Goal: Task Accomplishment & Management: Use online tool/utility

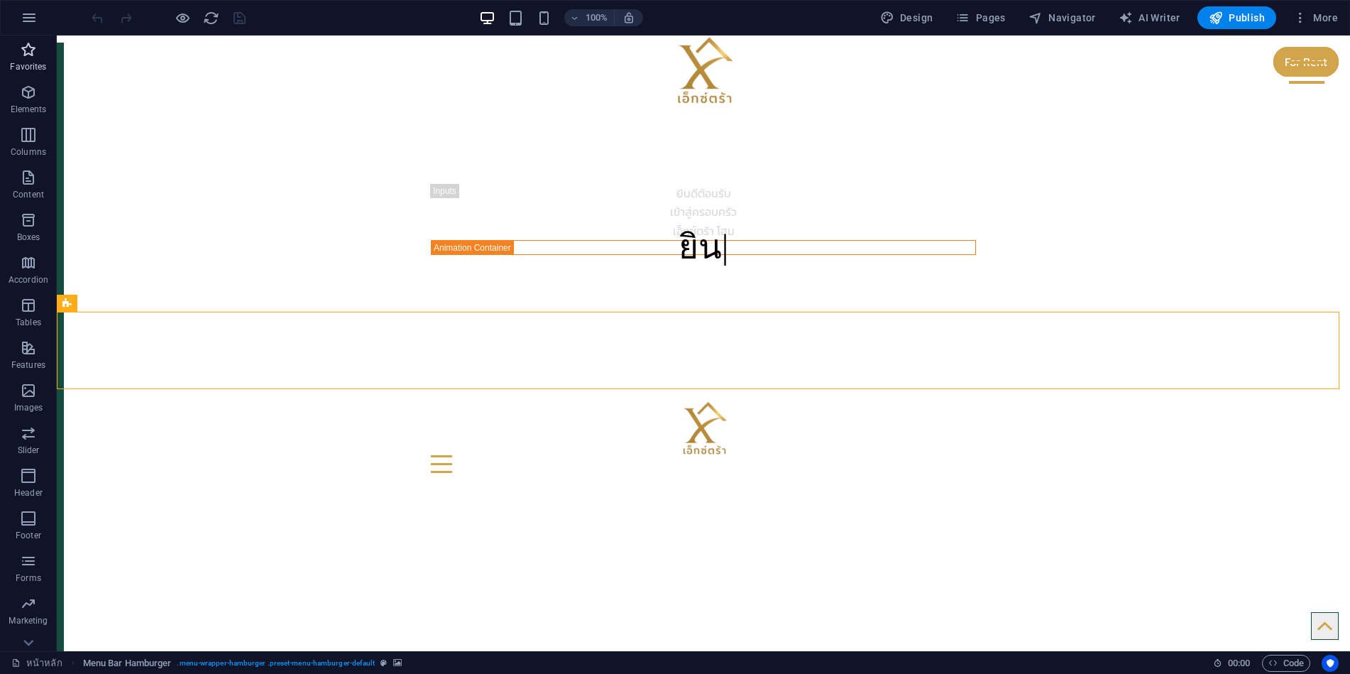
click at [31, 62] on p "Favorites" at bounding box center [28, 66] width 36 height 11
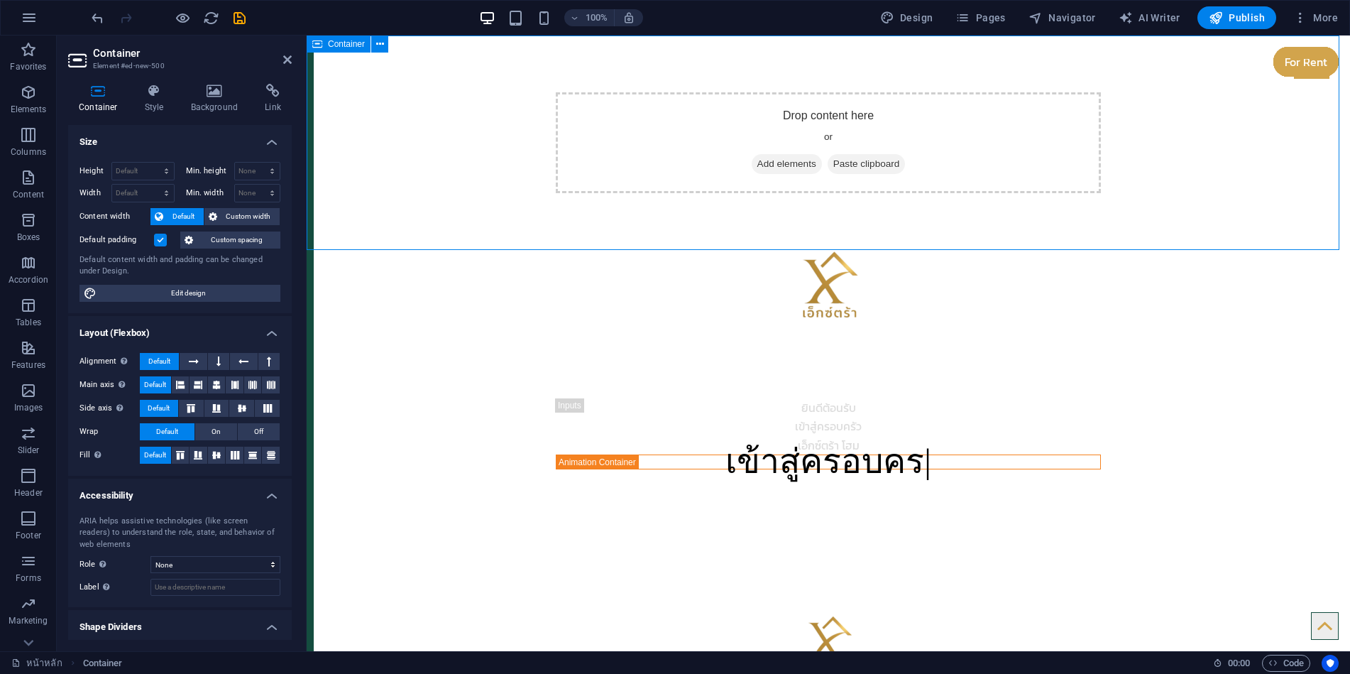
click at [783, 160] on span "Add elements" at bounding box center [787, 164] width 70 height 20
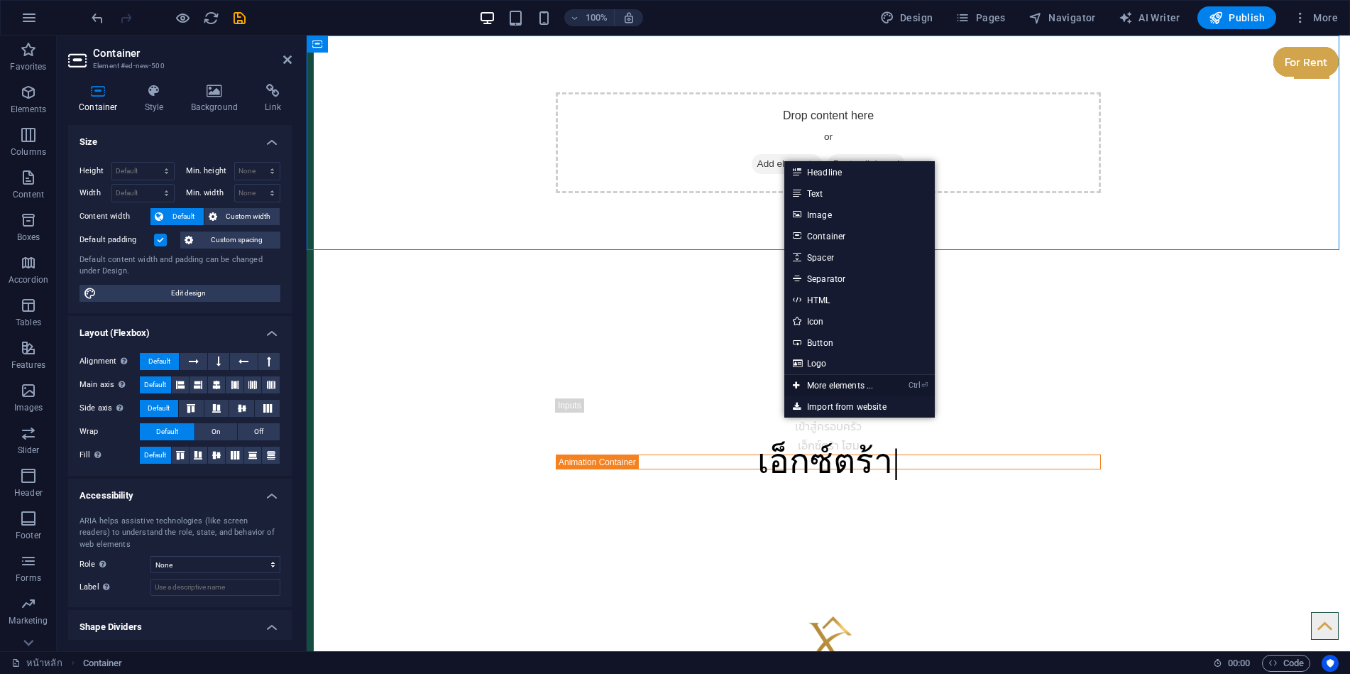
click at [826, 388] on link "Ctrl ⏎ More elements ..." at bounding box center [832, 385] width 97 height 21
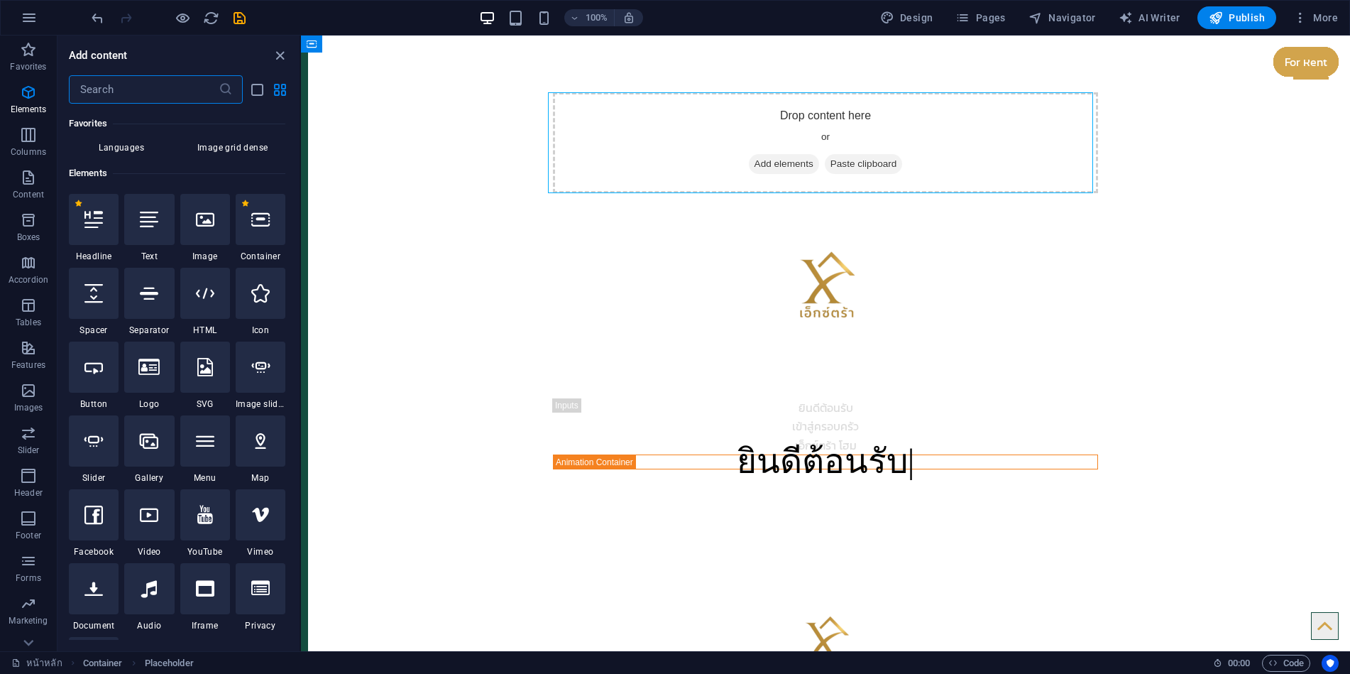
scroll to position [197, 0]
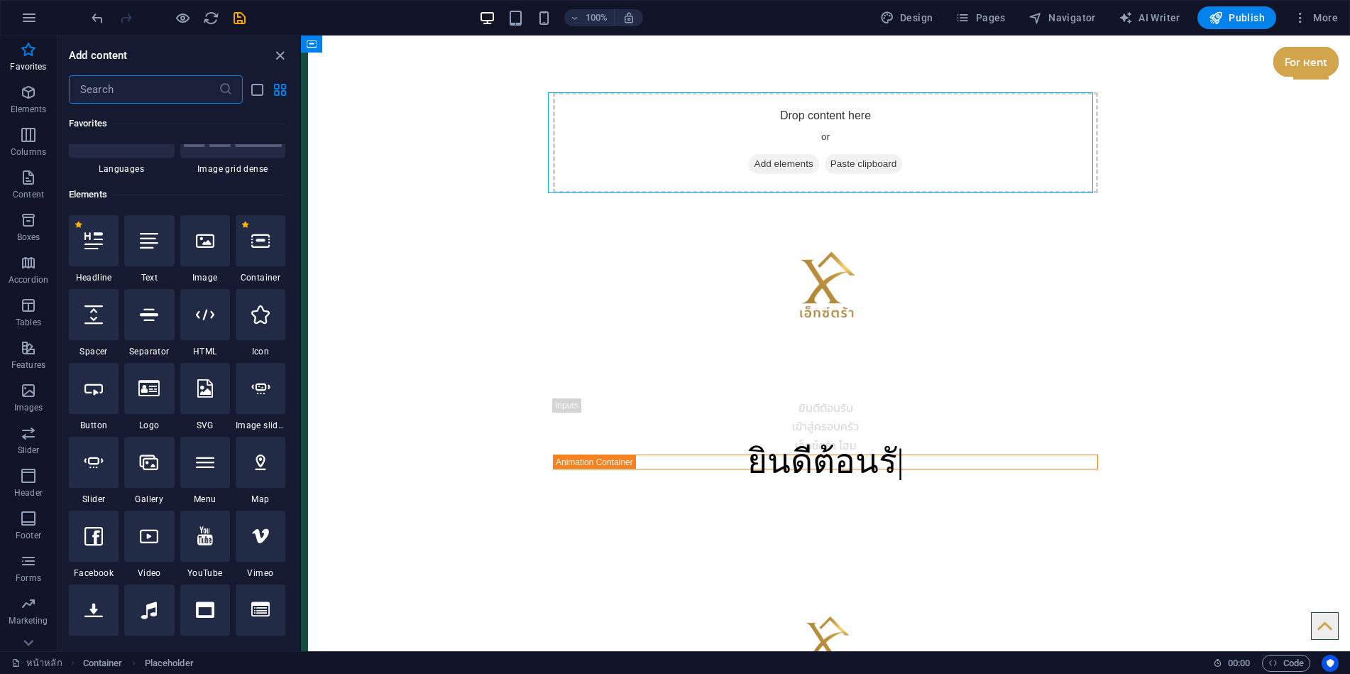
click at [140, 90] on input "text" at bounding box center [144, 89] width 150 height 28
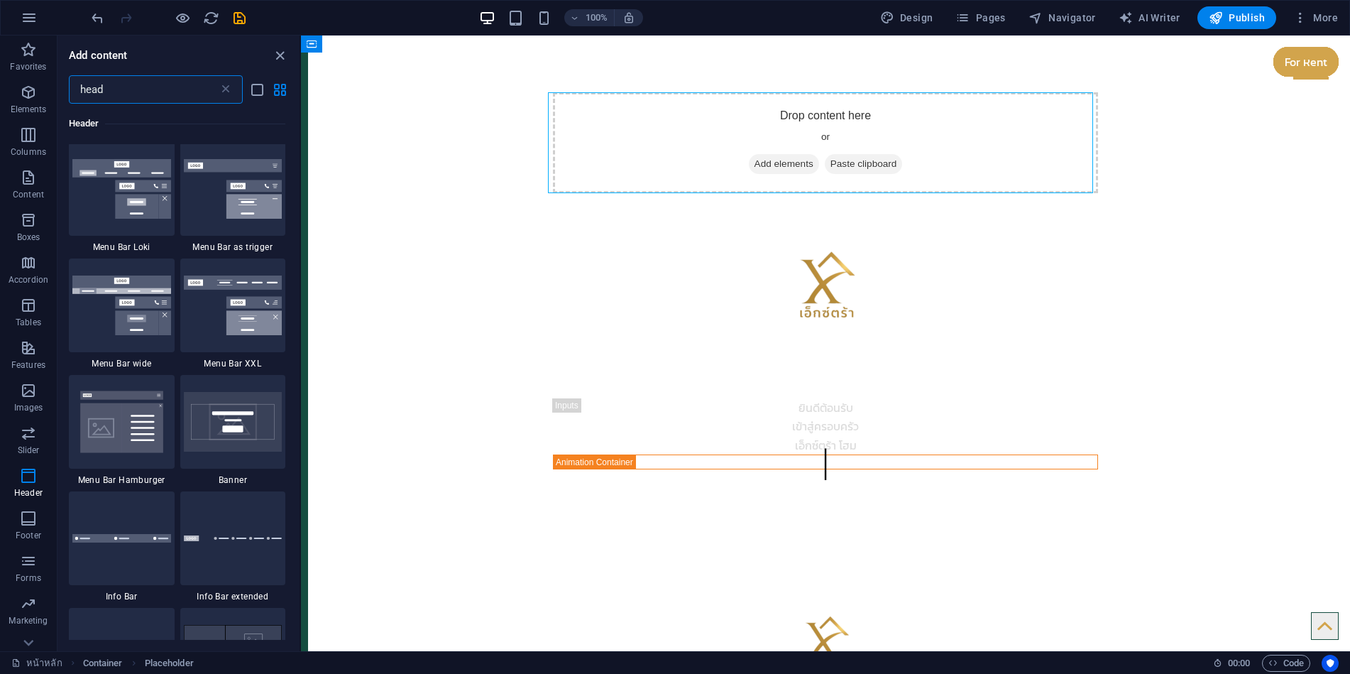
scroll to position [923, 0]
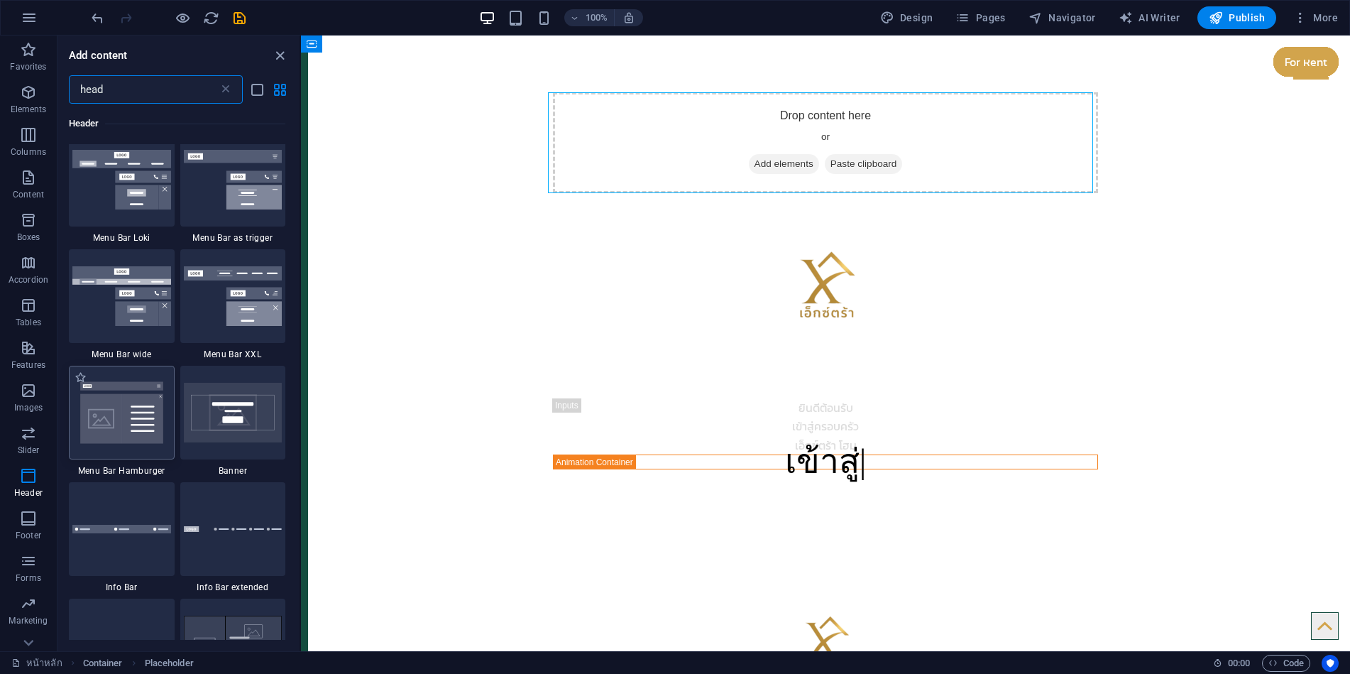
type input "head"
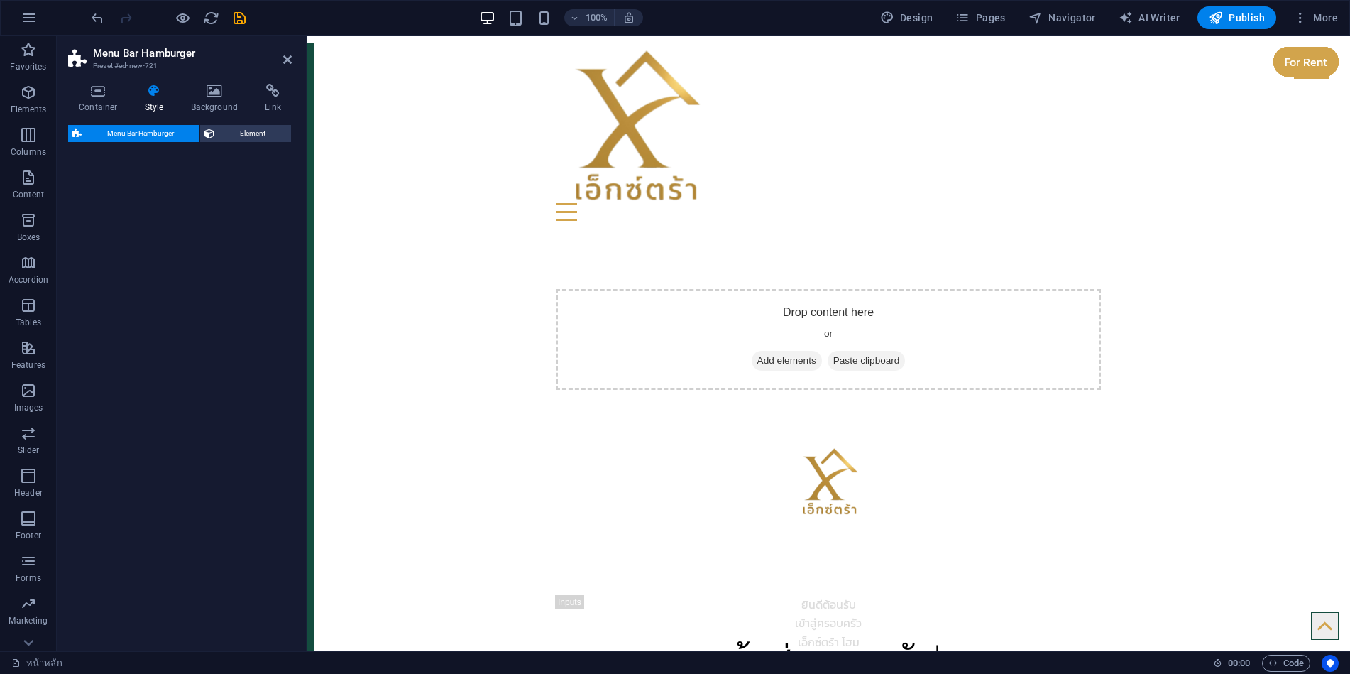
select select "rem"
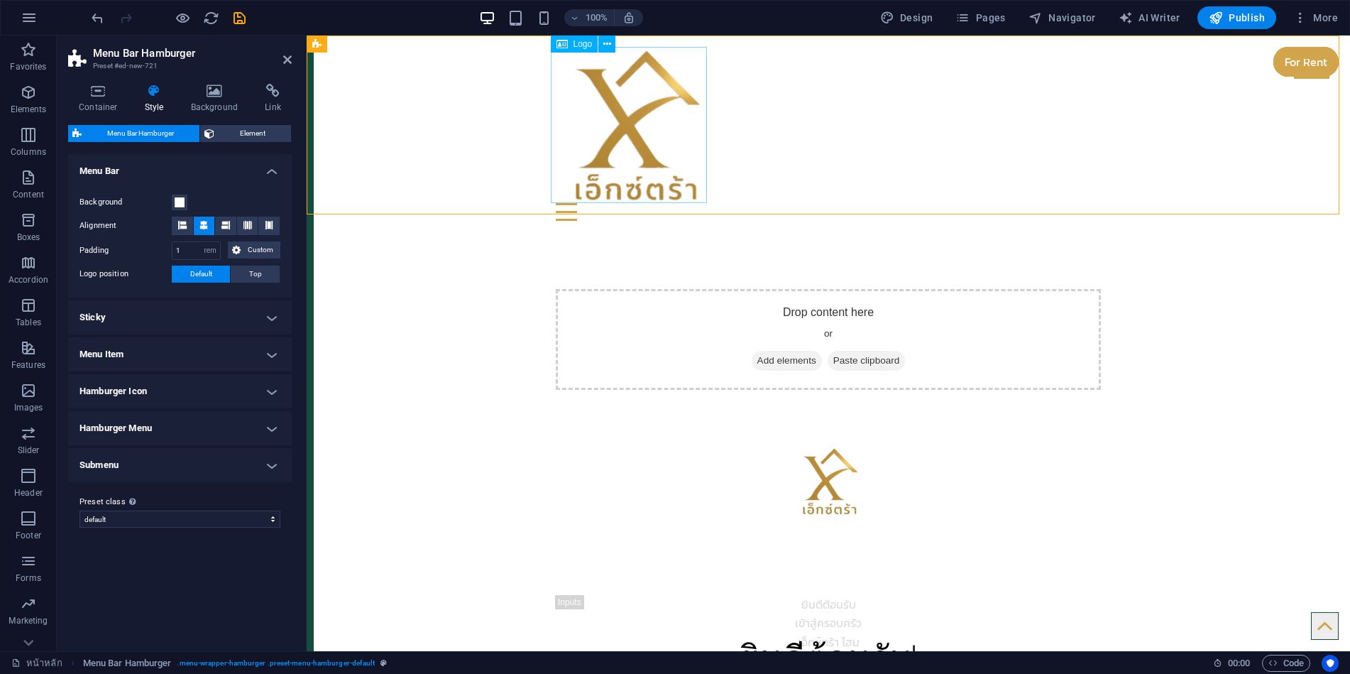
click at [621, 143] on div at bounding box center [828, 125] width 545 height 156
click at [926, 203] on div "Menu" at bounding box center [828, 212] width 545 height 18
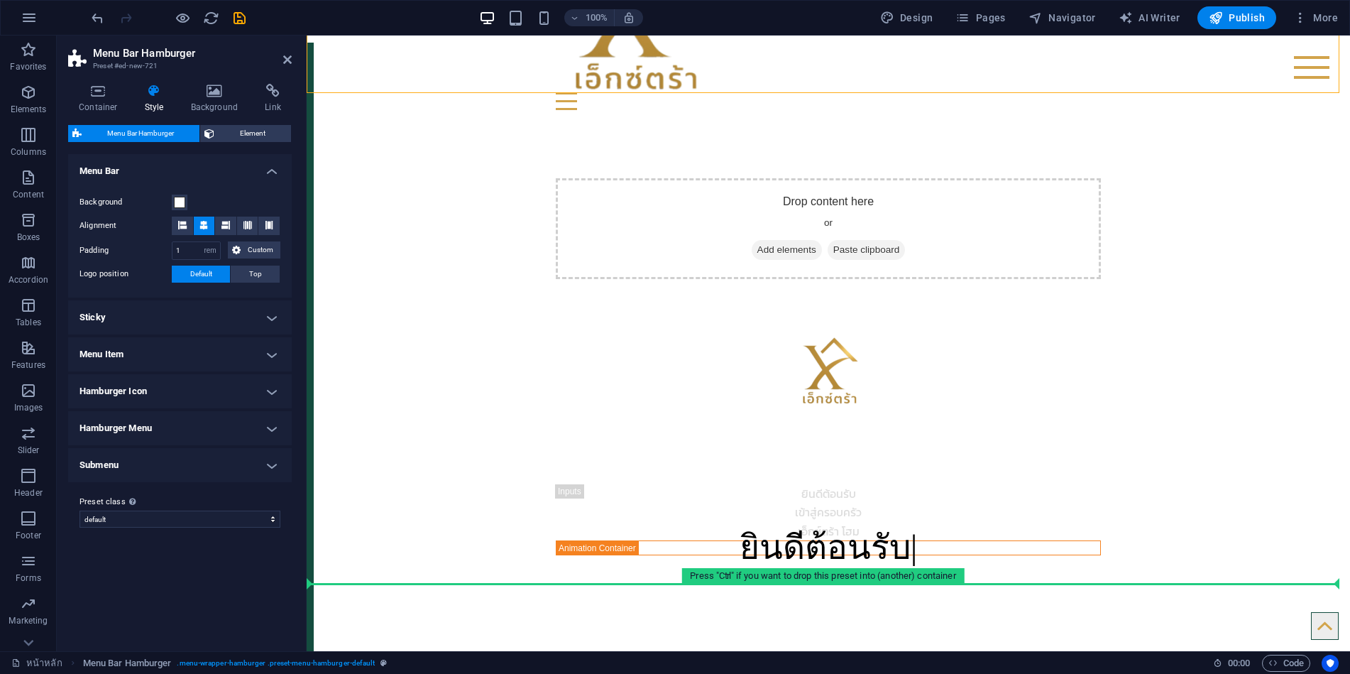
scroll to position [152, 0]
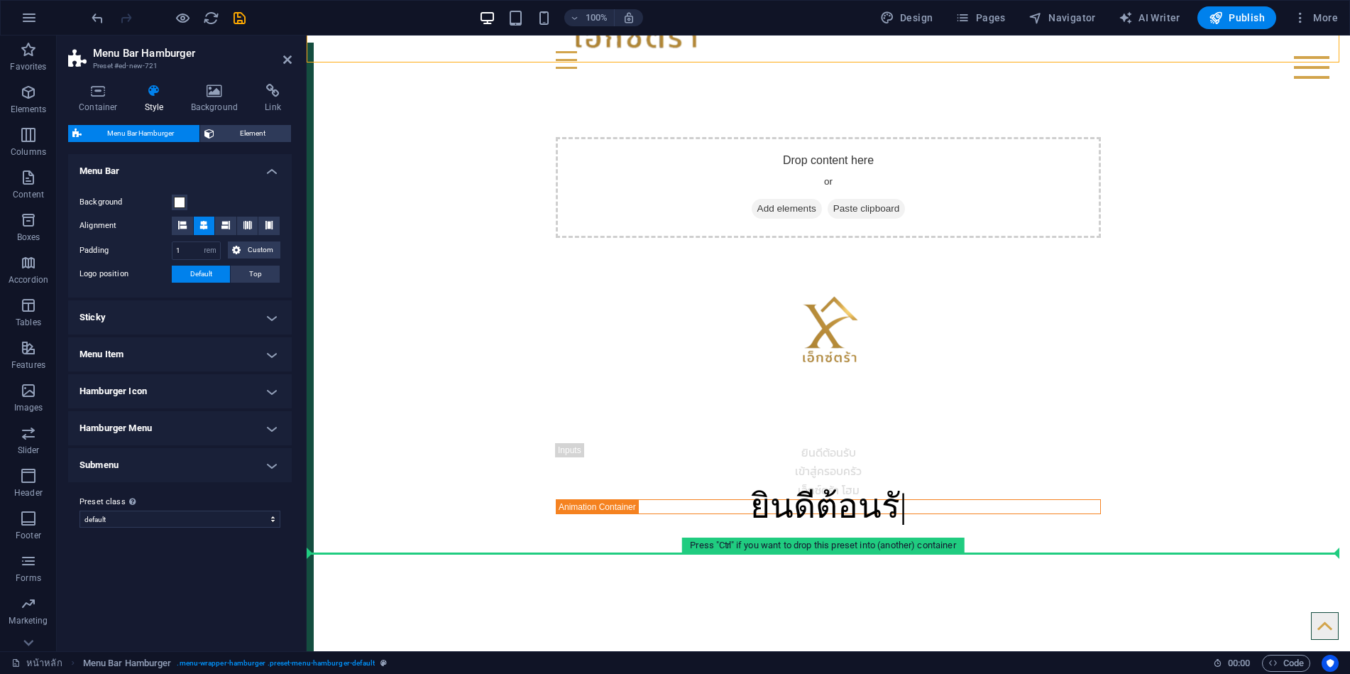
drag, startPoint x: 662, startPoint y: 79, endPoint x: 497, endPoint y: 542, distance: 491.3
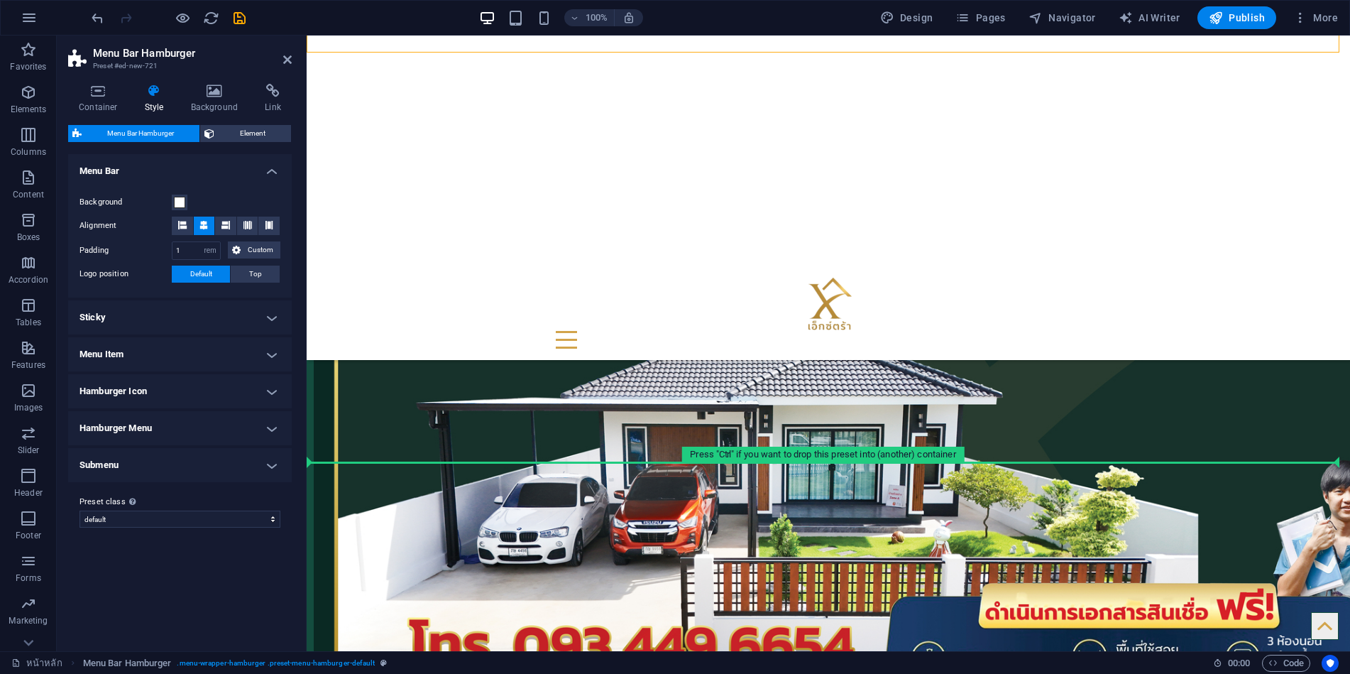
scroll to position [1362, 0]
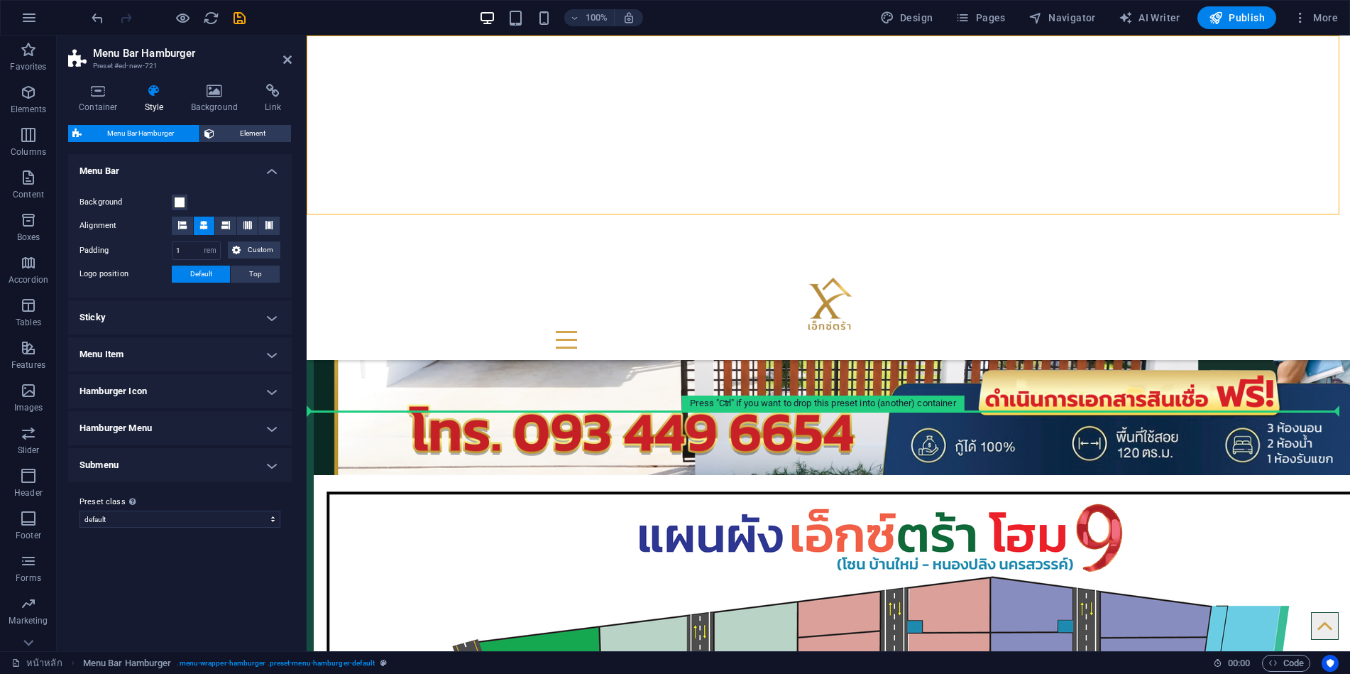
drag, startPoint x: 363, startPoint y: 439, endPoint x: 393, endPoint y: 421, distance: 34.5
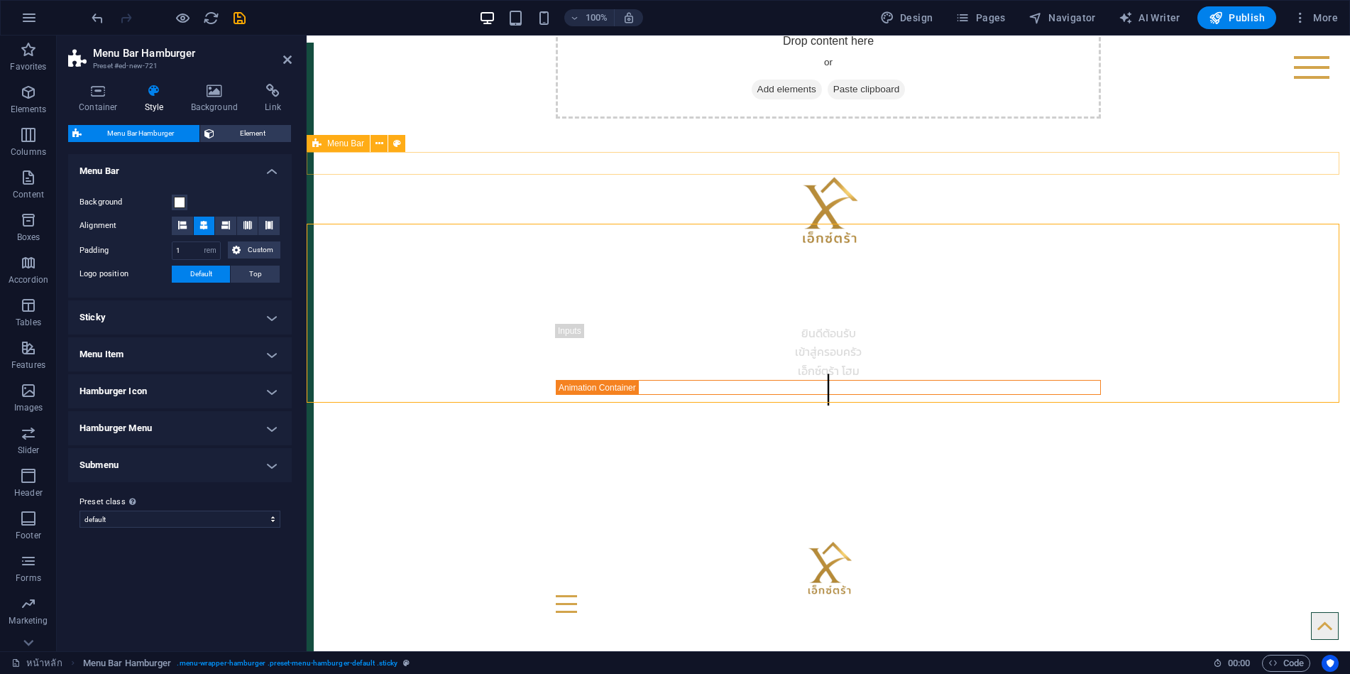
scroll to position [71, 0]
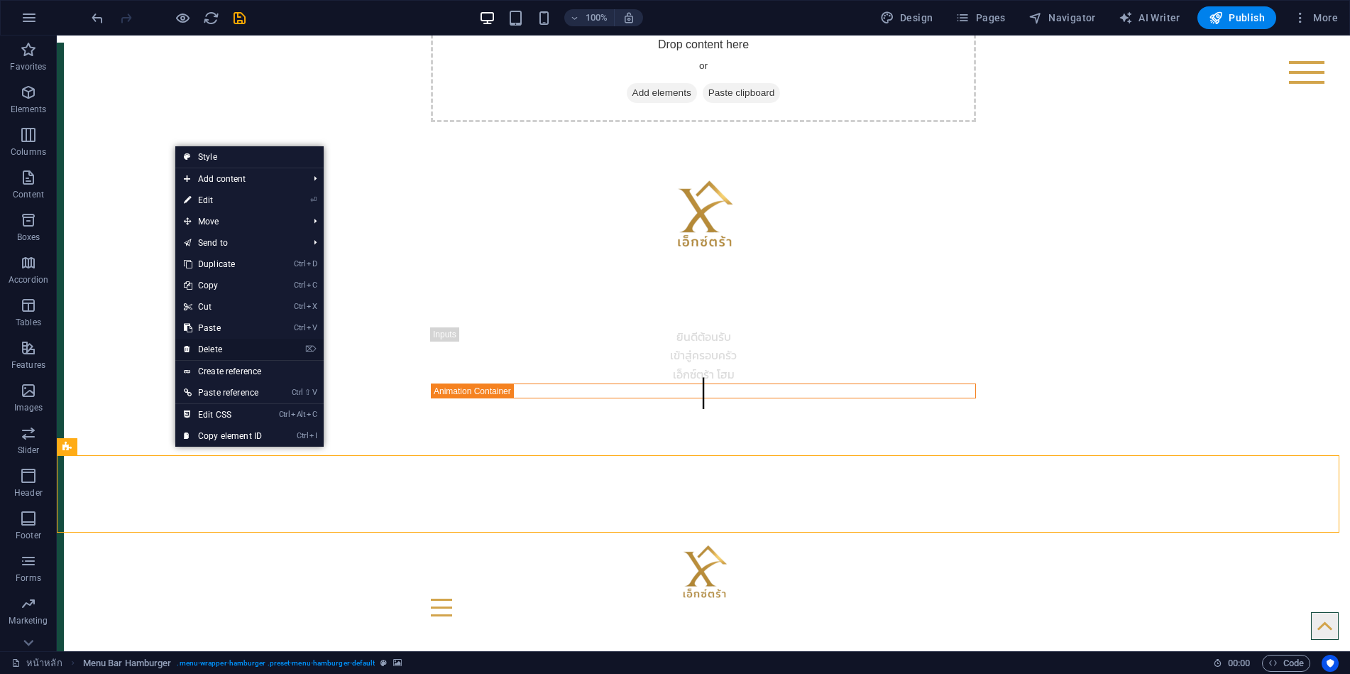
click at [217, 349] on link "⌦ Delete" at bounding box center [222, 349] width 95 height 21
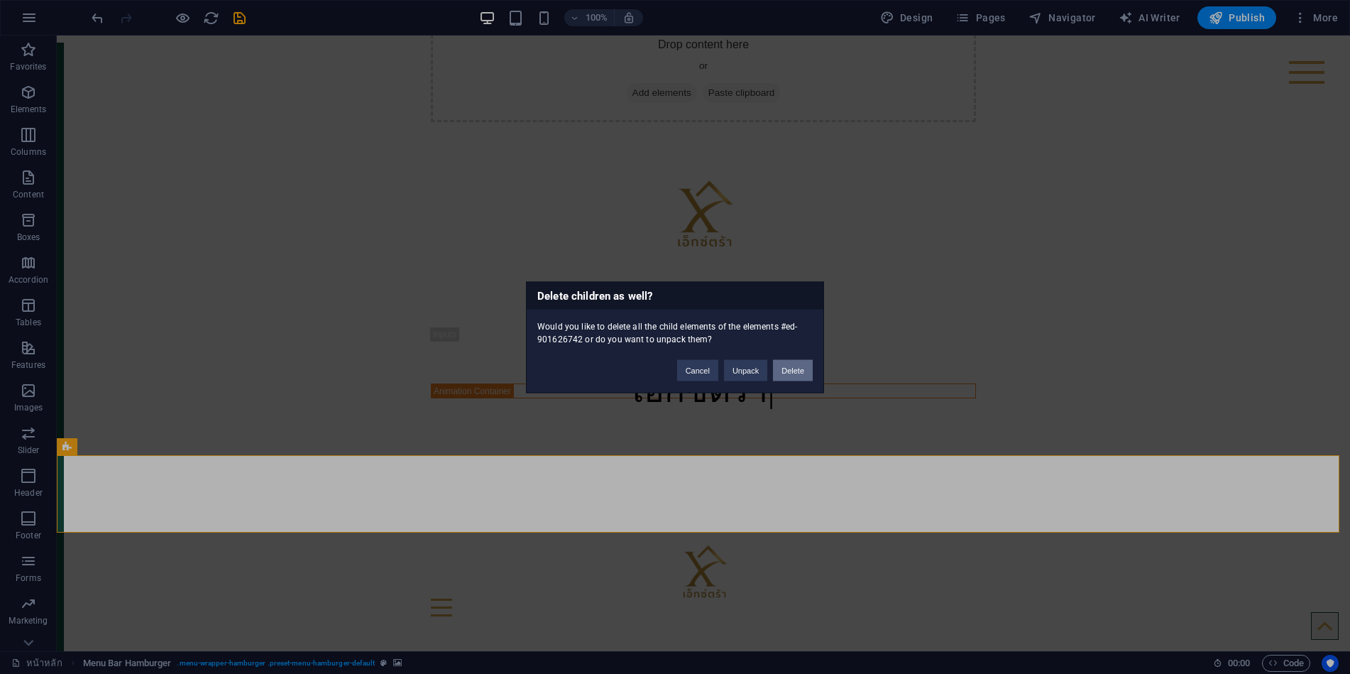
click at [796, 366] on button "Delete" at bounding box center [793, 369] width 40 height 21
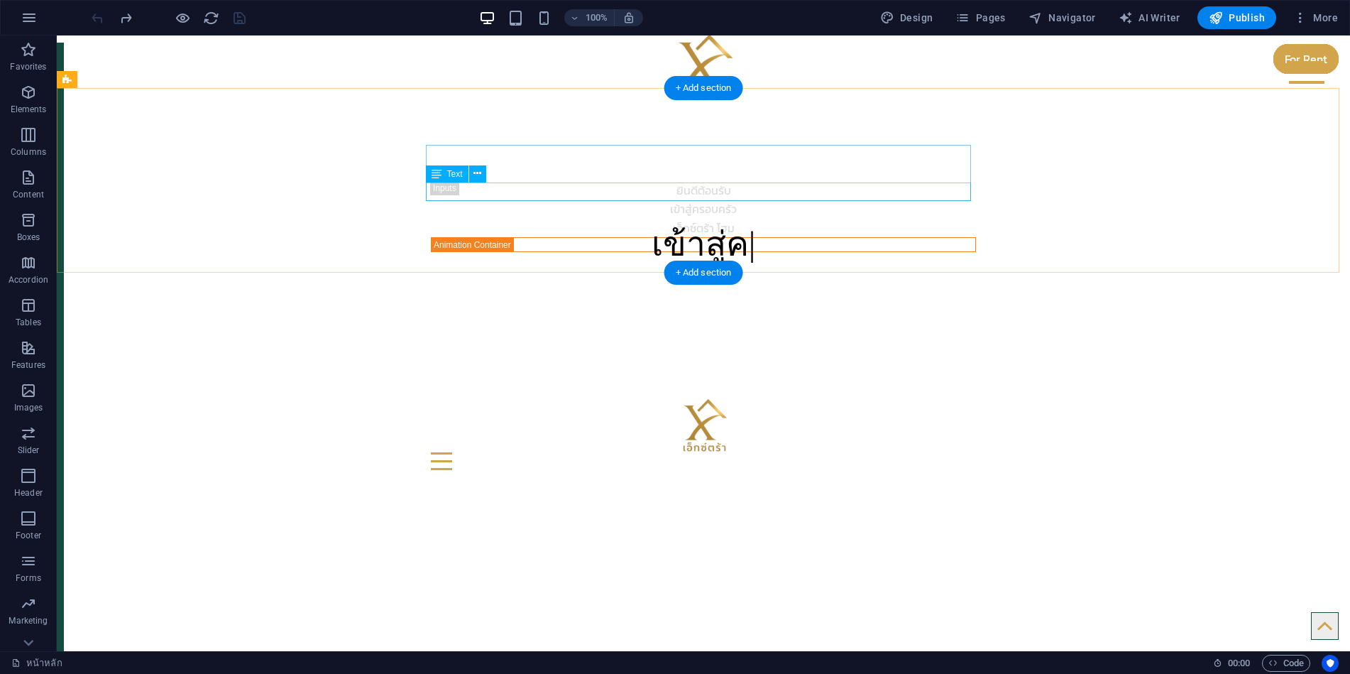
scroll to position [0, 0]
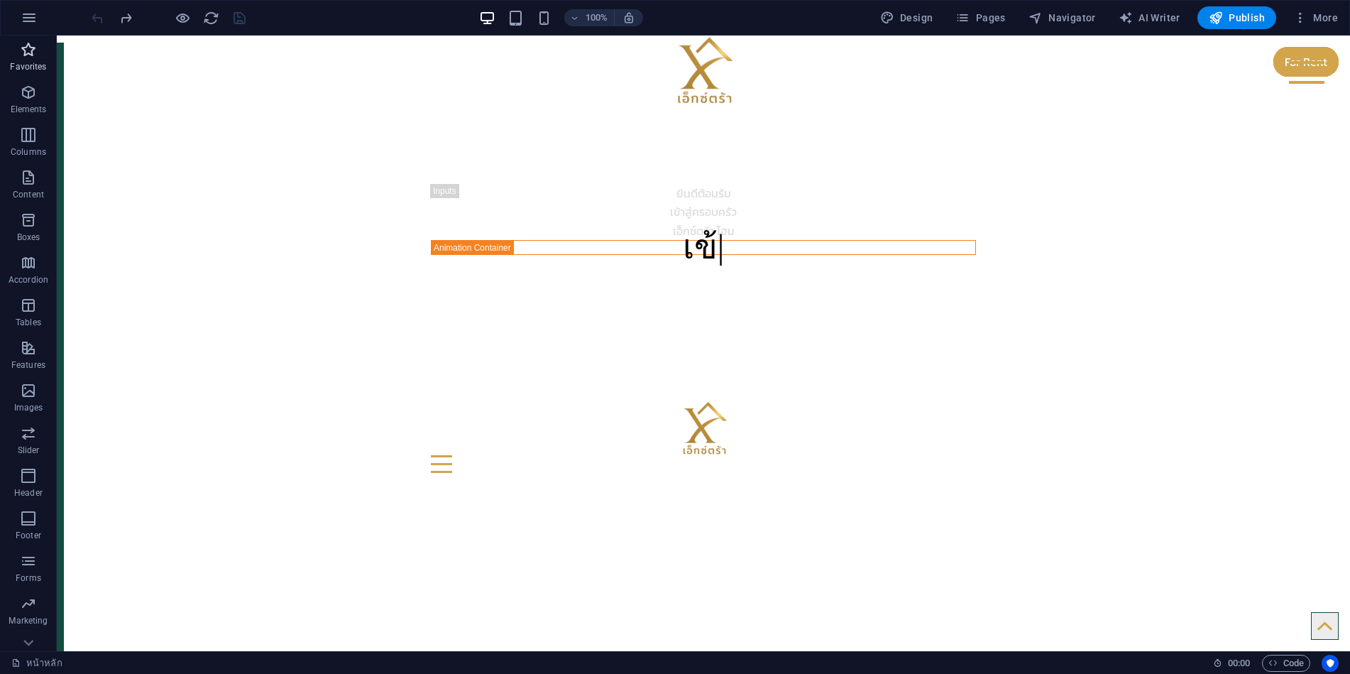
click at [31, 46] on icon "button" at bounding box center [28, 49] width 17 height 17
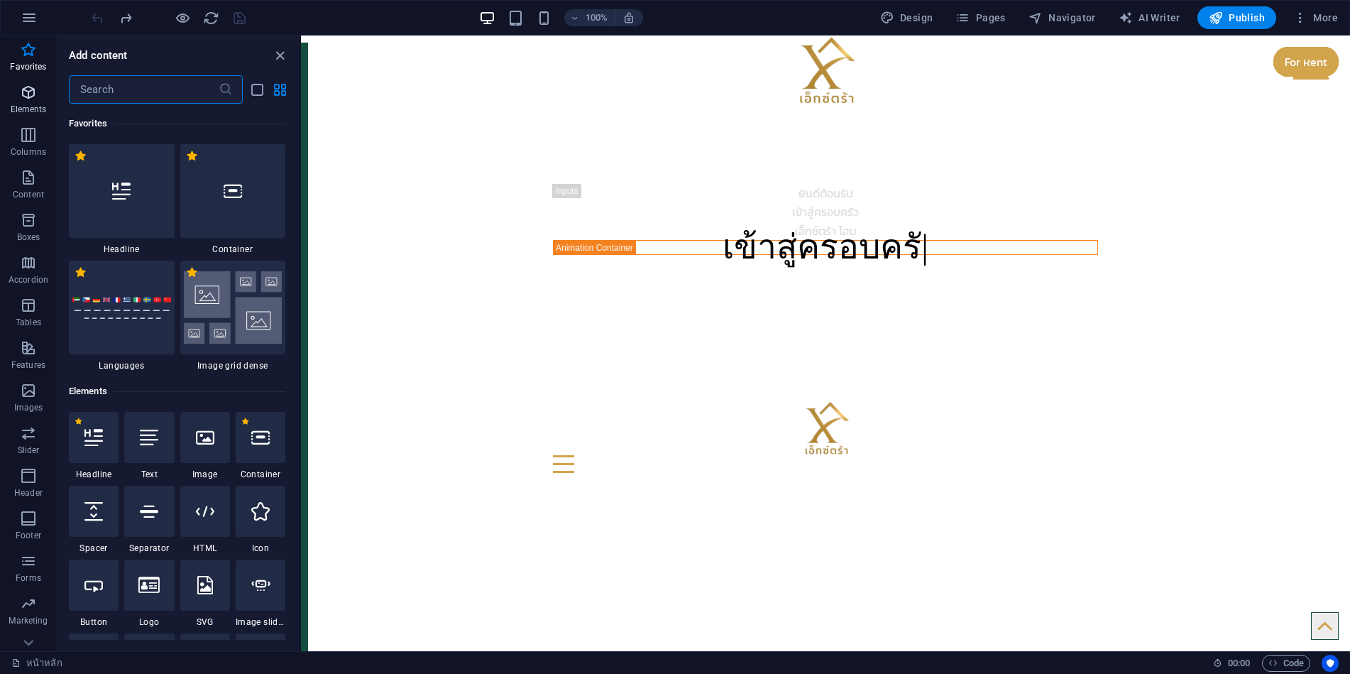
click at [35, 82] on button "Elements" at bounding box center [28, 99] width 57 height 43
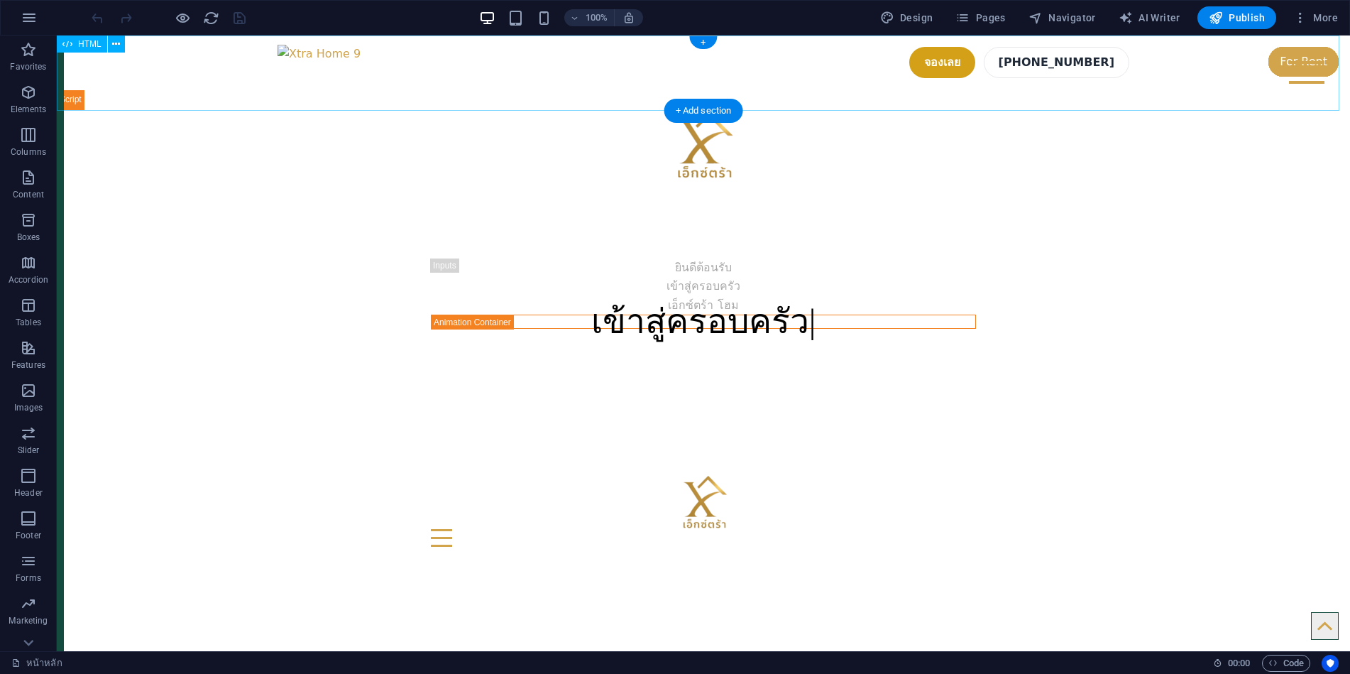
click at [422, 75] on div "จองเลย 02-123-4567" at bounding box center [703, 72] width 1293 height 75
click at [354, 81] on div "จองเลย 02-123-4567" at bounding box center [703, 72] width 1293 height 75
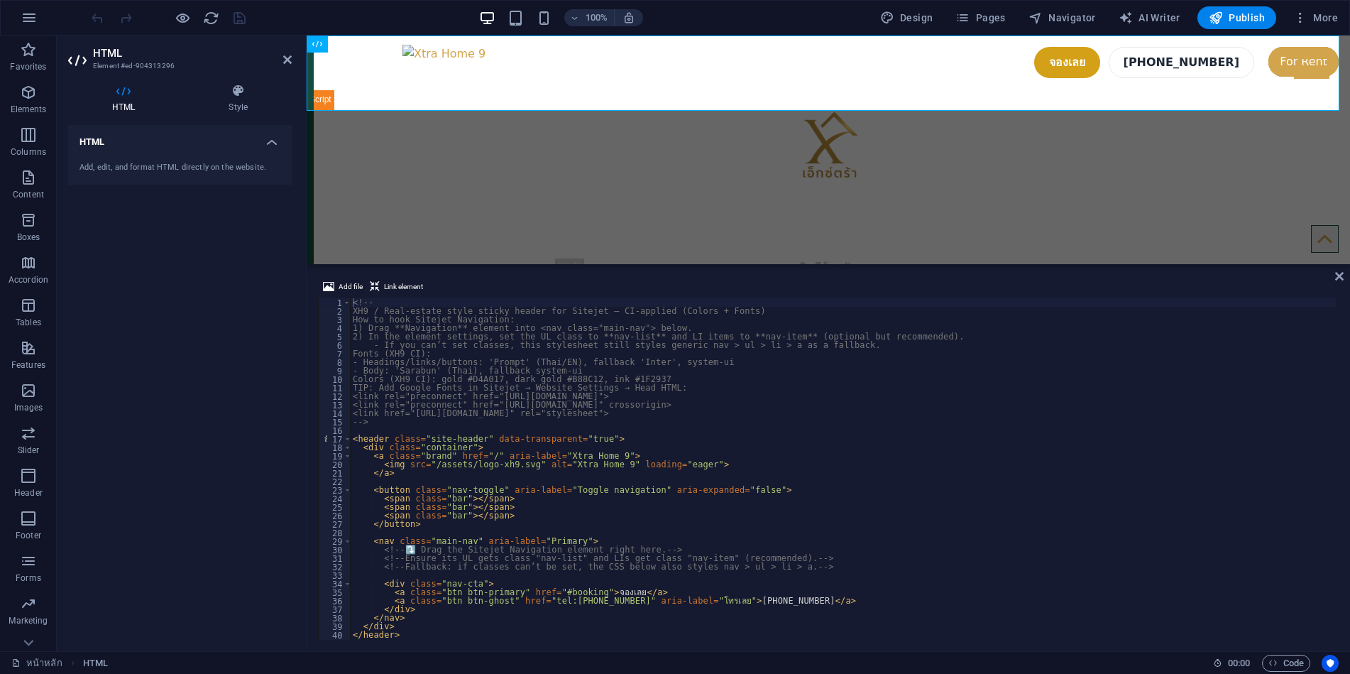
click at [403, 304] on div "<!-- XH9 / Real-estate style sticky header for Sitejet — CI-applied (Colors + F…" at bounding box center [1031, 476] width 1362 height 356
click at [350, 304] on div "1 2 3 4 5 6 7 8 9 10 11 12 13 14 15 16 17 18 19 20 21 22 23 24 25 26 27 28 29 3…" at bounding box center [334, 468] width 33 height 341
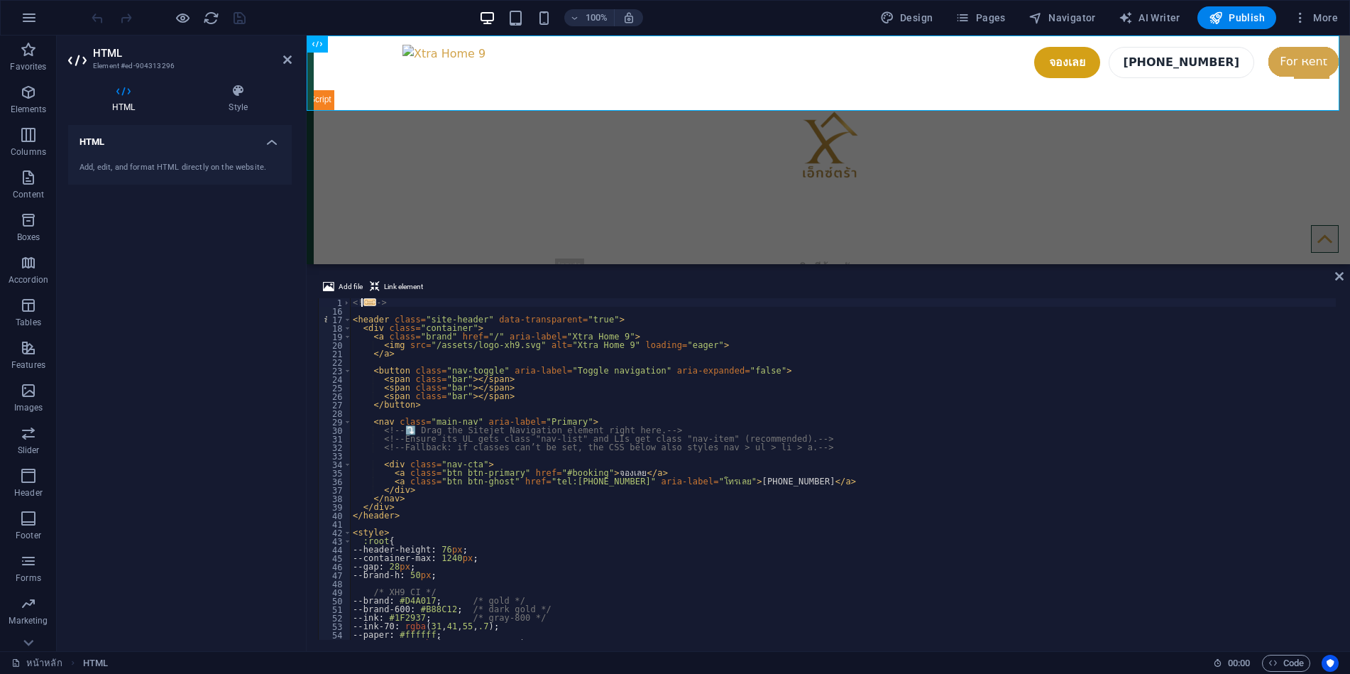
click at [267, 326] on div "HTML Add, edit, and format HTML directly on the website." at bounding box center [180, 382] width 224 height 515
click at [222, 367] on div "HTML Add, edit, and format HTML directly on the website." at bounding box center [180, 382] width 224 height 515
click at [388, 161] on figure at bounding box center [829, 144] width 1044 height 69
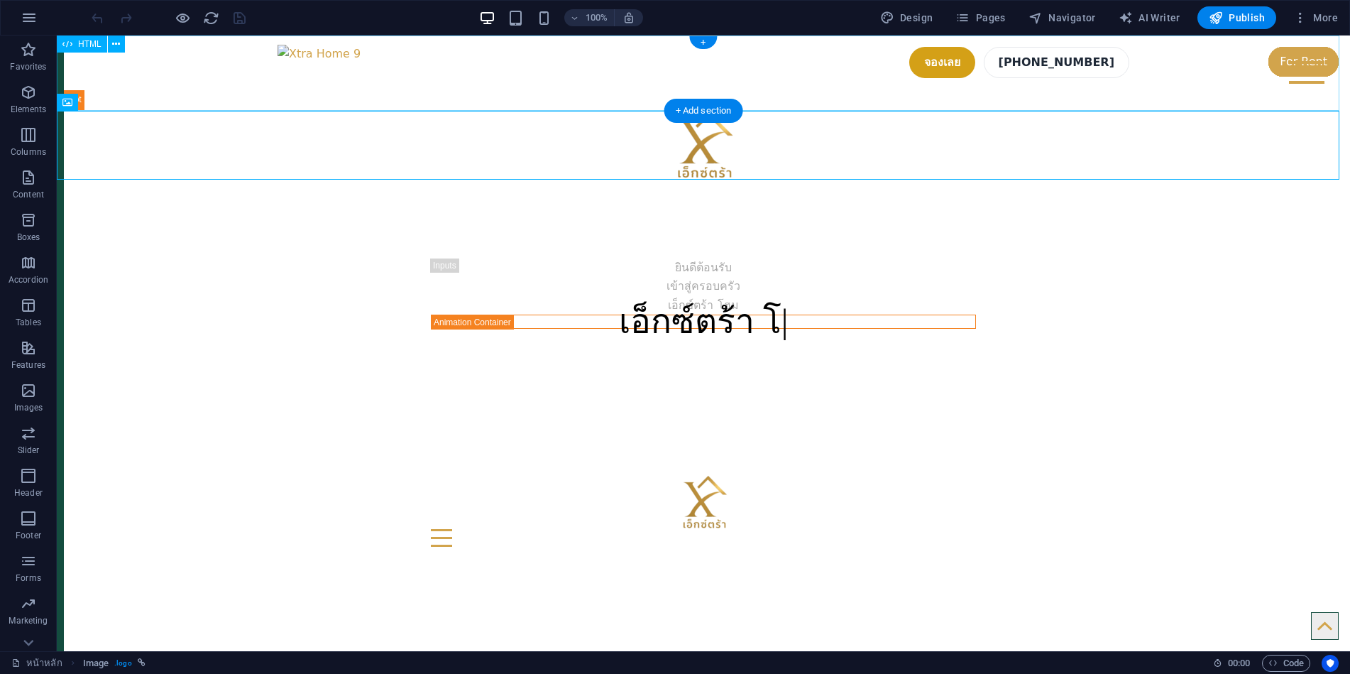
click at [442, 74] on div "จองเลย 02-123-4567" at bounding box center [703, 72] width 1293 height 75
click at [436, 71] on div "จองเลย 02-123-4567" at bounding box center [703, 72] width 1293 height 75
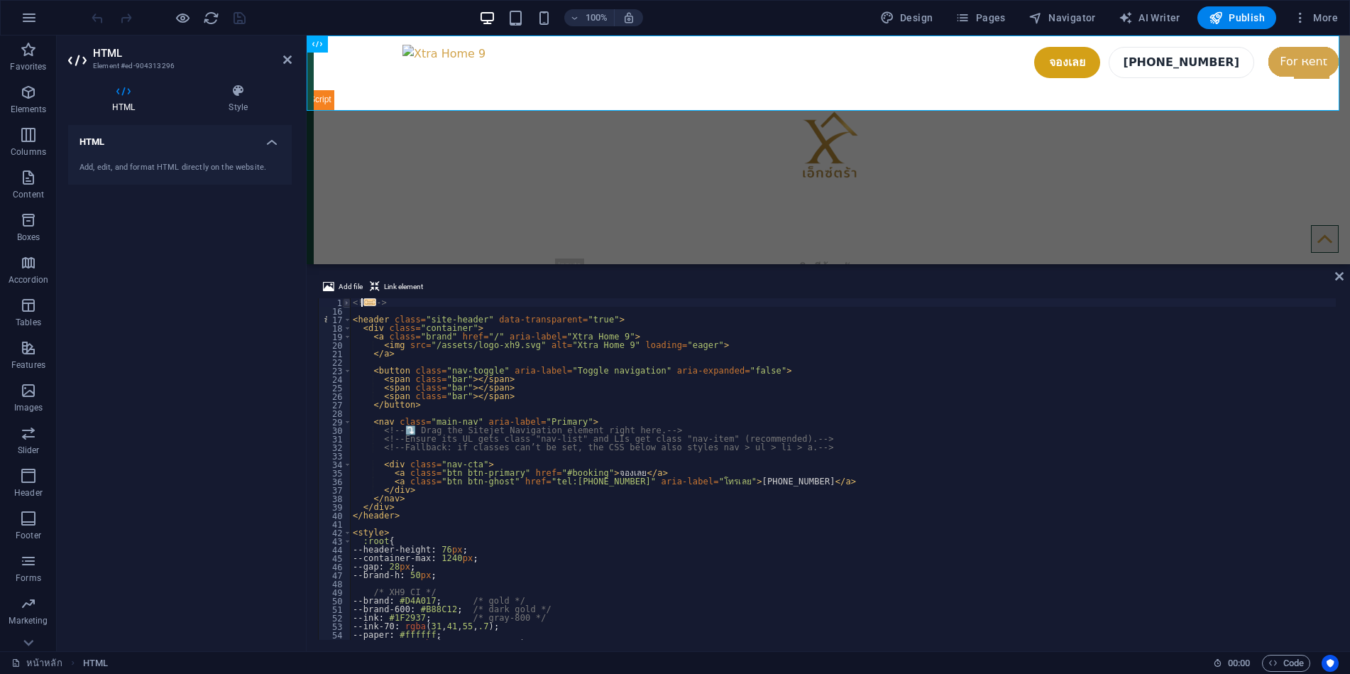
click at [346, 302] on span at bounding box center [347, 302] width 8 height 9
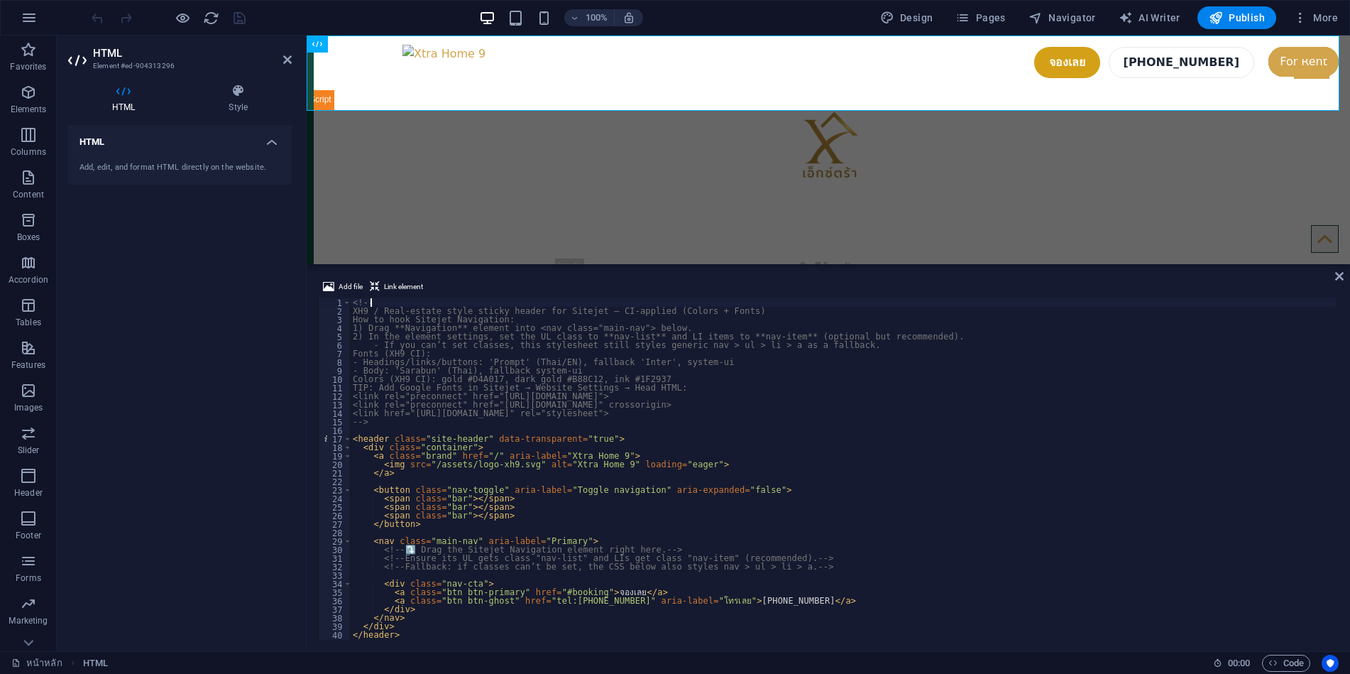
click at [351, 304] on div "<!-- XH9 / Real-estate style sticky header for Sitejet — CI-applied (Colors + F…" at bounding box center [1031, 476] width 1362 height 356
type textarea "<!--"
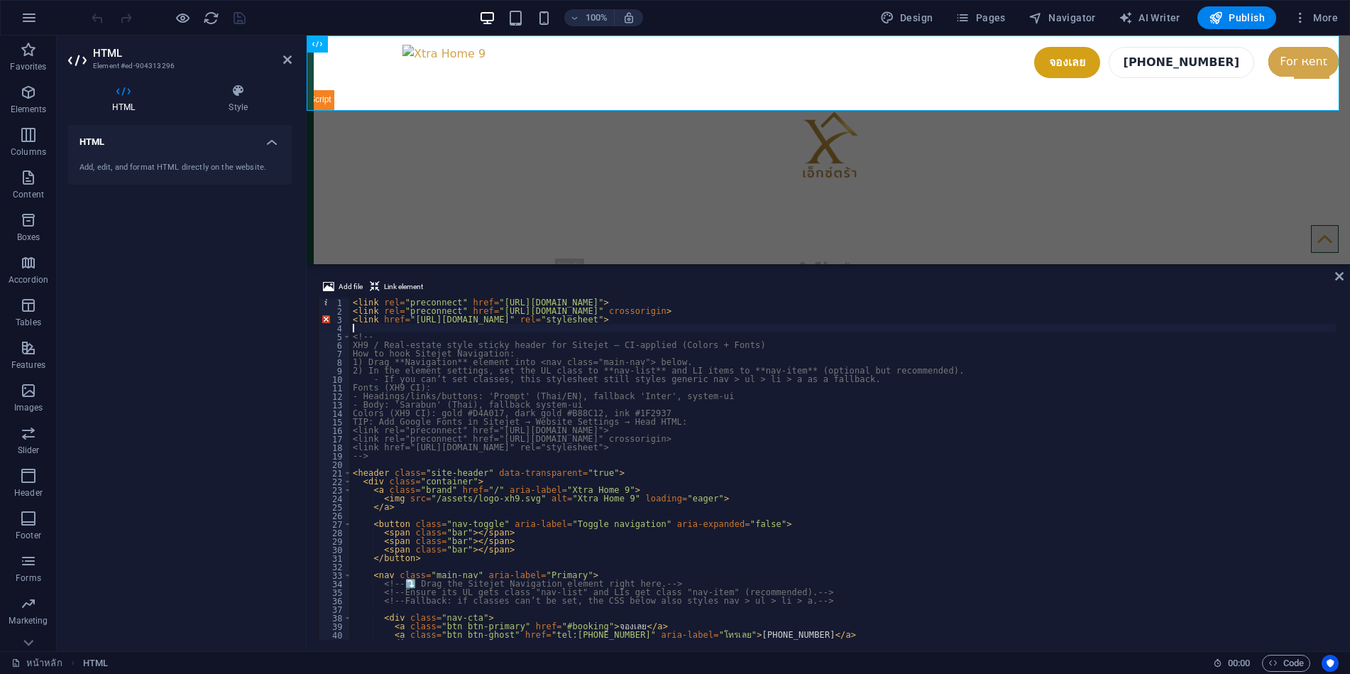
click at [0, 0] on div "100% Design Pages Navigator AI Writer Publish More" at bounding box center [0, 0] width 0 height 0
click at [0, 0] on icon "save" at bounding box center [0, 0] width 0 height 0
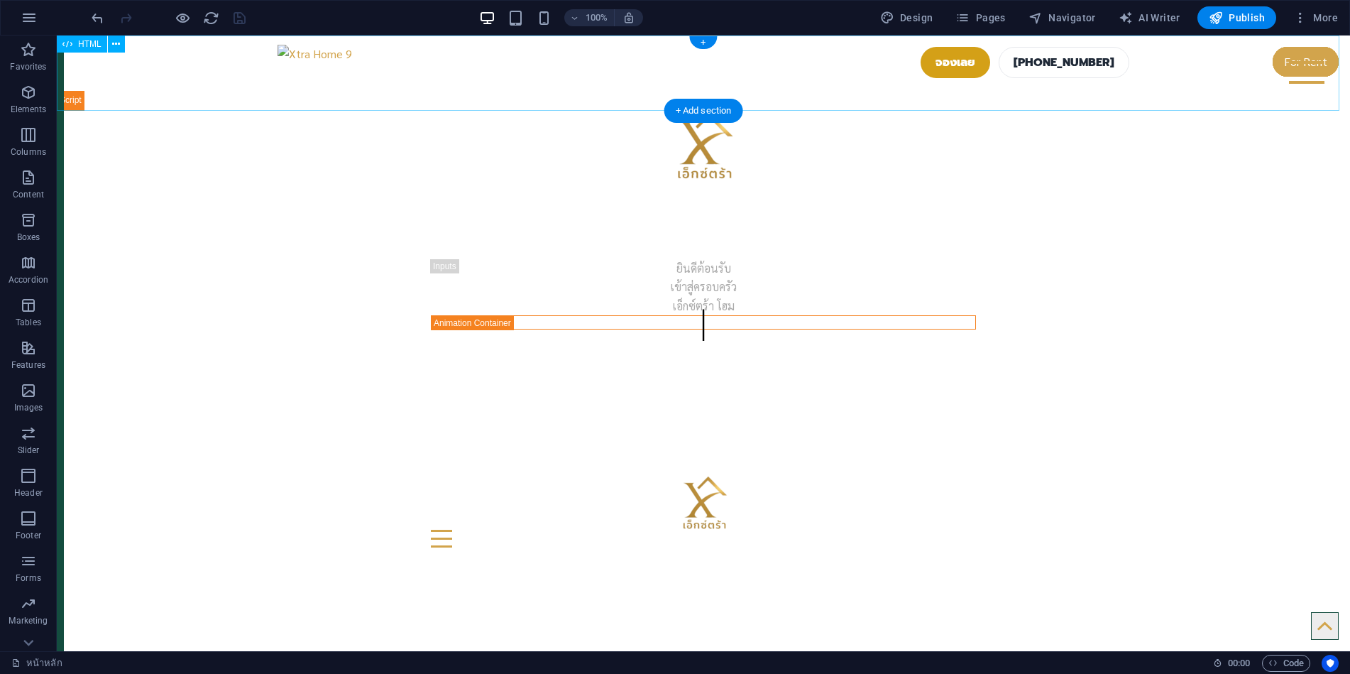
click at [246, 70] on div "จองเลย 02-123-4567" at bounding box center [703, 72] width 1293 height 75
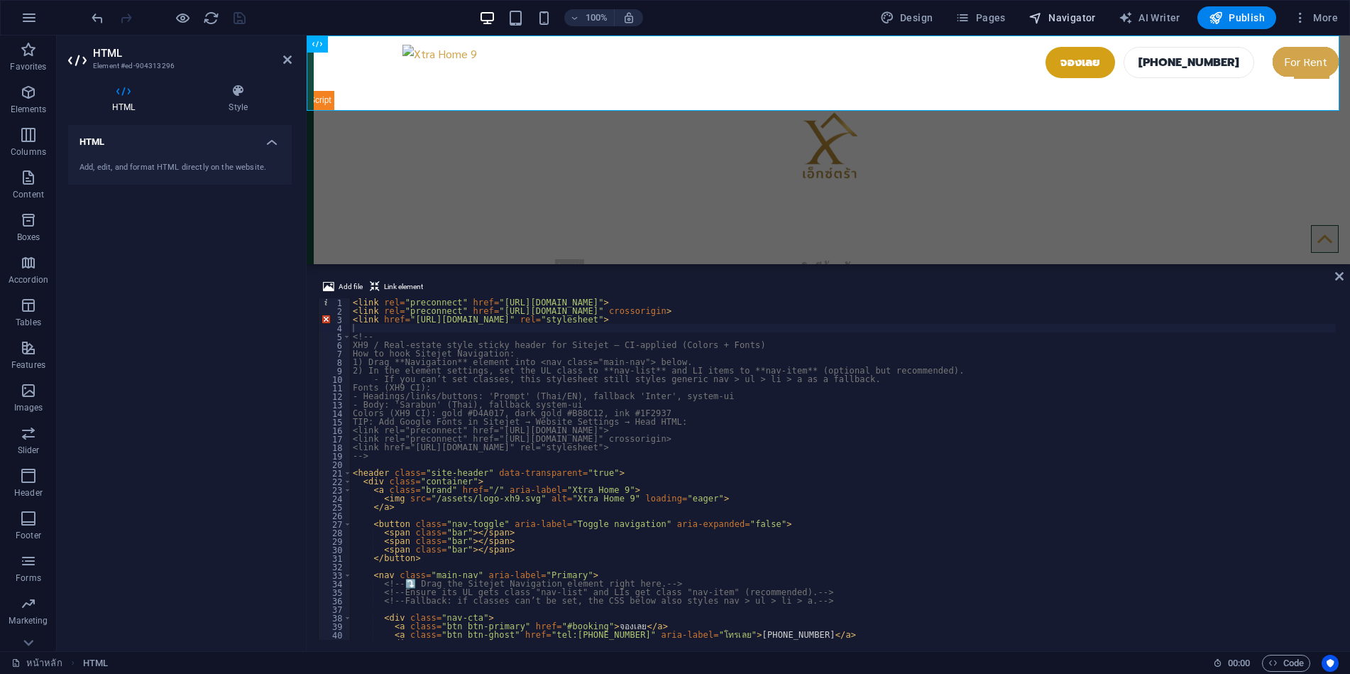
select select "16937970-en"
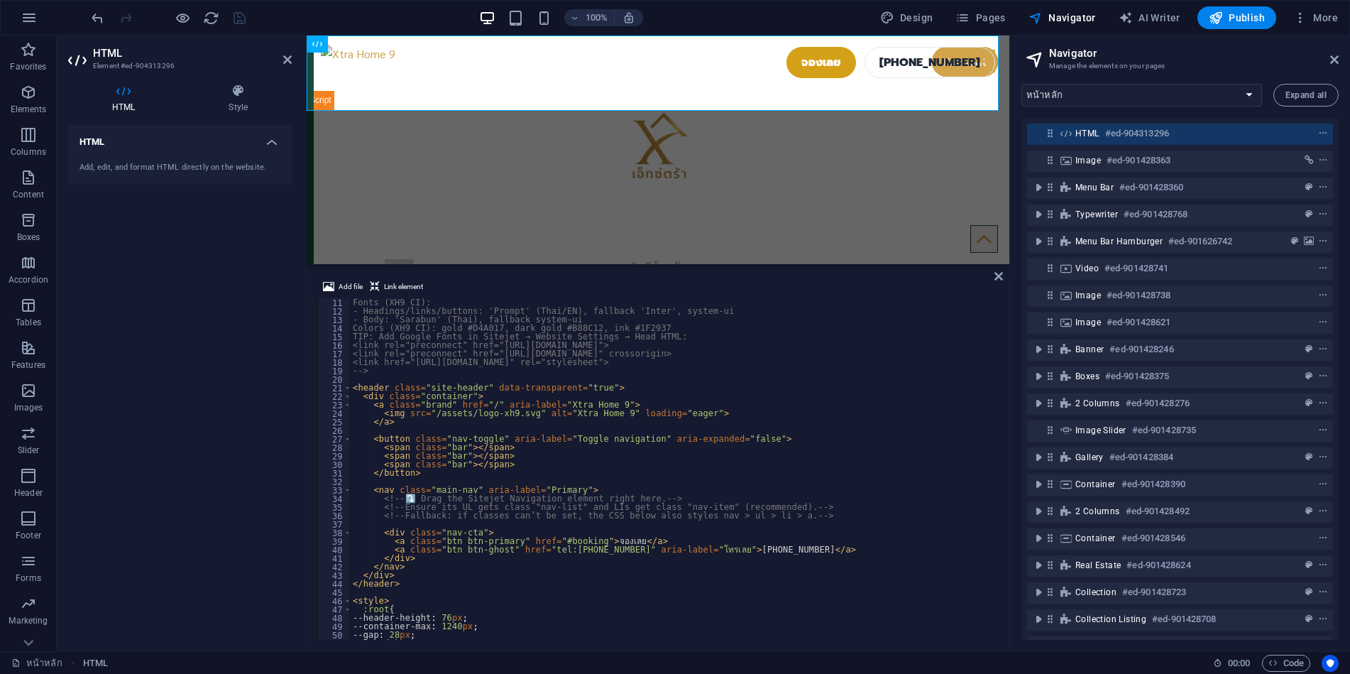
click at [292, 55] on aside "HTML Element #ed-904313296 HTML Style HTML Add, edit, and format HTML directly …" at bounding box center [182, 342] width 250 height 615
click at [295, 59] on aside "HTML Element #ed-904313296 HTML Style HTML Add, edit, and format HTML directly …" at bounding box center [182, 342] width 250 height 615
click at [286, 59] on icon at bounding box center [287, 59] width 9 height 11
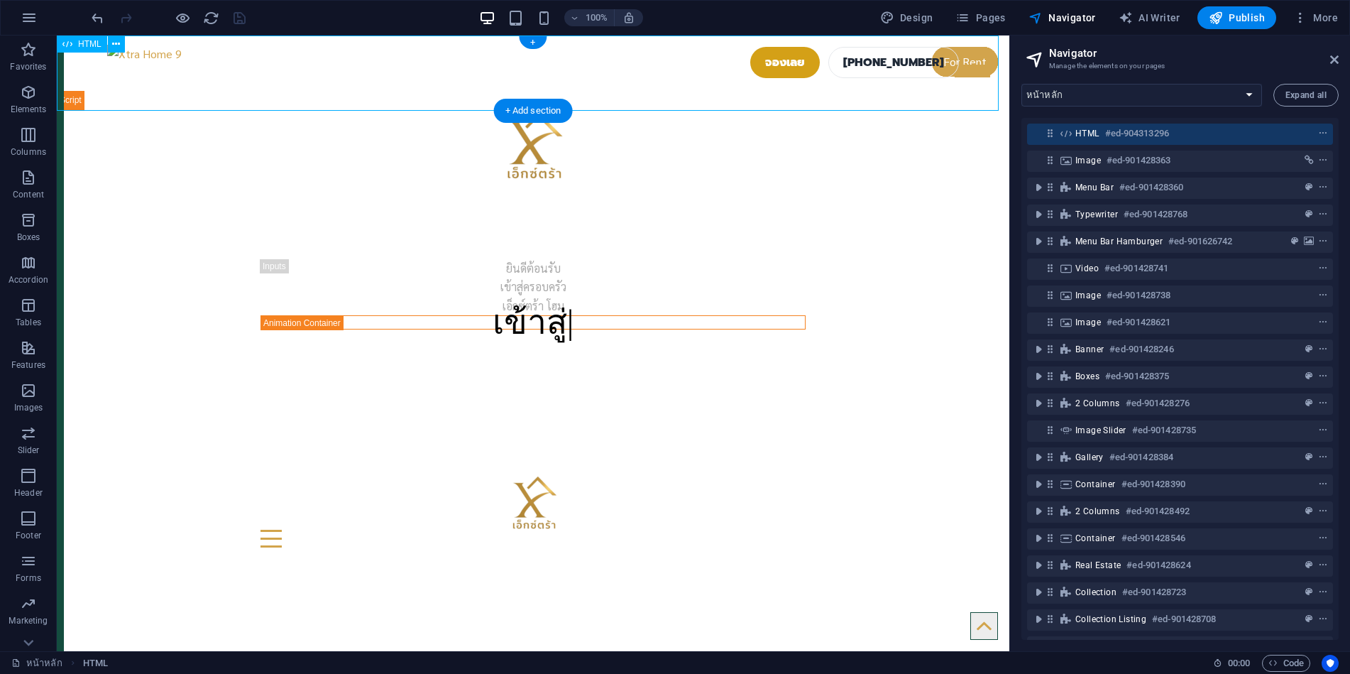
click at [92, 80] on div "จองเลย 02-123-4567" at bounding box center [533, 72] width 953 height 75
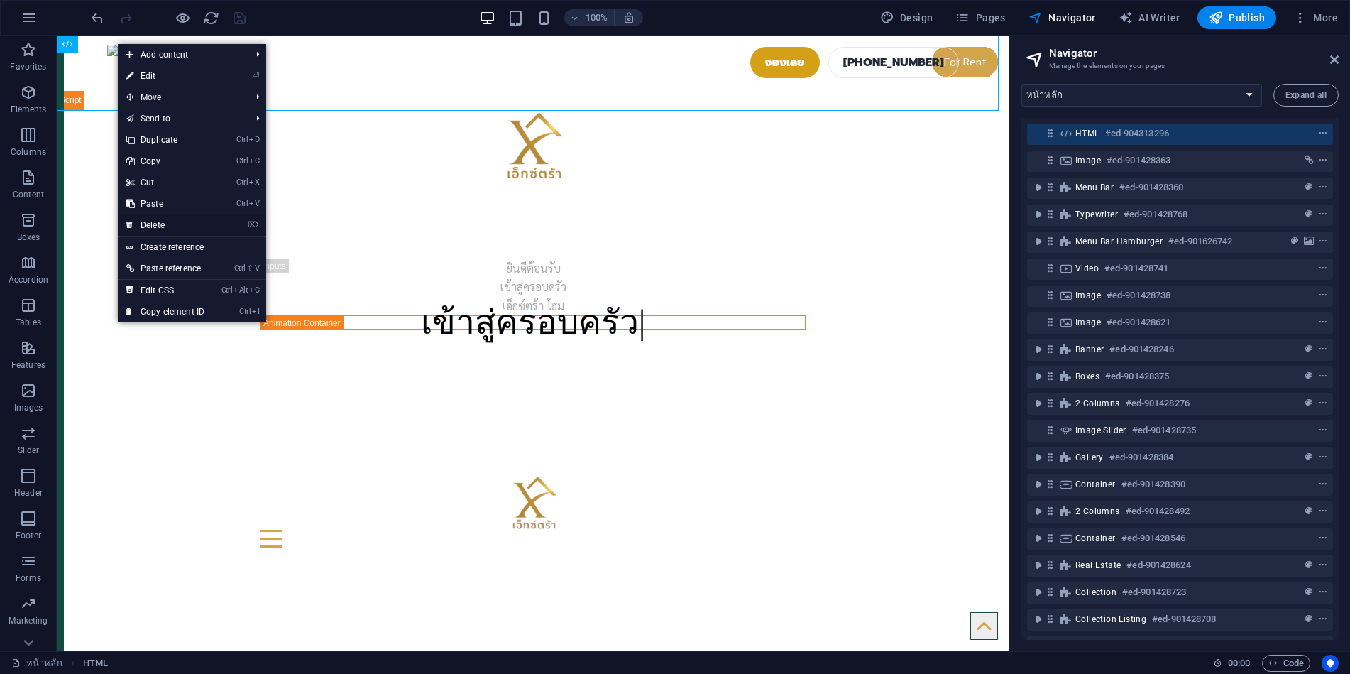
drag, startPoint x: 160, startPoint y: 224, endPoint x: 191, endPoint y: 189, distance: 46.8
click at [160, 224] on link "⌦ Delete" at bounding box center [165, 224] width 95 height 21
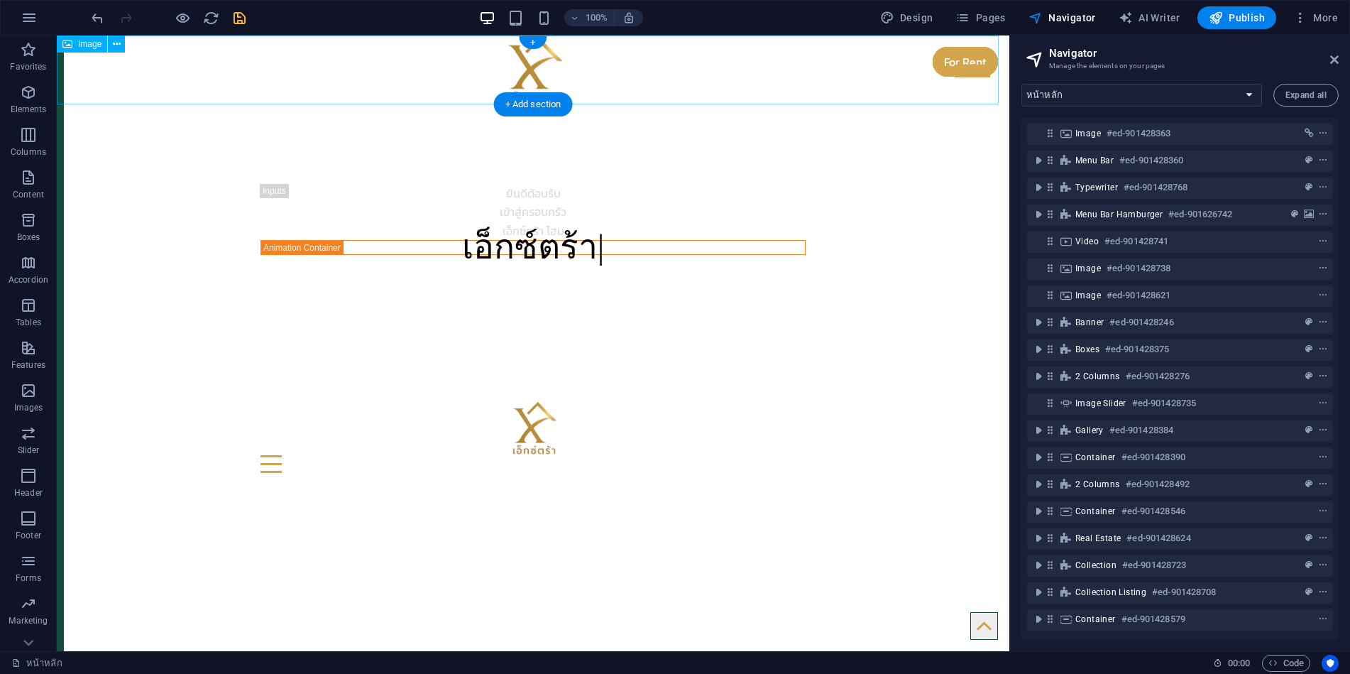
click at [285, 65] on figure at bounding box center [533, 69] width 953 height 69
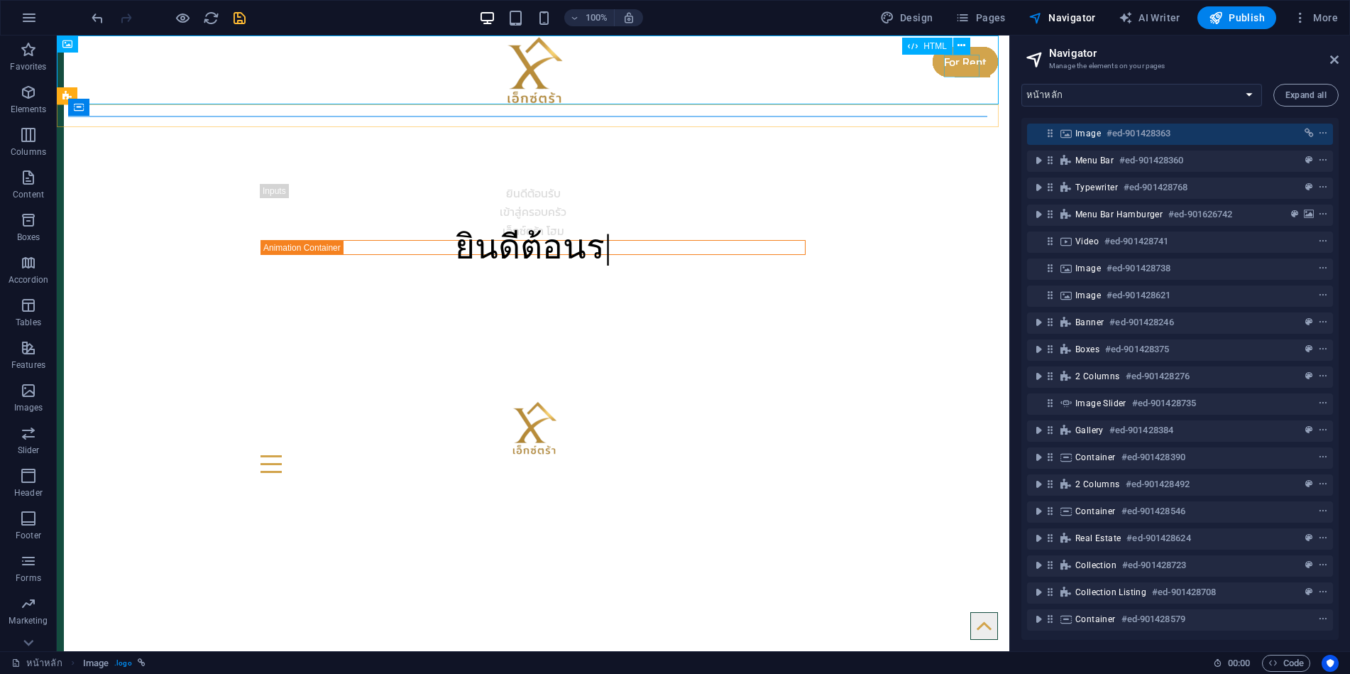
click at [961, 70] on div at bounding box center [972, 66] width 35 height 23
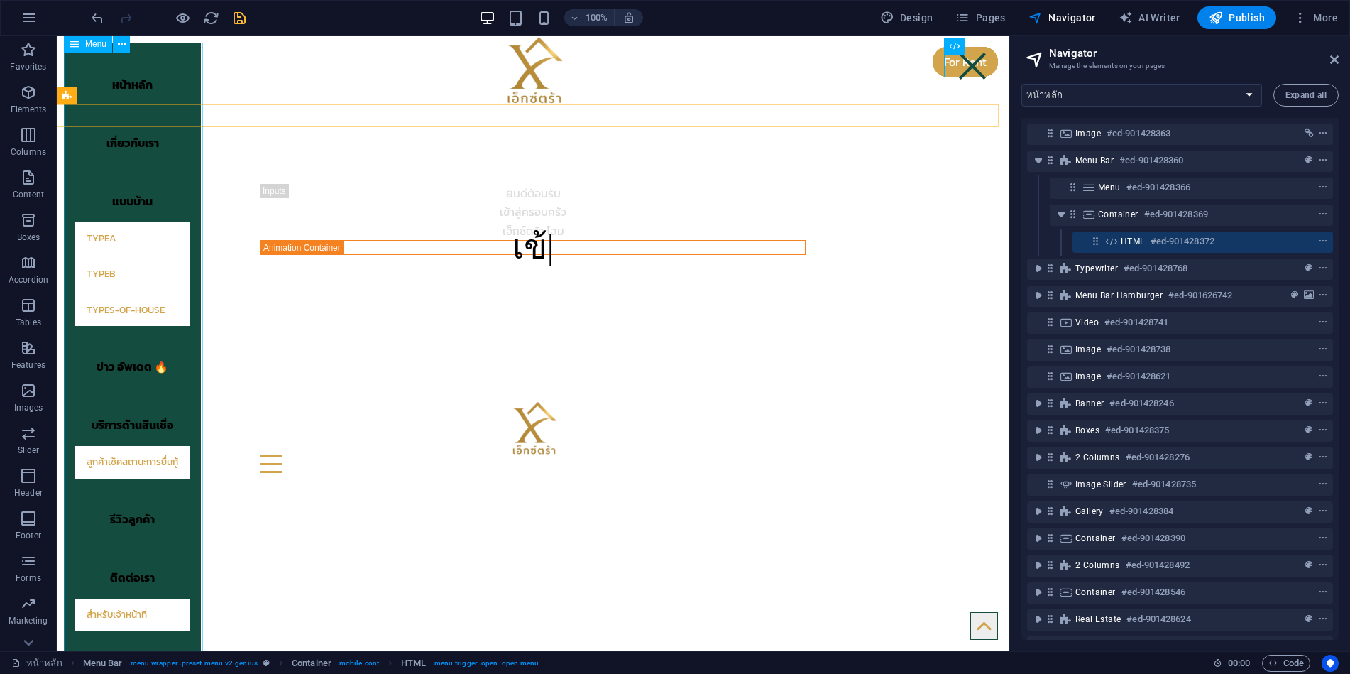
click at [195, 432] on nav "หน้าหลัก เกี่ยวกับเรา แบบบ้าน TypeA TypeB types-of-house ข่าว อัพเดต 🔥 บริการด้…" at bounding box center [132, 350] width 137 height 615
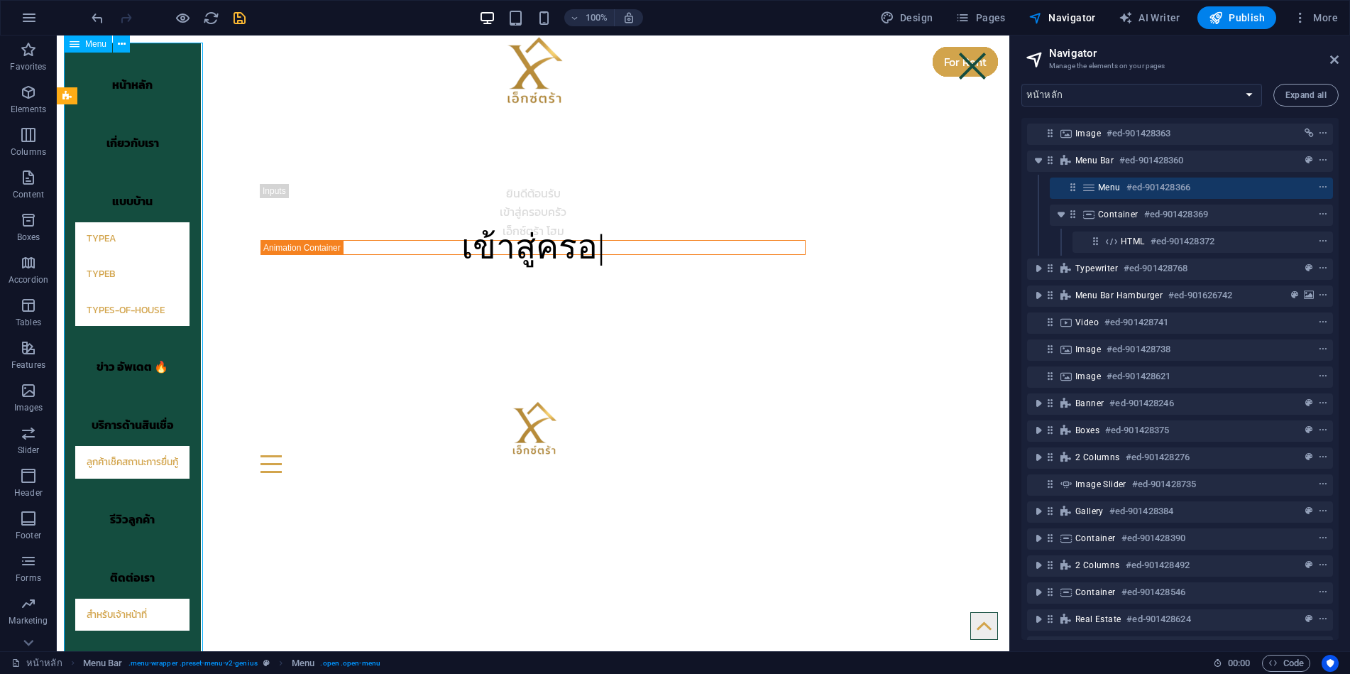
click at [192, 429] on nav "หน้าหลัก เกี่ยวกับเรา แบบบ้าน TypeA TypeB types-of-house ข่าว อัพเดต 🔥 บริการด้…" at bounding box center [132, 350] width 137 height 615
select select "primary"
select select
select select "primary"
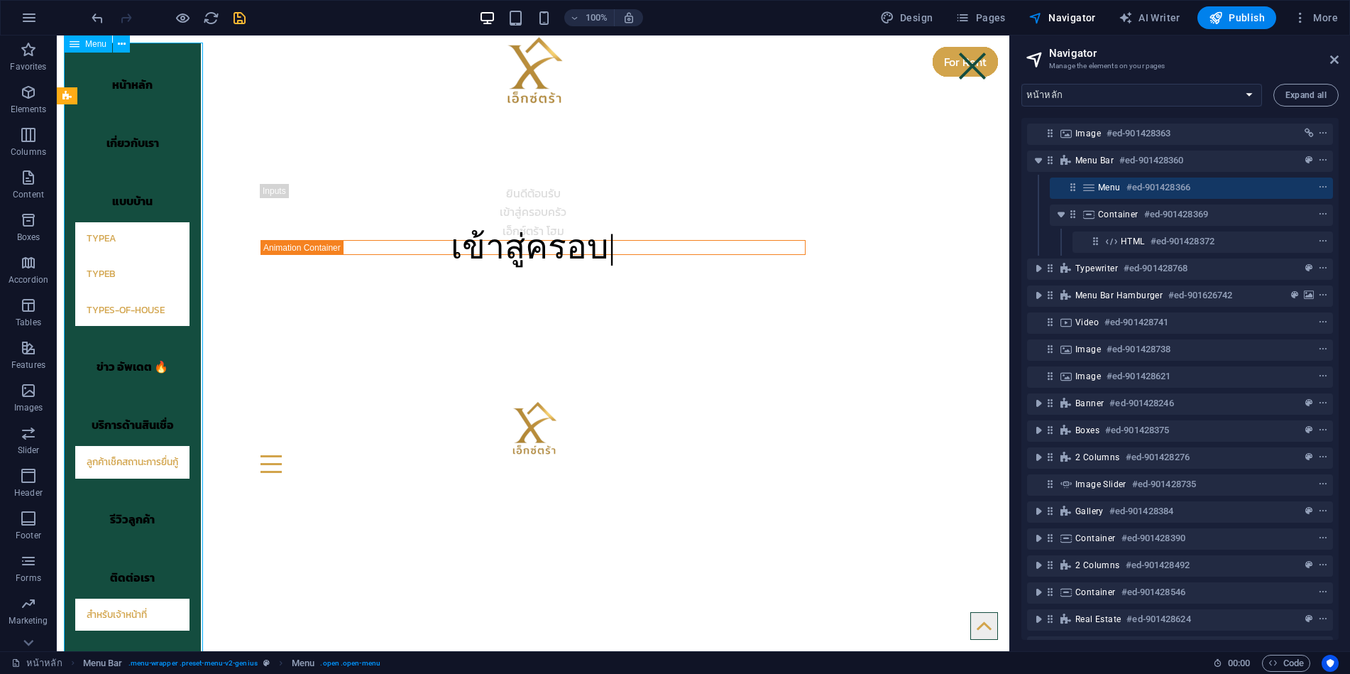
select select
select select "primary"
select select "3"
select select
select select "4"
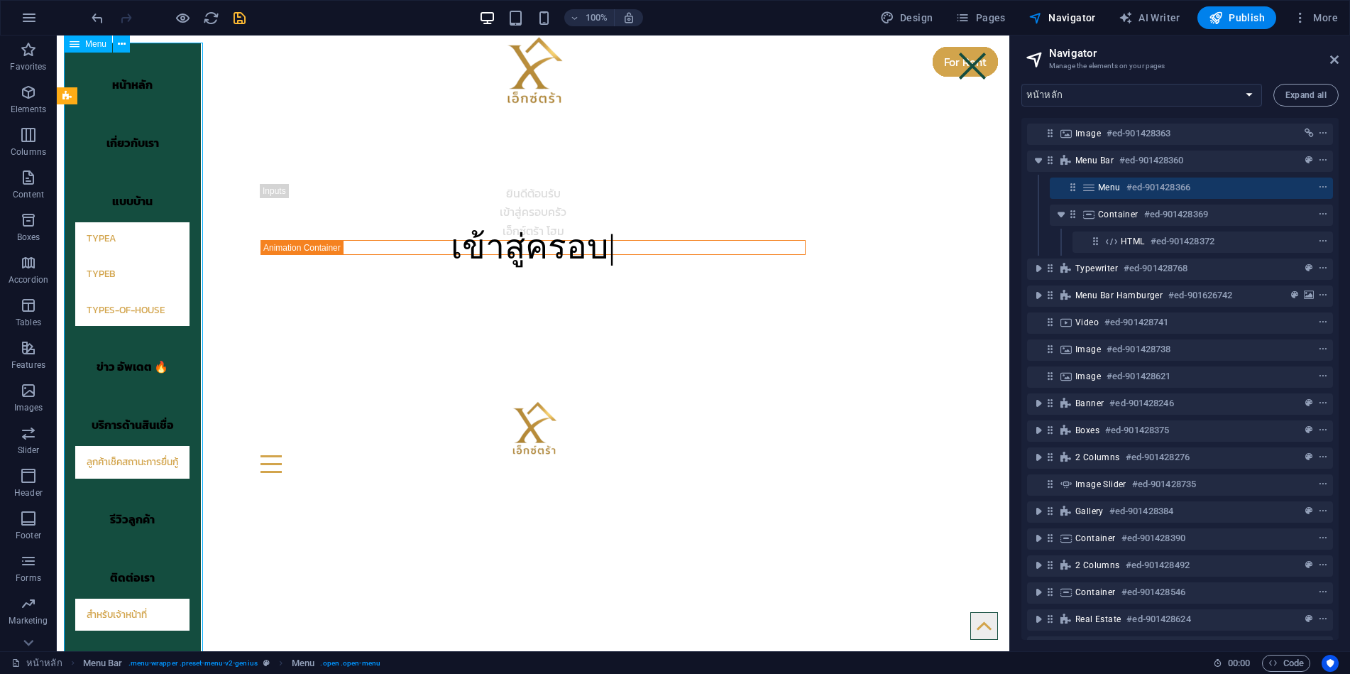
select select
select select "8"
select select
select select "primary"
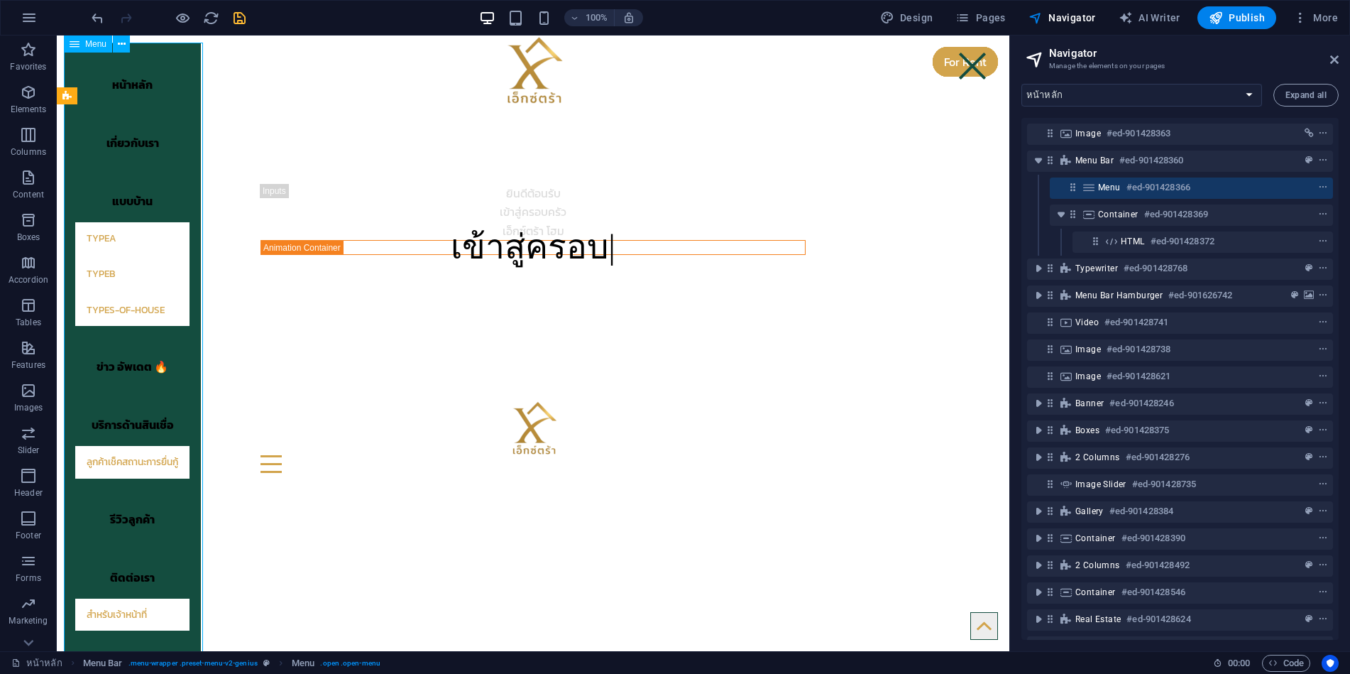
select select
select select "primary"
select select "13"
select select
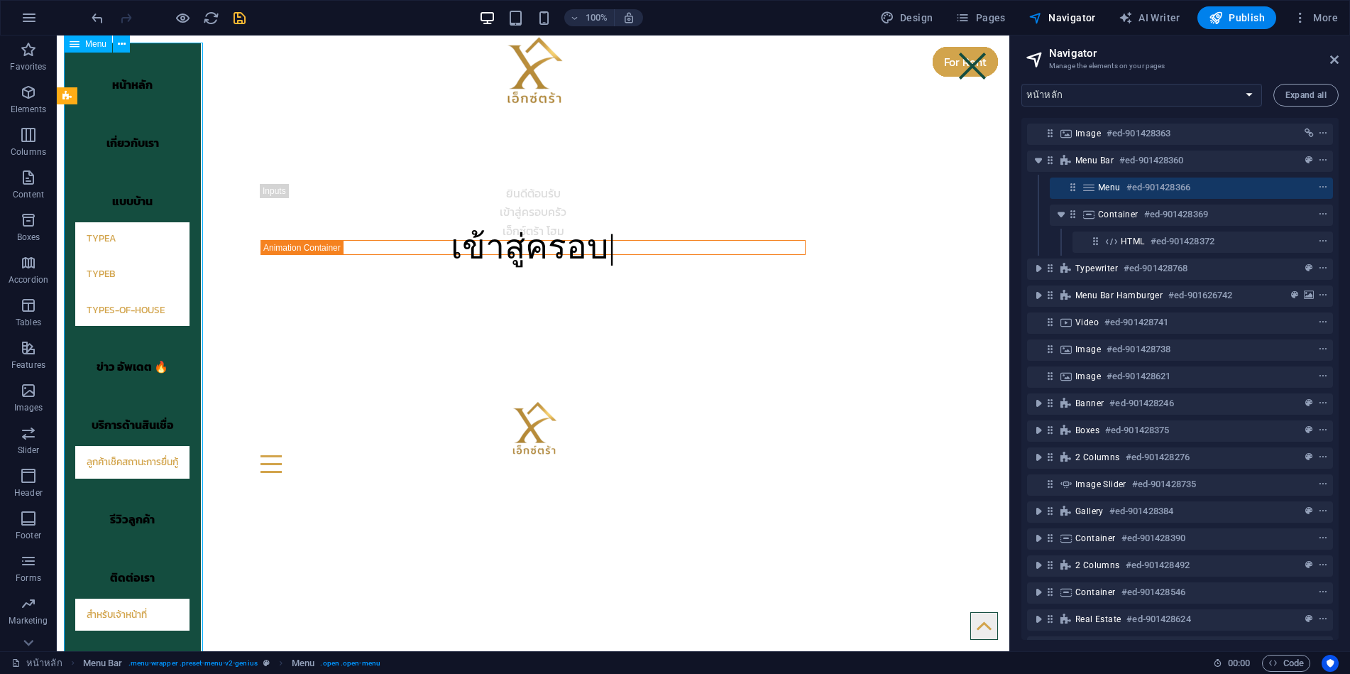
select select "primary"
select select
select select "primary"
select select "14"
select select
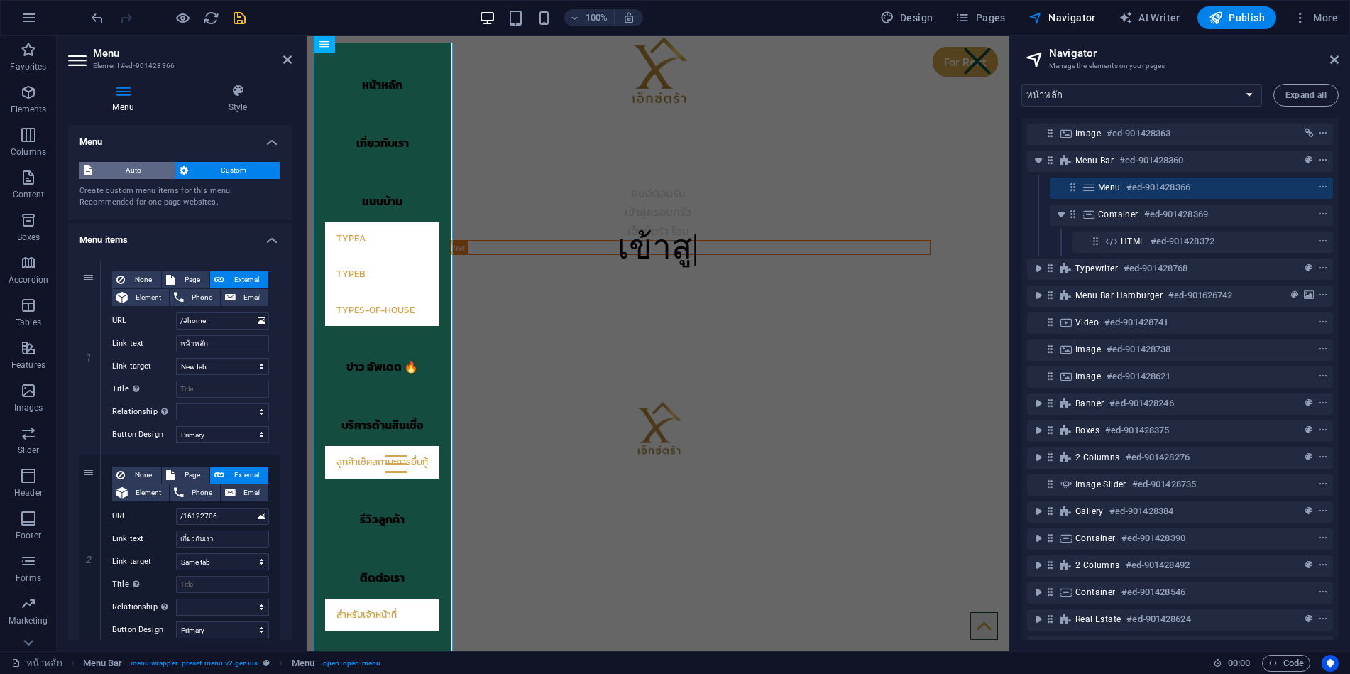
click at [133, 172] on span "Auto" at bounding box center [134, 170] width 74 height 17
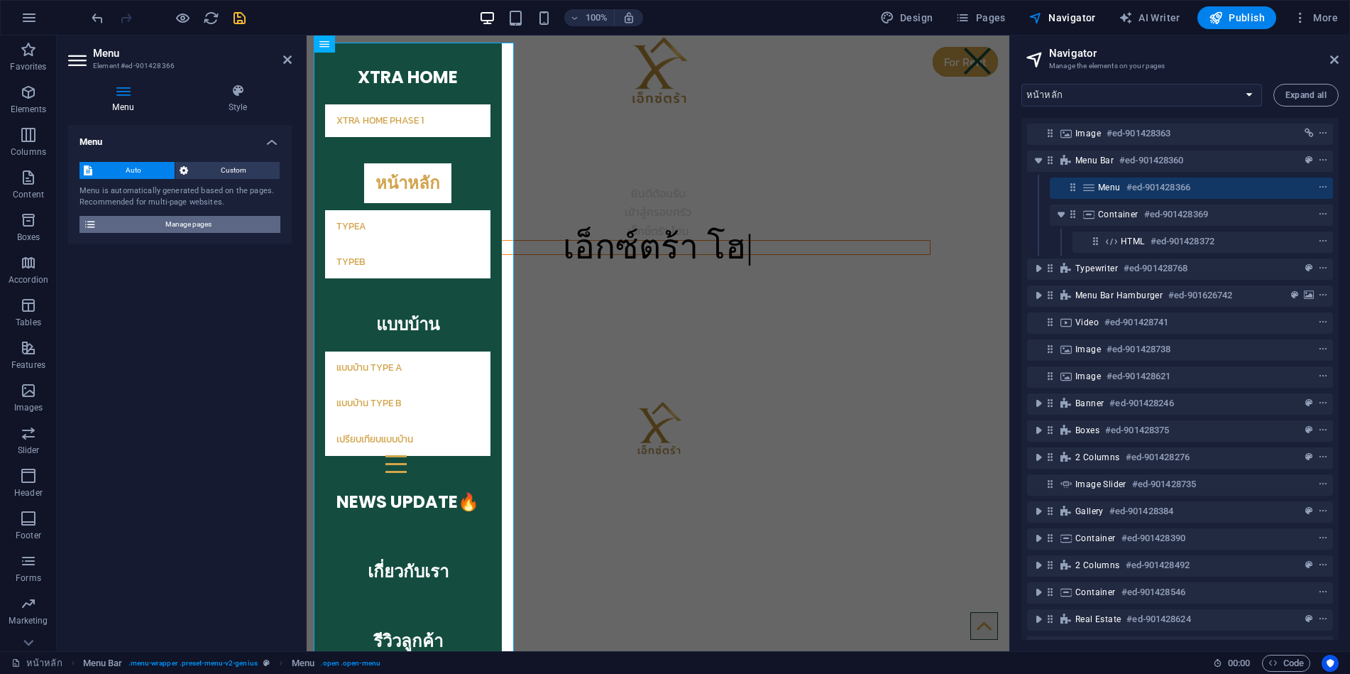
click at [165, 221] on span "Manage pages" at bounding box center [188, 224] width 175 height 17
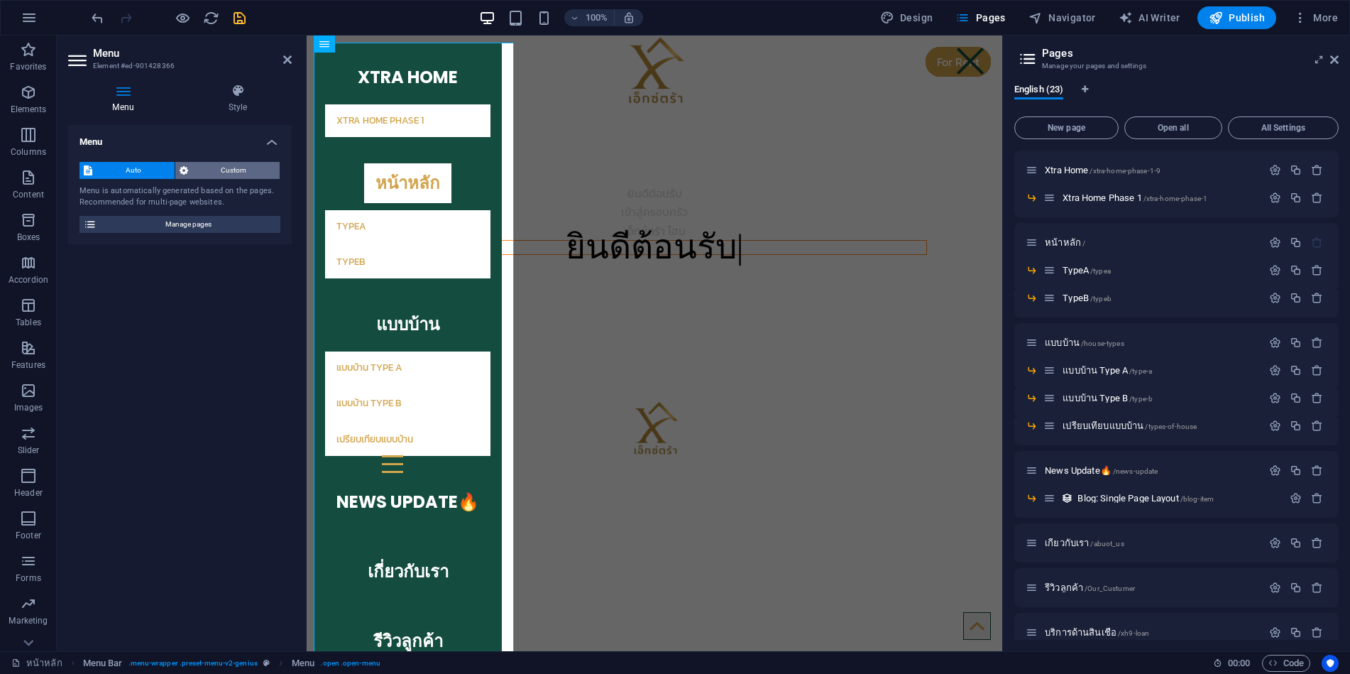
click at [208, 172] on span "Custom" at bounding box center [234, 170] width 84 height 17
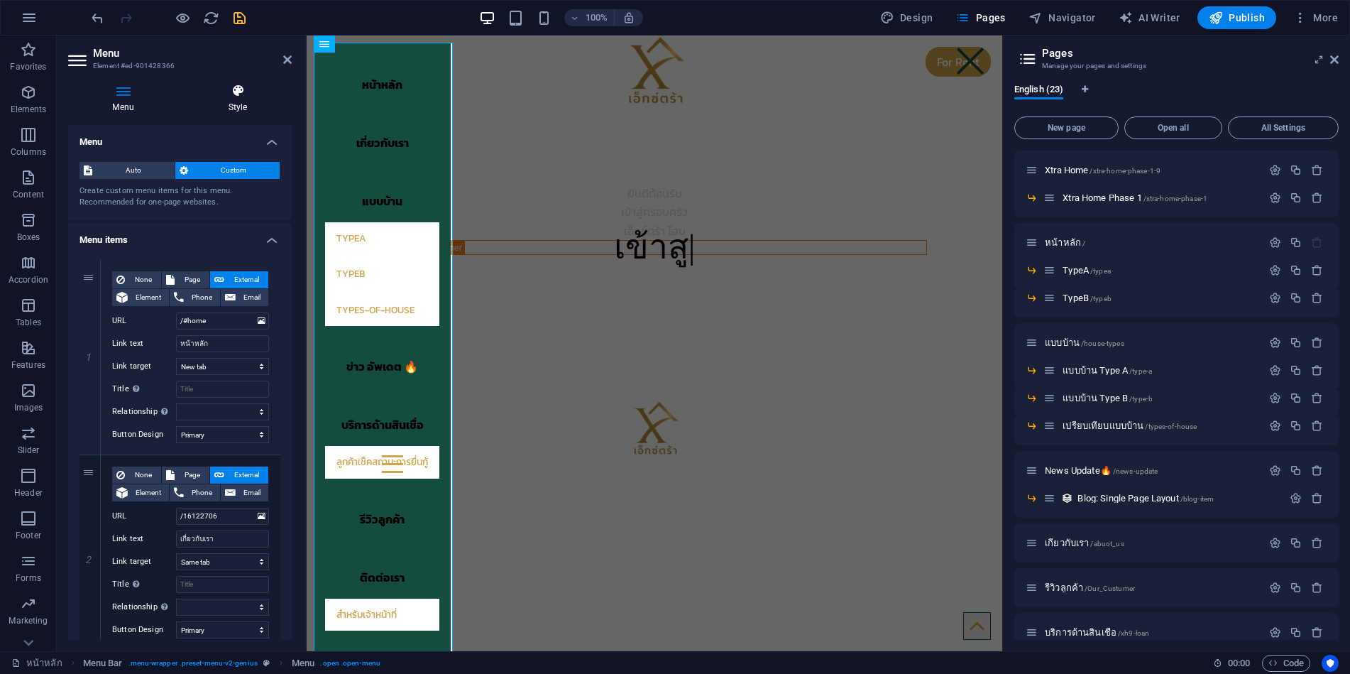
click at [246, 97] on icon at bounding box center [238, 91] width 108 height 14
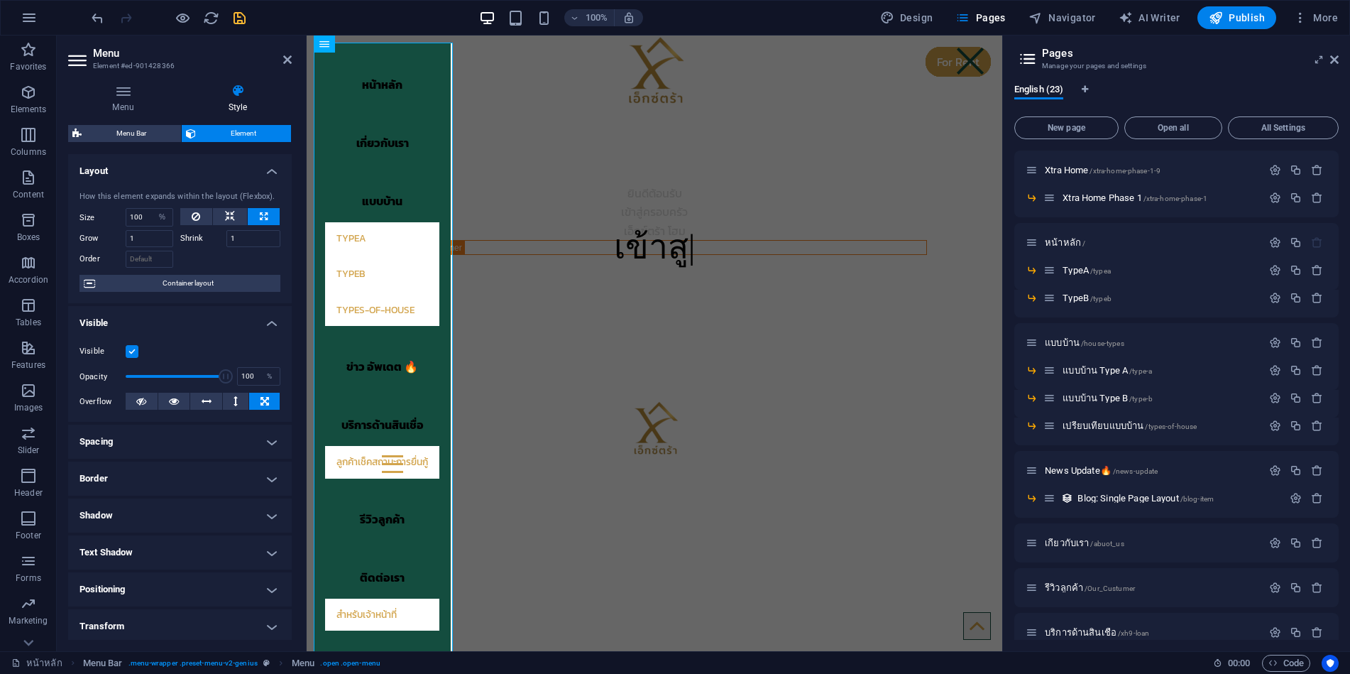
click at [172, 435] on h4 "Spacing" at bounding box center [180, 442] width 224 height 34
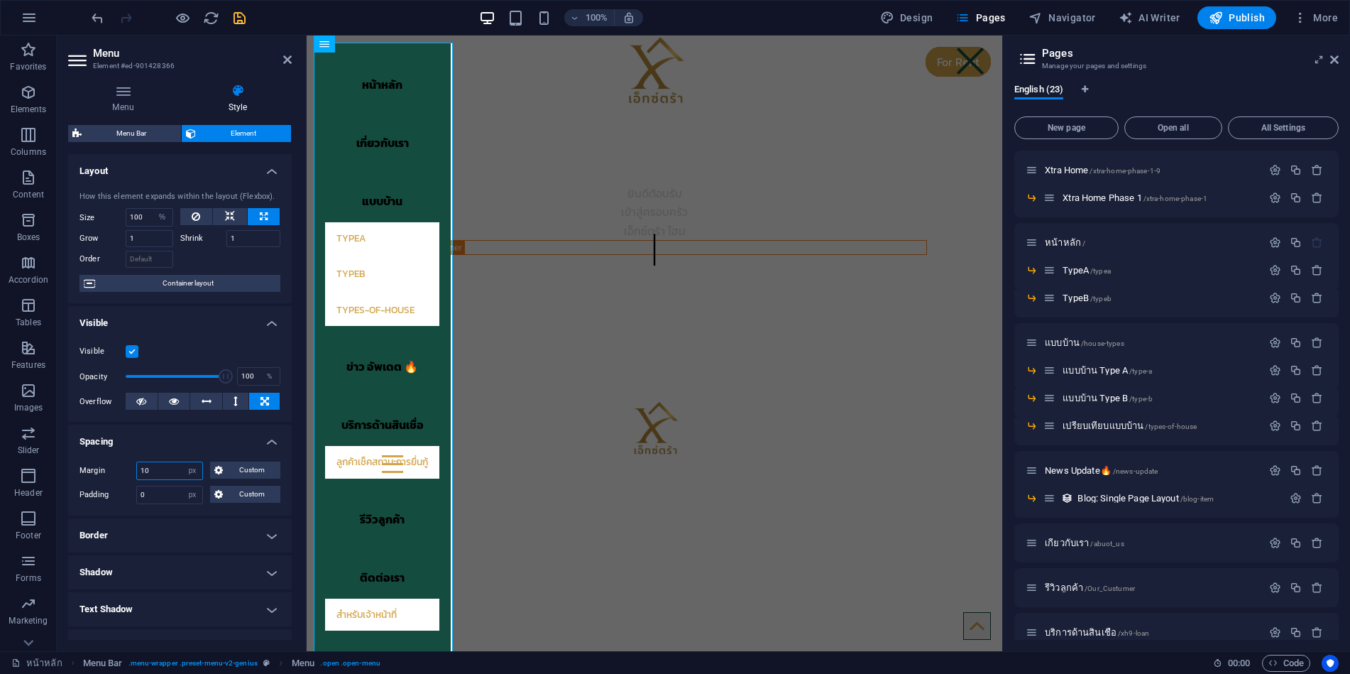
drag, startPoint x: 160, startPoint y: 466, endPoint x: 102, endPoint y: 466, distance: 58.2
click at [102, 466] on div "Margin 10 Default auto px % rem vw vh Custom Custom" at bounding box center [180, 470] width 201 height 18
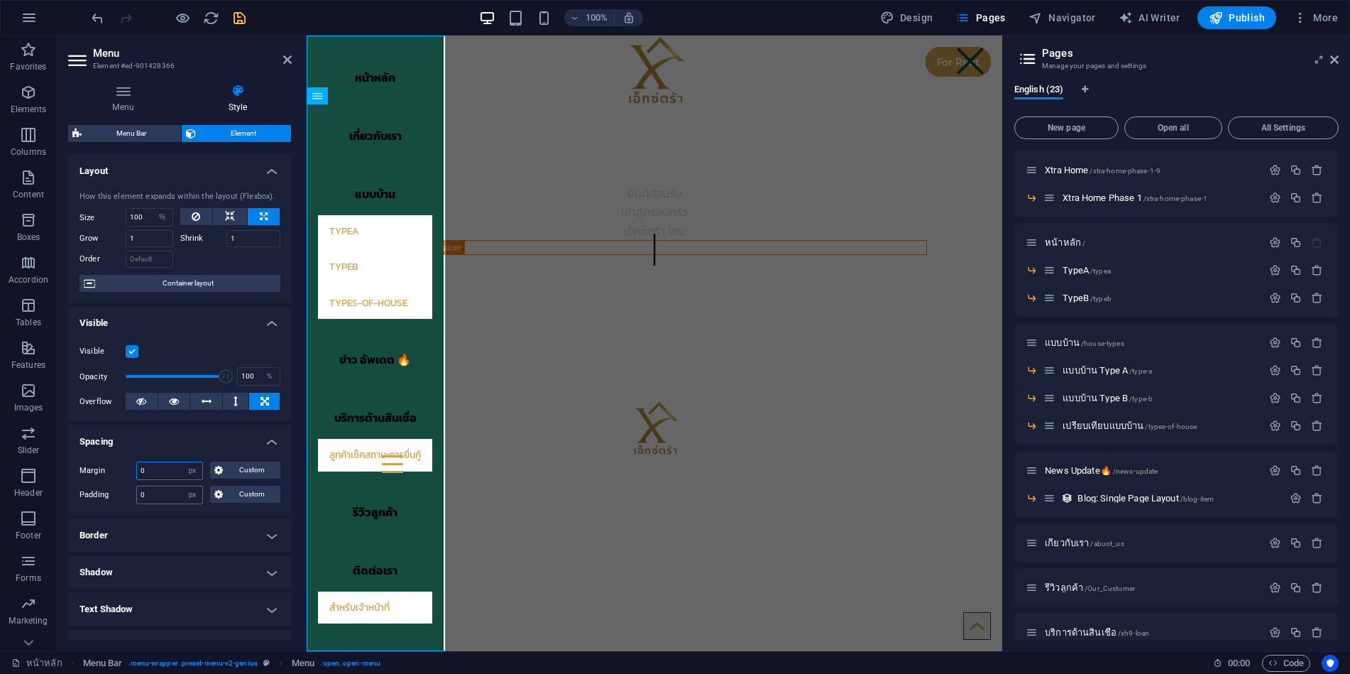
type input "0"
drag, startPoint x: 161, startPoint y: 501, endPoint x: 133, endPoint y: 498, distance: 28.5
click at [133, 498] on div "Padding 0 Default px rem % vh vw Custom Custom" at bounding box center [180, 495] width 201 height 18
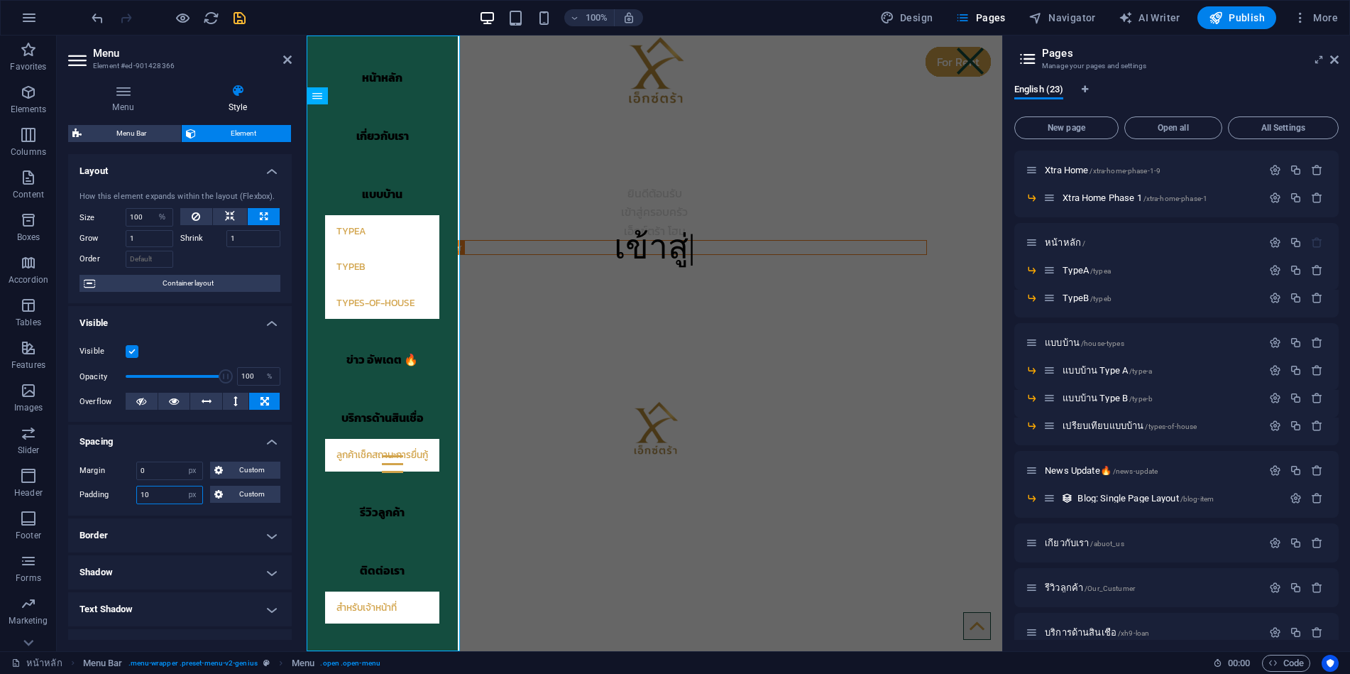
drag, startPoint x: 160, startPoint y: 492, endPoint x: 133, endPoint y: 494, distance: 27.1
click at [133, 494] on div "Padding 10 Default px rem % vh vw Custom Custom" at bounding box center [180, 495] width 201 height 18
type input "0"
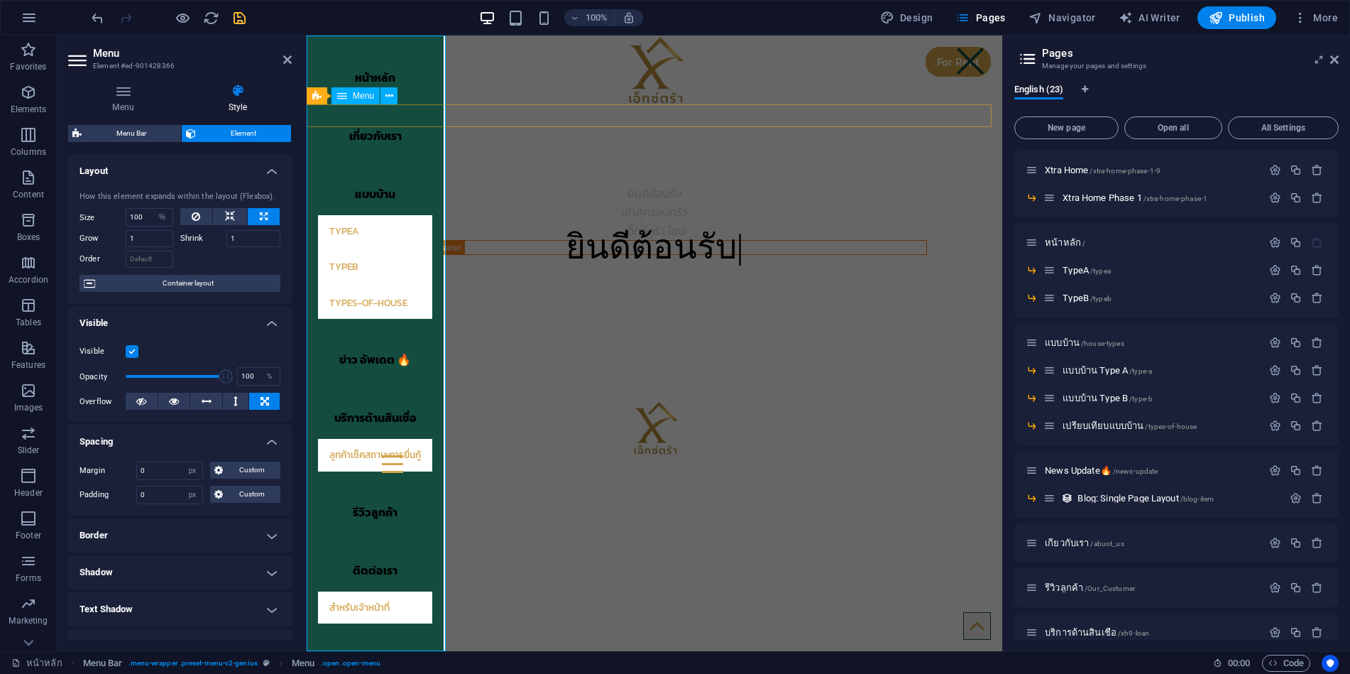
click at [395, 76] on nav "หน้าหลัก เกี่ยวกับเรา แบบบ้าน TypeA TypeB types-of-house ข่าว อัพเดต 🔥 บริการด้…" at bounding box center [375, 342] width 137 height 615
click at [405, 420] on nav "หน้าหลัก เกี่ยวกับเรา แบบบ้าน TypeA TypeB types-of-house ข่าว อัพเดต 🔥 บริการด้…" at bounding box center [375, 342] width 137 height 615
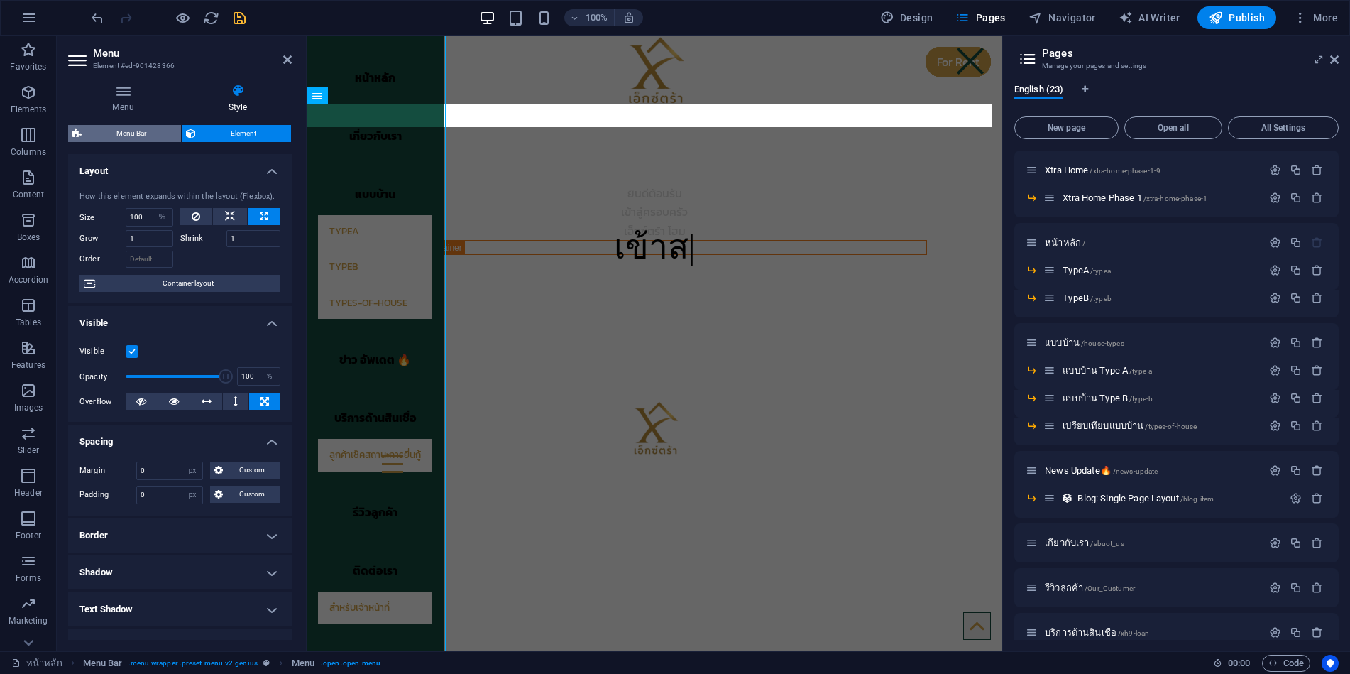
click at [154, 128] on span "Menu Bar" at bounding box center [131, 133] width 91 height 17
select select "rem"
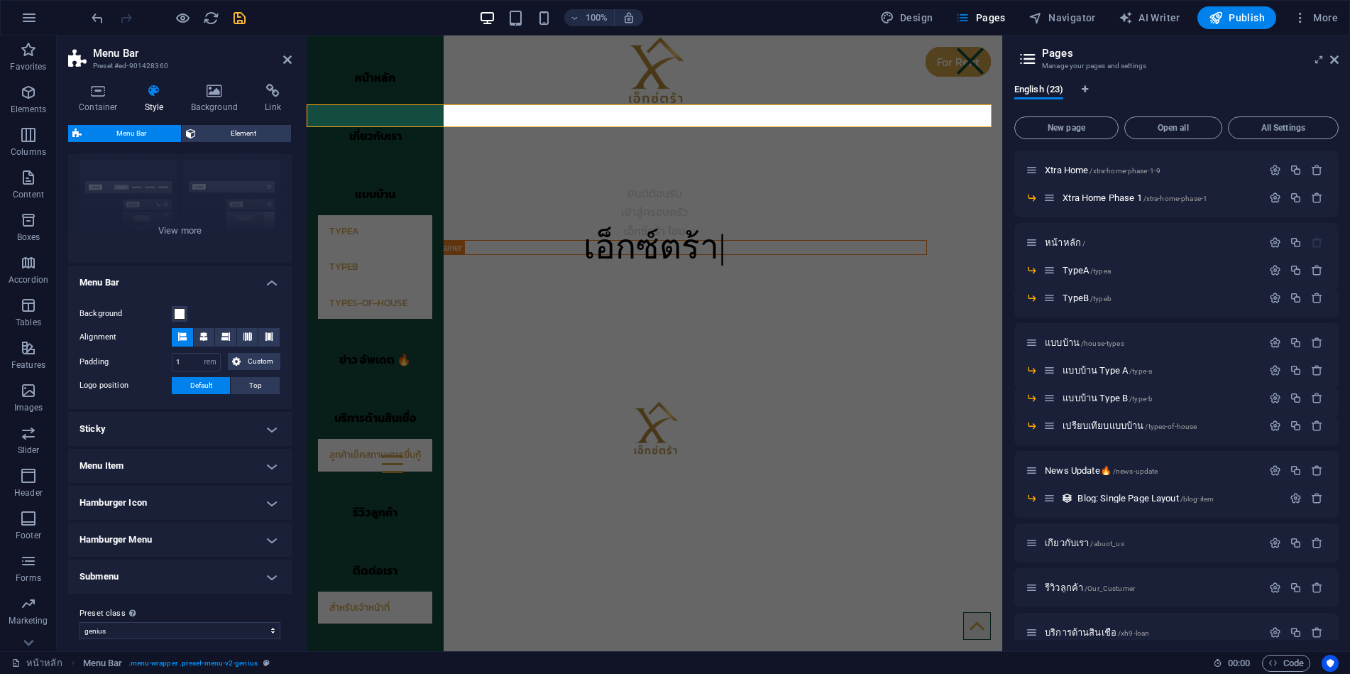
scroll to position [141, 0]
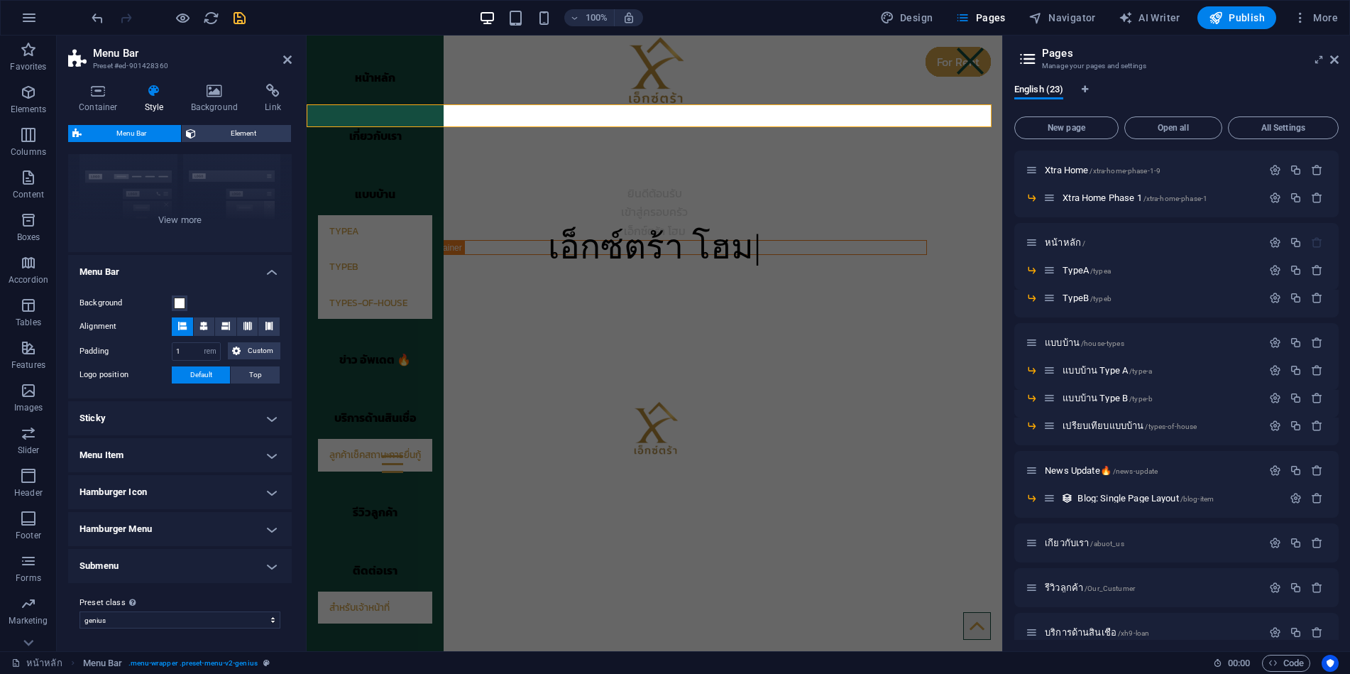
click at [181, 452] on h4 "Menu Item" at bounding box center [180, 455] width 224 height 34
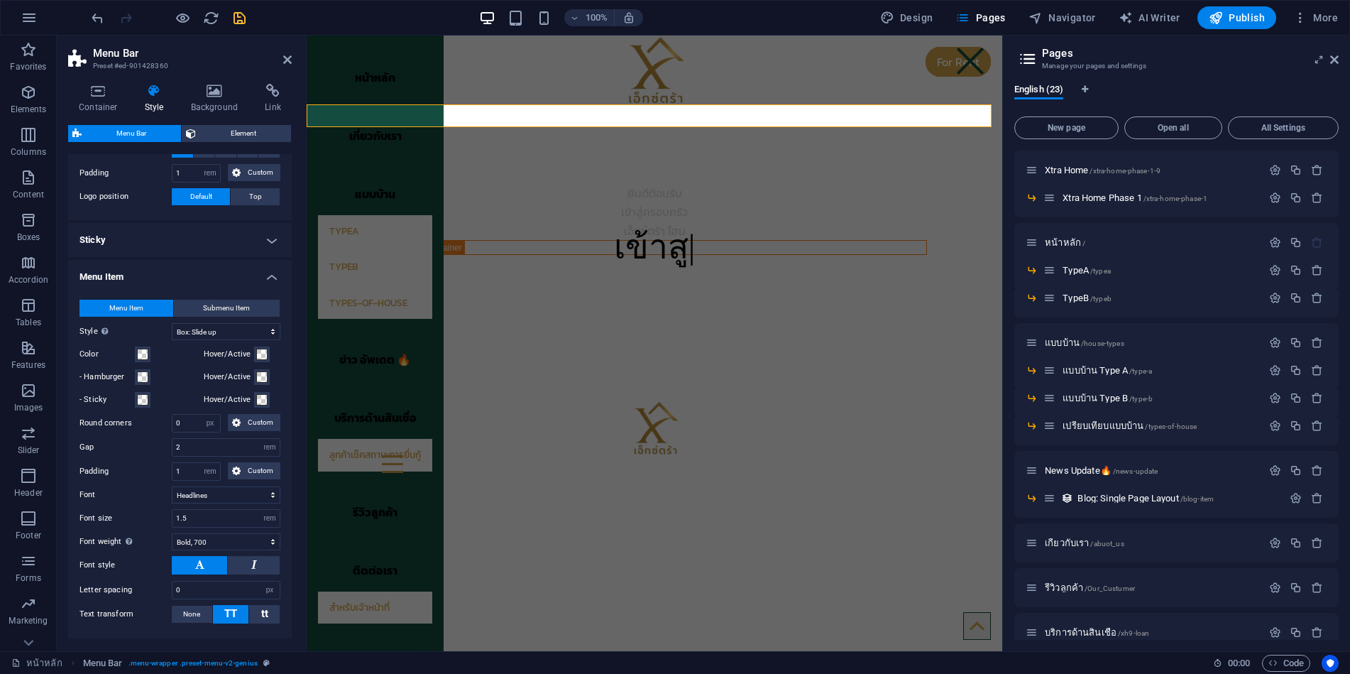
scroll to position [354, 0]
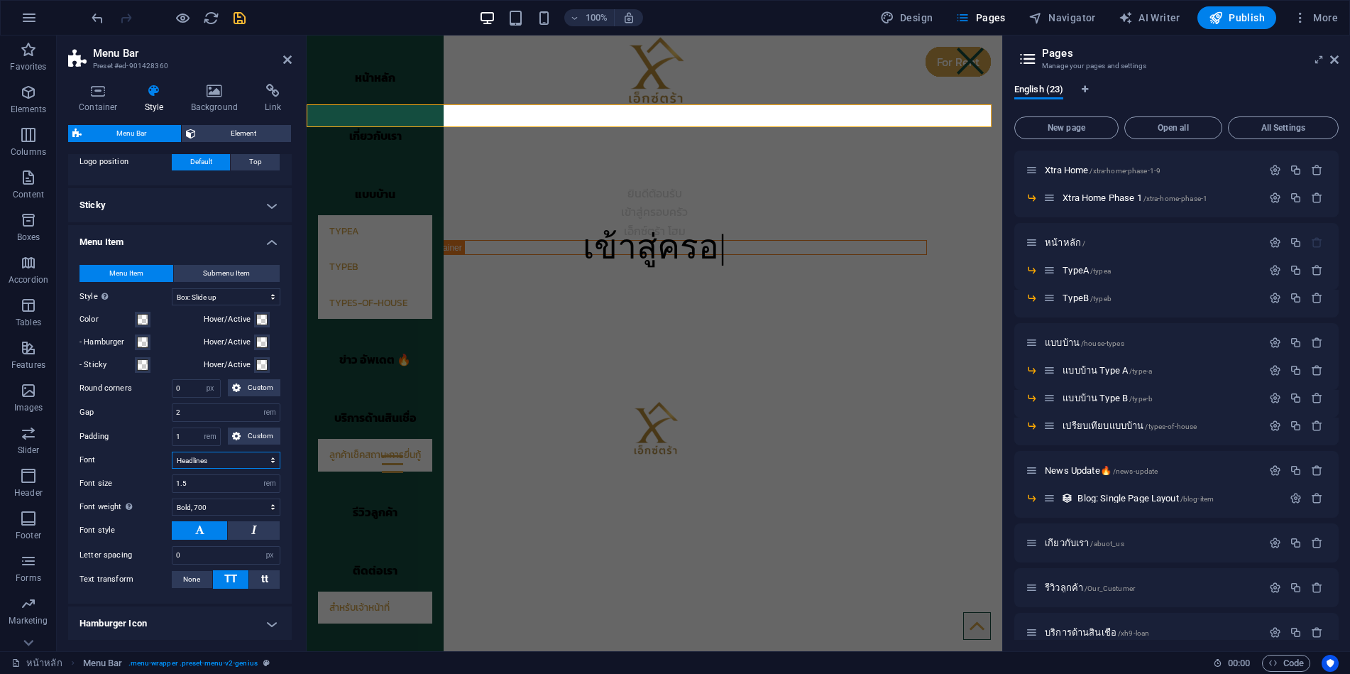
click at [235, 456] on select "Default Headlines" at bounding box center [226, 460] width 109 height 17
click at [172, 452] on select "Default Headlines" at bounding box center [226, 460] width 109 height 17
click at [231, 460] on select "Default Headlines" at bounding box center [226, 460] width 109 height 17
select select "link-special-font"
click at [172, 452] on select "Default Headlines" at bounding box center [226, 460] width 109 height 17
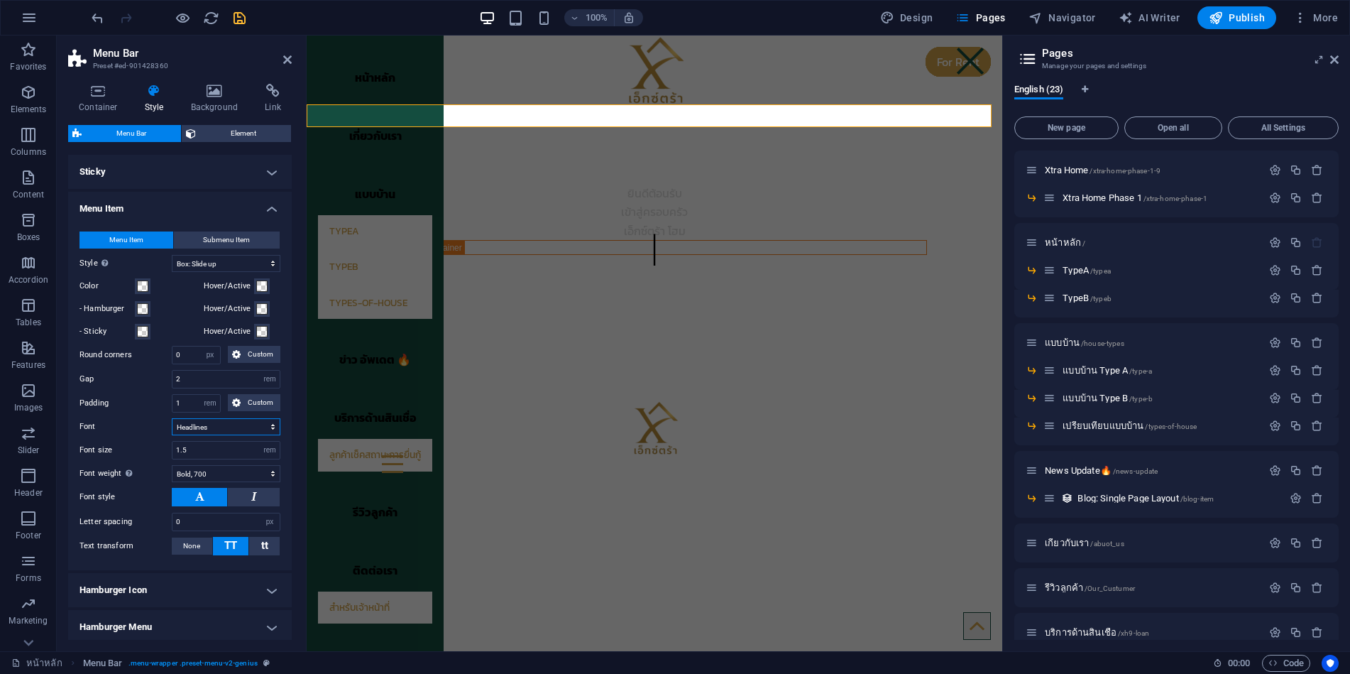
scroll to position [425, 0]
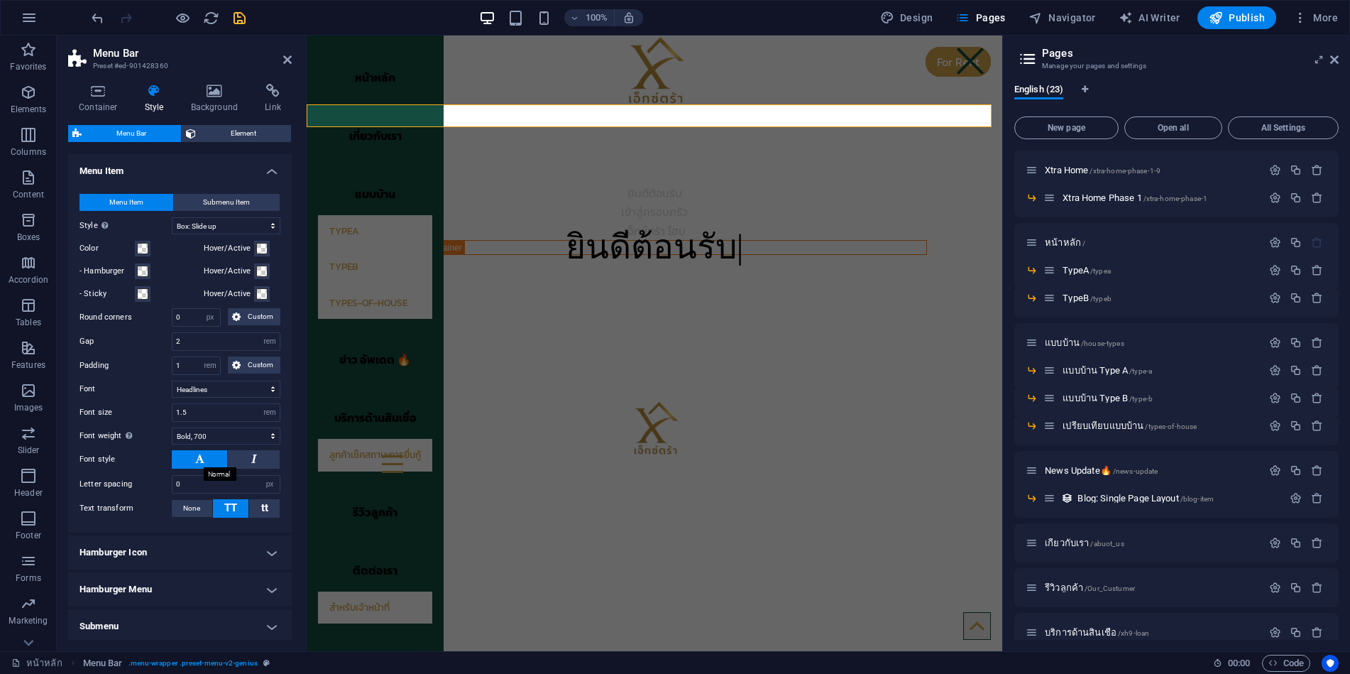
click at [195, 459] on icon at bounding box center [199, 458] width 9 height 17
click at [1331, 60] on icon at bounding box center [1334, 59] width 9 height 11
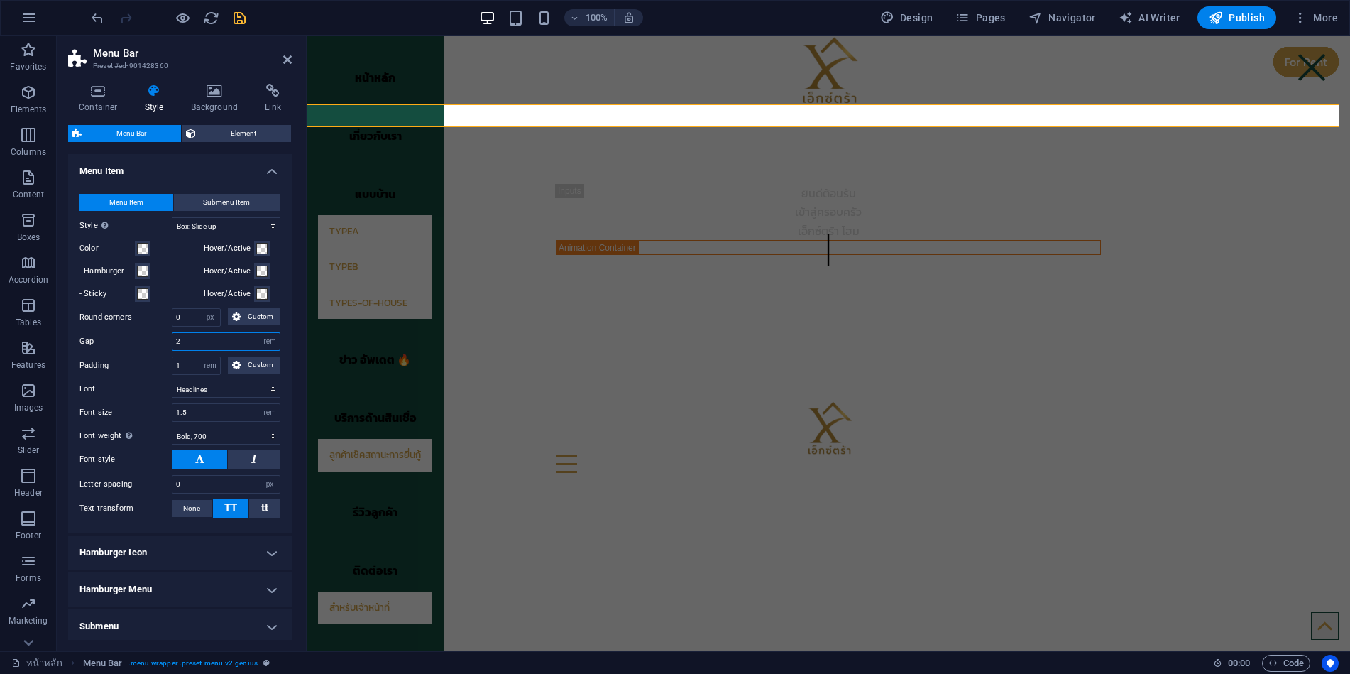
drag, startPoint x: 210, startPoint y: 344, endPoint x: 160, endPoint y: 340, distance: 50.5
click at [160, 340] on div "Gap 2 px rem % vh vw" at bounding box center [180, 341] width 201 height 18
click at [188, 364] on input "1" at bounding box center [197, 365] width 48 height 17
drag, startPoint x: 191, startPoint y: 337, endPoint x: 147, endPoint y: 344, distance: 44.7
click at [147, 344] on div "Gap 10 px rem % vh vw" at bounding box center [180, 341] width 201 height 18
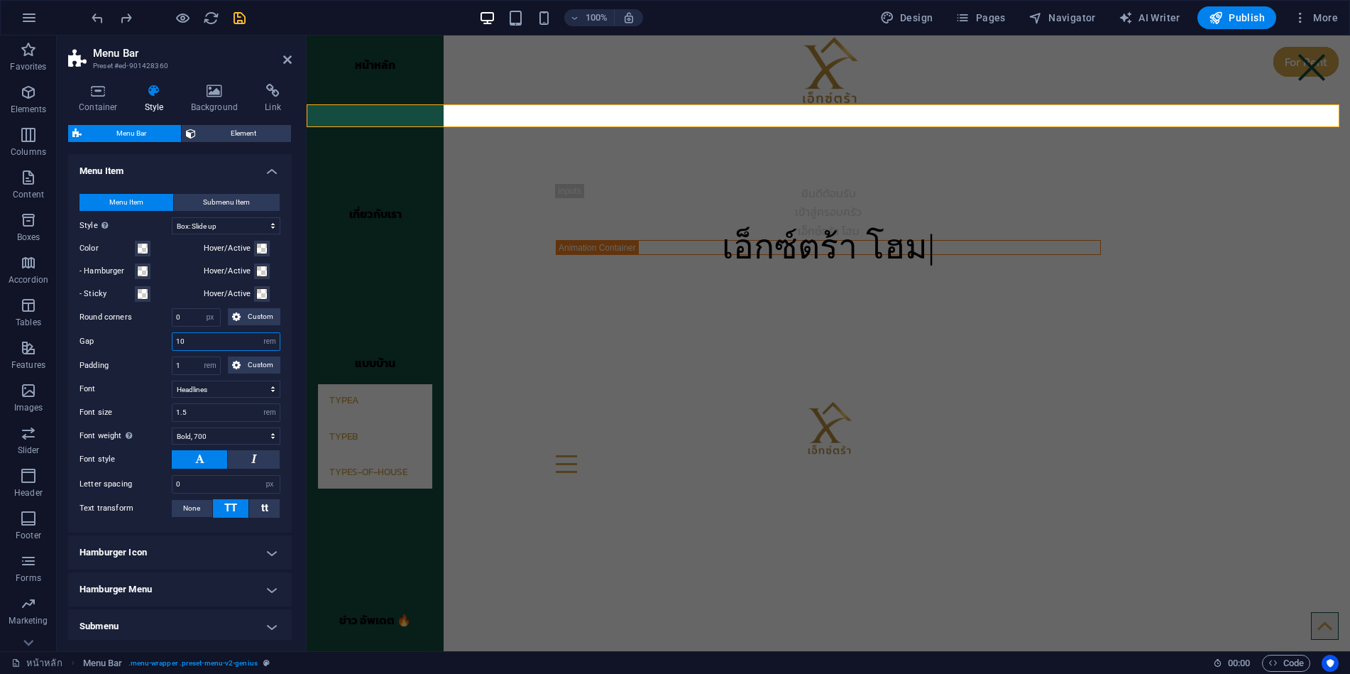
click at [197, 337] on input "10" at bounding box center [226, 341] width 107 height 17
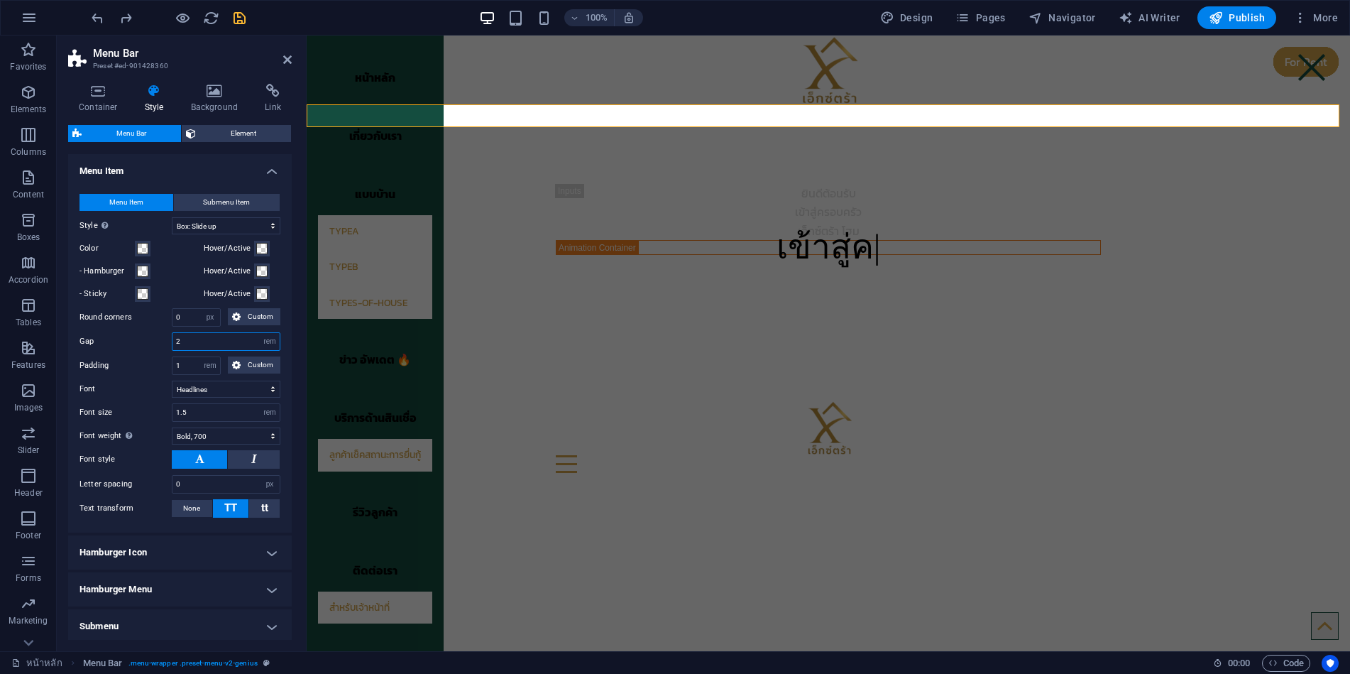
drag, startPoint x: 189, startPoint y: 340, endPoint x: 168, endPoint y: 339, distance: 20.6
click at [168, 339] on div "Gap 2 px rem % vh vw" at bounding box center [180, 341] width 201 height 18
type input "1"
click at [187, 364] on input "1" at bounding box center [197, 365] width 48 height 17
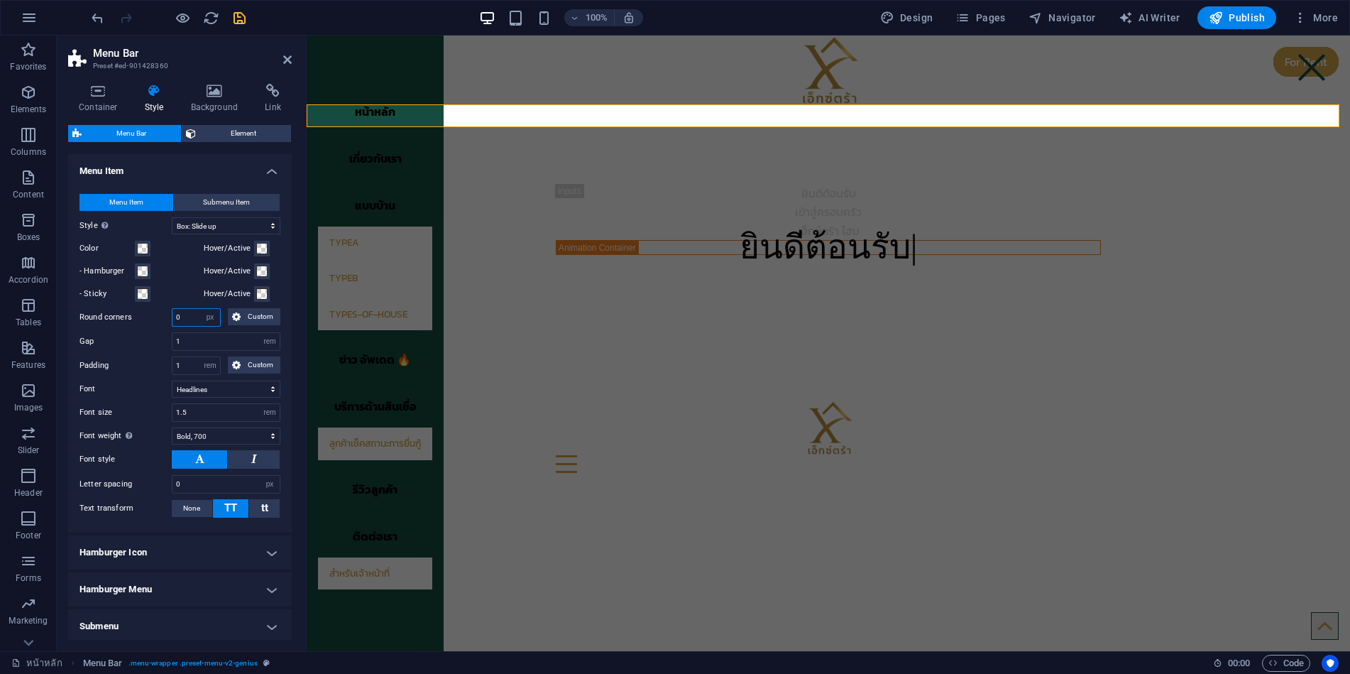
drag, startPoint x: 194, startPoint y: 316, endPoint x: 165, endPoint y: 317, distance: 28.4
click at [165, 317] on div "Round corners 0 px rem % vh vw Custom Custom" at bounding box center [180, 317] width 201 height 18
click at [197, 341] on input "1" at bounding box center [226, 341] width 107 height 17
click at [192, 315] on input "10" at bounding box center [197, 317] width 48 height 17
drag, startPoint x: 192, startPoint y: 315, endPoint x: 171, endPoint y: 315, distance: 20.6
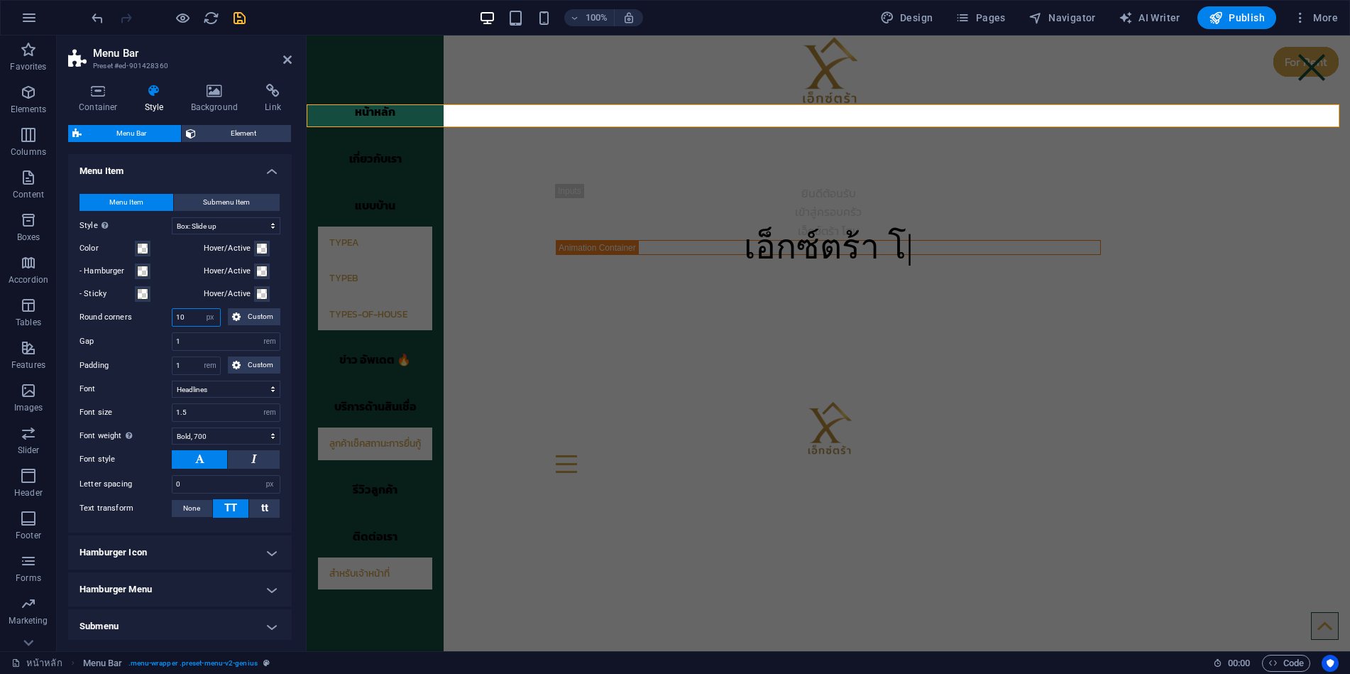
click at [171, 315] on div "Round corners 10 px rem % vh vw Custom Custom" at bounding box center [180, 317] width 201 height 18
type input "0"
click at [169, 554] on h4 "Hamburger Icon" at bounding box center [180, 552] width 224 height 34
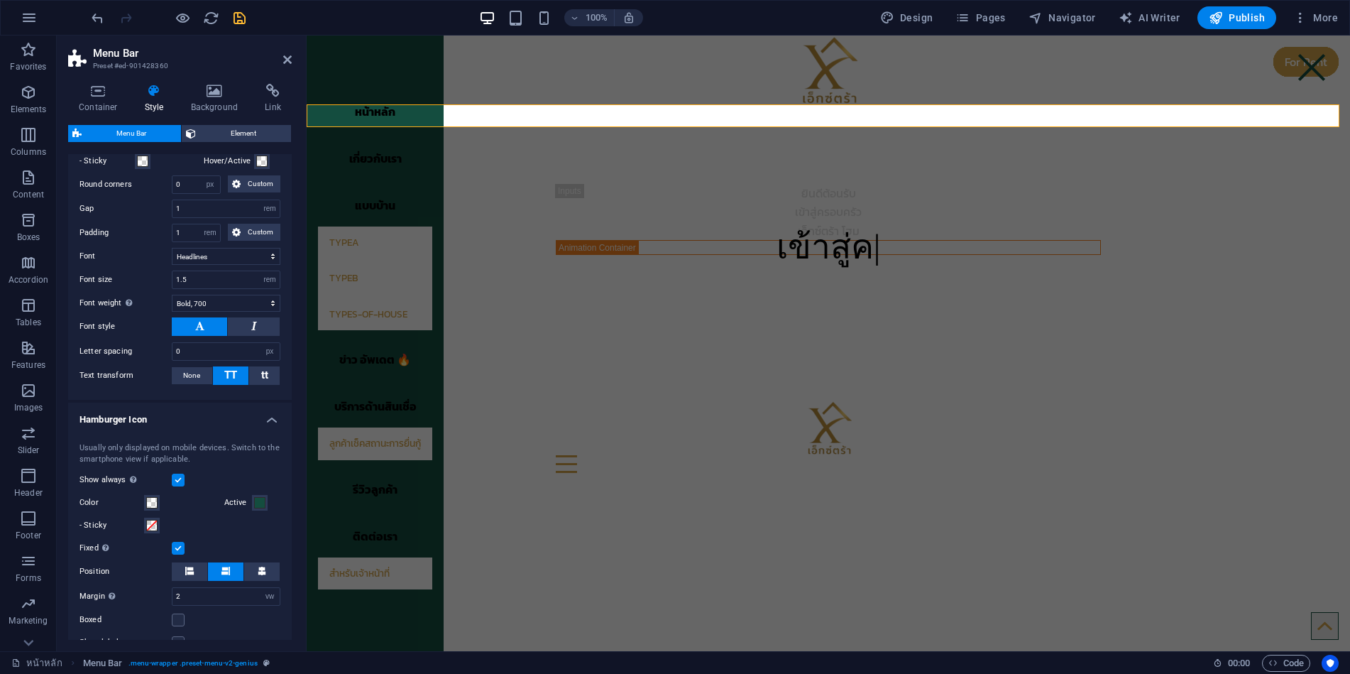
scroll to position [638, 0]
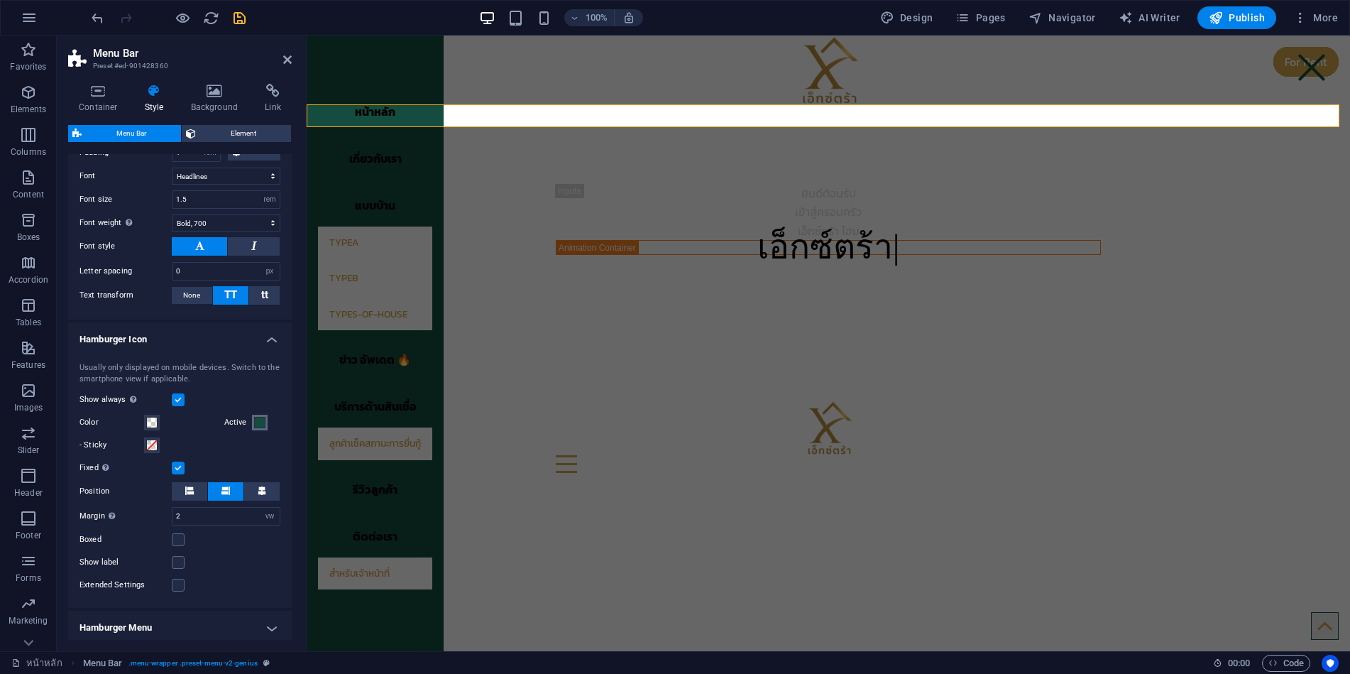
click at [258, 425] on span at bounding box center [259, 422] width 11 height 11
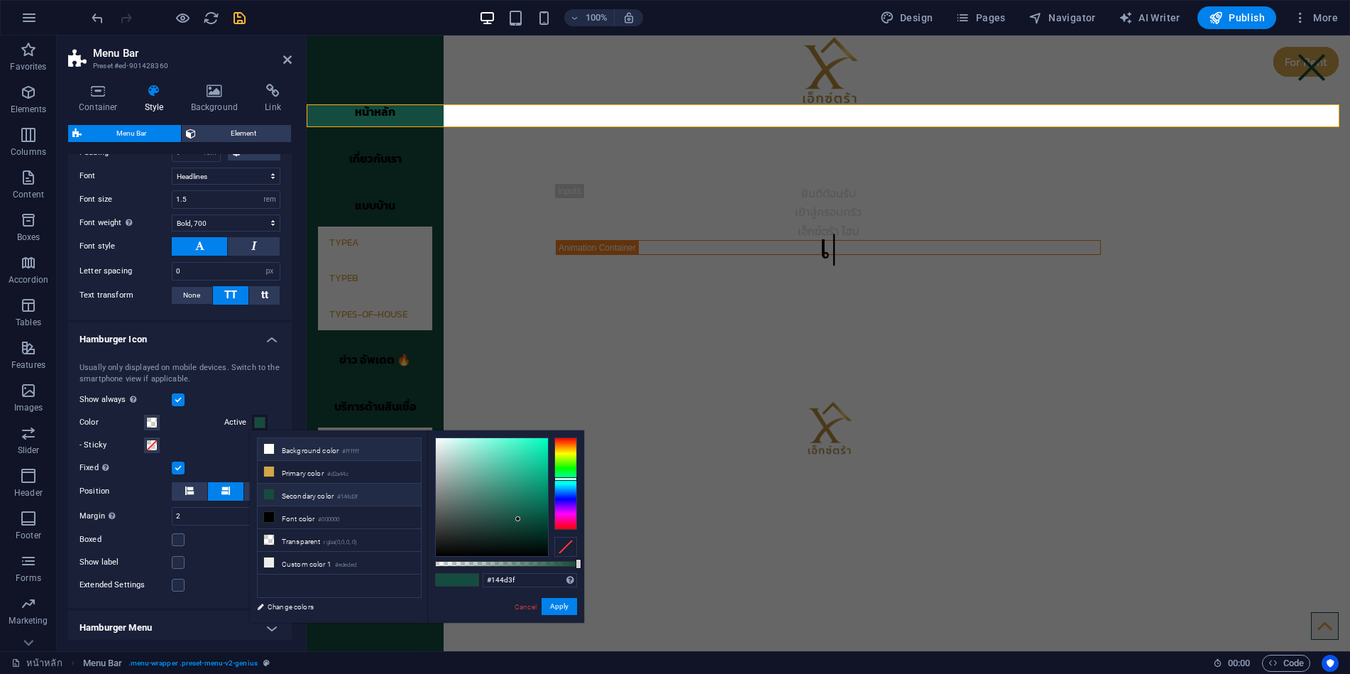
click at [278, 448] on li "Background color #ffffff" at bounding box center [339, 449] width 163 height 23
type input "#ffffff"
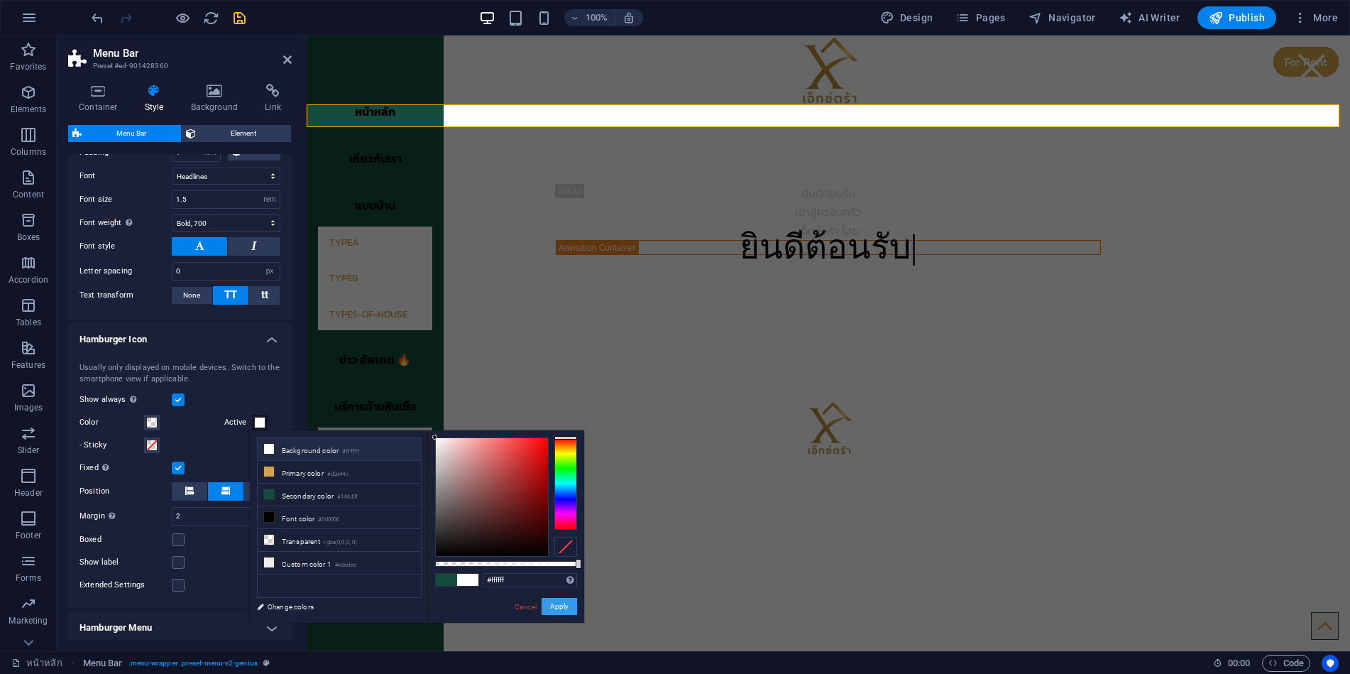
click at [555, 603] on button "Apply" at bounding box center [559, 606] width 35 height 17
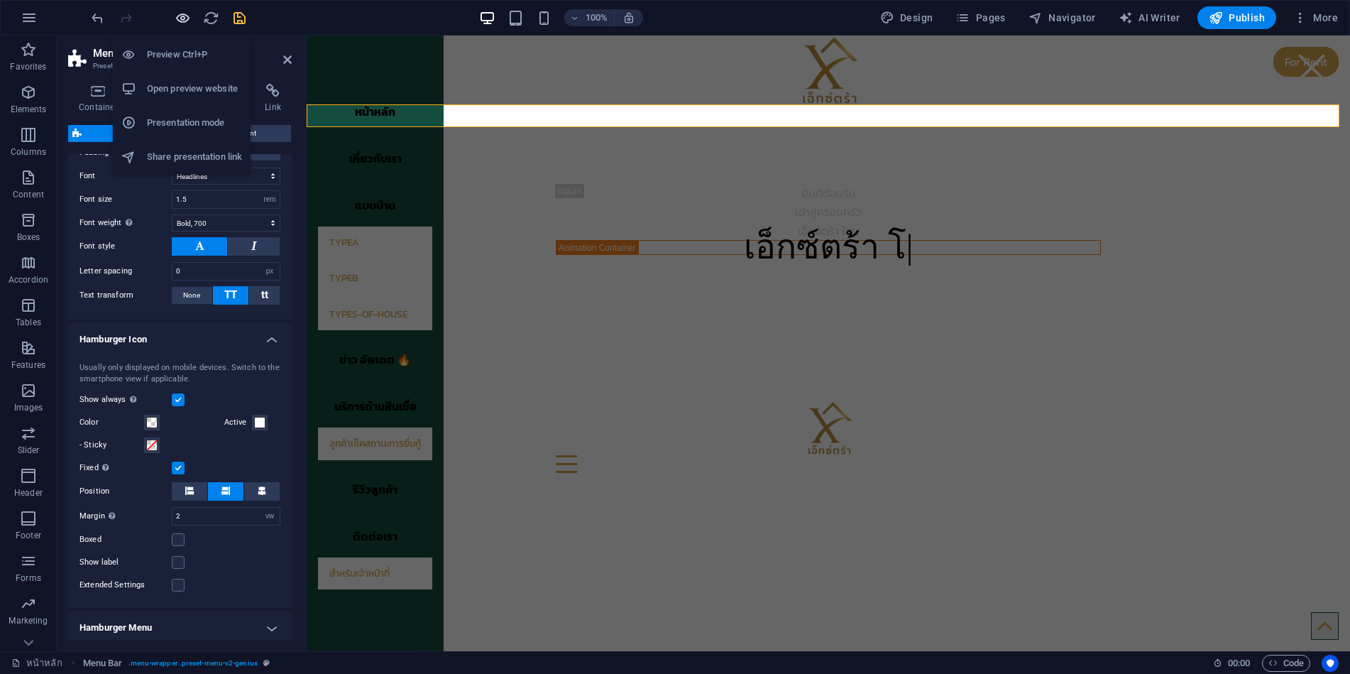
click at [0, 0] on icon "button" at bounding box center [0, 0] width 0 height 0
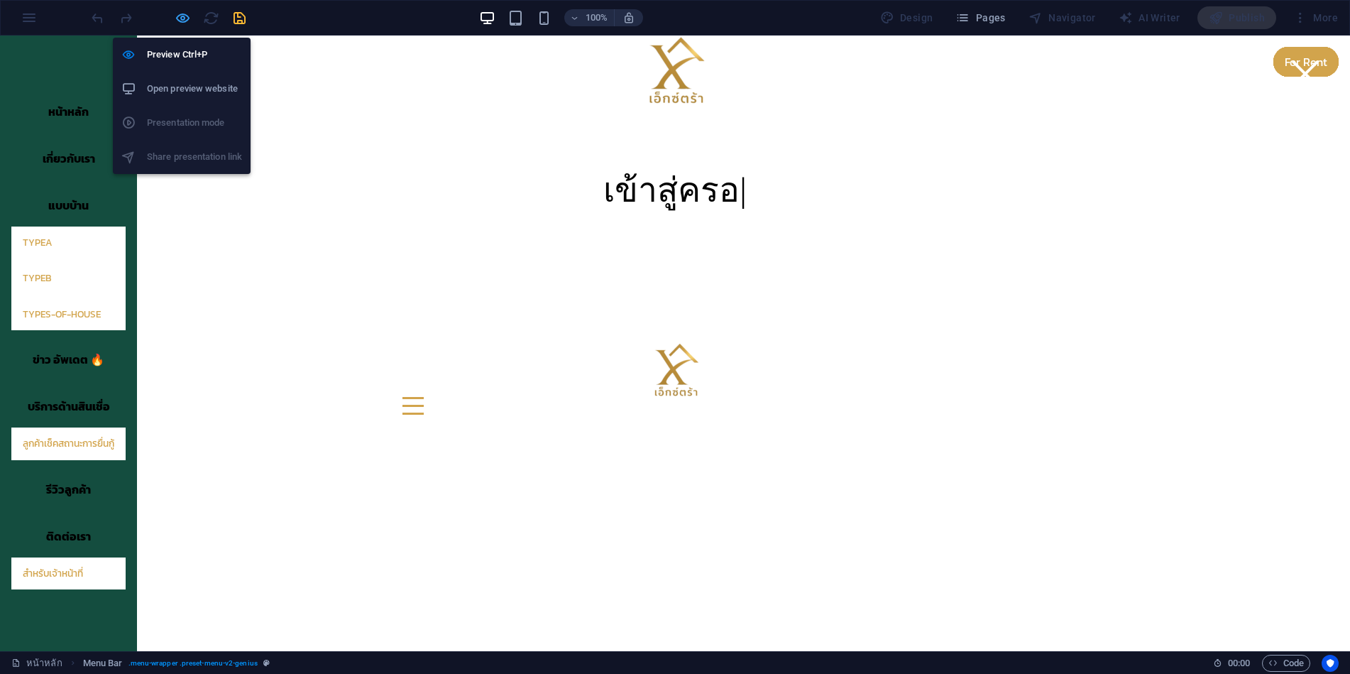
click at [0, 0] on icon "button" at bounding box center [0, 0] width 0 height 0
select select "rem"
select select "hover_box_bottom"
select select "px"
select select "rem"
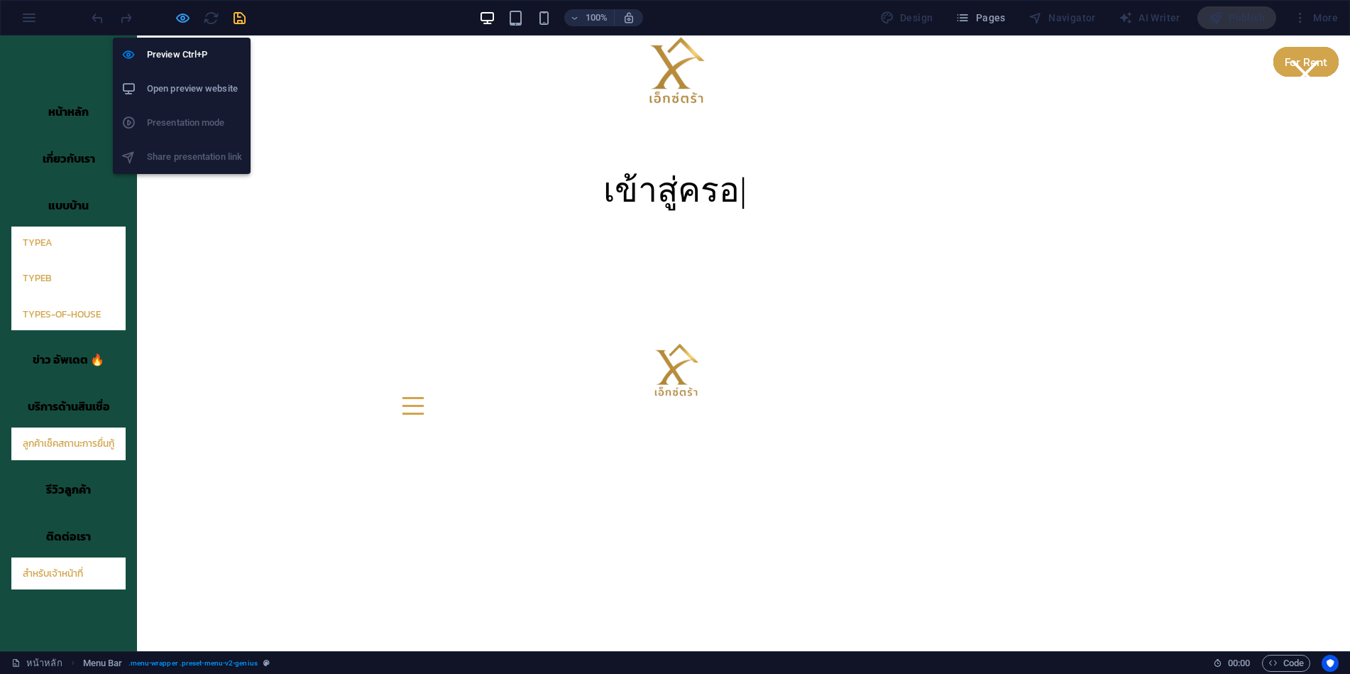
select select "rem"
select select "link-special-font"
select select "rem"
select select "700"
select select "px"
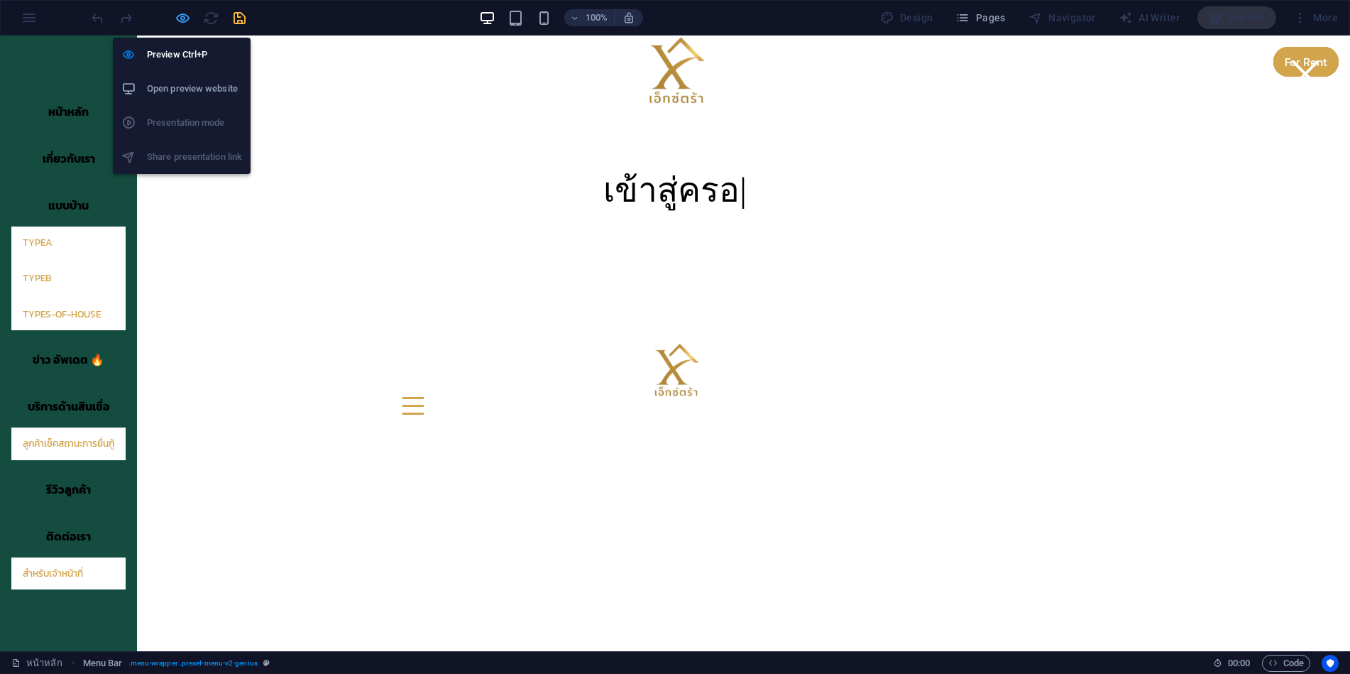
select select "vw"
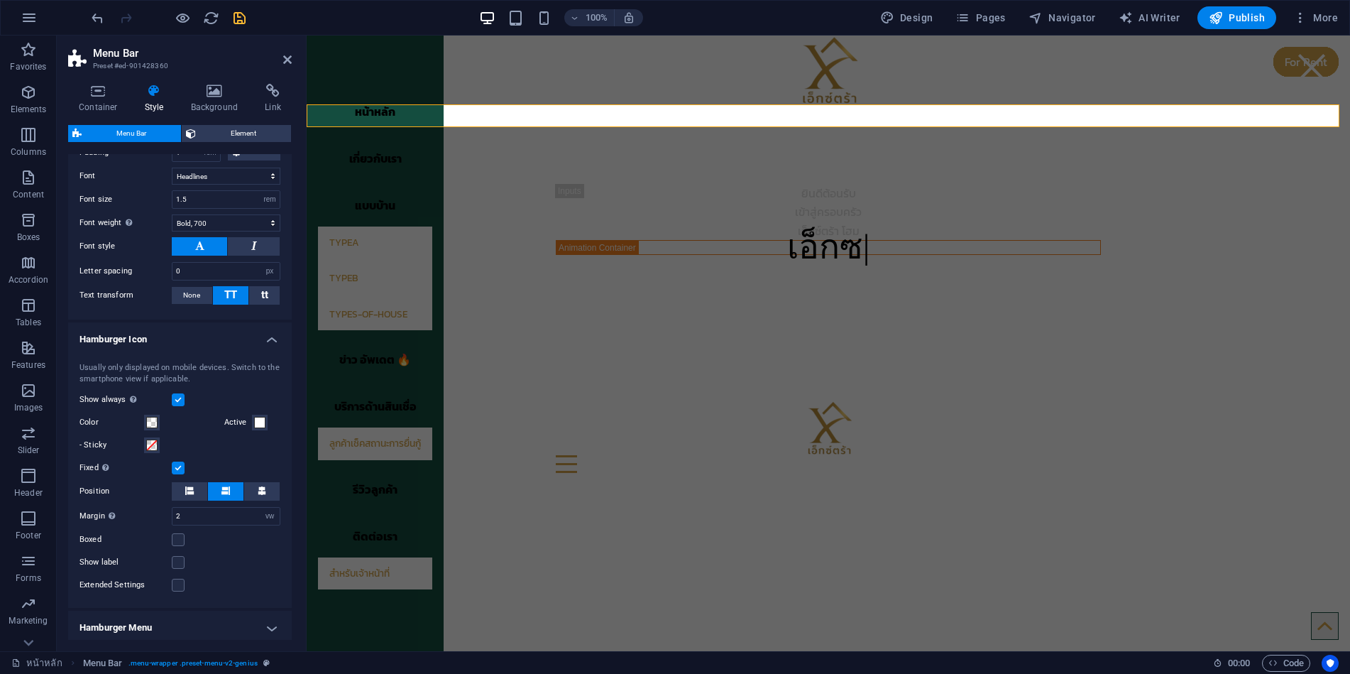
scroll to position [639, 0]
click at [256, 421] on span at bounding box center [259, 420] width 11 height 11
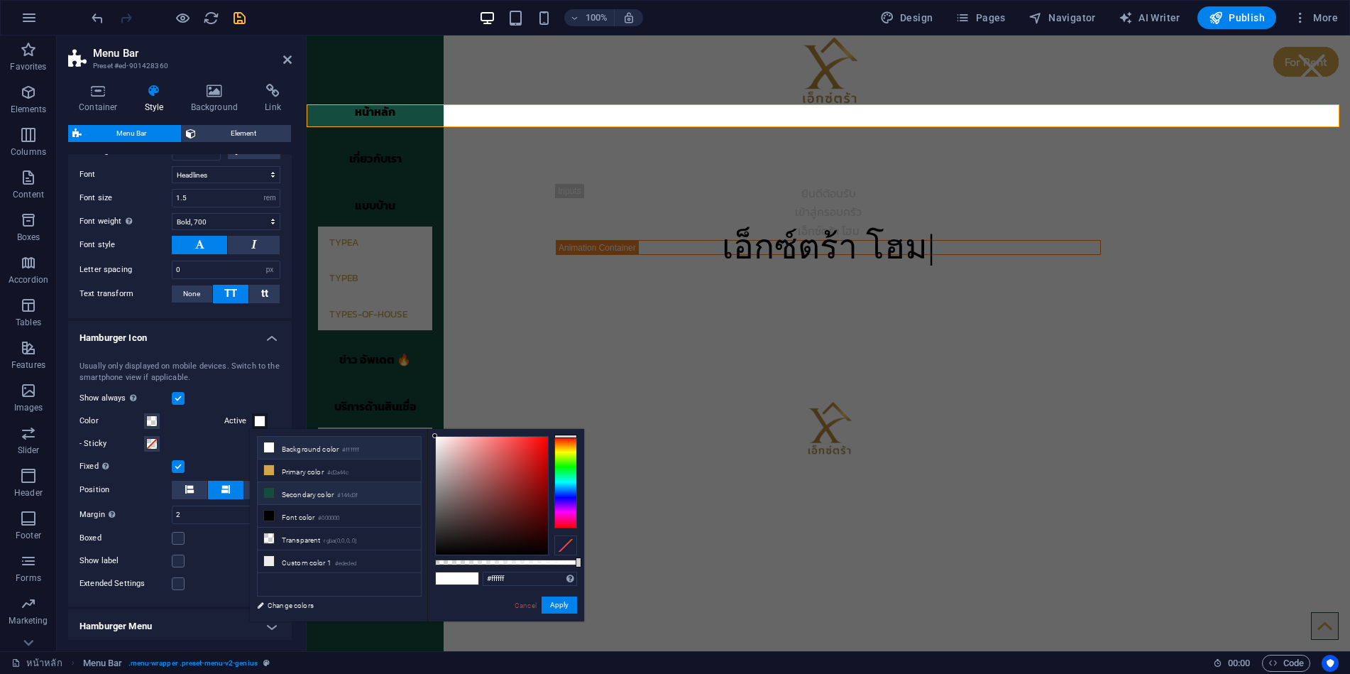
click at [277, 490] on li "Secondary color #144d3f" at bounding box center [339, 493] width 163 height 23
type input "#144d3f"
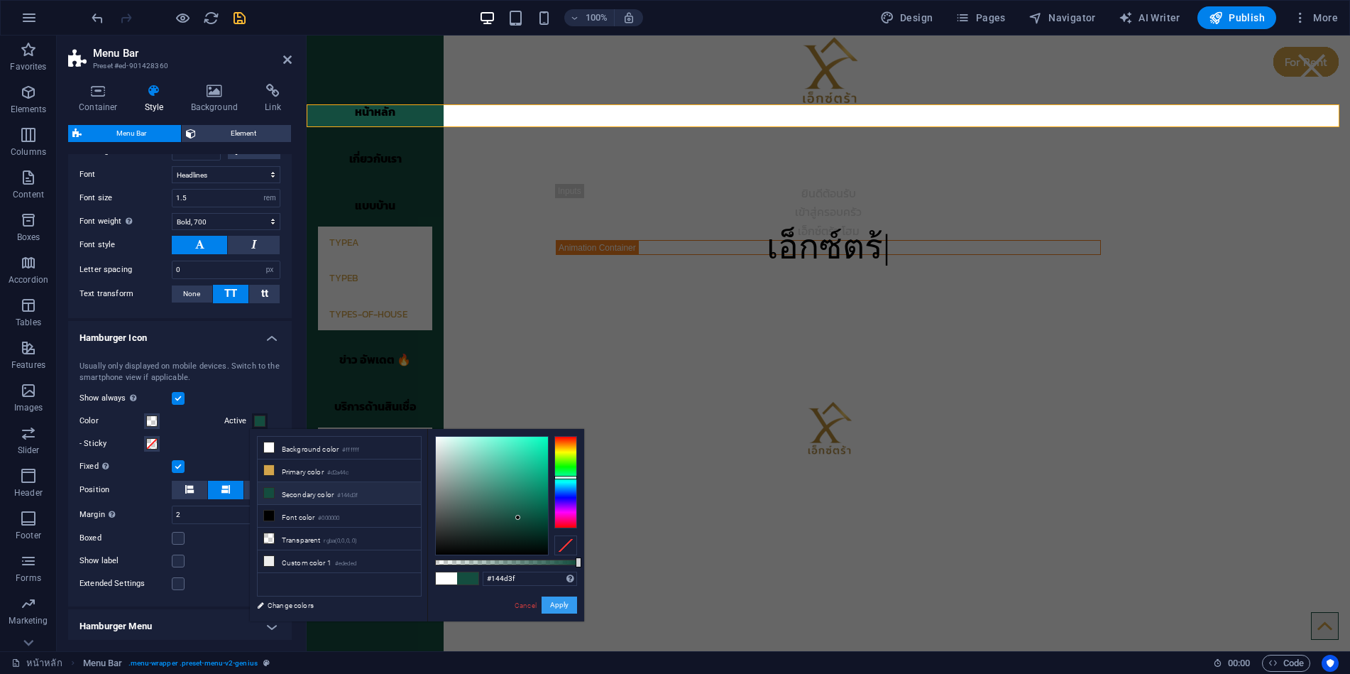
click at [564, 611] on button "Apply" at bounding box center [559, 604] width 35 height 17
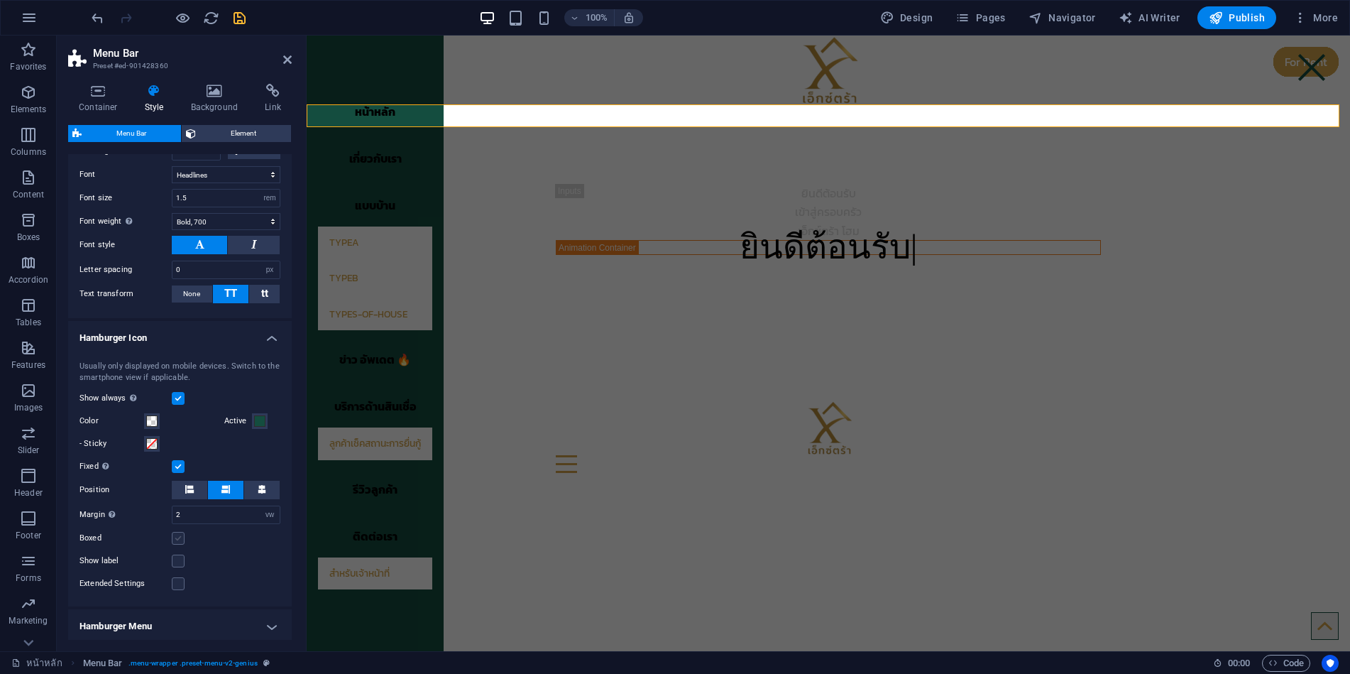
click at [183, 538] on label at bounding box center [178, 538] width 13 height 13
click at [0, 0] on input "Boxed" at bounding box center [0, 0] width 0 height 0
click at [178, 538] on label at bounding box center [178, 538] width 13 height 13
click at [0, 0] on input "Boxed" at bounding box center [0, 0] width 0 height 0
click at [155, 444] on span at bounding box center [151, 443] width 11 height 11
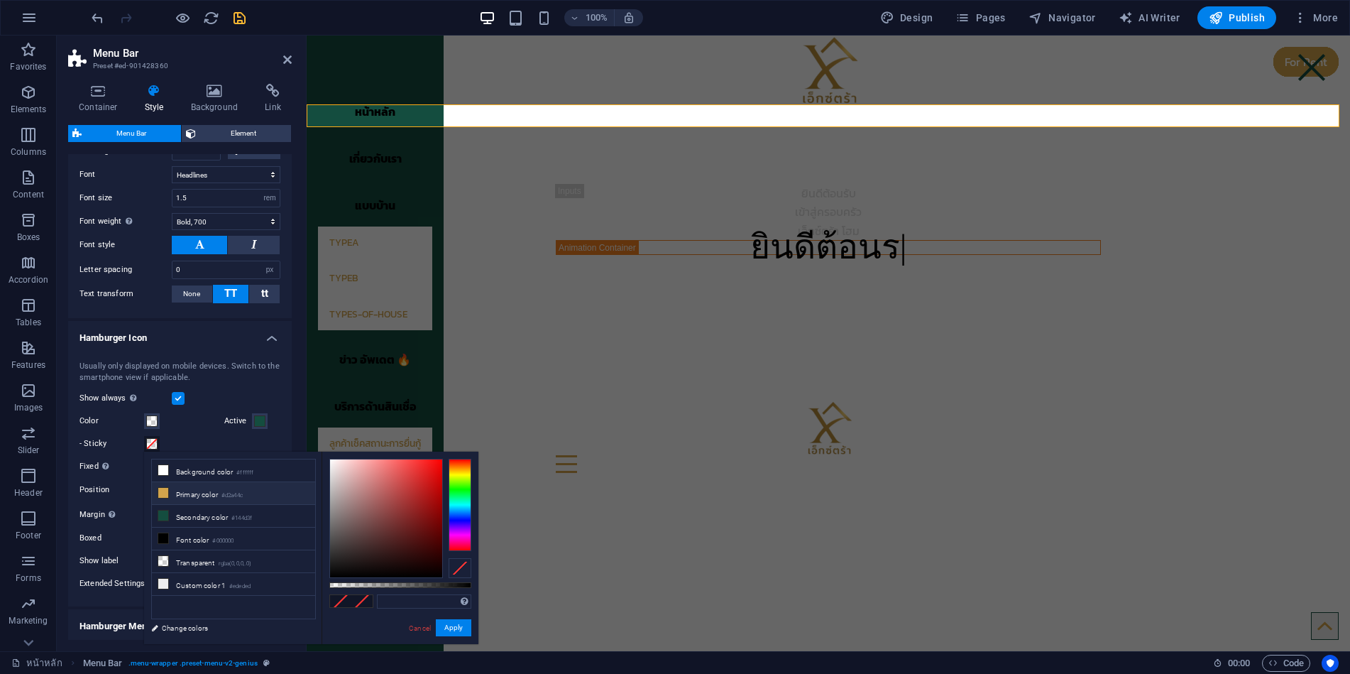
click at [174, 491] on li "Primary color #d2a44c" at bounding box center [233, 493] width 163 height 23
type input "#d2a44c"
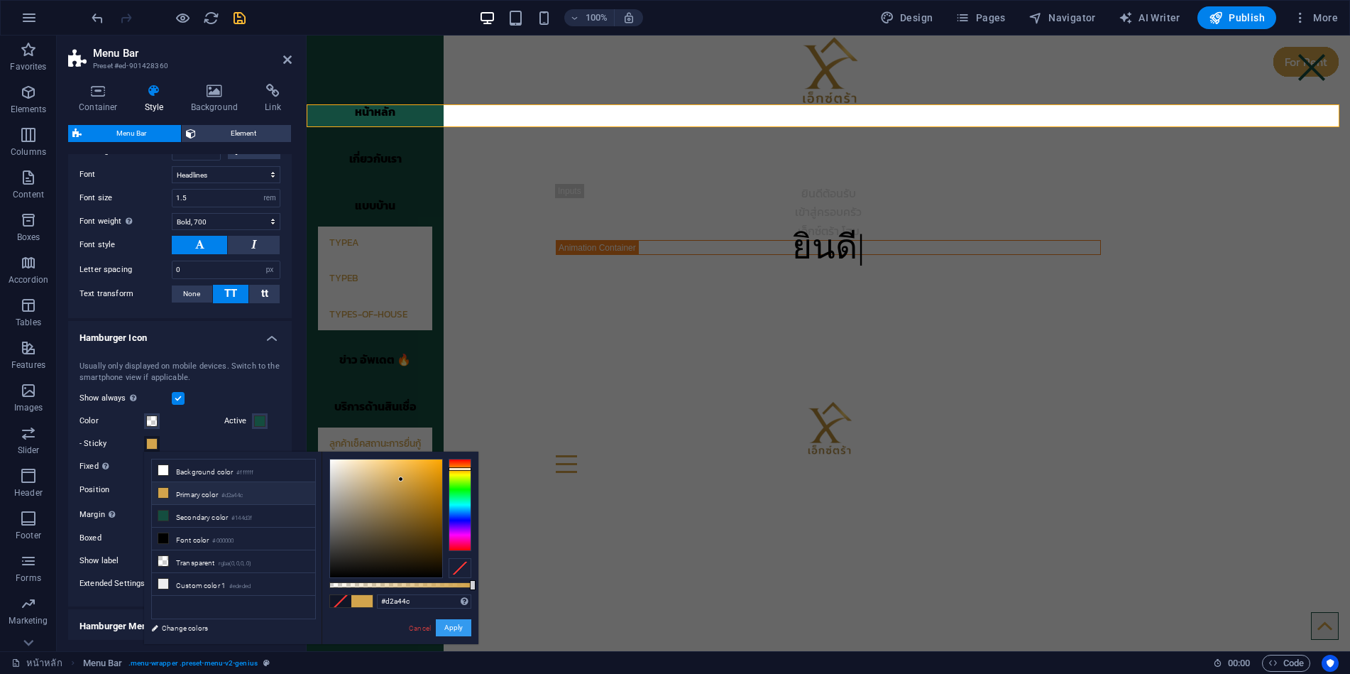
click at [449, 625] on button "Apply" at bounding box center [453, 627] width 35 height 17
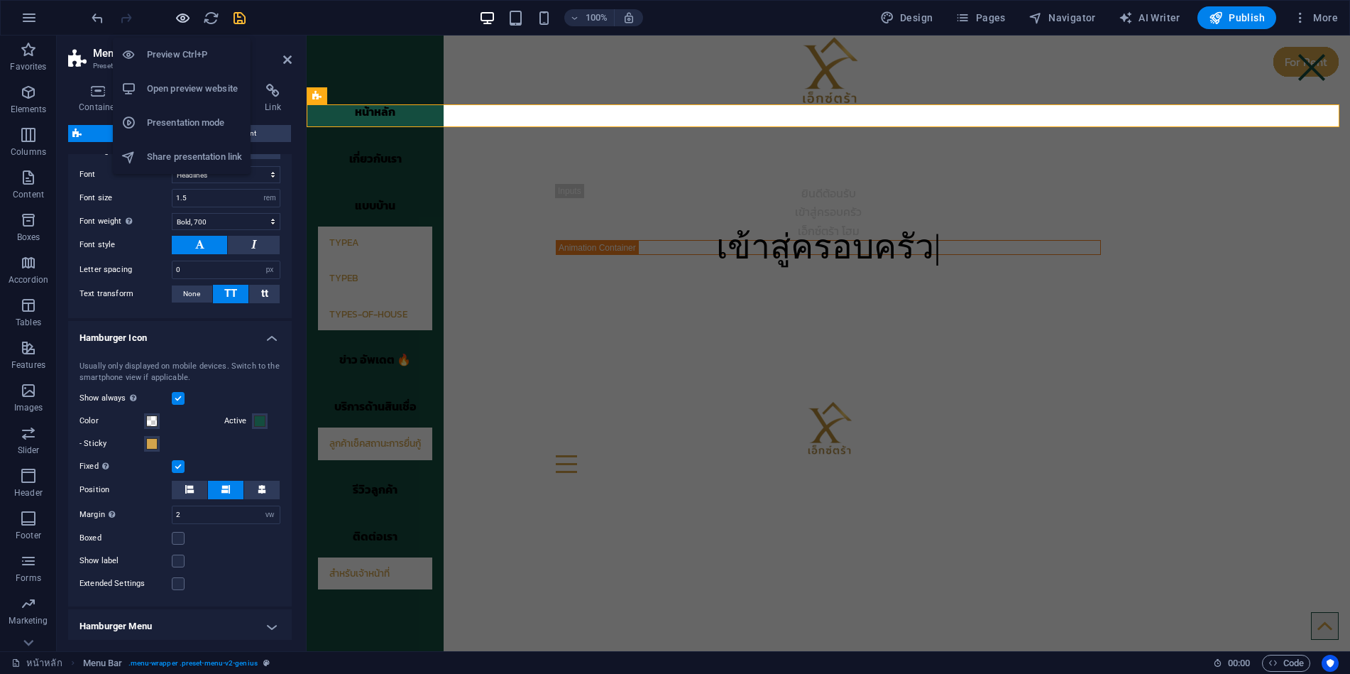
click at [0, 0] on icon "button" at bounding box center [0, 0] width 0 height 0
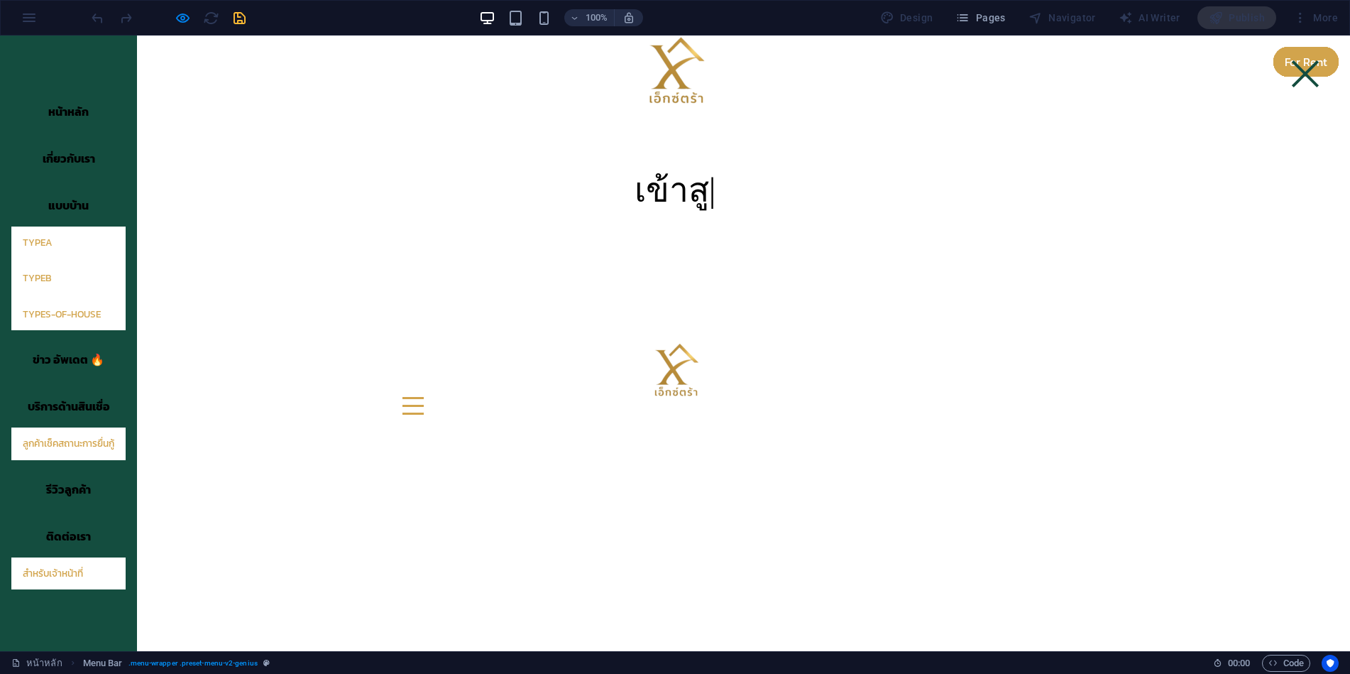
click at [1294, 75] on div at bounding box center [1305, 73] width 27 height 27
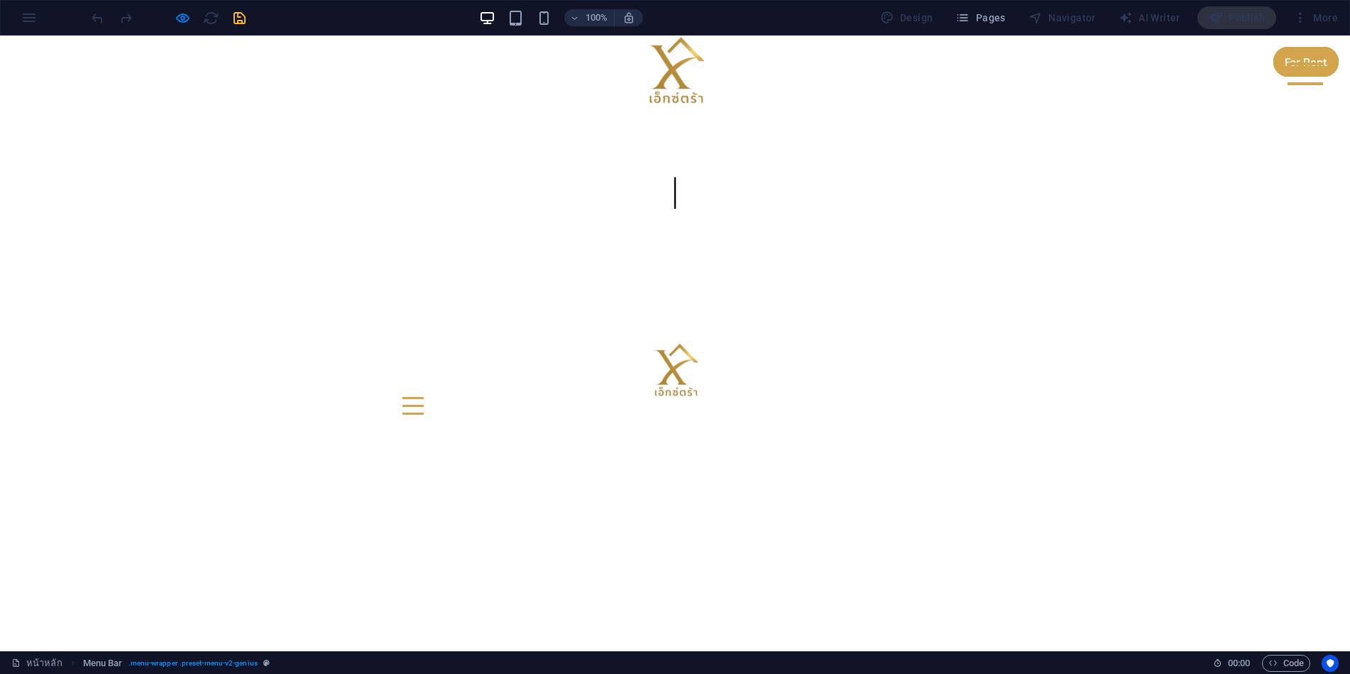
click at [1294, 72] on div at bounding box center [1305, 73] width 35 height 23
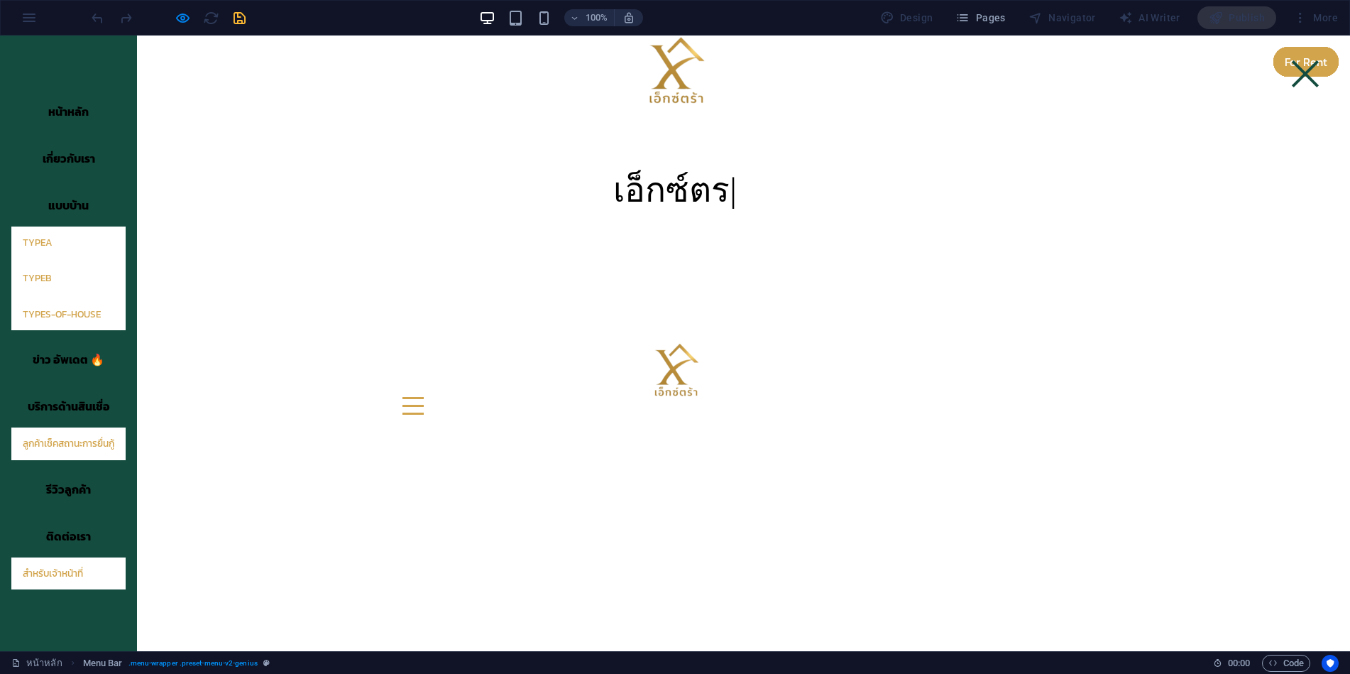
click at [1294, 72] on div at bounding box center [1305, 73] width 27 height 27
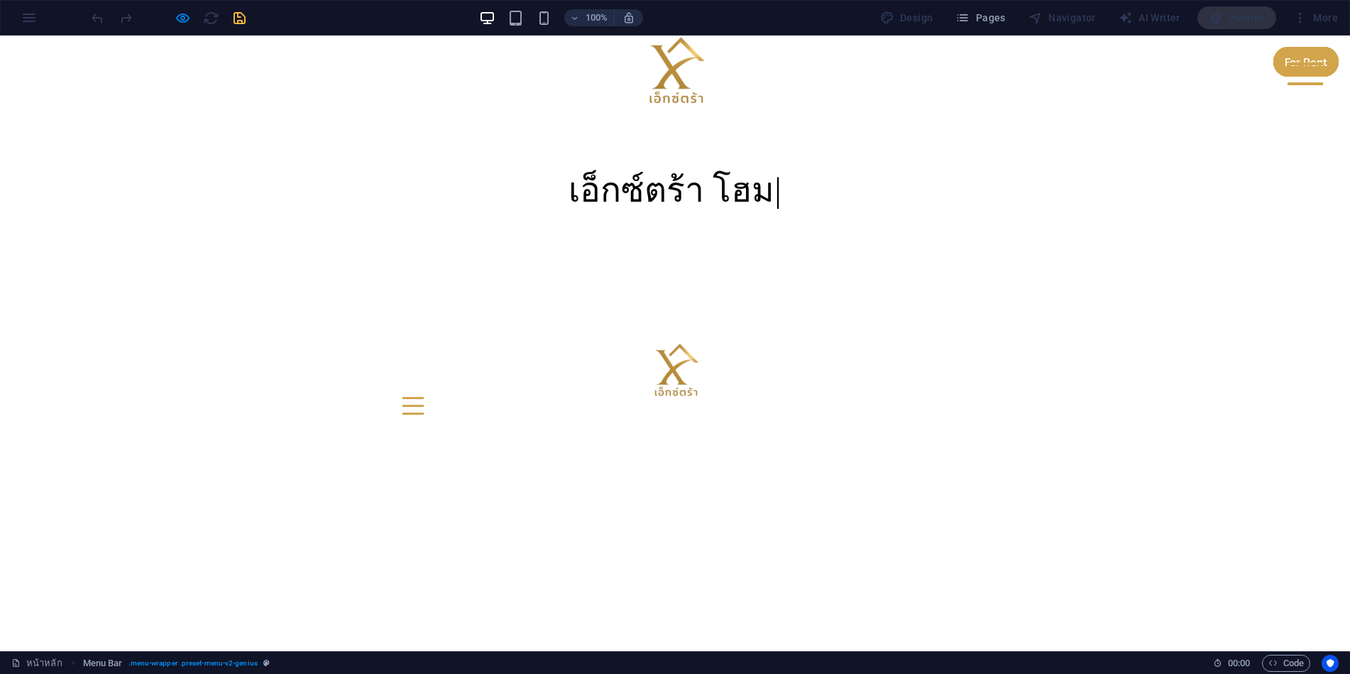
click at [1294, 72] on div at bounding box center [1305, 73] width 35 height 23
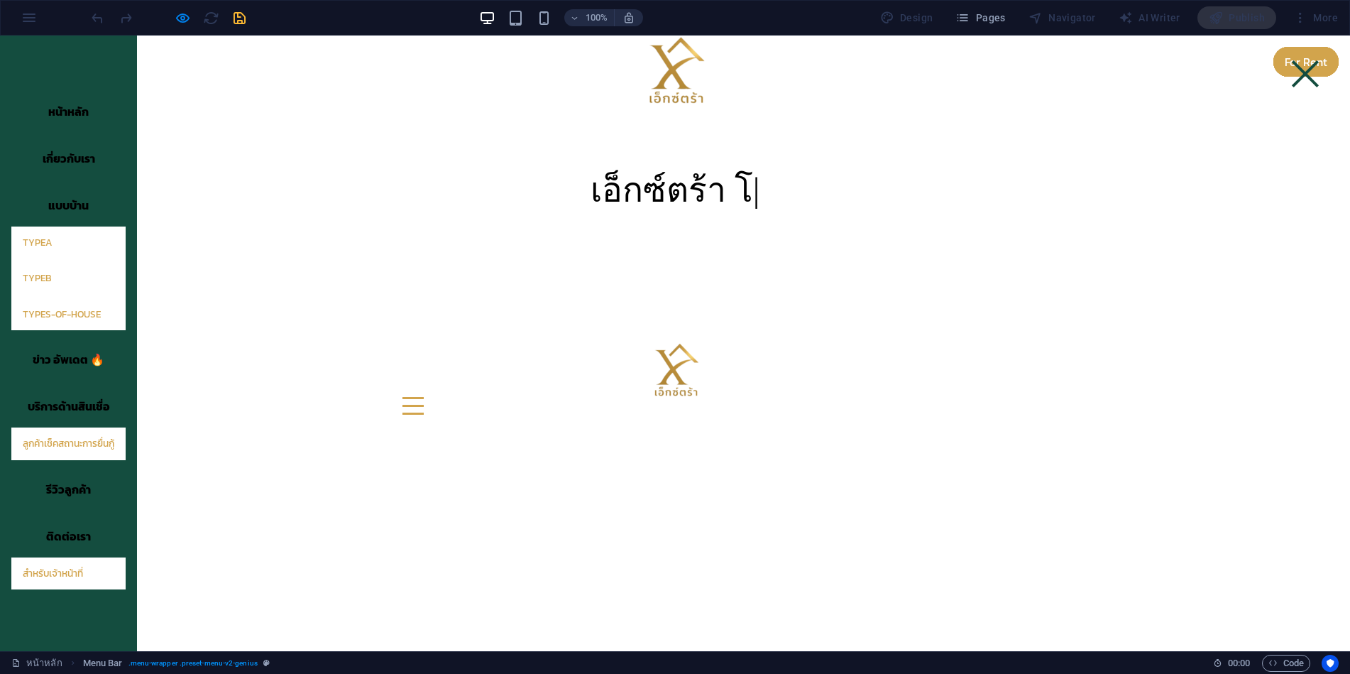
click at [1294, 72] on div at bounding box center [1305, 73] width 27 height 27
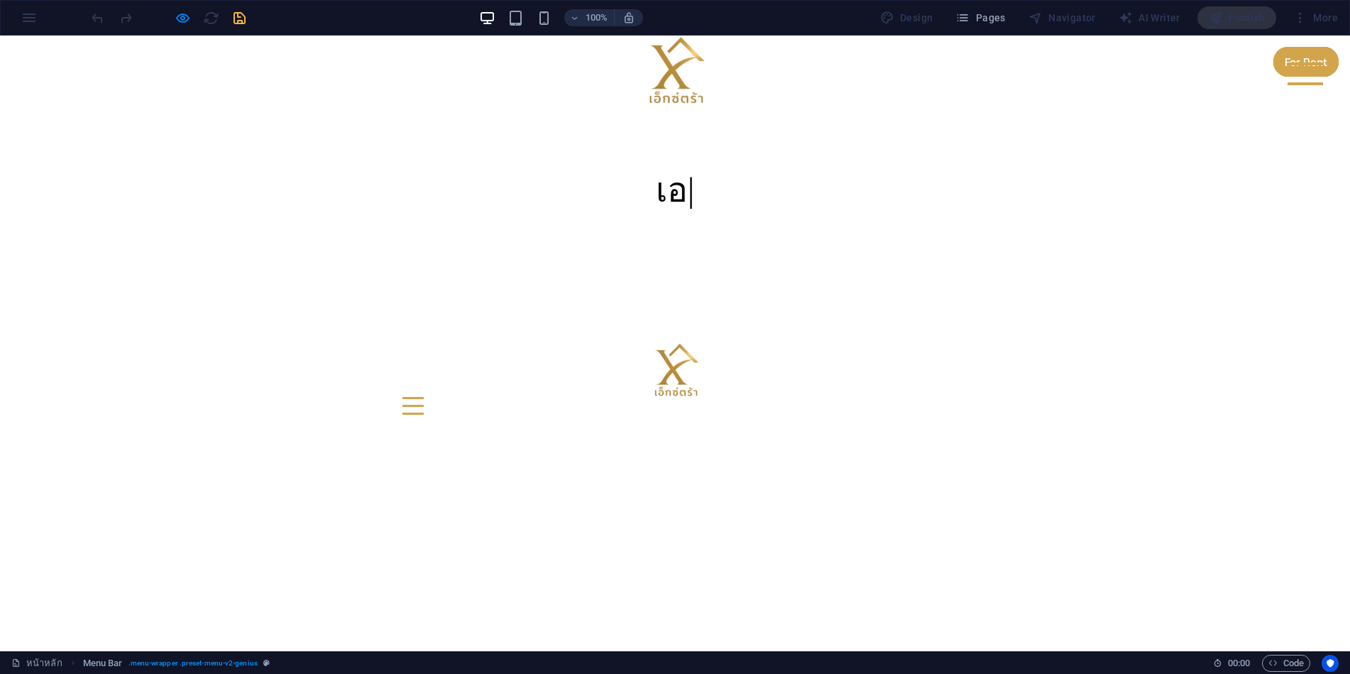
click at [1294, 72] on div at bounding box center [1305, 73] width 35 height 23
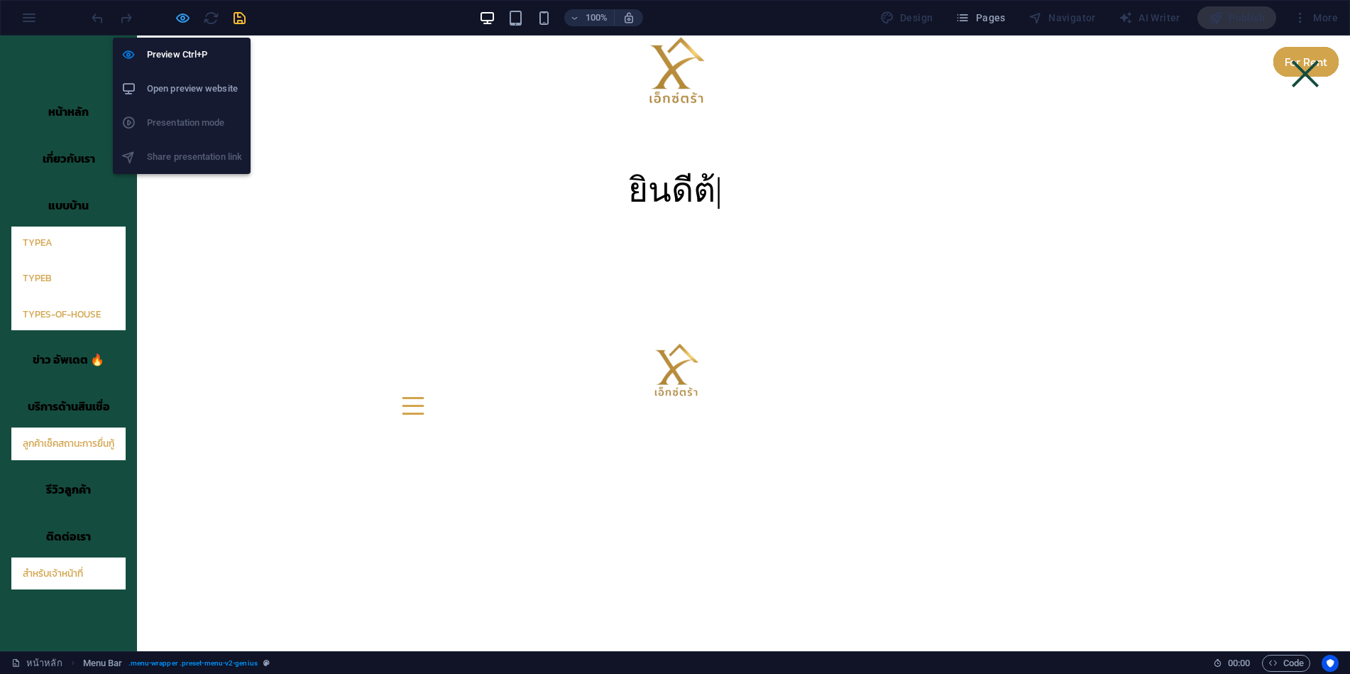
click at [0, 0] on icon "button" at bounding box center [0, 0] width 0 height 0
select select "rem"
select select "hover_box_bottom"
select select "px"
select select "rem"
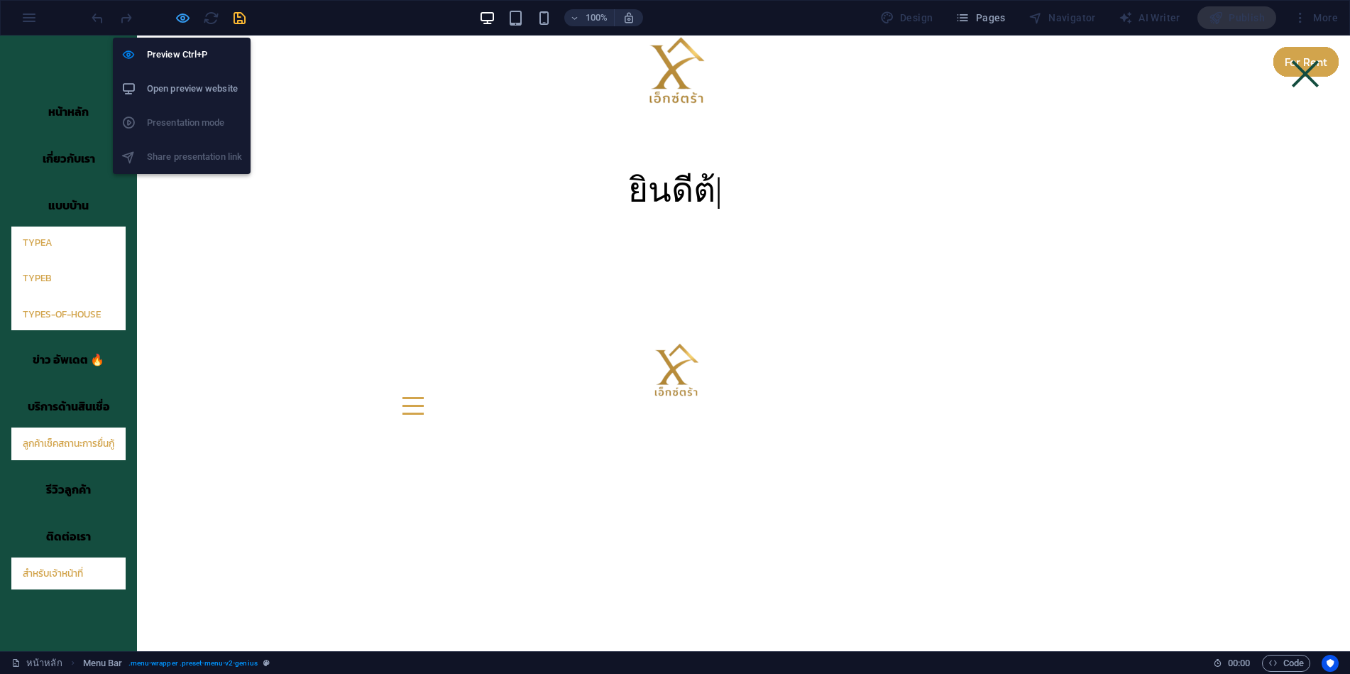
select select "rem"
select select "link-special-font"
select select "rem"
select select "700"
select select "px"
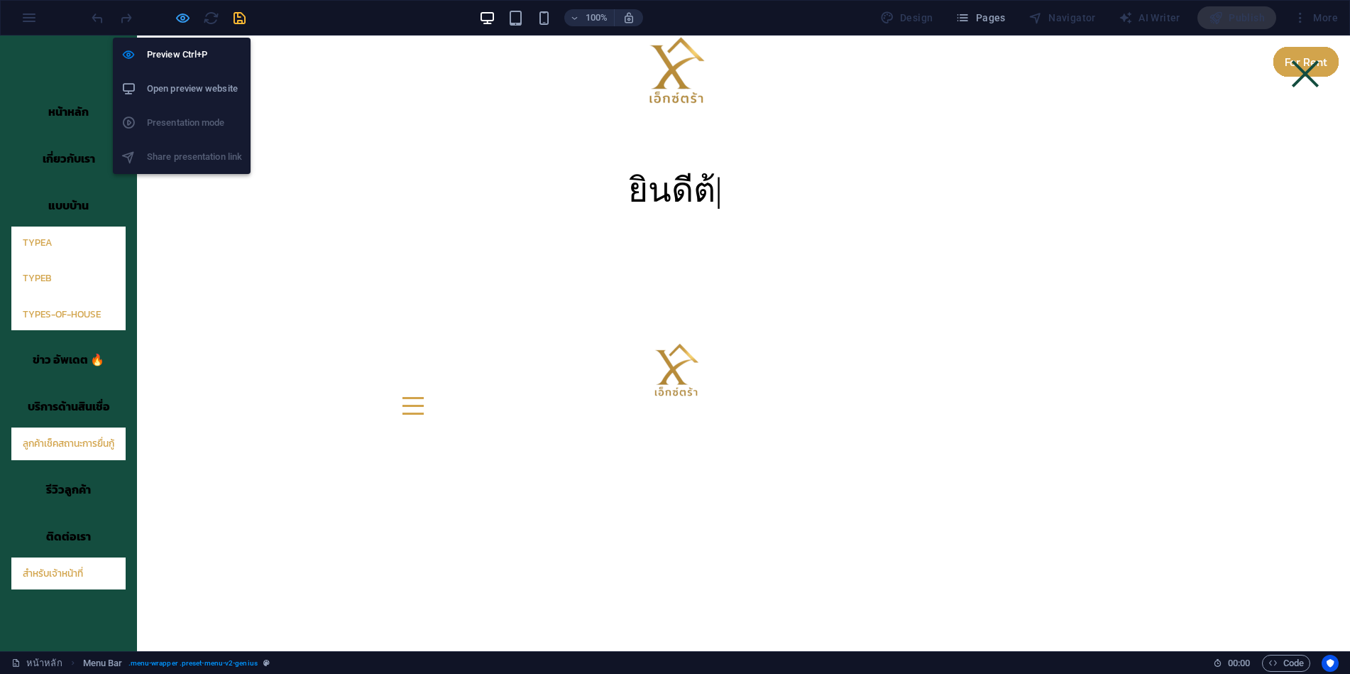
select select "vw"
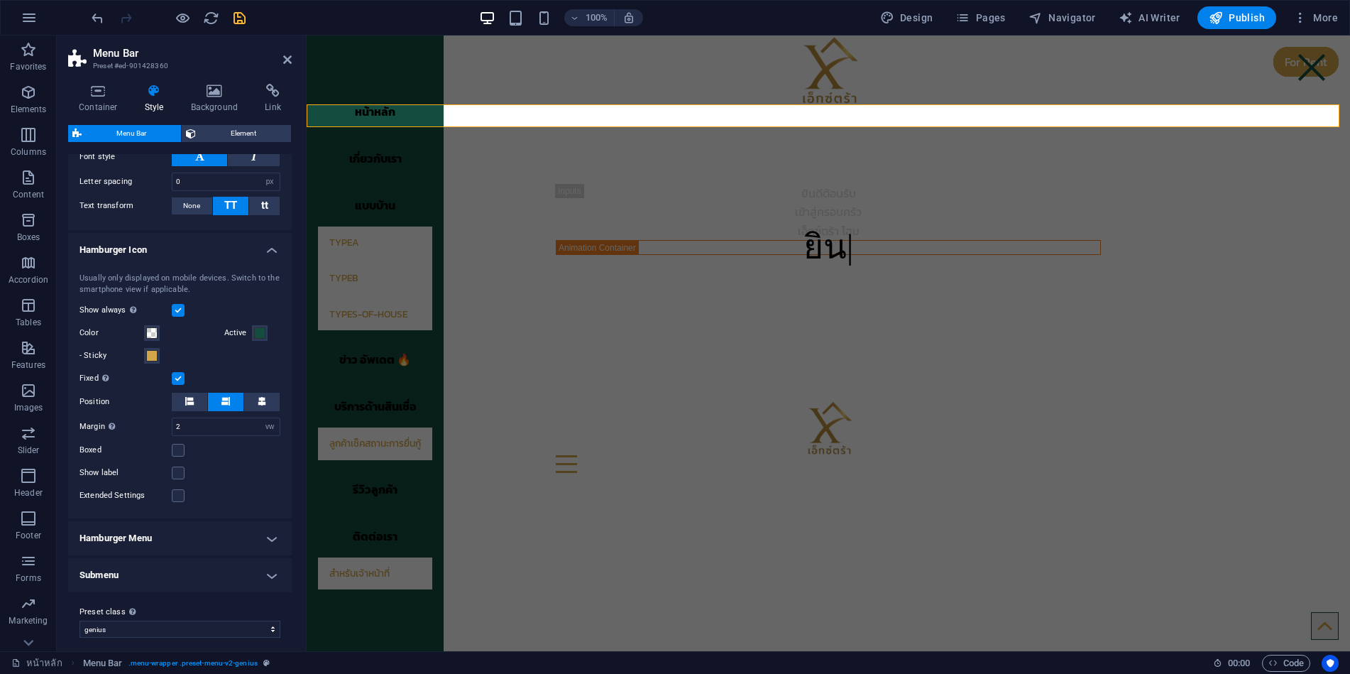
scroll to position [736, 0]
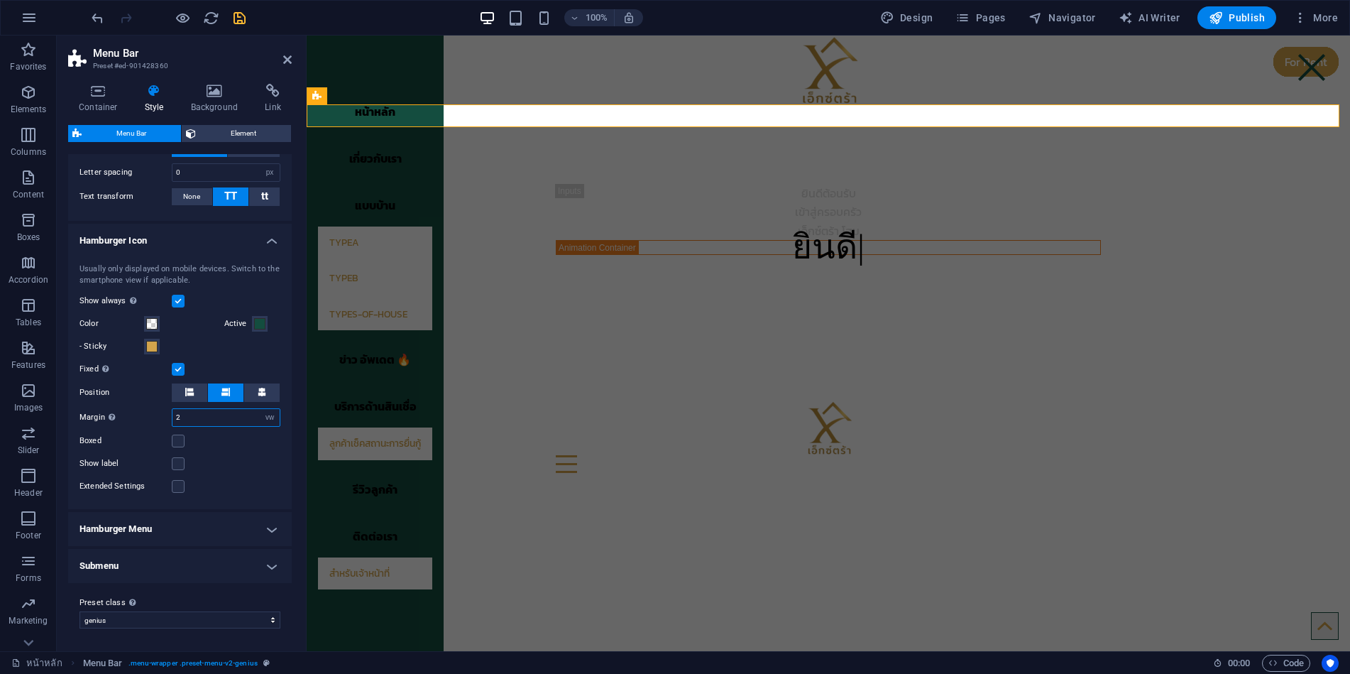
drag, startPoint x: 190, startPoint y: 416, endPoint x: 171, endPoint y: 416, distance: 19.2
click at [171, 416] on div "Margin Only when trigger fixed is active 2 px rem % vh vw" at bounding box center [180, 417] width 201 height 18
click at [196, 327] on div "Color" at bounding box center [149, 323] width 139 height 17
drag, startPoint x: 189, startPoint y: 416, endPoint x: 181, endPoint y: 416, distance: 7.8
click at [181, 416] on input "10" at bounding box center [226, 417] width 107 height 17
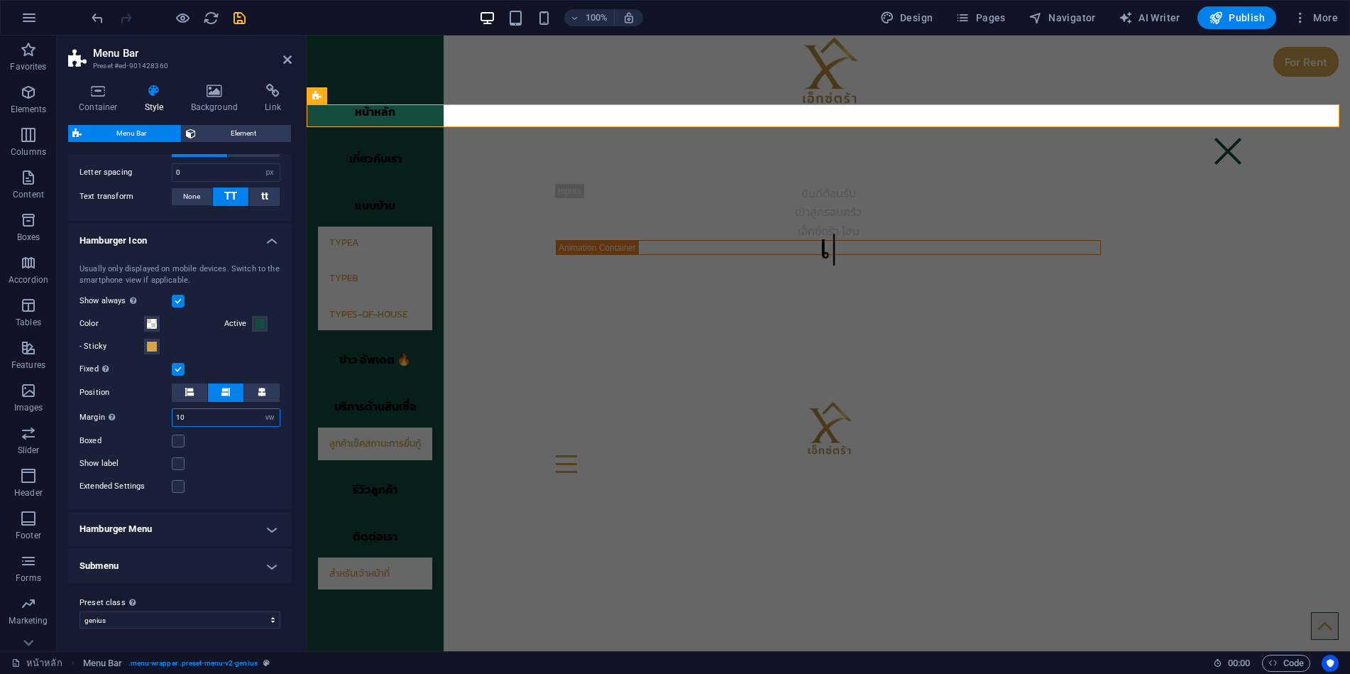
click at [226, 418] on input "10" at bounding box center [226, 417] width 107 height 17
click at [221, 454] on div "Usually only displayed on mobile devices. Switch to the smartphone view if appl…" at bounding box center [179, 379] width 229 height 260
drag, startPoint x: 189, startPoint y: 419, endPoint x: 175, endPoint y: 419, distance: 14.2
click at [175, 419] on input "2" at bounding box center [226, 417] width 107 height 17
click at [206, 449] on div "Usually only displayed on mobile devices. Switch to the smartphone view if appl…" at bounding box center [179, 379] width 229 height 260
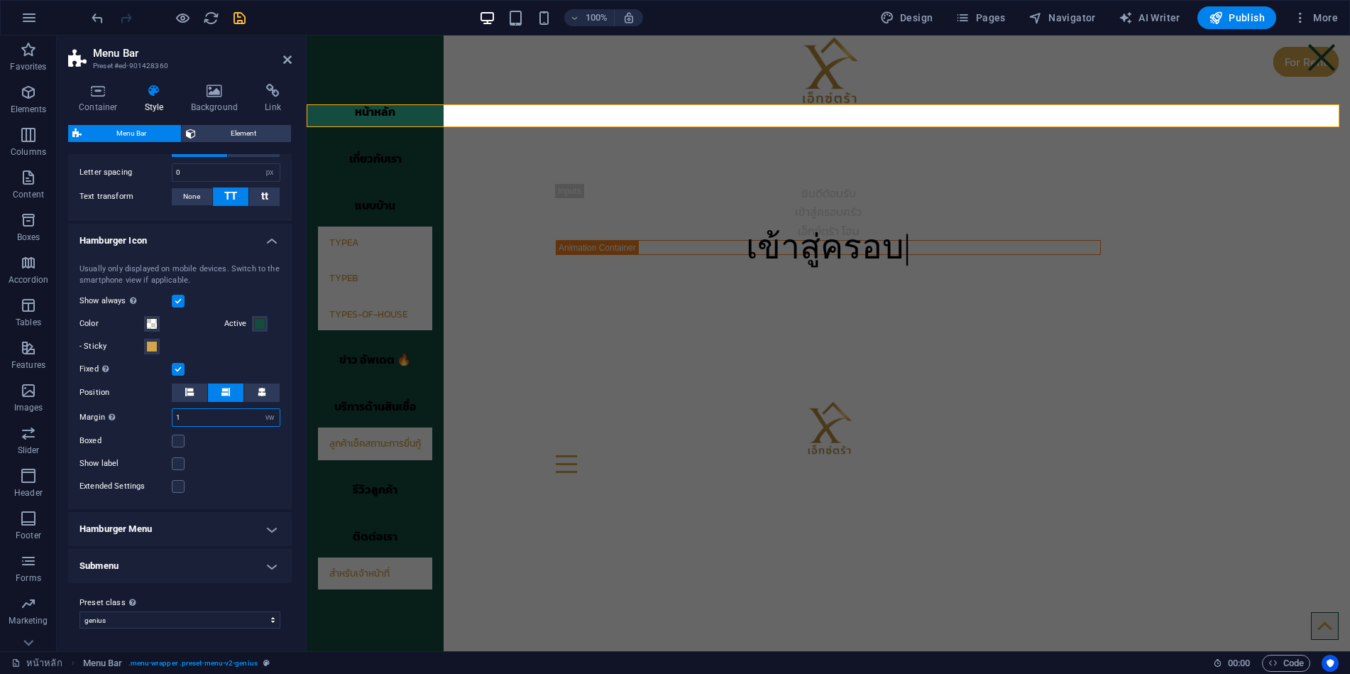
drag, startPoint x: 198, startPoint y: 420, endPoint x: 165, endPoint y: 417, distance: 32.8
click at [167, 417] on div "Margin Only when trigger fixed is active 1 px rem % vh vw" at bounding box center [180, 417] width 201 height 18
type input "2"
click at [202, 454] on div "Usually only displayed on mobile devices. Switch to the smartphone view if appl…" at bounding box center [179, 379] width 229 height 260
click at [179, 467] on label at bounding box center [178, 463] width 13 height 13
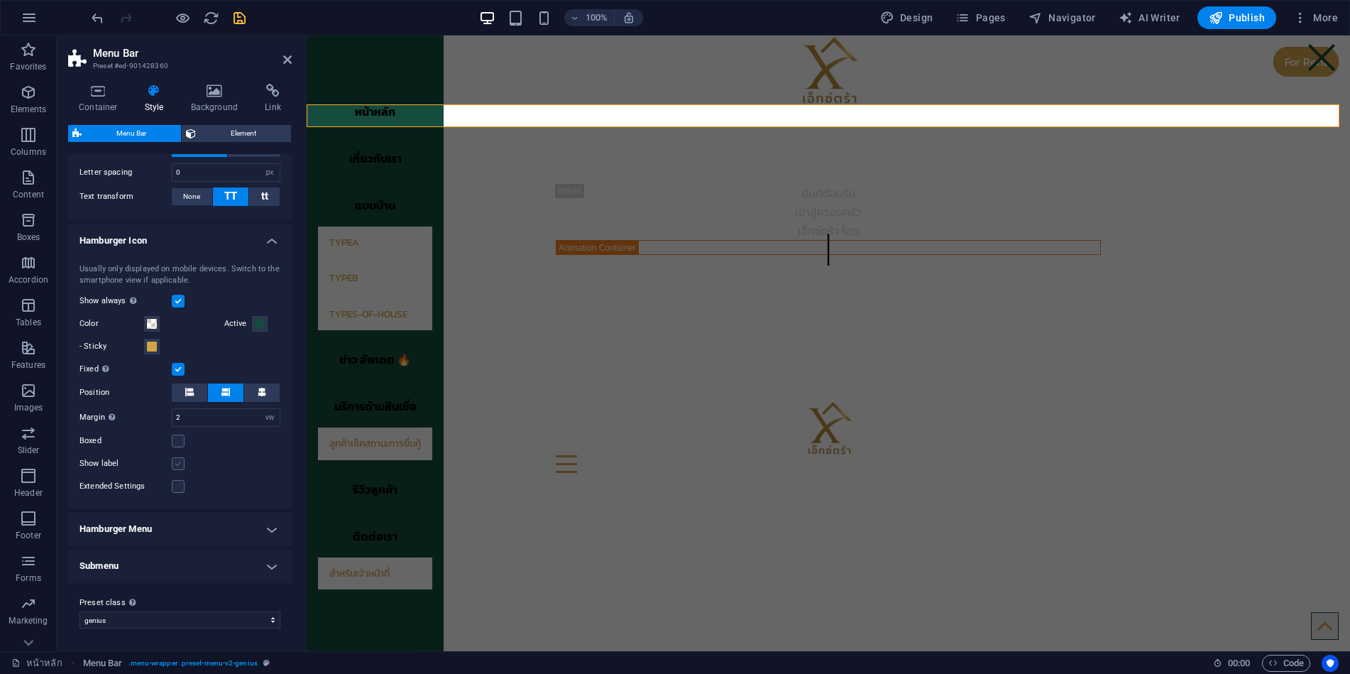
click at [0, 0] on input "Show label" at bounding box center [0, 0] width 0 height 0
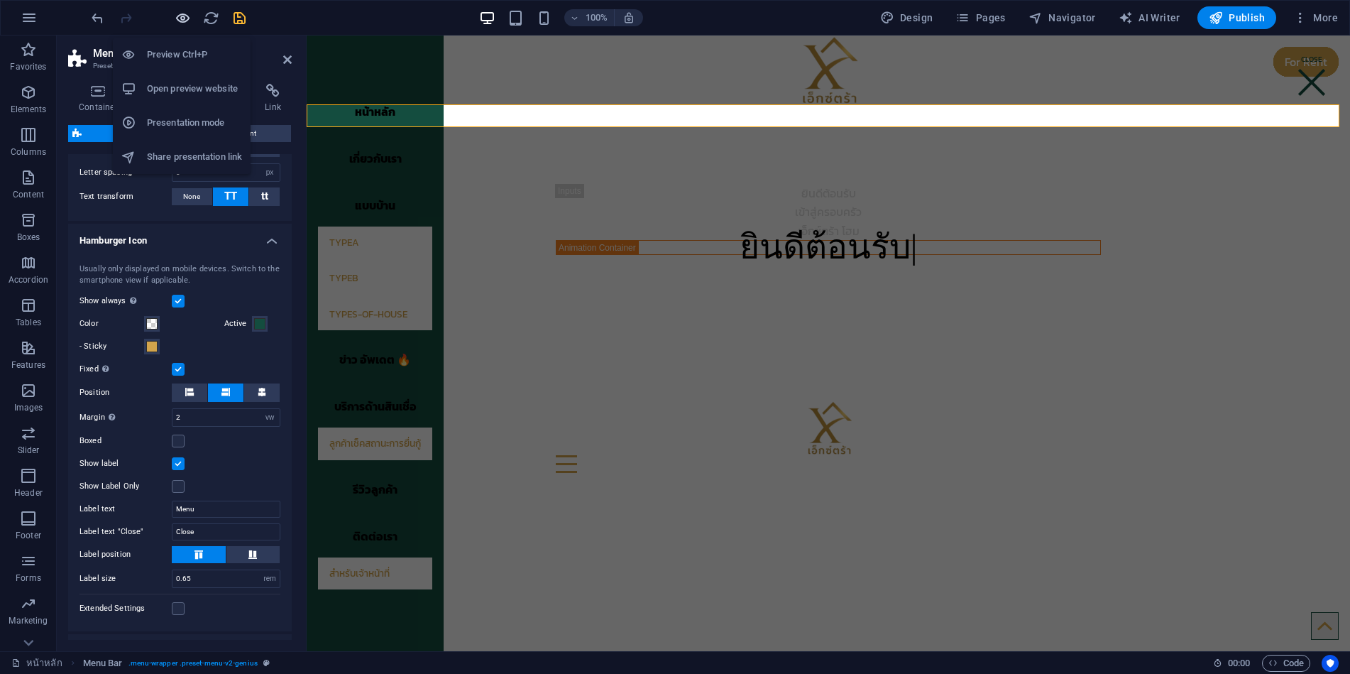
click at [0, 0] on icon "button" at bounding box center [0, 0] width 0 height 0
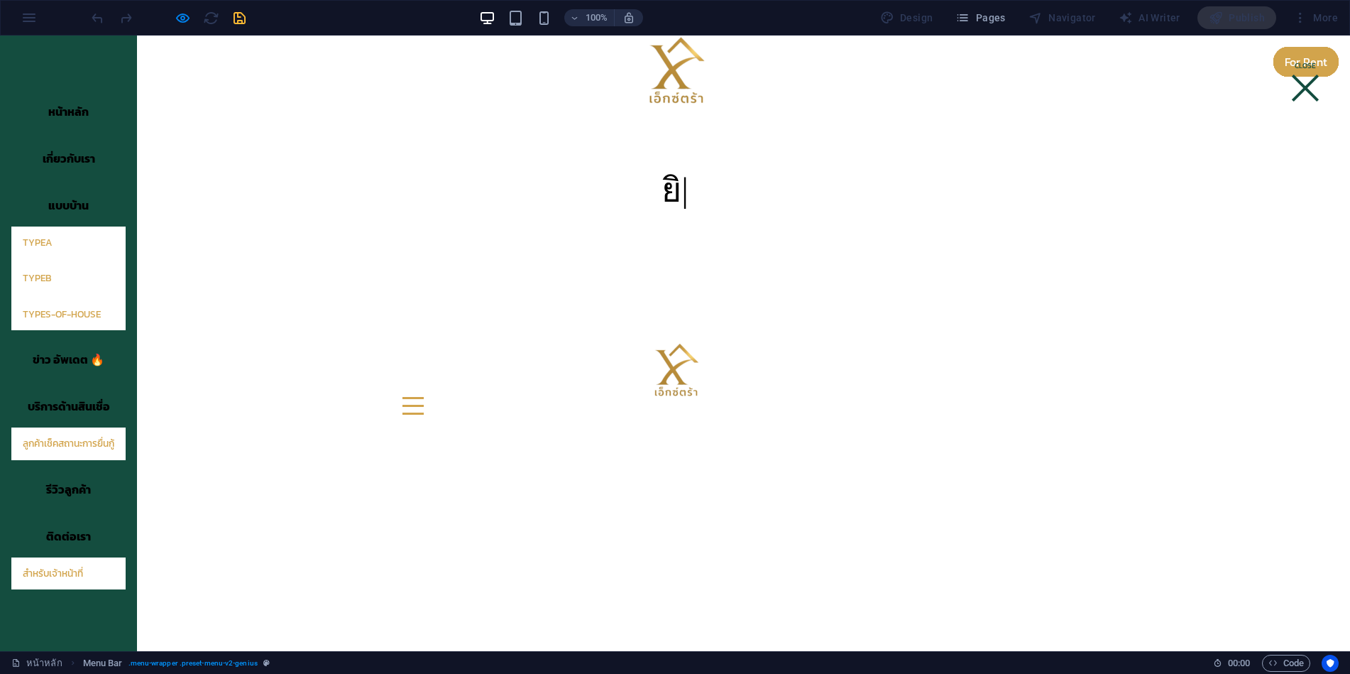
click at [1290, 89] on div at bounding box center [1305, 88] width 35 height 23
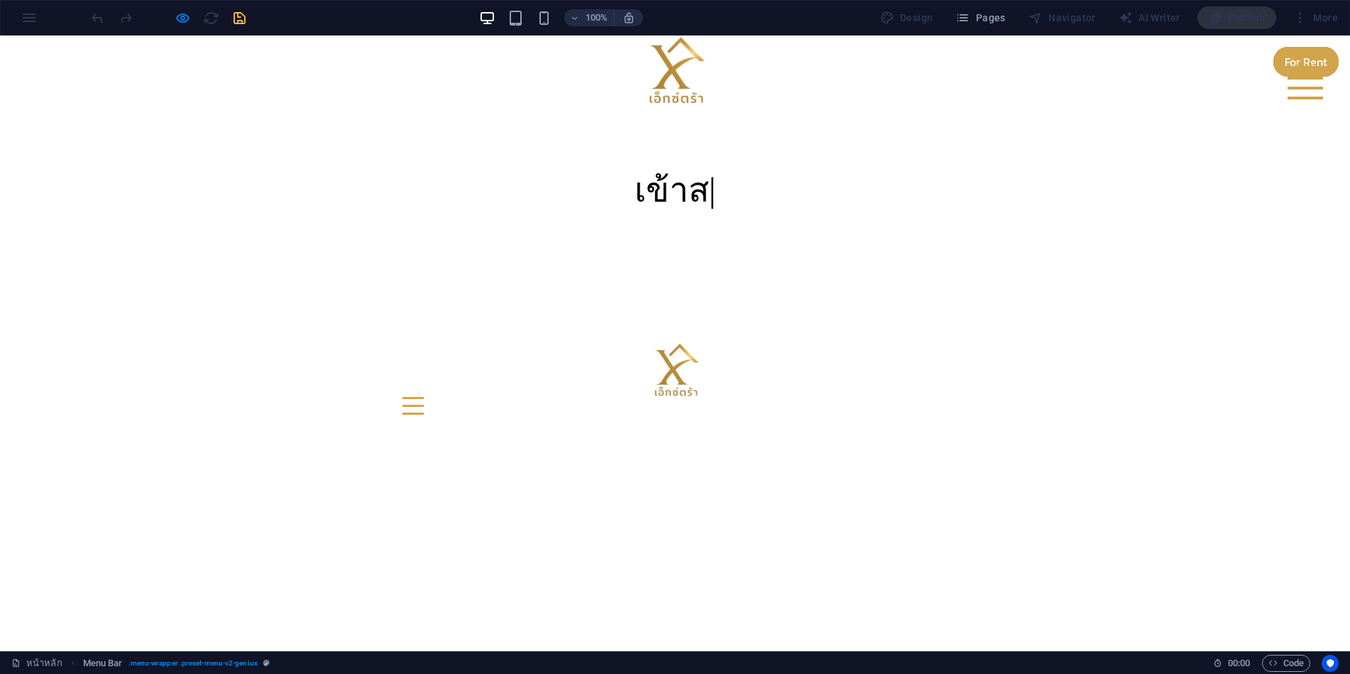
click at [1289, 84] on div at bounding box center [1305, 88] width 35 height 23
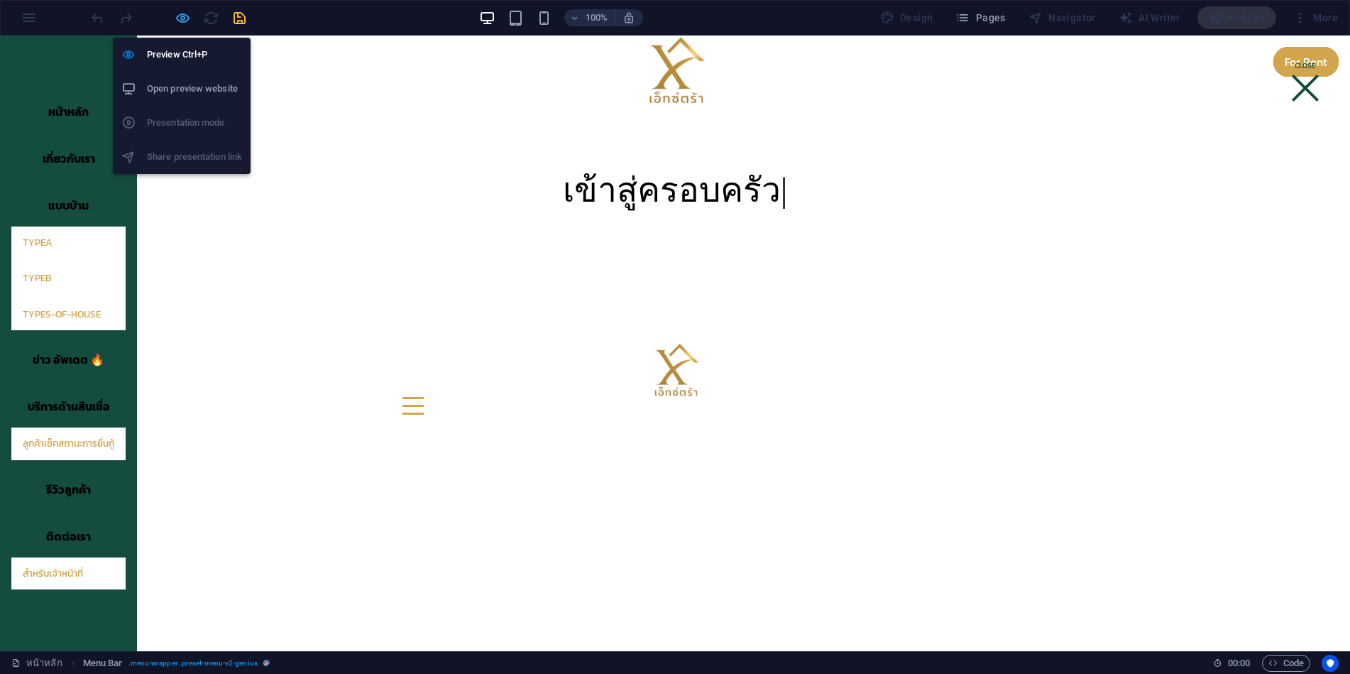
click at [0, 0] on icon "button" at bounding box center [0, 0] width 0 height 0
select select "rem"
select select "hover_box_bottom"
select select "px"
select select "rem"
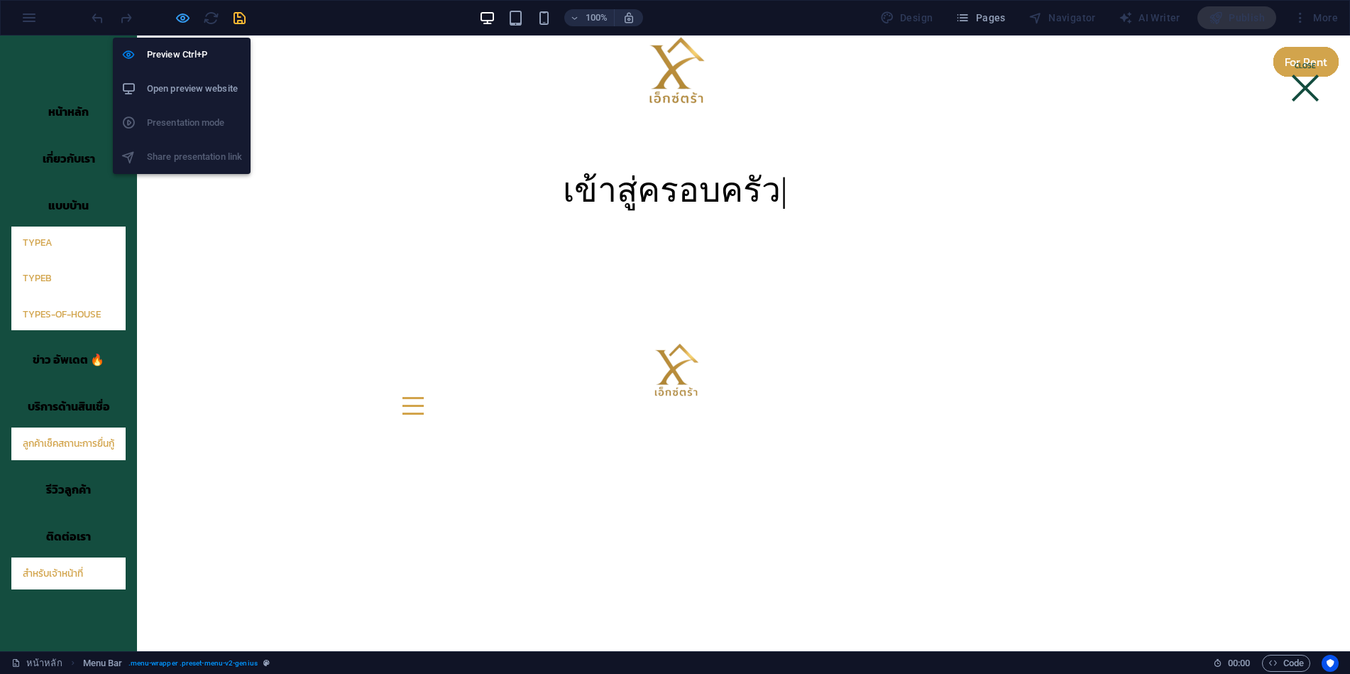
select select "rem"
select select "link-special-font"
select select "rem"
select select "700"
select select "px"
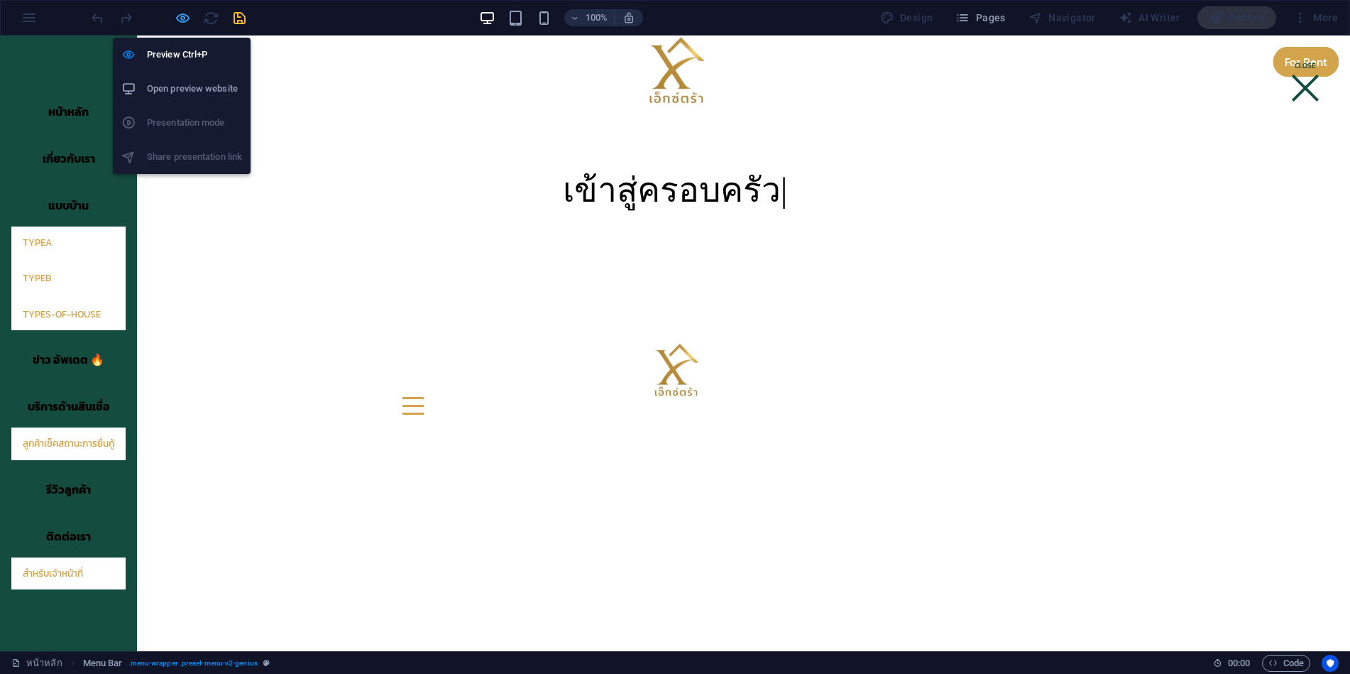
select select "vw"
select select "rem"
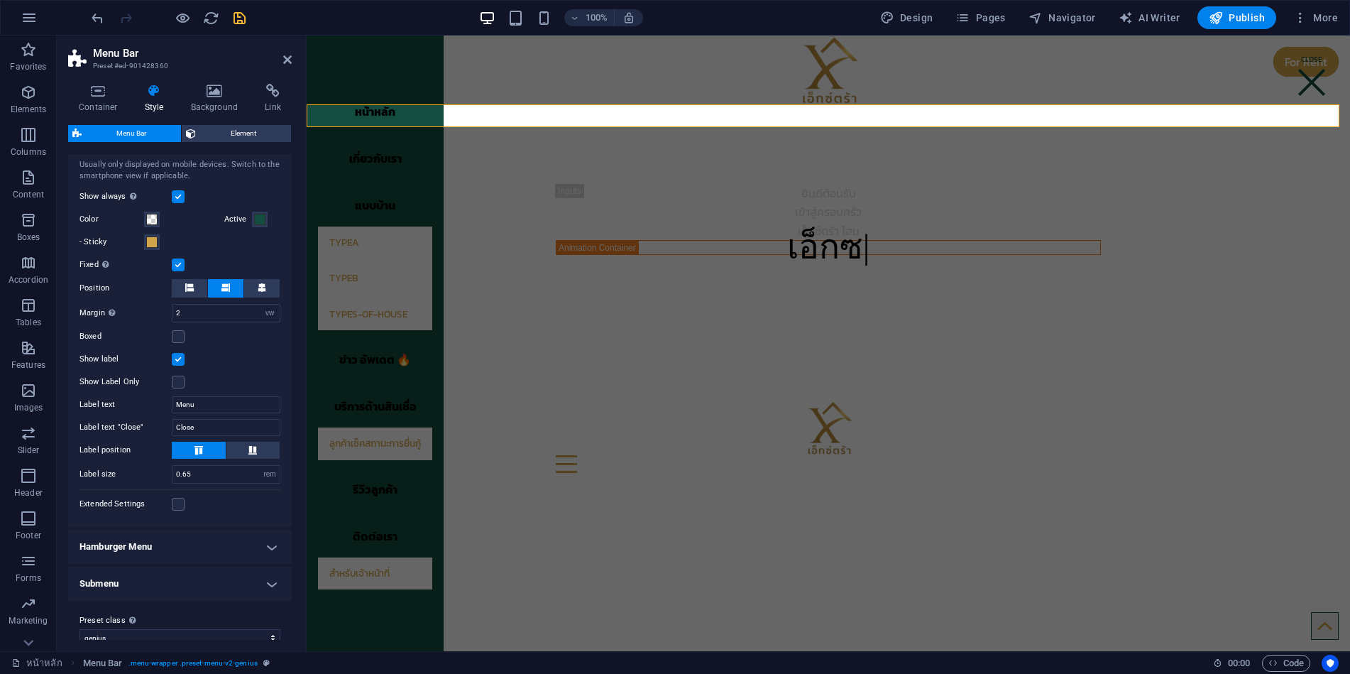
scroll to position [858, 0]
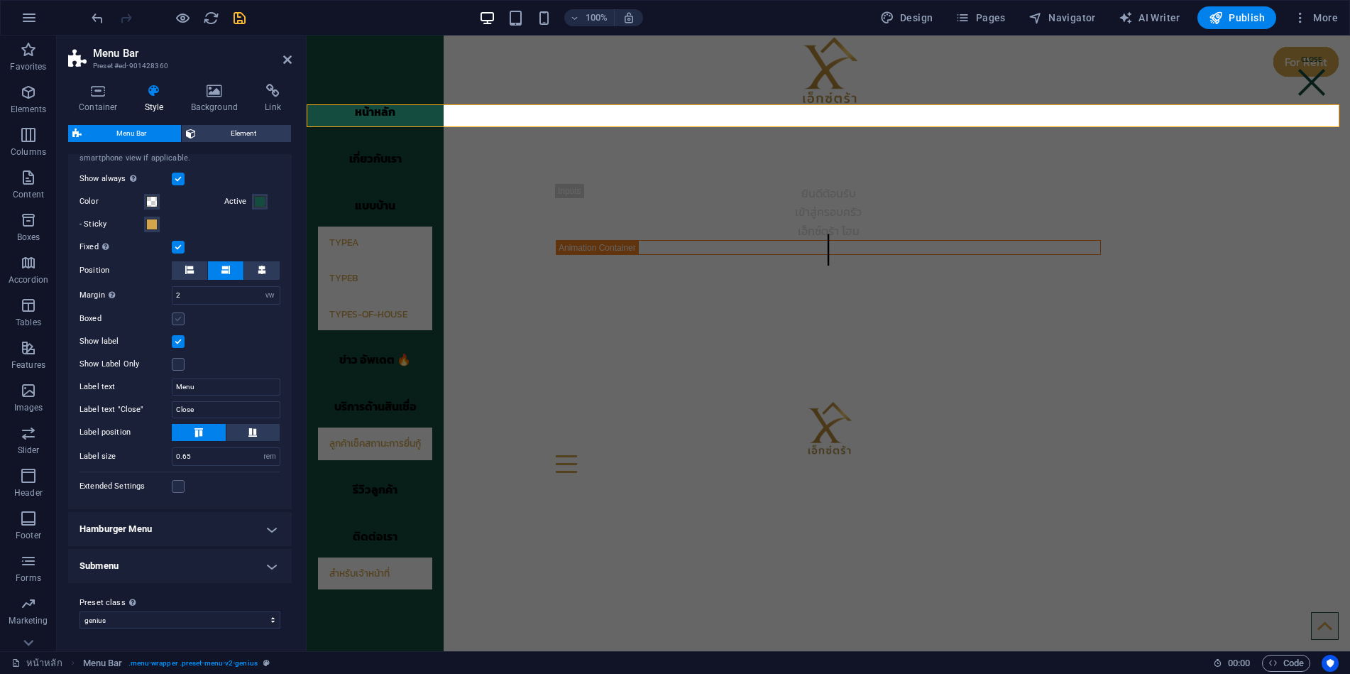
click at [175, 318] on label at bounding box center [178, 318] width 13 height 13
click at [0, 0] on input "Boxed" at bounding box center [0, 0] width 0 height 0
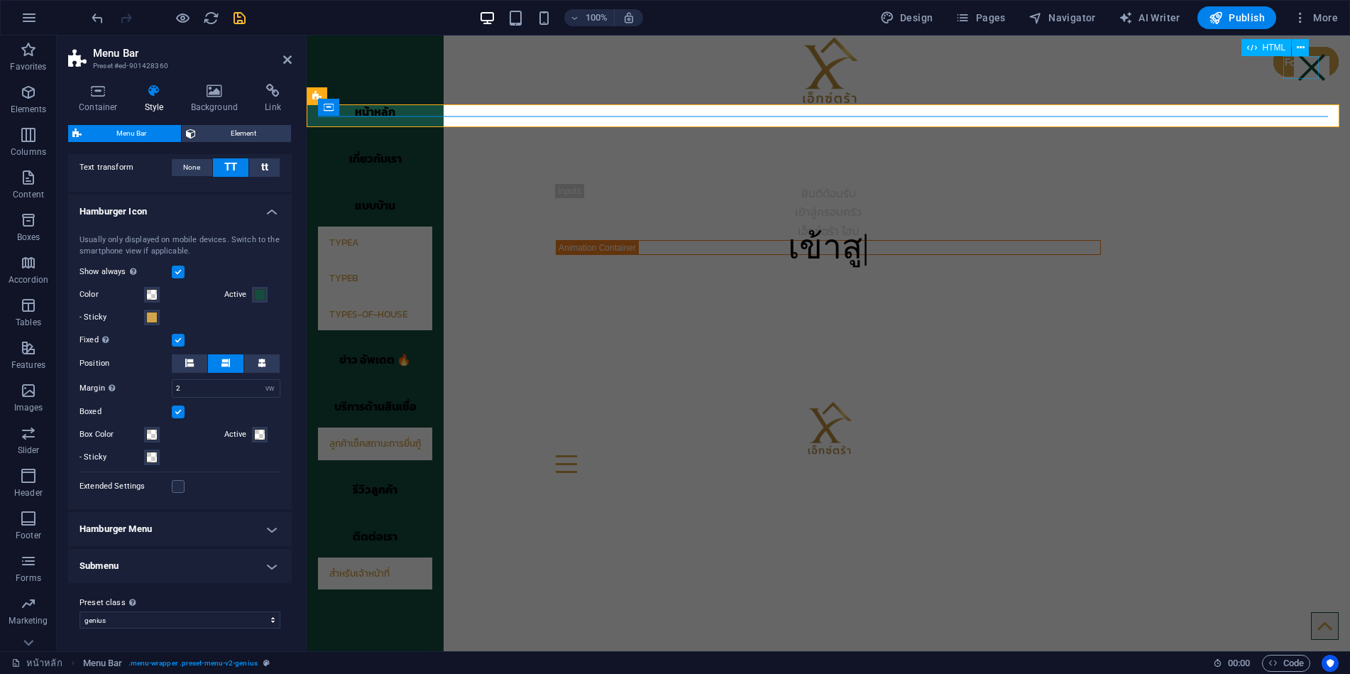
click at [1303, 67] on div at bounding box center [1311, 67] width 35 height 23
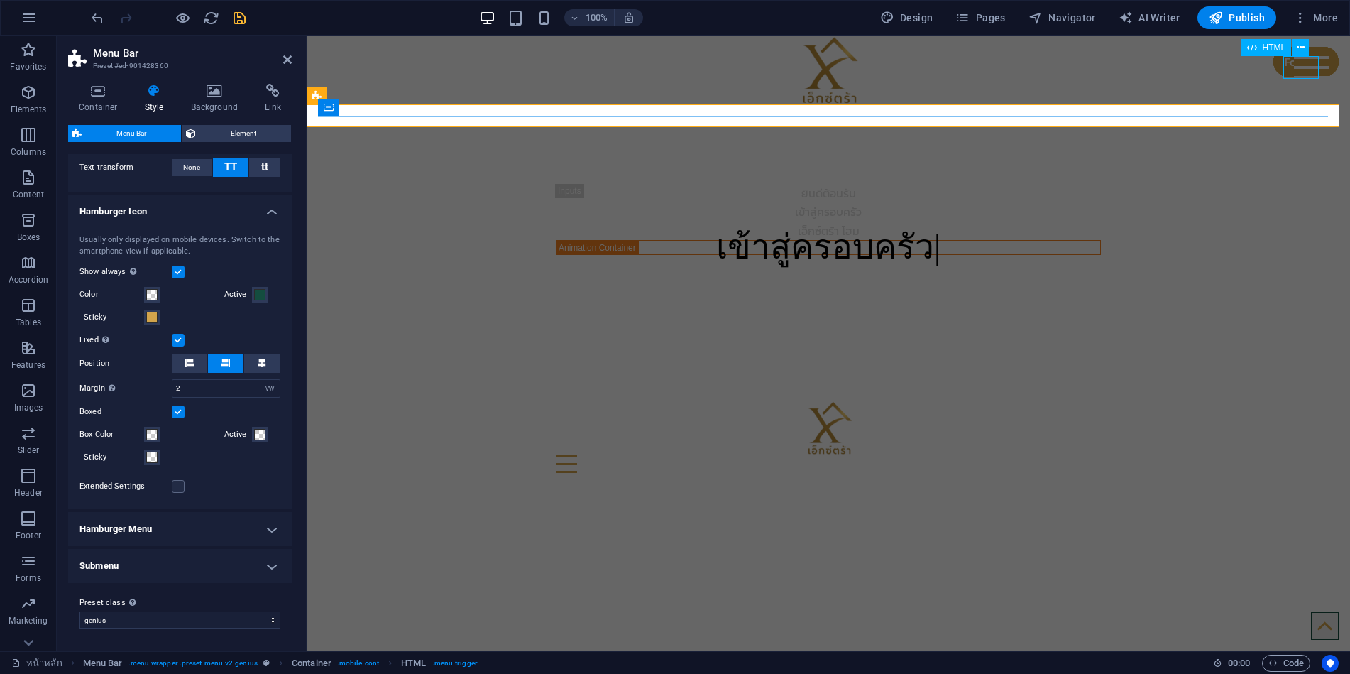
click at [1301, 71] on div at bounding box center [1311, 67] width 35 height 23
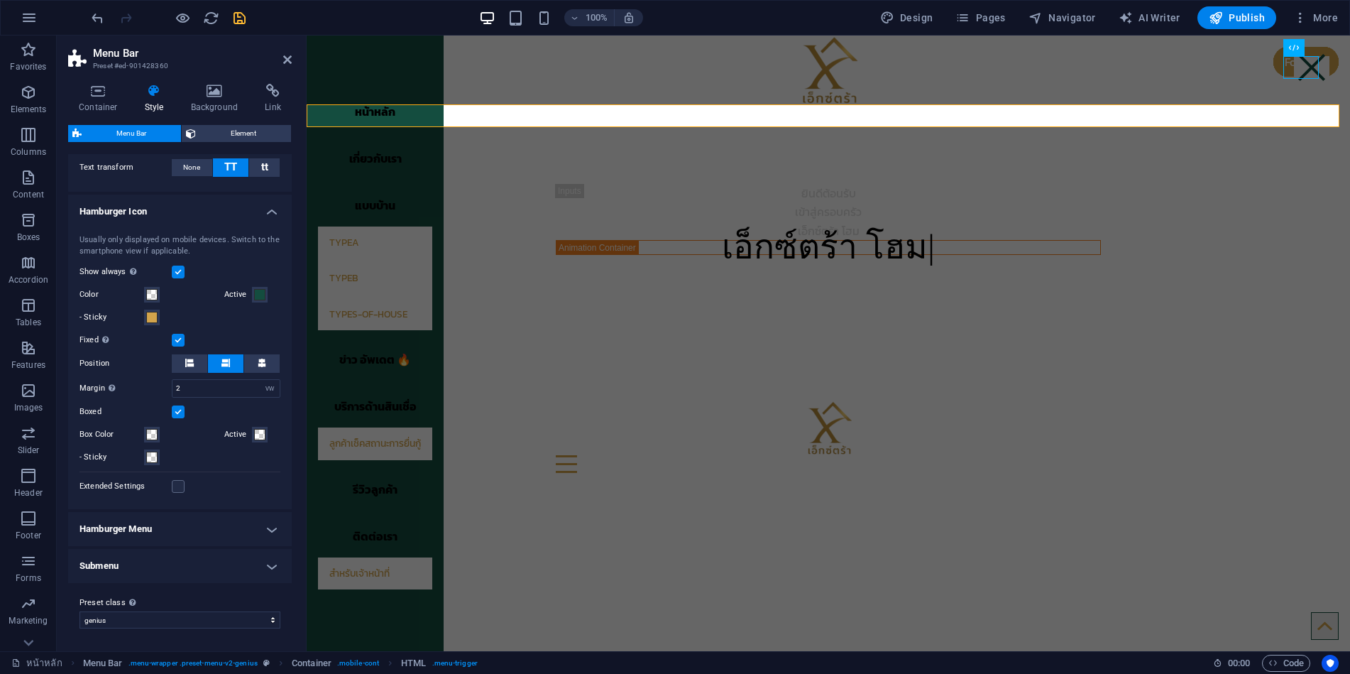
click at [180, 410] on label at bounding box center [178, 411] width 13 height 13
click at [0, 0] on input "Boxed" at bounding box center [0, 0] width 0 height 0
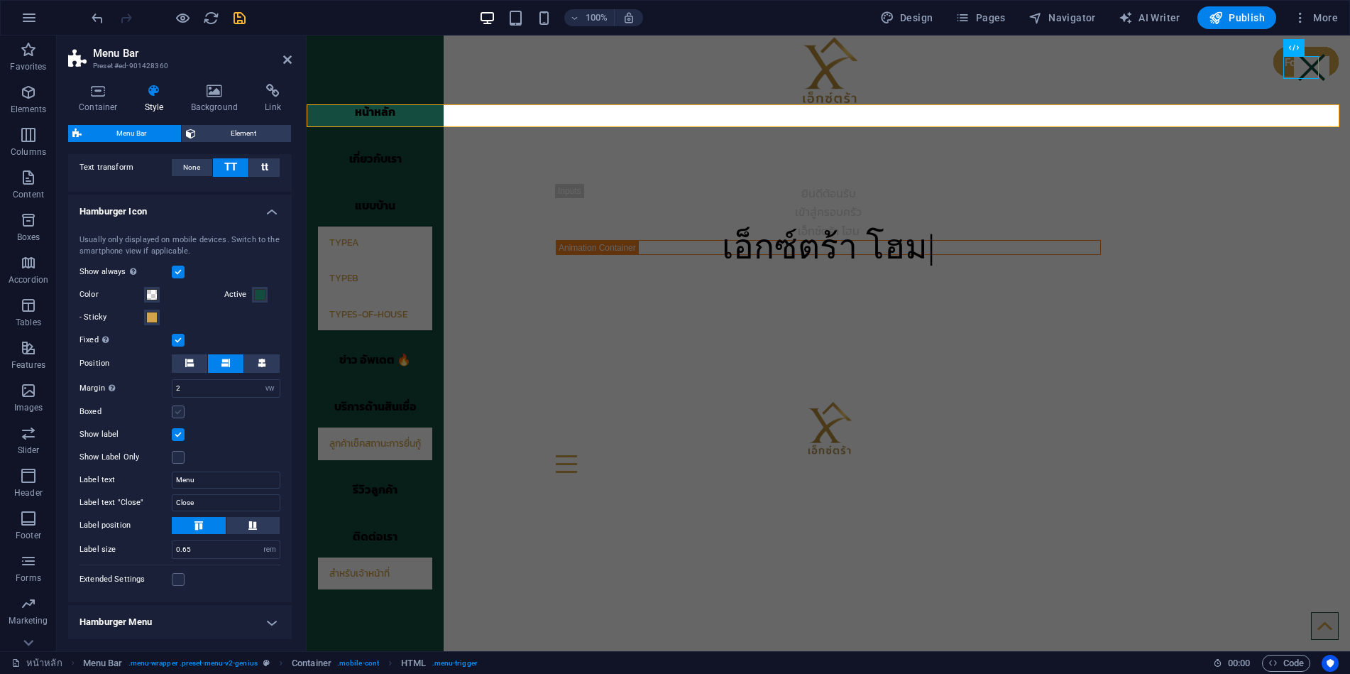
scroll to position [858, 0]
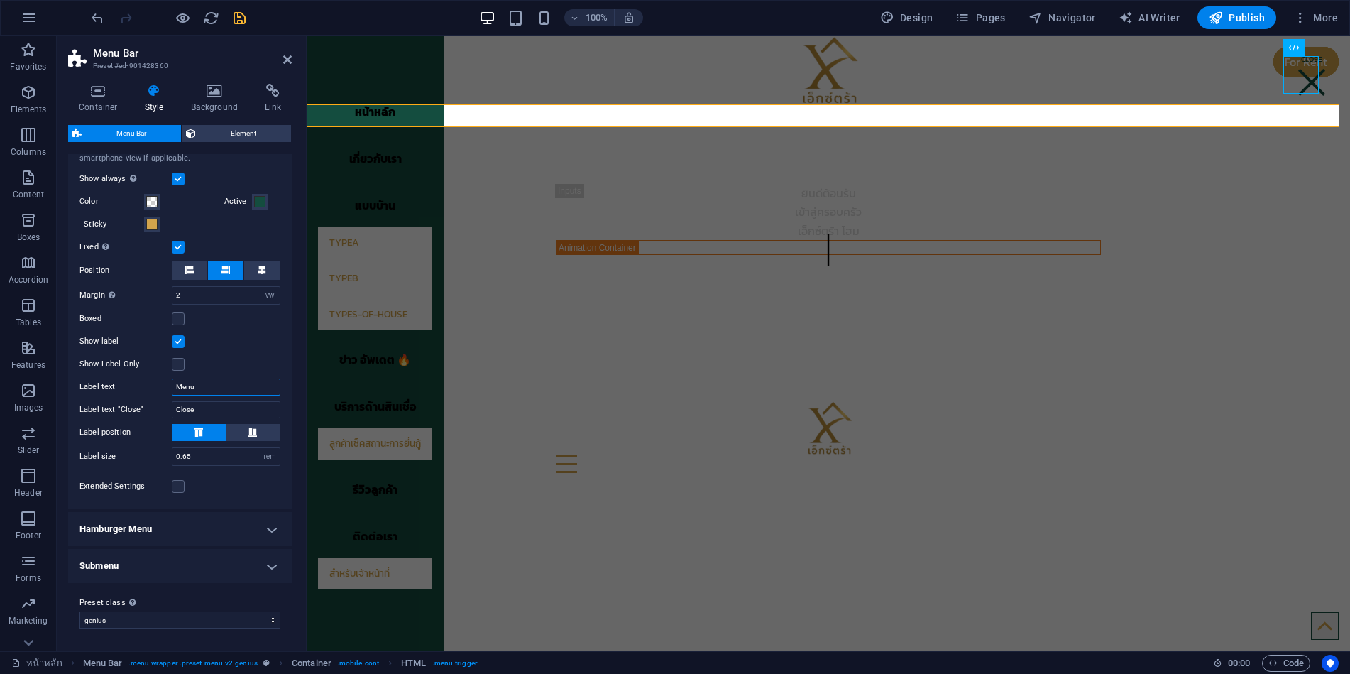
drag, startPoint x: 207, startPoint y: 383, endPoint x: 146, endPoint y: 385, distance: 61.8
click at [146, 385] on div "Label text Menu" at bounding box center [180, 386] width 201 height 17
type input "g"
type input "เ"
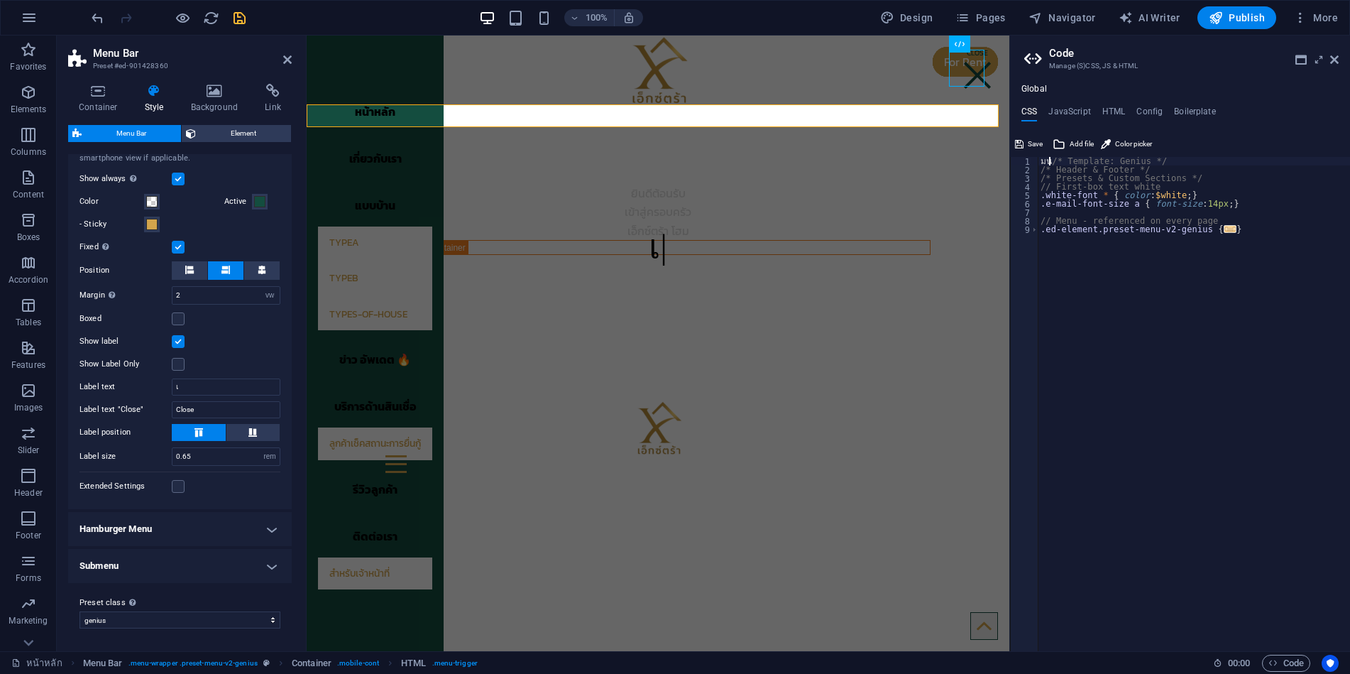
scroll to position [0, 1]
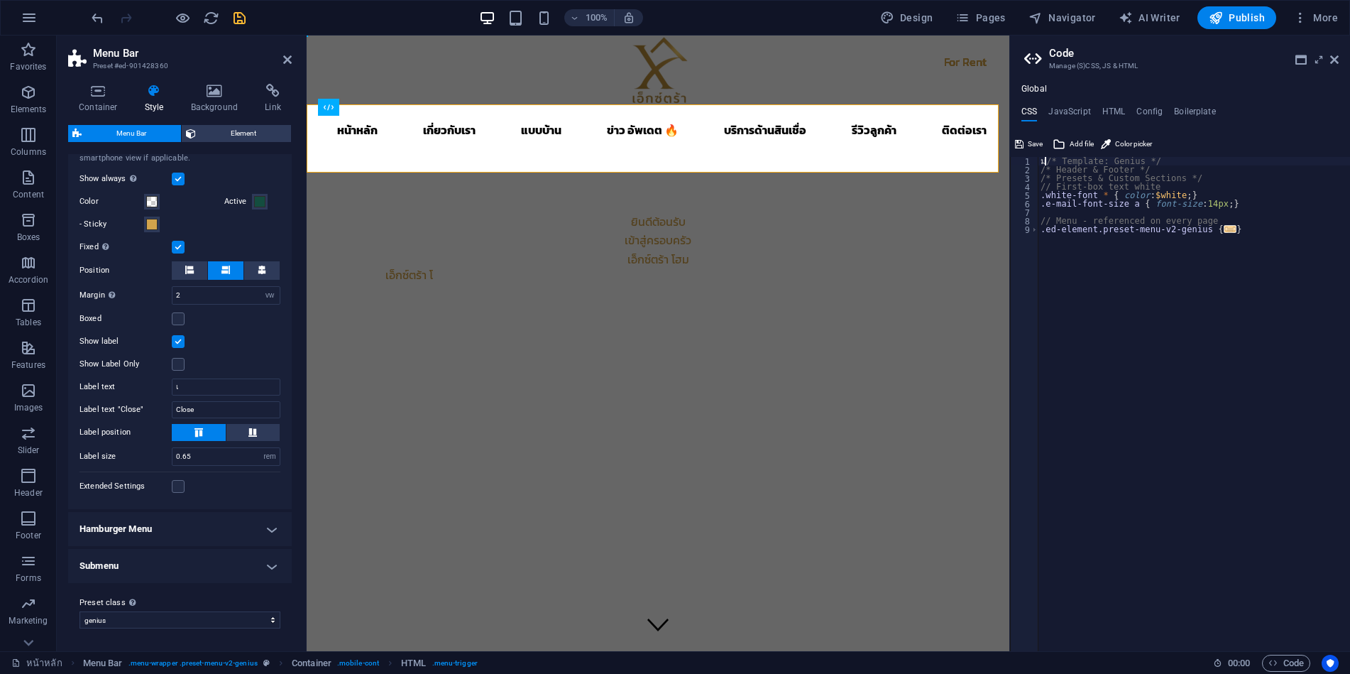
type textarea "/* Template: Genius */"
click at [214, 385] on input "เ" at bounding box center [226, 386] width 109 height 17
type input "Menu"
click at [1333, 62] on icon at bounding box center [1334, 59] width 9 height 11
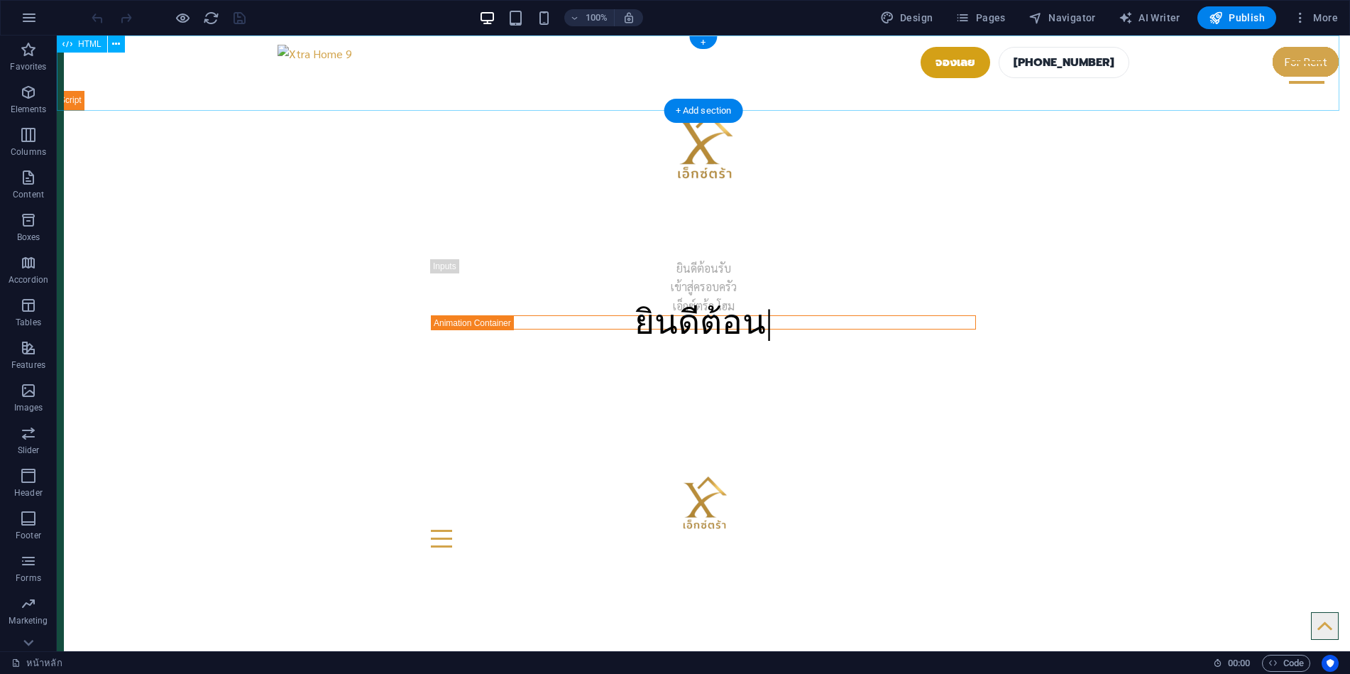
click at [352, 67] on div "จองเลย 02-123-4567" at bounding box center [703, 72] width 1293 height 75
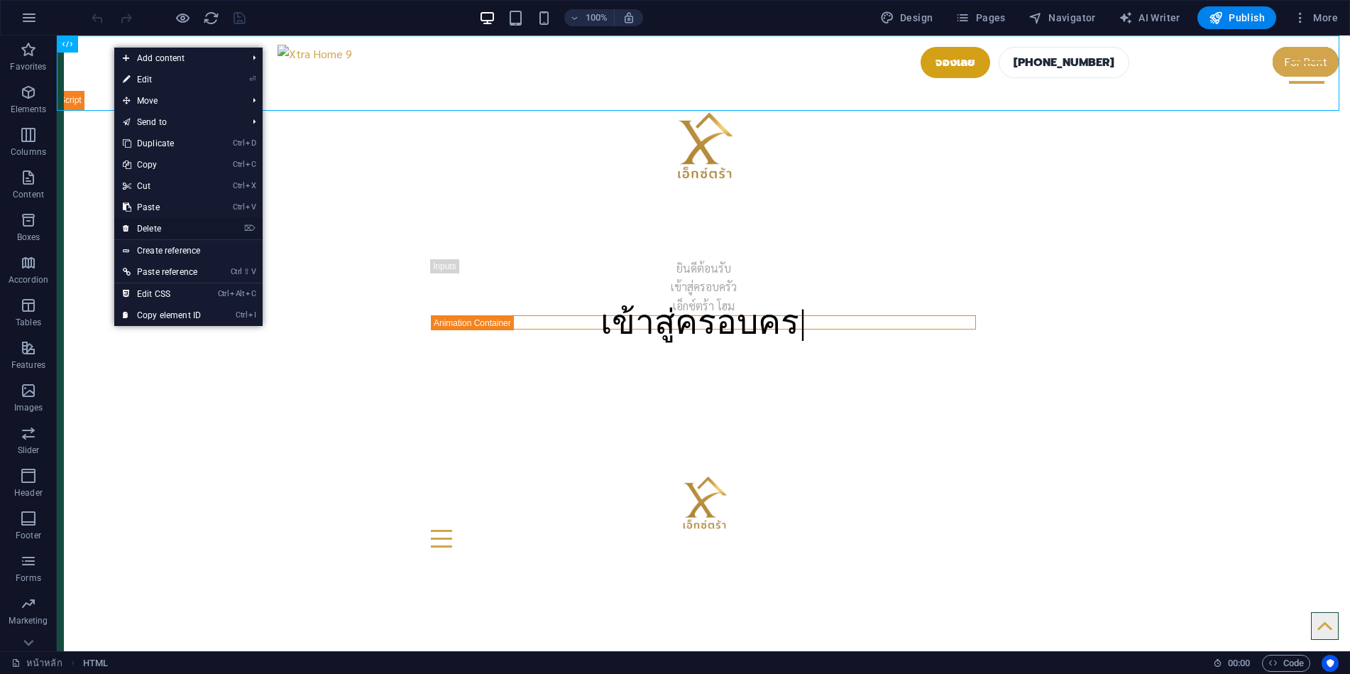
click at [163, 226] on link "⌦ Delete" at bounding box center [161, 228] width 95 height 21
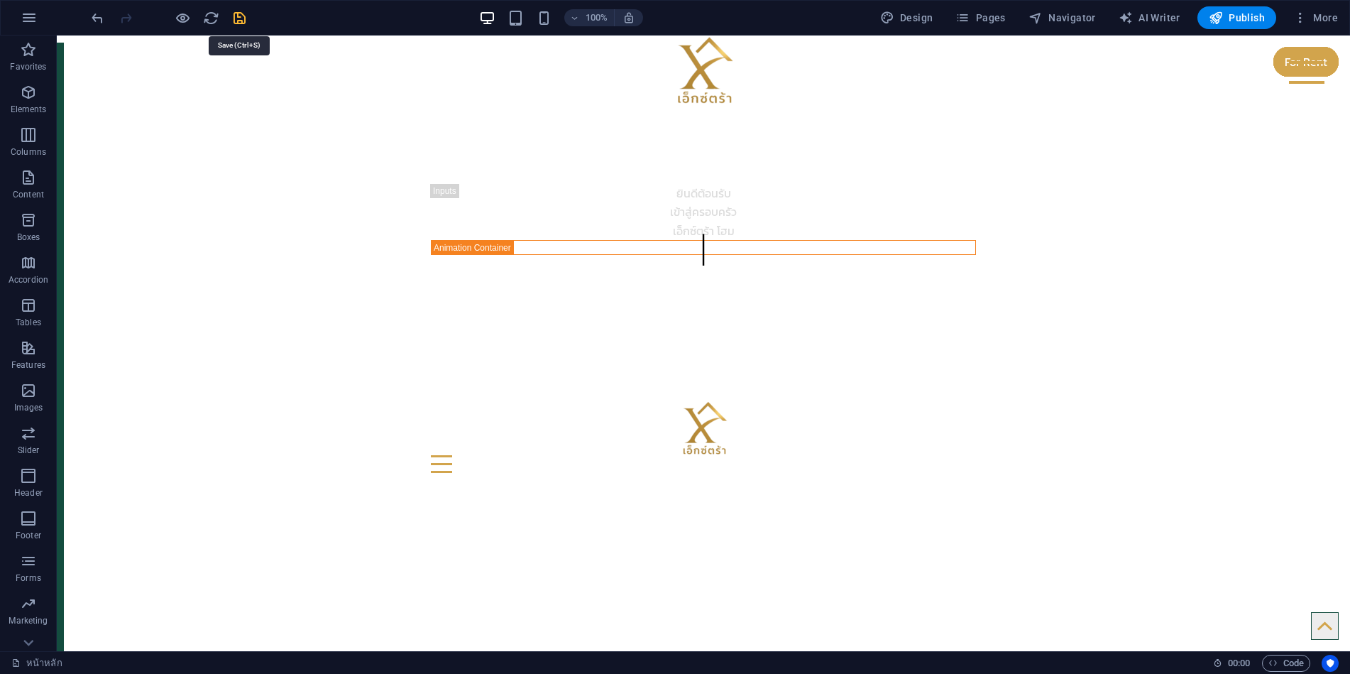
click at [0, 0] on icon "save" at bounding box center [0, 0] width 0 height 0
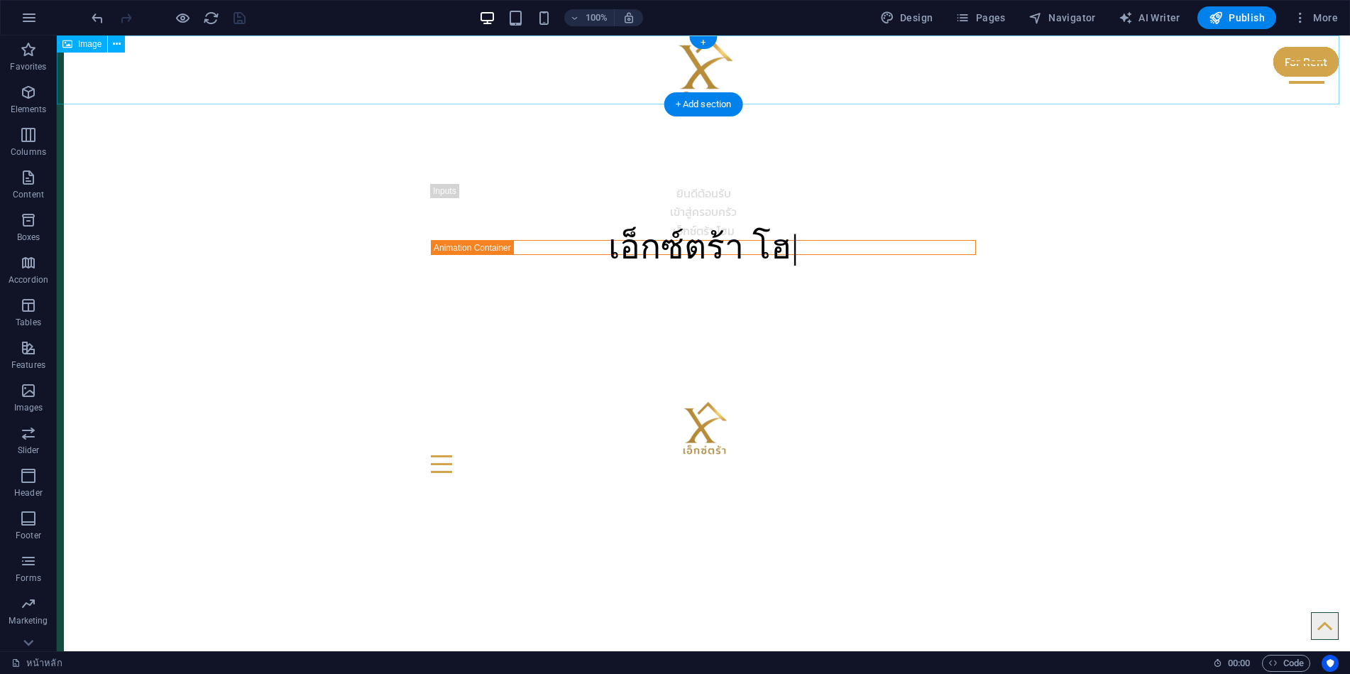
click at [501, 85] on figure at bounding box center [703, 69] width 1293 height 69
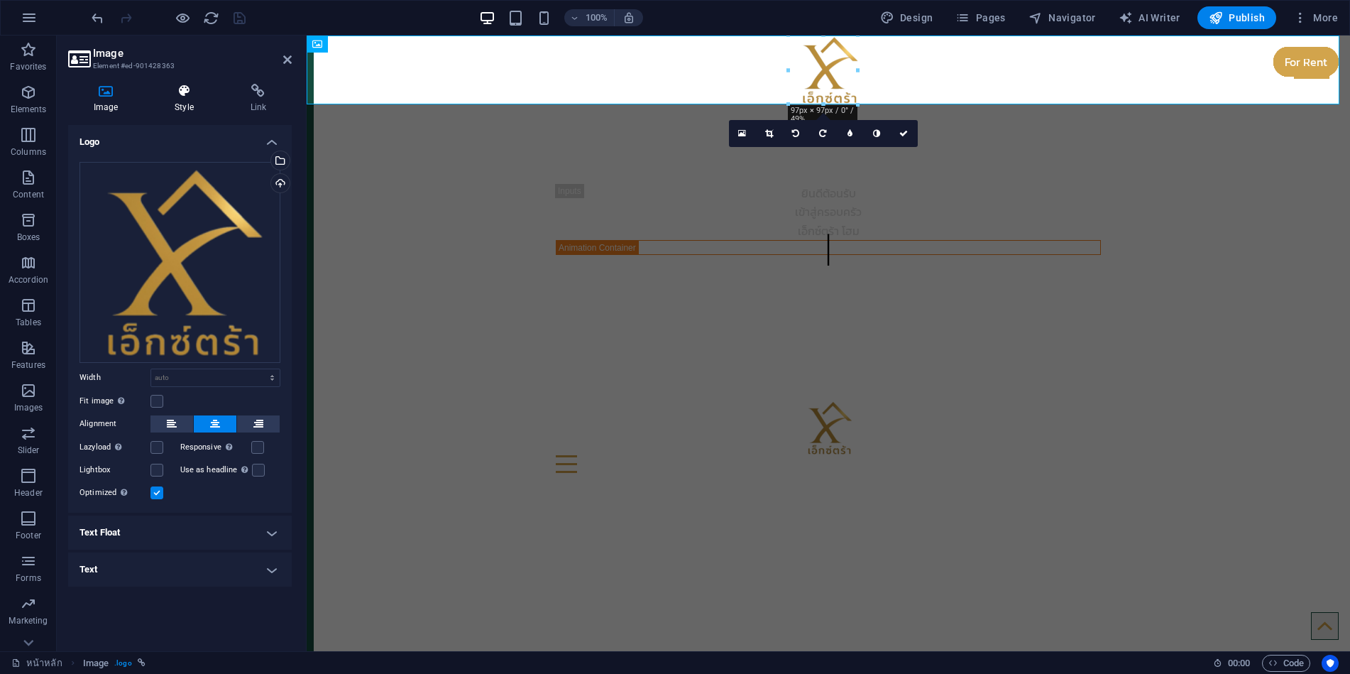
click at [187, 90] on icon at bounding box center [184, 91] width 70 height 14
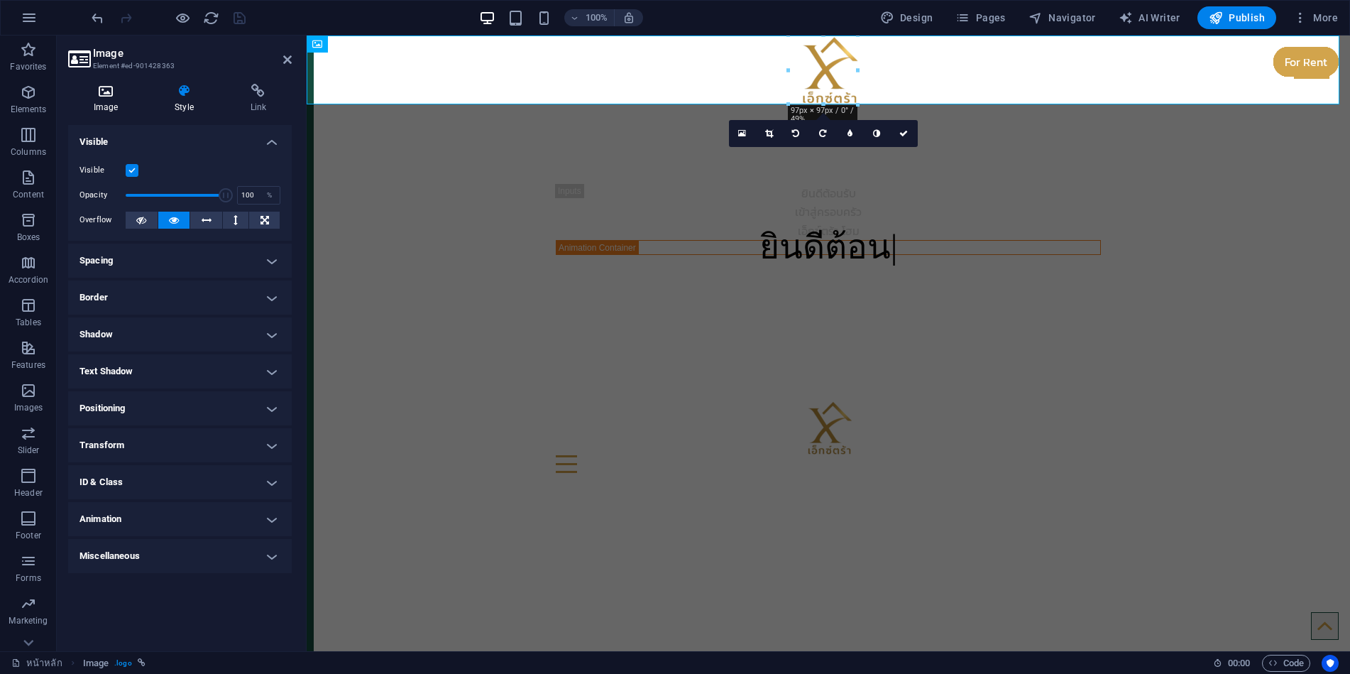
click at [97, 89] on icon at bounding box center [105, 91] width 75 height 14
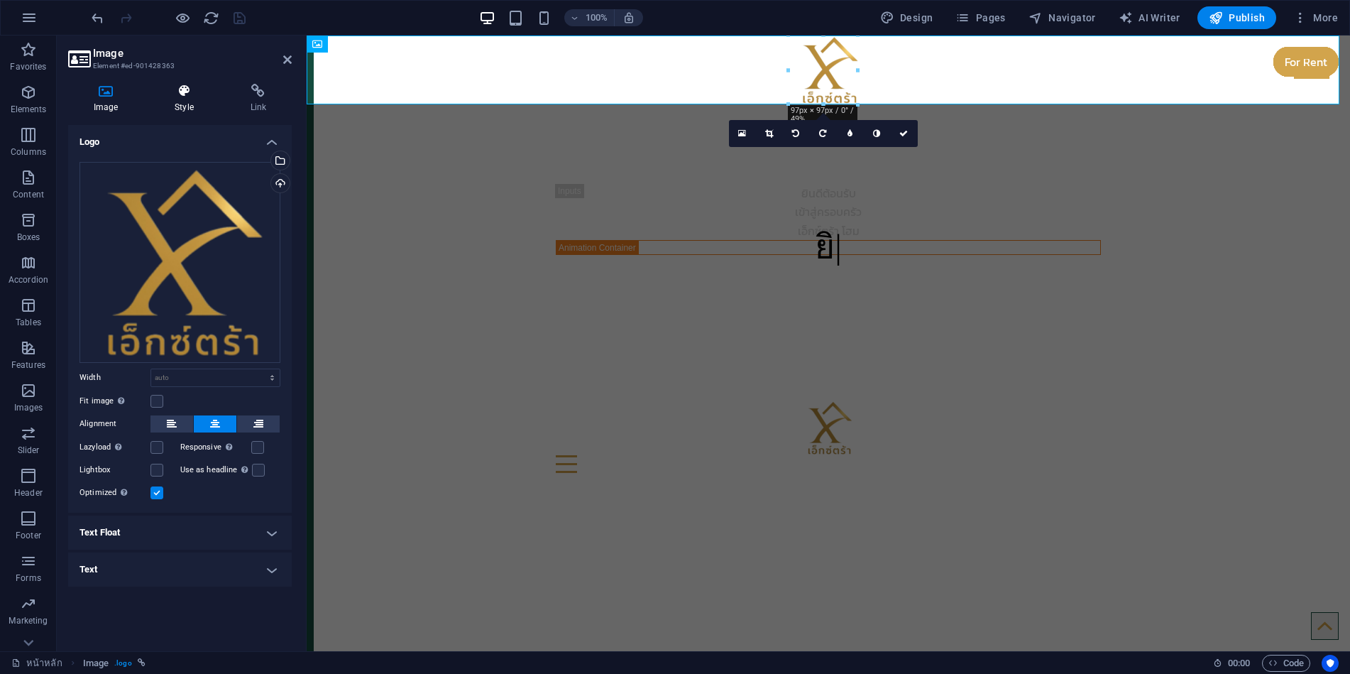
click at [175, 101] on h4 "Style" at bounding box center [186, 99] width 75 height 30
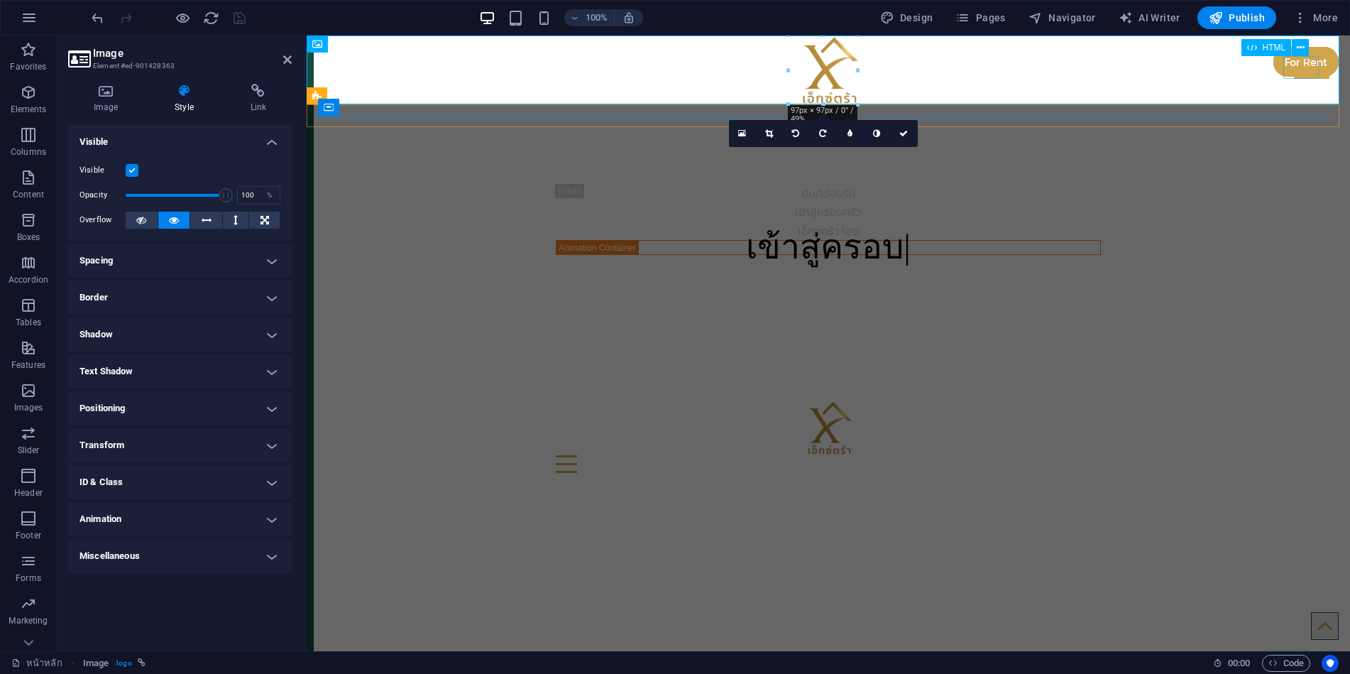
click at [1300, 63] on div at bounding box center [1311, 67] width 35 height 23
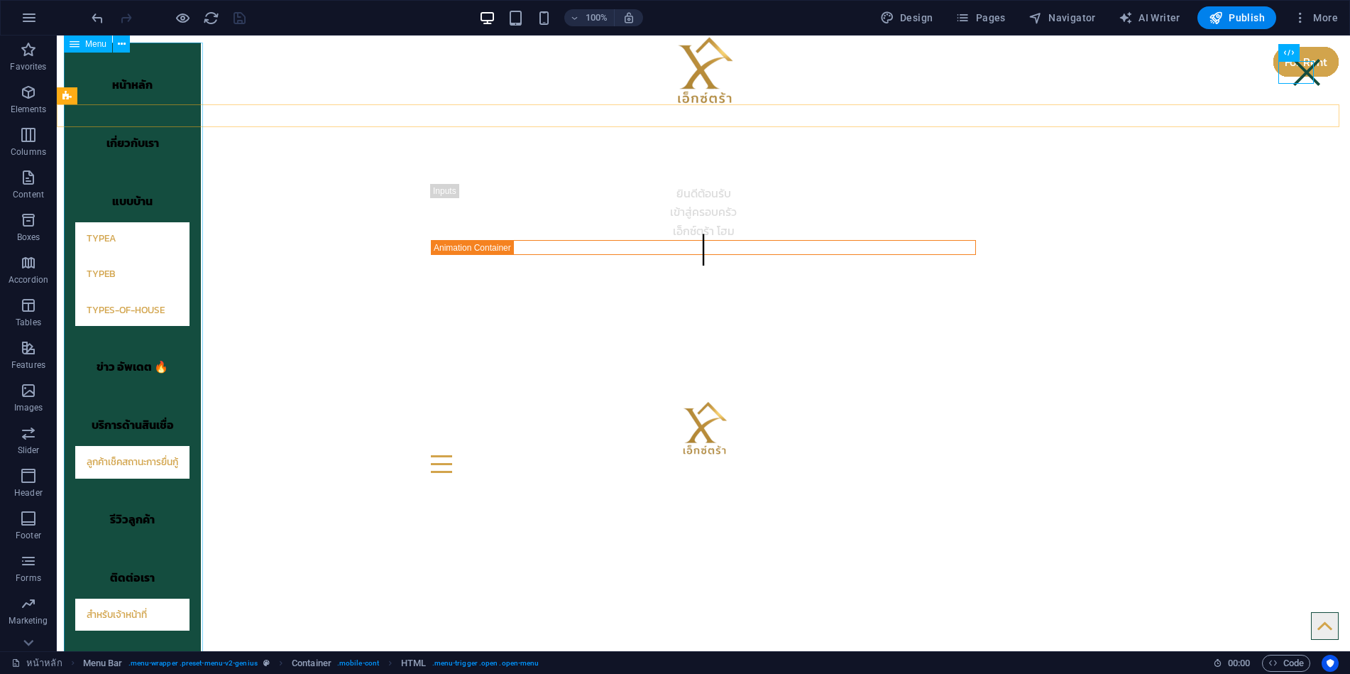
click at [191, 528] on nav "หน้าหลัก เกี่ยวกับเรา แบบบ้าน TypeA TypeB types-of-house ข่าว อัพเดต 🔥 บริการด้…" at bounding box center [132, 350] width 137 height 615
select select "primary"
select select
select select "primary"
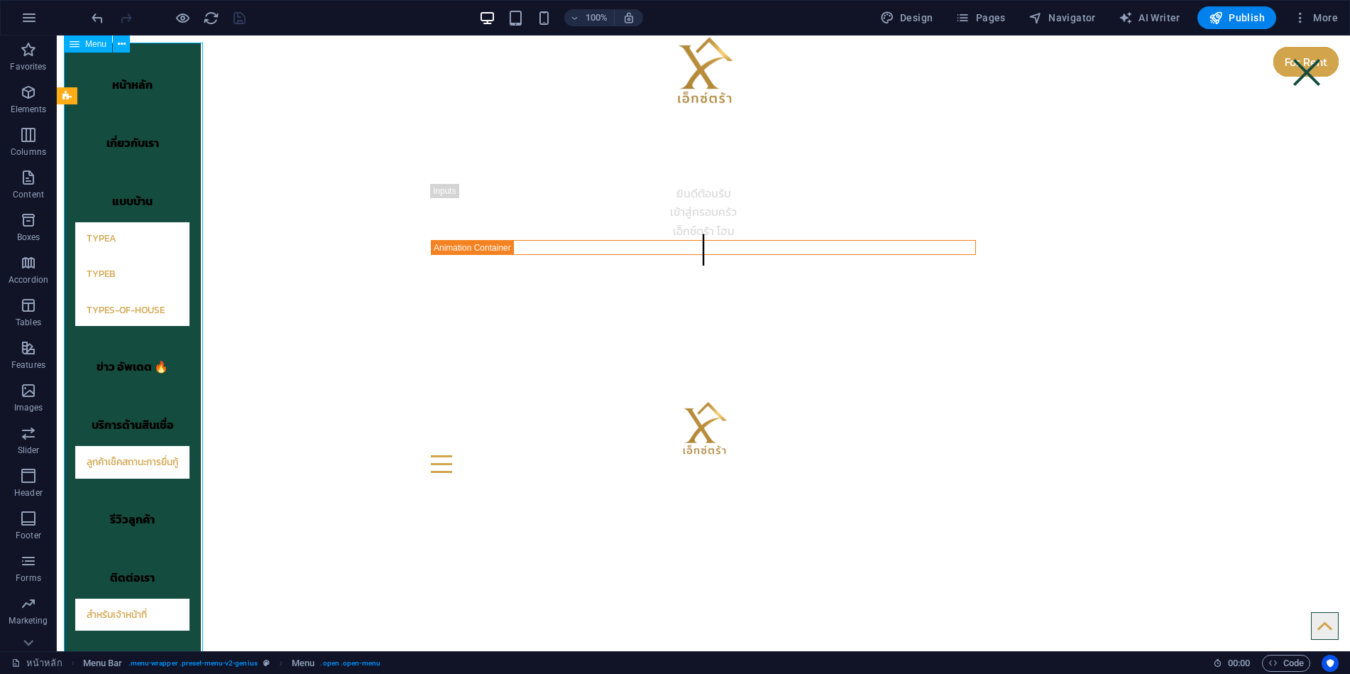
select select
select select "primary"
select select "3"
select select
select select "4"
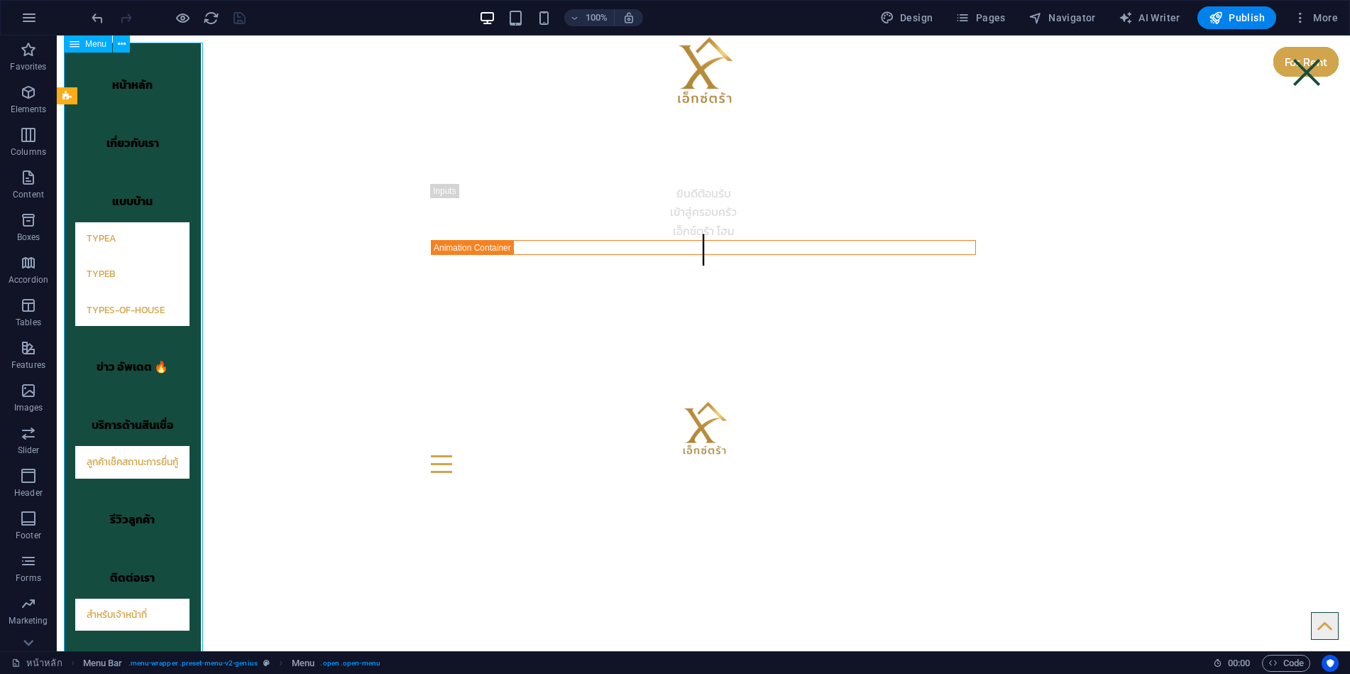
select select
select select "8"
select select
select select "primary"
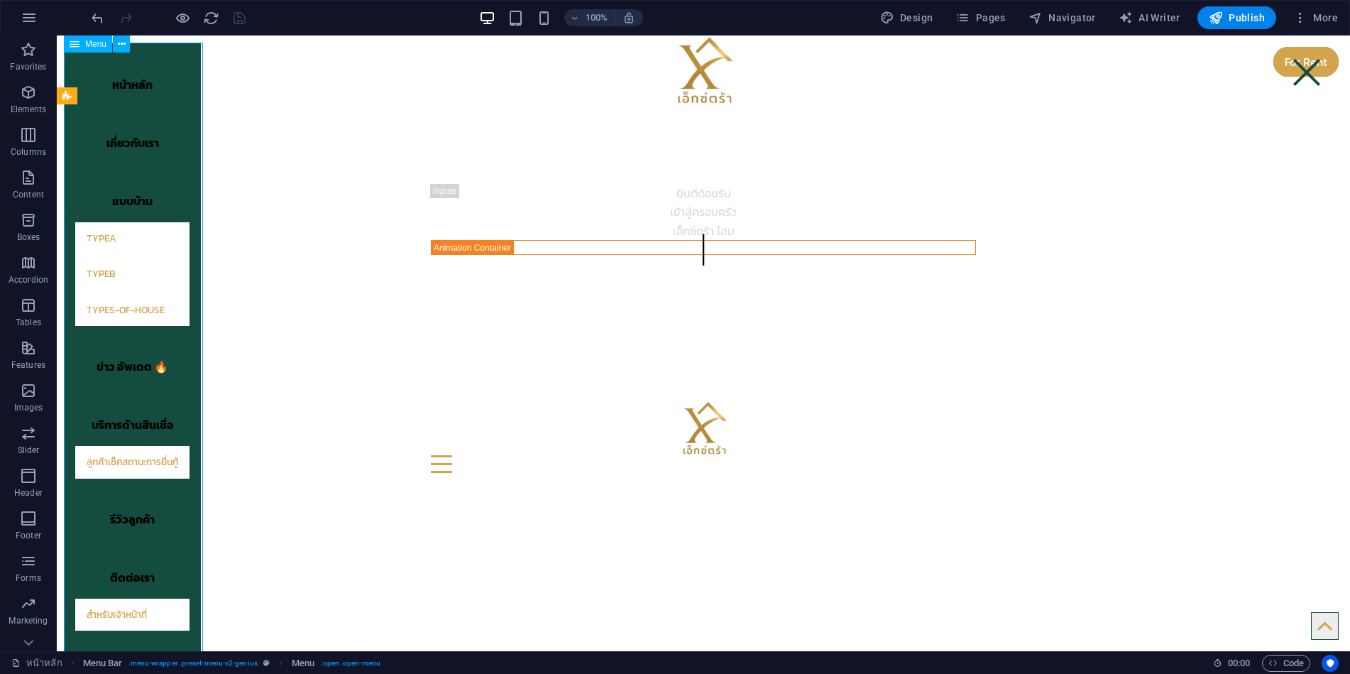
select select
select select "primary"
select select "13"
select select
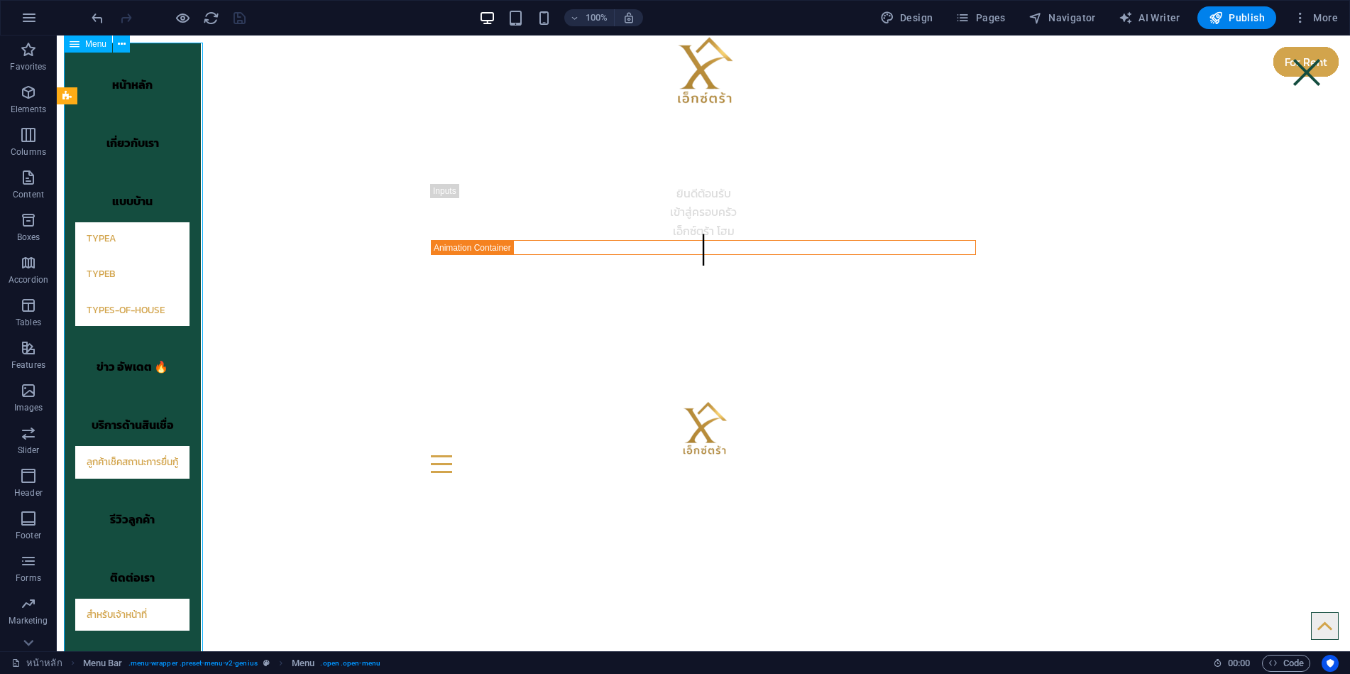
select select "primary"
select select
select select "primary"
select select "14"
select select
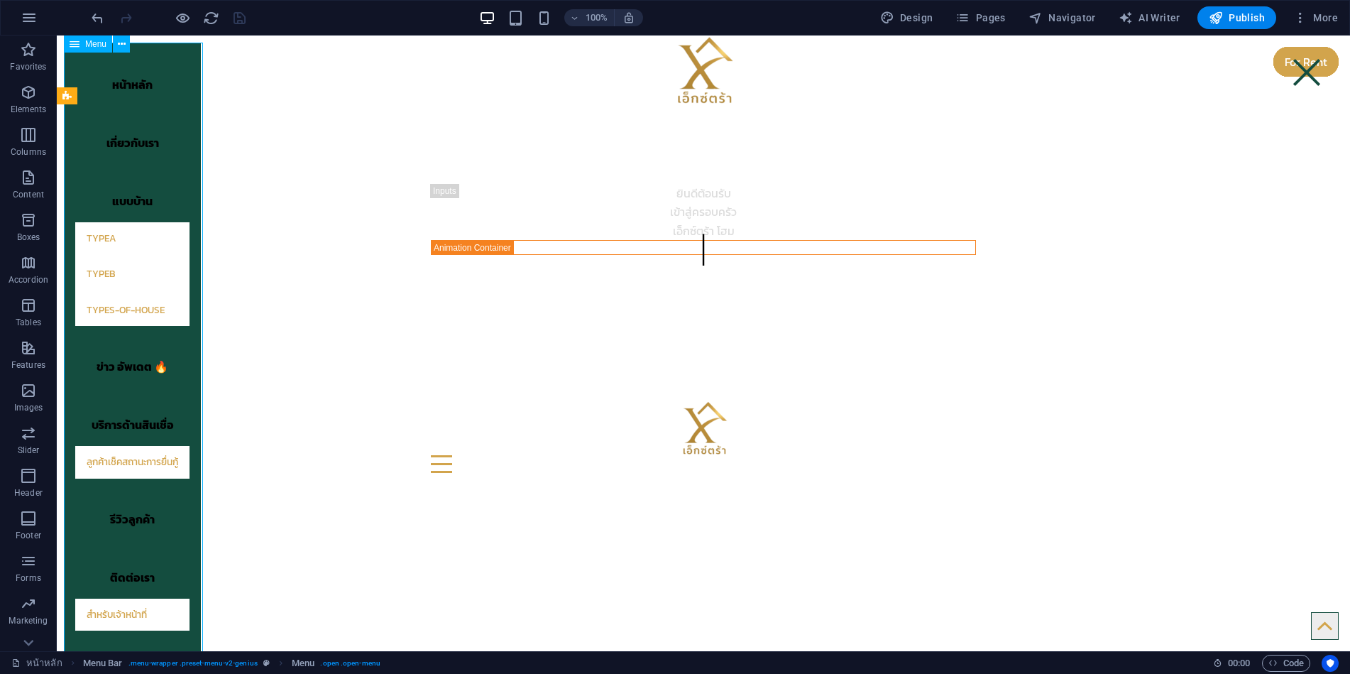
select select "%"
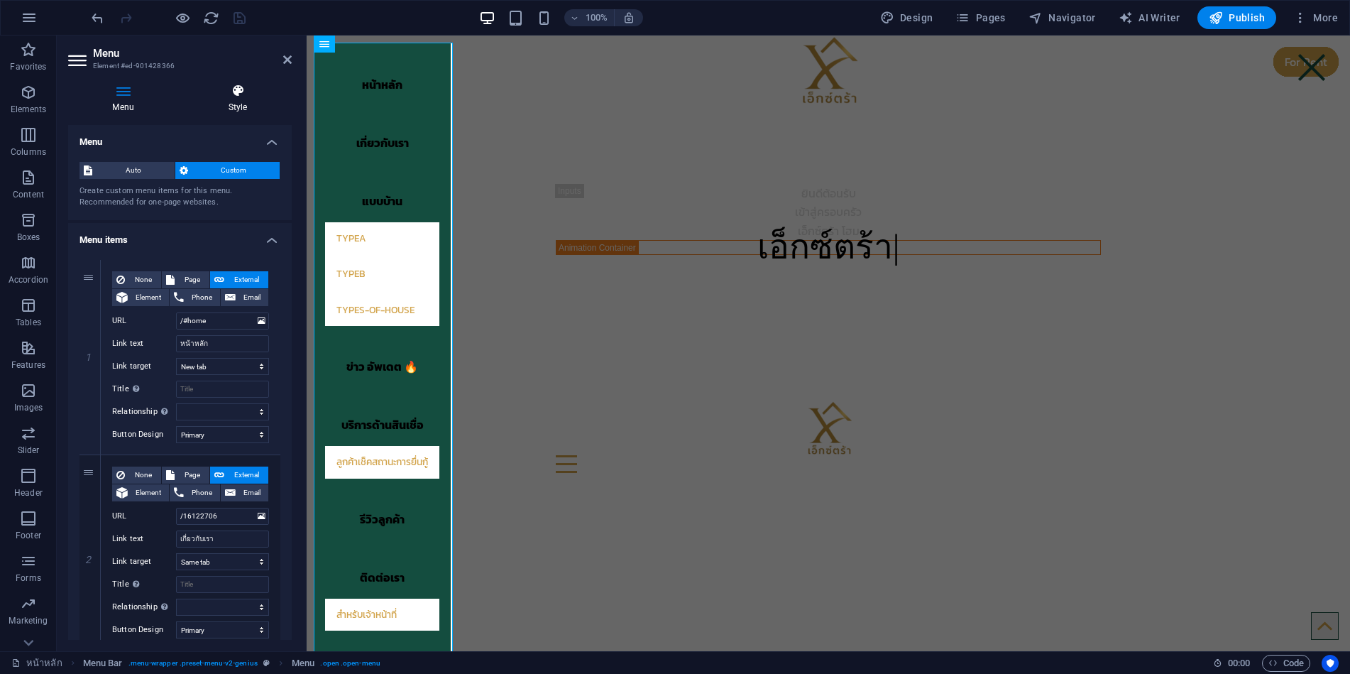
click at [239, 94] on icon at bounding box center [238, 91] width 108 height 14
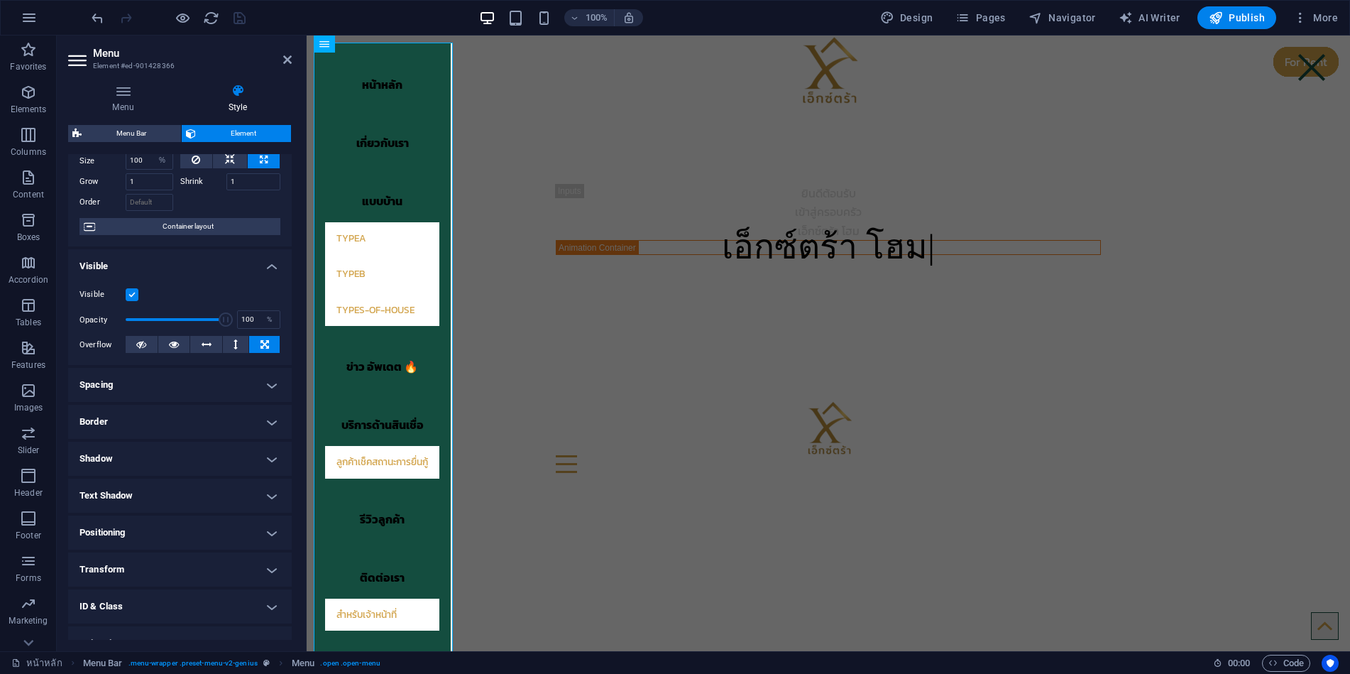
scroll to position [114, 0]
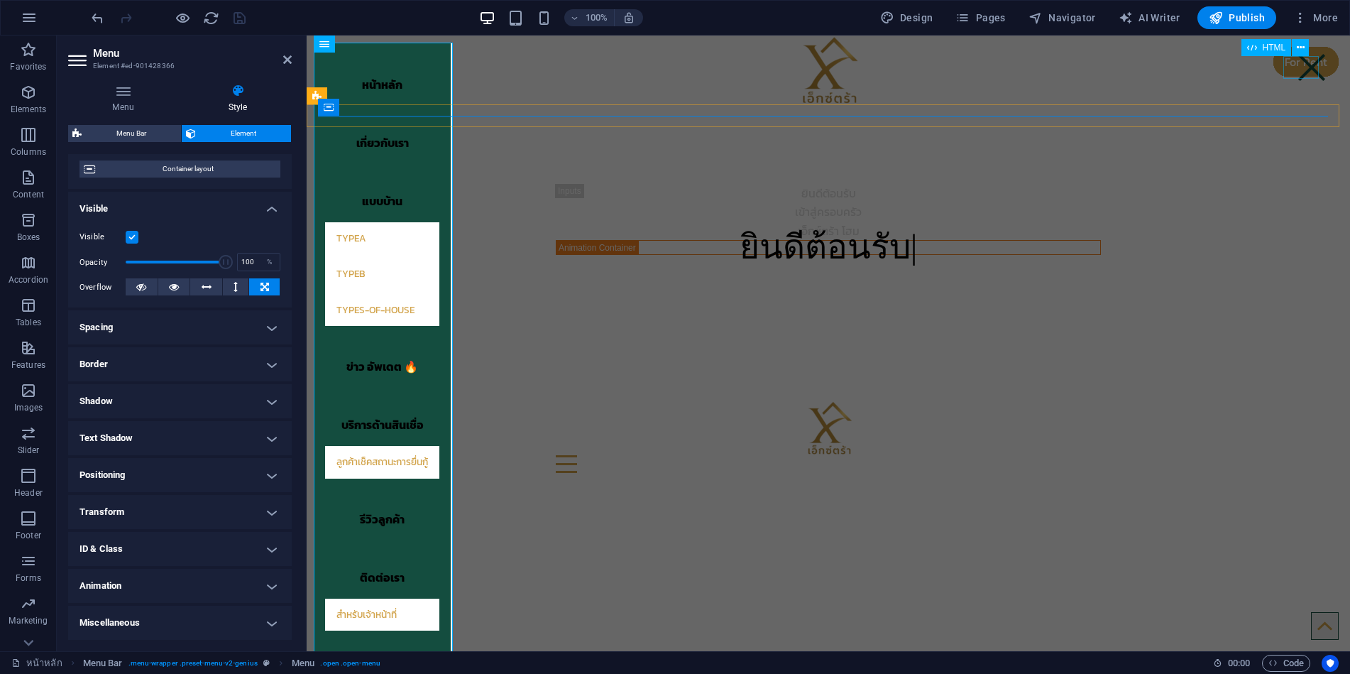
click at [1307, 65] on div at bounding box center [1311, 67] width 35 height 23
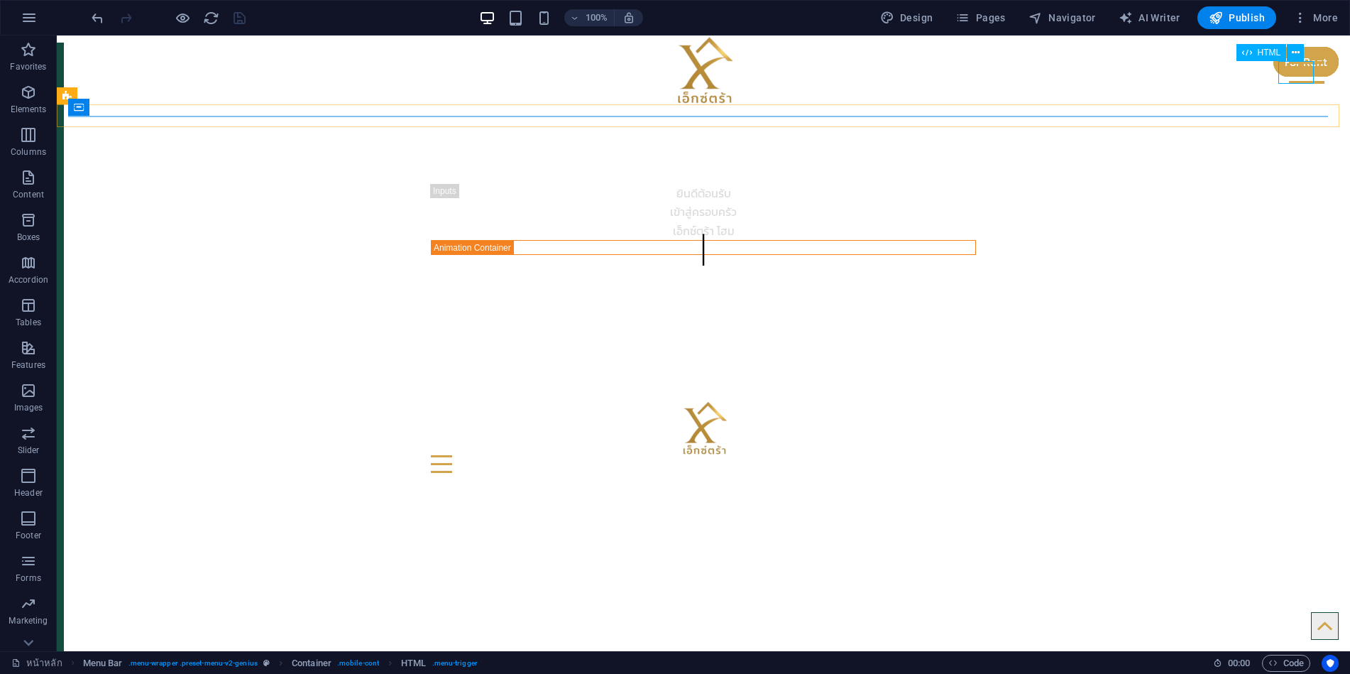
click at [1295, 72] on div at bounding box center [1306, 72] width 35 height 23
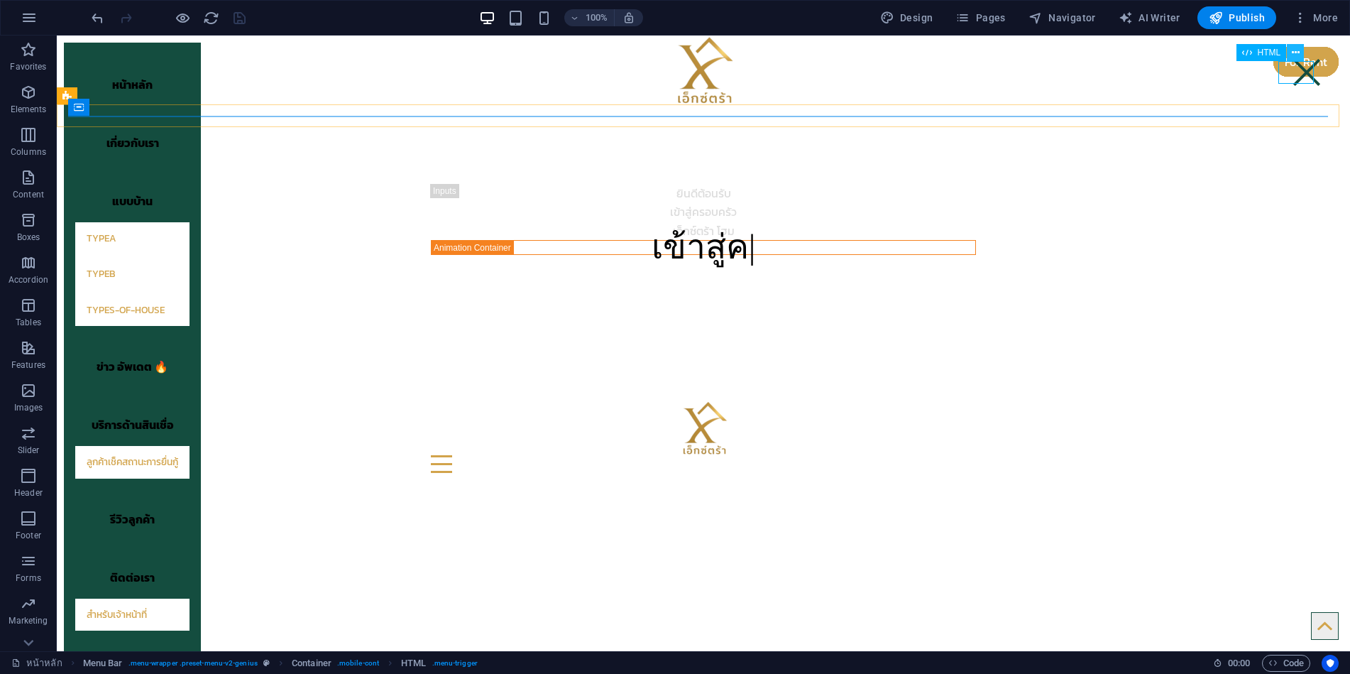
click at [1294, 52] on icon at bounding box center [1296, 52] width 8 height 15
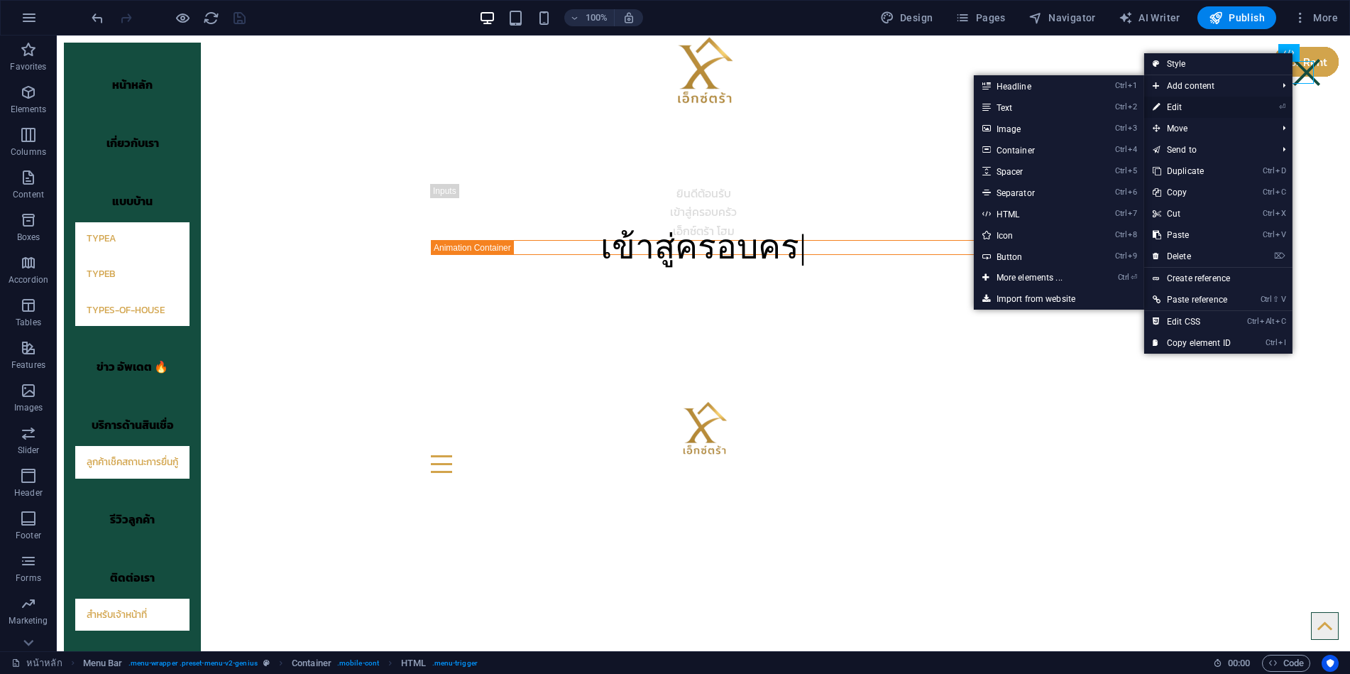
click at [1197, 104] on link "⏎ Edit" at bounding box center [1191, 107] width 95 height 21
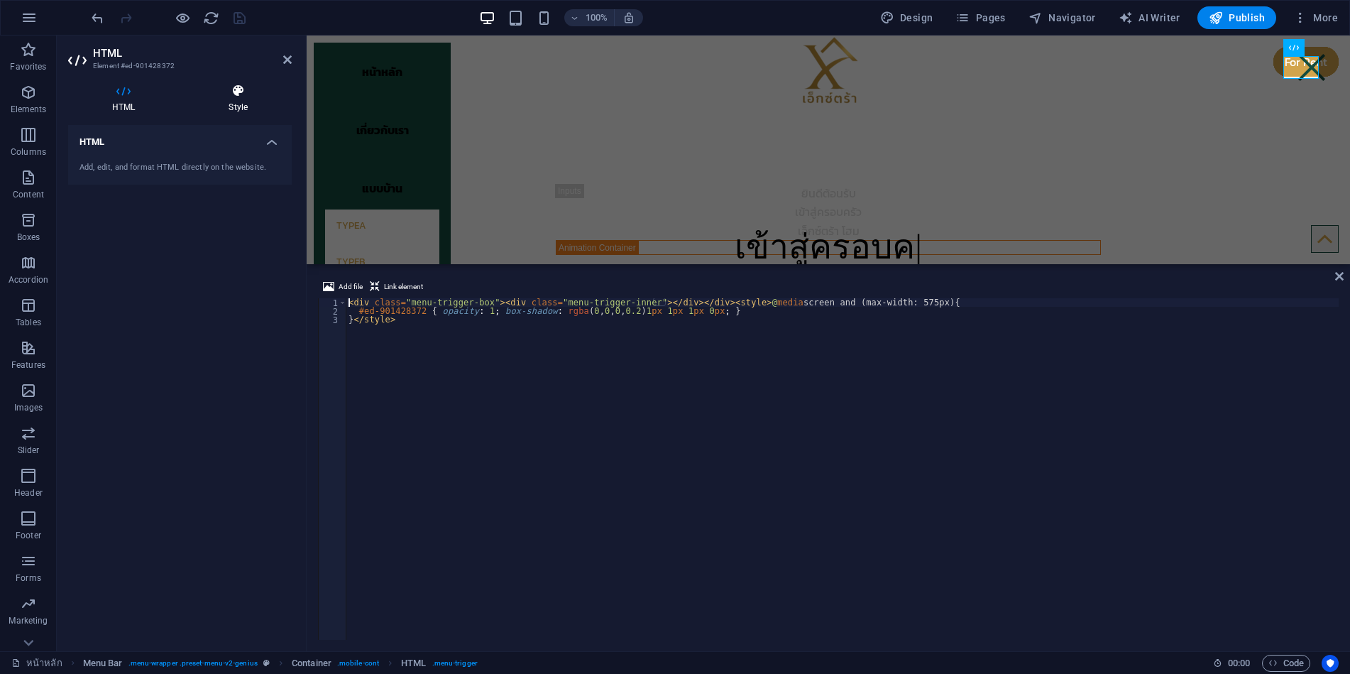
click at [235, 89] on icon at bounding box center [238, 91] width 107 height 14
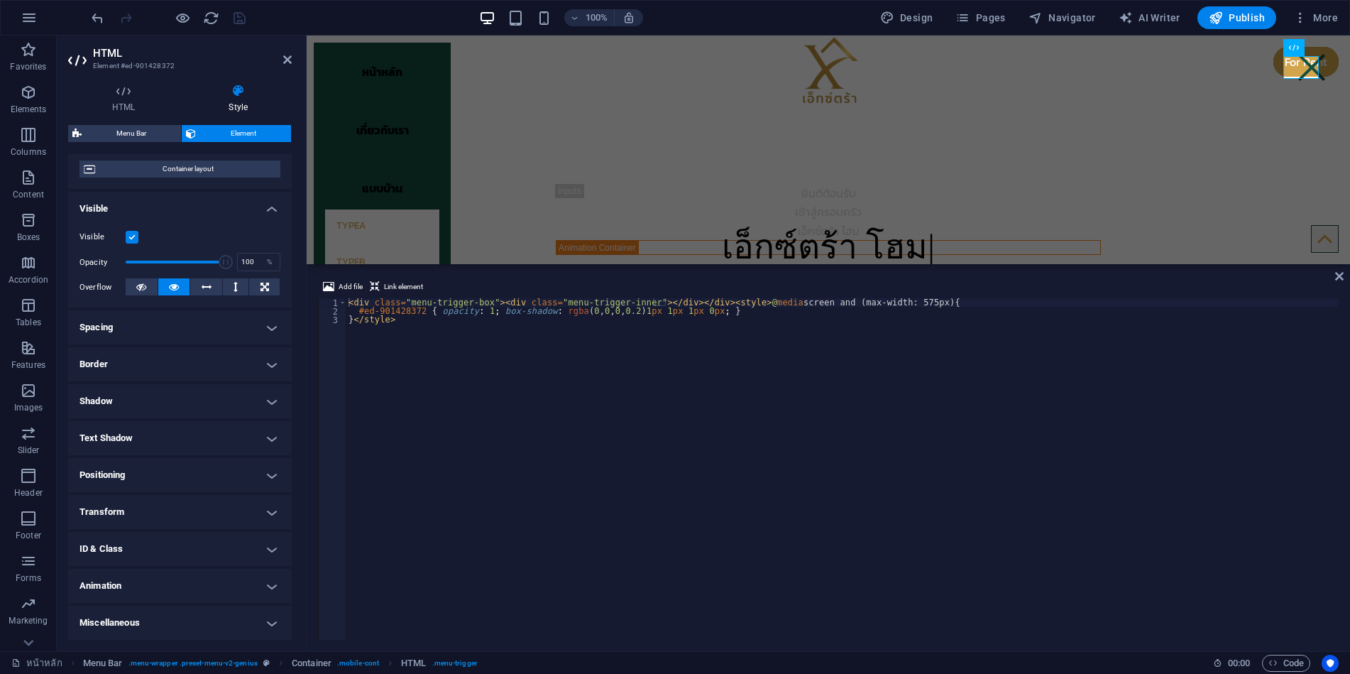
click at [177, 318] on h4 "Spacing" at bounding box center [180, 327] width 224 height 34
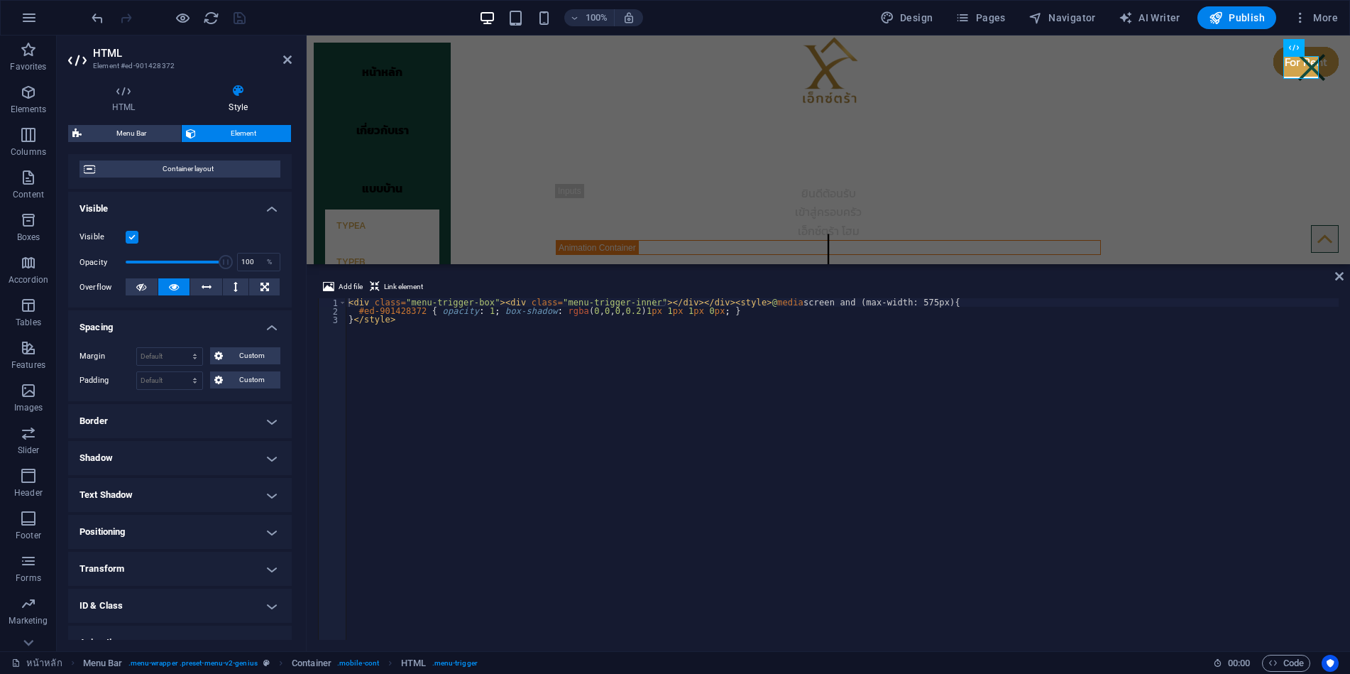
click at [174, 322] on h4 "Spacing" at bounding box center [180, 323] width 224 height 26
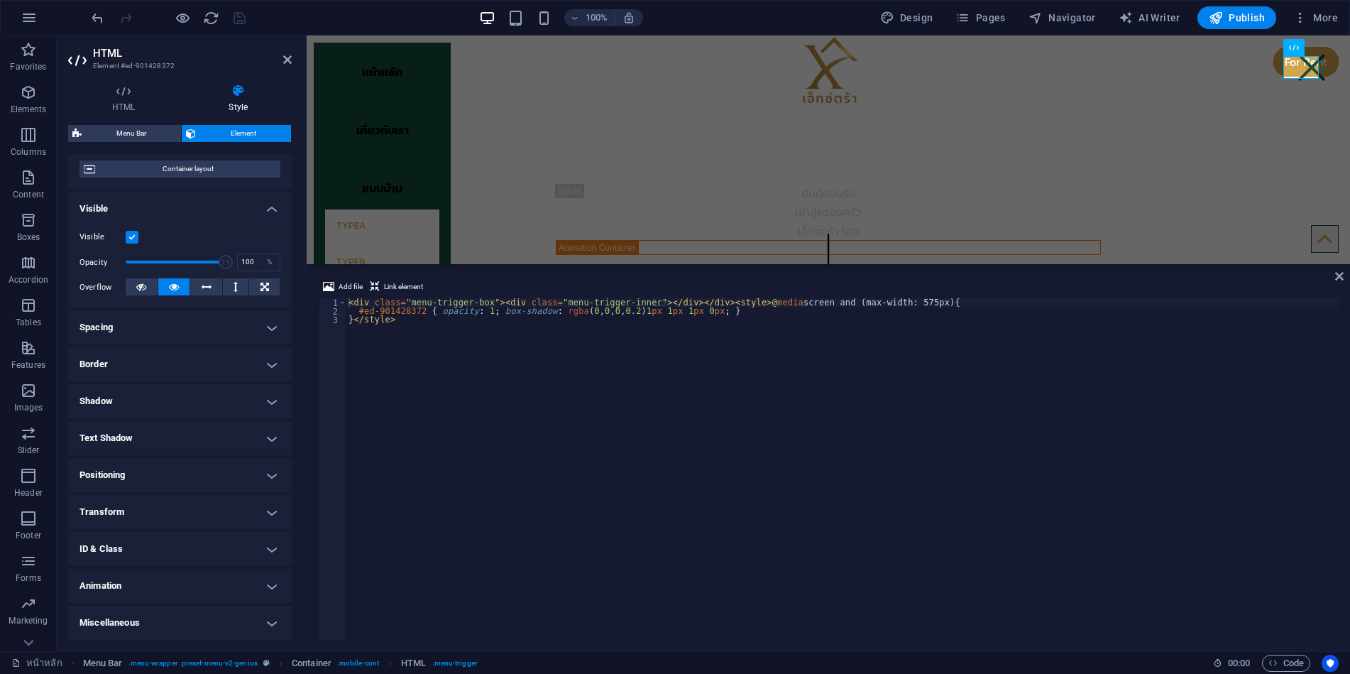
click at [154, 586] on h4 "Animation" at bounding box center [180, 586] width 224 height 34
click at [160, 579] on h4 "Animation" at bounding box center [180, 582] width 224 height 26
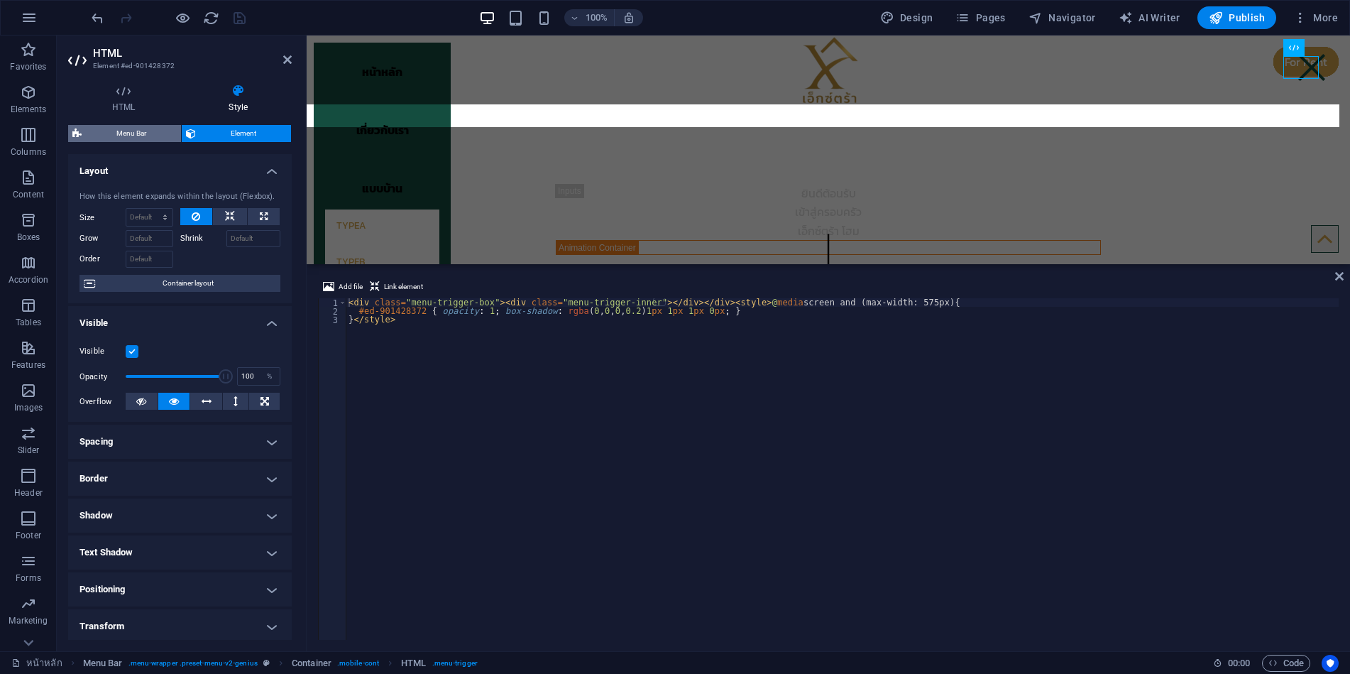
click at [141, 131] on span "Menu Bar" at bounding box center [131, 133] width 91 height 17
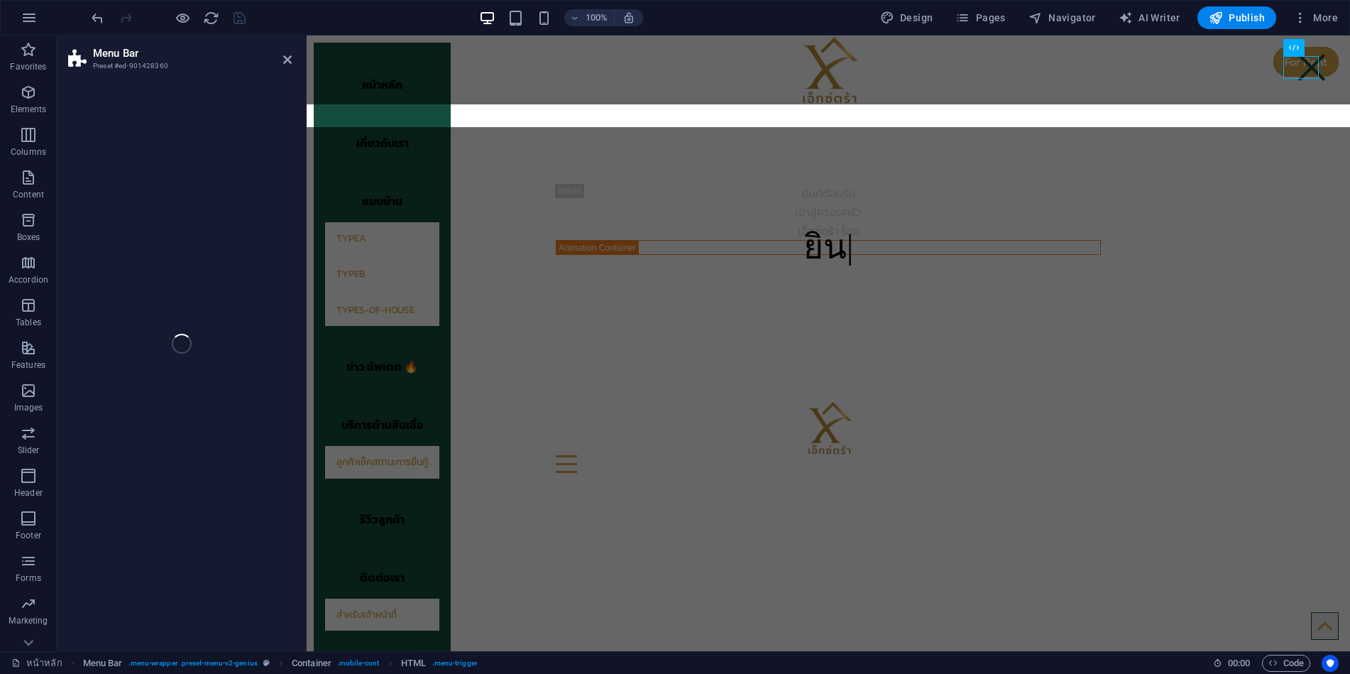
select select "rem"
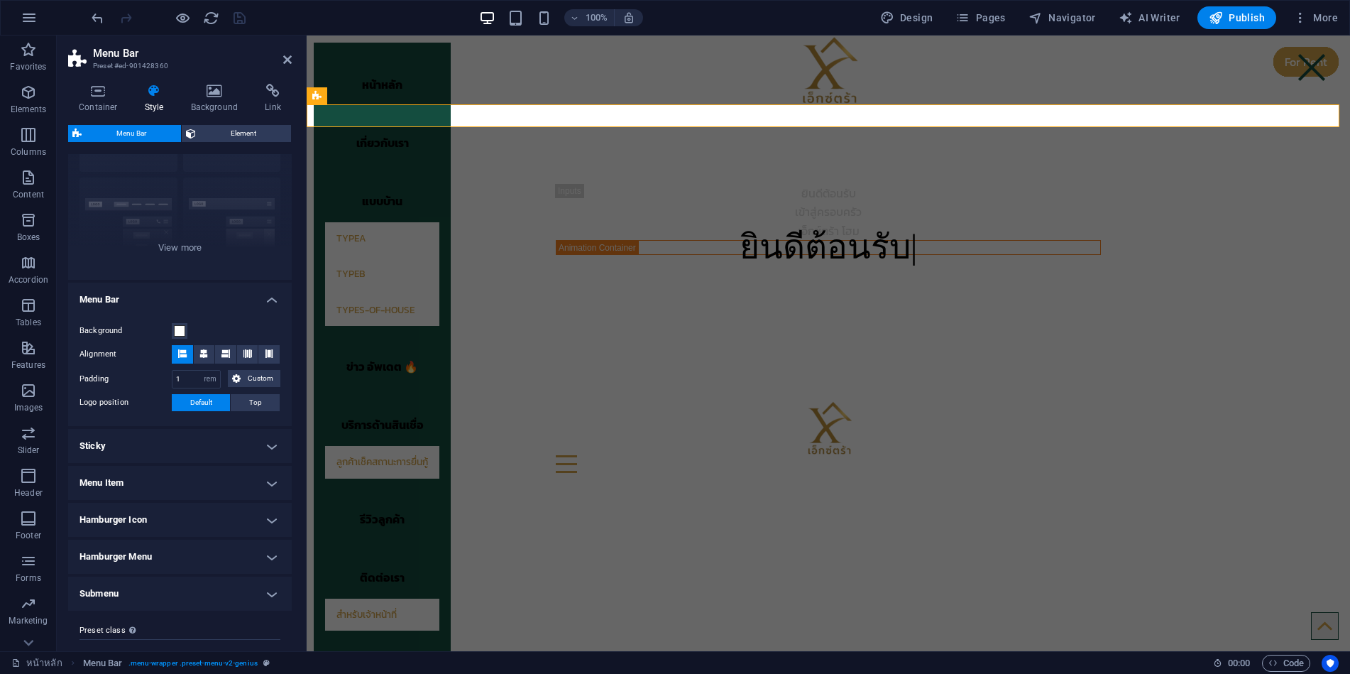
scroll to position [141, 0]
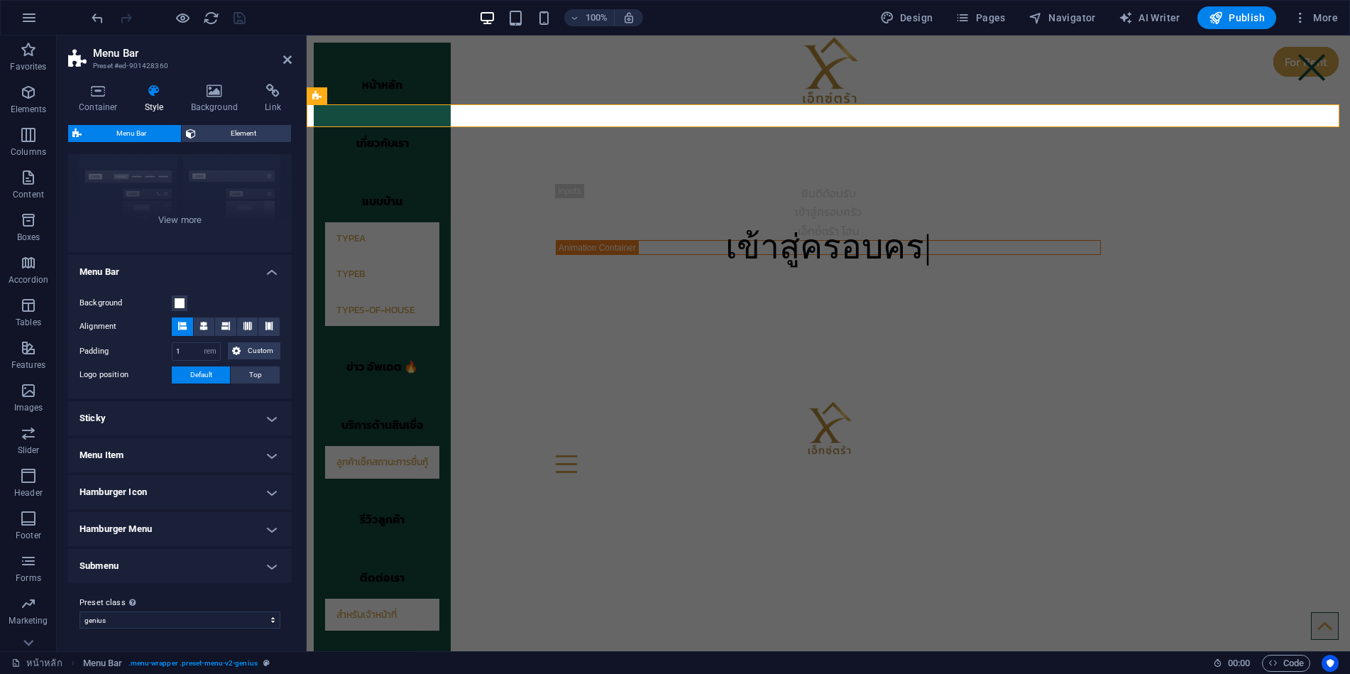
click at [156, 488] on h4 "Hamburger Icon" at bounding box center [180, 492] width 224 height 34
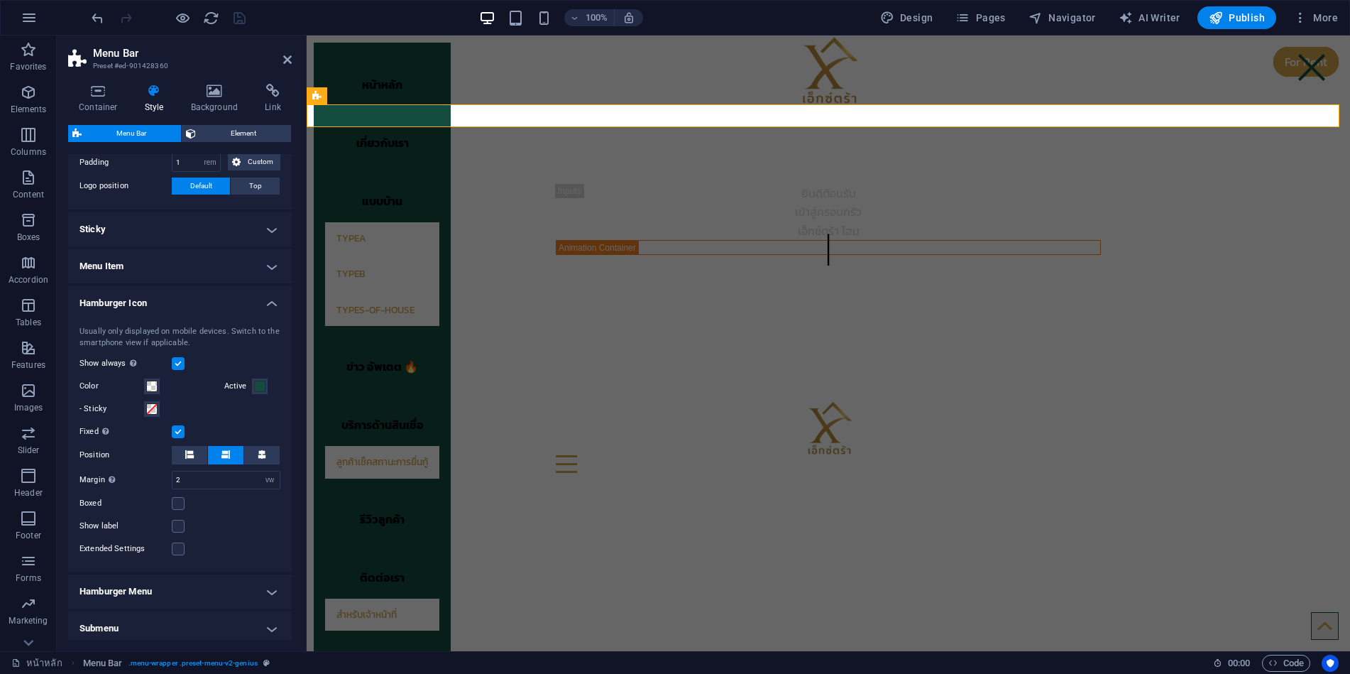
scroll to position [354, 0]
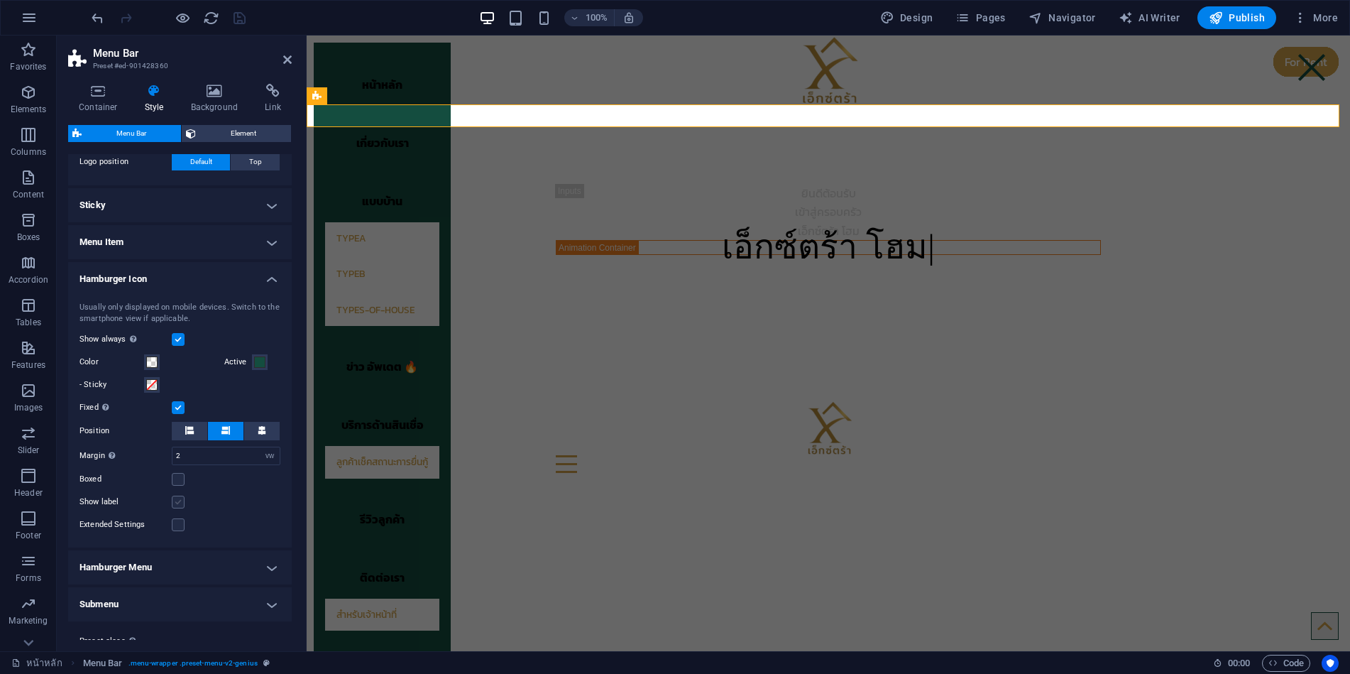
click at [182, 498] on label at bounding box center [178, 502] width 13 height 13
click at [0, 0] on input "Show label" at bounding box center [0, 0] width 0 height 0
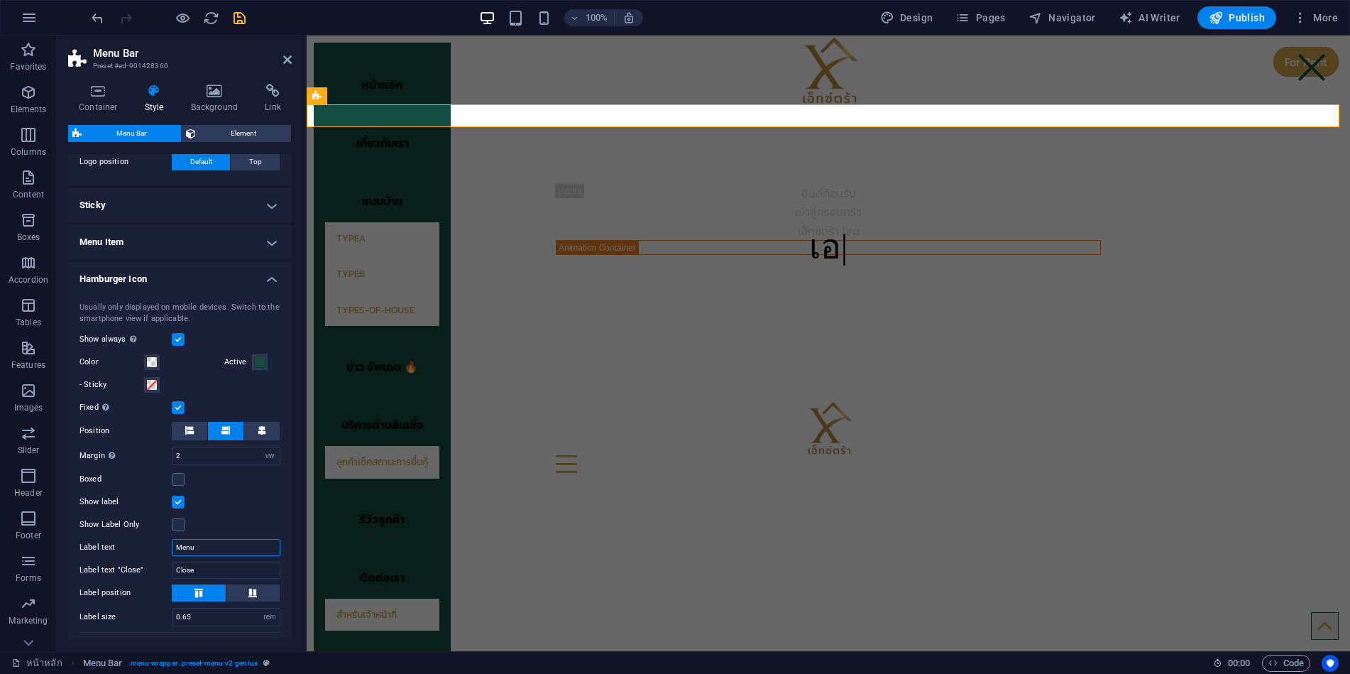
click at [203, 551] on input "Menu" at bounding box center [226, 547] width 109 height 17
drag, startPoint x: 206, startPoint y: 546, endPoint x: 160, endPoint y: 542, distance: 46.3
click at [160, 542] on div "Label text Menu" at bounding box center [180, 547] width 201 height 17
type input "เมนู"
click at [200, 575] on input "Close" at bounding box center [226, 570] width 109 height 17
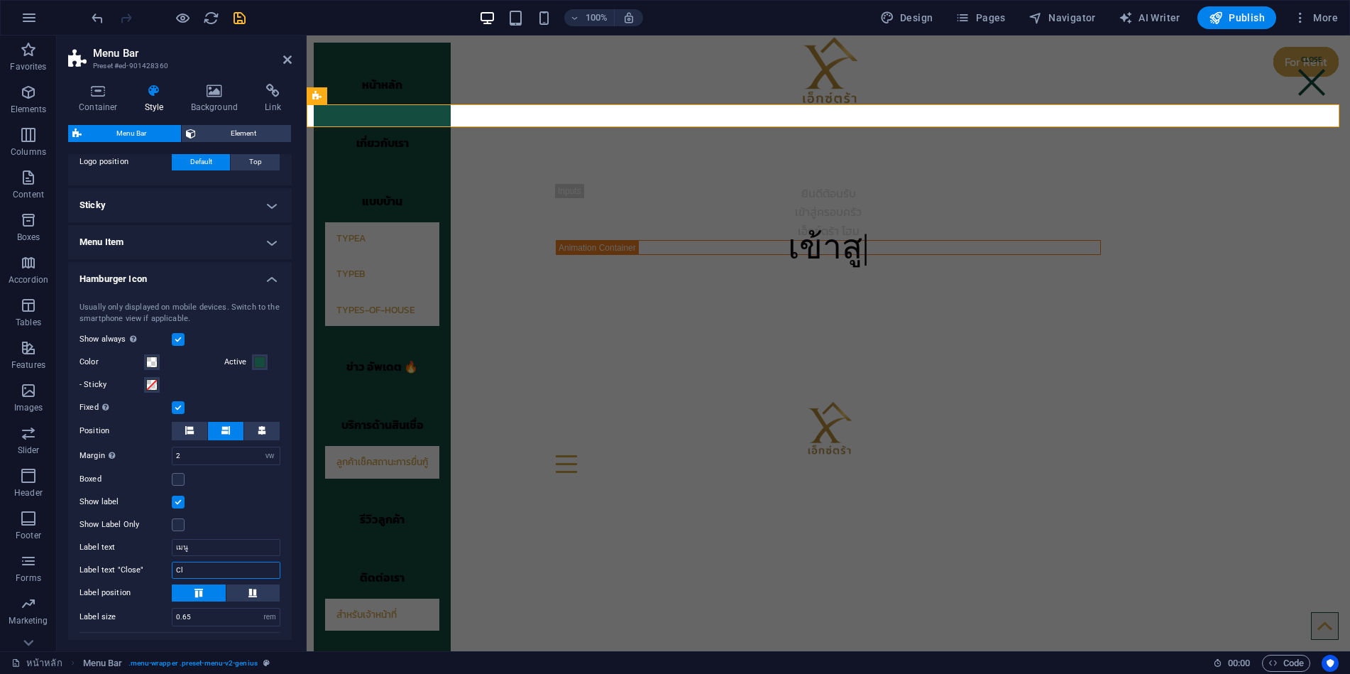
type input "C"
type input "ปิด"
click at [248, 587] on span at bounding box center [252, 592] width 9 height 17
click at [205, 593] on icon at bounding box center [198, 593] width 17 height 9
click at [234, 20] on icon "save" at bounding box center [239, 18] width 16 height 16
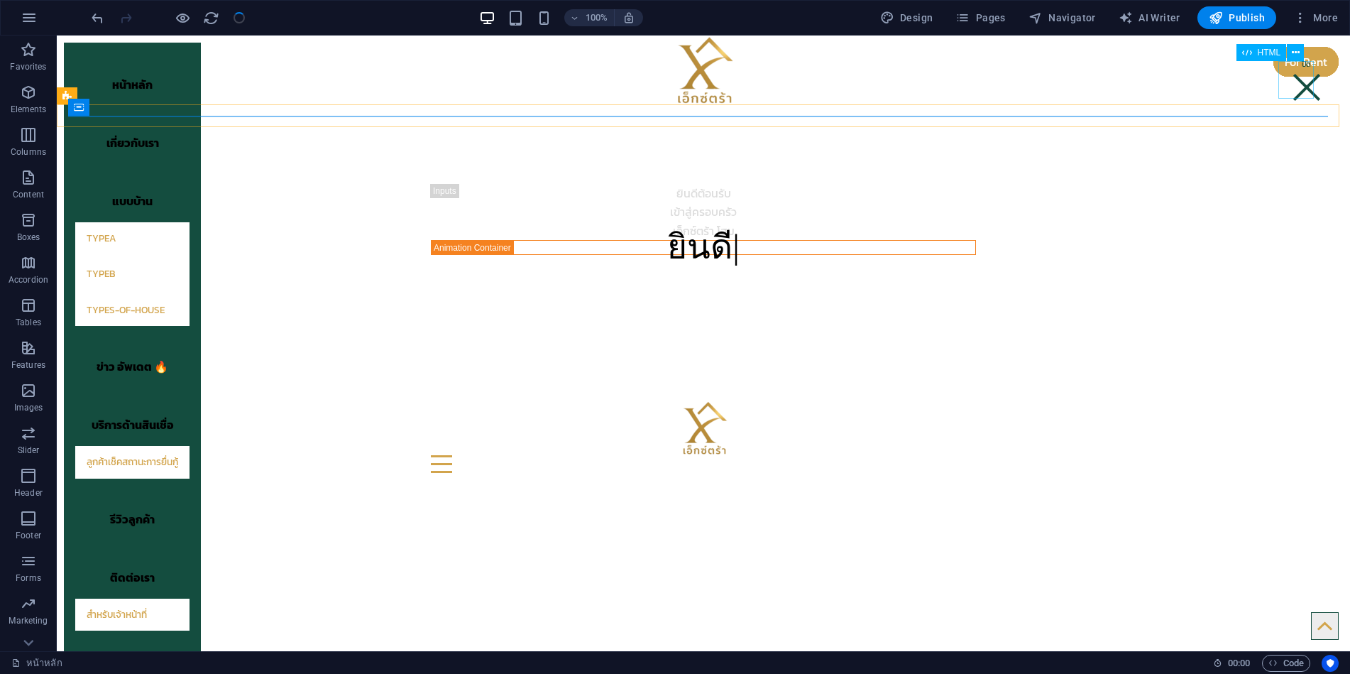
click at [1293, 84] on div at bounding box center [1306, 79] width 35 height 37
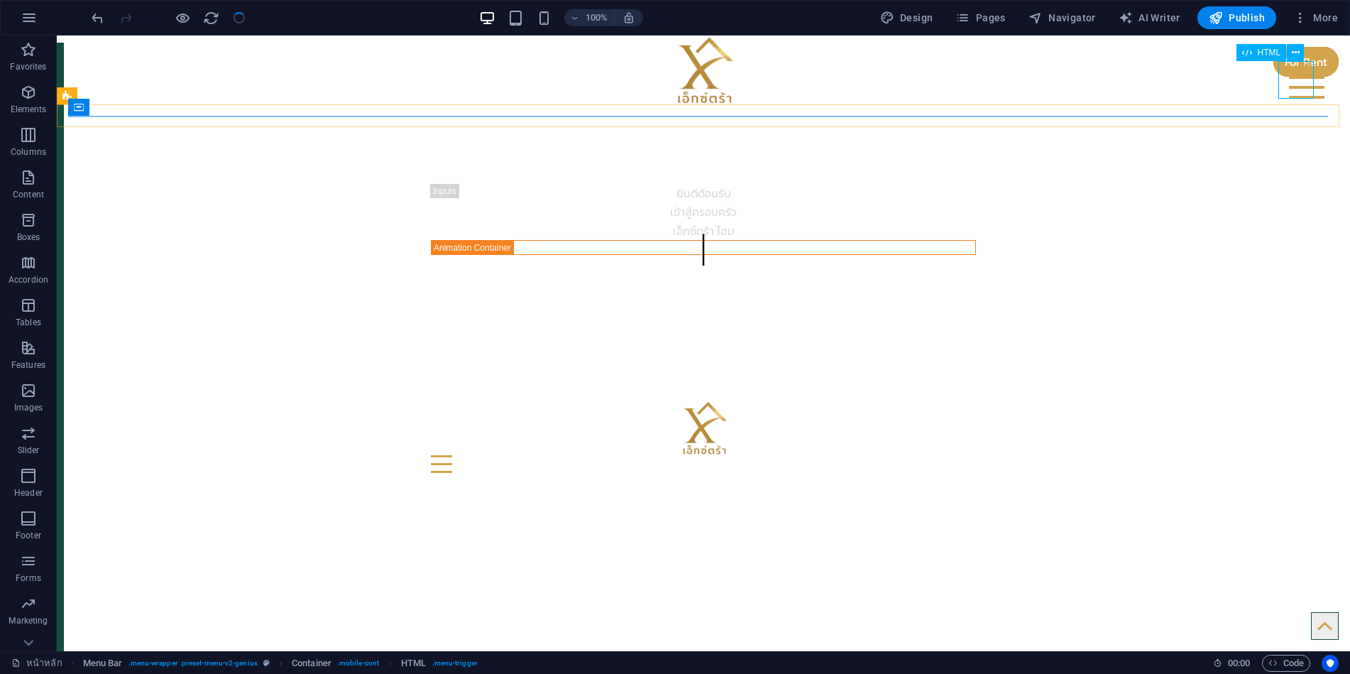
click at [1291, 86] on div at bounding box center [1306, 79] width 35 height 37
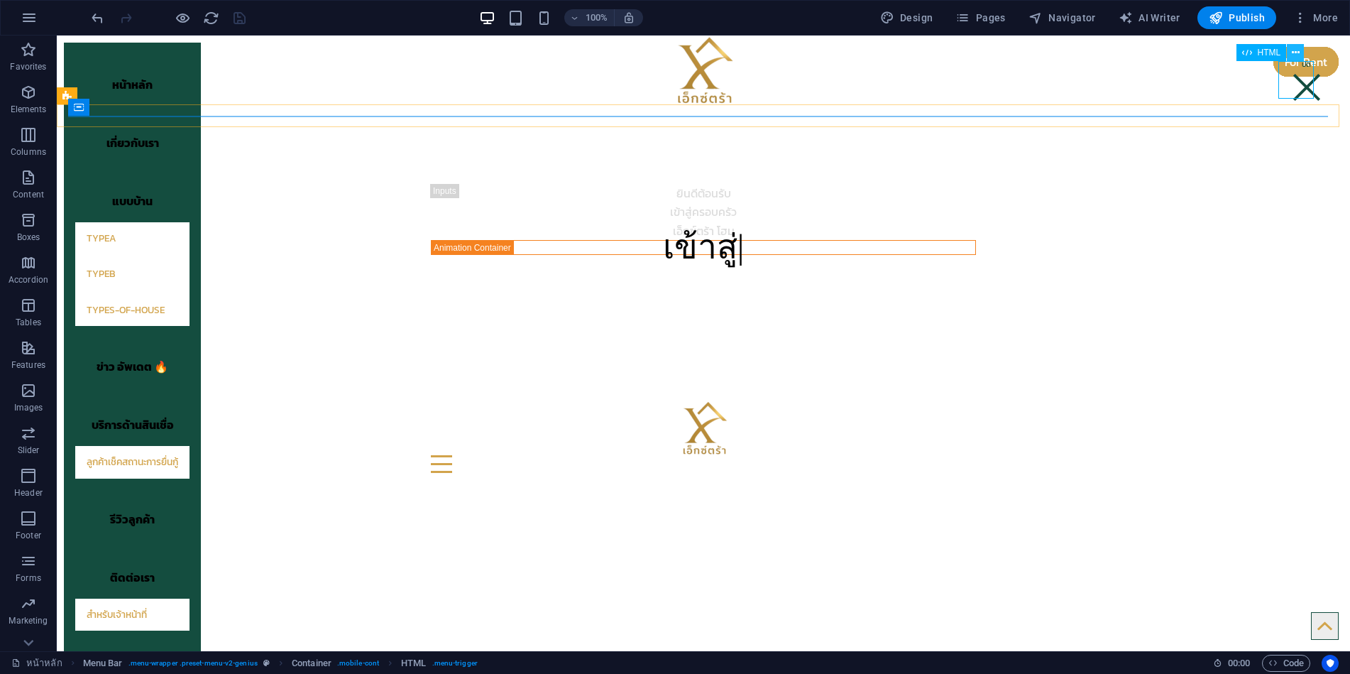
click at [1293, 53] on icon at bounding box center [1296, 52] width 8 height 15
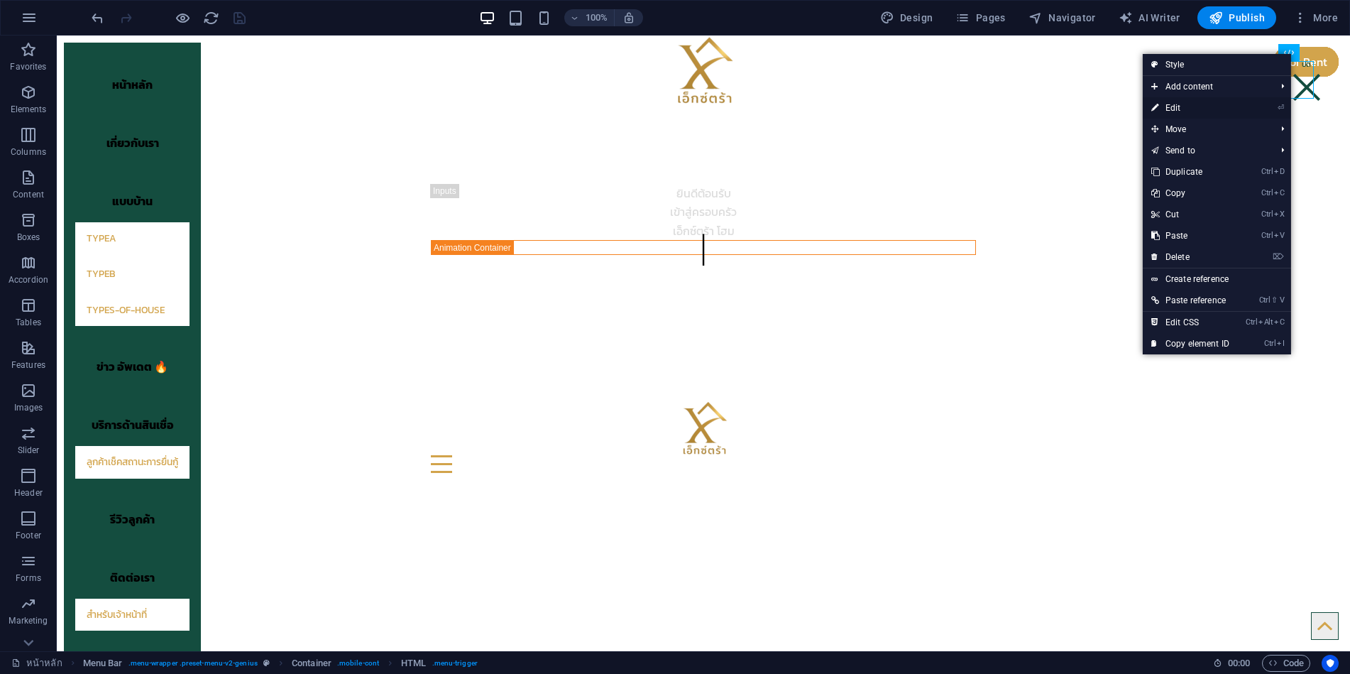
drag, startPoint x: 887, startPoint y: 72, endPoint x: 1193, endPoint y: 108, distance: 308.7
click at [1193, 108] on link "⏎ Edit" at bounding box center [1190, 107] width 95 height 21
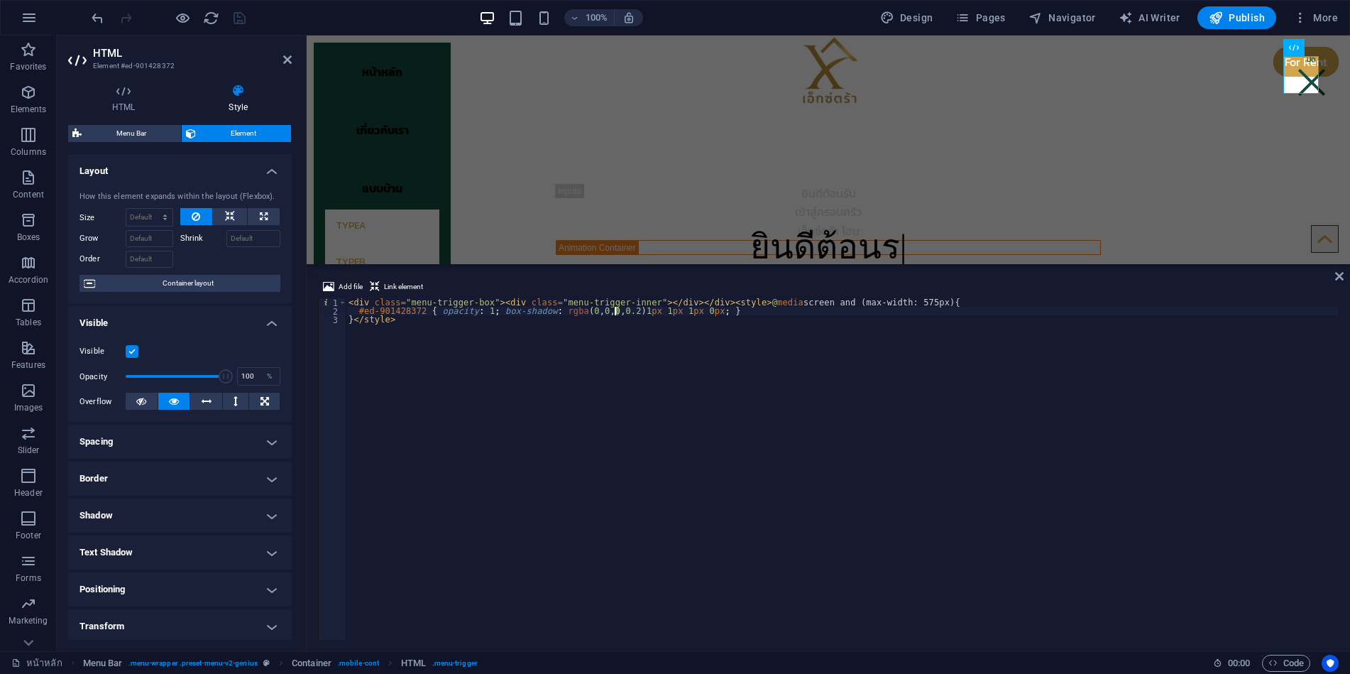
click at [615, 313] on div "< div class = "menu-trigger-box" > < div class = "menu-trigger-inner" > </ div …" at bounding box center [842, 477] width 993 height 359
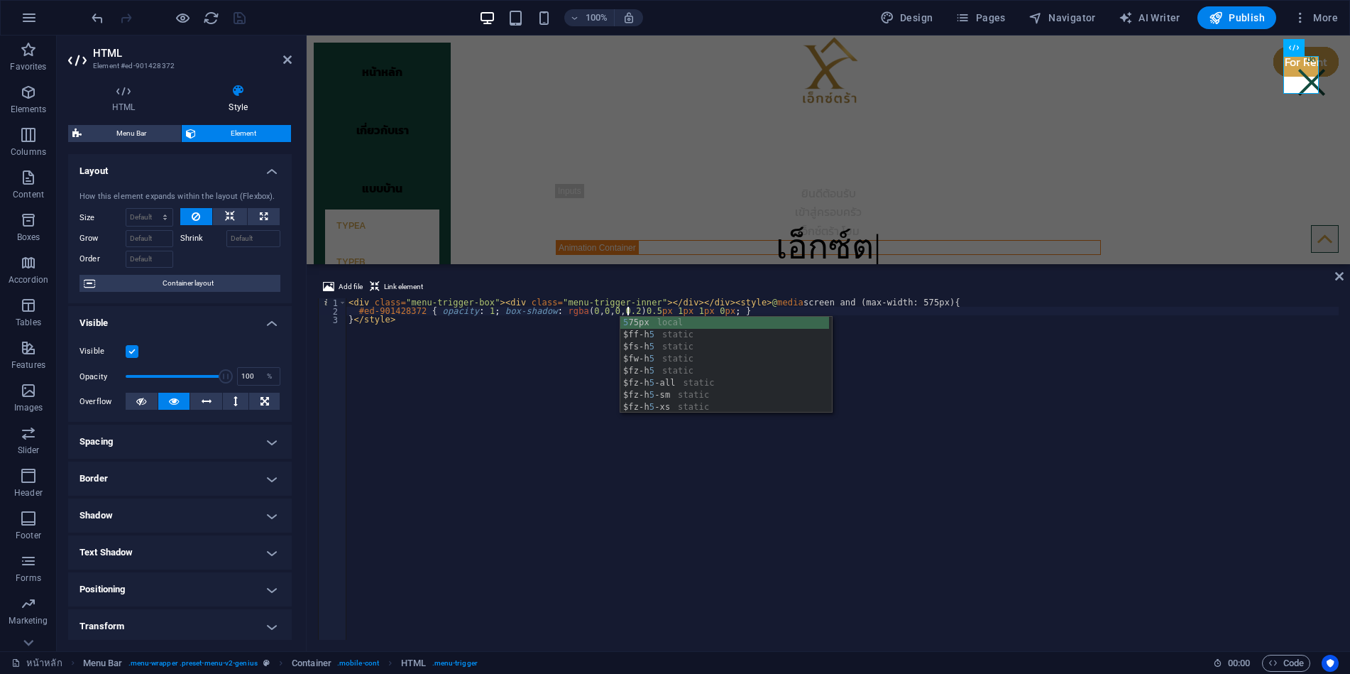
scroll to position [0, 23]
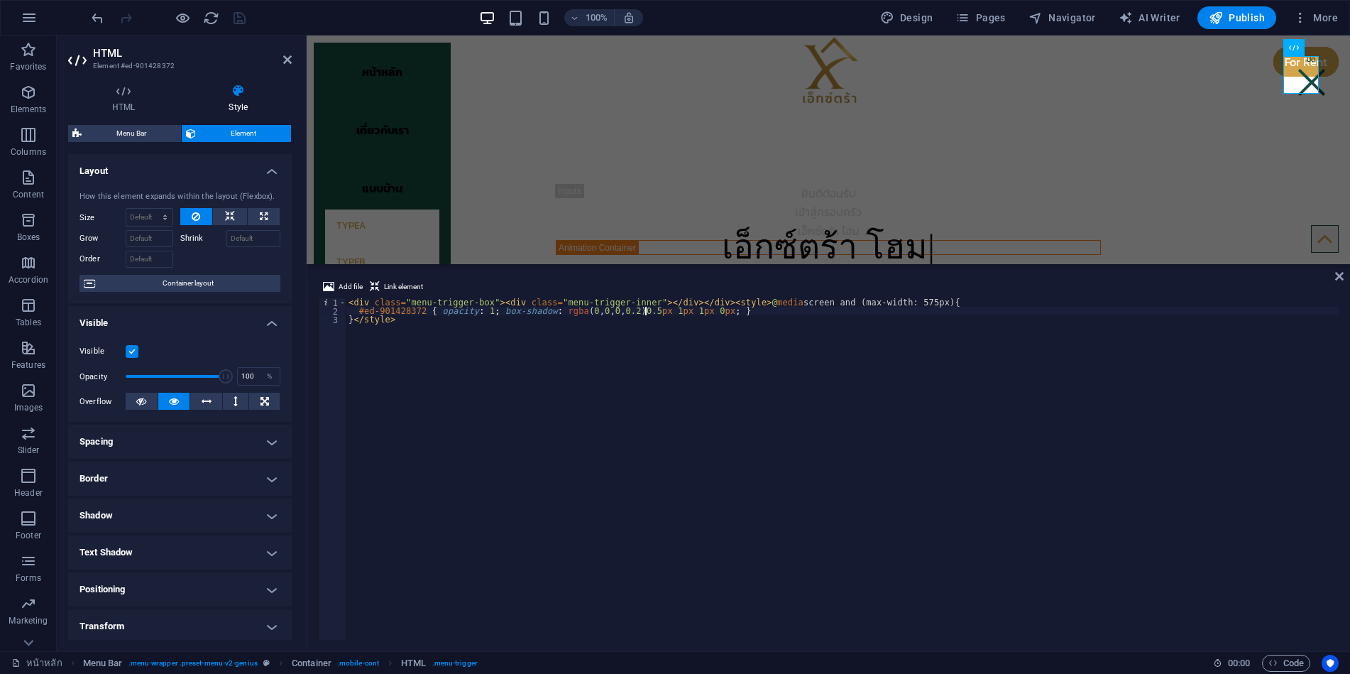
click at [644, 311] on div "< div class = "menu-trigger-box" > < div class = "menu-trigger-inner" > </ div …" at bounding box center [842, 477] width 993 height 359
click at [639, 310] on div "< div class = "menu-trigger-box" > < div class = "menu-trigger-inner" > </ div …" at bounding box center [842, 477] width 993 height 359
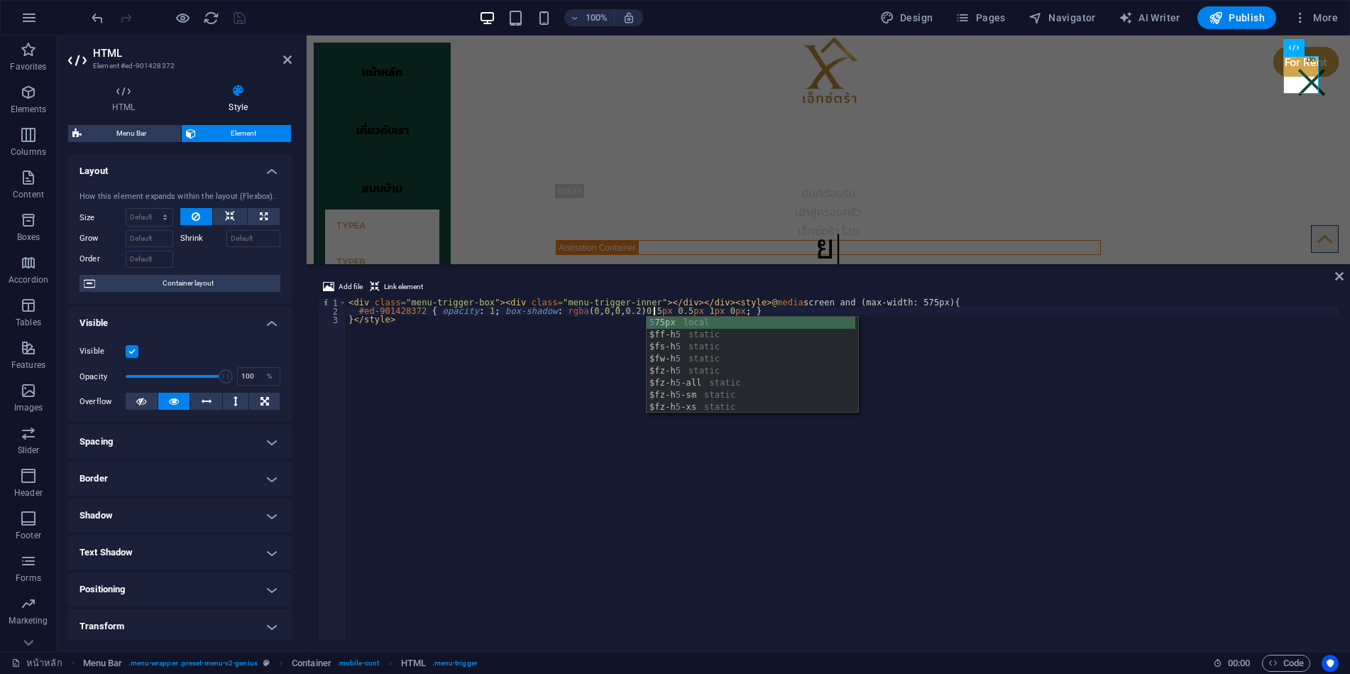
scroll to position [0, 25]
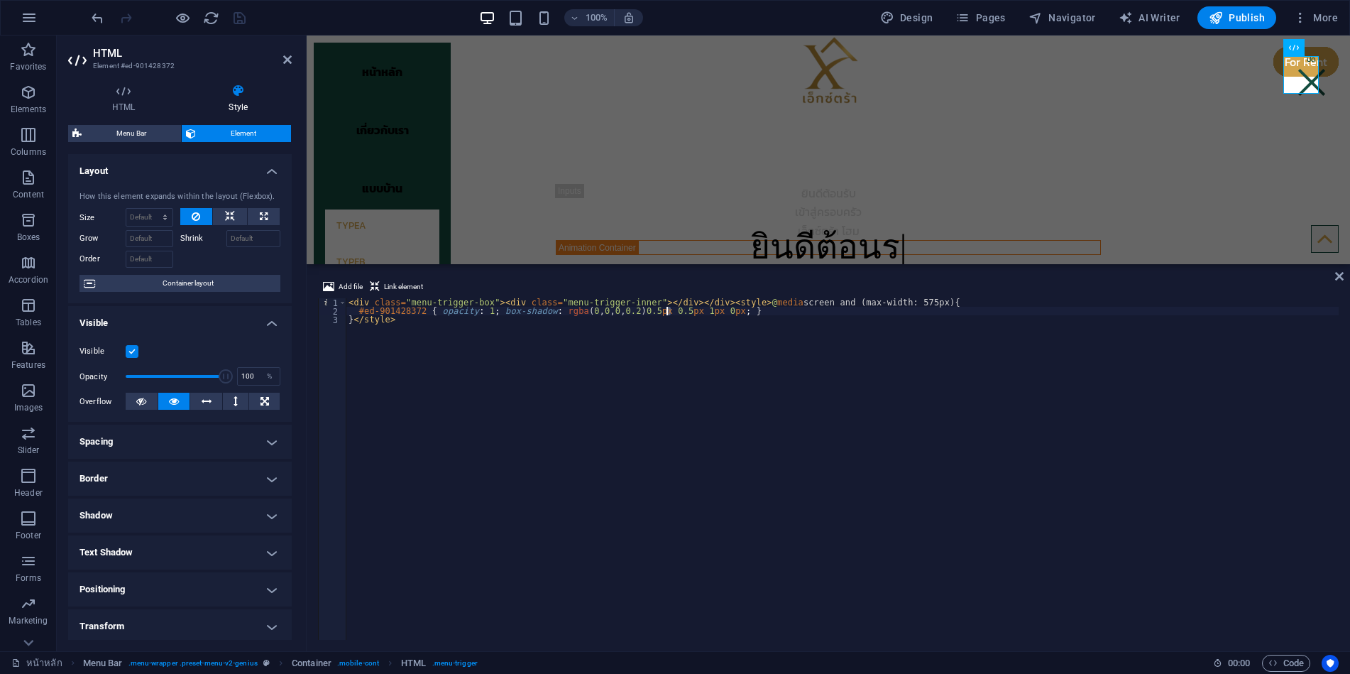
click at [667, 312] on div "< div class = "menu-trigger-box" > < div class = "menu-trigger-inner" > </ div …" at bounding box center [842, 477] width 993 height 359
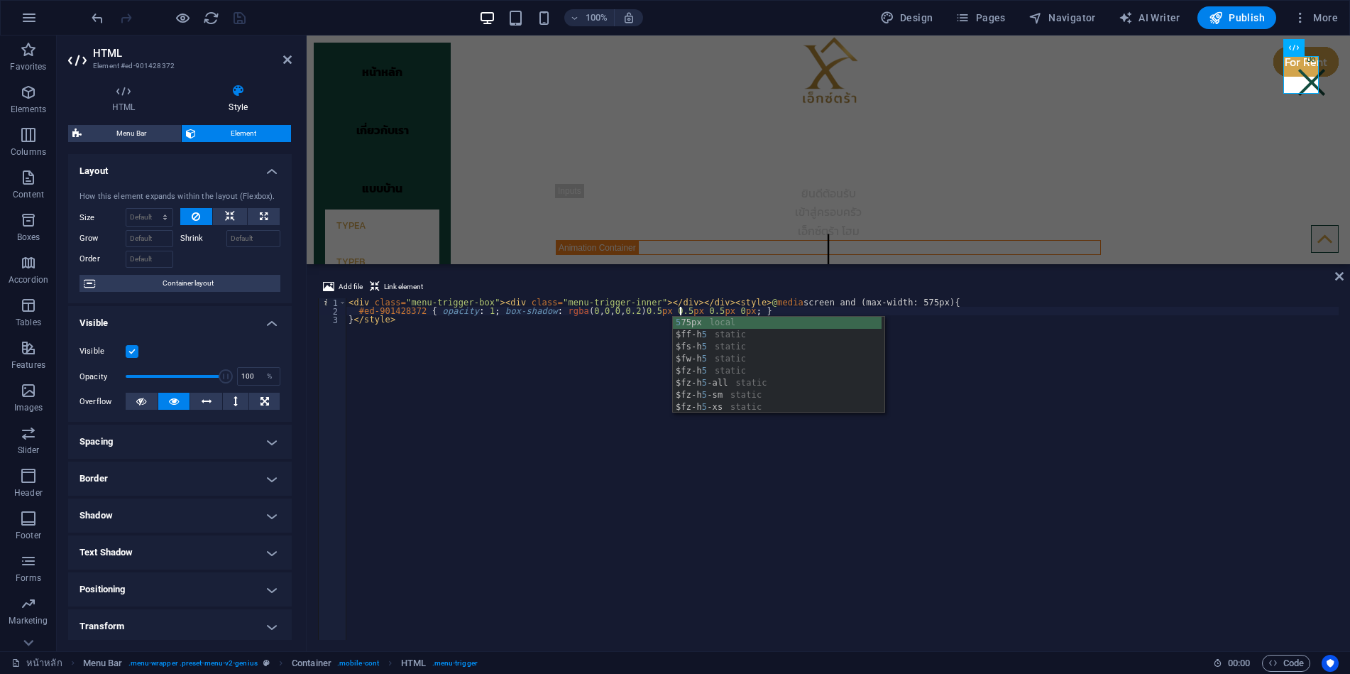
scroll to position [0, 27]
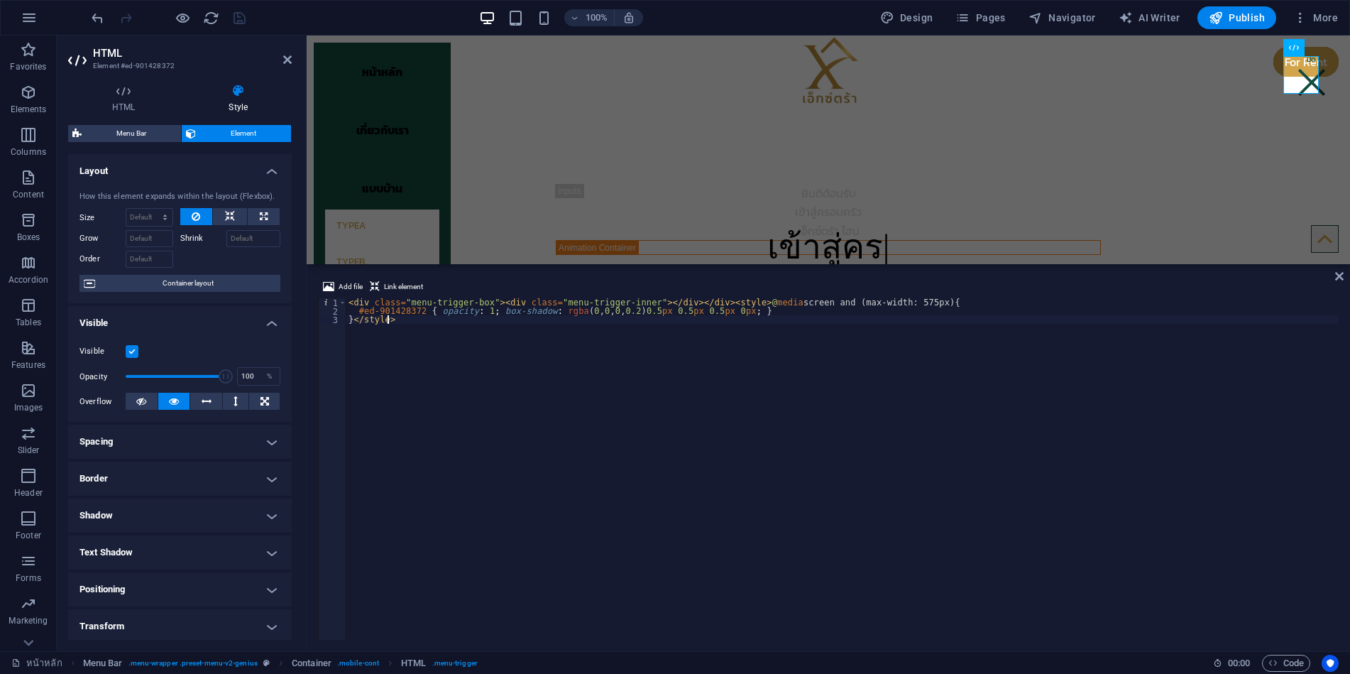
click at [571, 375] on div "< div class = "menu-trigger-box" > < div class = "menu-trigger-inner" > </ div …" at bounding box center [842, 477] width 993 height 359
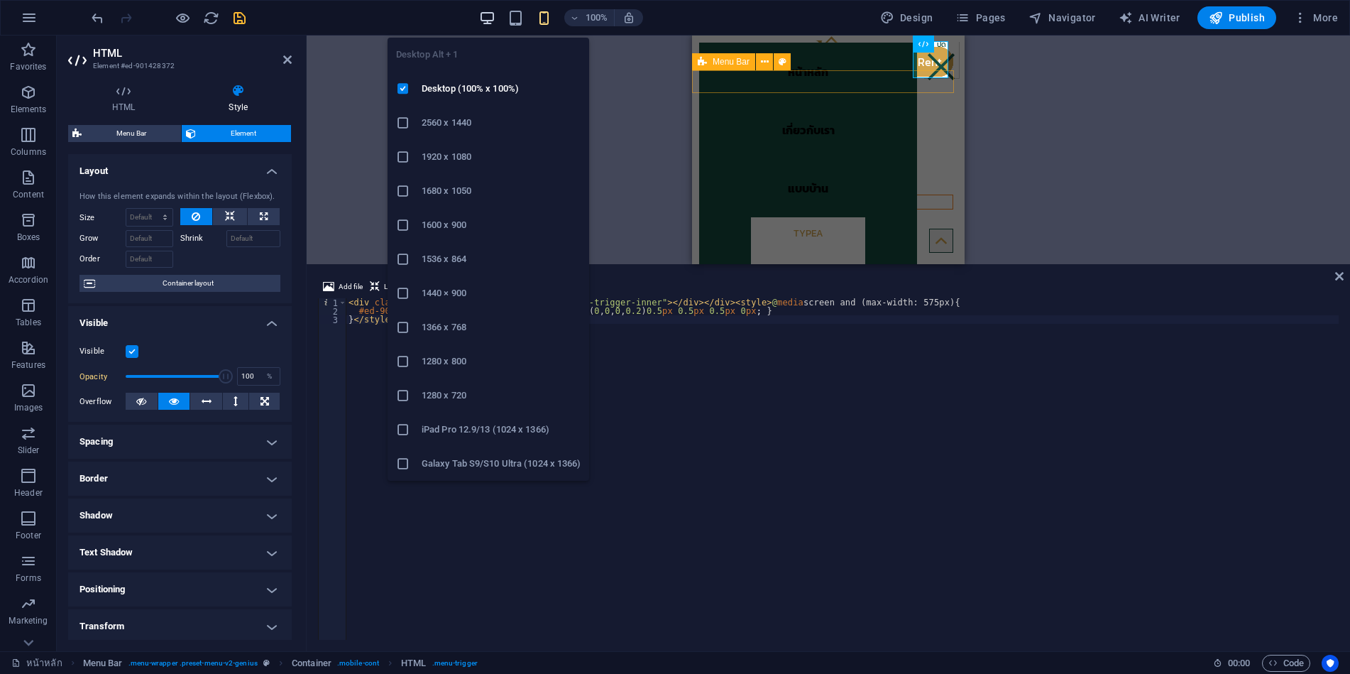
click at [0, 0] on icon "button" at bounding box center [0, 0] width 0 height 0
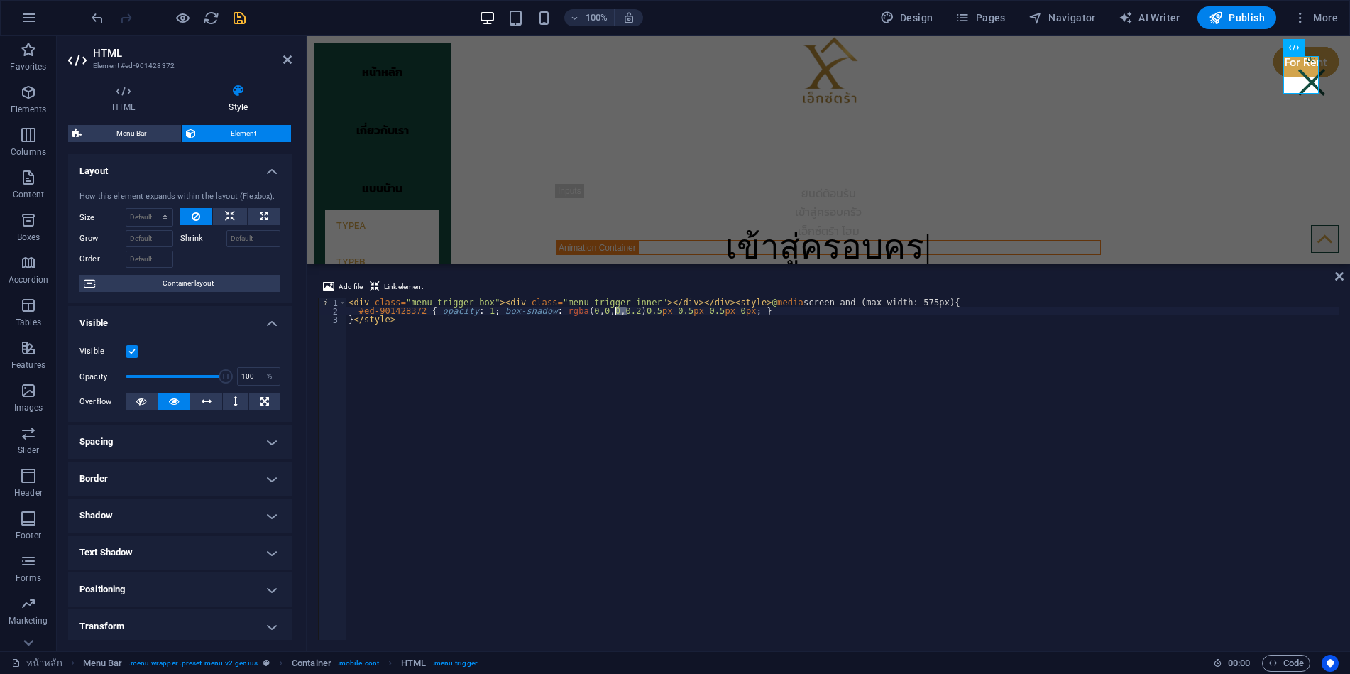
drag, startPoint x: 627, startPoint y: 310, endPoint x: 615, endPoint y: 310, distance: 11.4
click at [615, 310] on div "< div class = "menu-trigger-box" > < div class = "menu-trigger-inner" > </ div …" at bounding box center [842, 477] width 993 height 359
click at [642, 310] on div "< div class = "menu-trigger-box" > < div class = "menu-trigger-inner" > </ div …" at bounding box center [842, 477] width 993 height 359
drag, startPoint x: 643, startPoint y: 311, endPoint x: 633, endPoint y: 311, distance: 10.6
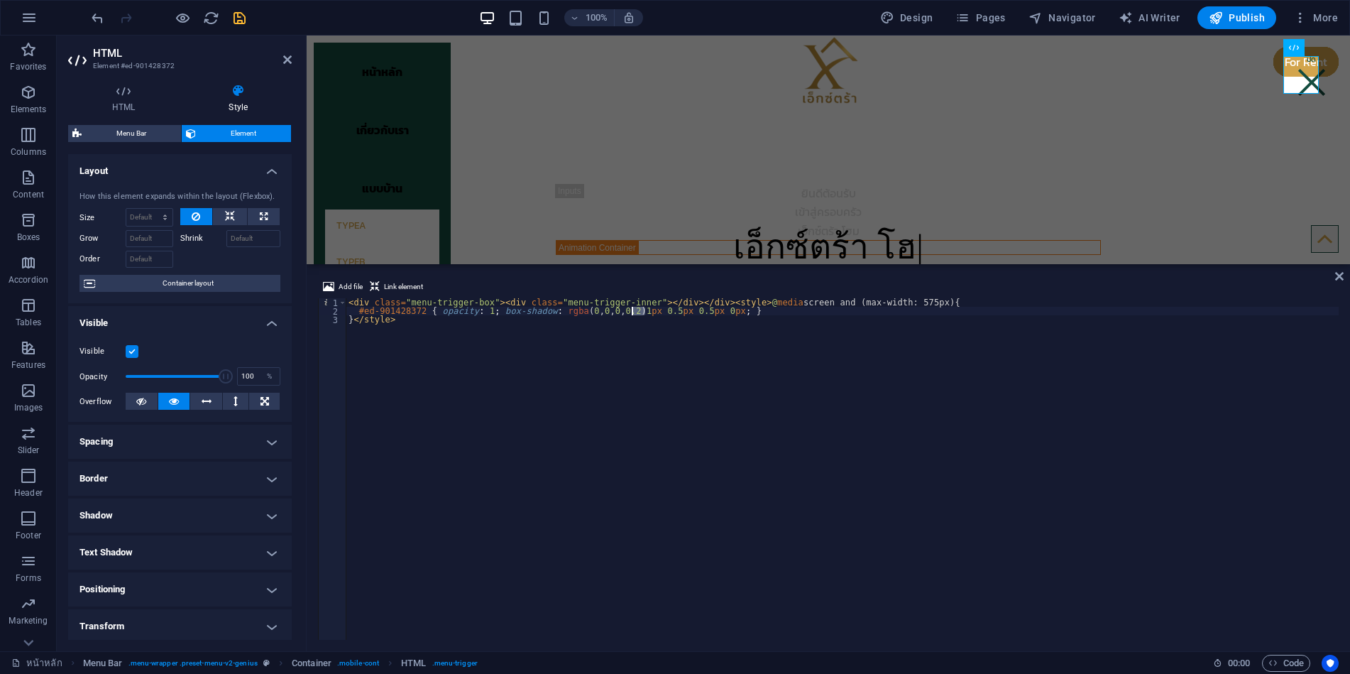
click at [633, 311] on div "< div class = "menu-trigger-box" > < div class = "menu-trigger-inner" > </ div …" at bounding box center [842, 477] width 993 height 359
click at [655, 311] on div "< div class = "menu-trigger-box" > < div class = "menu-trigger-inner" > </ div …" at bounding box center [842, 477] width 993 height 359
drag, startPoint x: 661, startPoint y: 311, endPoint x: 650, endPoint y: 311, distance: 11.4
click at [650, 311] on div "< div class = "menu-trigger-box" > < div class = "menu-trigger-inner" > </ div …" at bounding box center [842, 477] width 993 height 359
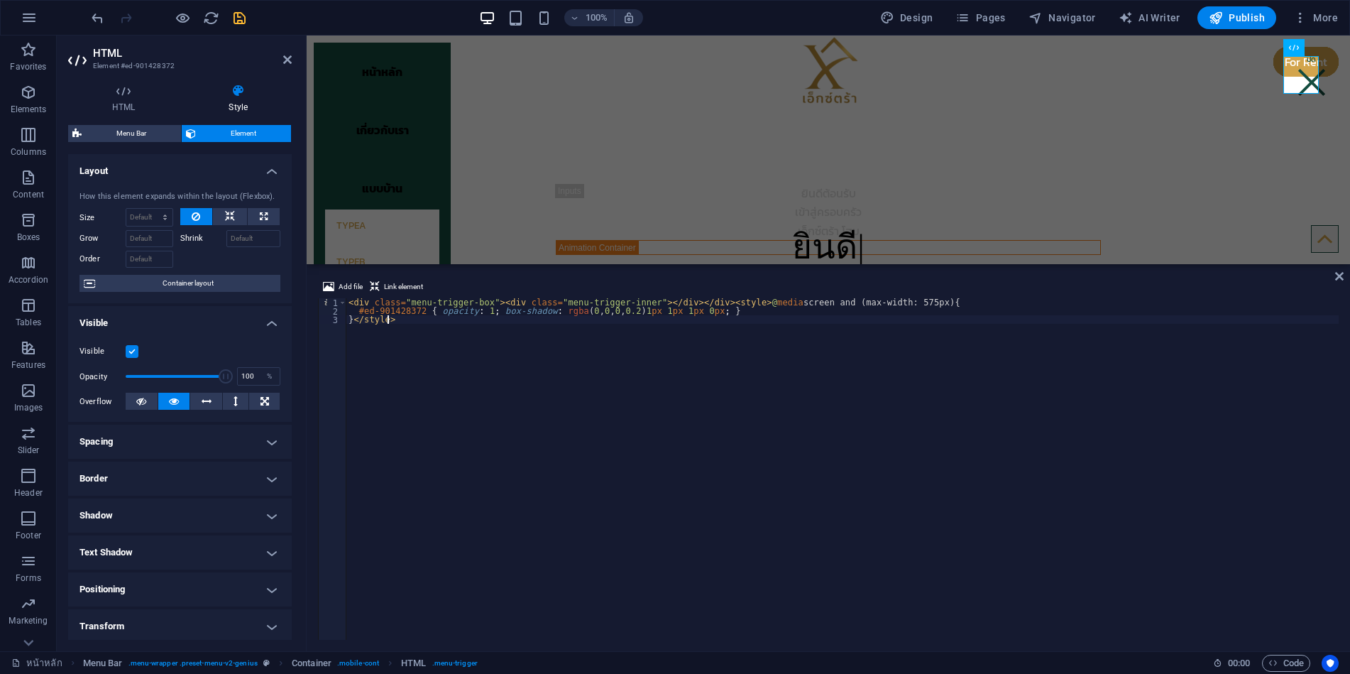
click at [547, 371] on div "< div class = "menu-trigger-box" > < div class = "menu-trigger-inner" > </ div …" at bounding box center [842, 477] width 993 height 359
type textarea "}</style>"
click at [244, 22] on icon "save" at bounding box center [239, 18] width 16 height 16
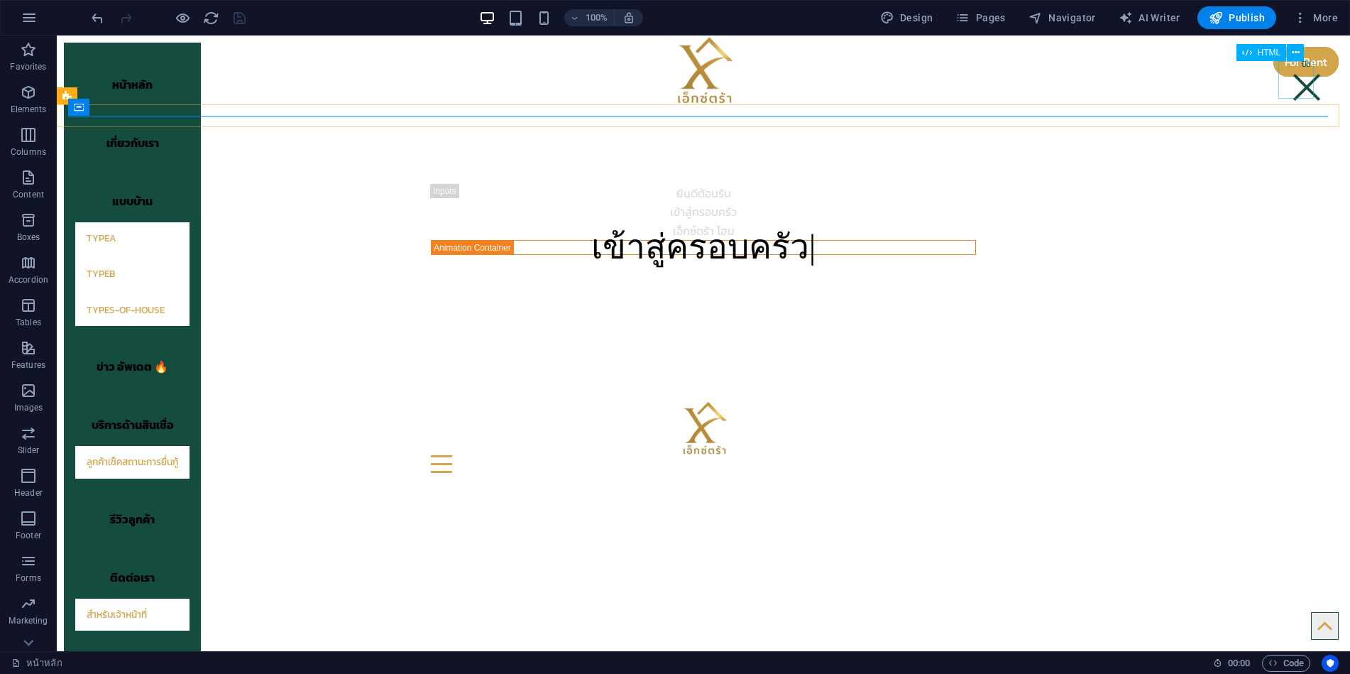
click at [1293, 88] on div at bounding box center [1306, 79] width 35 height 37
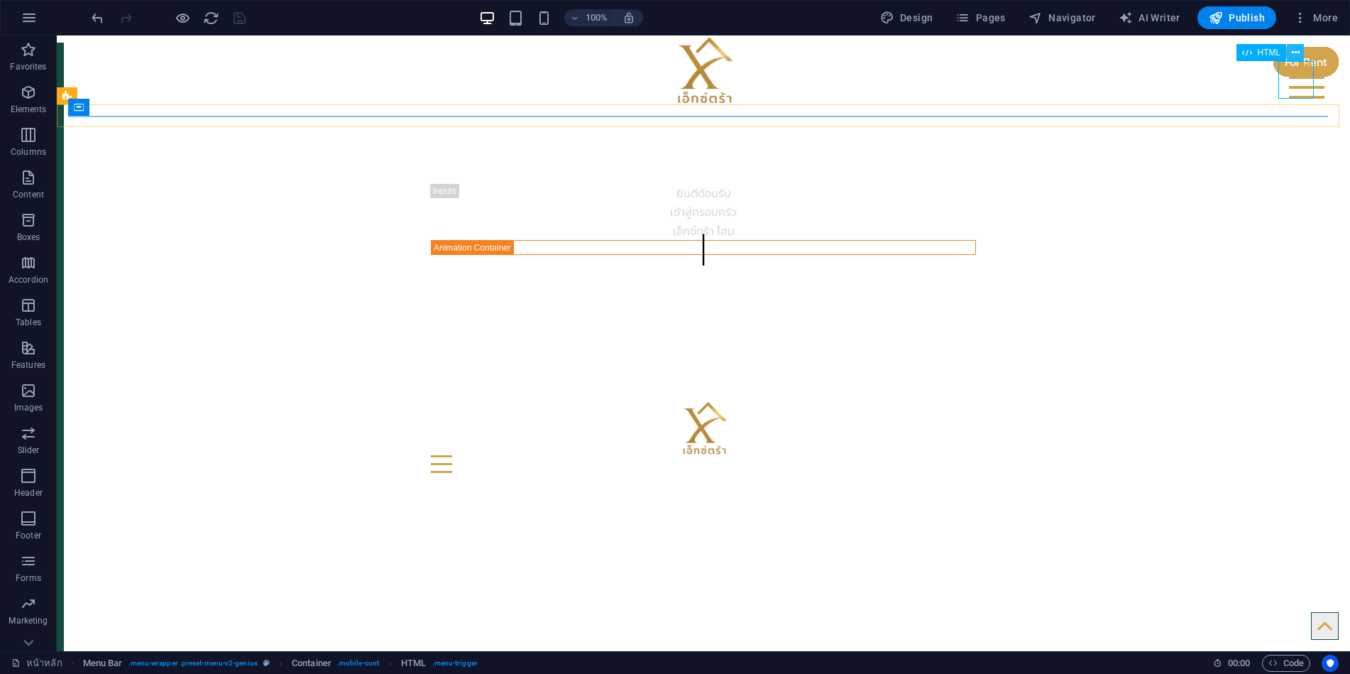
click at [1294, 53] on icon at bounding box center [1296, 52] width 8 height 15
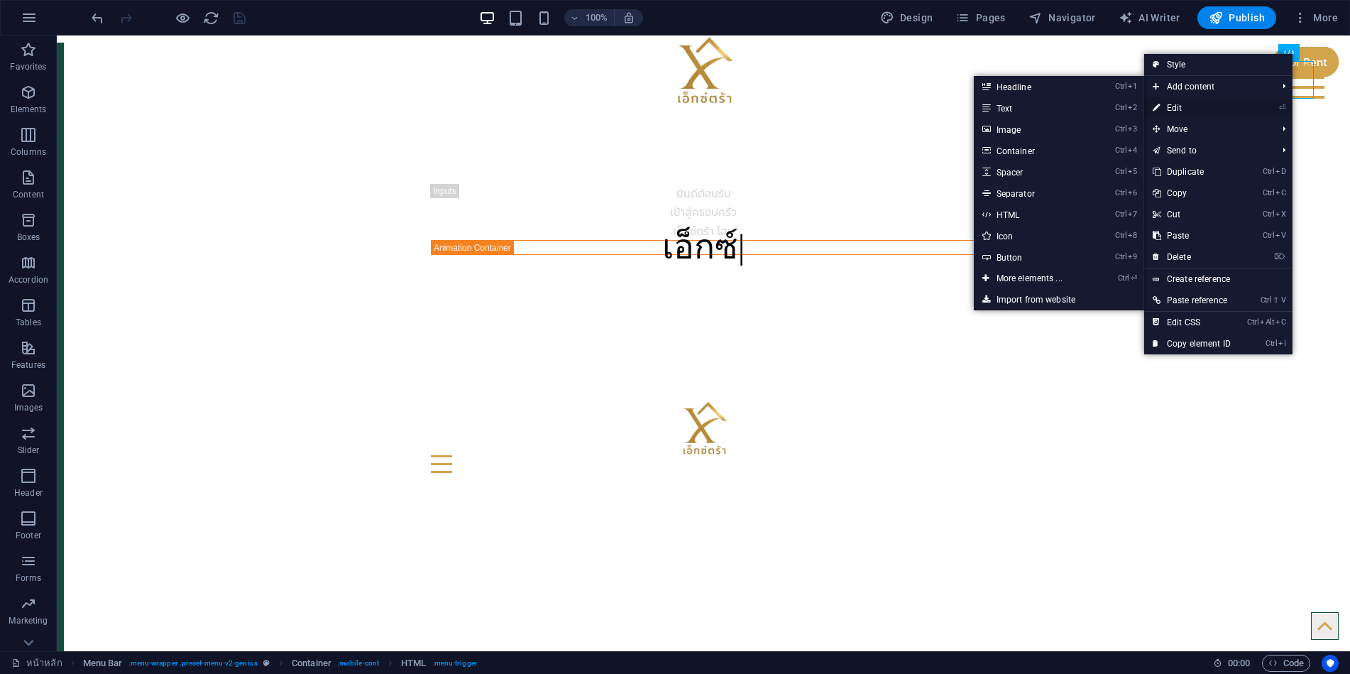
click at [1196, 104] on link "⏎ Edit" at bounding box center [1191, 107] width 95 height 21
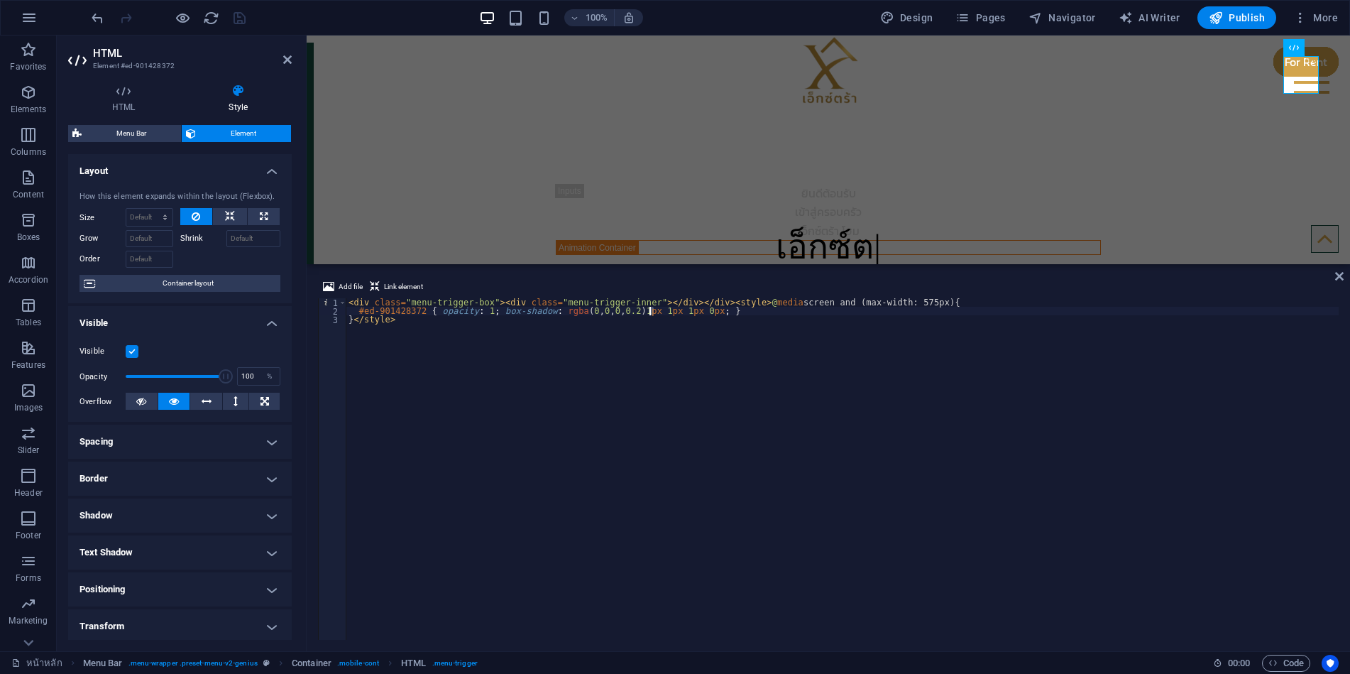
click at [647, 313] on div "< div class = "menu-trigger-box" > < div class = "menu-trigger-inner" > </ div …" at bounding box center [842, 477] width 993 height 359
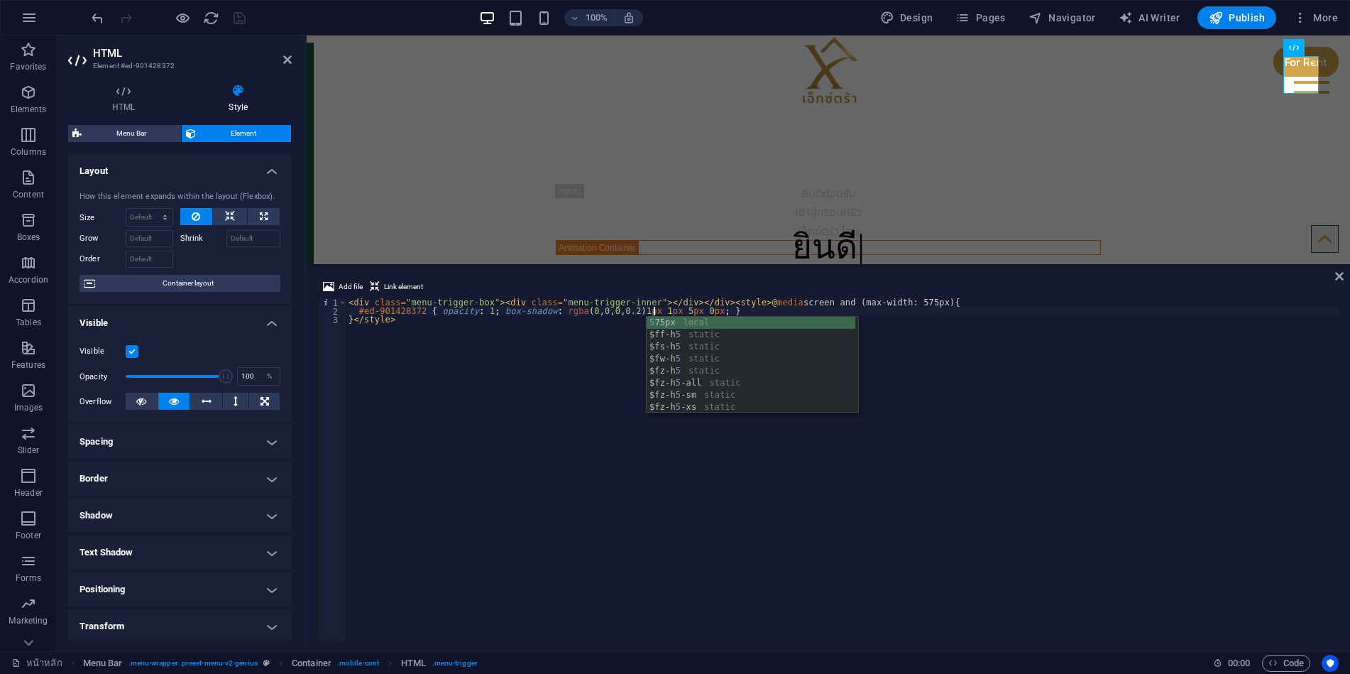
click at [591, 371] on div "< div class = "menu-trigger-box" > < div class = "menu-trigger-inner" > </ div …" at bounding box center [842, 477] width 993 height 359
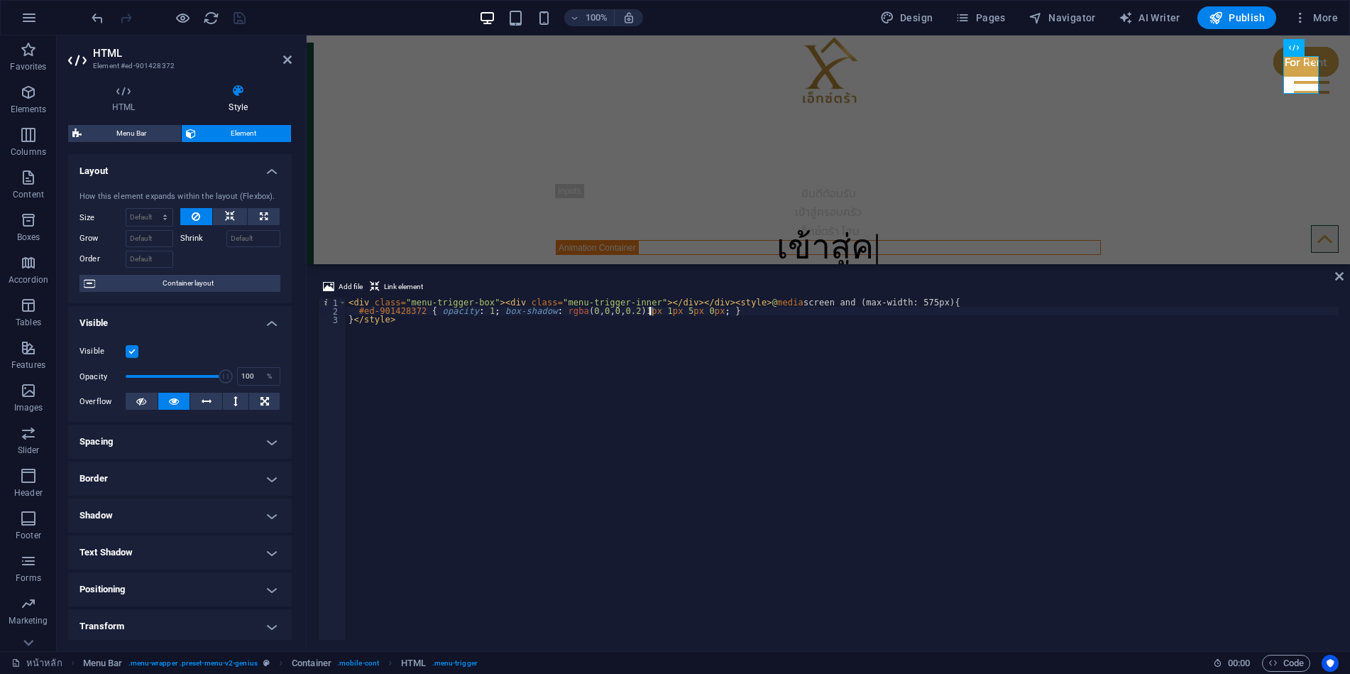
click at [650, 314] on div "< div class = "menu-trigger-box" > < div class = "menu-trigger-inner" > </ div …" at bounding box center [842, 477] width 993 height 359
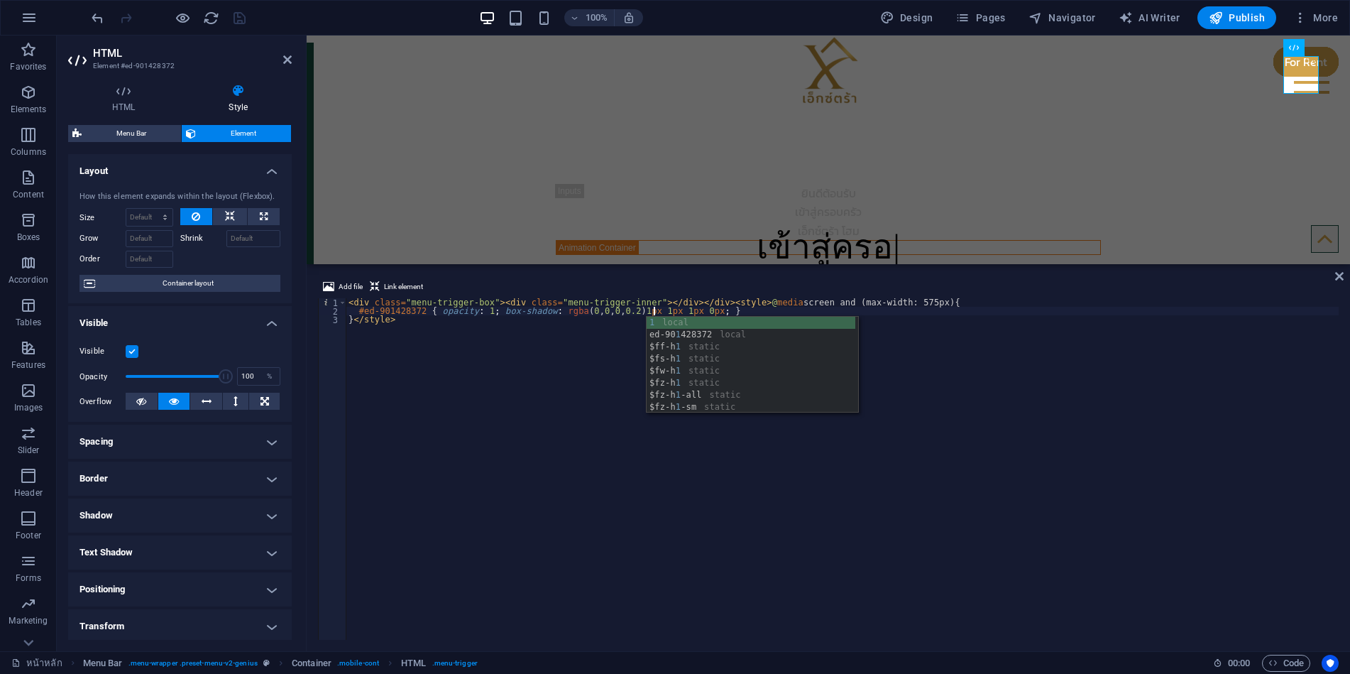
click at [575, 393] on div "< div class = "menu-trigger-box" > < div class = "menu-trigger-inner" > </ div …" at bounding box center [842, 477] width 993 height 359
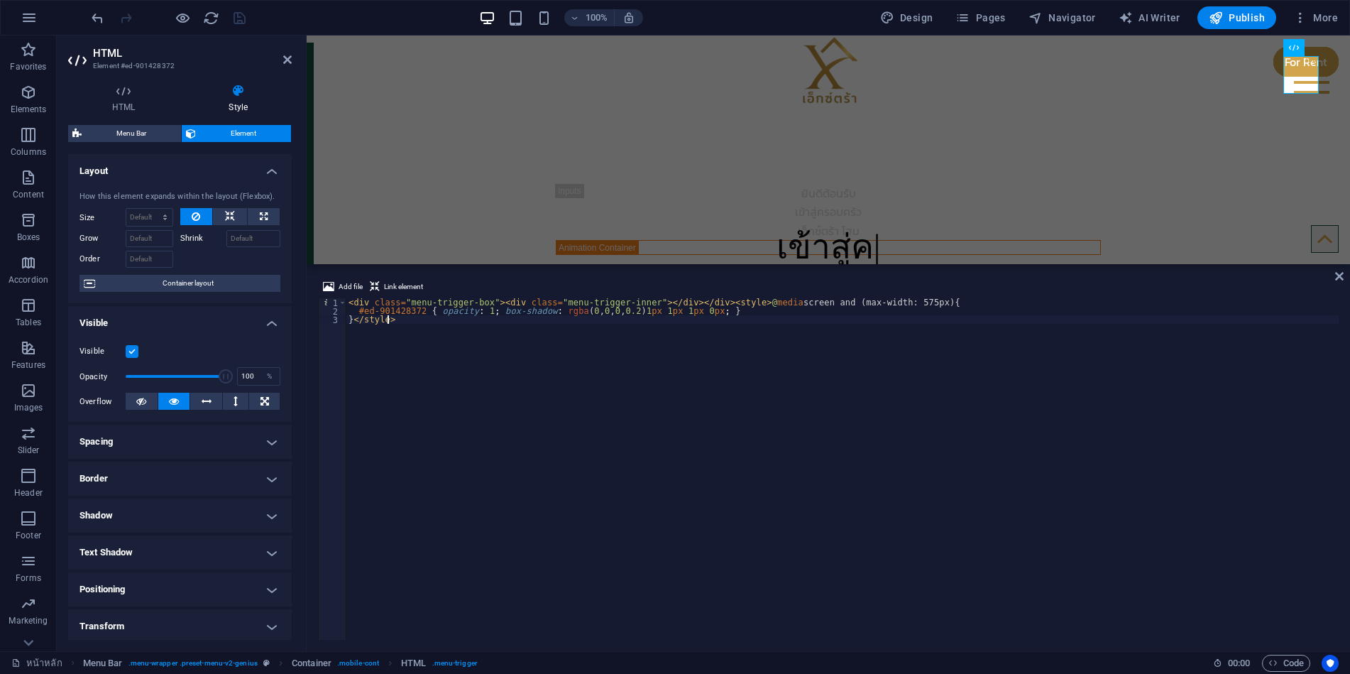
scroll to position [0, 3]
drag, startPoint x: 833, startPoint y: 303, endPoint x: 845, endPoint y: 303, distance: 12.1
click at [845, 303] on div "< div class = "menu-trigger-box" > < div class = "menu-trigger-inner" > </ div …" at bounding box center [842, 477] width 993 height 359
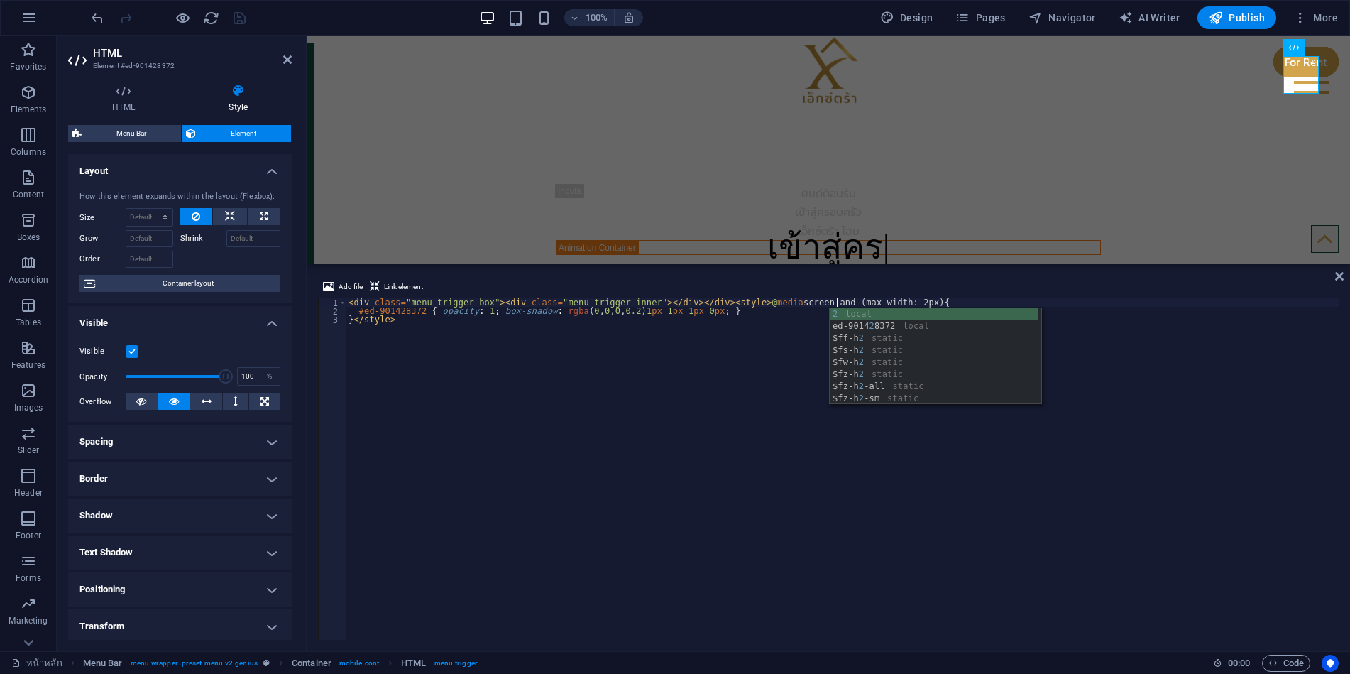
scroll to position [0, 40]
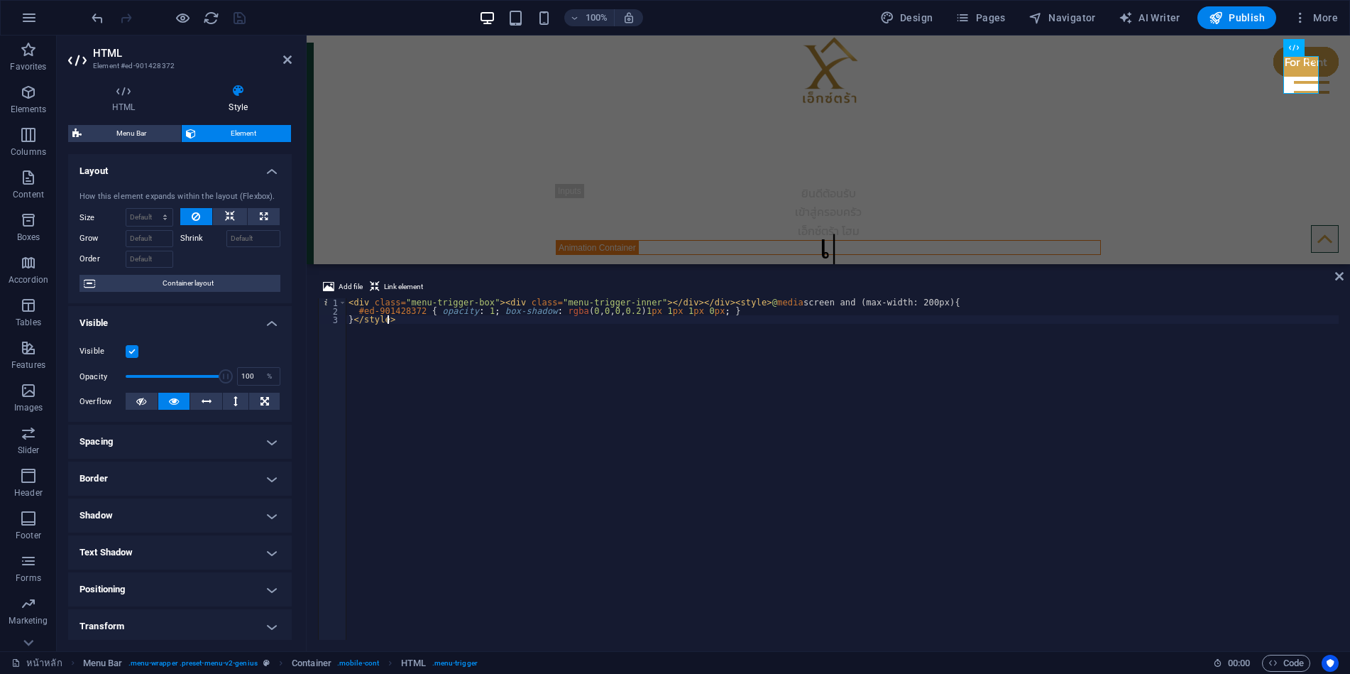
click at [826, 363] on div "< div class = "menu-trigger-box" > < div class = "menu-trigger-inner" > </ div …" at bounding box center [842, 477] width 993 height 359
click at [700, 308] on div "< div class = "menu-trigger-box" > < div class = "menu-trigger-inner" > </ div …" at bounding box center [842, 477] width 993 height 359
click at [712, 302] on div "< div class = "menu-trigger-box" > < div class = "menu-trigger-inner" > </ div …" at bounding box center [842, 477] width 993 height 359
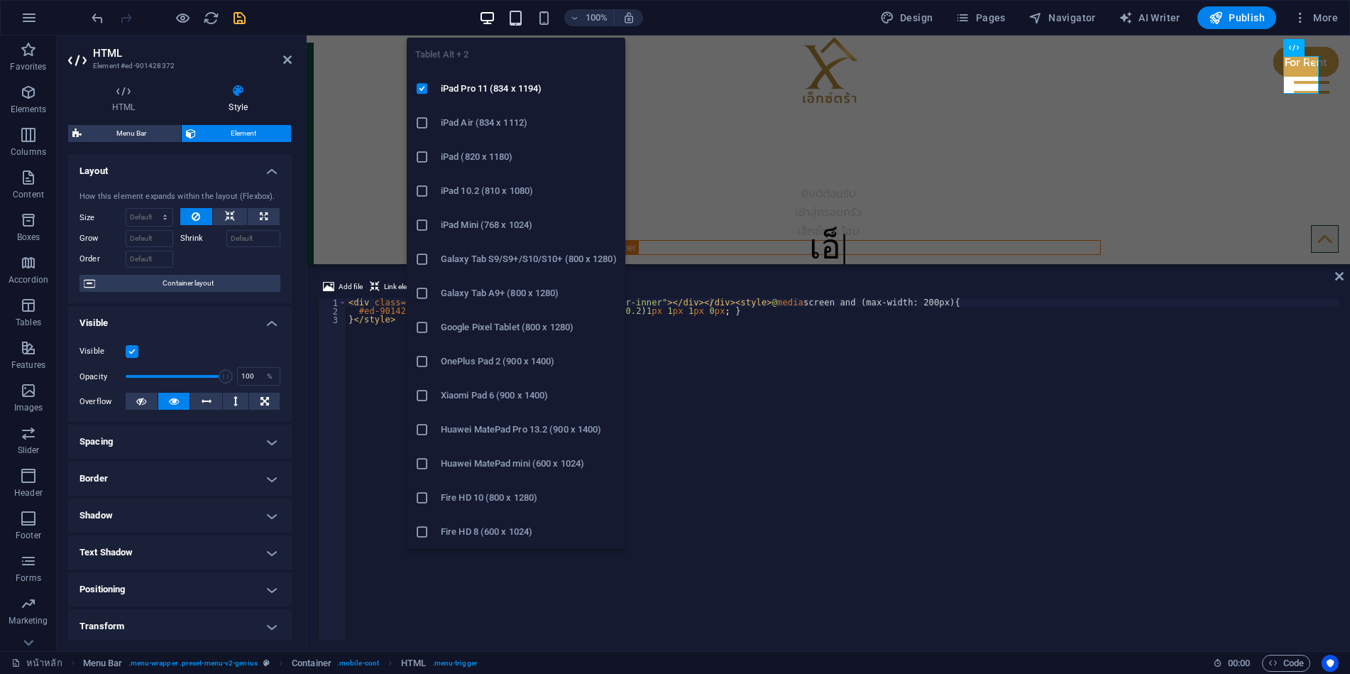
click at [521, 17] on icon "button" at bounding box center [516, 18] width 16 height 16
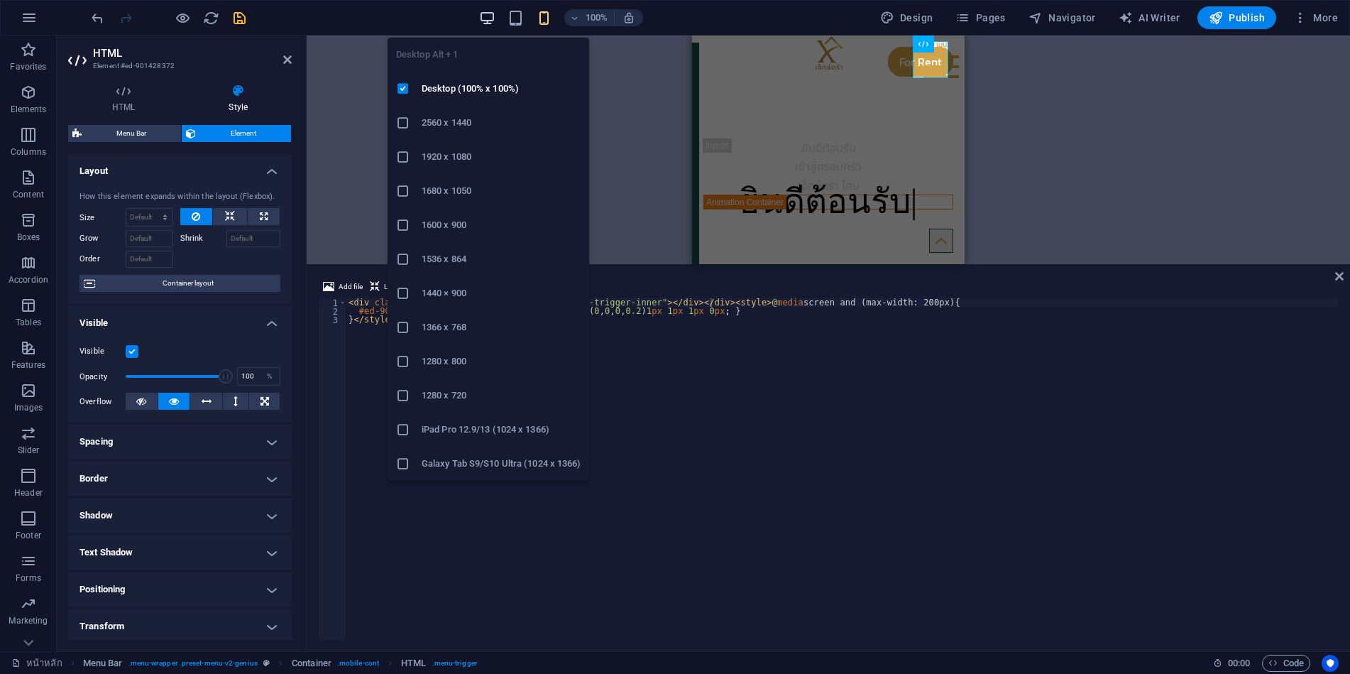
click at [0, 0] on icon "button" at bounding box center [0, 0] width 0 height 0
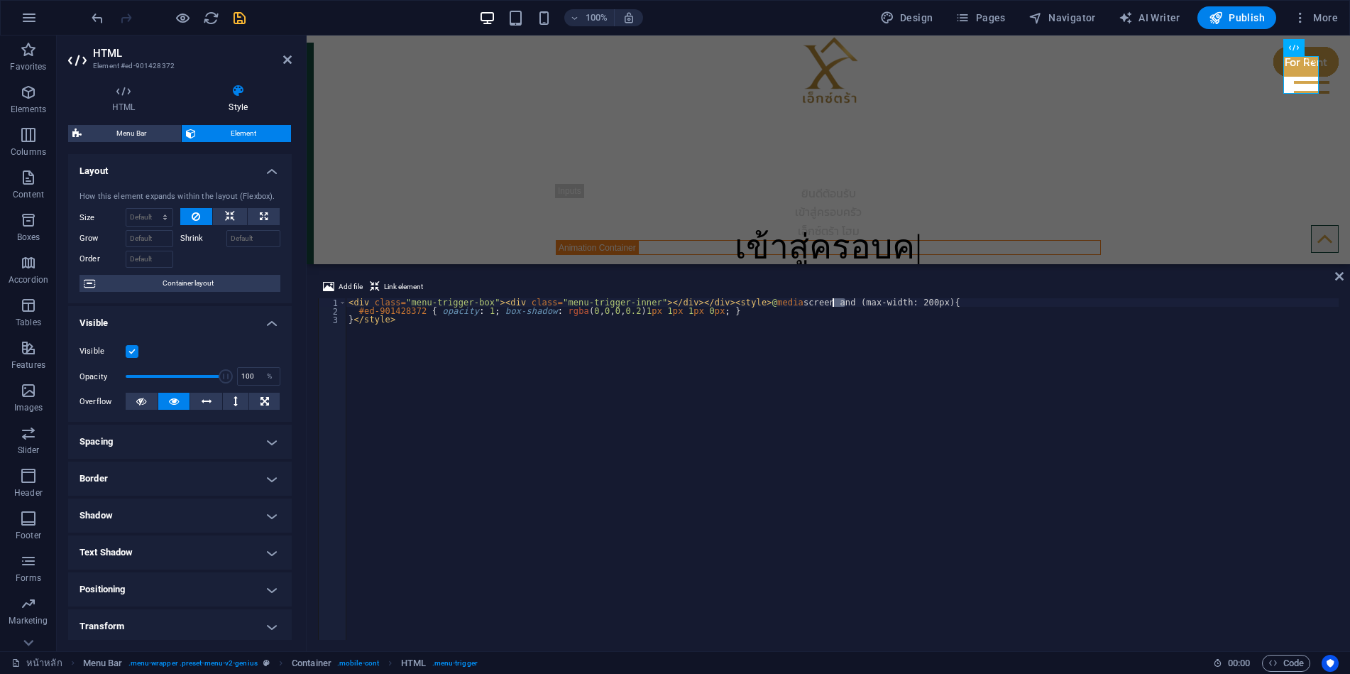
drag, startPoint x: 846, startPoint y: 302, endPoint x: 834, endPoint y: 301, distance: 12.1
click at [834, 301] on div "< div class = "menu-trigger-box" > < div class = "menu-trigger-inner" > </ div …" at bounding box center [842, 477] width 993 height 359
click at [838, 359] on div "< div class = "menu-trigger-box" > < div class = "menu-trigger-inner" > </ div …" at bounding box center [842, 477] width 993 height 359
click at [777, 388] on div "< div class = "menu-trigger-box" > < div class = "menu-trigger-inner" > </ div …" at bounding box center [842, 477] width 993 height 359
click at [667, 312] on div "< div class = "menu-trigger-box" > < div class = "menu-trigger-inner" > </ div …" at bounding box center [842, 477] width 993 height 359
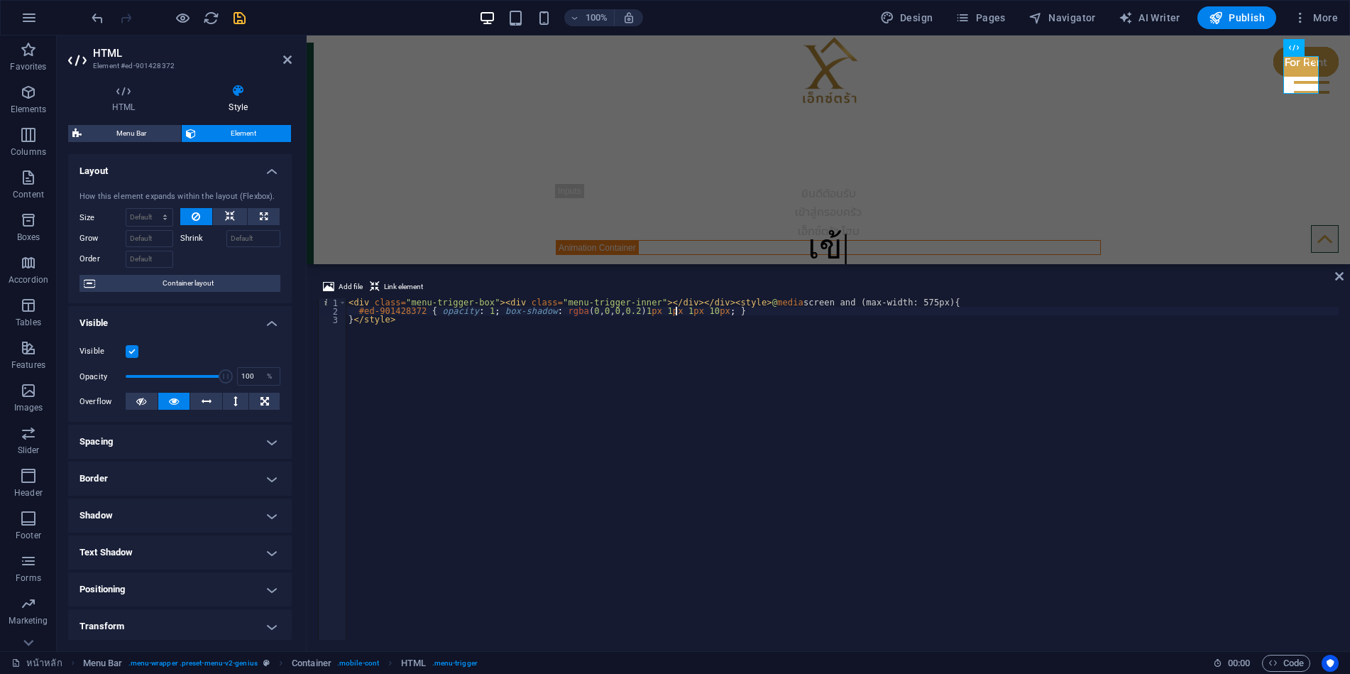
click at [667, 391] on div "< div class = "menu-trigger-box" > < div class = "menu-trigger-inner" > </ div …" at bounding box center [842, 477] width 993 height 359
click at [614, 307] on div "< div class = "menu-trigger-box" > < div class = "menu-trigger-inner" > </ div …" at bounding box center [842, 477] width 993 height 359
click at [595, 359] on div "< div class = "menu-trigger-box" > < div class = "menu-trigger-inner" > </ div …" at bounding box center [842, 477] width 993 height 359
type textarea "}</style>"
click at [241, 17] on icon "save" at bounding box center [239, 18] width 16 height 16
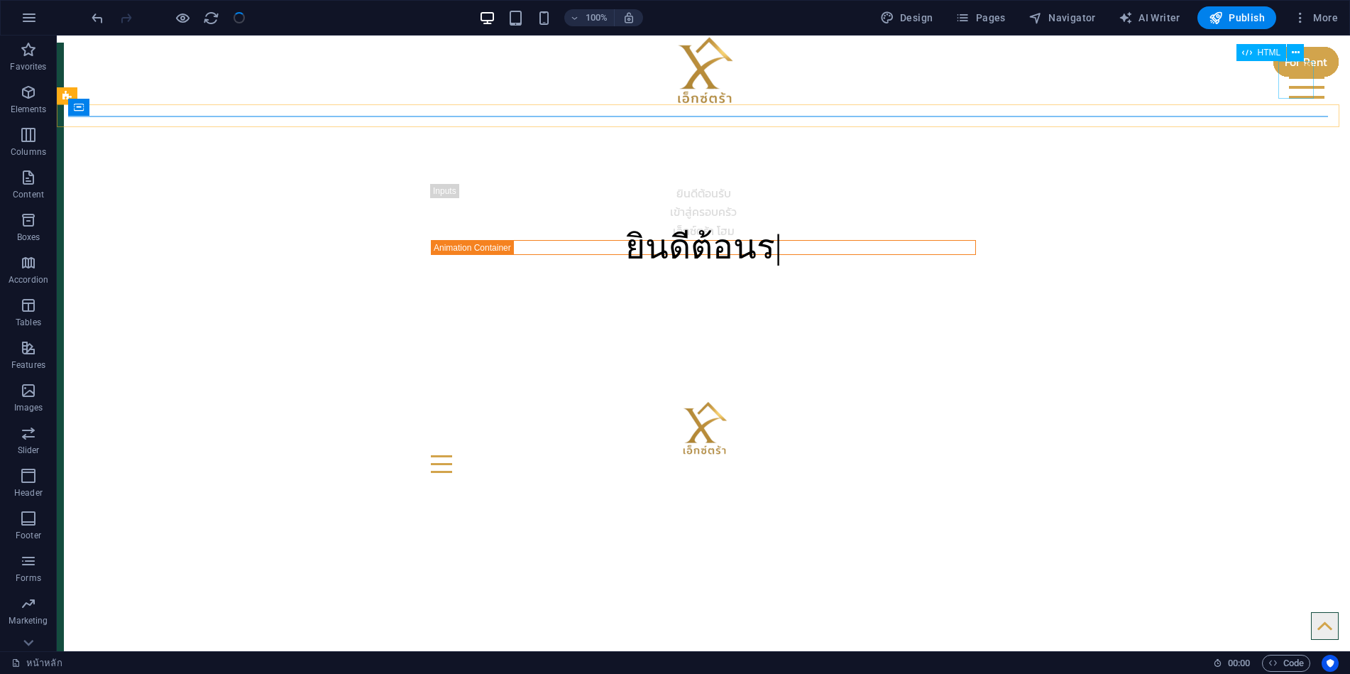
click at [1290, 85] on div at bounding box center [1306, 79] width 35 height 37
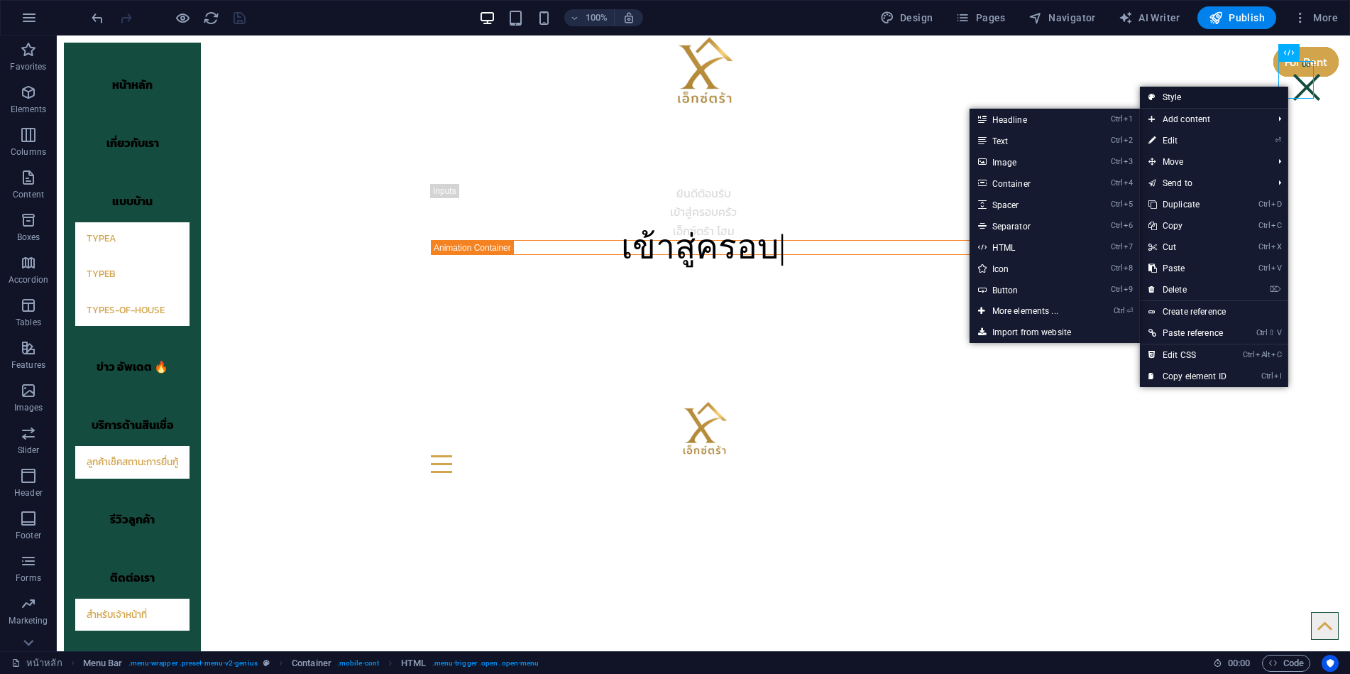
click at [1191, 98] on link "Style" at bounding box center [1214, 97] width 148 height 21
select select "rem"
select select "vw"
select select "rem"
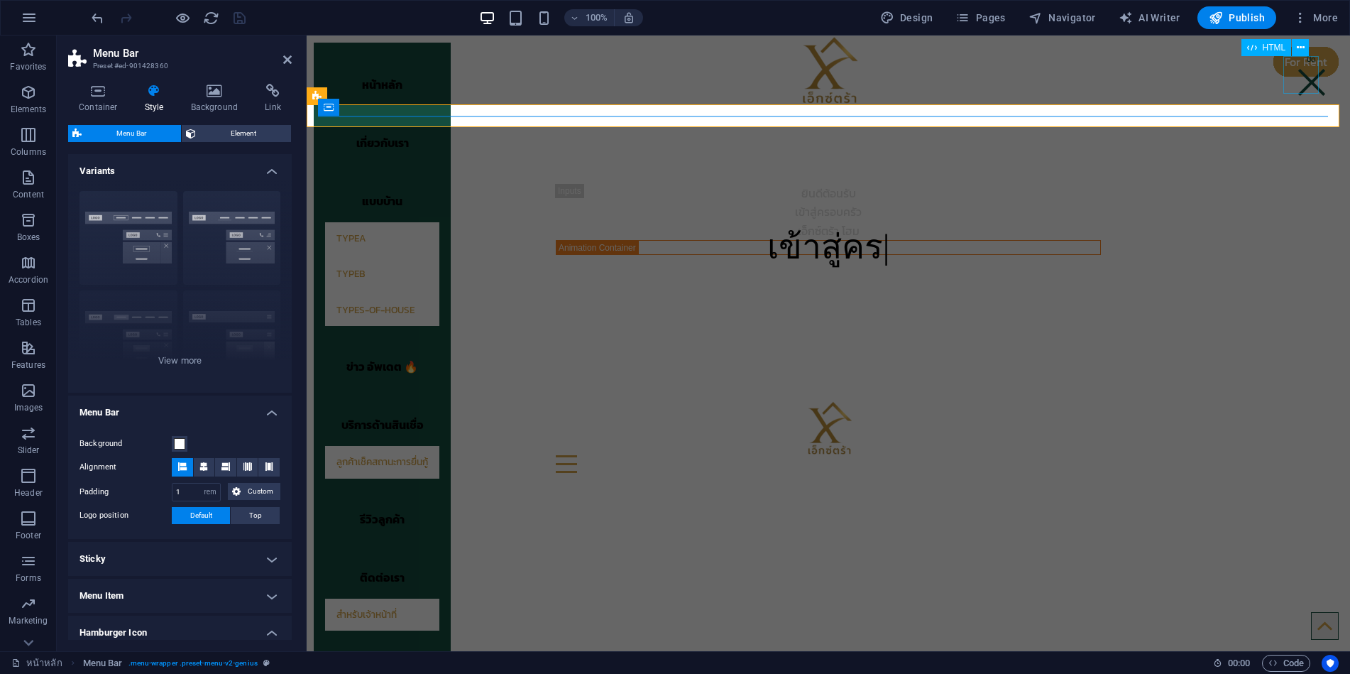
click at [1305, 78] on div at bounding box center [1311, 74] width 35 height 37
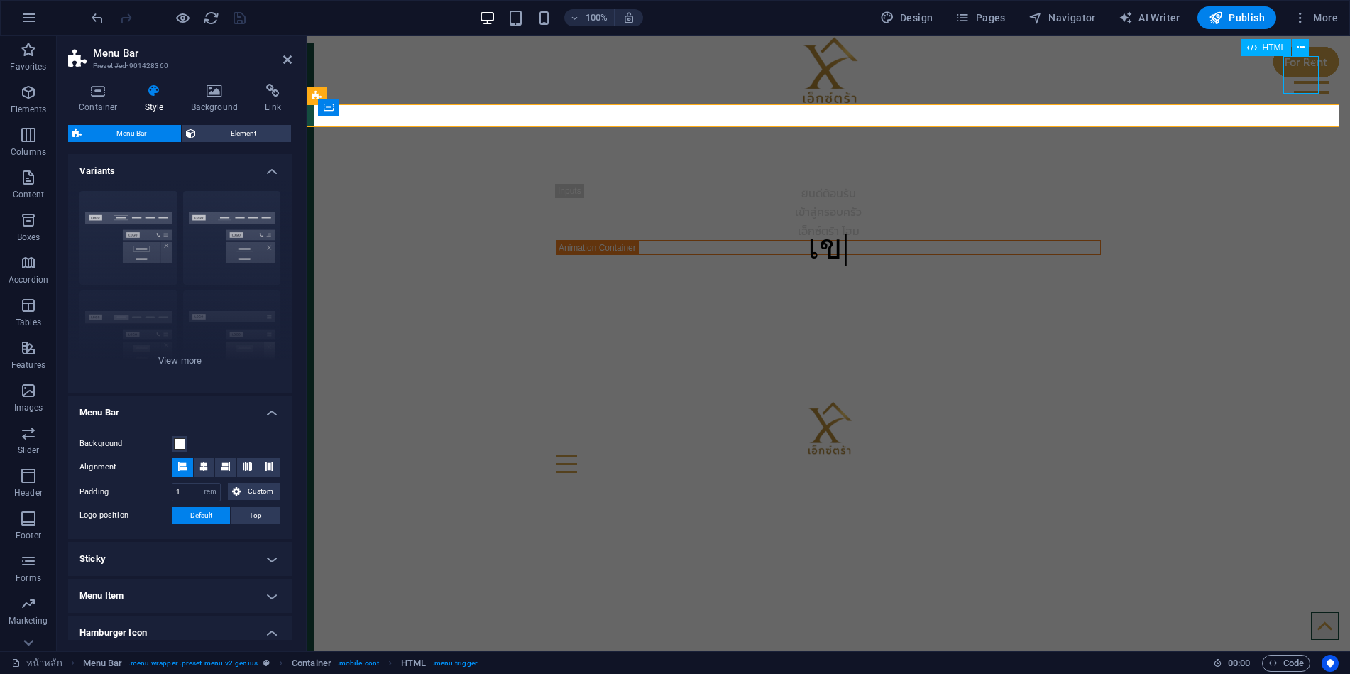
click at [1305, 78] on div at bounding box center [1311, 74] width 35 height 37
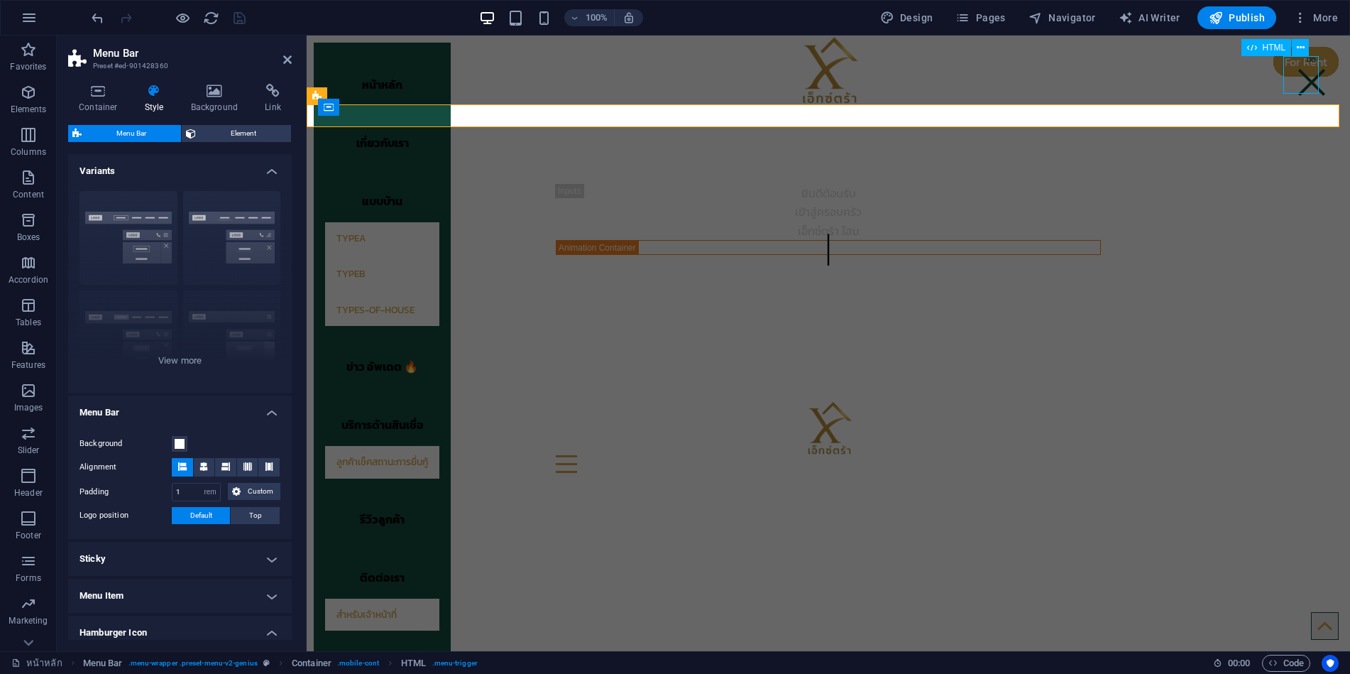
click at [1305, 78] on div at bounding box center [1311, 74] width 35 height 37
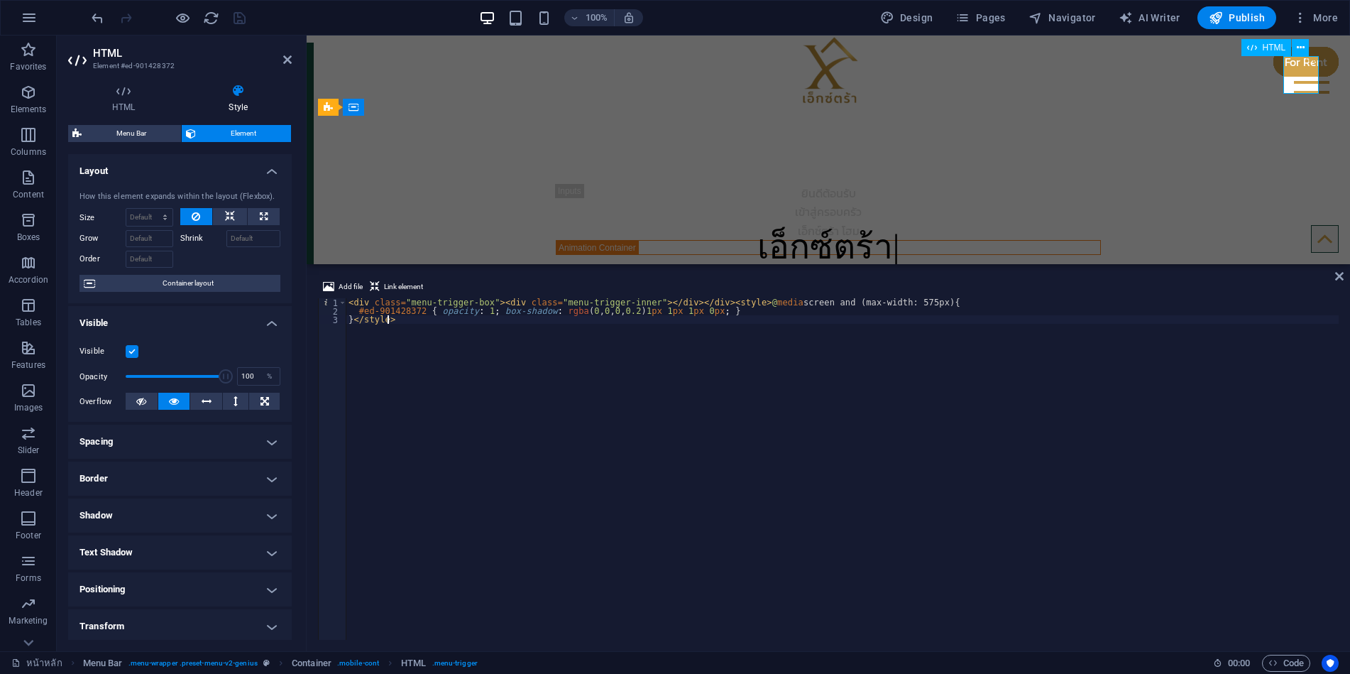
click at [1305, 78] on div at bounding box center [1311, 74] width 35 height 37
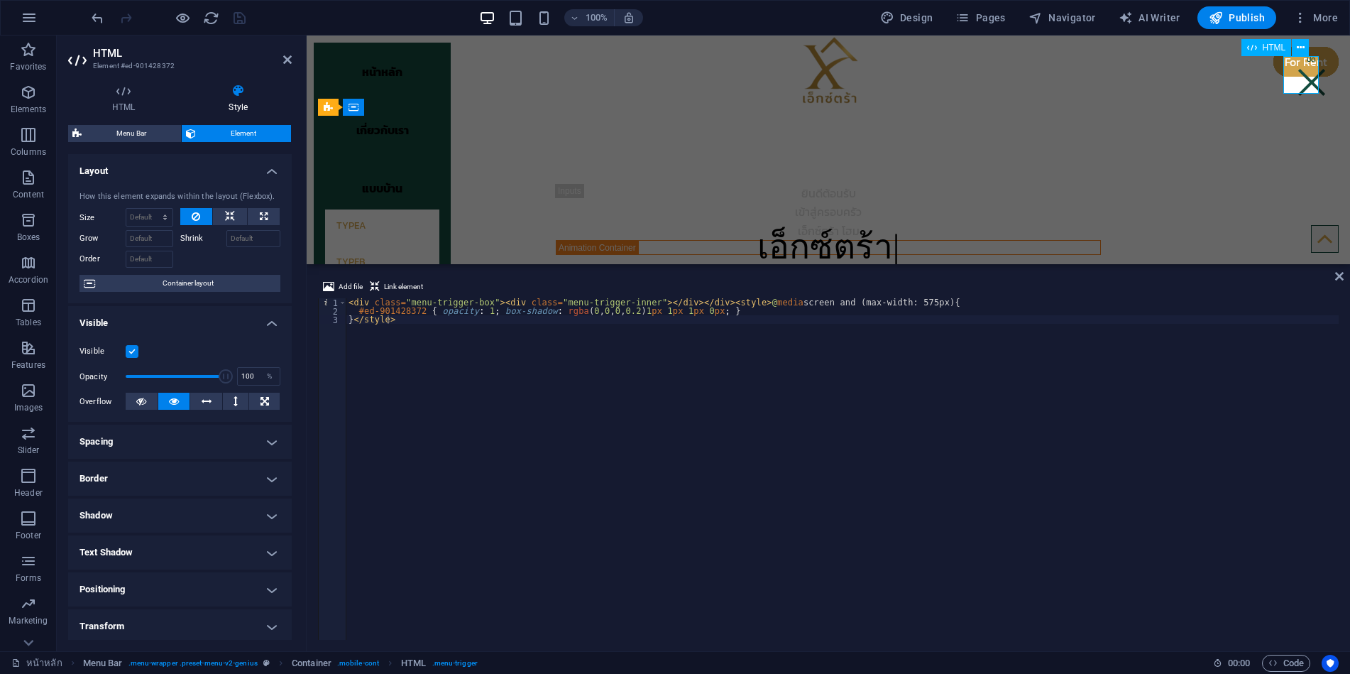
click at [1305, 78] on div at bounding box center [1311, 74] width 35 height 37
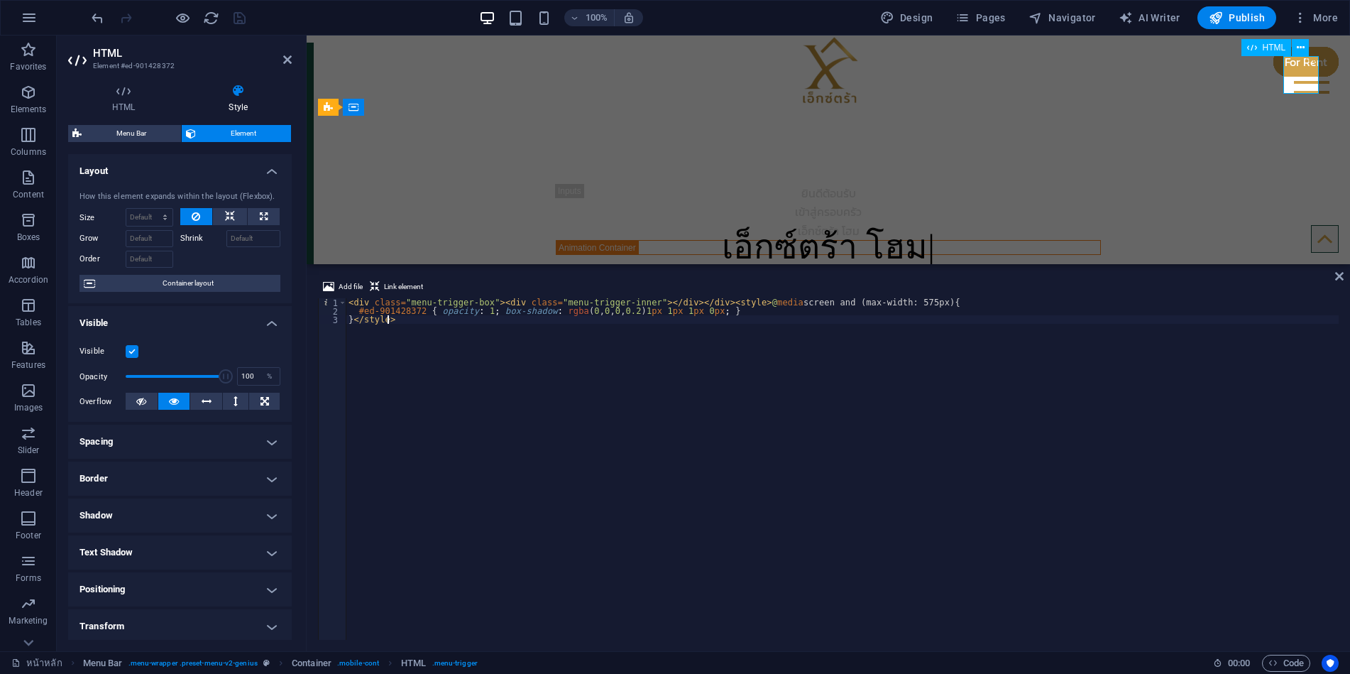
click at [1305, 78] on div at bounding box center [1311, 74] width 35 height 37
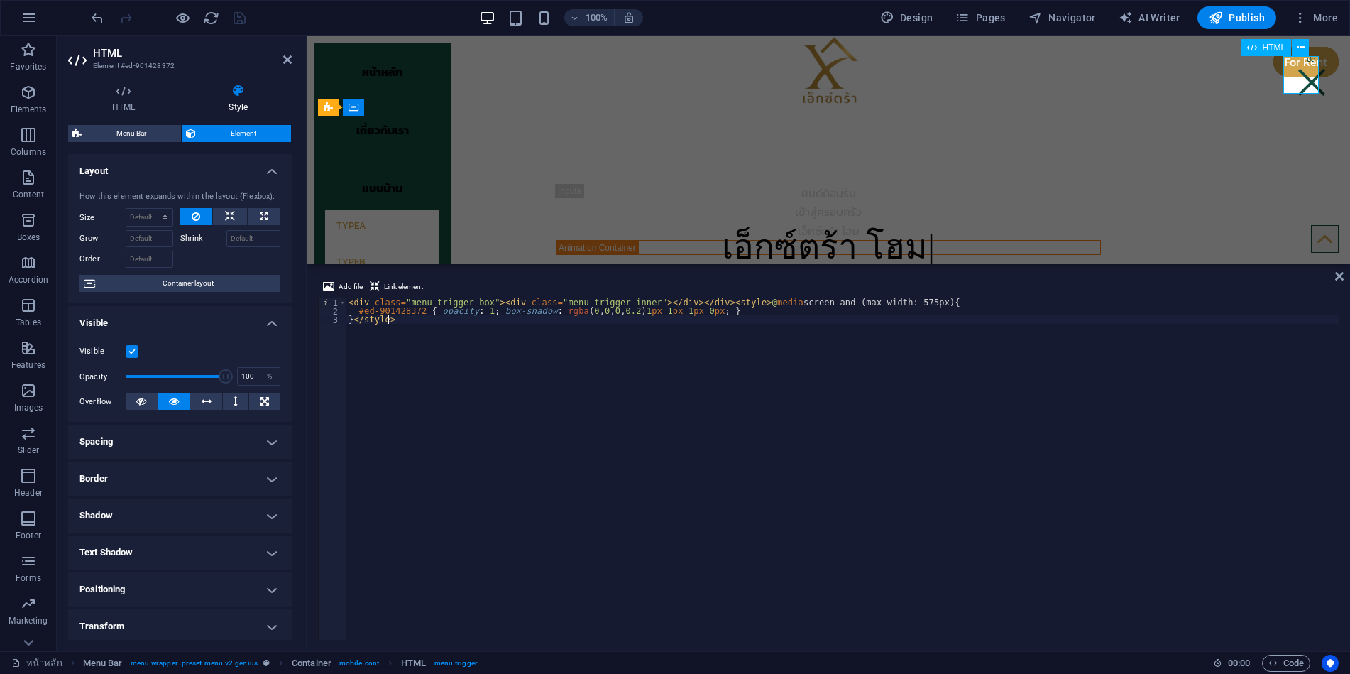
click at [1305, 78] on div at bounding box center [1311, 74] width 35 height 37
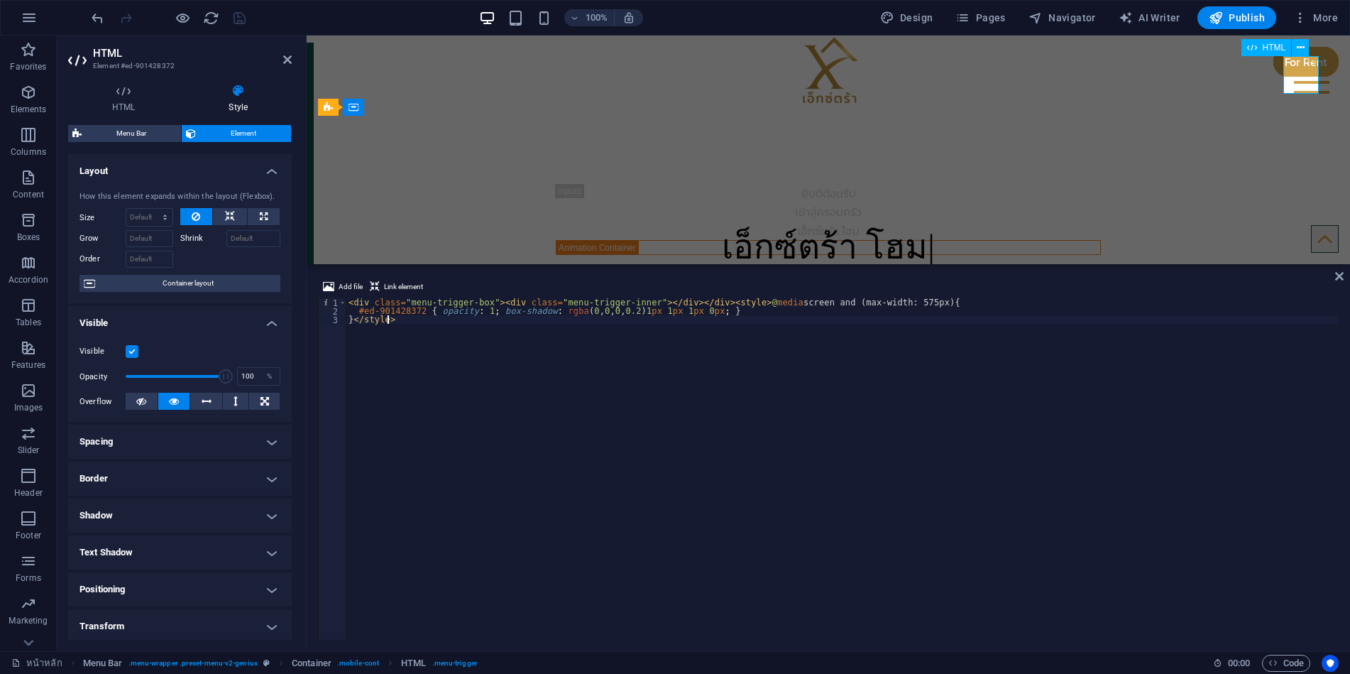
click at [1305, 78] on div at bounding box center [1311, 74] width 35 height 37
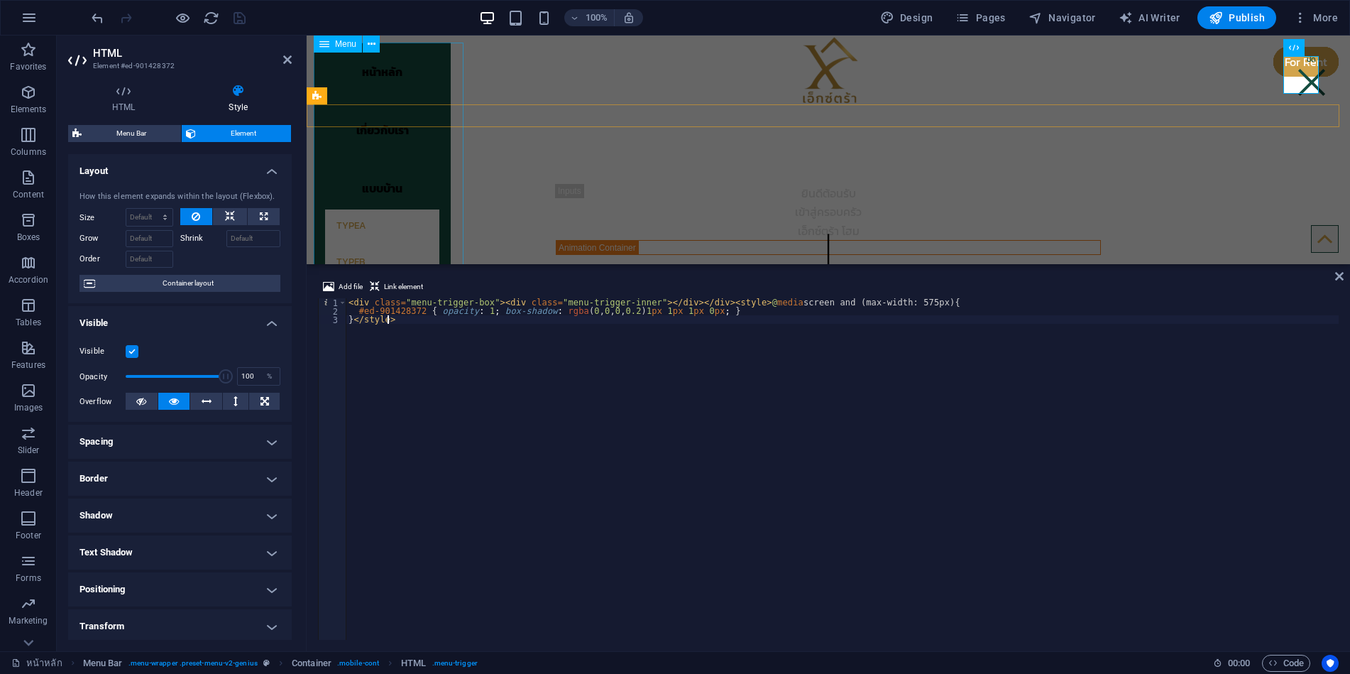
click at [434, 177] on nav "หน้าหลัก เกี่ยวกับเรา แบบบ้าน TypeA TypeB types-of-house ข่าว อัพเดต 🔥 บริการด้…" at bounding box center [382, 157] width 137 height 229
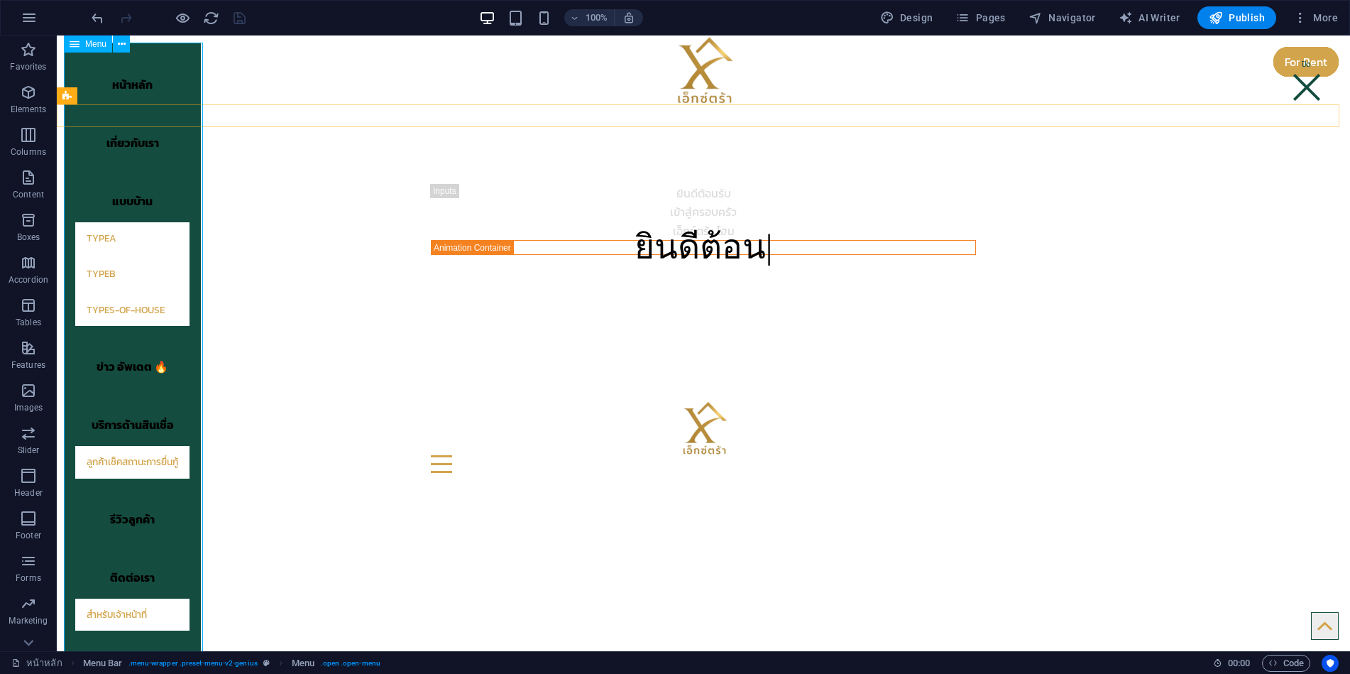
click at [187, 197] on nav "หน้าหลัก เกี่ยวกับเรา แบบบ้าน TypeA TypeB types-of-house ข่าว อัพเดต 🔥 บริการด้…" at bounding box center [132, 350] width 137 height 615
select select "%"
select select "px"
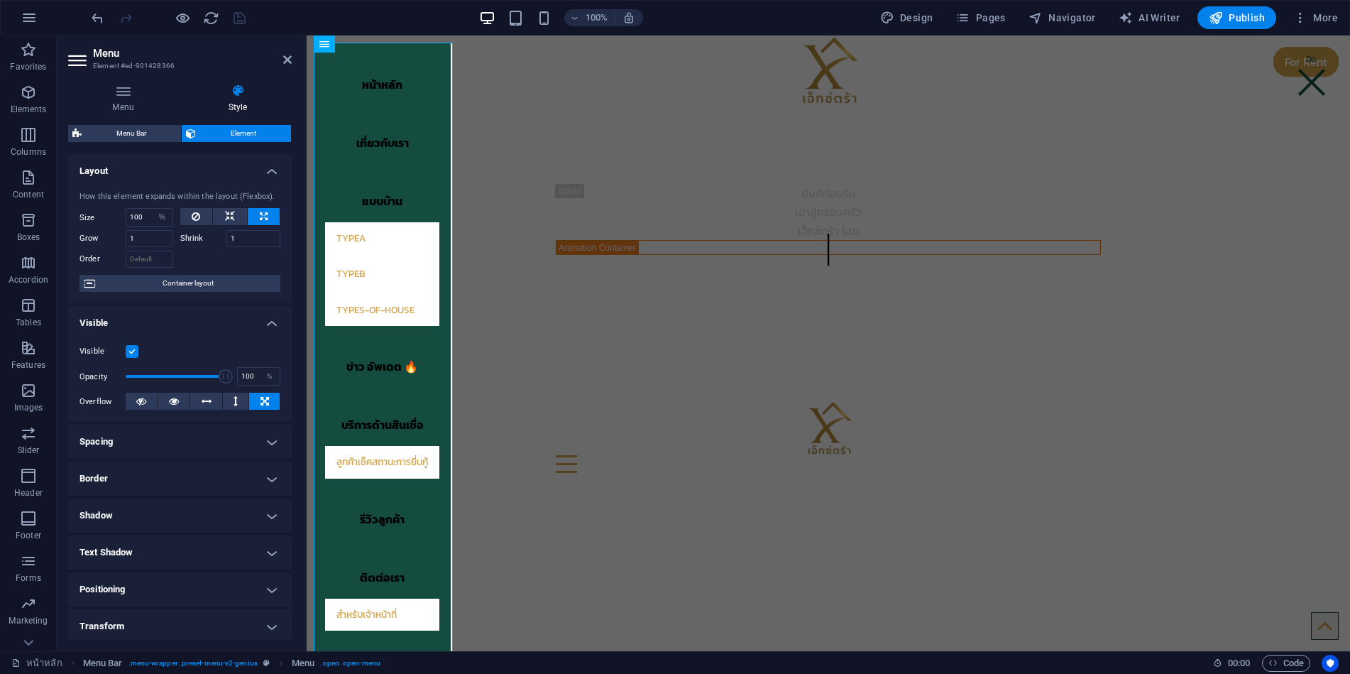
click at [181, 438] on h4 "Spacing" at bounding box center [180, 442] width 224 height 34
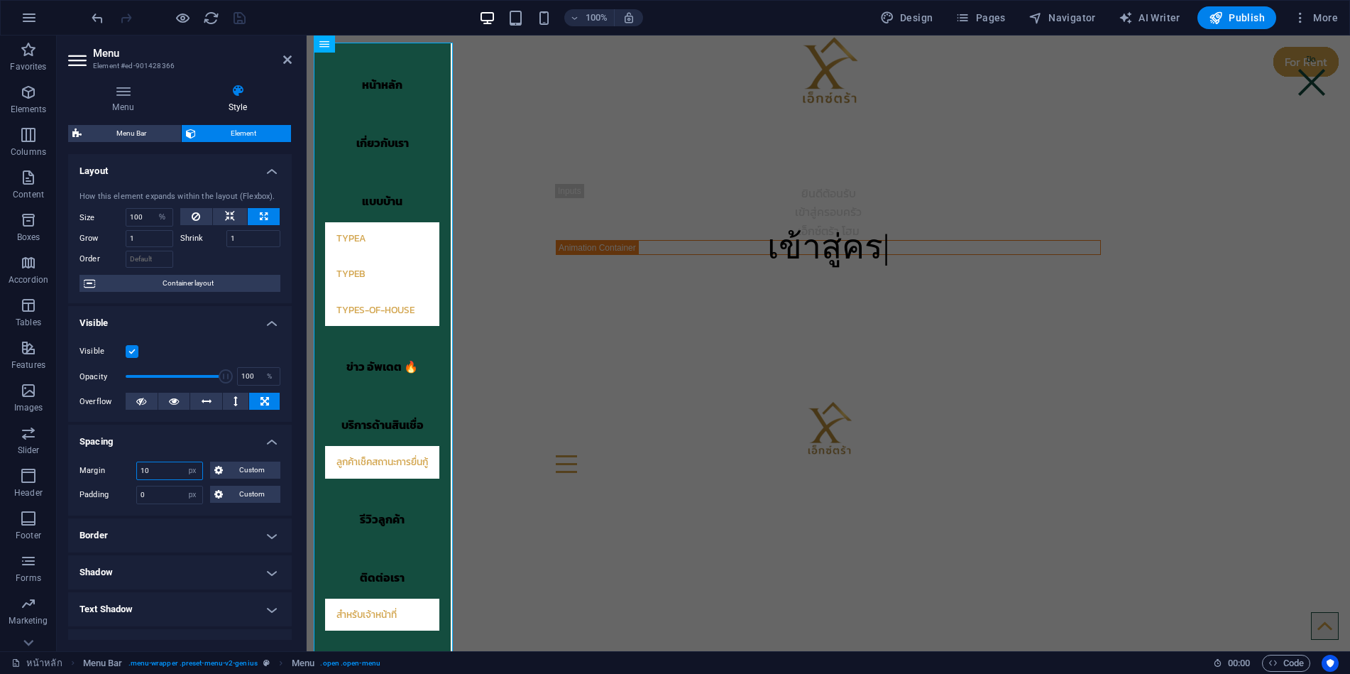
drag, startPoint x: 164, startPoint y: 470, endPoint x: 121, endPoint y: 471, distance: 43.3
click at [121, 471] on div "Margin 10 Default auto px % rem vw vh Custom Custom" at bounding box center [180, 470] width 201 height 18
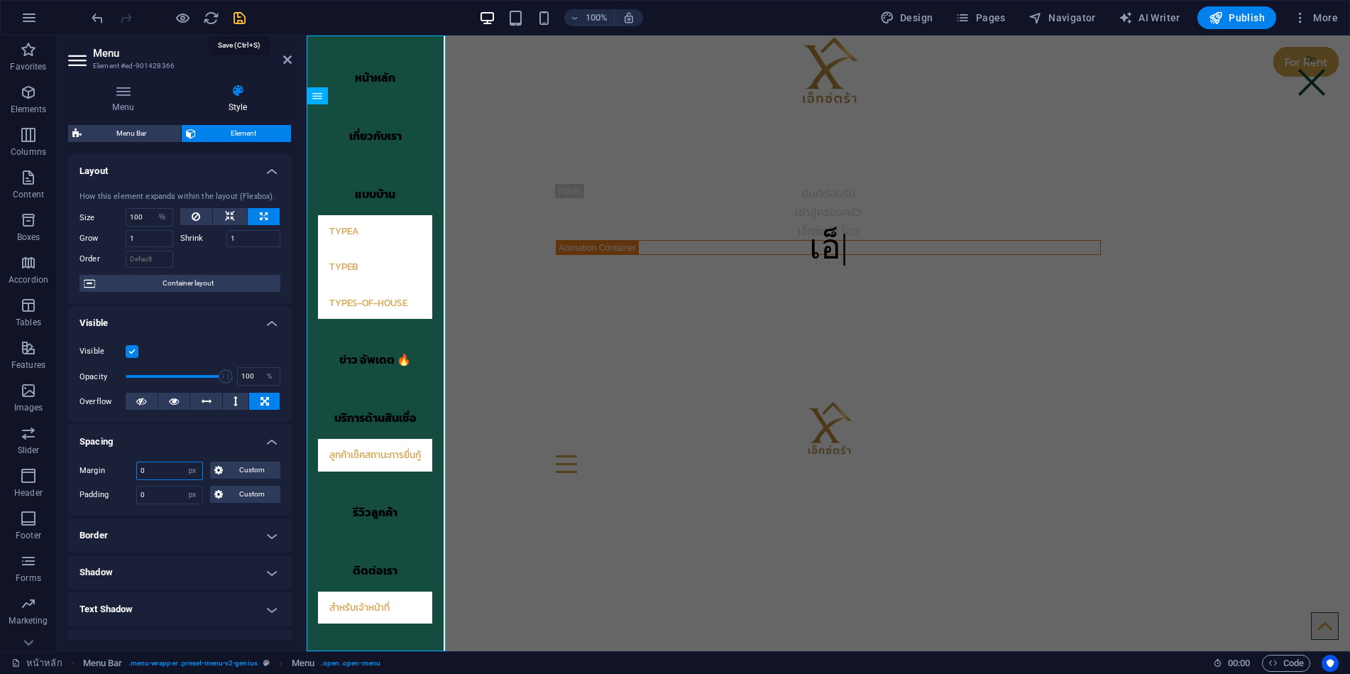
type input "0"
click at [244, 22] on icon "save" at bounding box center [239, 18] width 16 height 16
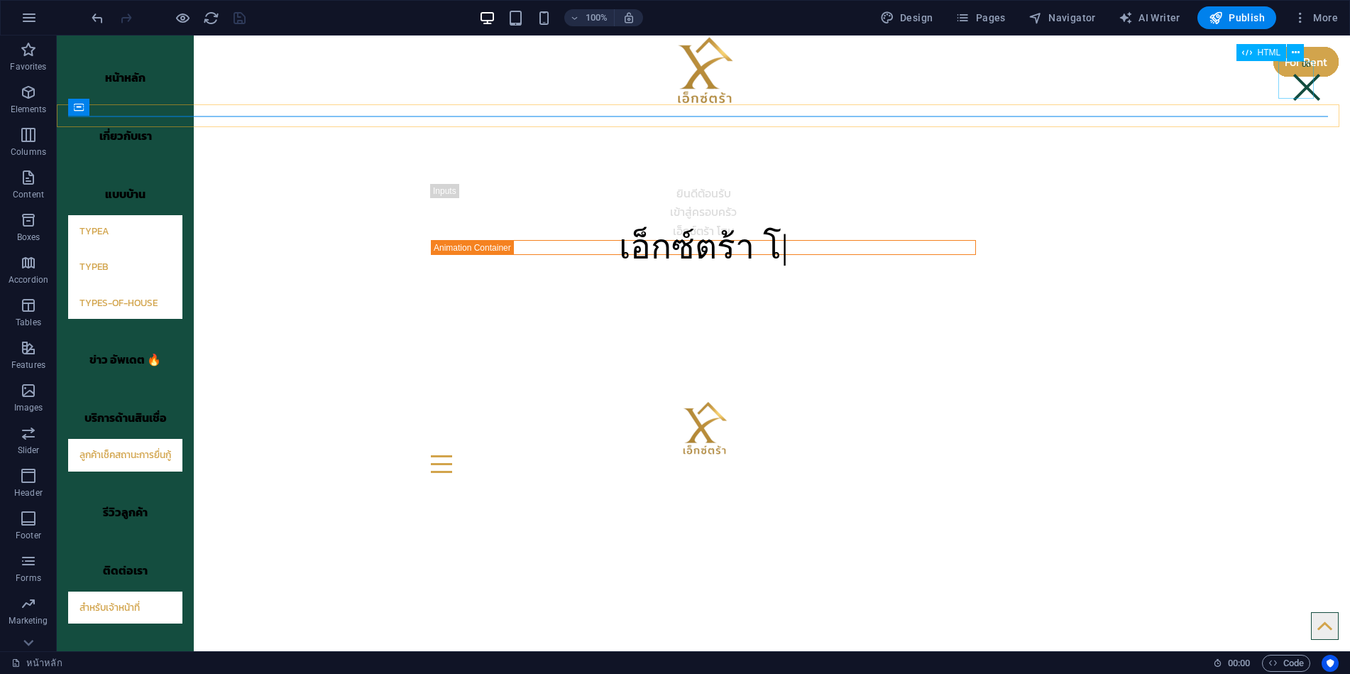
click at [1295, 89] on div at bounding box center [1306, 79] width 35 height 37
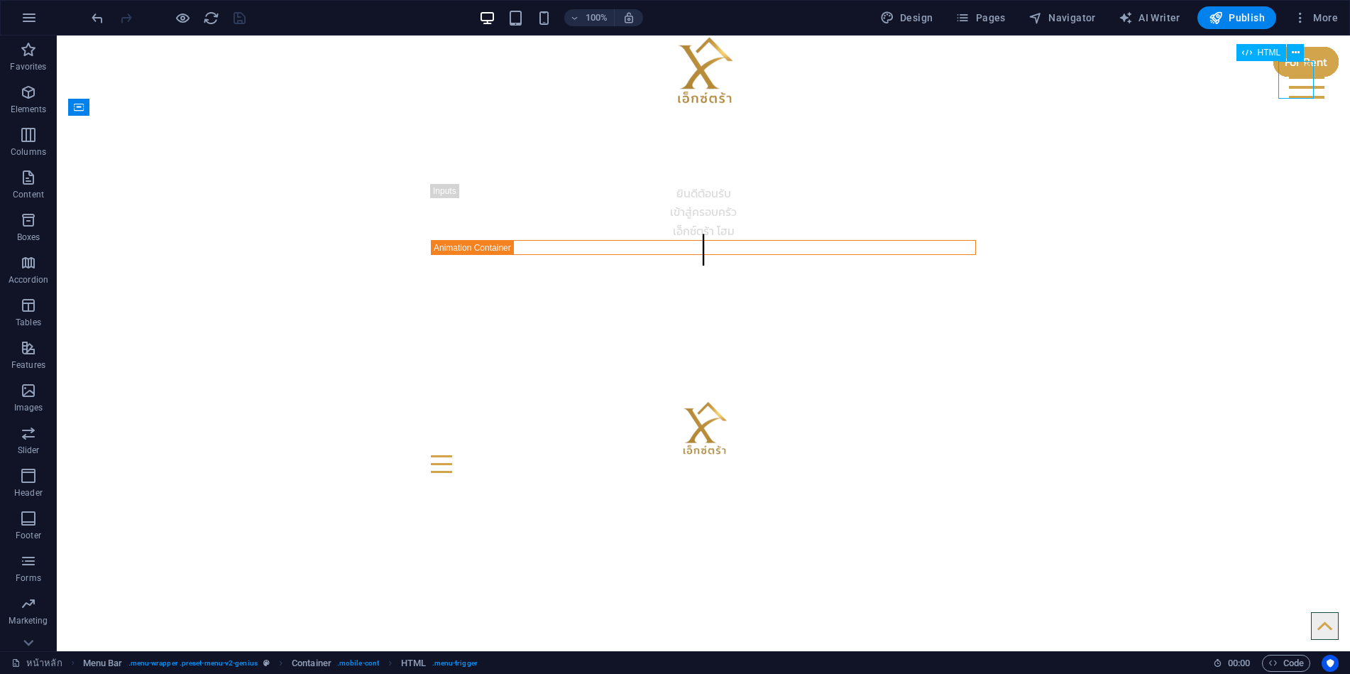
click at [1296, 84] on div at bounding box center [1306, 79] width 35 height 37
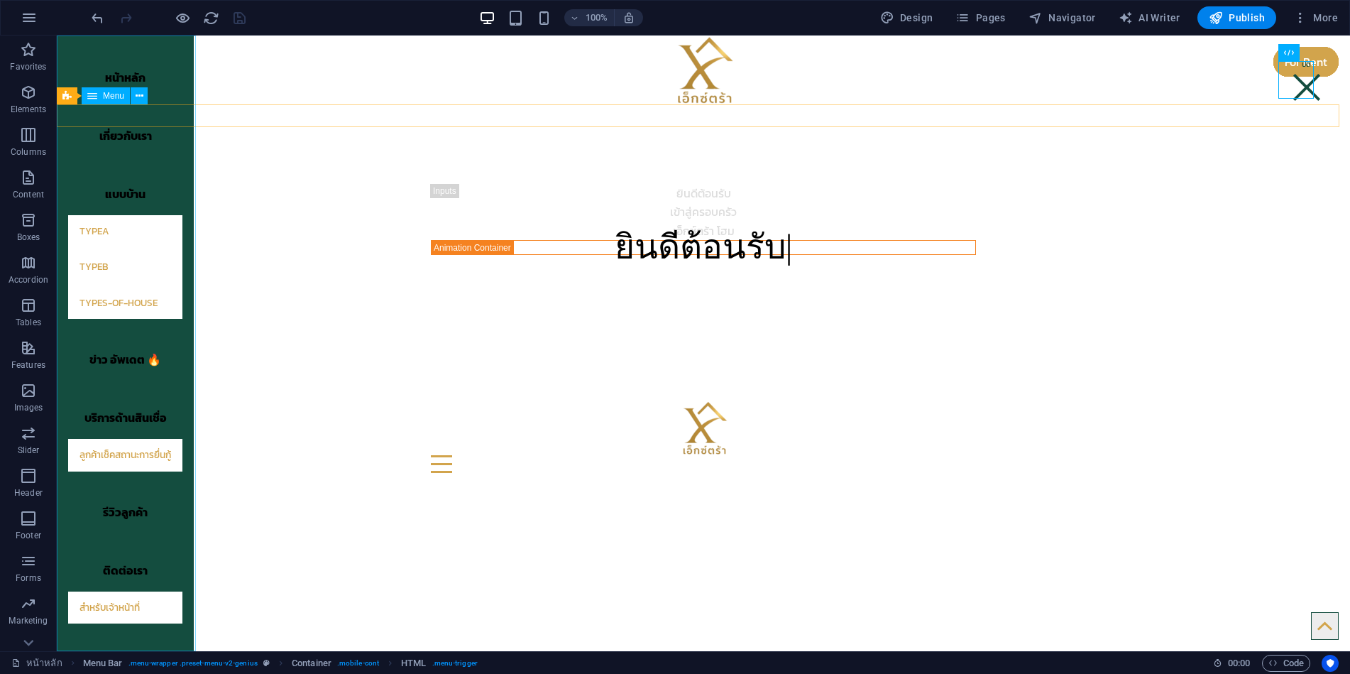
click at [187, 412] on nav "หน้าหลัก เกี่ยวกับเรา แบบบ้าน TypeA TypeB types-of-house ข่าว อัพเดต 🔥 บริการด้…" at bounding box center [125, 342] width 137 height 615
click at [186, 410] on nav "หน้าหลัก เกี่ยวกับเรา แบบบ้าน TypeA TypeB types-of-house ข่าว อัพเดต 🔥 บริการด้…" at bounding box center [125, 342] width 137 height 615
select select "%"
select select "px"
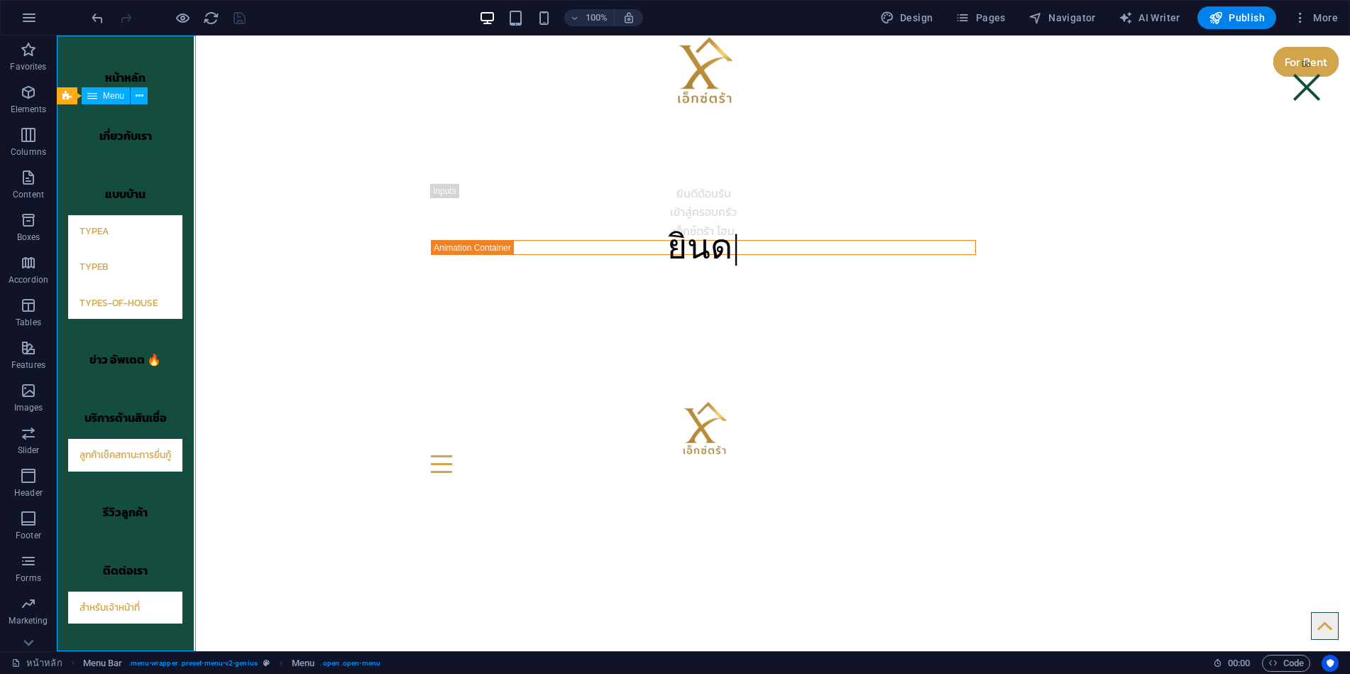
select select "px"
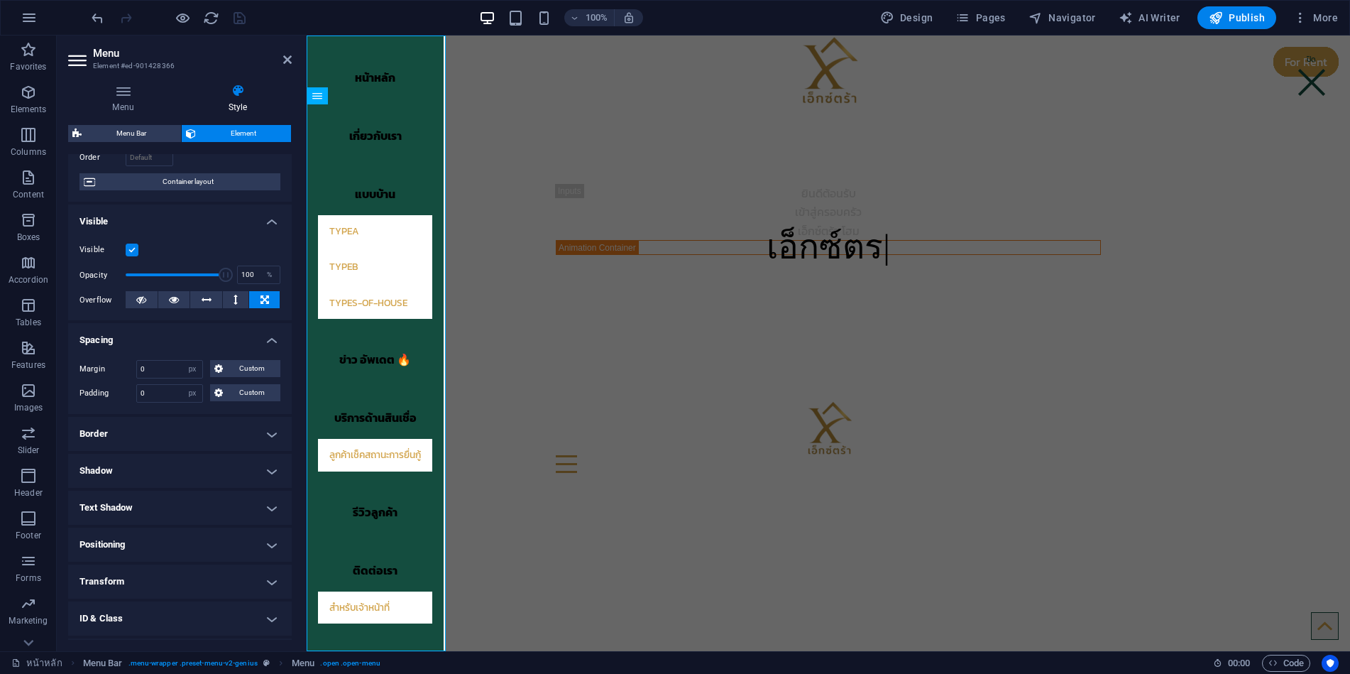
scroll to position [100, 0]
drag, startPoint x: 225, startPoint y: 274, endPoint x: 151, endPoint y: 274, distance: 73.8
click at [167, 274] on span at bounding box center [174, 276] width 14 height 14
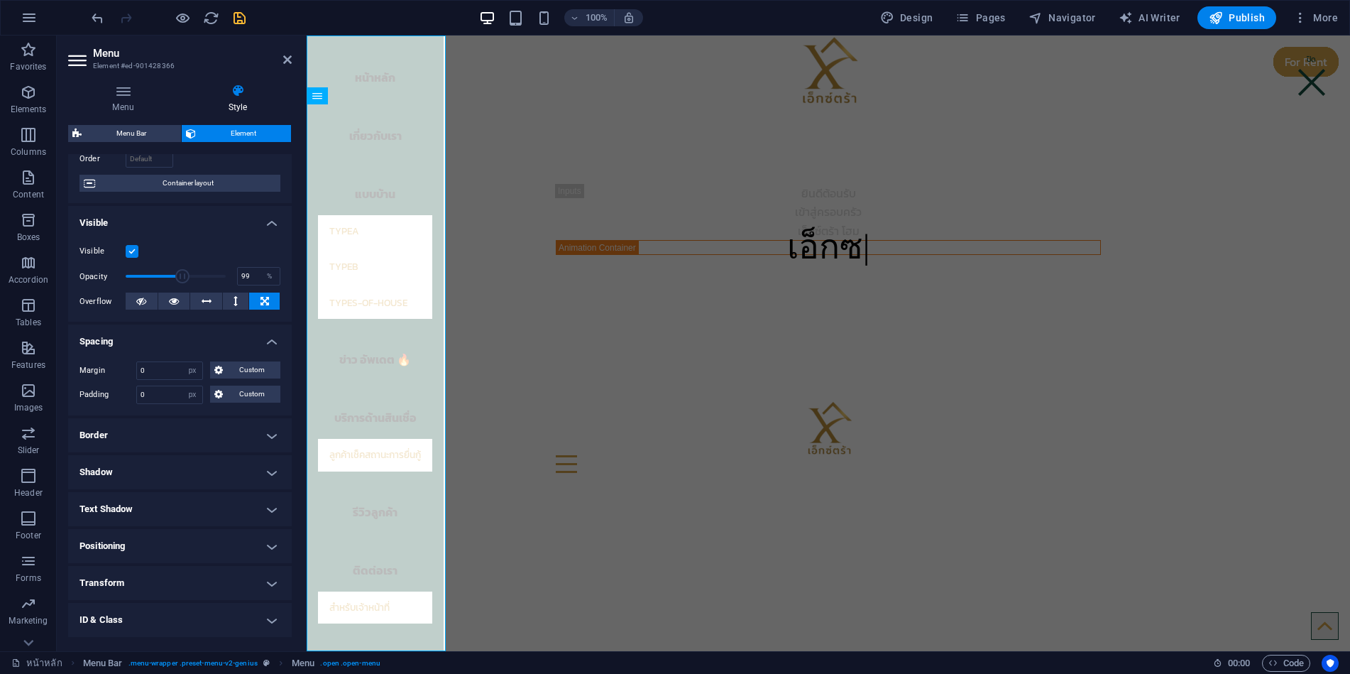
type input "100"
drag, startPoint x: 151, startPoint y: 274, endPoint x: 251, endPoint y: 283, distance: 101.2
click at [249, 282] on div "Opacity 100 %" at bounding box center [180, 276] width 201 height 21
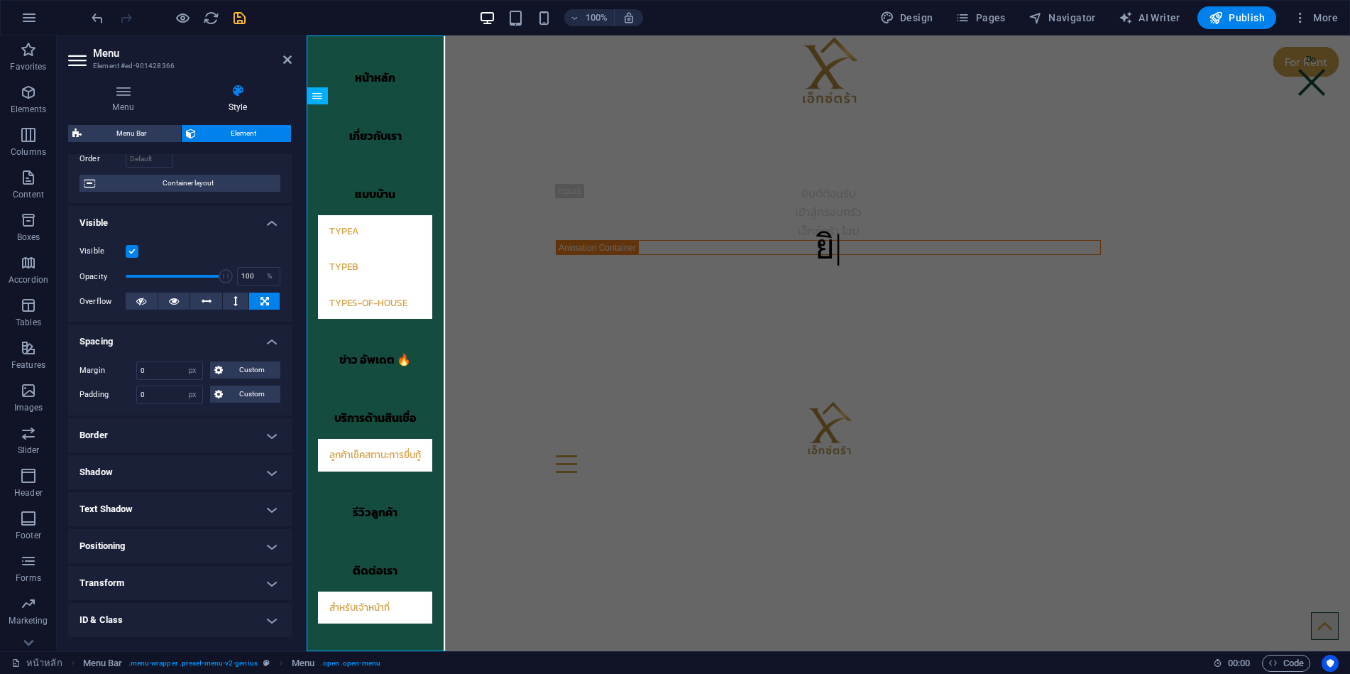
click at [207, 433] on h4 "Border" at bounding box center [180, 435] width 224 height 34
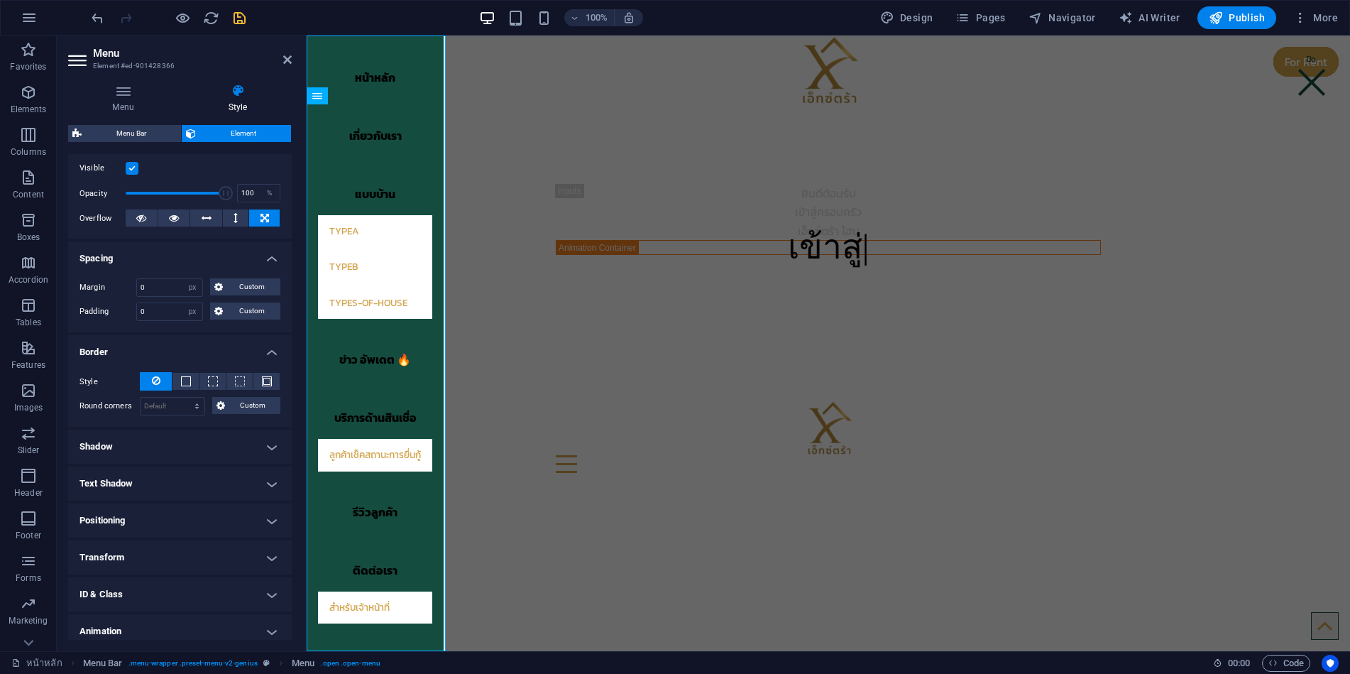
scroll to position [229, 0]
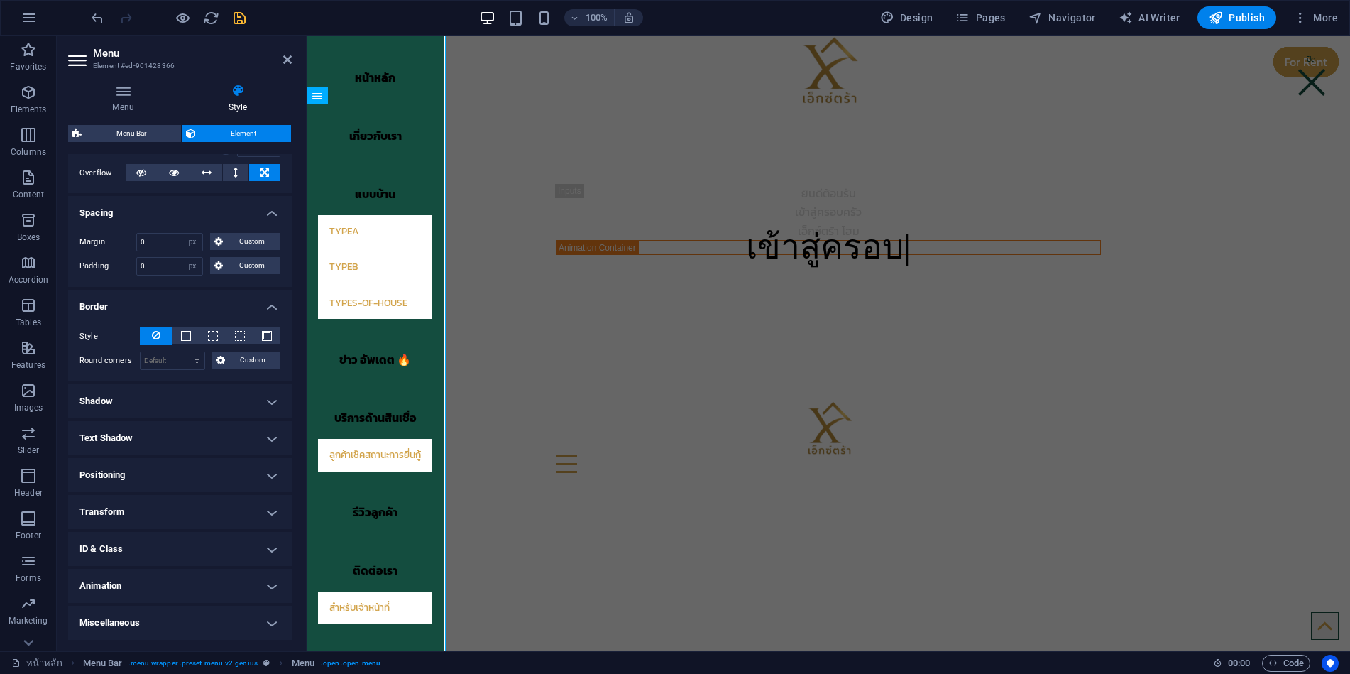
click at [202, 390] on h4 "Shadow" at bounding box center [180, 401] width 224 height 34
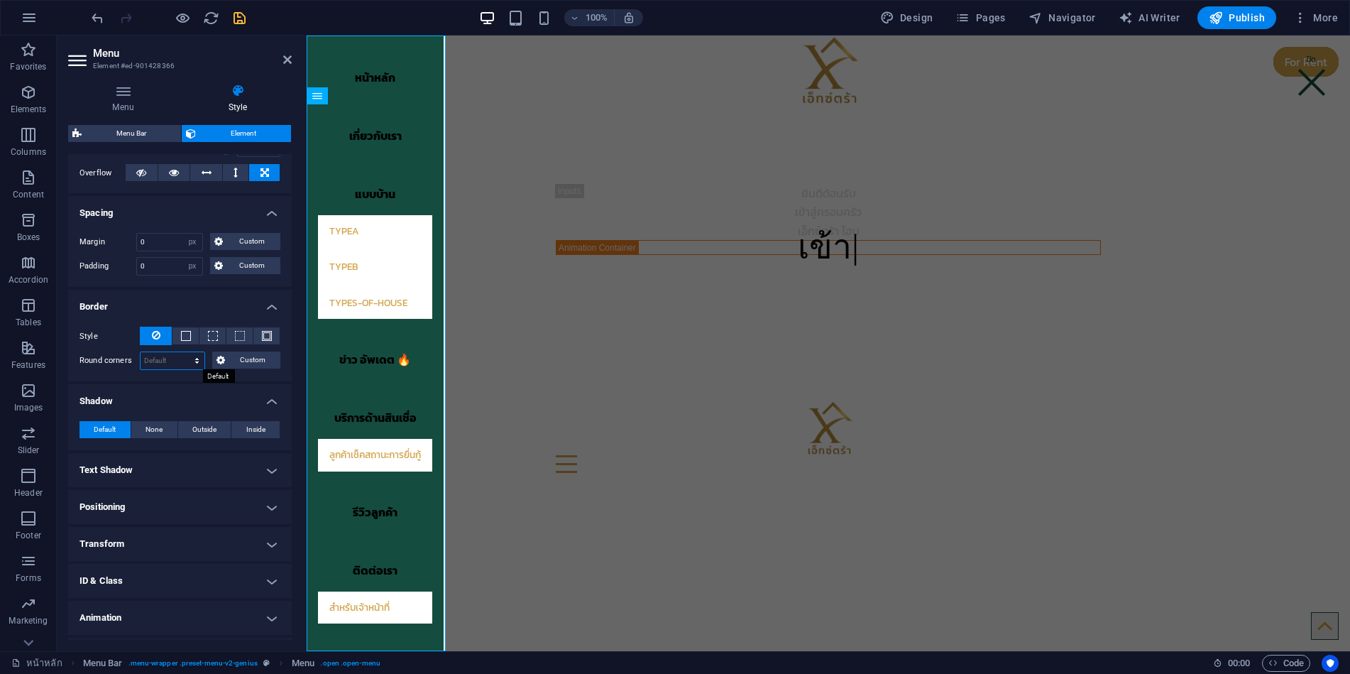
click at [174, 358] on select "Default px rem % vh vw Custom" at bounding box center [173, 360] width 64 height 17
select select "px"
click at [183, 352] on select "Default px rem % vh vw Custom" at bounding box center [173, 360] width 64 height 17
click at [163, 243] on input "0" at bounding box center [169, 242] width 65 height 17
drag, startPoint x: 166, startPoint y: 359, endPoint x: 136, endPoint y: 359, distance: 30.5
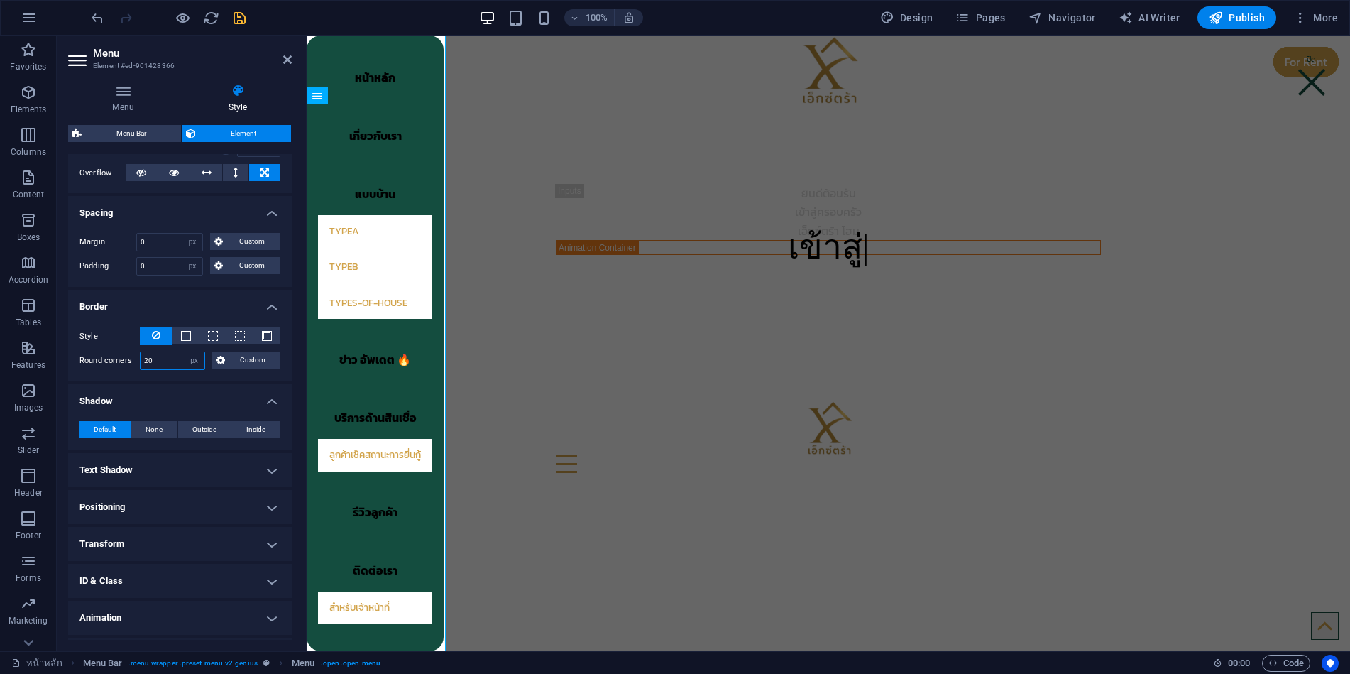
click at [136, 359] on div "Round corners 20 Default px rem % vh vw Custom Custom" at bounding box center [180, 360] width 201 height 18
type input "0"
click at [174, 242] on input "0" at bounding box center [169, 242] width 65 height 17
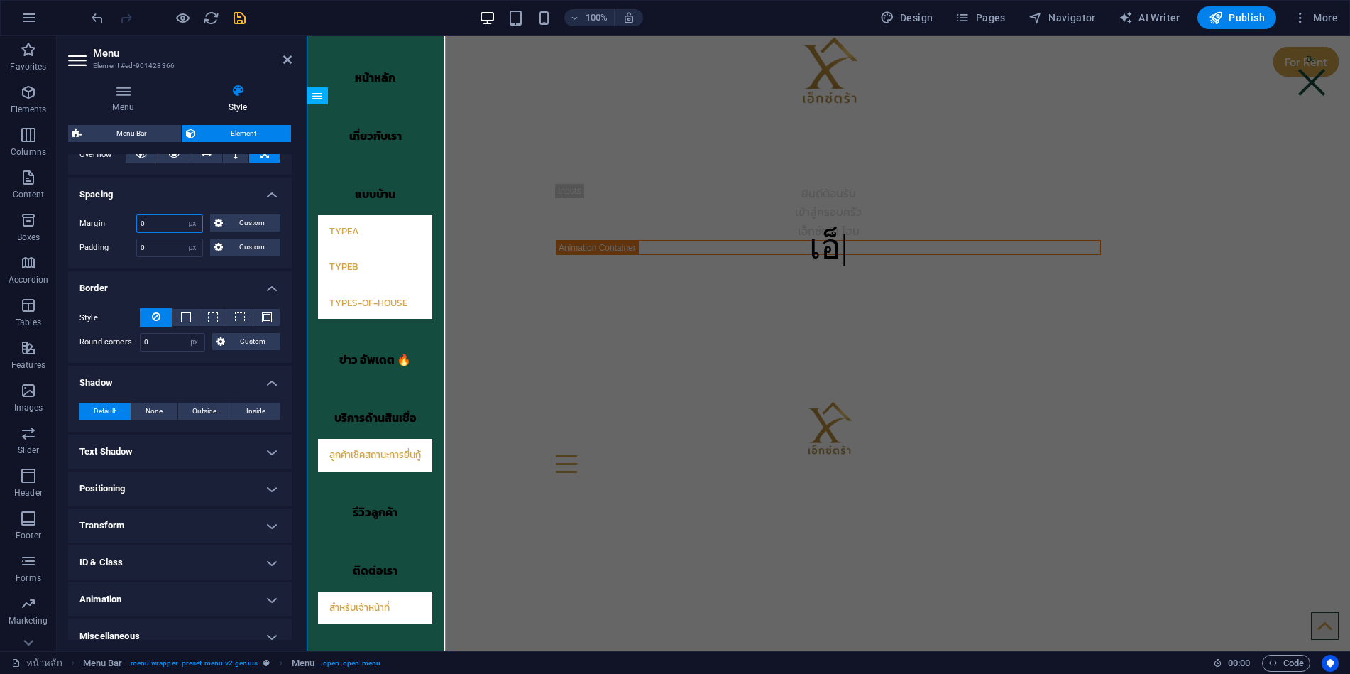
scroll to position [261, 0]
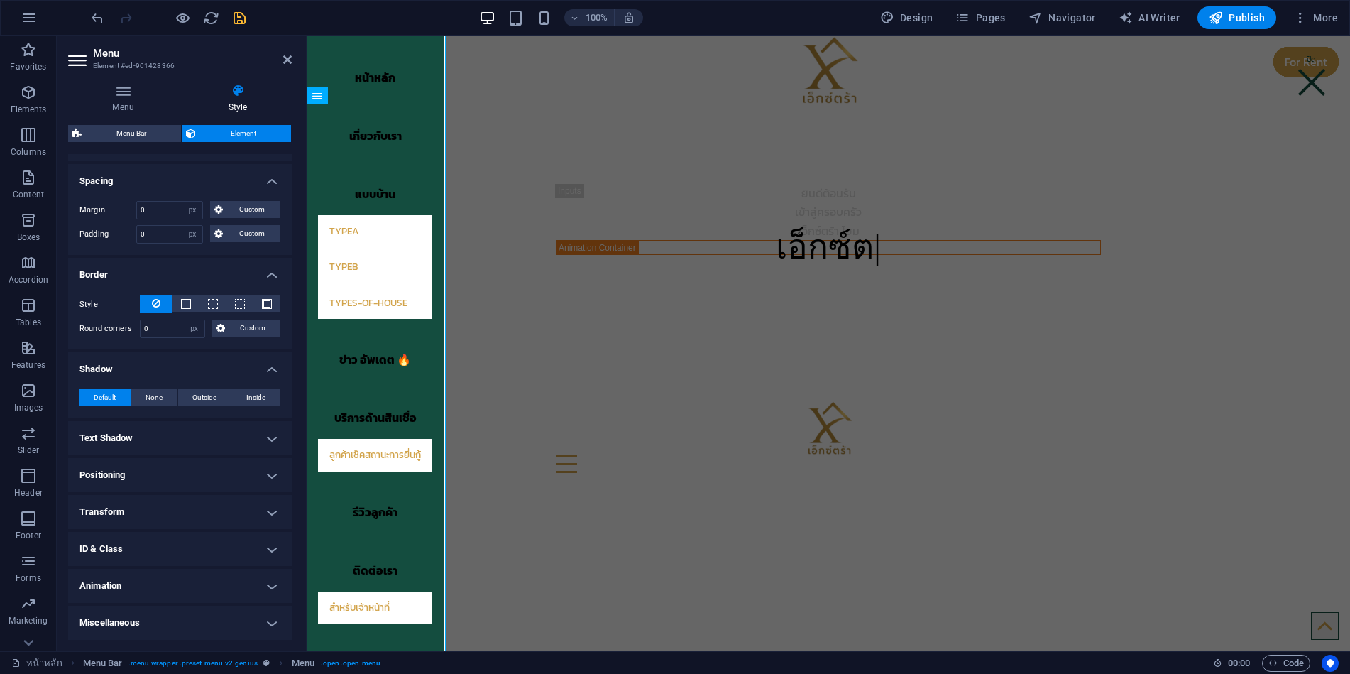
click at [169, 432] on h4 "Text Shadow" at bounding box center [180, 438] width 224 height 34
click at [169, 432] on h4 "Text Shadow" at bounding box center [180, 434] width 224 height 26
click at [175, 466] on h4 "Positioning" at bounding box center [180, 475] width 224 height 34
click at [174, 466] on h4 "Positioning" at bounding box center [180, 471] width 224 height 26
click at [170, 510] on h4 "Transform" at bounding box center [180, 512] width 224 height 34
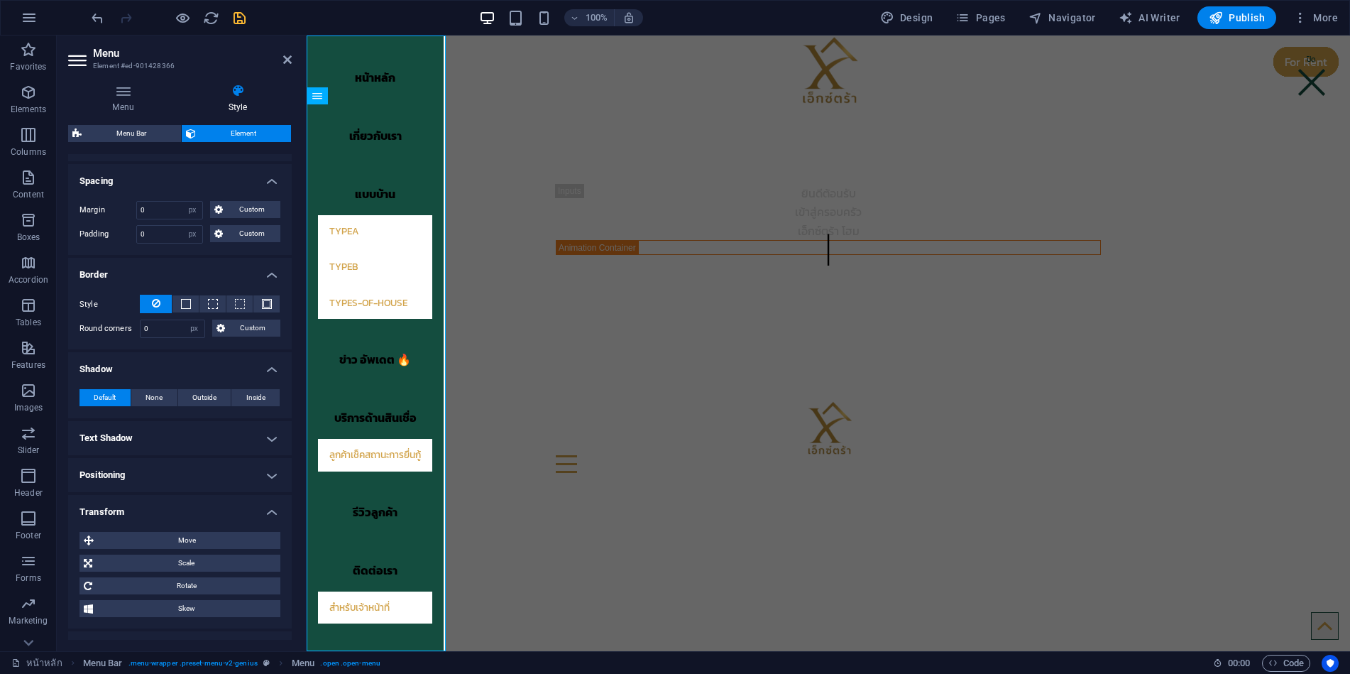
click at [172, 510] on h4 "Transform" at bounding box center [180, 508] width 224 height 26
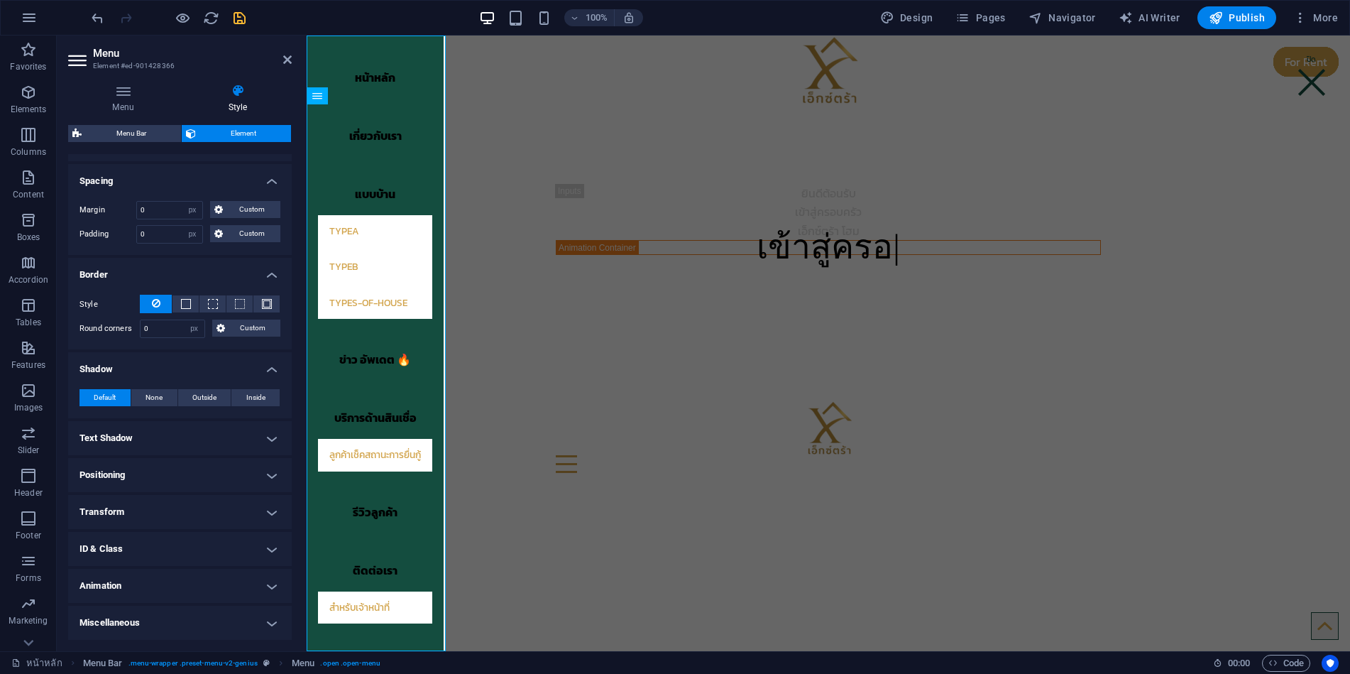
click at [169, 546] on h4 "ID & Class" at bounding box center [180, 549] width 224 height 34
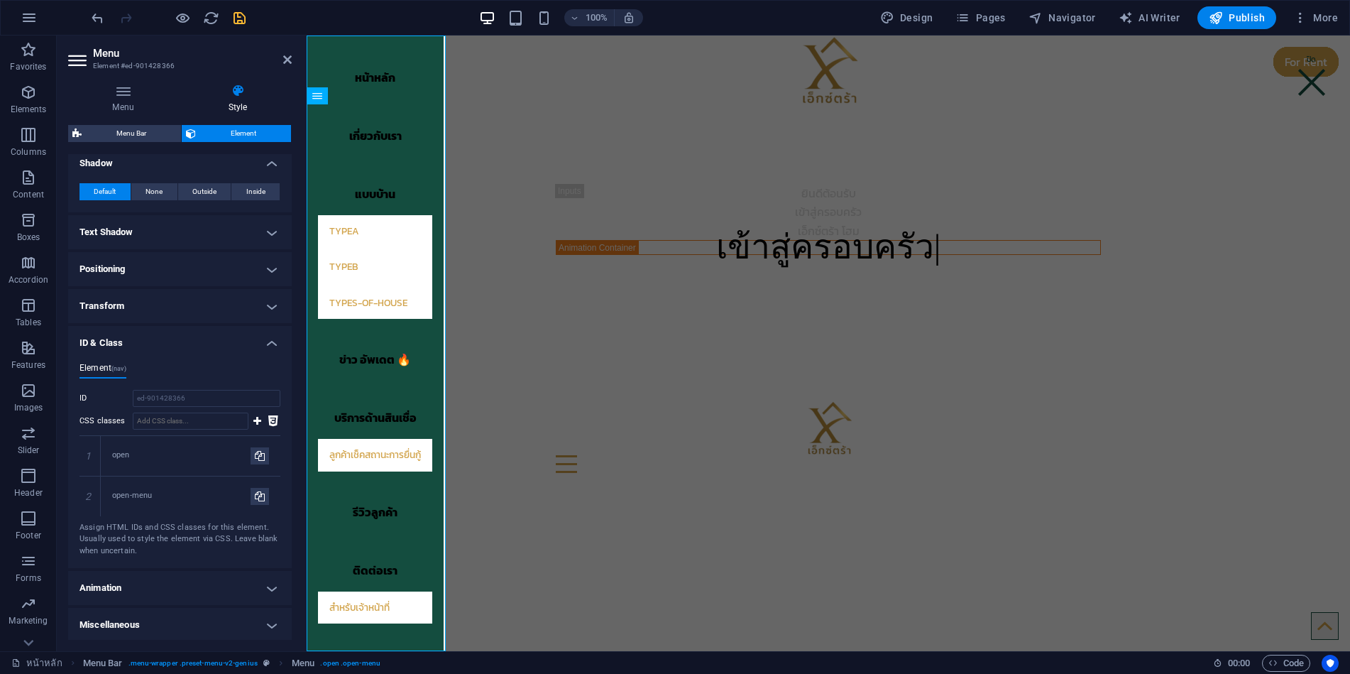
scroll to position [469, 0]
click at [180, 337] on h4 "ID & Class" at bounding box center [180, 337] width 224 height 26
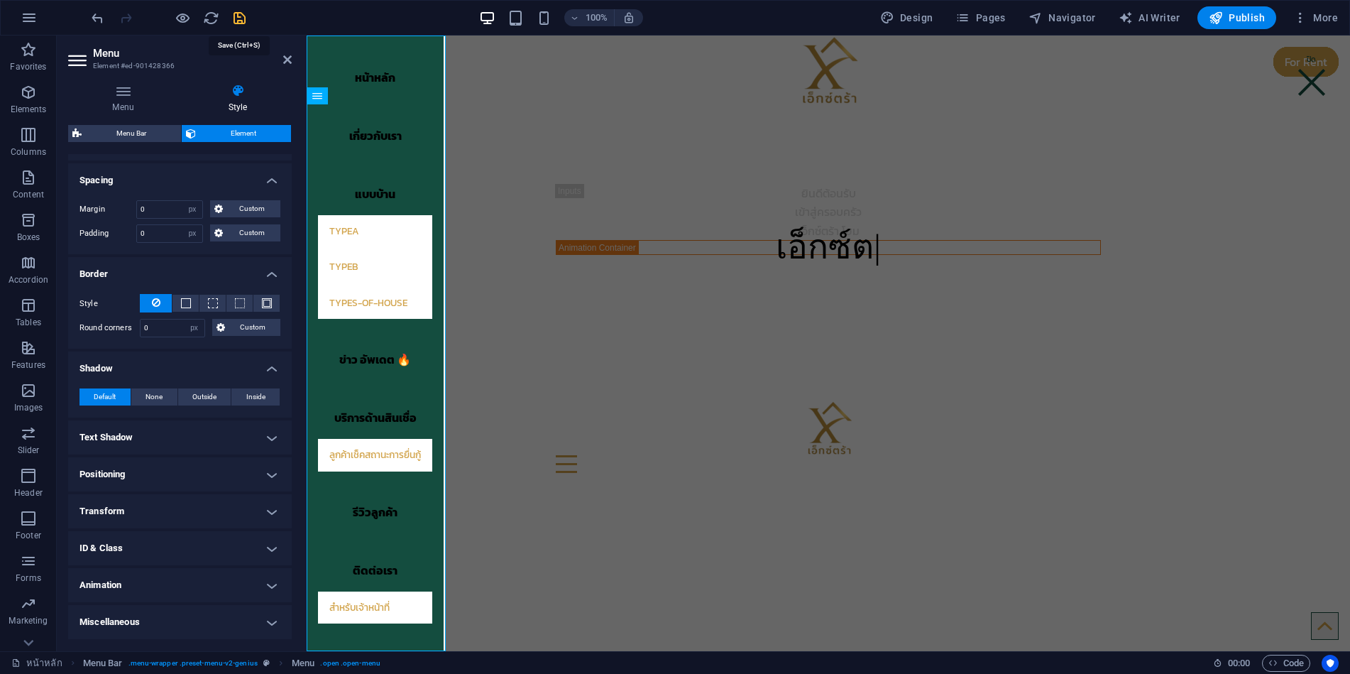
click at [246, 11] on icon "save" at bounding box center [239, 18] width 16 height 16
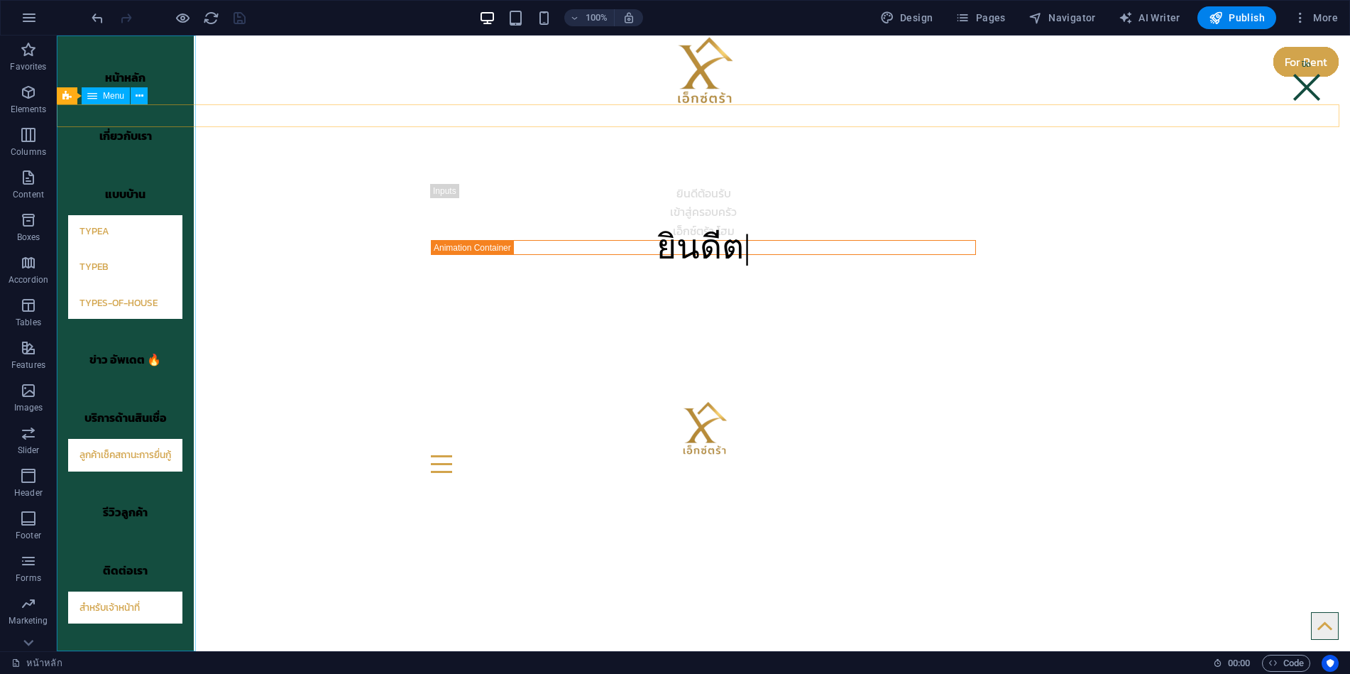
click at [189, 415] on nav "หน้าหลัก เกี่ยวกับเรา แบบบ้าน TypeA TypeB types-of-house ข่าว อัพเดต 🔥 บริการด้…" at bounding box center [125, 342] width 137 height 615
select select "%"
select select "px"
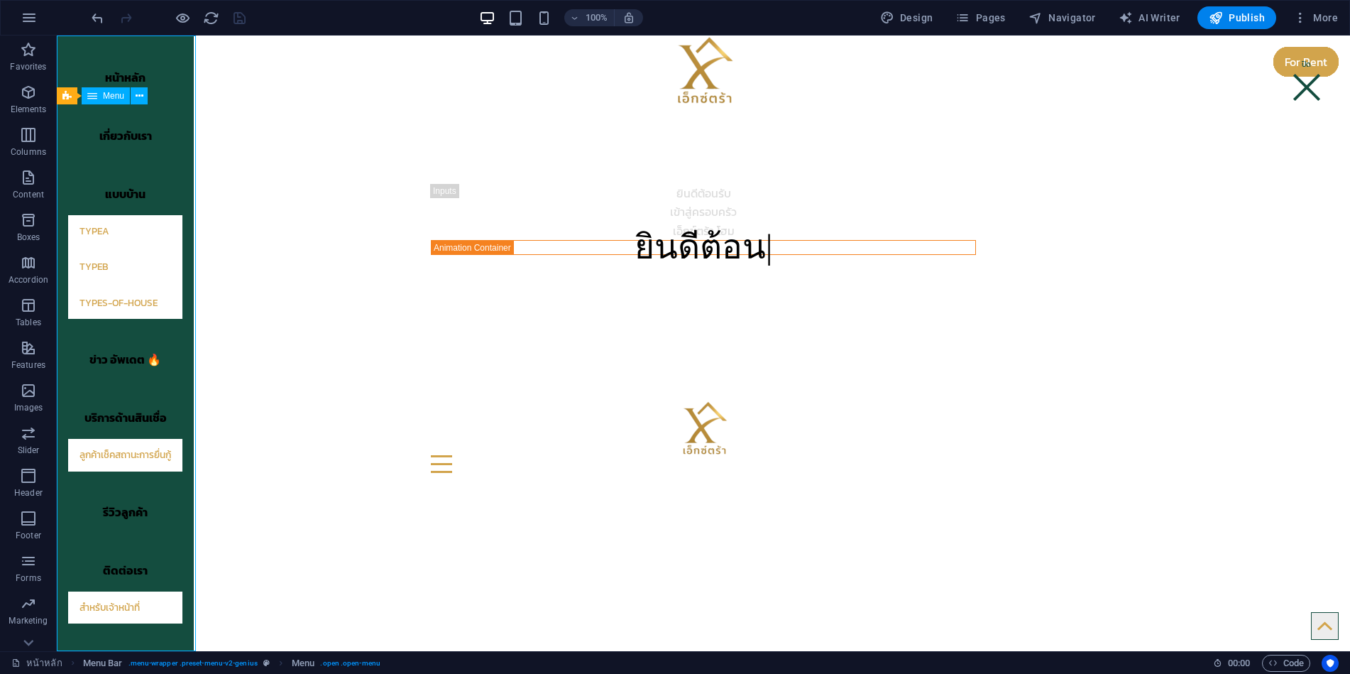
select select "px"
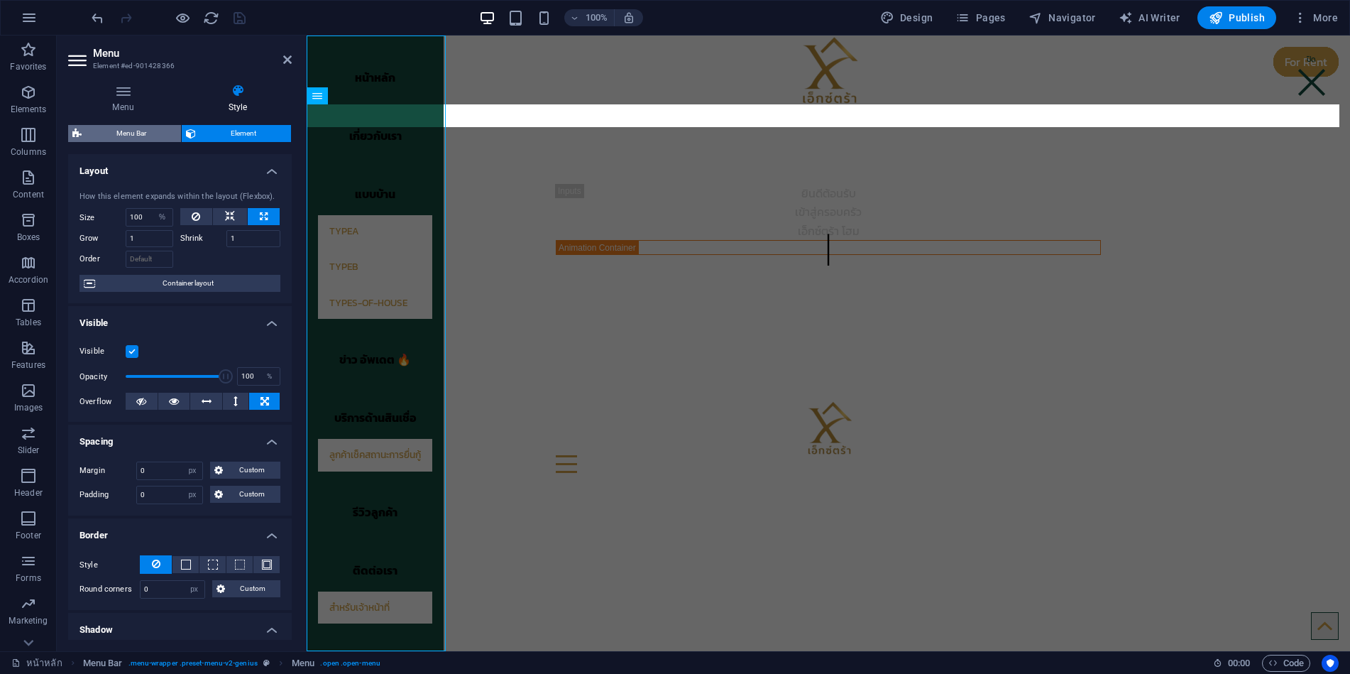
click at [141, 131] on span "Menu Bar" at bounding box center [131, 133] width 91 height 17
select select "rem"
select select "vw"
select select "rem"
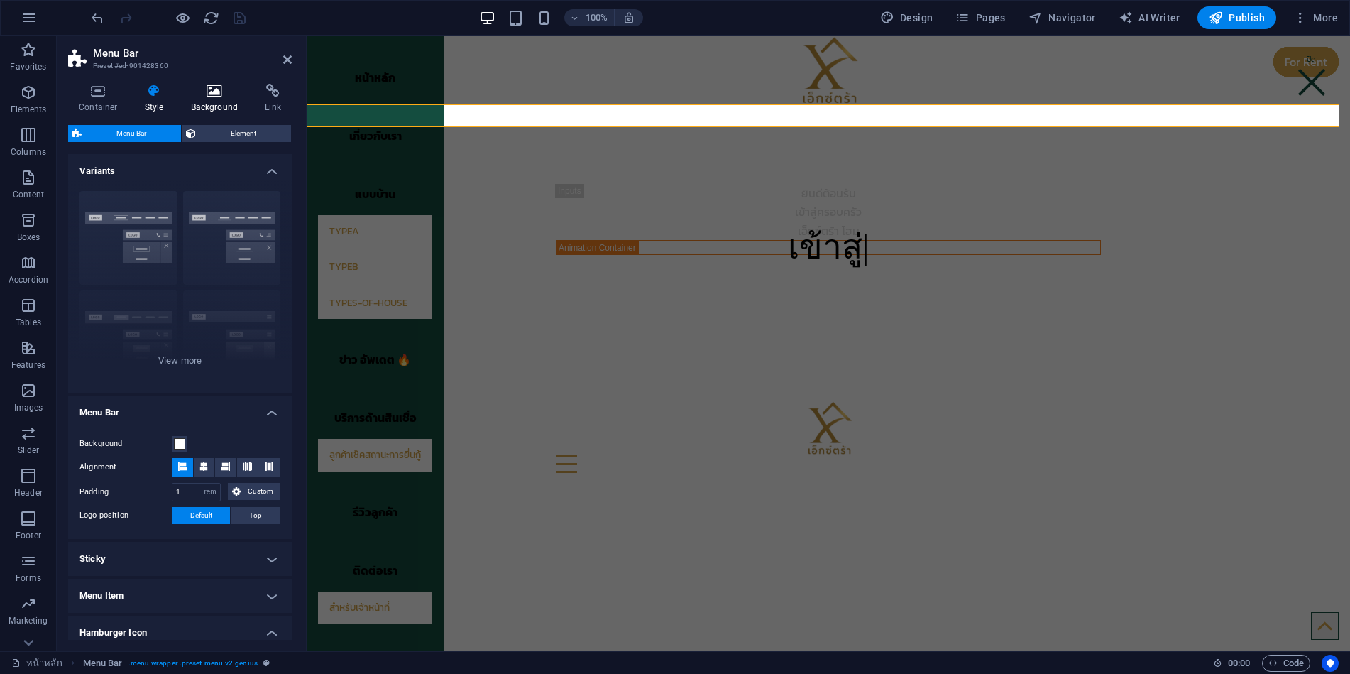
click at [213, 94] on icon at bounding box center [214, 91] width 69 height 14
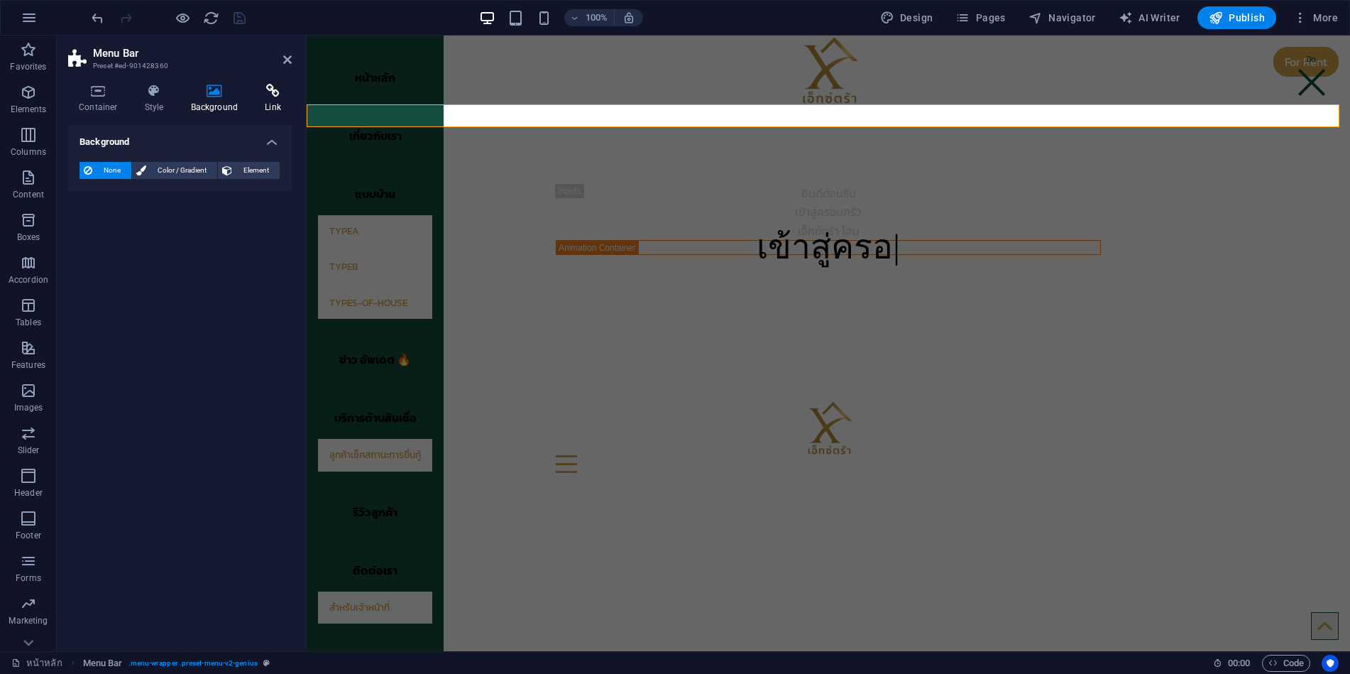
click at [275, 94] on icon at bounding box center [273, 91] width 38 height 14
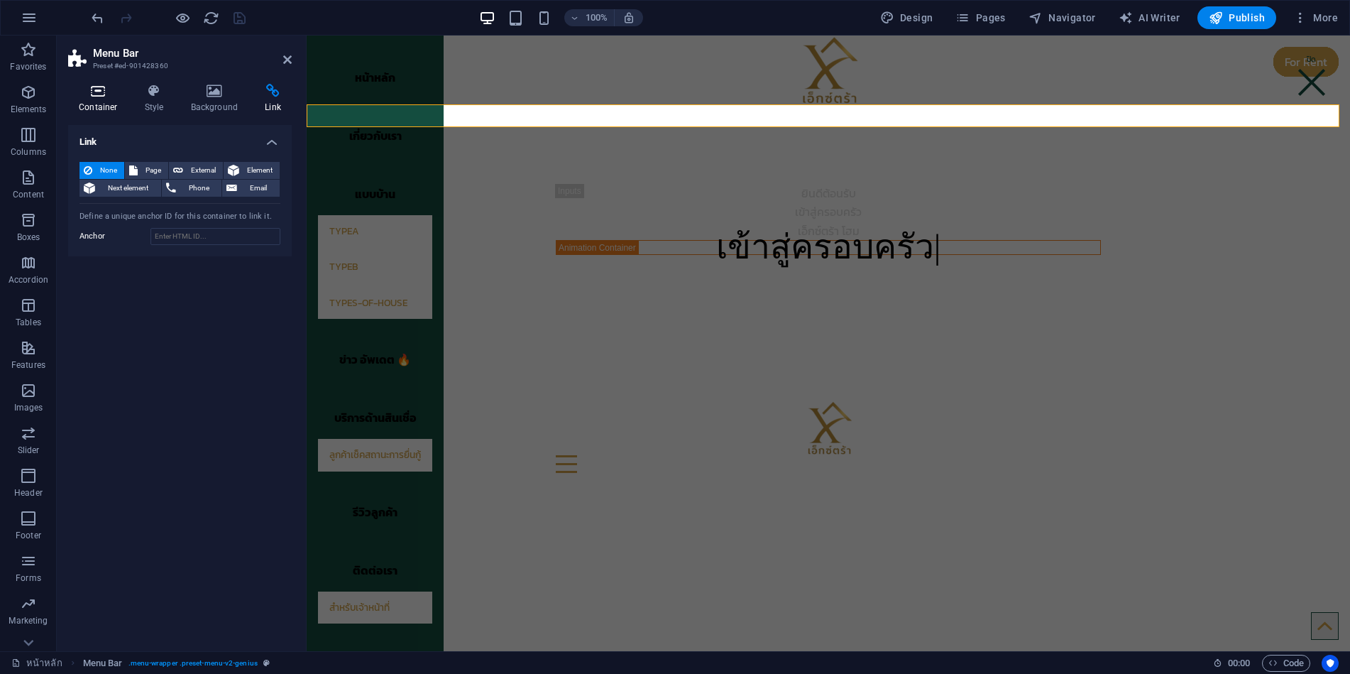
click at [97, 90] on icon at bounding box center [98, 91] width 60 height 14
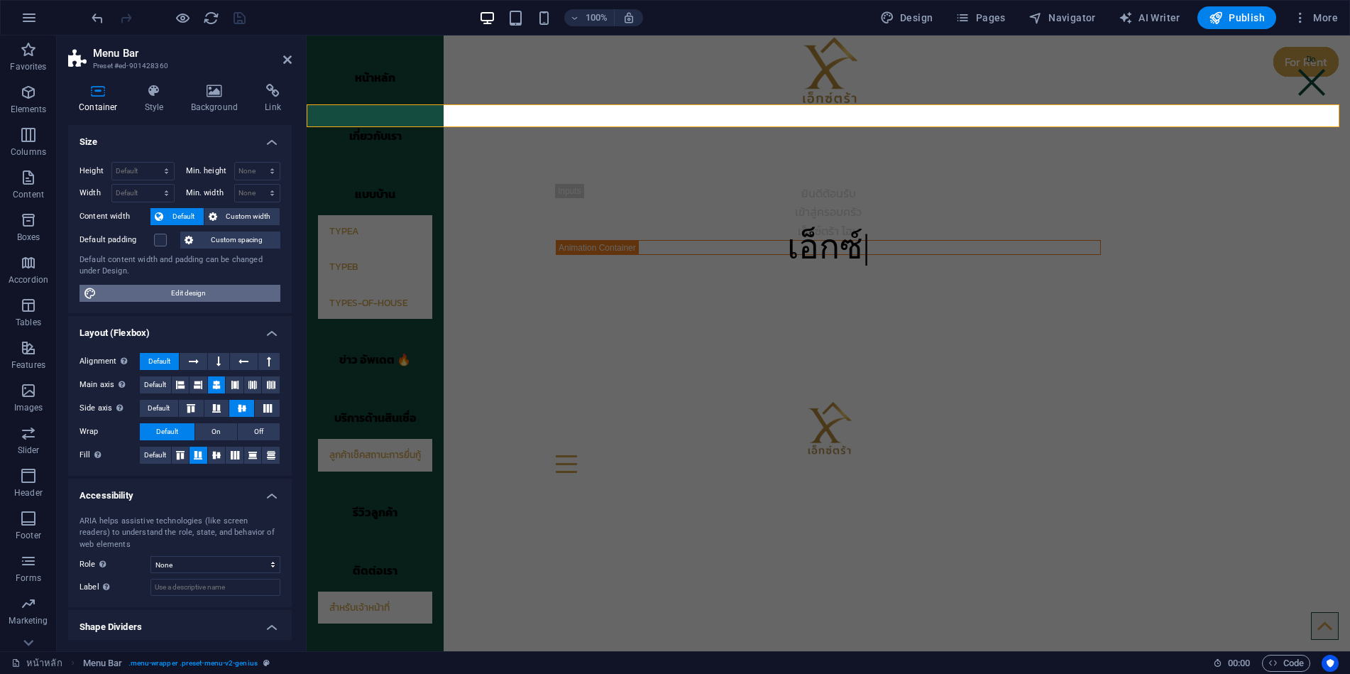
click at [217, 288] on span "Edit design" at bounding box center [188, 293] width 175 height 17
select select "rem"
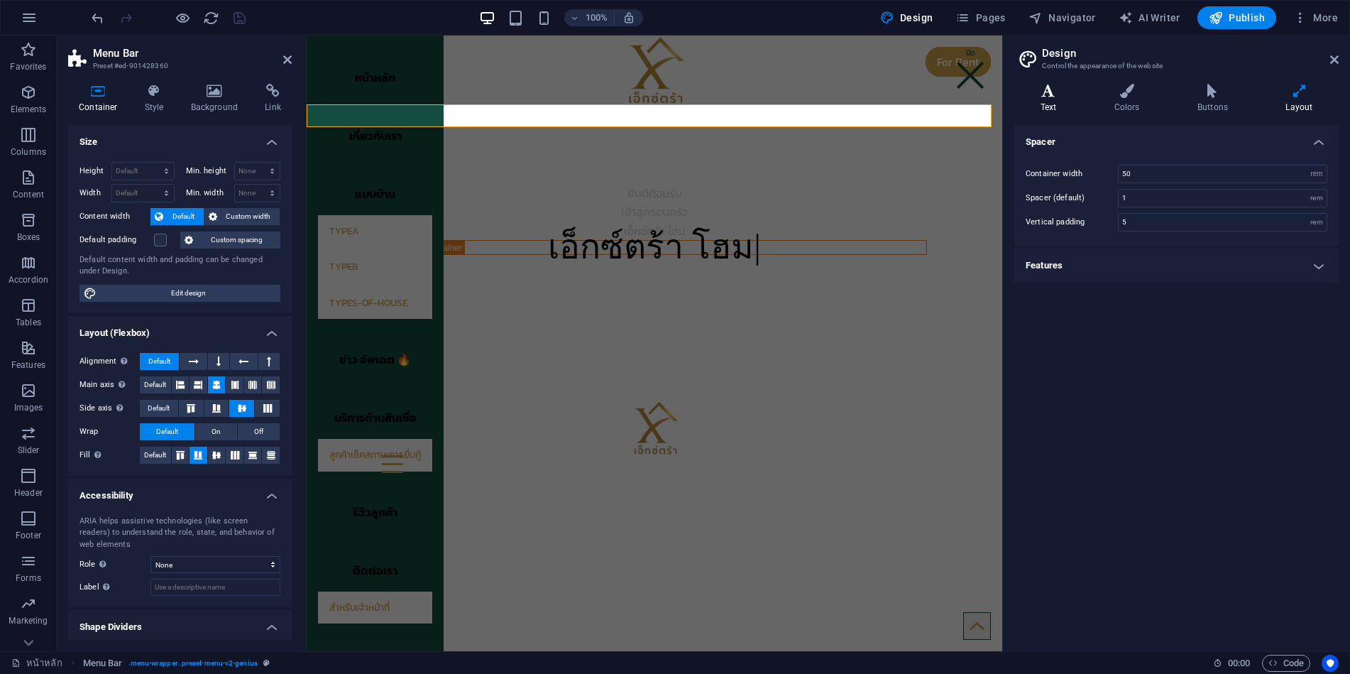
click at [1059, 92] on icon at bounding box center [1048, 91] width 68 height 14
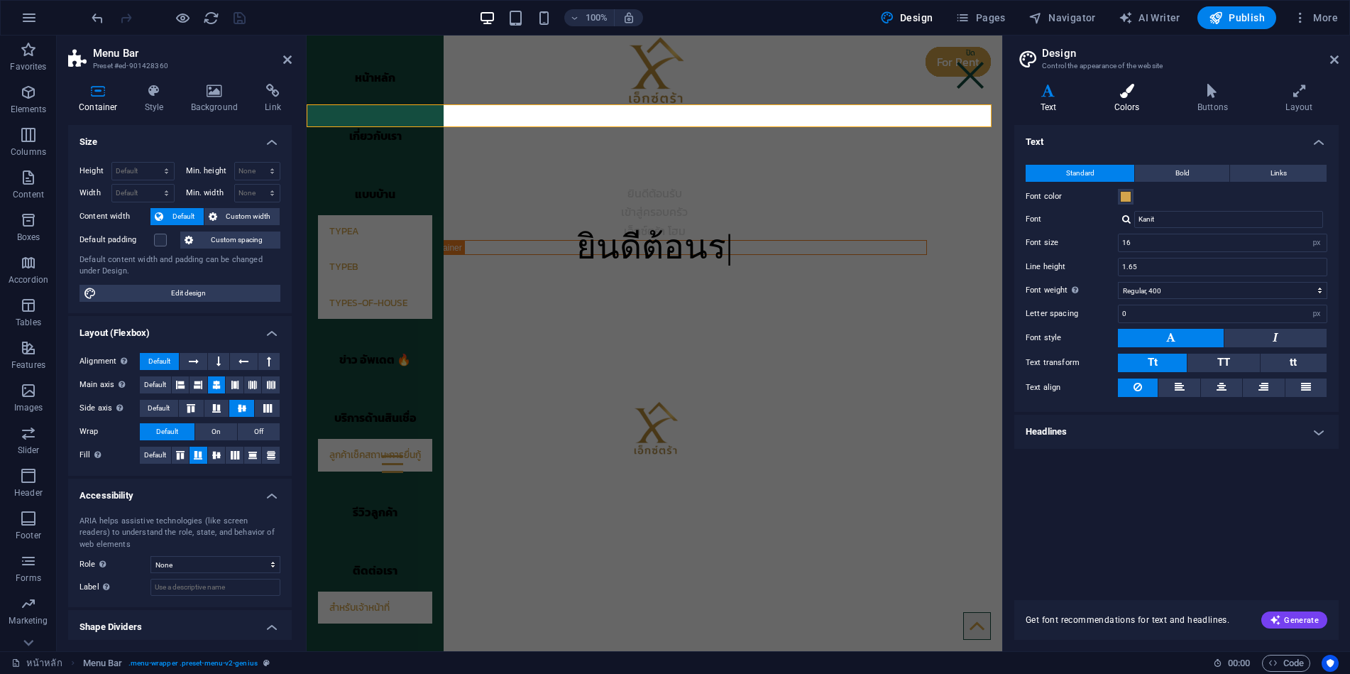
click at [1134, 94] on icon at bounding box center [1126, 91] width 77 height 14
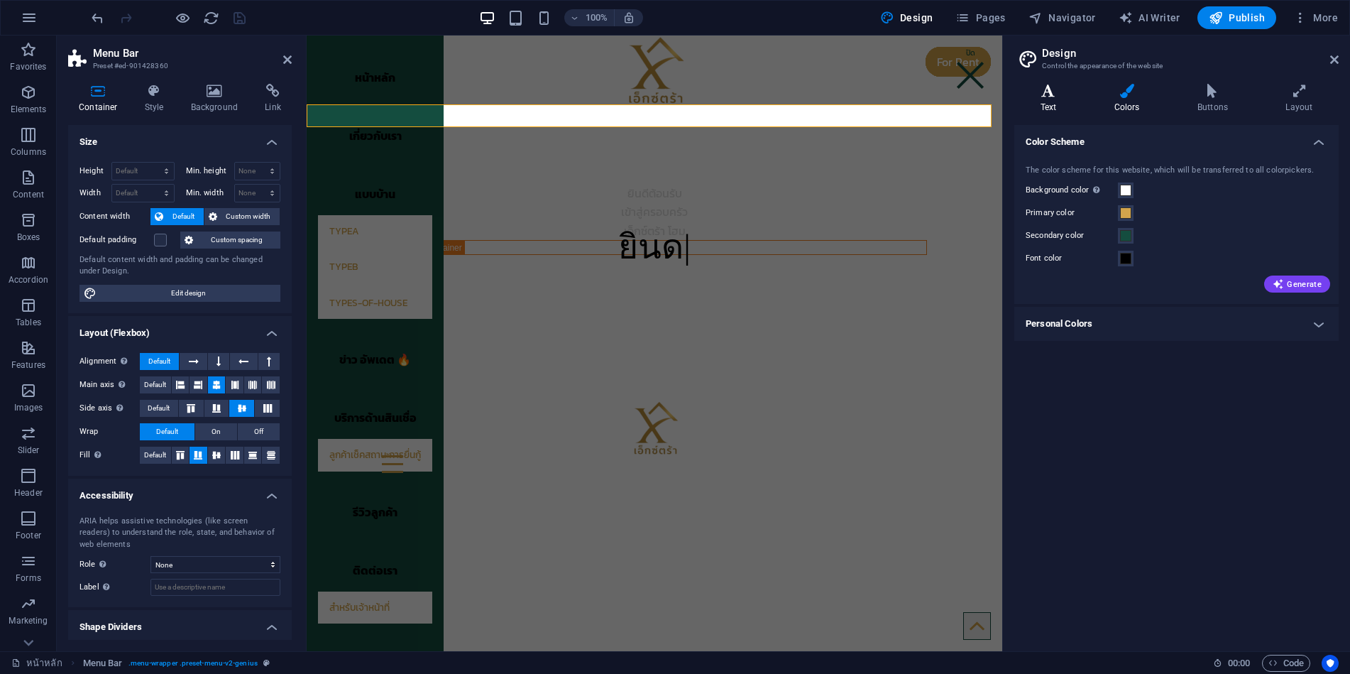
click at [1054, 89] on icon at bounding box center [1048, 91] width 68 height 14
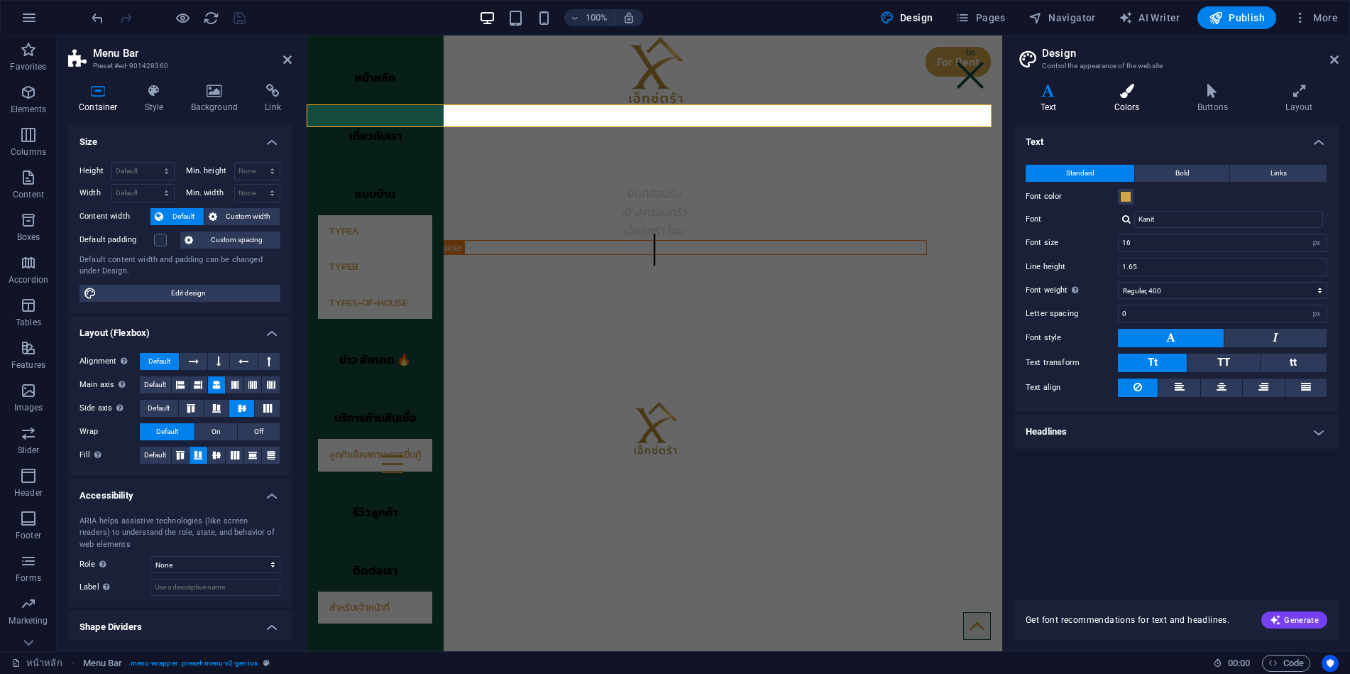
click at [1137, 92] on icon at bounding box center [1126, 91] width 77 height 14
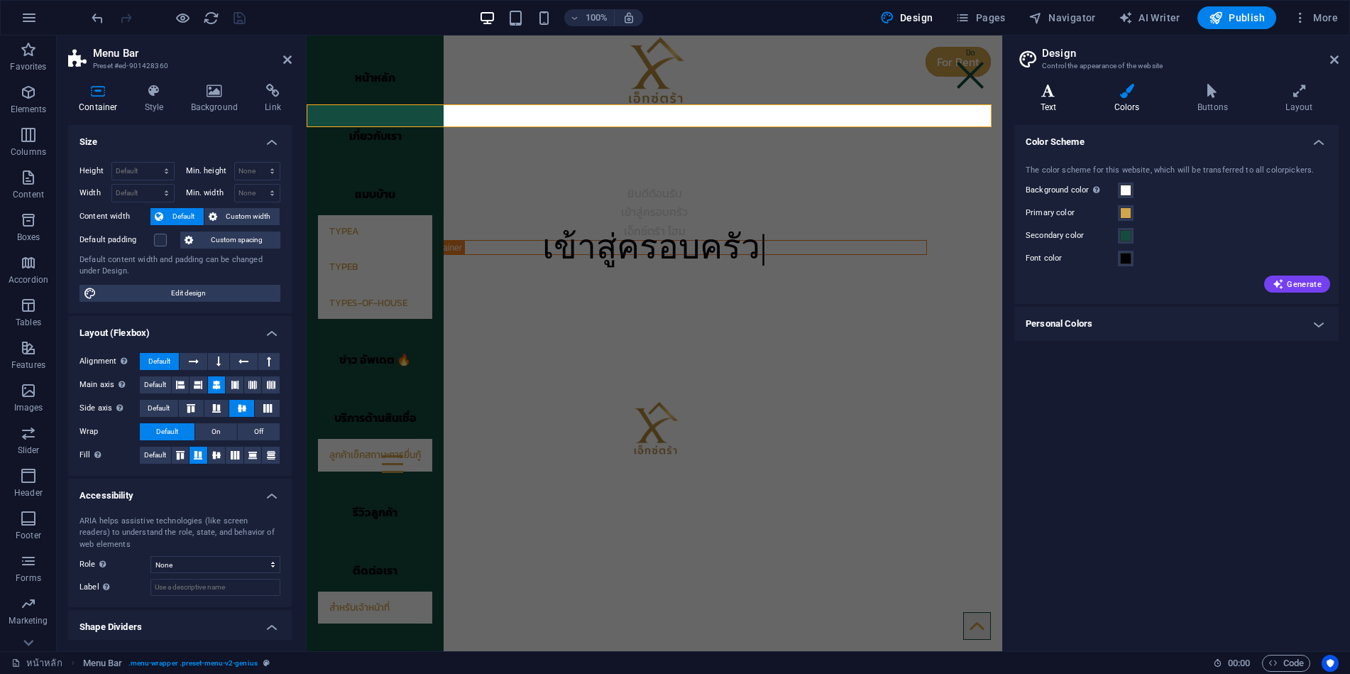
click at [1059, 95] on icon at bounding box center [1048, 91] width 68 height 14
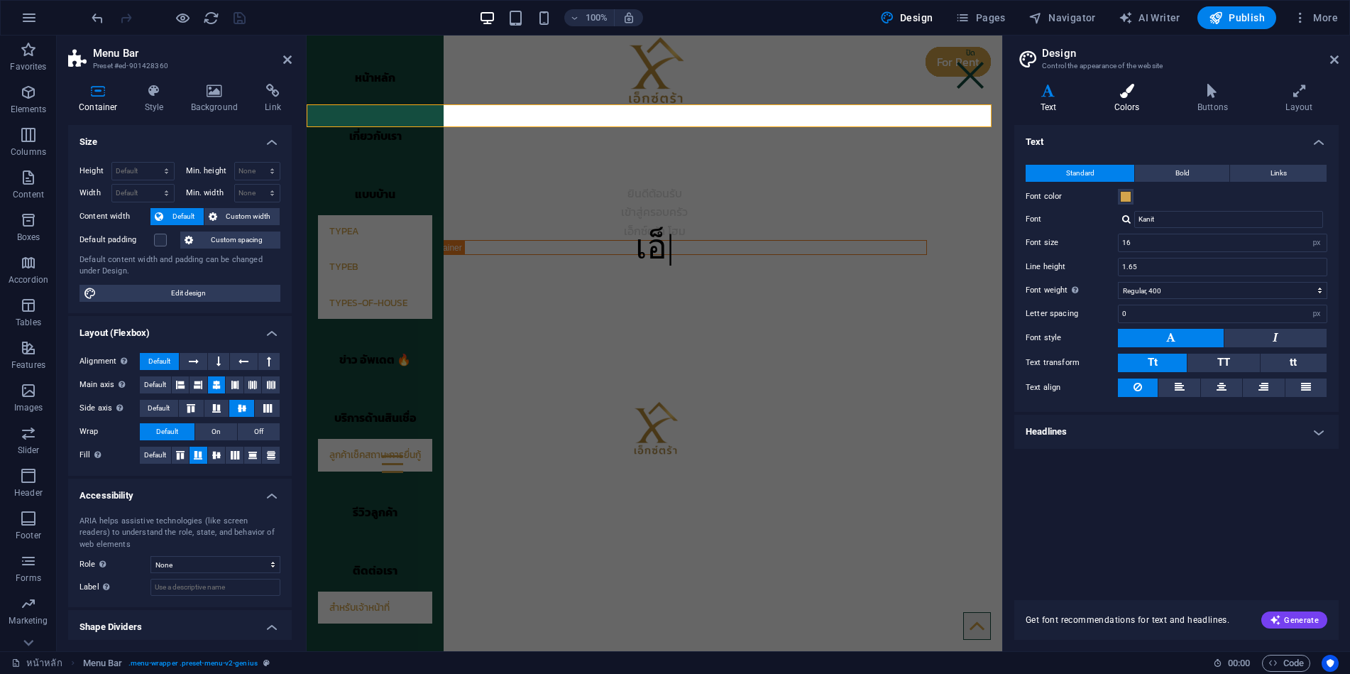
click at [1129, 101] on h4 "Colors" at bounding box center [1129, 99] width 83 height 30
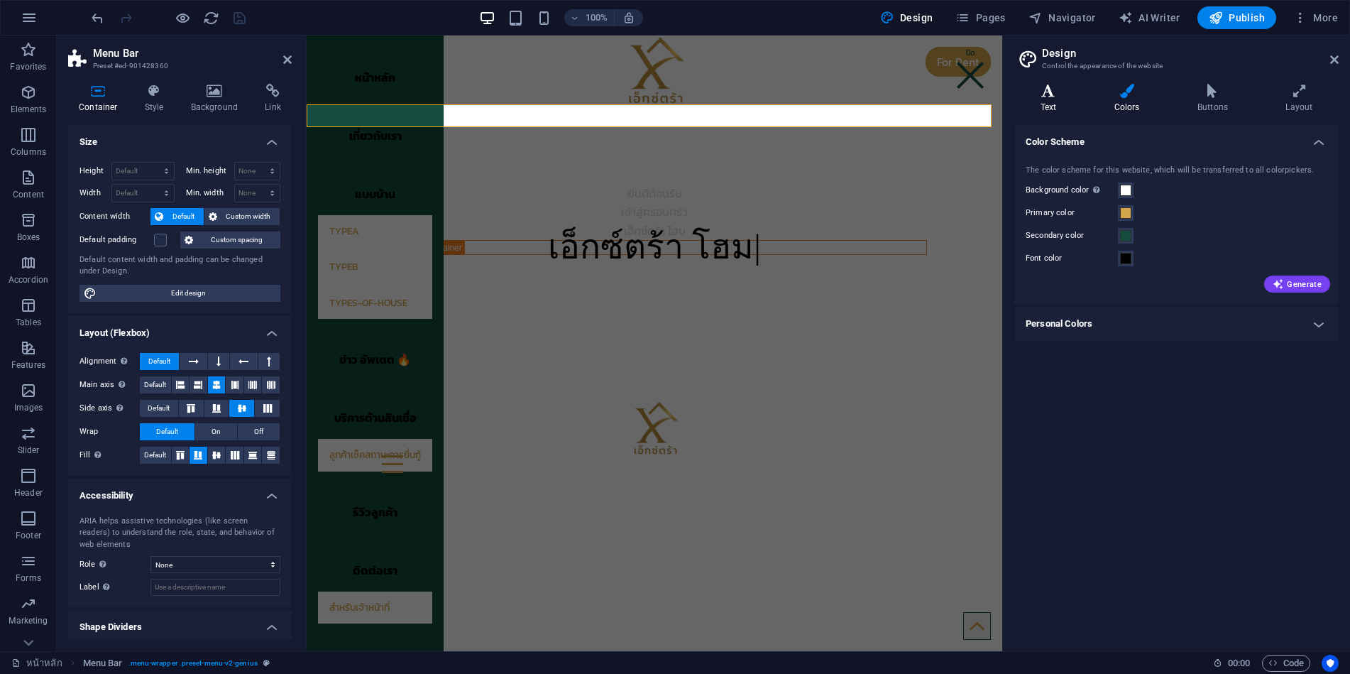
click at [1055, 100] on h4 "Text" at bounding box center [1051, 99] width 74 height 30
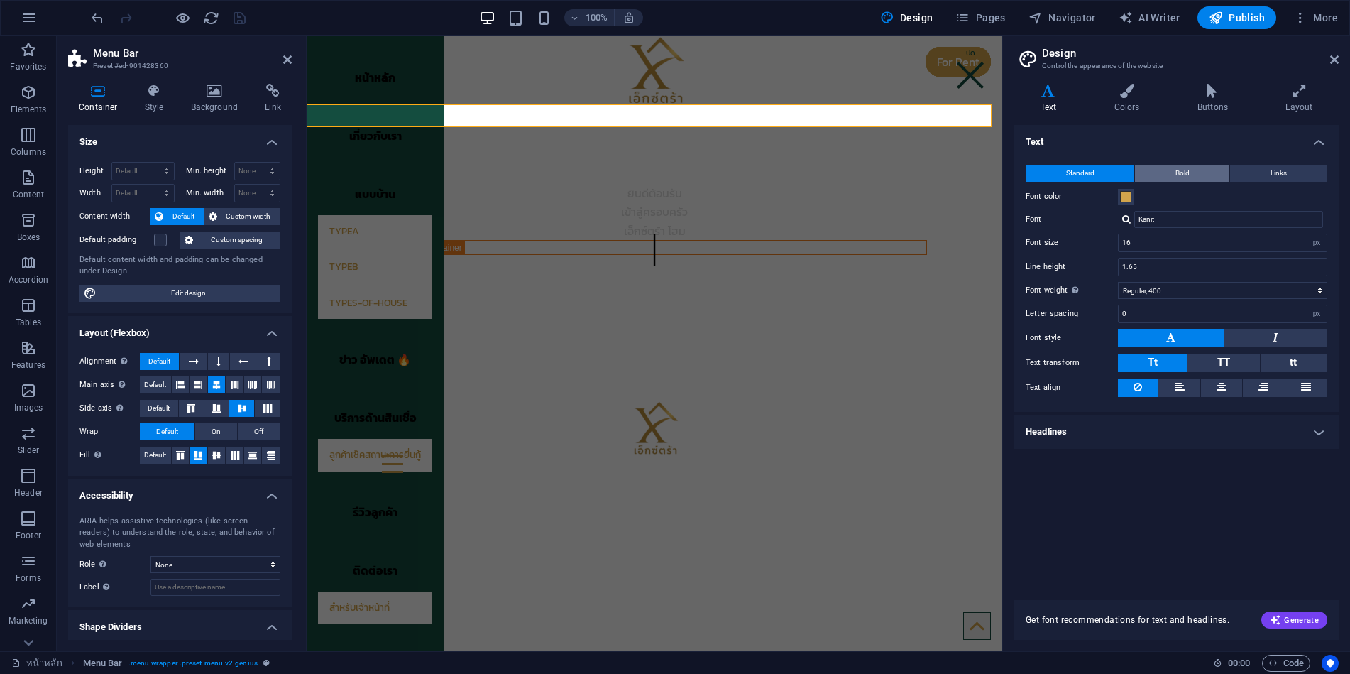
click at [1185, 166] on span "Bold" at bounding box center [1183, 173] width 14 height 17
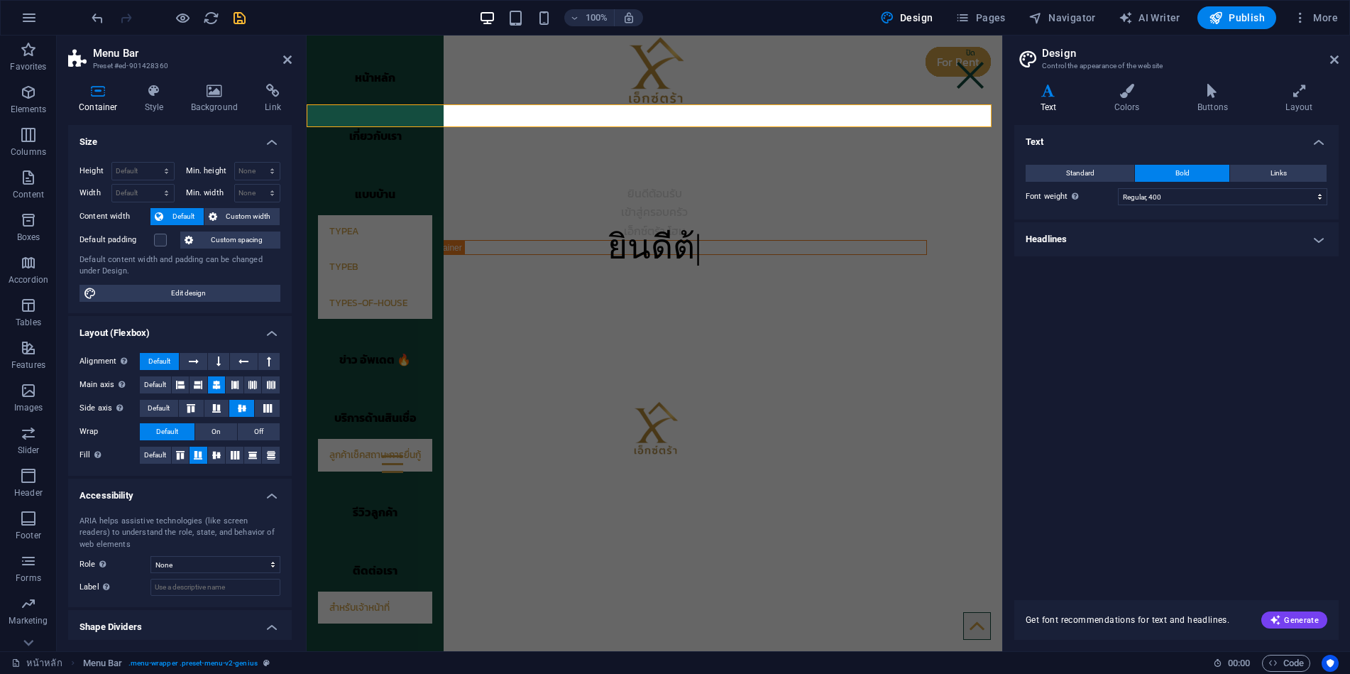
click at [1100, 238] on h4 "Headlines" at bounding box center [1176, 239] width 324 height 34
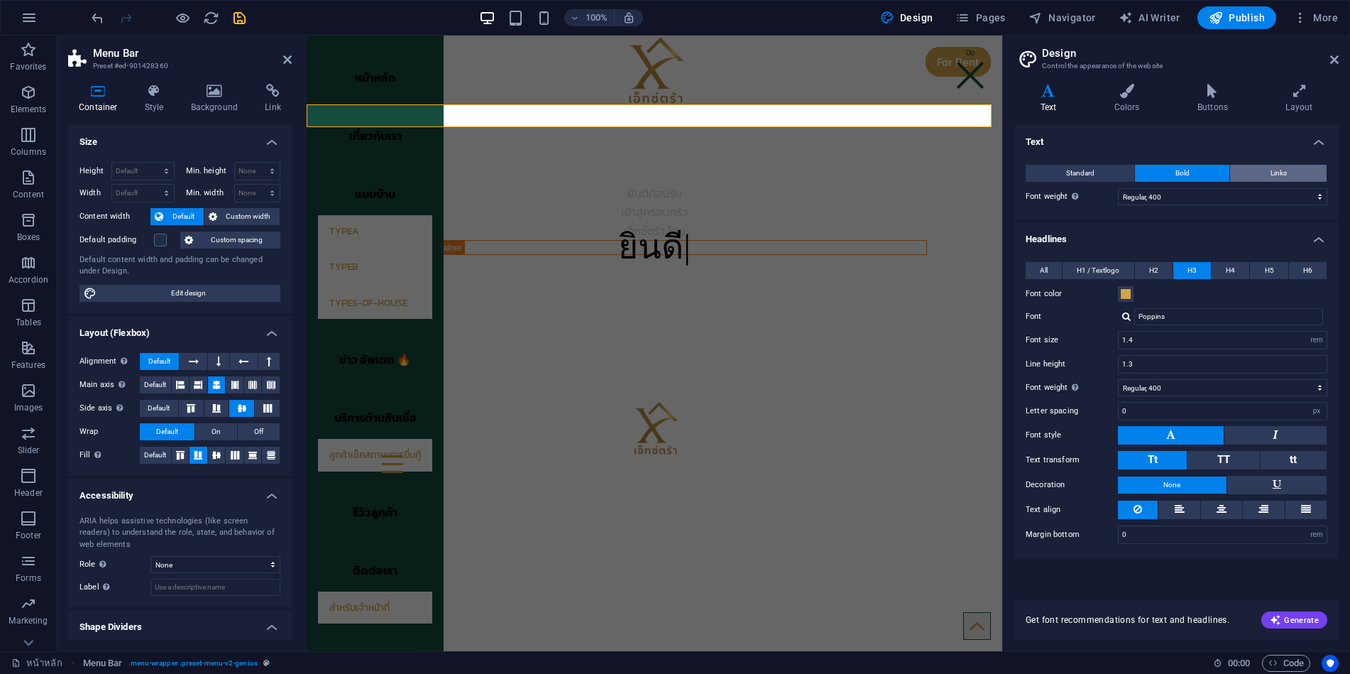
click at [1272, 170] on span "Links" at bounding box center [1279, 173] width 16 height 17
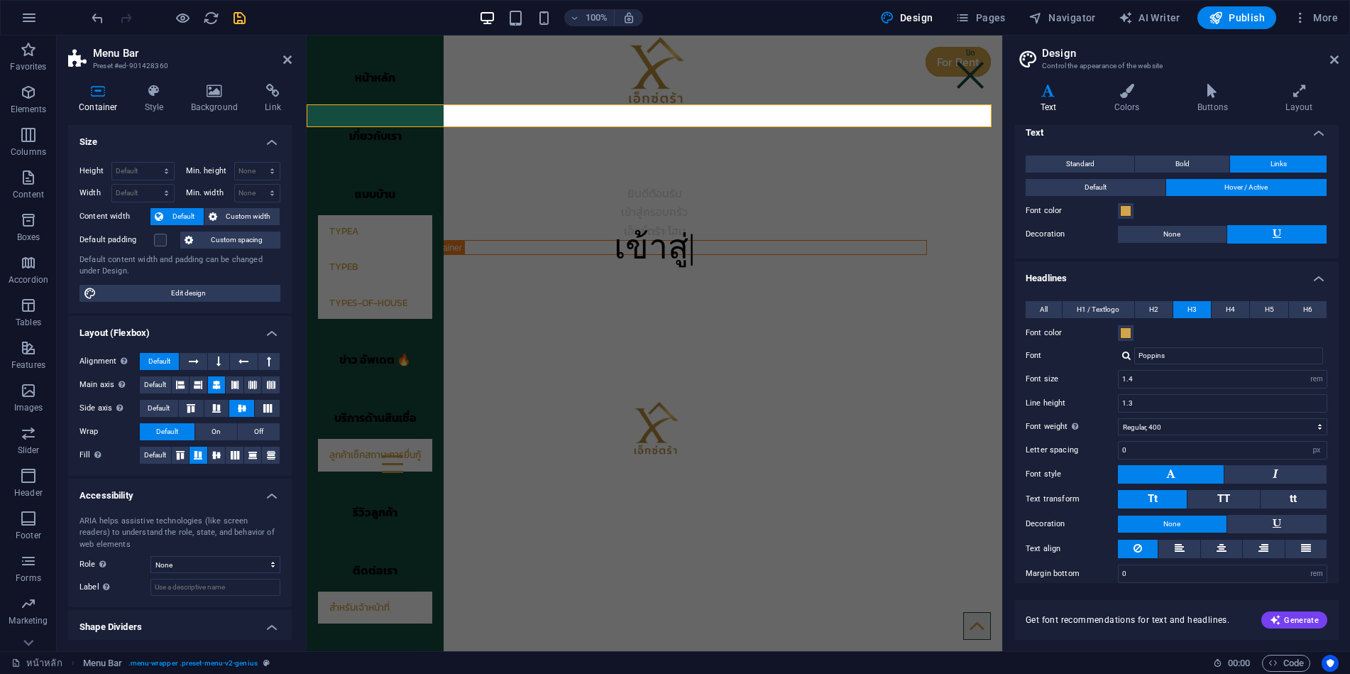
scroll to position [0, 0]
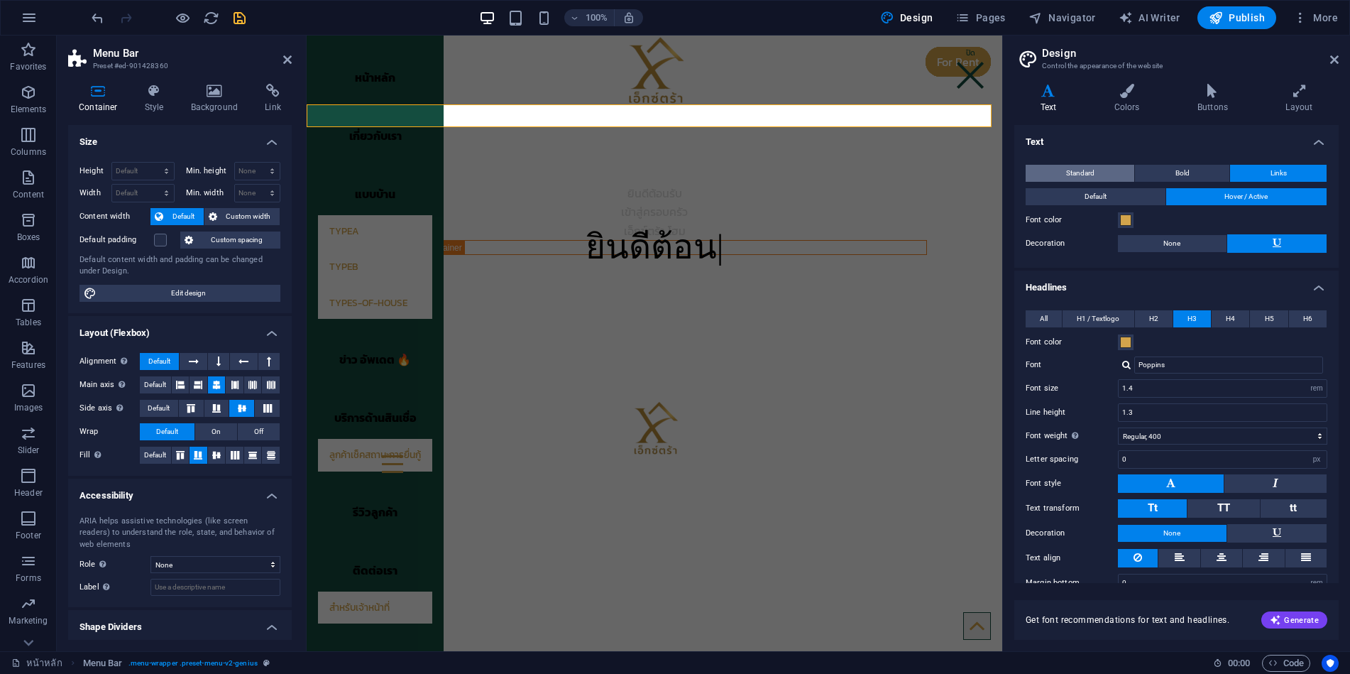
click at [1100, 170] on button "Standard" at bounding box center [1080, 173] width 109 height 17
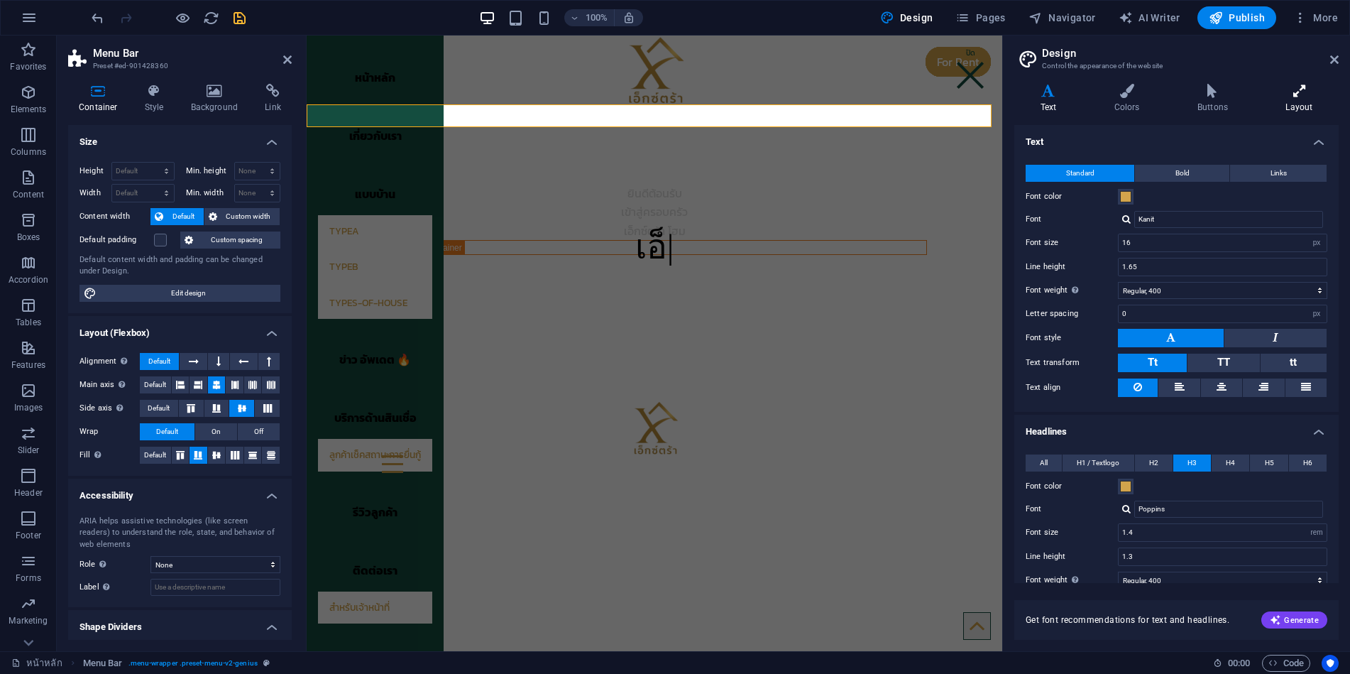
click at [1306, 100] on h4 "Layout" at bounding box center [1299, 99] width 79 height 30
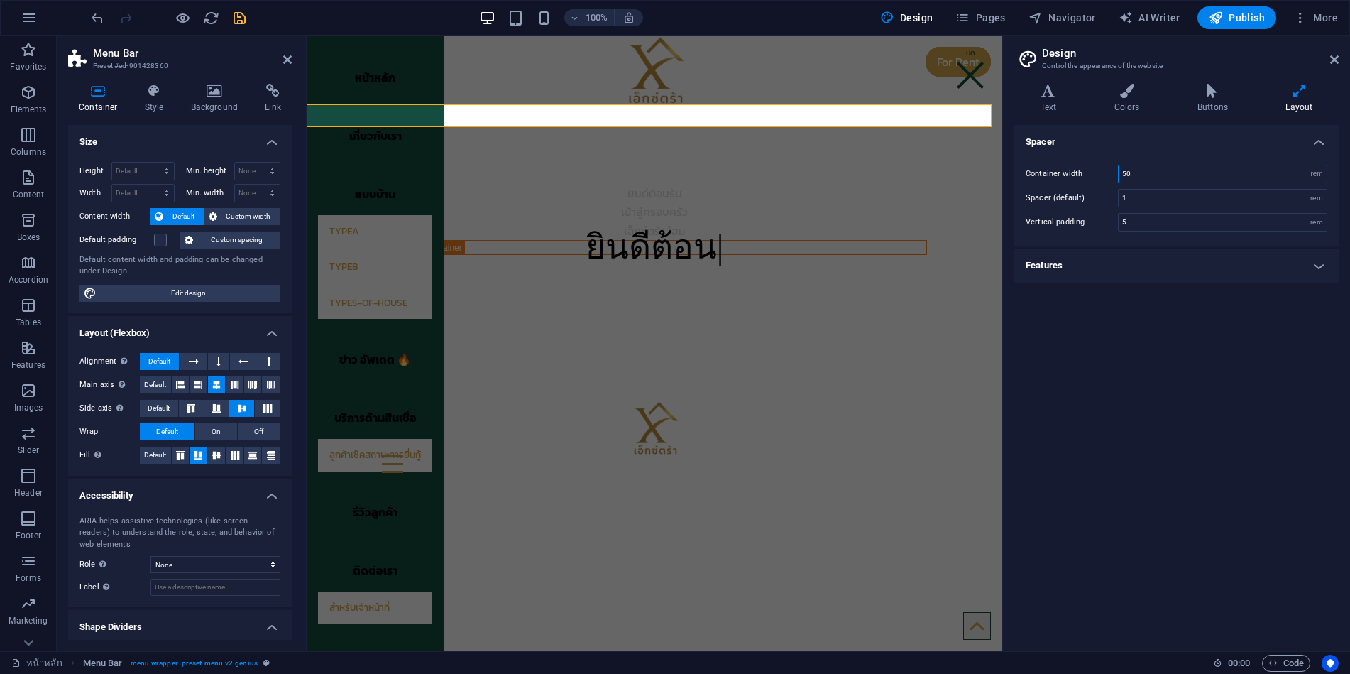
drag, startPoint x: 1154, startPoint y: 173, endPoint x: 1115, endPoint y: 173, distance: 39.8
click at [1115, 173] on div "Container width 50 rem px" at bounding box center [1177, 174] width 302 height 18
click at [1157, 195] on input "1" at bounding box center [1223, 198] width 208 height 17
drag, startPoint x: 1156, startPoint y: 177, endPoint x: 1122, endPoint y: 175, distance: 34.1
click at [1122, 175] on input "25" at bounding box center [1223, 173] width 208 height 17
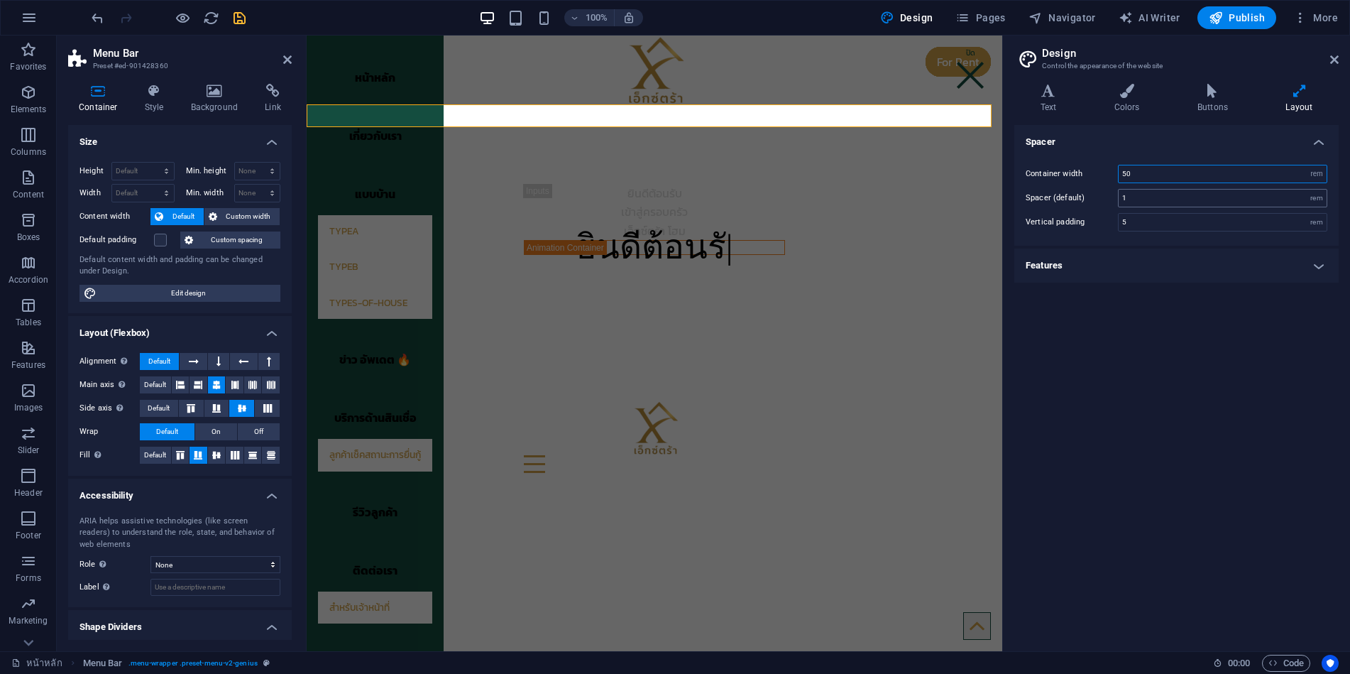
type input "50"
click at [1142, 198] on input "1" at bounding box center [1223, 198] width 208 height 17
click at [1143, 176] on input "50" at bounding box center [1223, 173] width 208 height 17
click at [1080, 263] on h4 "Features" at bounding box center [1176, 265] width 324 height 34
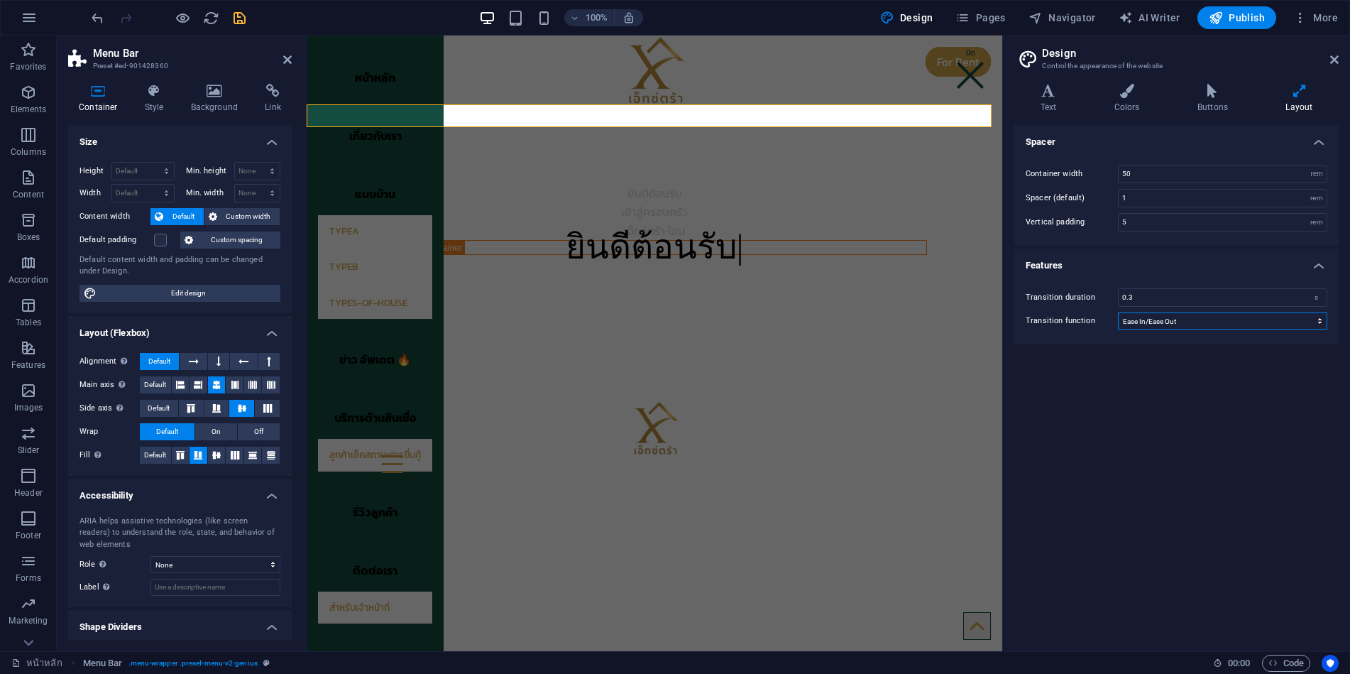
click at [1141, 322] on select "Ease Ease In Ease Out Ease In/Ease Out Linear" at bounding box center [1222, 320] width 209 height 17
click at [1142, 321] on select "Ease Ease In Ease Out Ease In/Ease Out Linear" at bounding box center [1222, 320] width 209 height 17
click at [1135, 319] on select "Ease Ease In Ease Out Ease In/Ease Out Linear" at bounding box center [1222, 320] width 209 height 17
click at [1118, 312] on select "Ease Ease In Ease Out Ease In/Ease Out Linear" at bounding box center [1222, 320] width 209 height 17
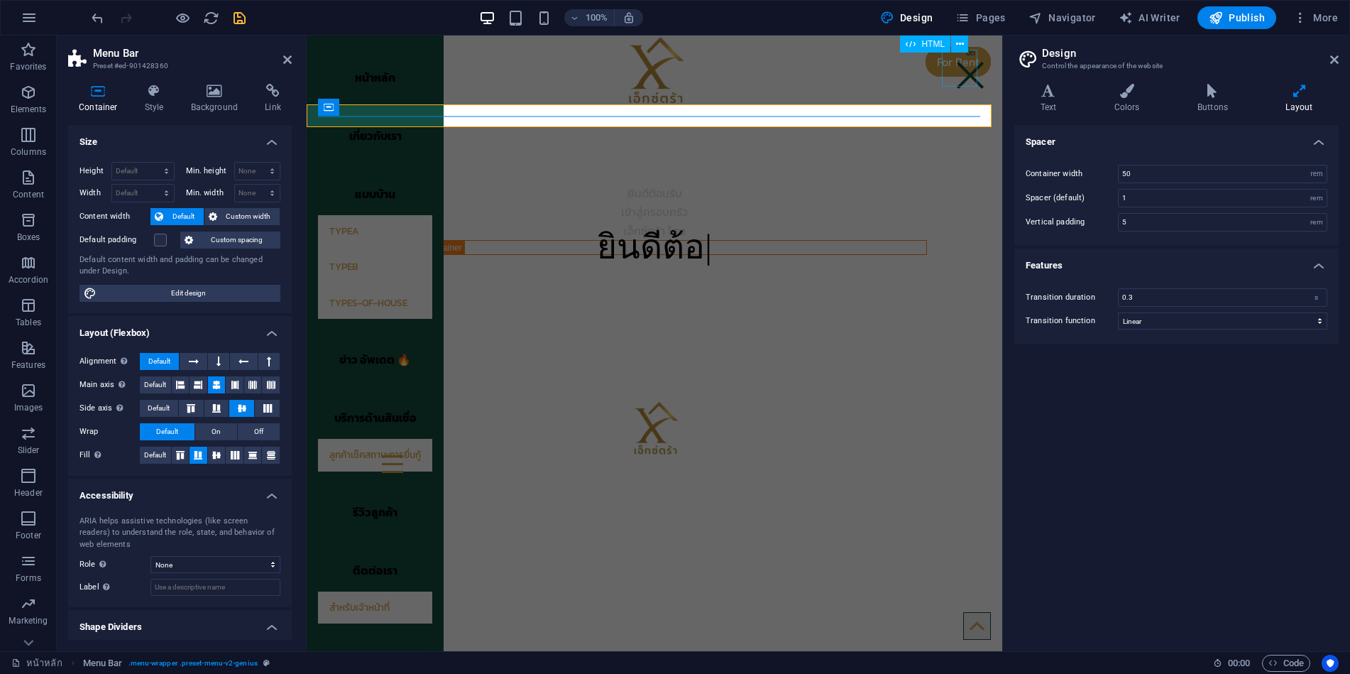
click at [964, 79] on div at bounding box center [970, 68] width 35 height 37
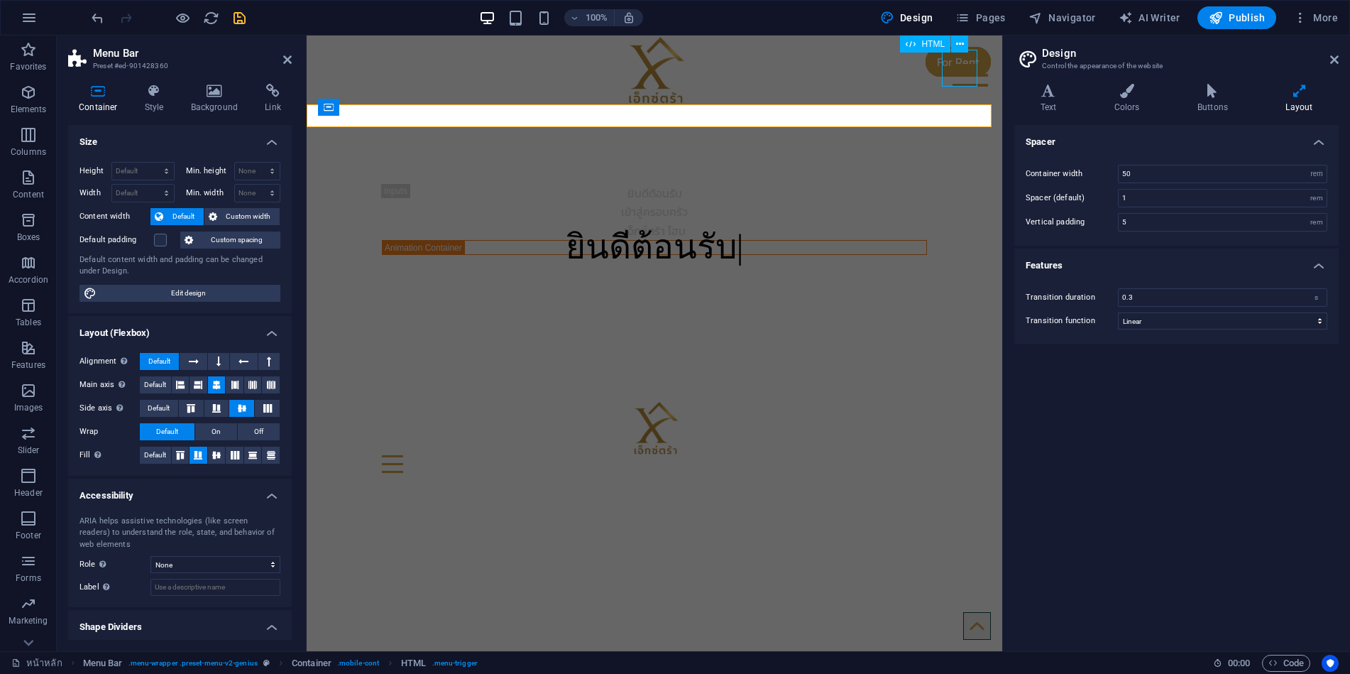
click at [964, 79] on div at bounding box center [970, 68] width 35 height 37
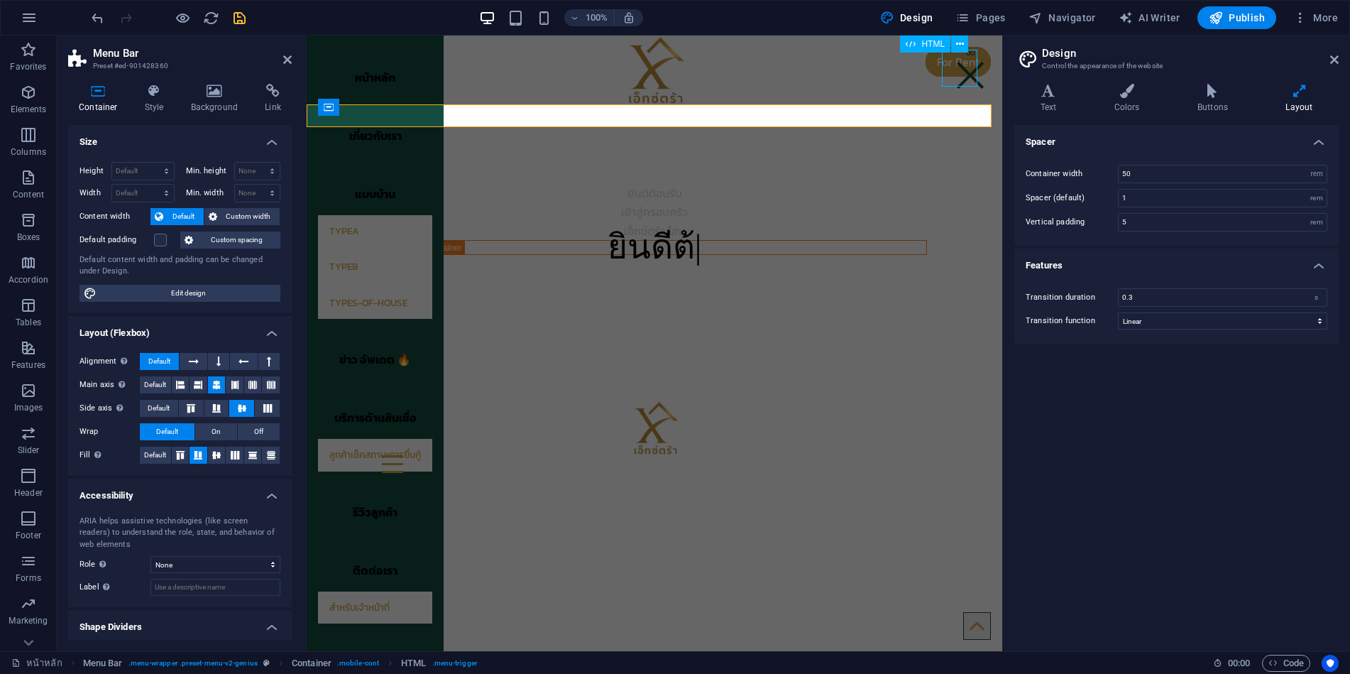
click at [964, 77] on div at bounding box center [970, 68] width 35 height 37
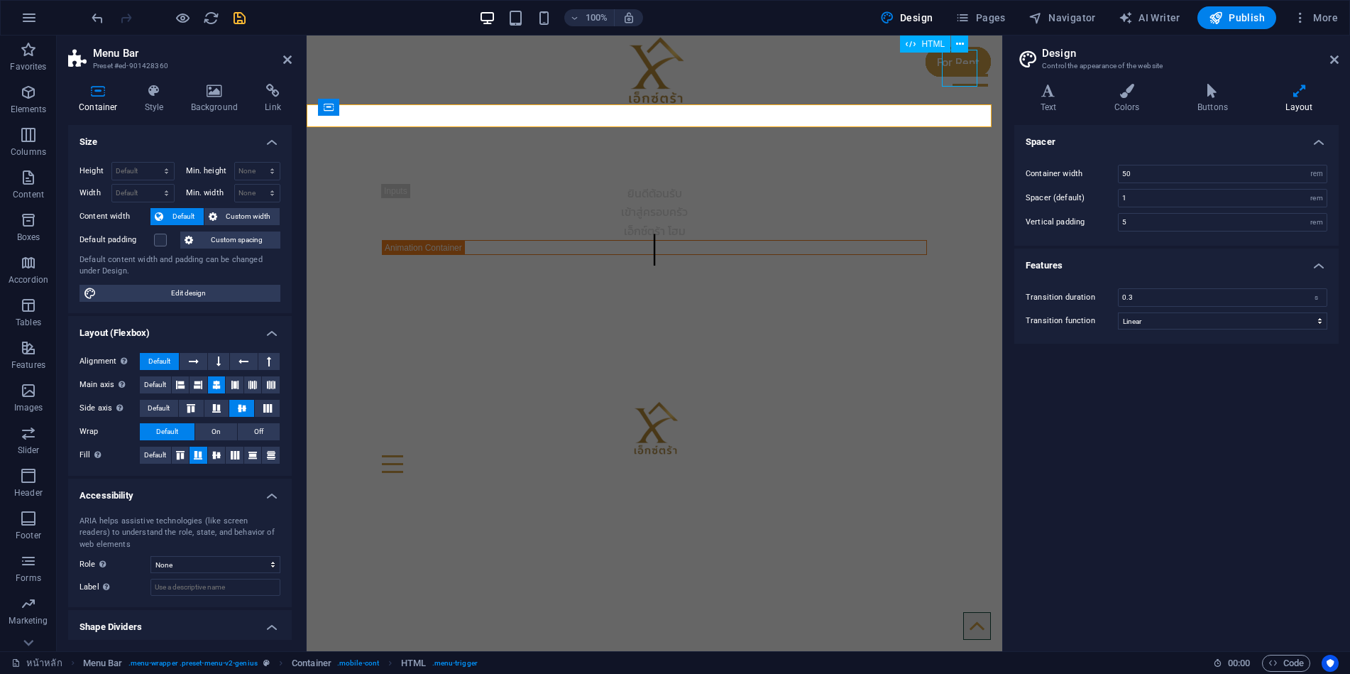
click at [964, 77] on div at bounding box center [970, 68] width 35 height 37
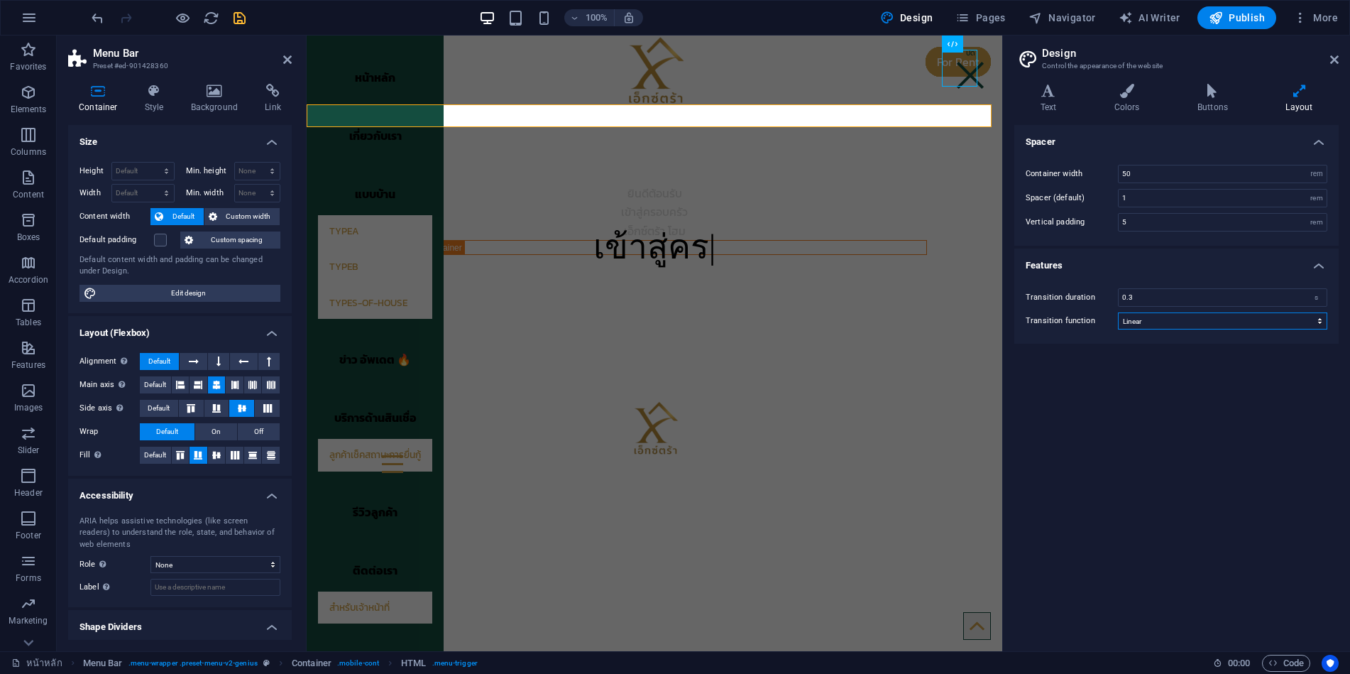
click at [1138, 317] on select "Ease Ease In Ease Out Ease In/Ease Out Linear" at bounding box center [1222, 320] width 209 height 17
select select "ease-in-out"
click at [1118, 312] on select "Ease Ease In Ease Out Ease In/Ease Out Linear" at bounding box center [1222, 320] width 209 height 17
click at [236, 20] on icon "save" at bounding box center [239, 18] width 16 height 16
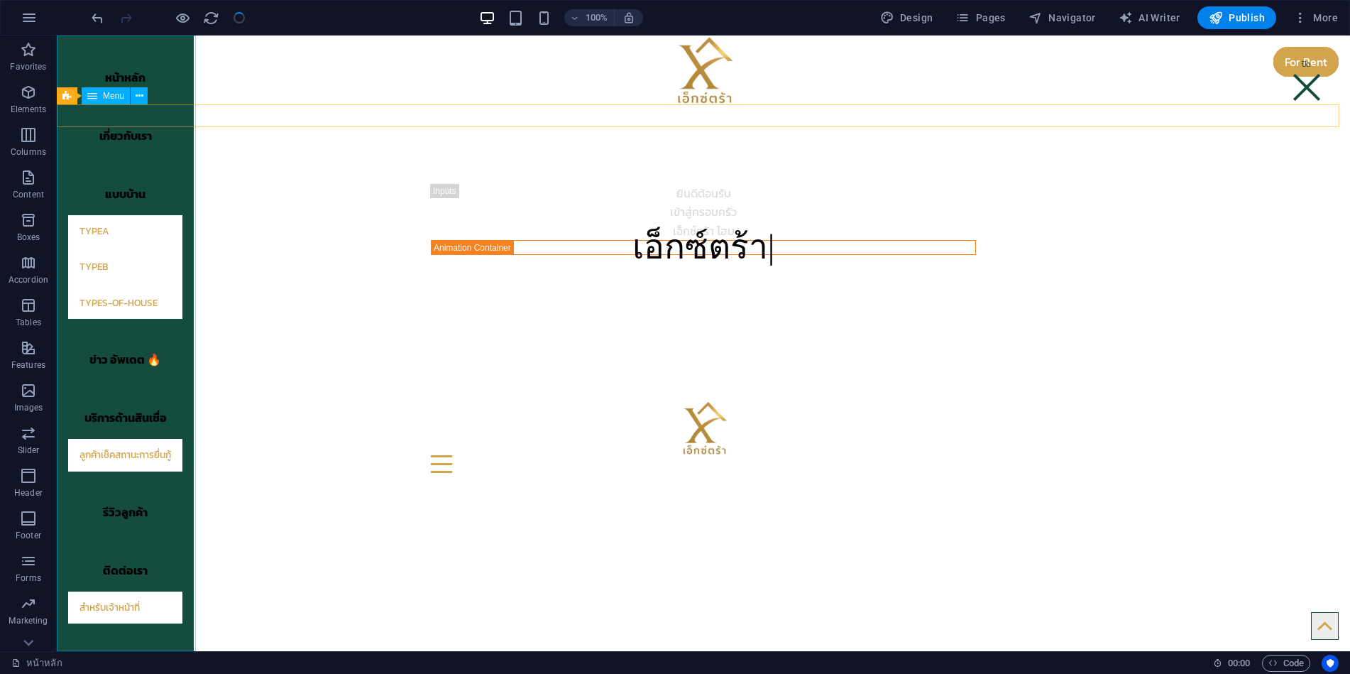
click at [186, 393] on nav "หน้าหลัก เกี่ยวกับเรา แบบบ้าน TypeA TypeB types-of-house ข่าว อัพเดต 🔥 บริการด้…" at bounding box center [125, 342] width 137 height 615
click at [186, 394] on nav "หน้าหลัก เกี่ยวกับเรา แบบบ้าน TypeA TypeB types-of-house ข่าว อัพเดต 🔥 บริการด้…" at bounding box center [125, 342] width 137 height 615
select select "%"
select select "px"
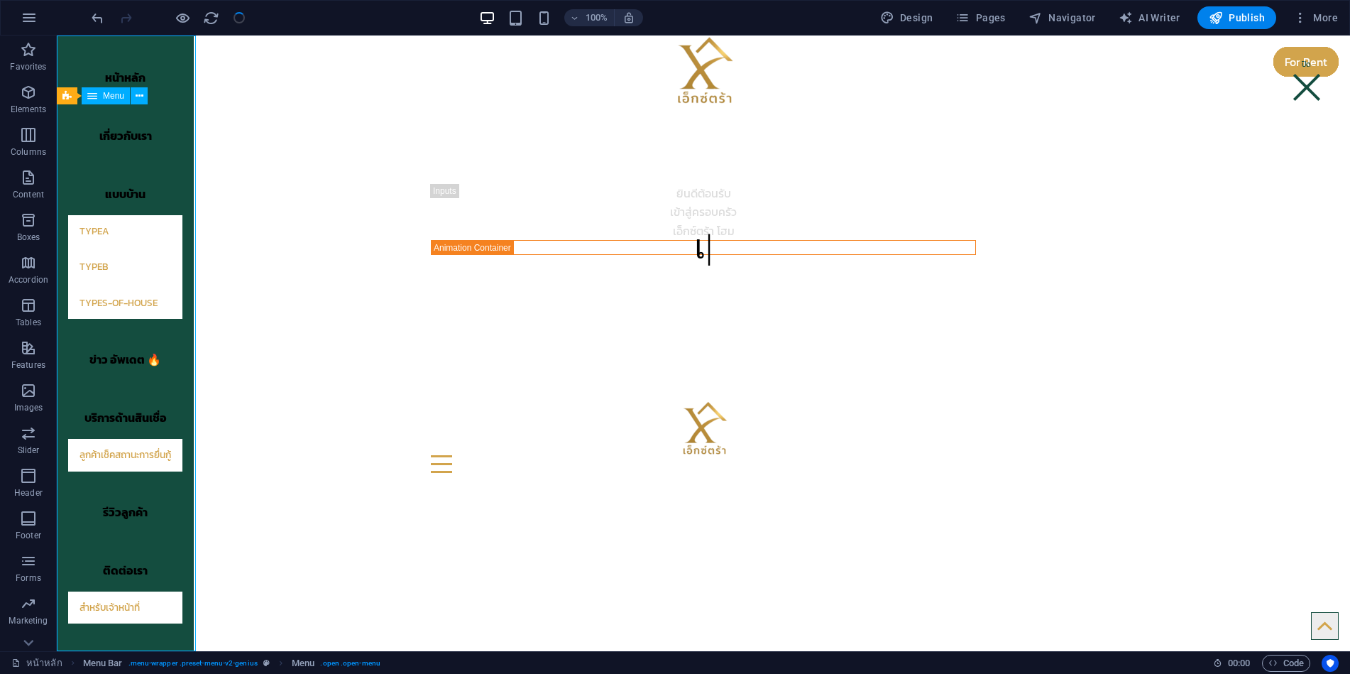
select select "px"
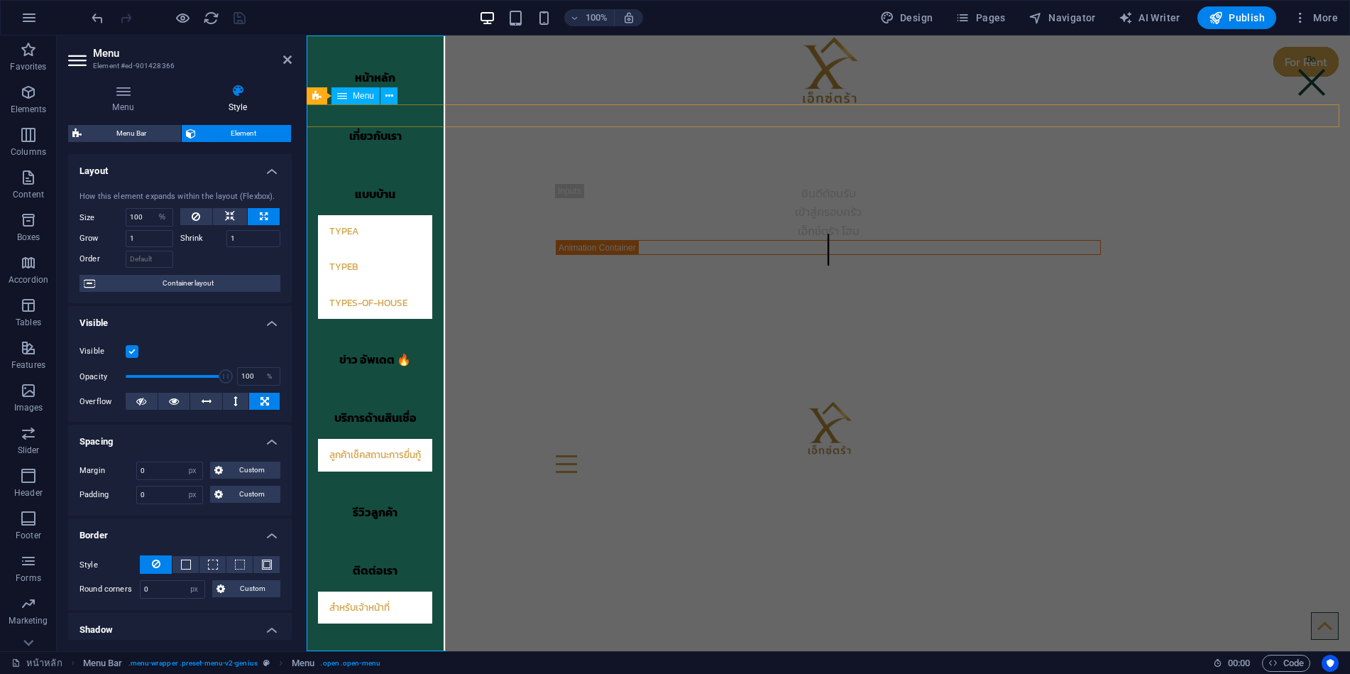
click at [435, 401] on nav "หน้าหลัก เกี่ยวกับเรา แบบบ้าน TypeA TypeB types-of-house ข่าว อัพเดต 🔥 บริการด้…" at bounding box center [375, 342] width 137 height 615
click at [133, 350] on label at bounding box center [132, 351] width 13 height 13
click at [0, 0] on input "Visible" at bounding box center [0, 0] width 0 height 0
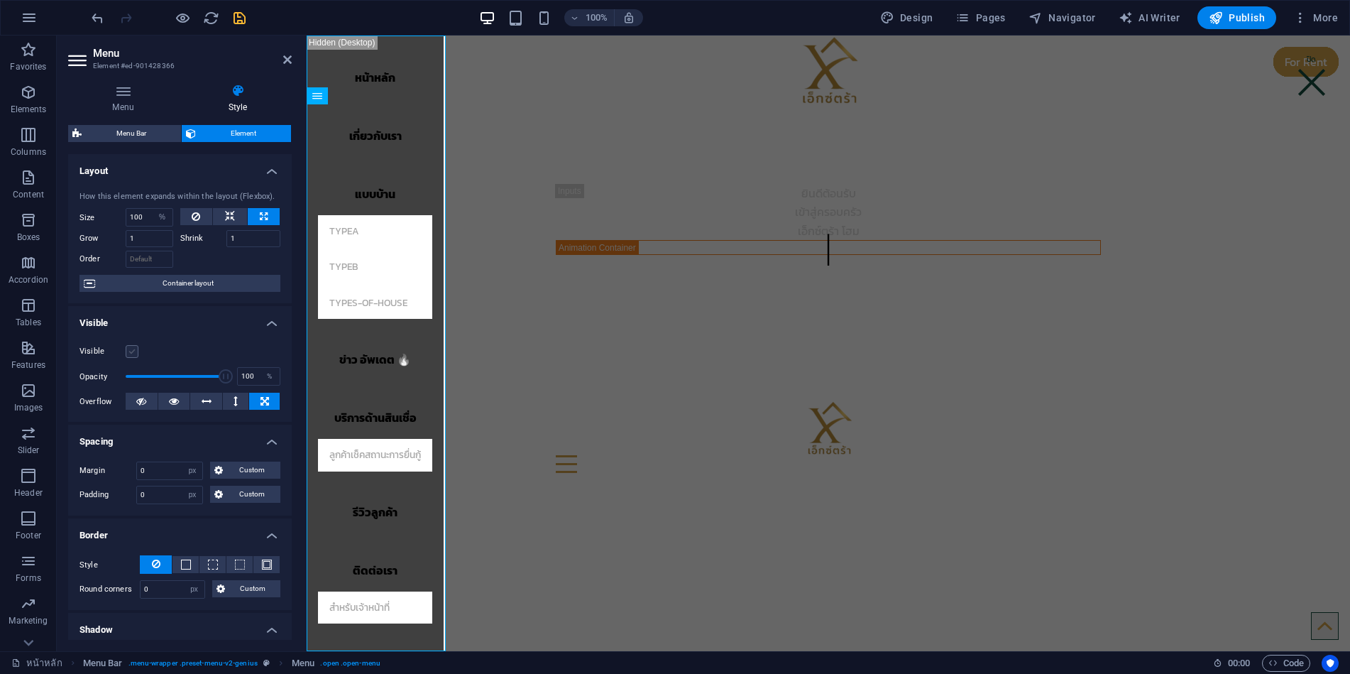
click at [129, 348] on label at bounding box center [132, 351] width 13 height 13
click at [0, 0] on input "Visible" at bounding box center [0, 0] width 0 height 0
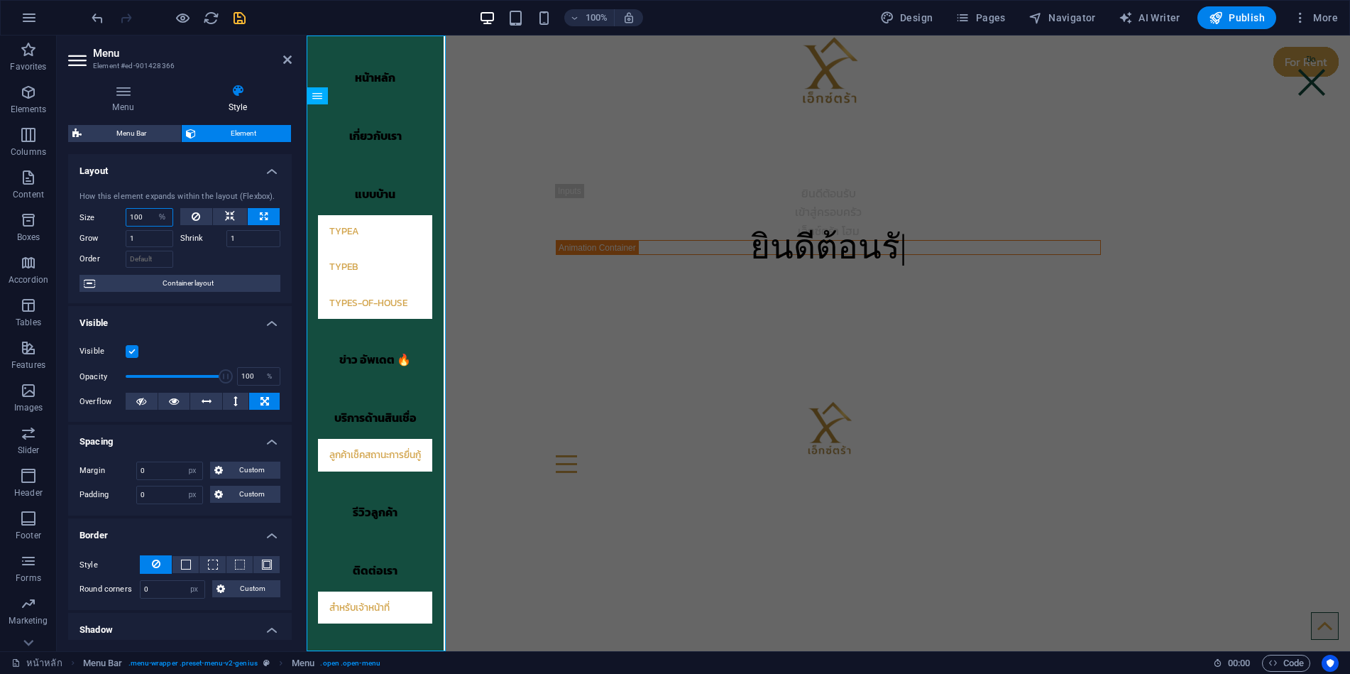
drag, startPoint x: 148, startPoint y: 215, endPoint x: 123, endPoint y: 212, distance: 25.8
click at [123, 212] on div "Size 100 Default auto px % 1/1 1/2 1/3 1/4 1/5 1/6 1/7 1/8 1/9 1/10" at bounding box center [127, 217] width 94 height 18
click at [144, 241] on input "1" at bounding box center [150, 238] width 48 height 17
click at [143, 217] on input "50" at bounding box center [149, 217] width 46 height 17
drag, startPoint x: 143, startPoint y: 217, endPoint x: 126, endPoint y: 217, distance: 17.0
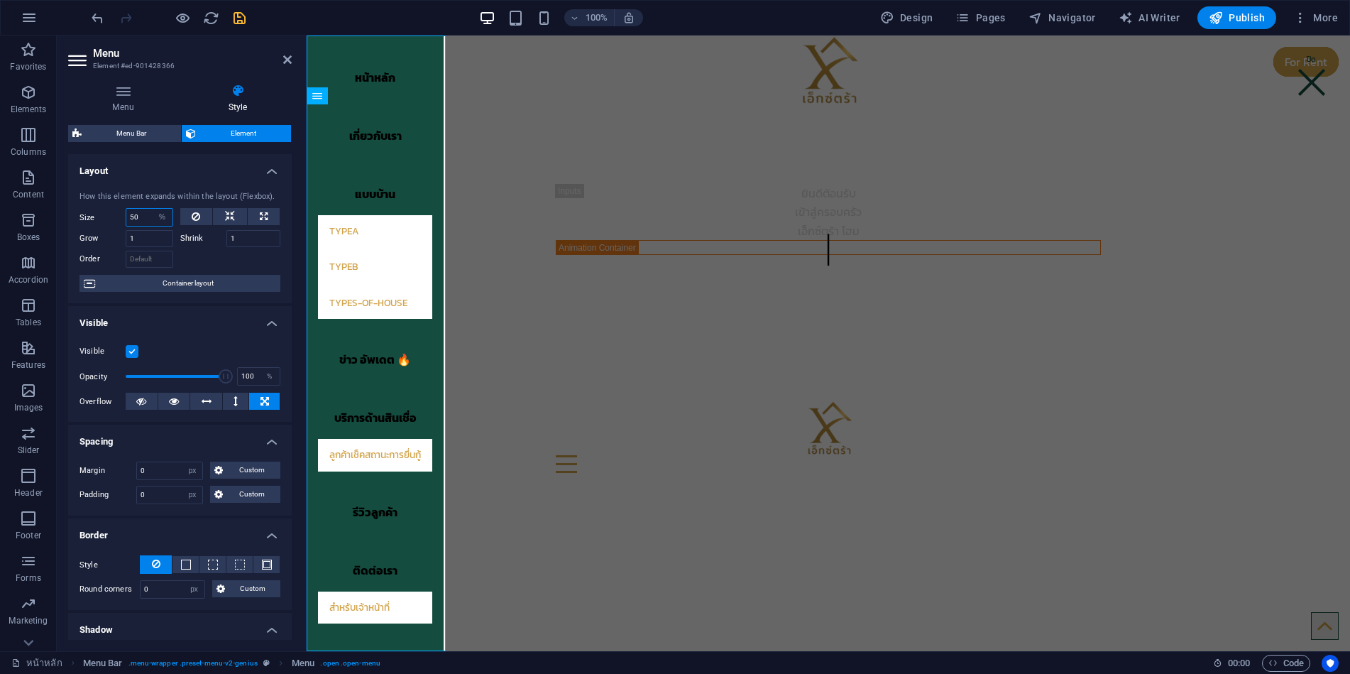
click at [126, 217] on input "50" at bounding box center [149, 217] width 46 height 17
click at [244, 237] on input "1" at bounding box center [253, 238] width 55 height 17
drag, startPoint x: 141, startPoint y: 215, endPoint x: 117, endPoint y: 214, distance: 23.5
click at [117, 214] on div "Size 50 Default auto px % 1/1 1/2 1/3 1/4 1/5 1/6 1/7 1/8 1/9 1/10" at bounding box center [127, 217] width 94 height 18
type input "100"
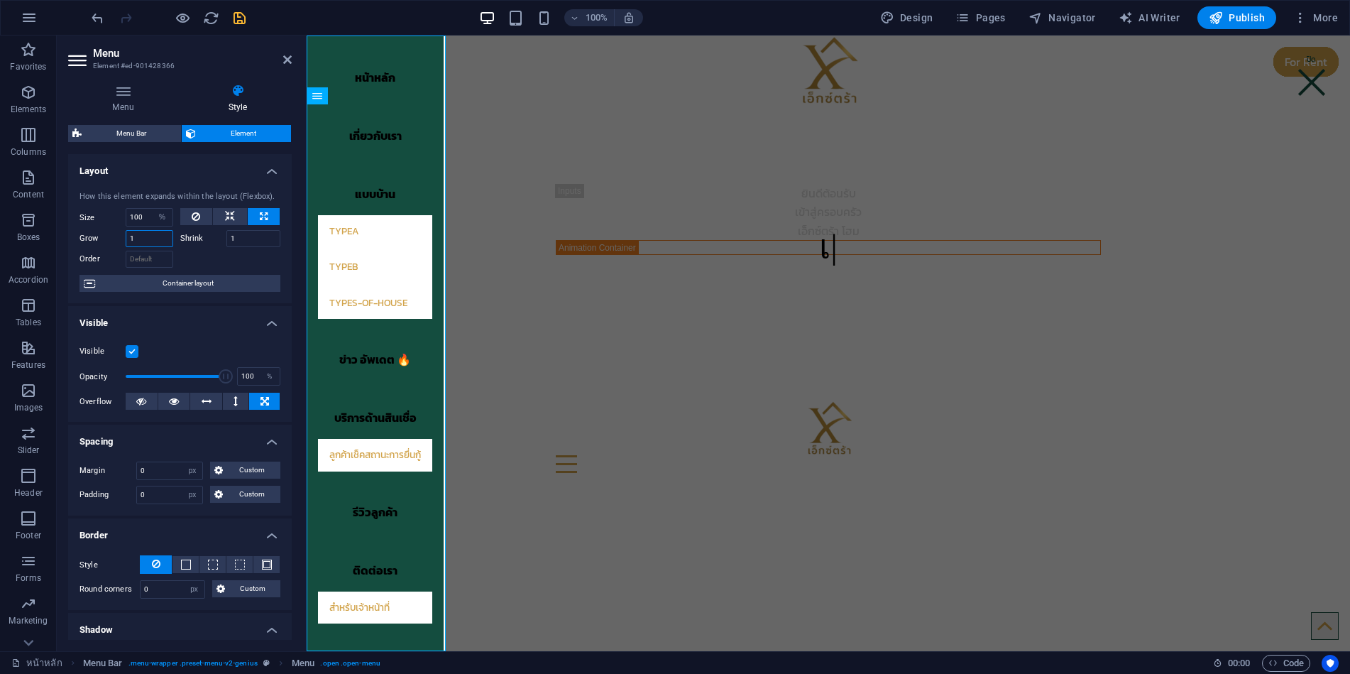
click at [147, 241] on input "1" at bounding box center [150, 238] width 48 height 17
drag, startPoint x: 137, startPoint y: 237, endPoint x: 121, endPoint y: 236, distance: 15.6
click at [121, 236] on div "Grow 1" at bounding box center [127, 238] width 94 height 17
type input "10"
drag, startPoint x: 239, startPoint y: 240, endPoint x: 227, endPoint y: 239, distance: 12.1
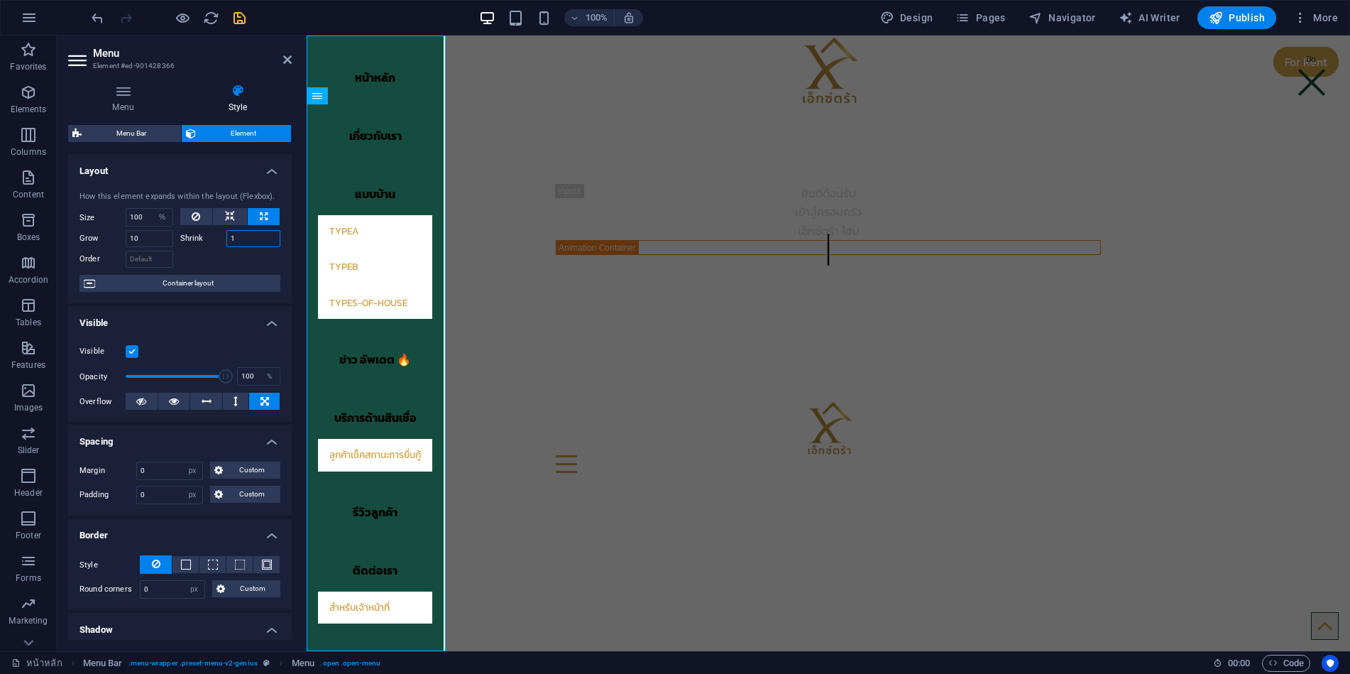
click at [227, 239] on input "1" at bounding box center [253, 238] width 55 height 17
click at [241, 239] on input "10" at bounding box center [253, 238] width 55 height 17
type input "10"
click at [217, 247] on label "Shrink" at bounding box center [203, 238] width 46 height 17
click at [226, 247] on input "10" at bounding box center [253, 238] width 55 height 17
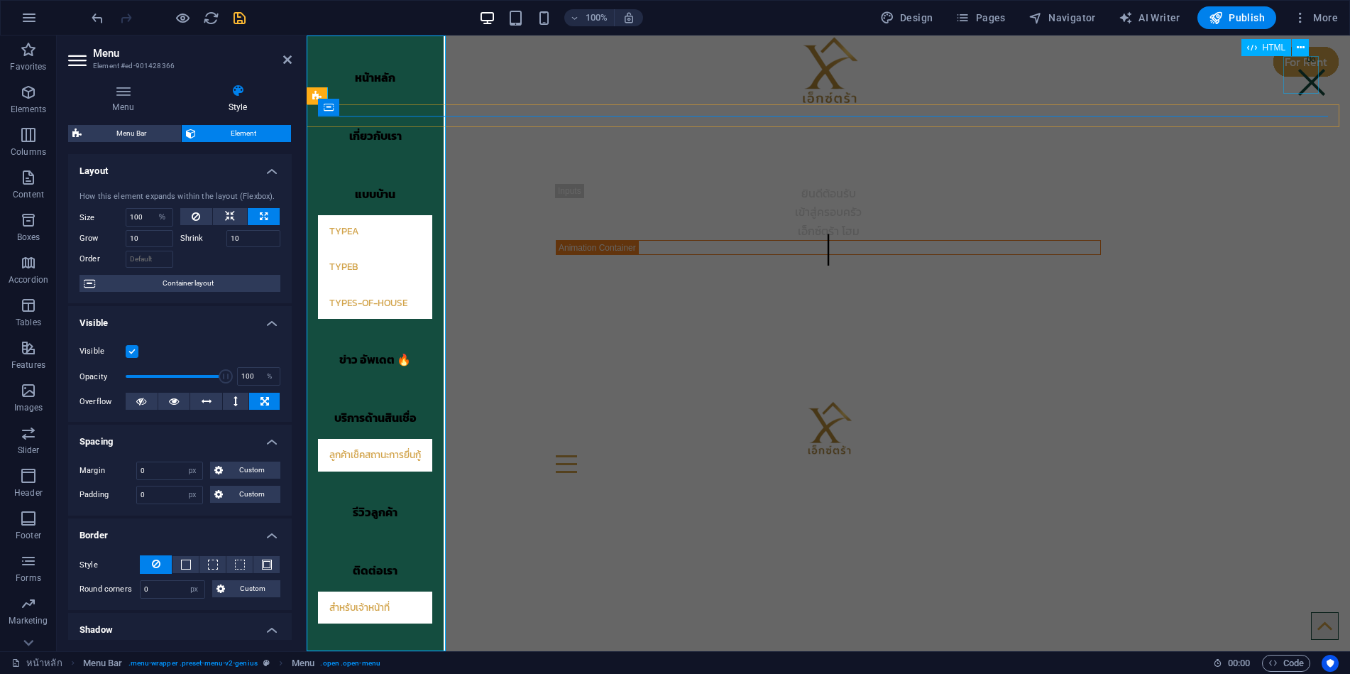
click at [1306, 82] on div at bounding box center [1311, 74] width 35 height 37
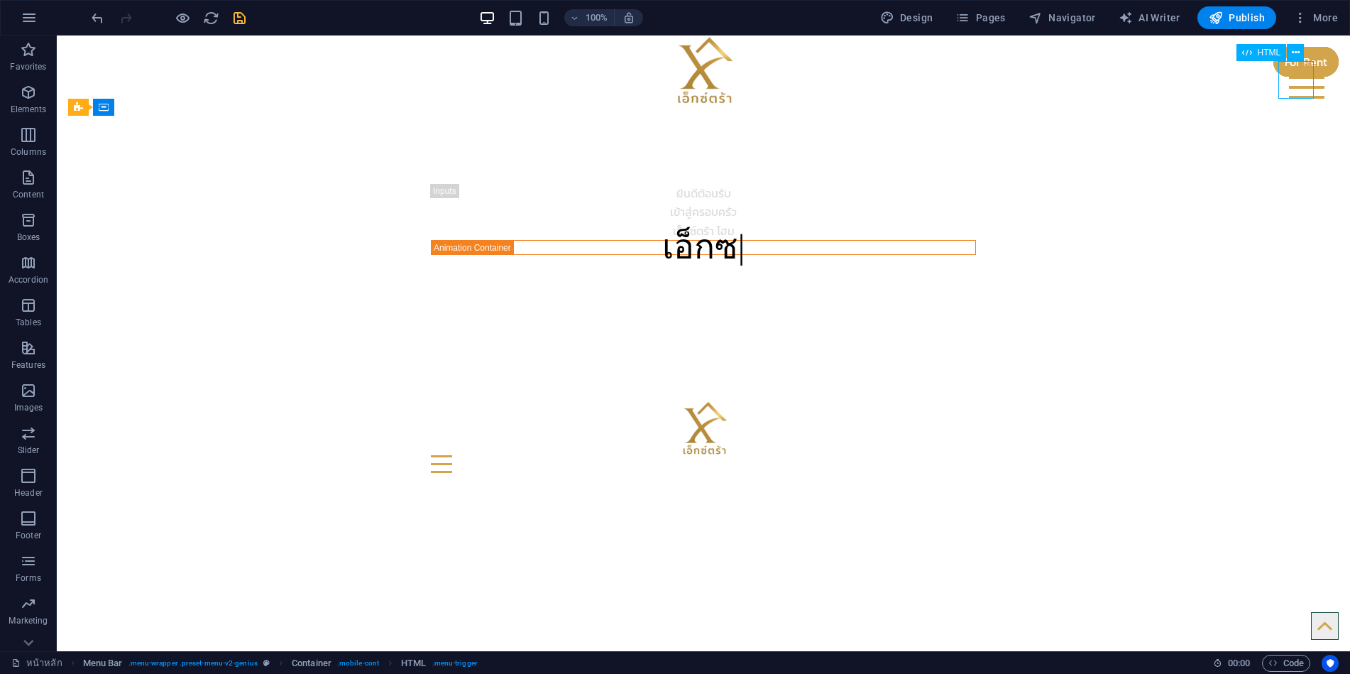
click at [1306, 82] on div at bounding box center [1306, 79] width 35 height 37
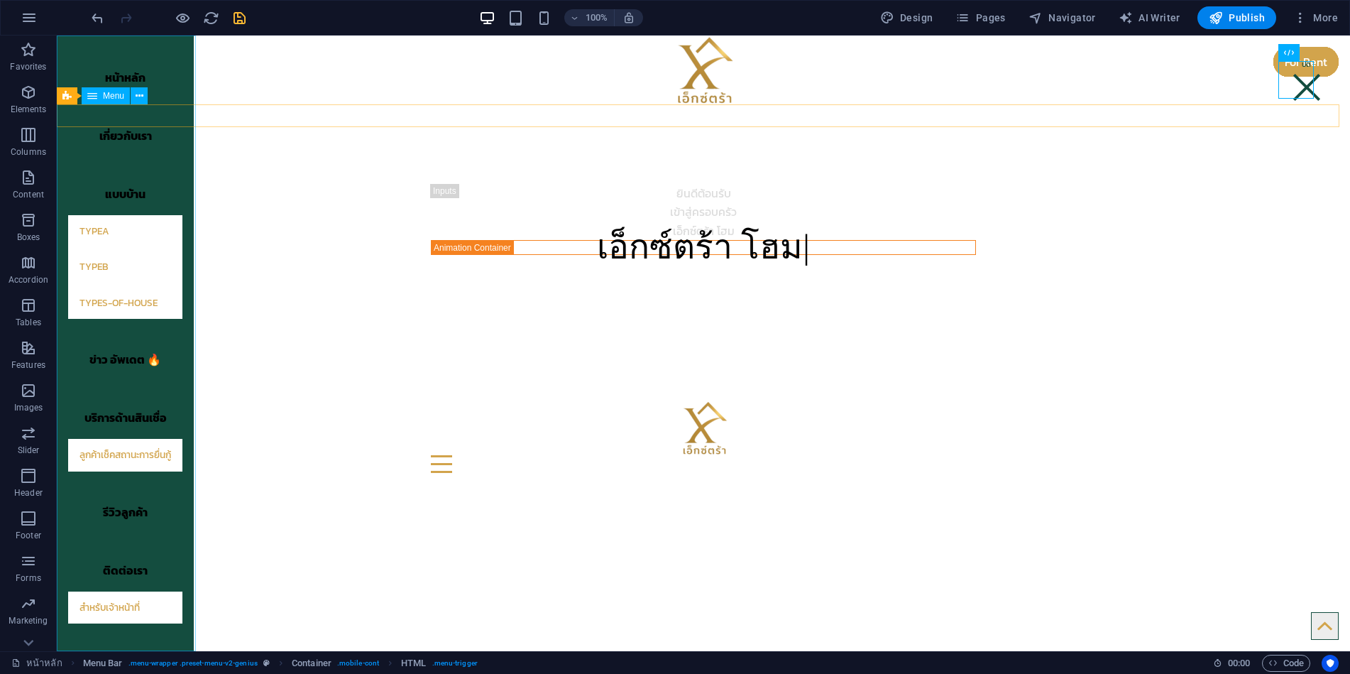
click at [187, 371] on nav "หน้าหลัก เกี่ยวกับเรา แบบบ้าน TypeA TypeB types-of-house ข่าว อัพเดต 🔥 บริการด้…" at bounding box center [125, 342] width 137 height 615
select select "%"
select select "px"
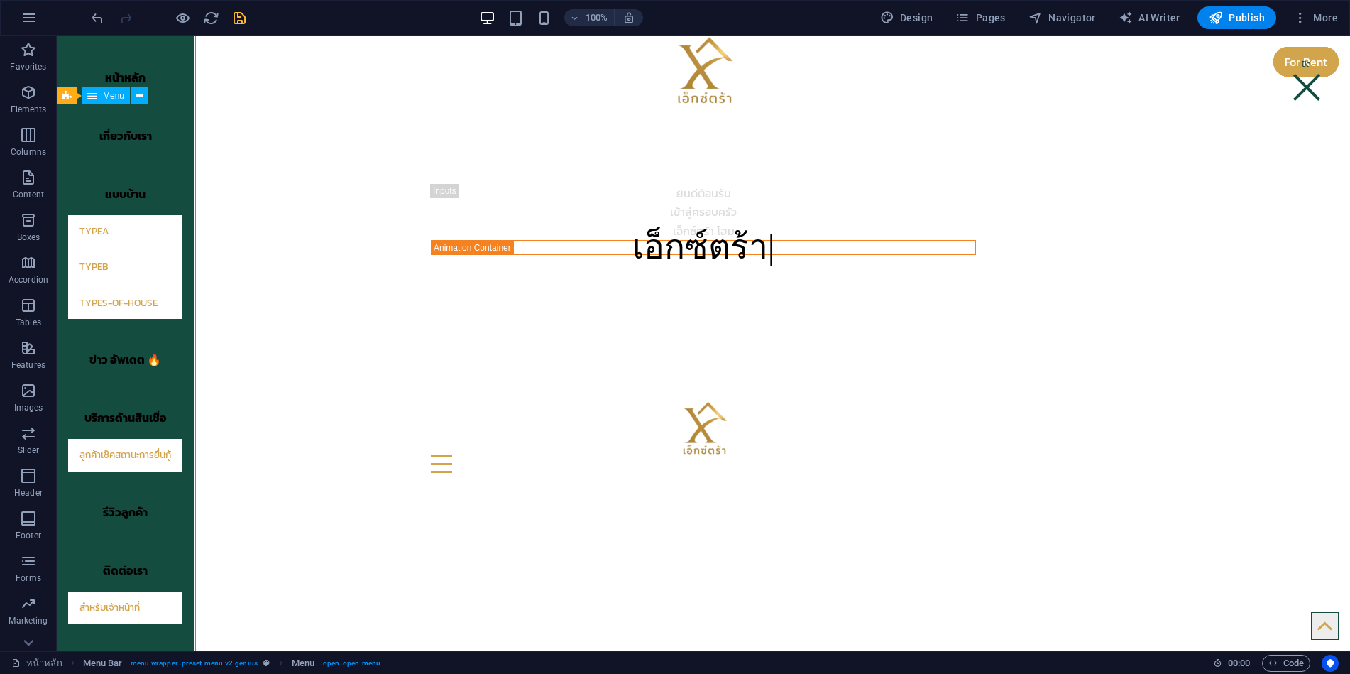
select select "px"
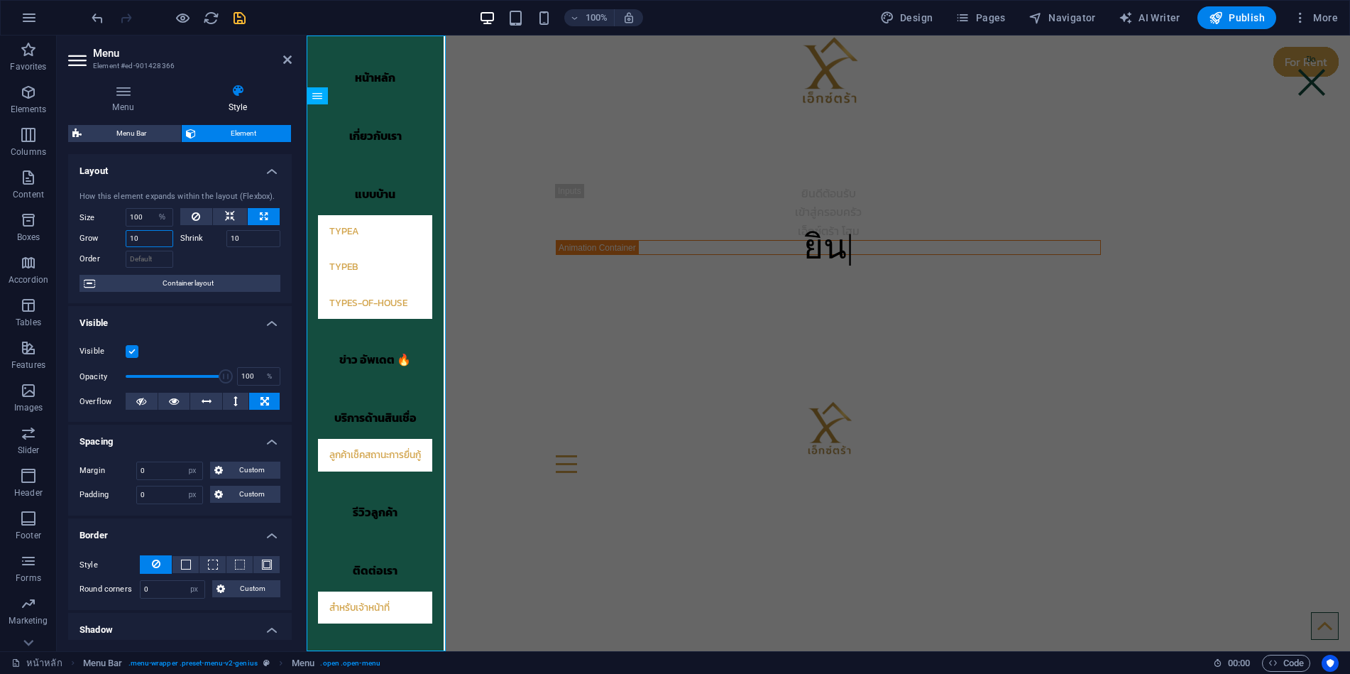
drag, startPoint x: 158, startPoint y: 233, endPoint x: 113, endPoint y: 239, distance: 45.1
click at [113, 239] on div "Grow 10" at bounding box center [127, 238] width 94 height 17
type input "1"
drag, startPoint x: 244, startPoint y: 236, endPoint x: 220, endPoint y: 236, distance: 24.1
click at [220, 236] on div "Shrink 10" at bounding box center [230, 238] width 101 height 17
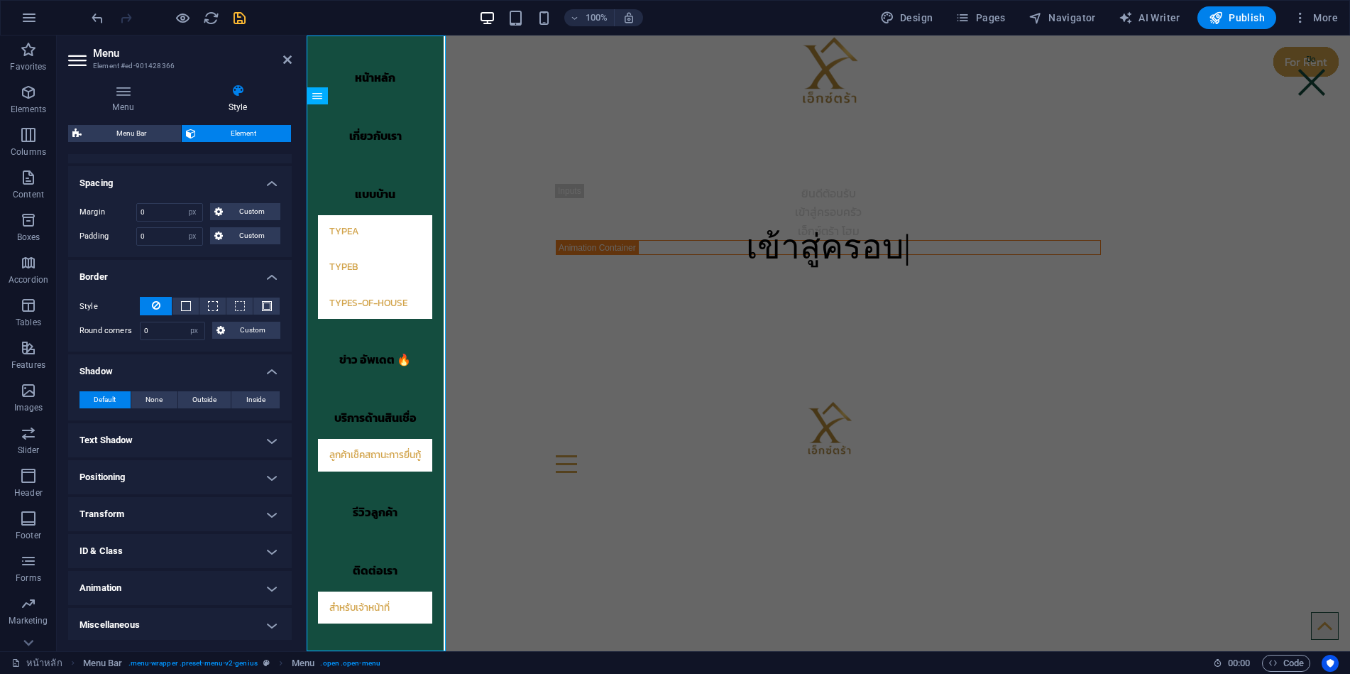
scroll to position [261, 0]
type input "1"
click at [214, 368] on h4 "Shadow" at bounding box center [180, 365] width 224 height 26
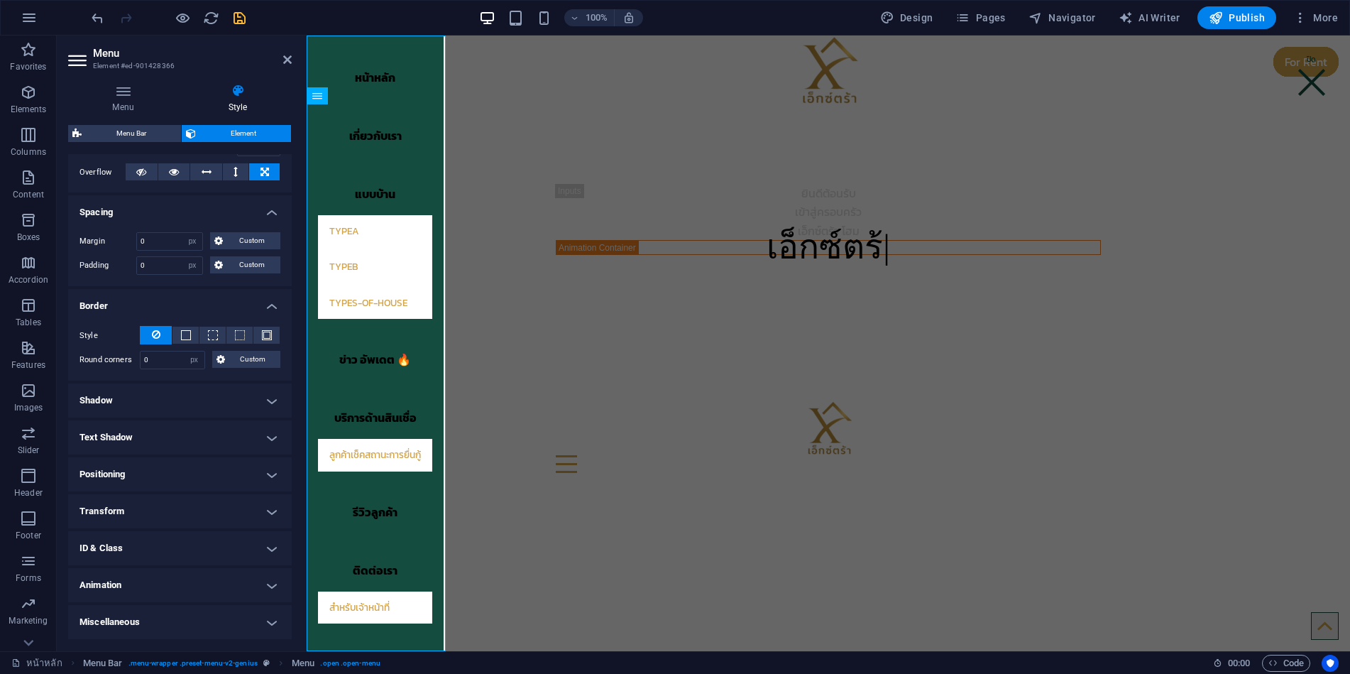
click at [163, 464] on h4 "Positioning" at bounding box center [180, 474] width 224 height 34
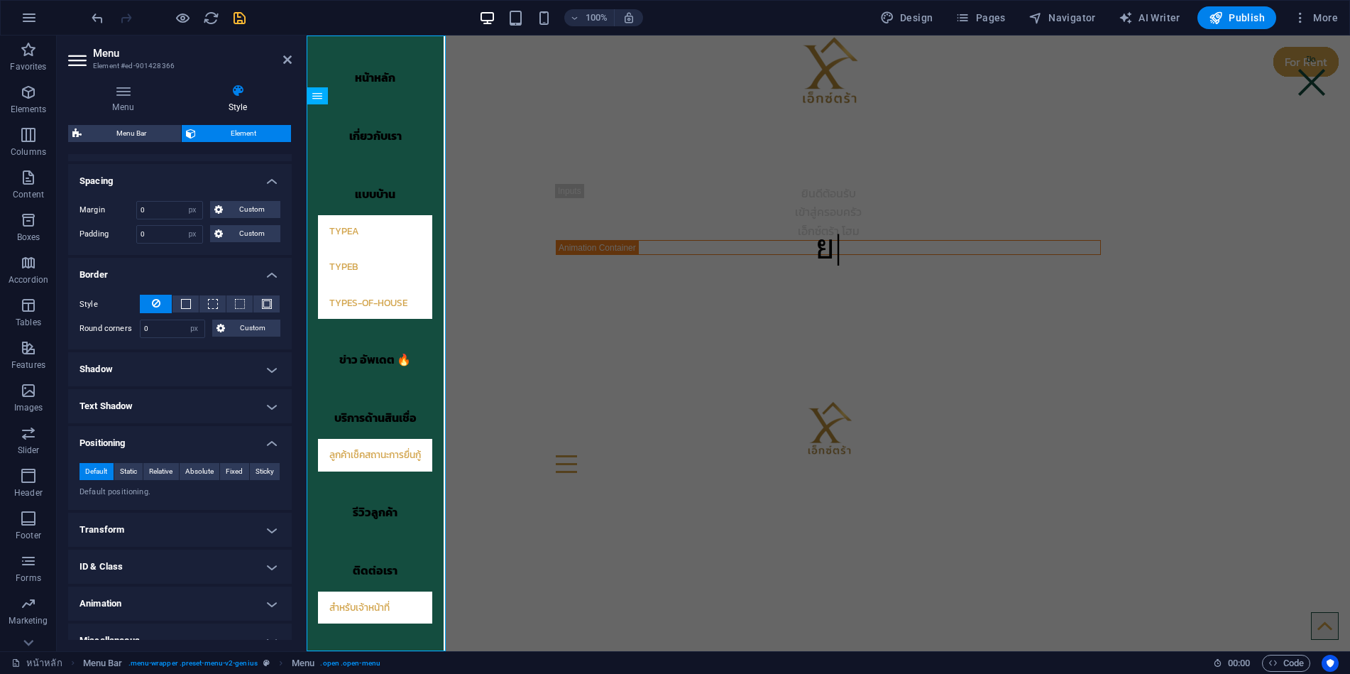
click at [177, 529] on h4 "Transform" at bounding box center [180, 530] width 224 height 34
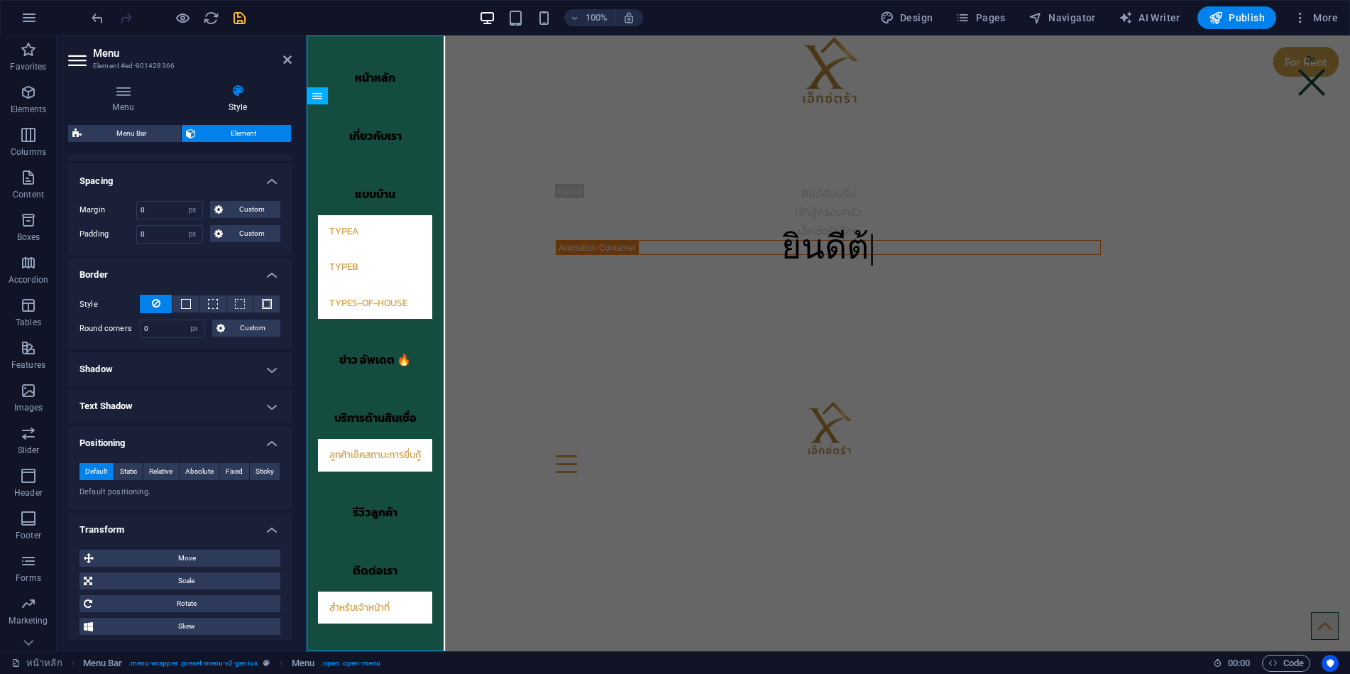
click at [183, 523] on h4 "Transform" at bounding box center [180, 526] width 224 height 26
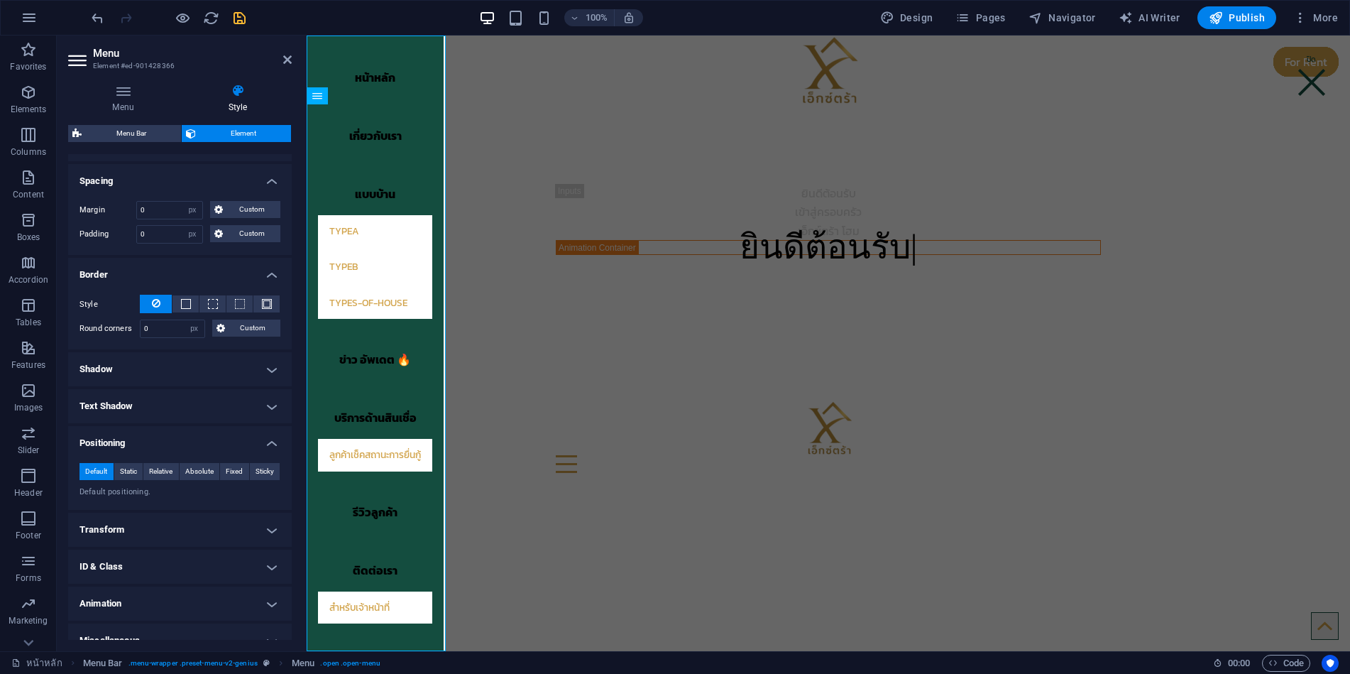
scroll to position [190, 0]
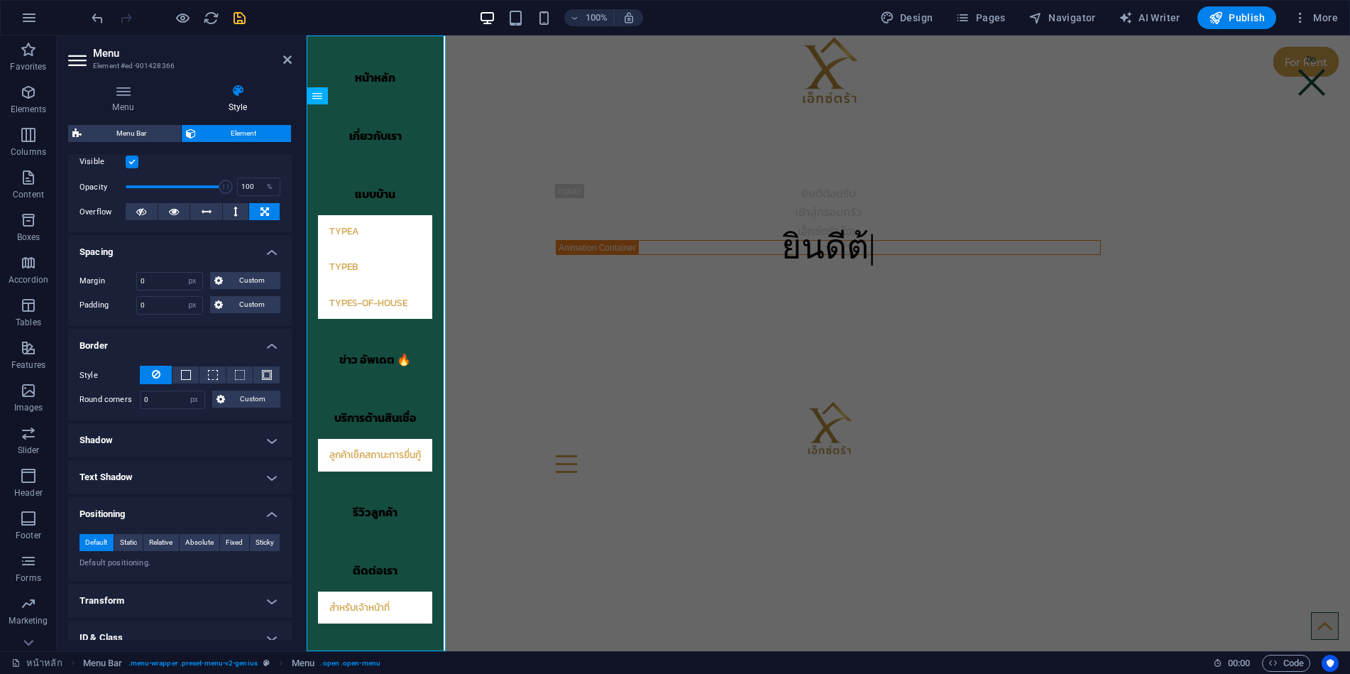
click at [162, 510] on h4 "Positioning" at bounding box center [180, 510] width 224 height 26
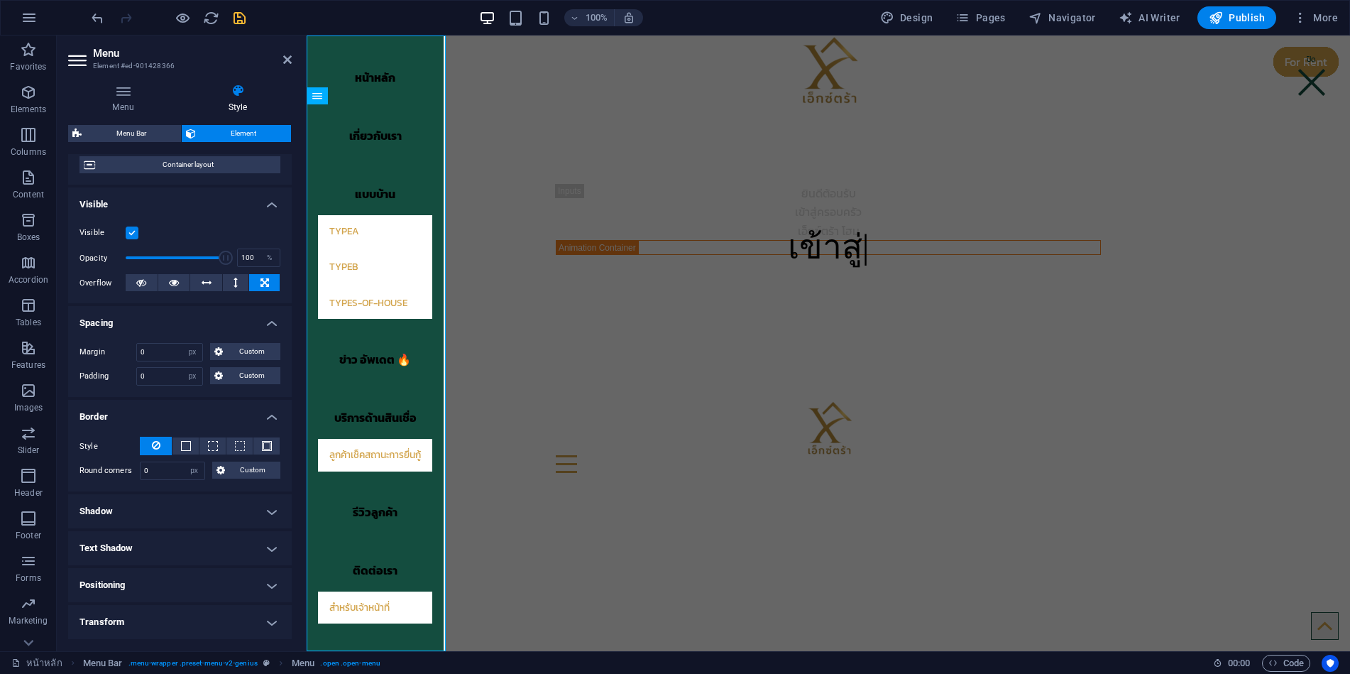
click at [139, 407] on h4 "Border" at bounding box center [180, 413] width 224 height 26
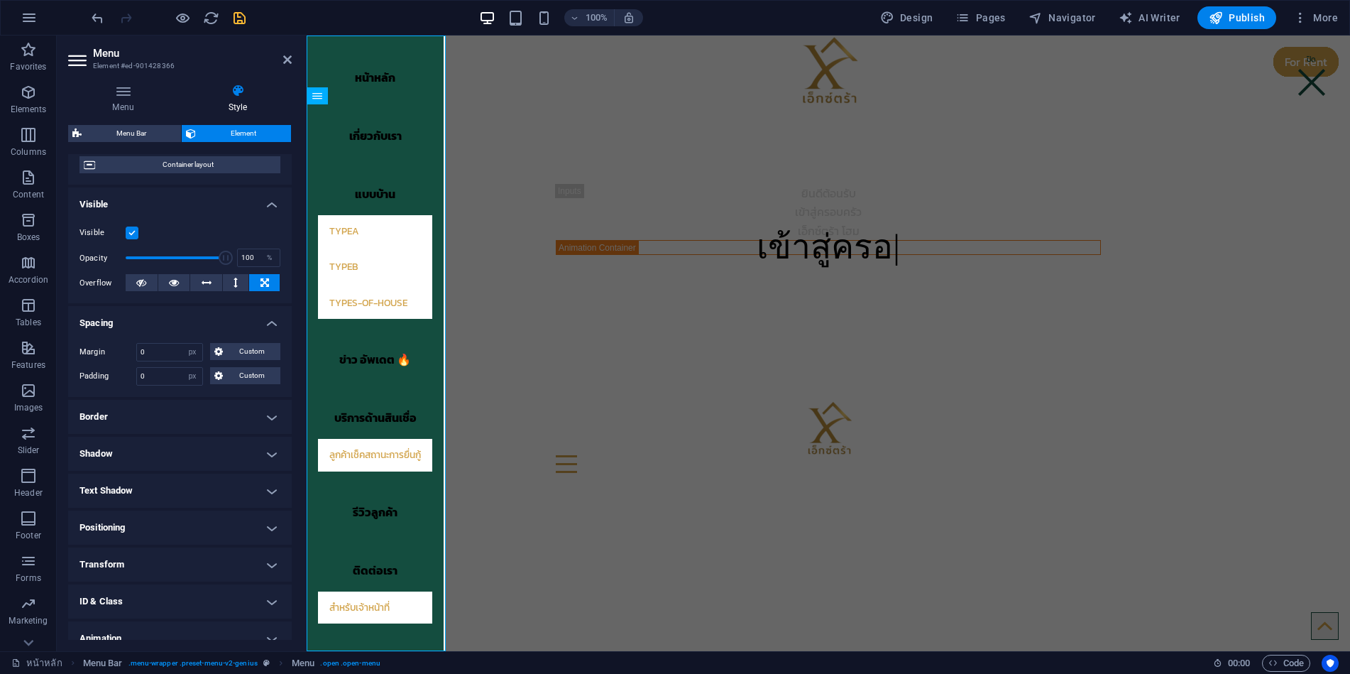
click at [139, 407] on h4 "Border" at bounding box center [180, 417] width 224 height 34
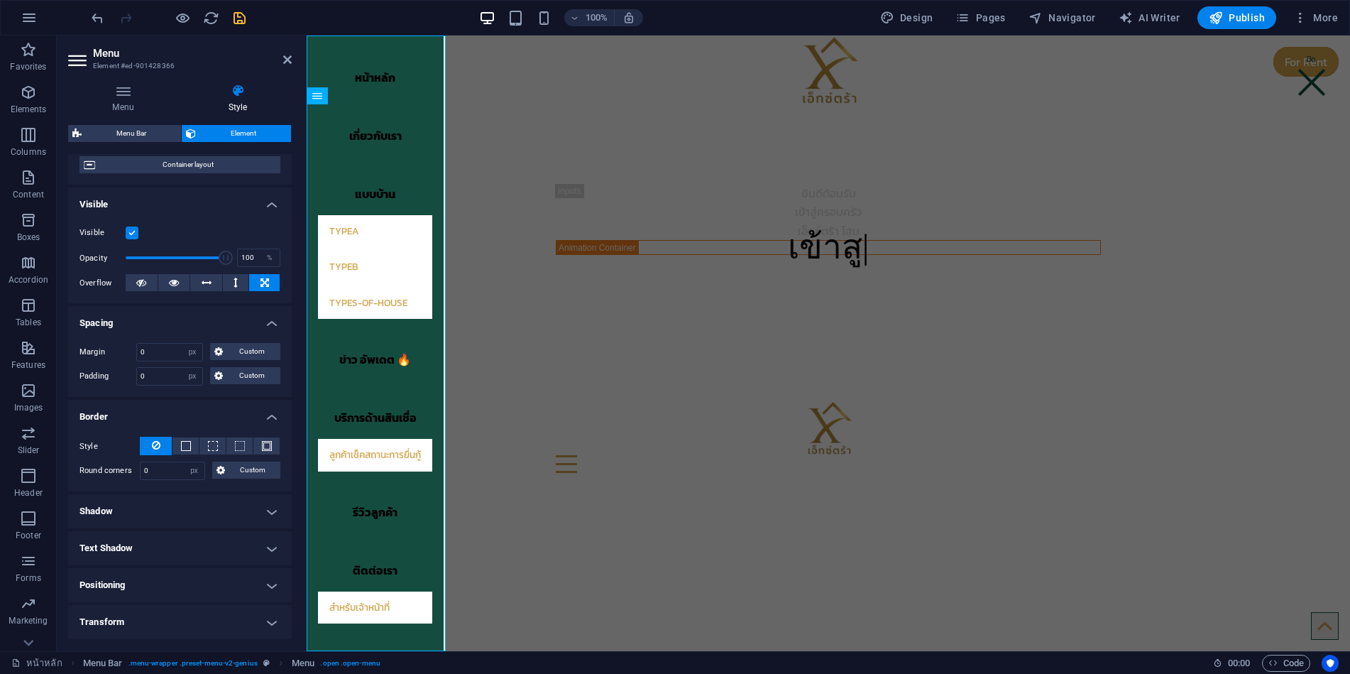
click at [139, 407] on h4 "Border" at bounding box center [180, 413] width 224 height 26
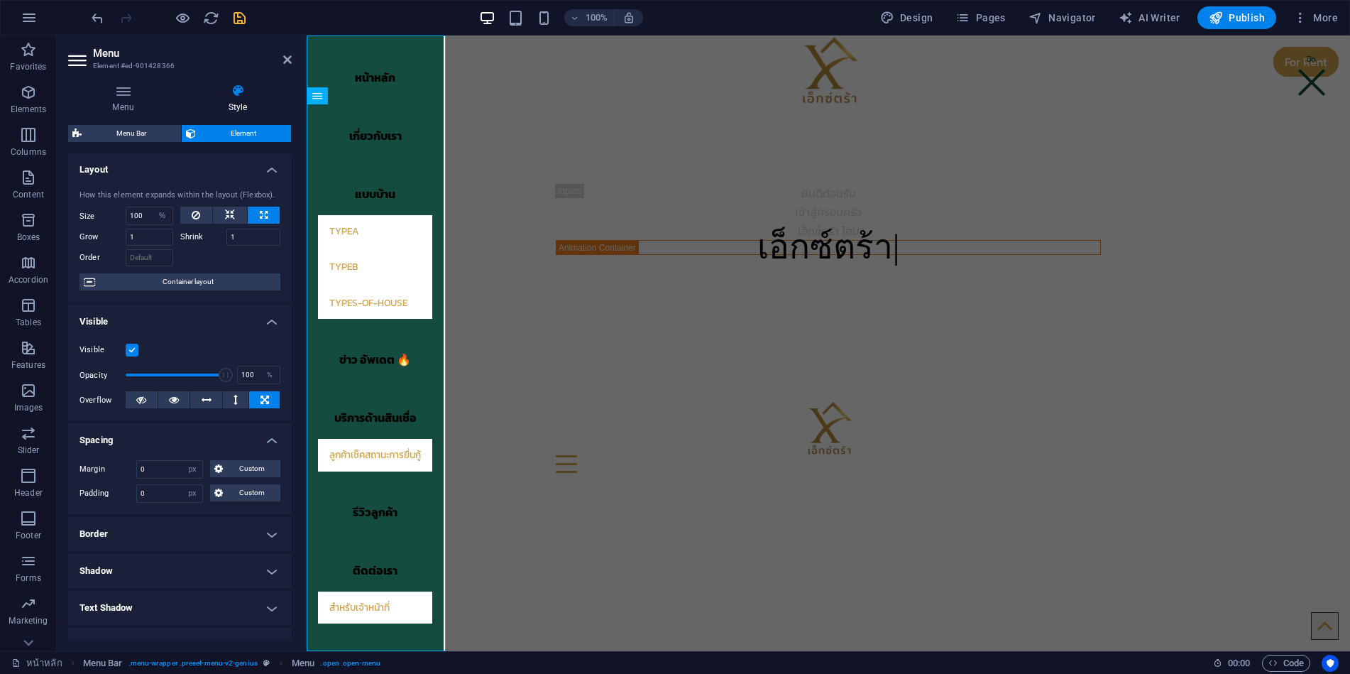
scroll to position [0, 0]
click at [168, 280] on span "Container layout" at bounding box center [187, 283] width 177 height 17
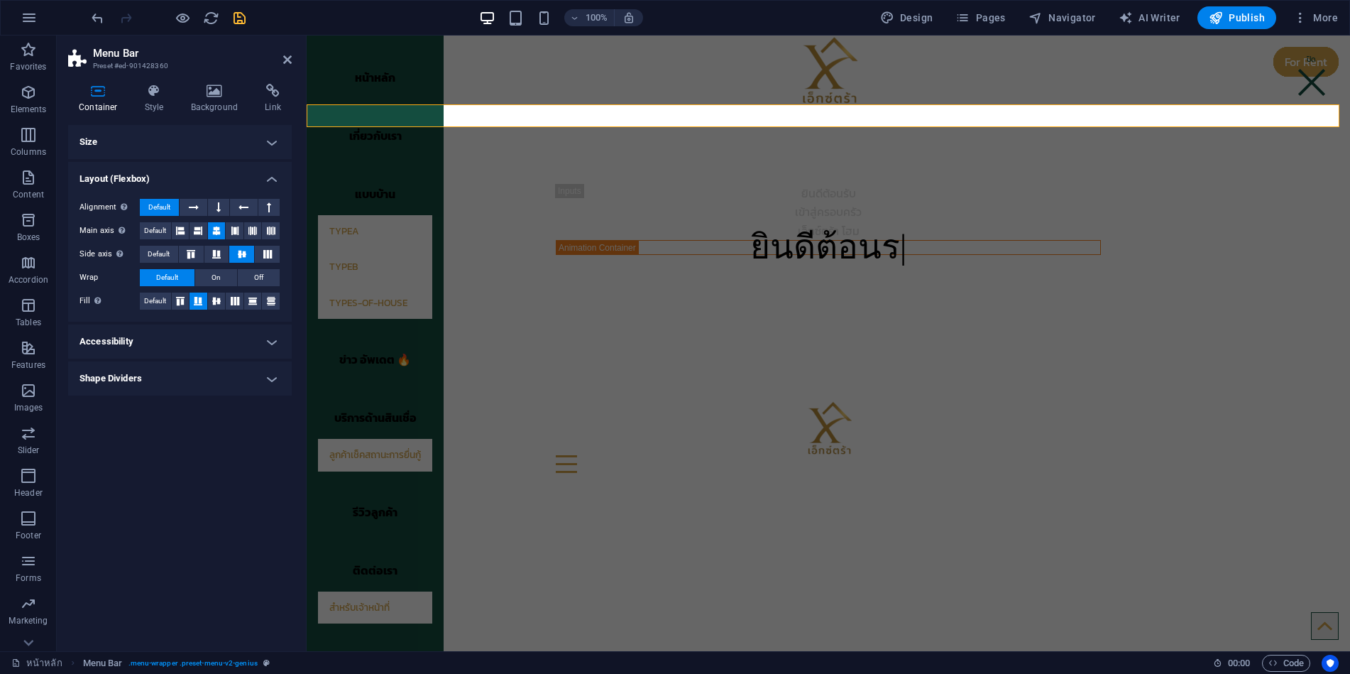
click at [160, 336] on h4 "Accessibility" at bounding box center [180, 341] width 224 height 34
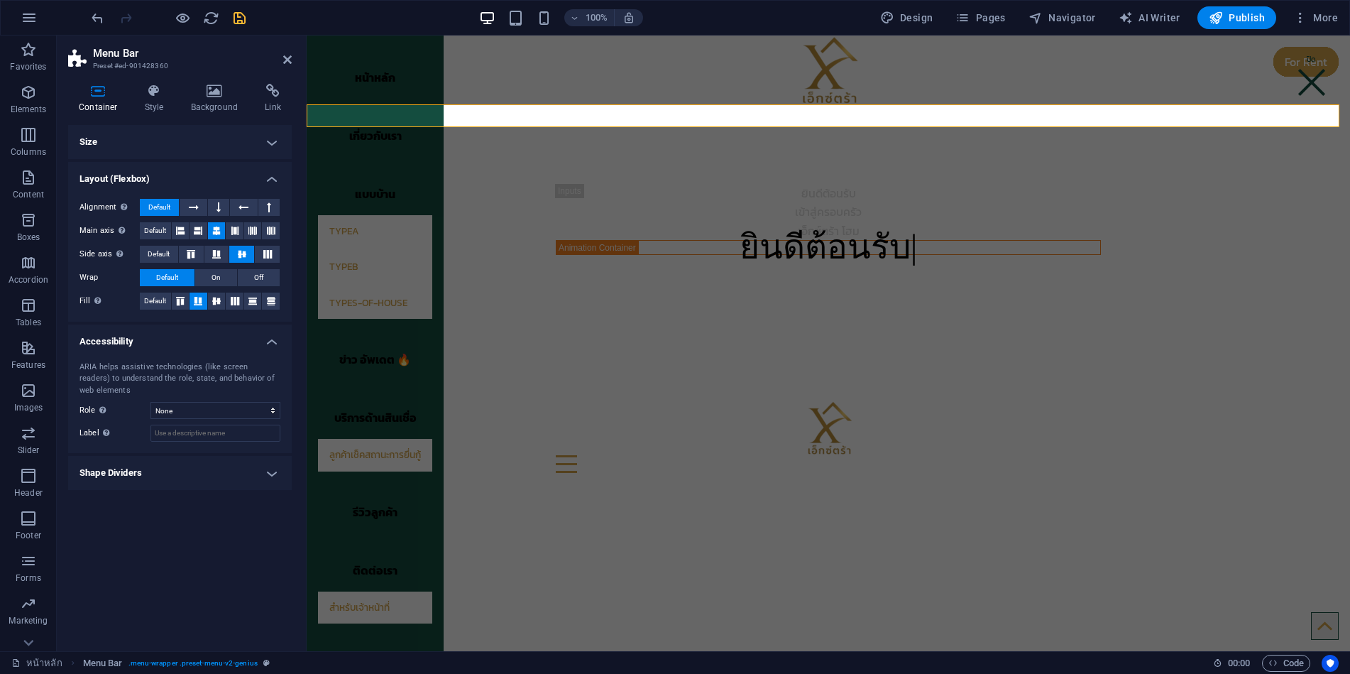
click at [147, 472] on h4 "Shape Dividers" at bounding box center [180, 473] width 224 height 34
click at [228, 503] on select "None Triangle Square Diagonal Polygon 1 Polygon 2 Zigzag Multiple Zigzags Waves…" at bounding box center [216, 501] width 130 height 17
click at [151, 493] on select "None Triangle Square Diagonal Polygon 1 Polygon 2 Zigzag Multiple Zigzags Waves…" at bounding box center [216, 501] width 130 height 17
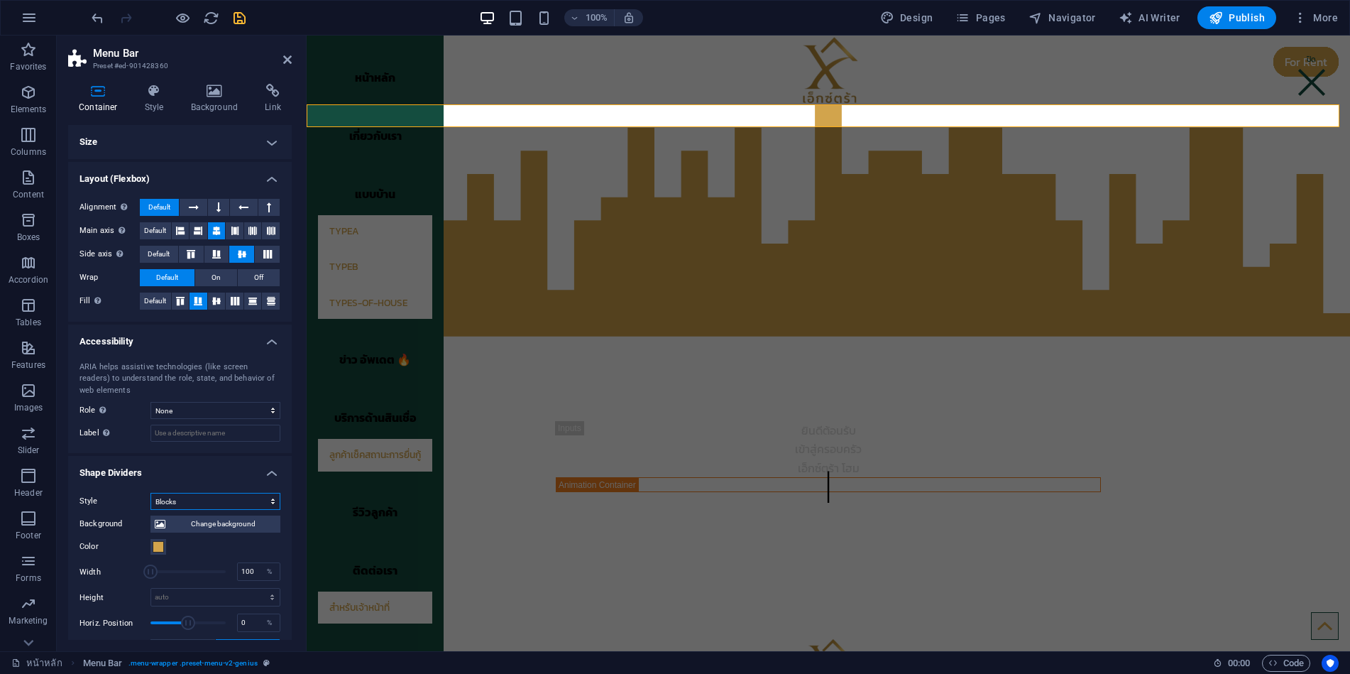
scroll to position [71, 0]
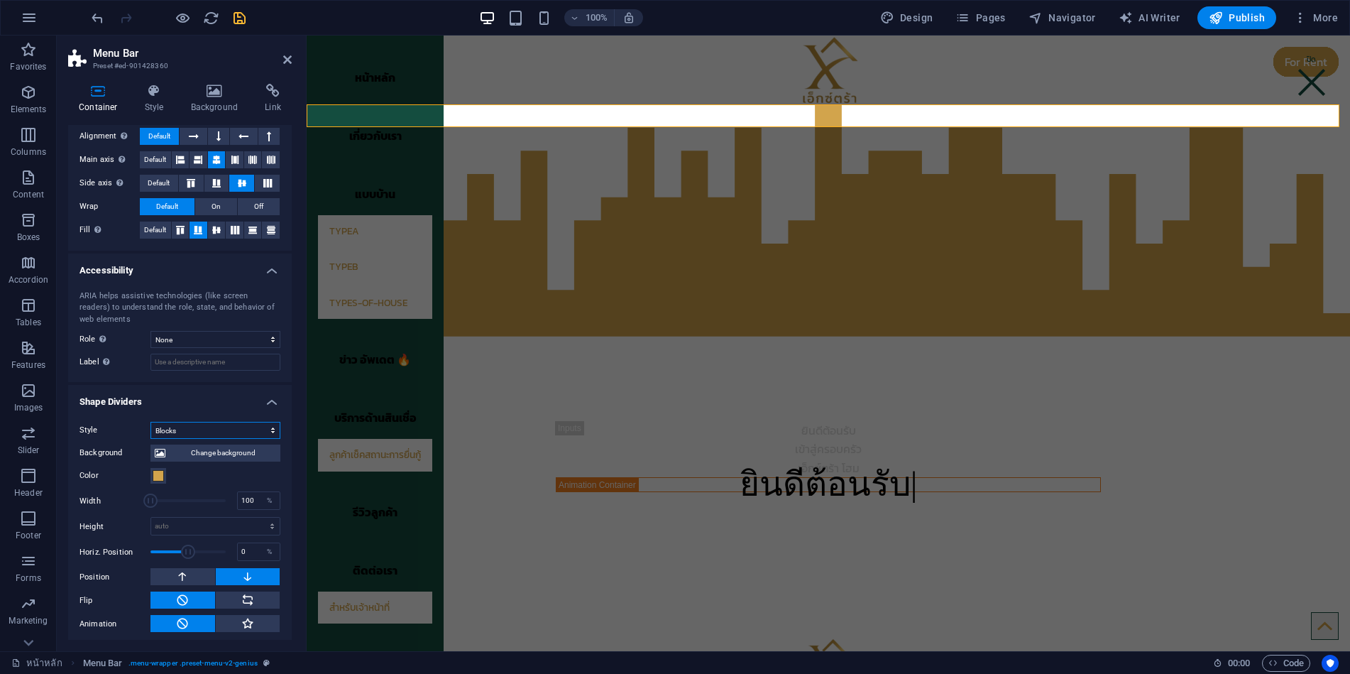
click at [197, 429] on select "None Triangle Square Diagonal Polygon 1 Polygon 2 Zigzag Multiple Zigzags Waves…" at bounding box center [216, 430] width 130 height 17
click at [151, 422] on select "None Triangle Square Diagonal Polygon 1 Polygon 2 Zigzag Multiple Zigzags Waves…" at bounding box center [216, 430] width 130 height 17
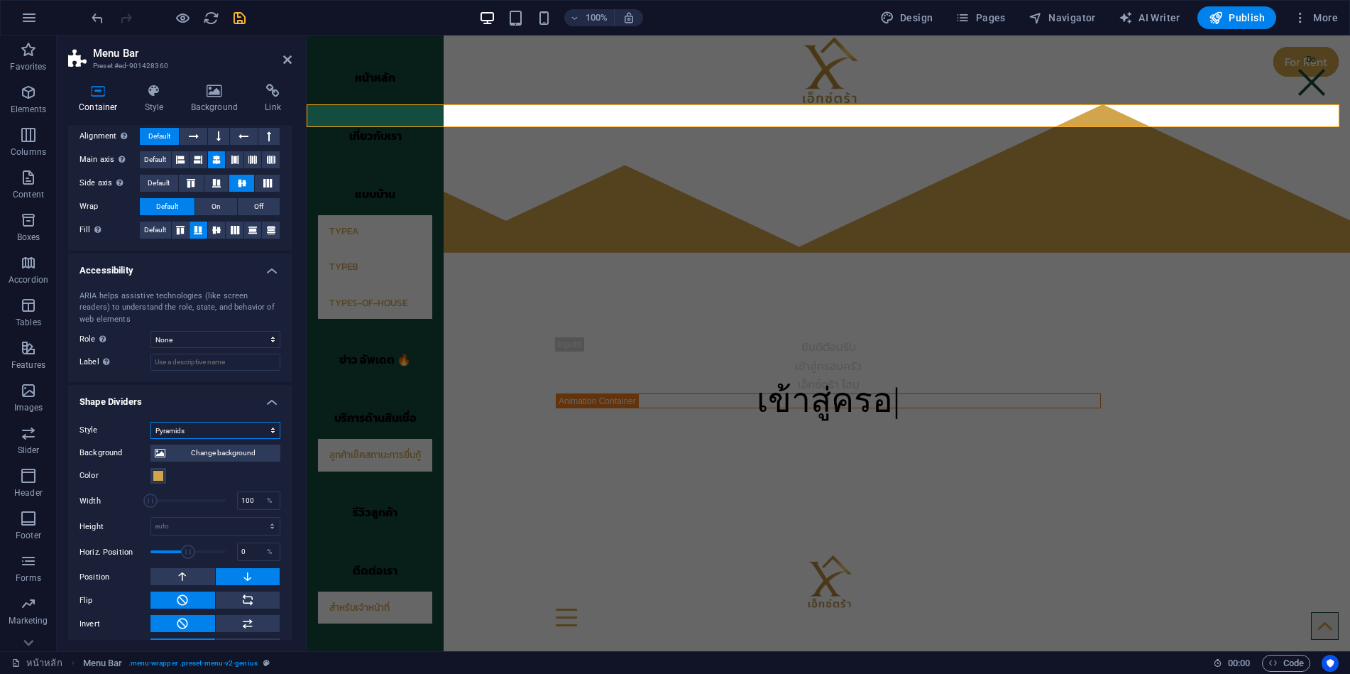
click at [197, 425] on select "None Triangle Square Diagonal Polygon 1 Polygon 2 Zigzag Multiple Zigzags Waves…" at bounding box center [216, 430] width 130 height 17
click at [151, 439] on select "None Triangle Square Diagonal Polygon 1 Polygon 2 Zigzag Multiple Zigzags Waves…" at bounding box center [216, 430] width 130 height 17
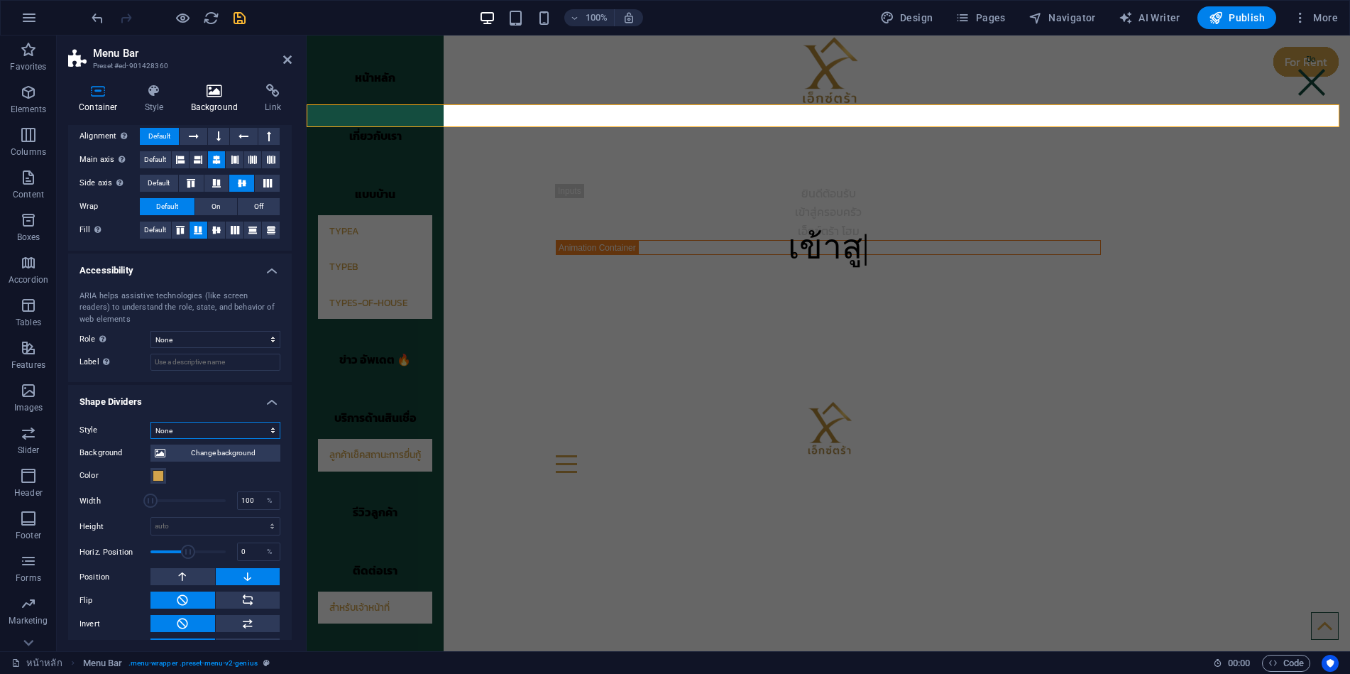
scroll to position [0, 0]
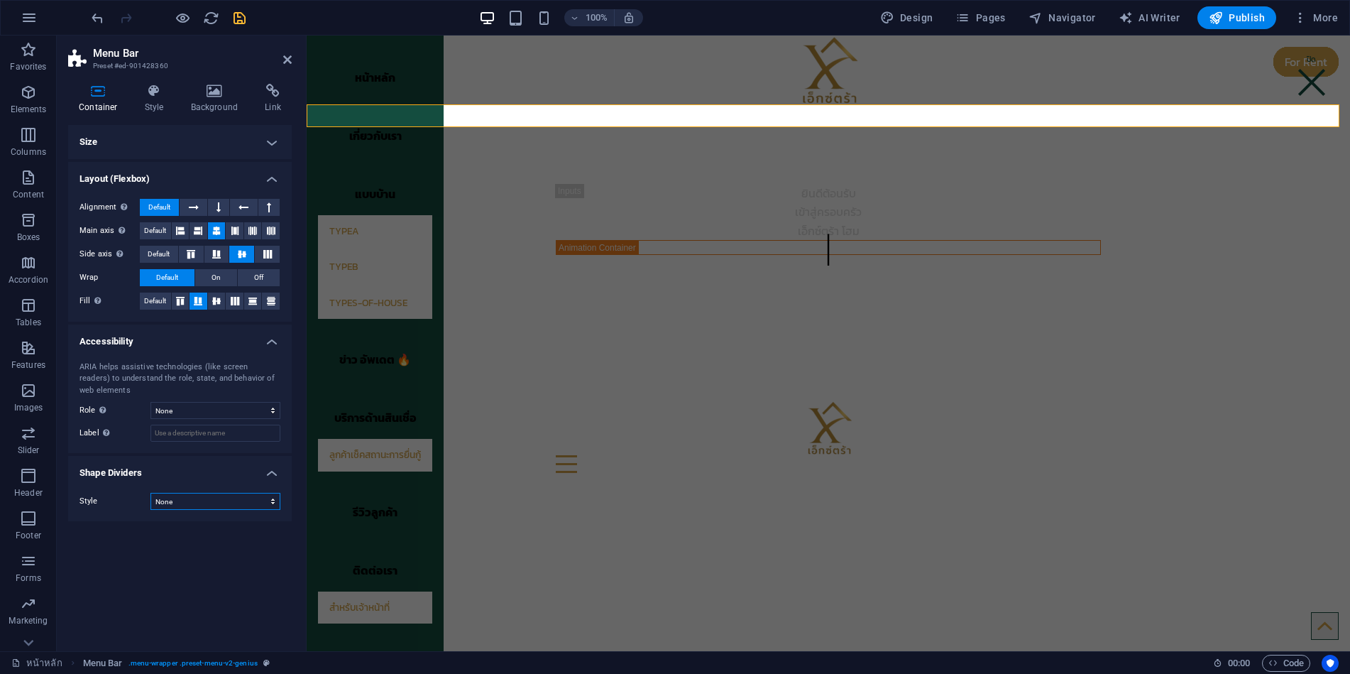
click at [184, 504] on select "None Triangle Square Diagonal Polygon 1 Polygon 2 Zigzag Multiple Zigzags Waves…" at bounding box center [216, 501] width 130 height 17
click at [151, 493] on select "None Triangle Square Diagonal Polygon 1 Polygon 2 Zigzag Multiple Zigzags Waves…" at bounding box center [216, 501] width 130 height 17
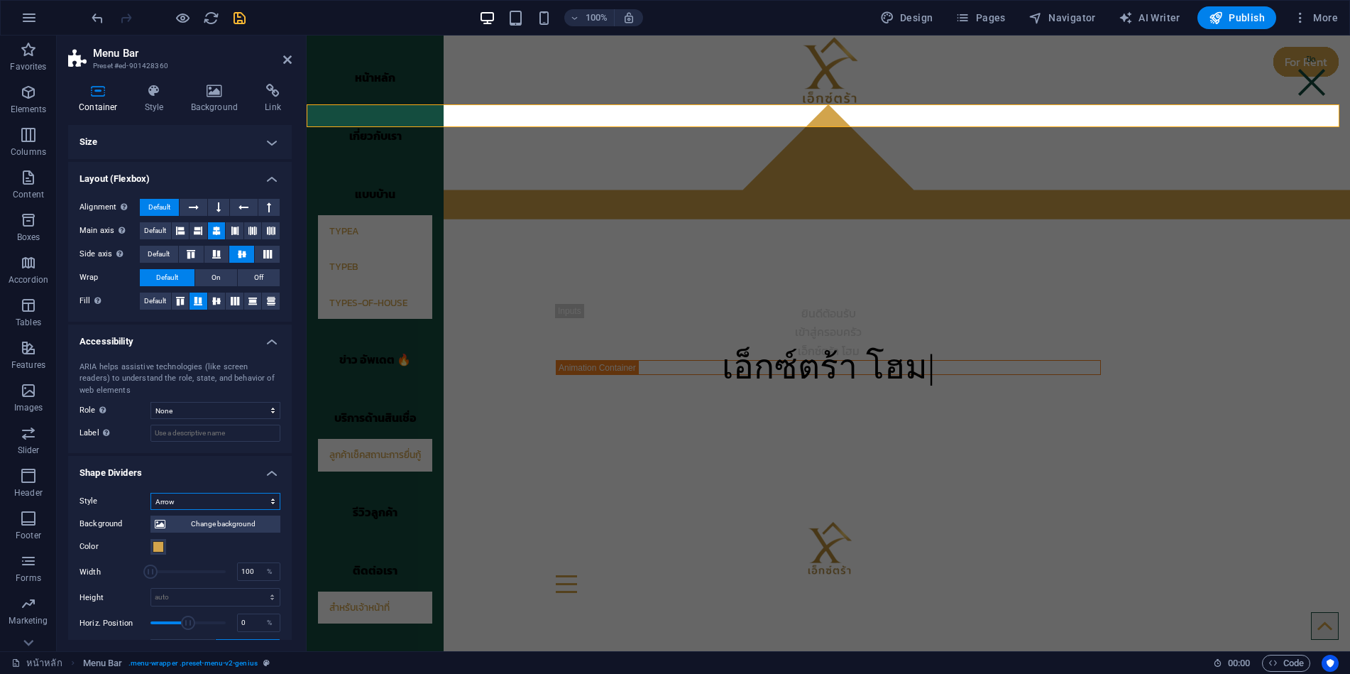
click at [183, 503] on select "None Triangle Square Diagonal Polygon 1 Polygon 2 Zigzag Multiple Zigzags Waves…" at bounding box center [216, 501] width 130 height 17
click at [151, 493] on select "None Triangle Square Diagonal Polygon 1 Polygon 2 Zigzag Multiple Zigzags Waves…" at bounding box center [216, 501] width 130 height 17
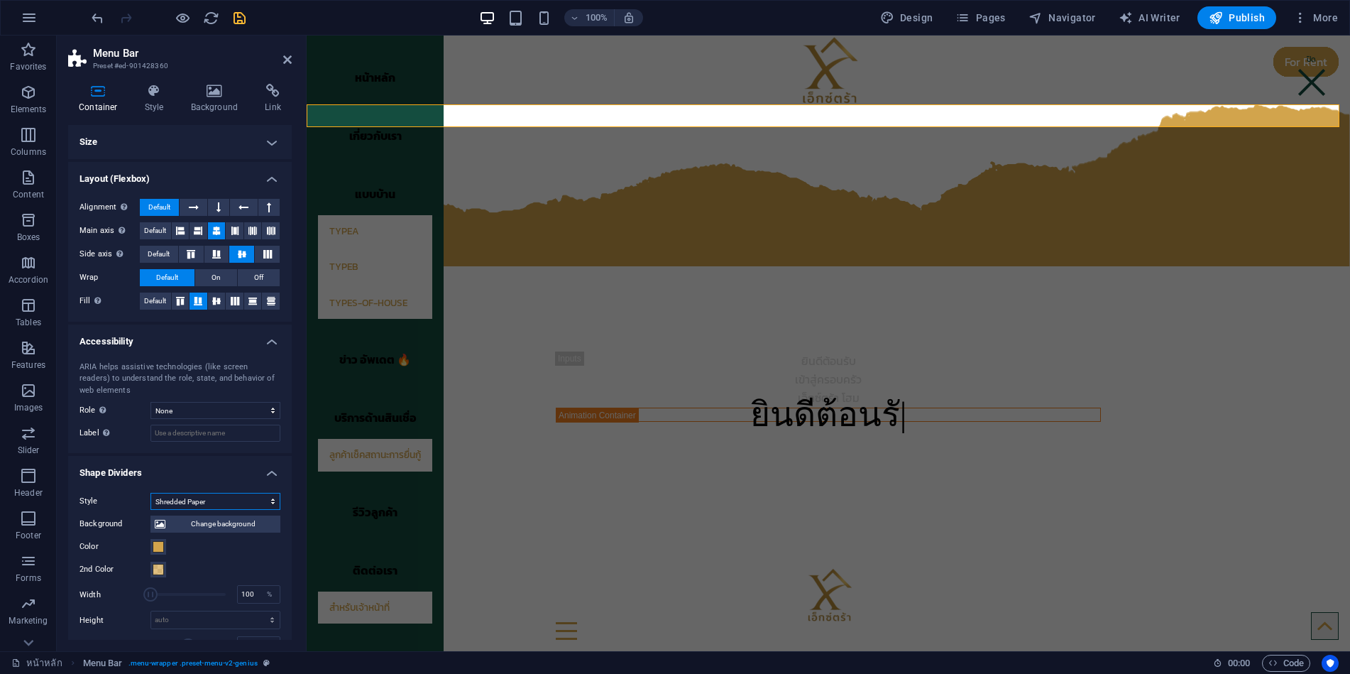
click at [185, 498] on select "None Triangle Square Diagonal Polygon 1 Polygon 2 Zigzag Multiple Zigzags Waves…" at bounding box center [216, 501] width 130 height 17
click at [151, 493] on select "None Triangle Square Diagonal Polygon 1 Polygon 2 Zigzag Multiple Zigzags Waves…" at bounding box center [216, 501] width 130 height 17
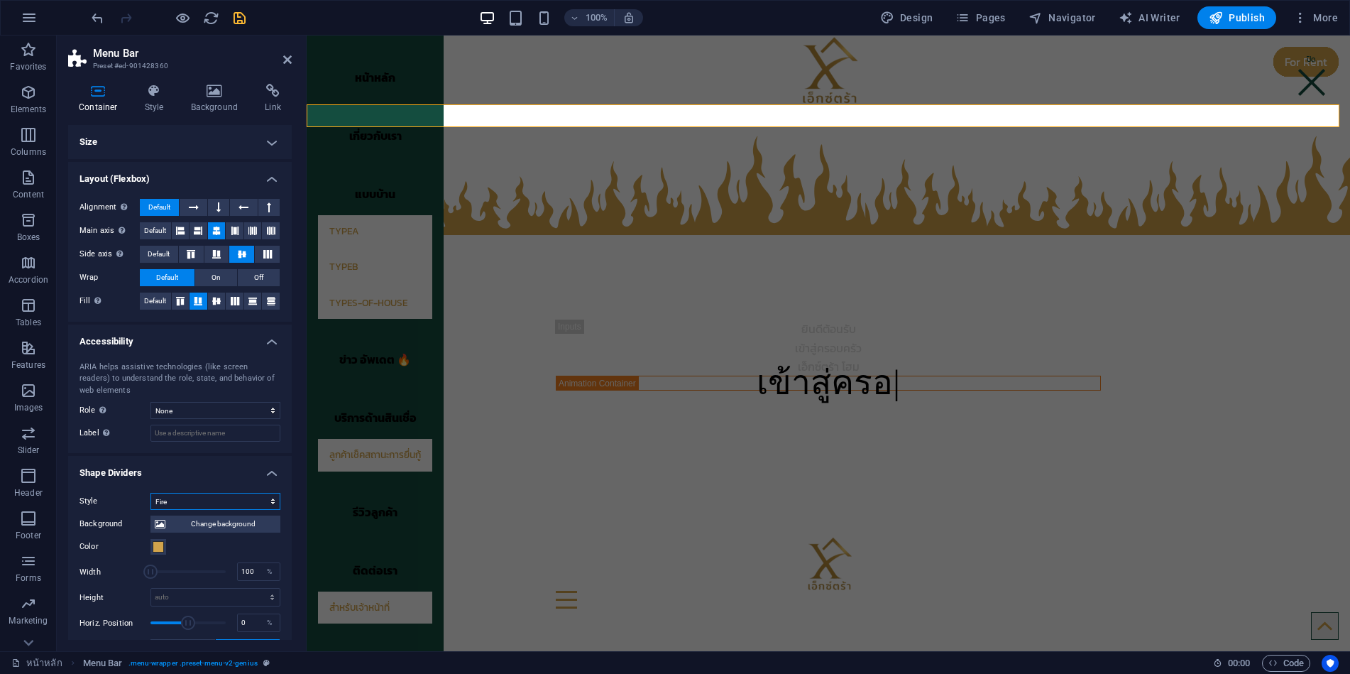
click at [173, 501] on select "None Triangle Square Diagonal Polygon 1 Polygon 2 Zigzag Multiple Zigzags Waves…" at bounding box center [216, 501] width 130 height 17
select select "book"
click at [151, 493] on select "None Triangle Square Diagonal Polygon 1 Polygon 2 Zigzag Multiple Zigzags Waves…" at bounding box center [216, 501] width 130 height 17
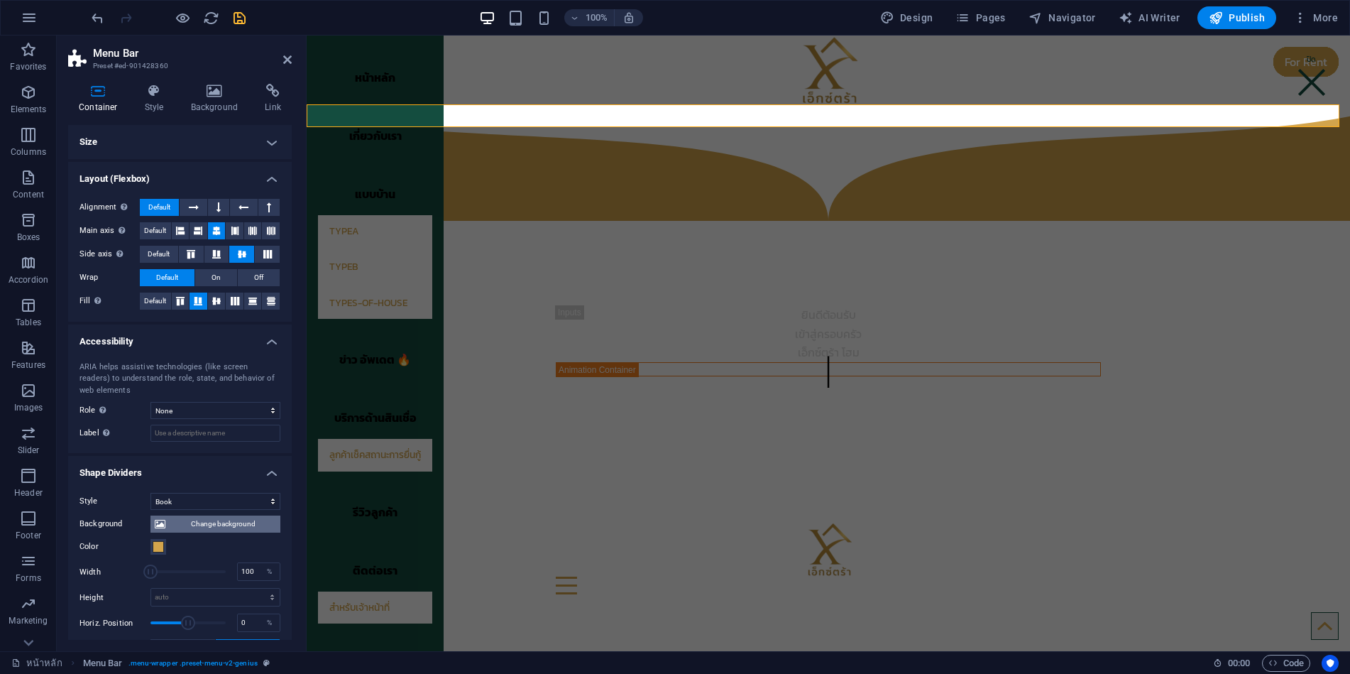
click at [190, 519] on span "Change background" at bounding box center [223, 523] width 106 height 17
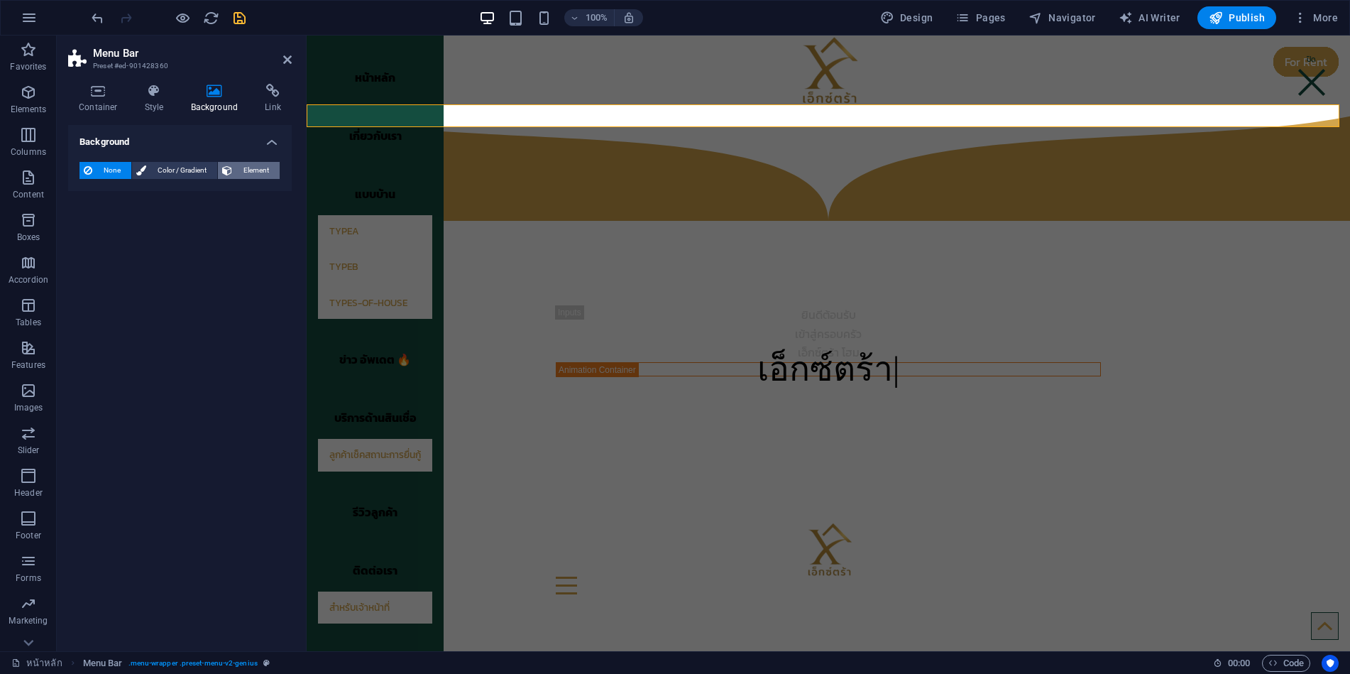
click at [256, 169] on span "Element" at bounding box center [255, 170] width 39 height 17
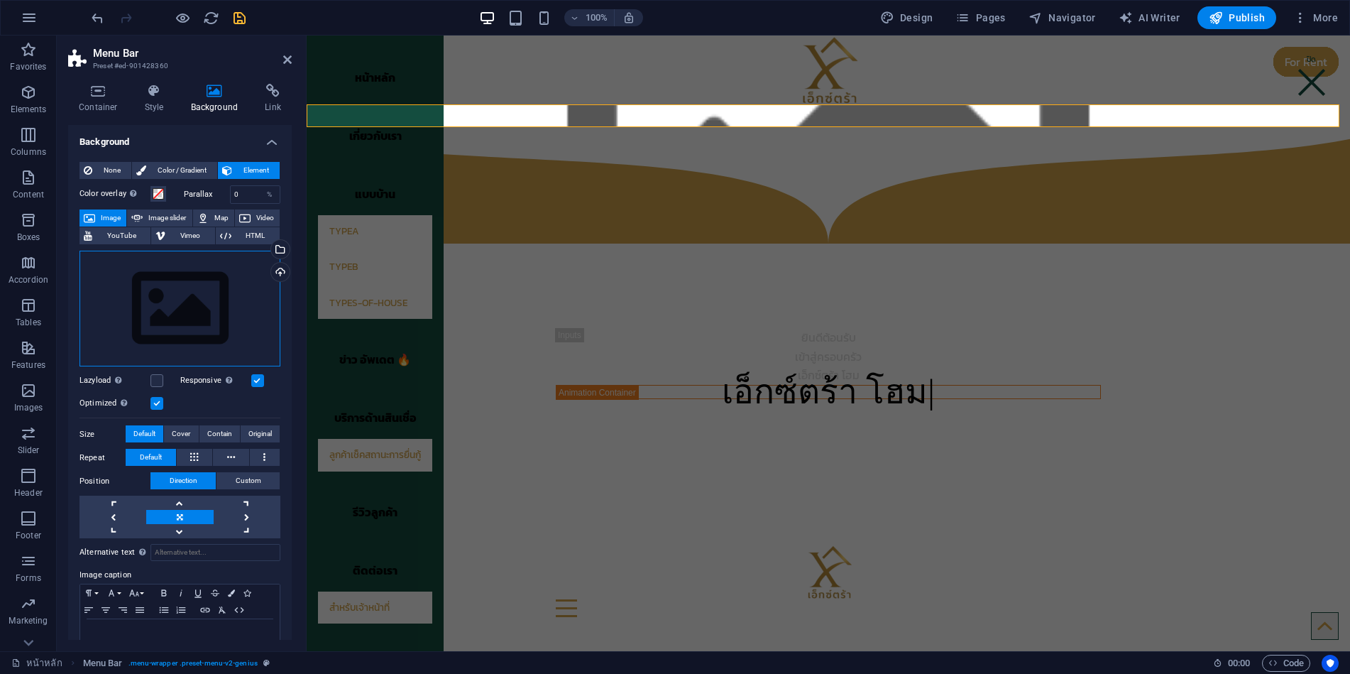
click at [180, 300] on div "Drag files here, click to choose files or select files from Files or our free s…" at bounding box center [180, 309] width 201 height 116
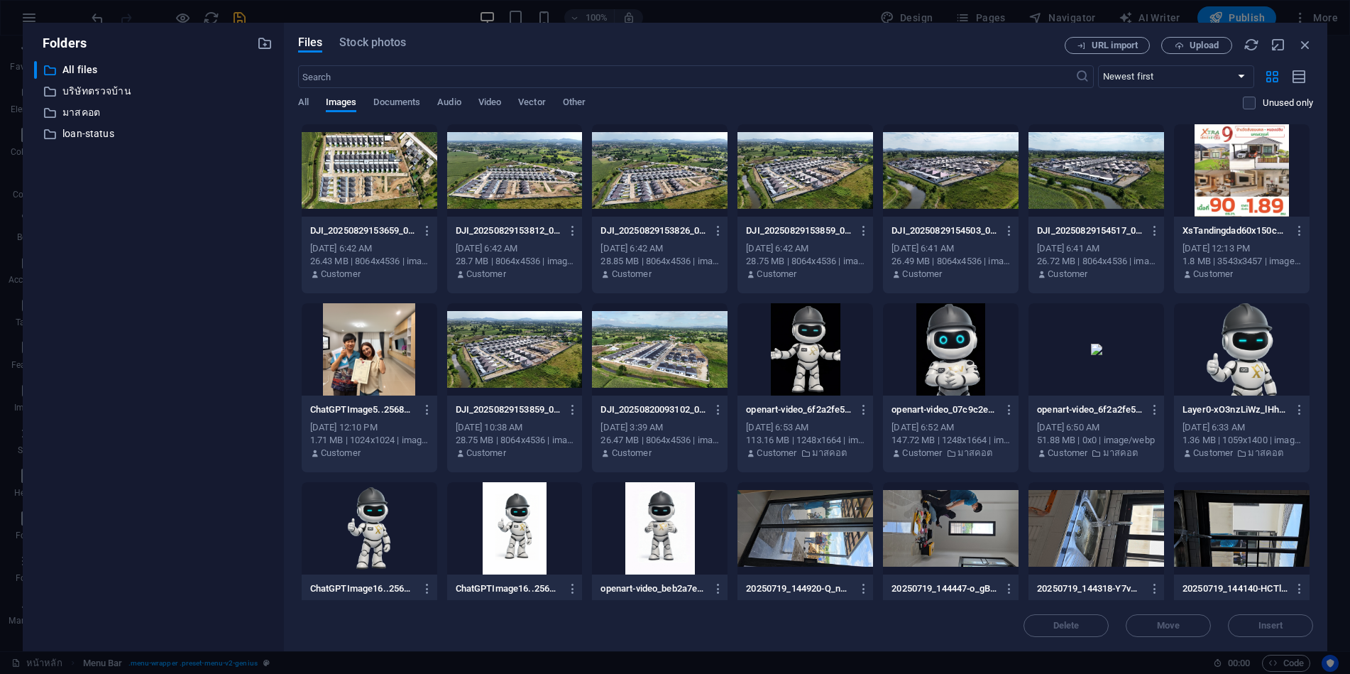
click at [540, 182] on div at bounding box center [515, 170] width 136 height 92
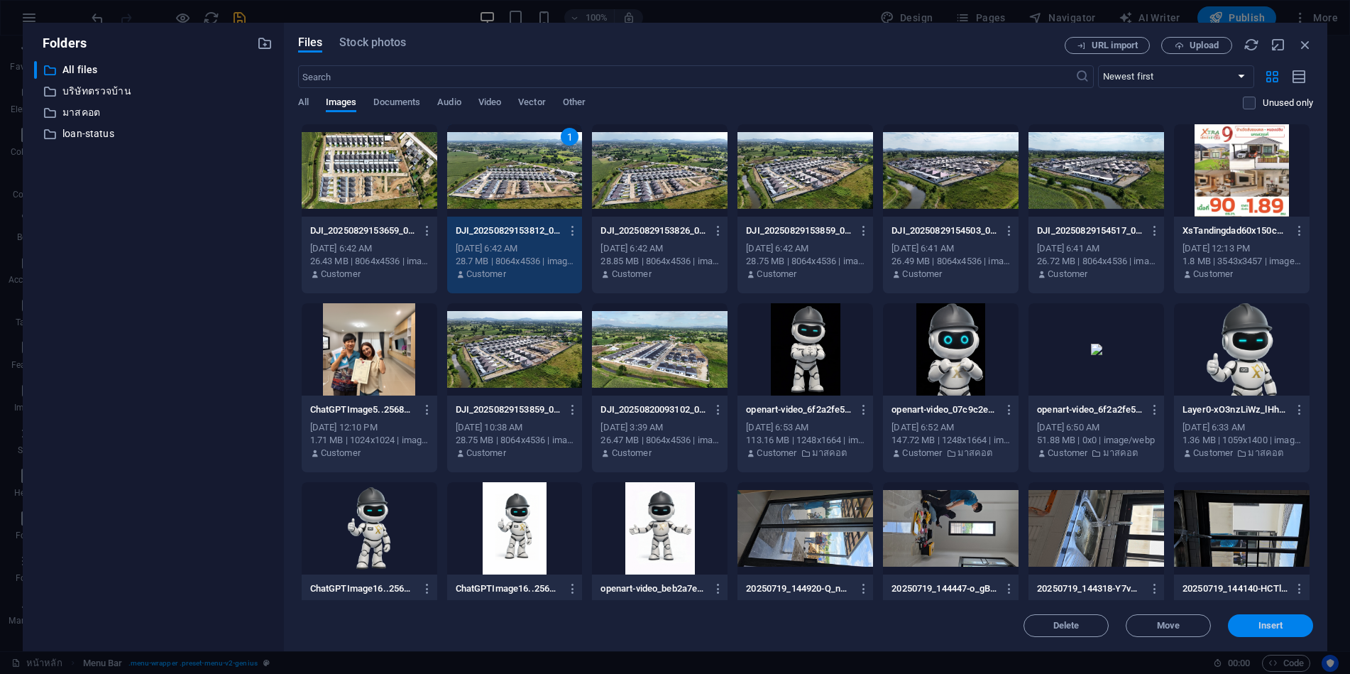
click at [1274, 623] on span "Insert" at bounding box center [1271, 625] width 25 height 9
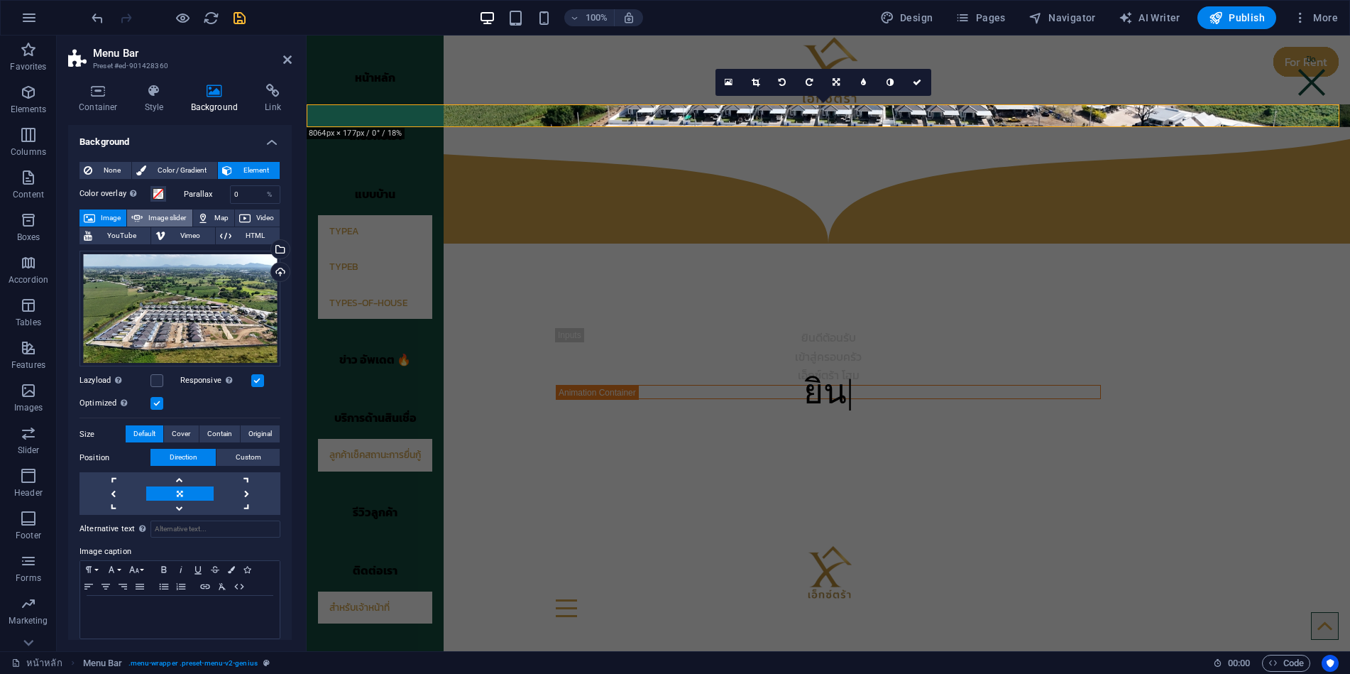
click at [163, 219] on span "Image slider" at bounding box center [167, 217] width 40 height 17
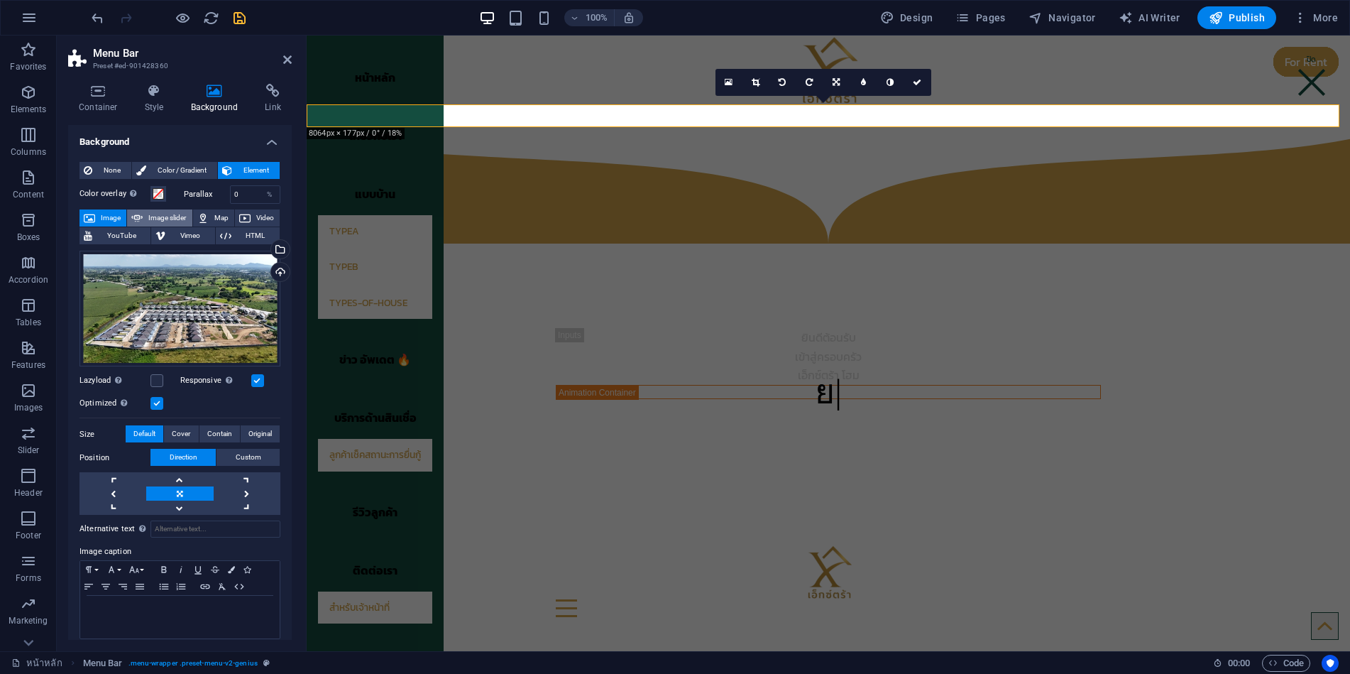
select select "ms"
select select "s"
select select "progressive"
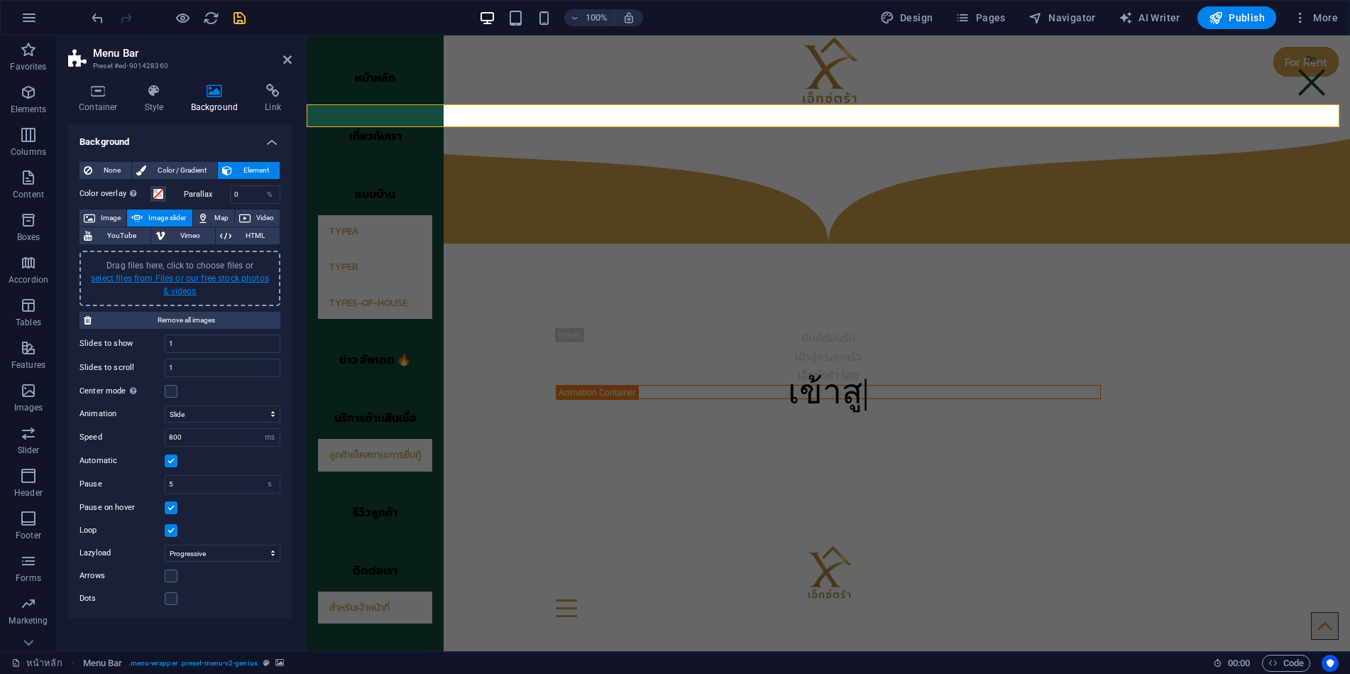
click at [192, 278] on link "select files from Files or our free stock photos & videos" at bounding box center [180, 284] width 178 height 23
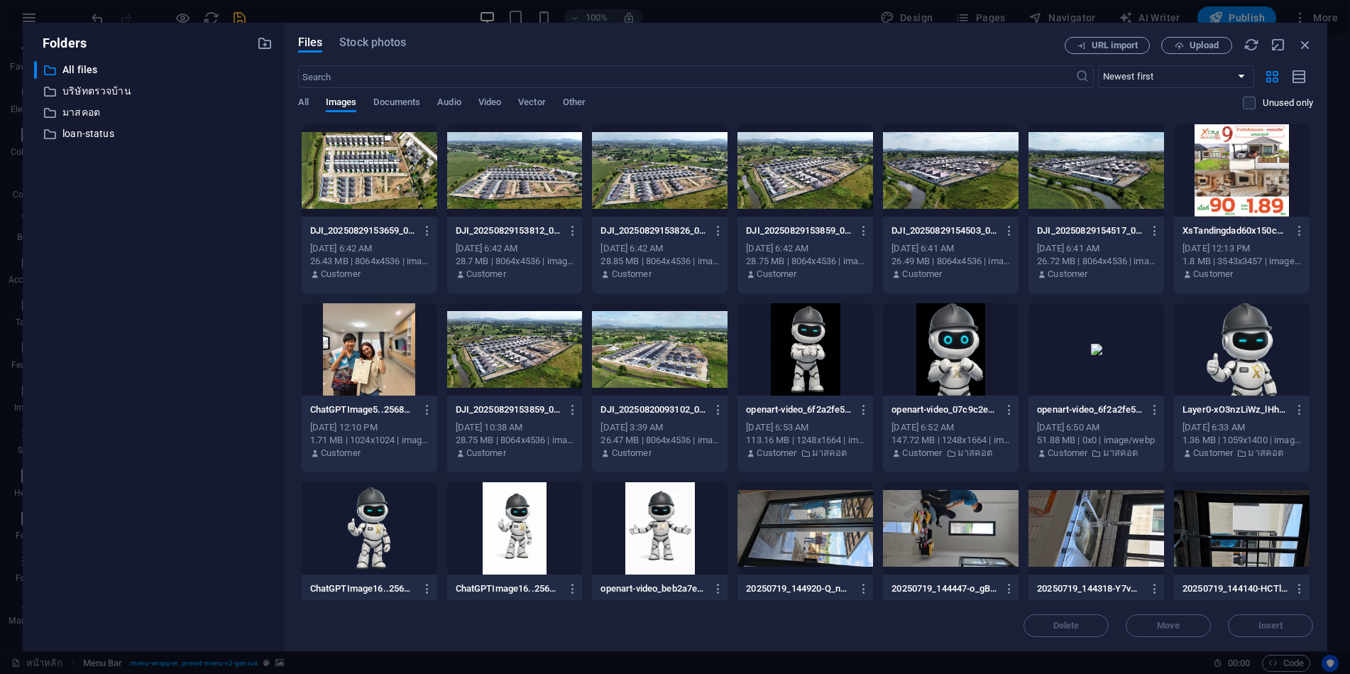
click at [537, 182] on div at bounding box center [515, 170] width 136 height 92
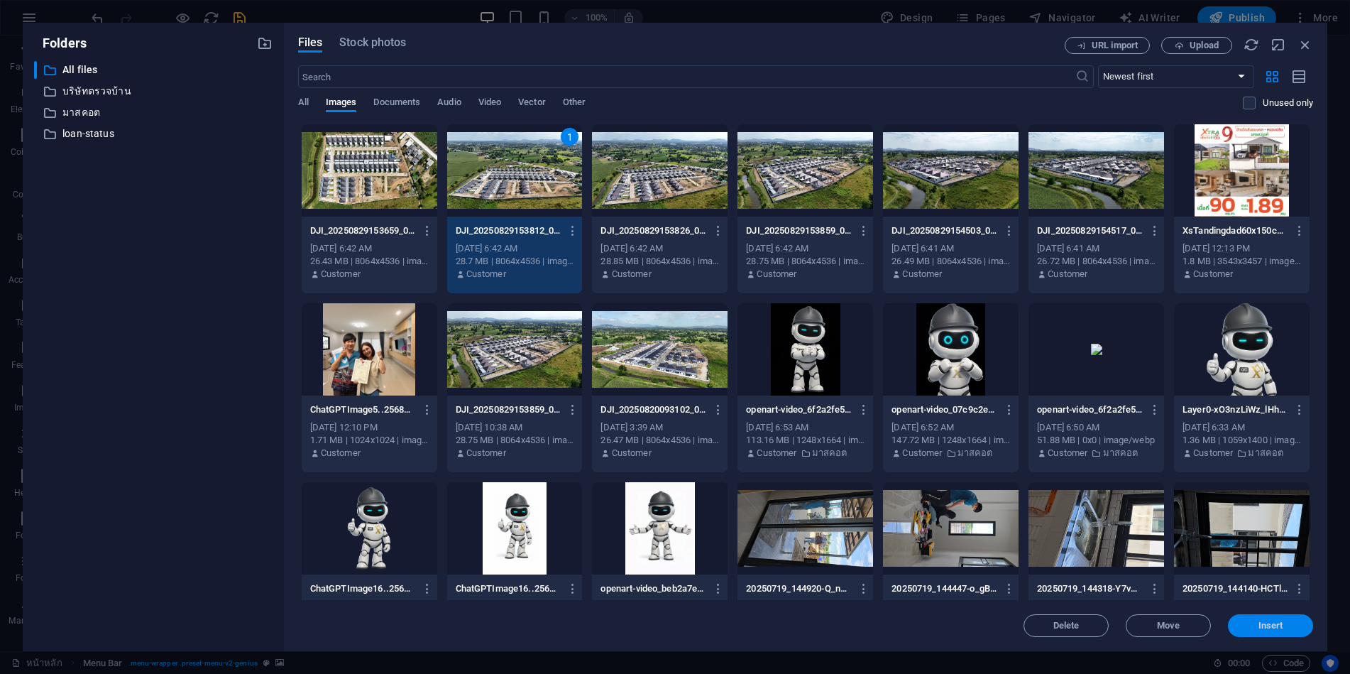
drag, startPoint x: 1244, startPoint y: 627, endPoint x: 930, endPoint y: 588, distance: 316.9
click at [1244, 627] on span "Insert" at bounding box center [1271, 625] width 74 height 9
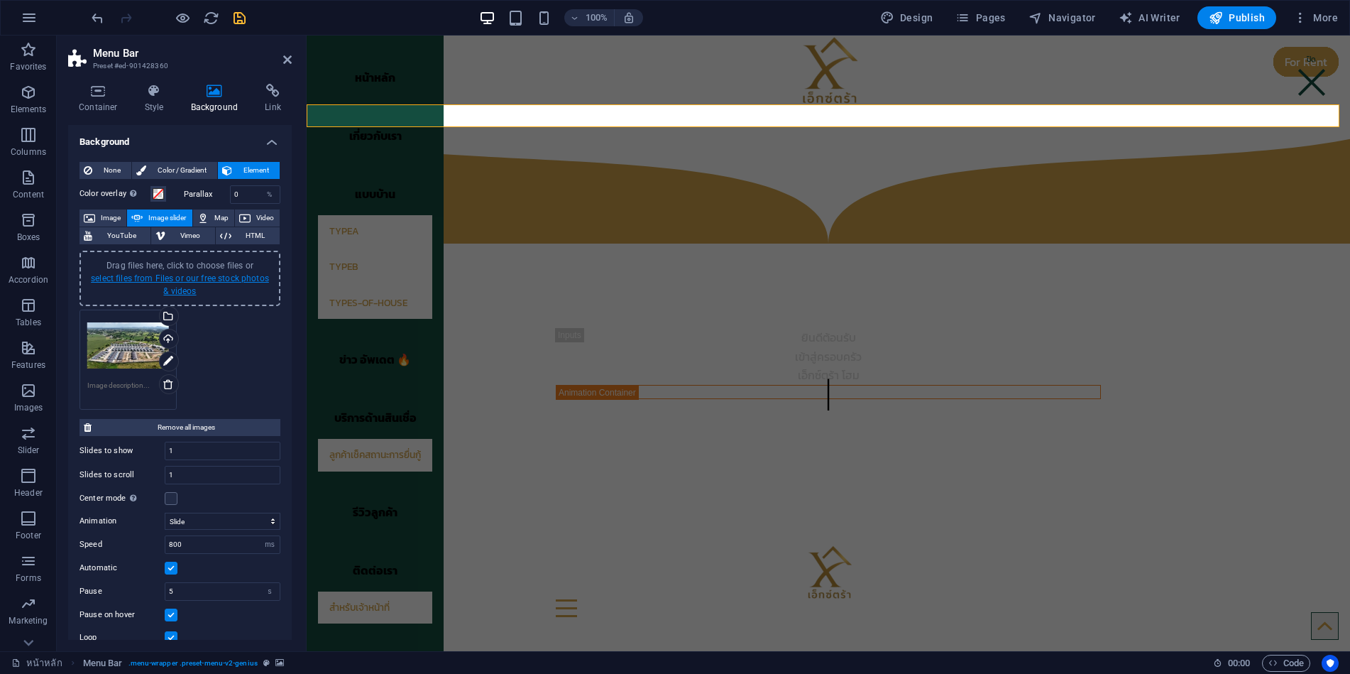
click at [197, 278] on link "select files from Files or our free stock photos & videos" at bounding box center [180, 284] width 178 height 23
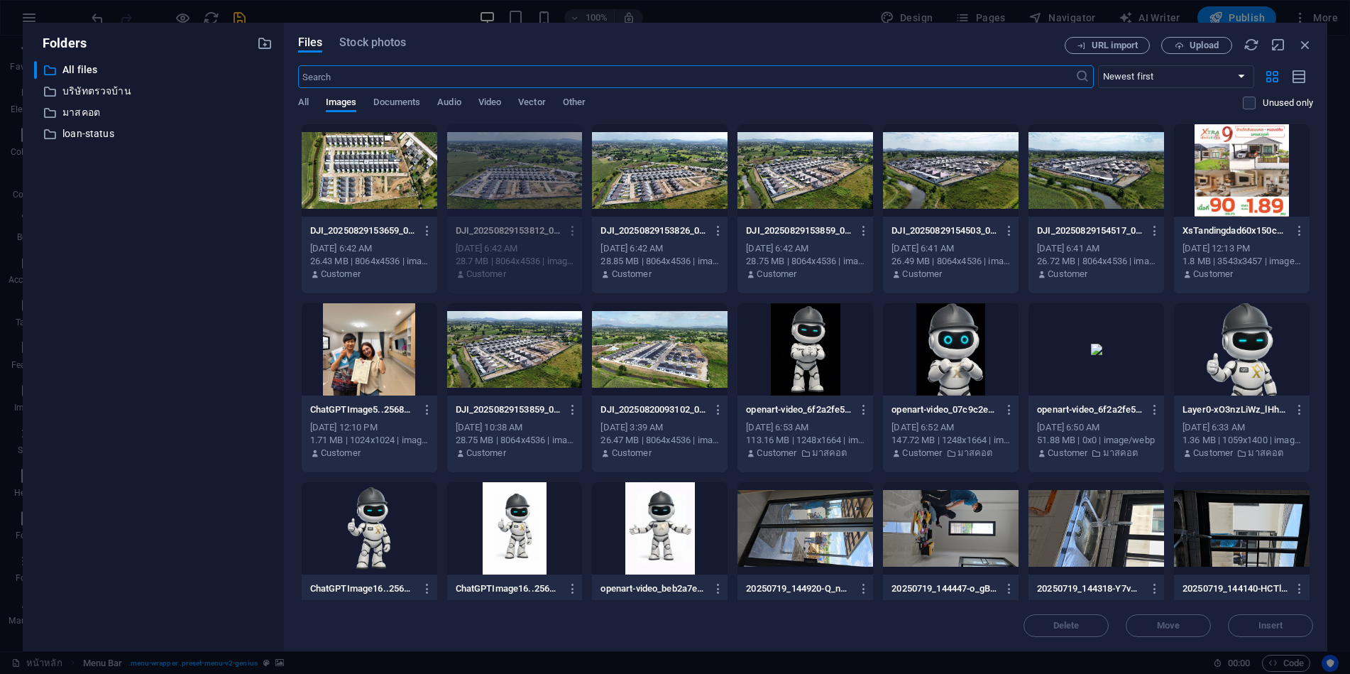
click at [968, 184] on div at bounding box center [951, 170] width 136 height 92
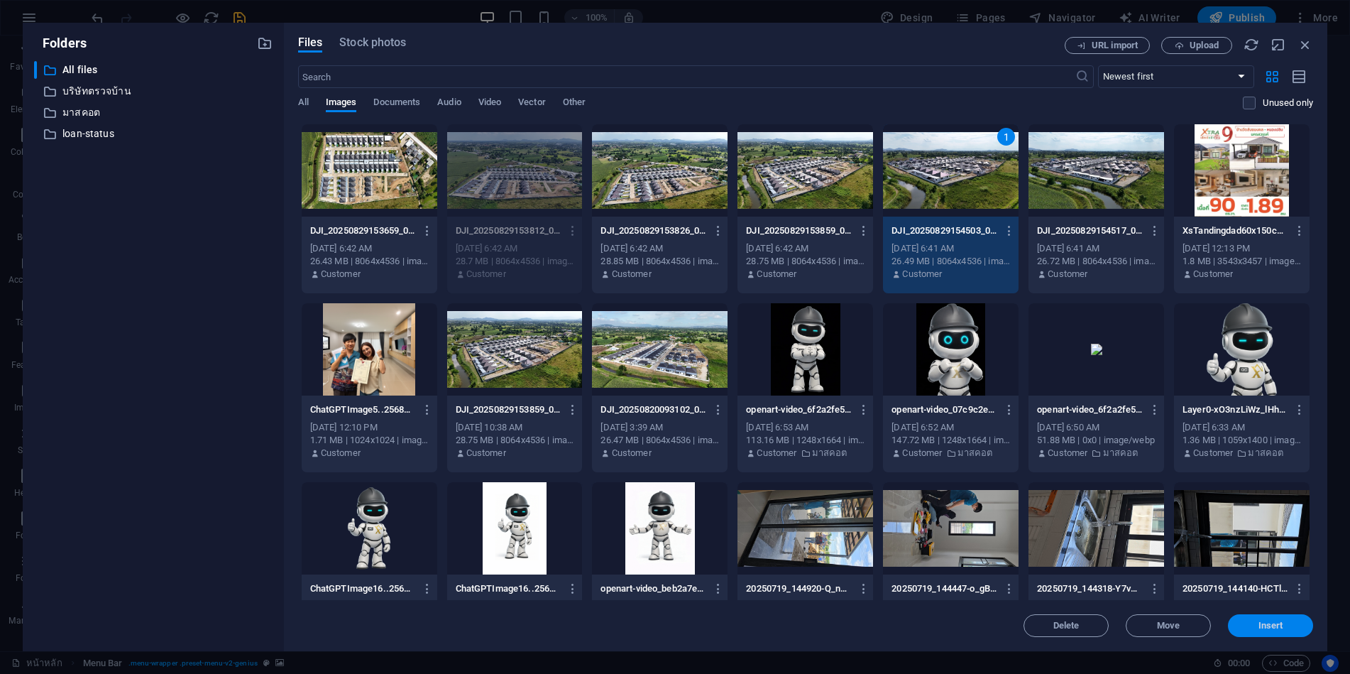
click at [1264, 626] on span "Insert" at bounding box center [1271, 625] width 25 height 9
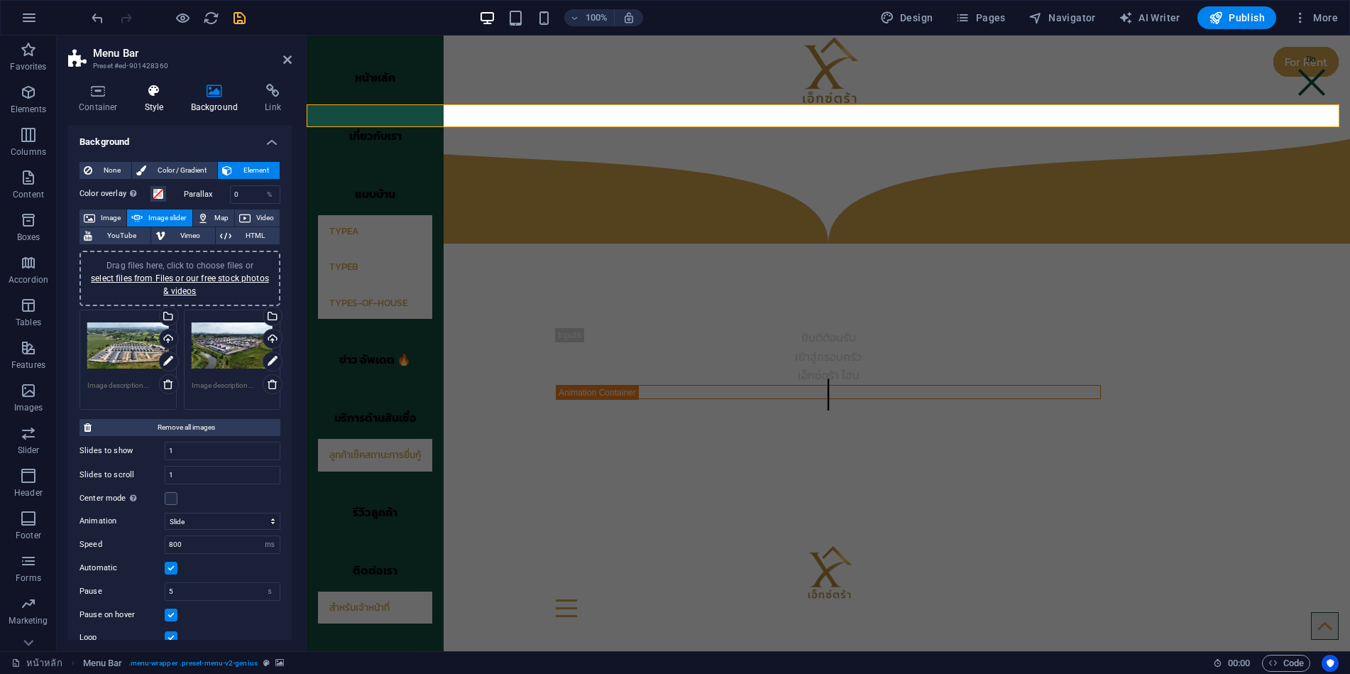
click at [158, 97] on icon at bounding box center [154, 91] width 40 height 14
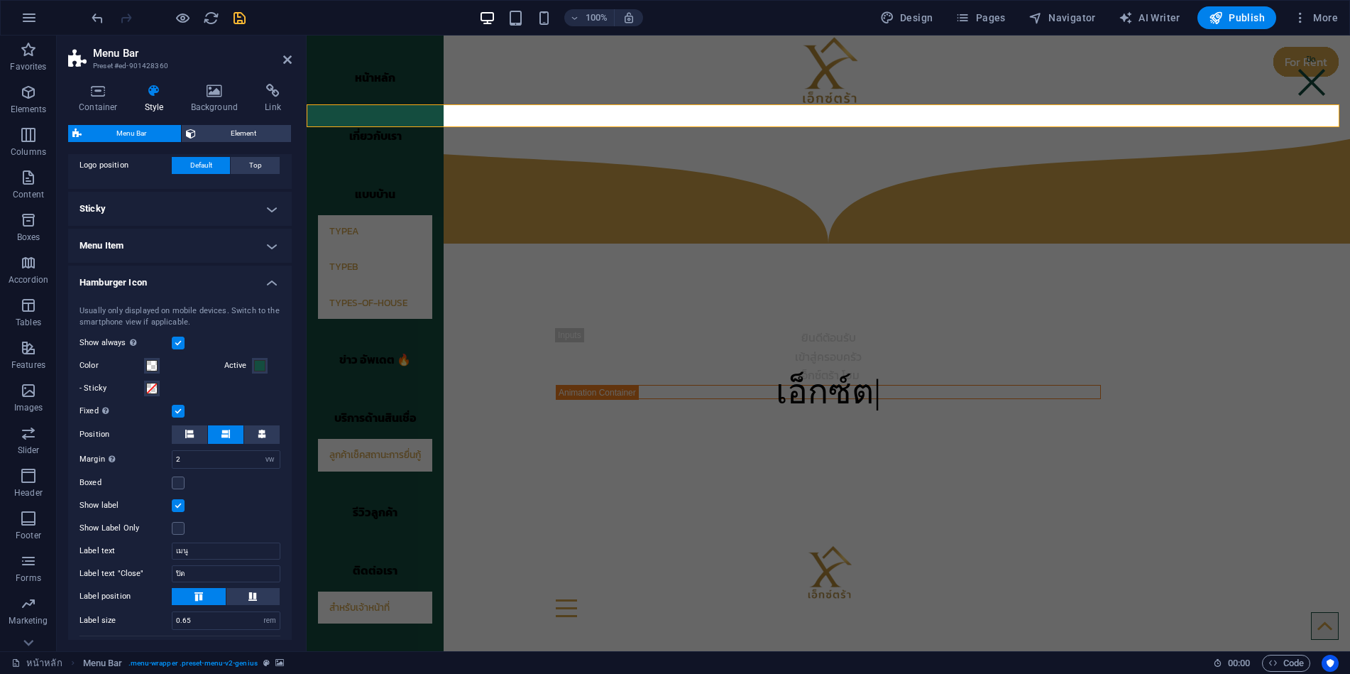
scroll to position [355, 0]
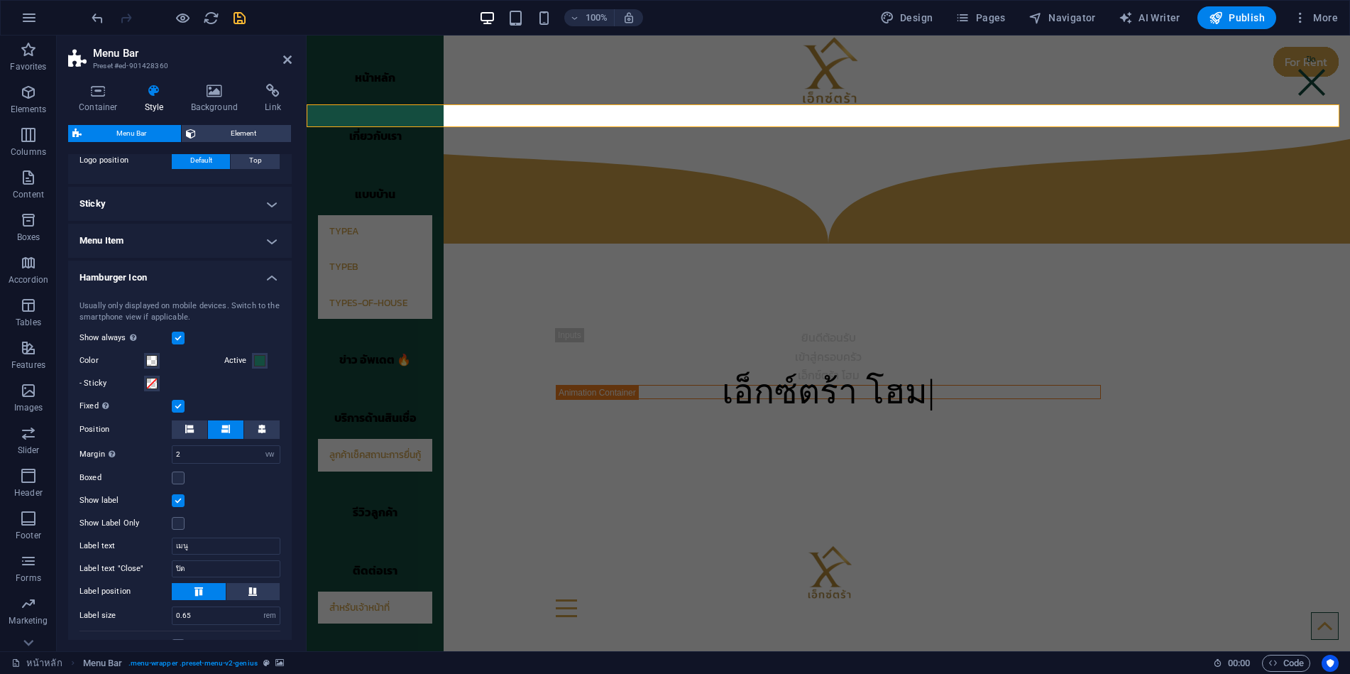
click at [240, 277] on h4 "Hamburger Icon" at bounding box center [180, 274] width 224 height 26
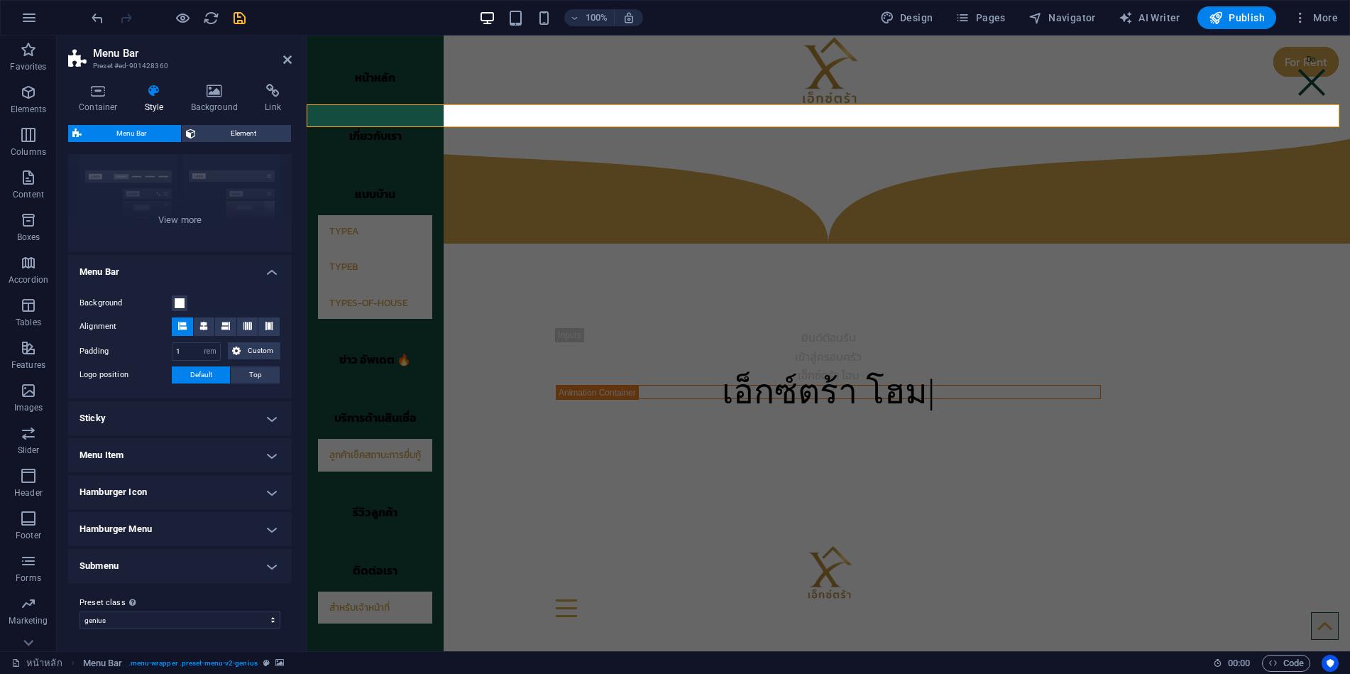
scroll to position [141, 0]
click at [238, 17] on icon "save" at bounding box center [239, 18] width 16 height 16
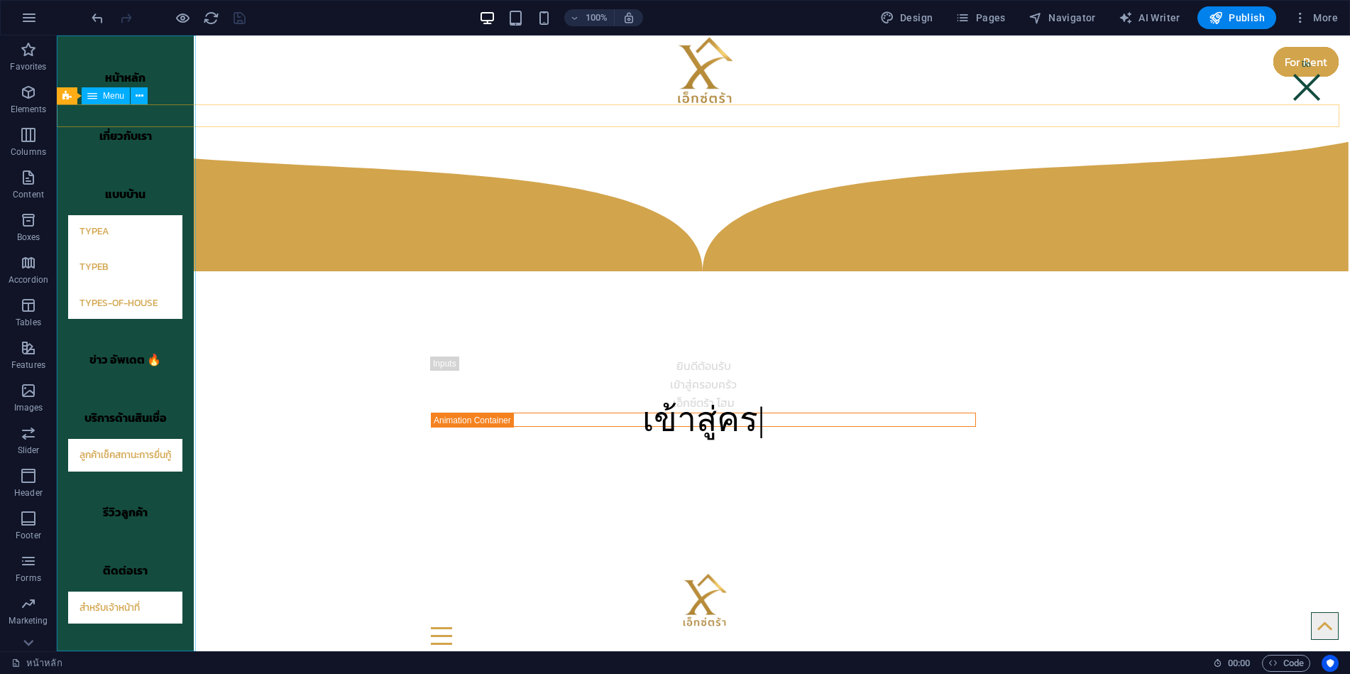
click at [184, 527] on nav "หน้าหลัก เกี่ยวกับเรา แบบบ้าน TypeA TypeB types-of-house ข่าว อัพเดต 🔥 บริการด้…" at bounding box center [125, 342] width 137 height 615
select select "%"
select select "px"
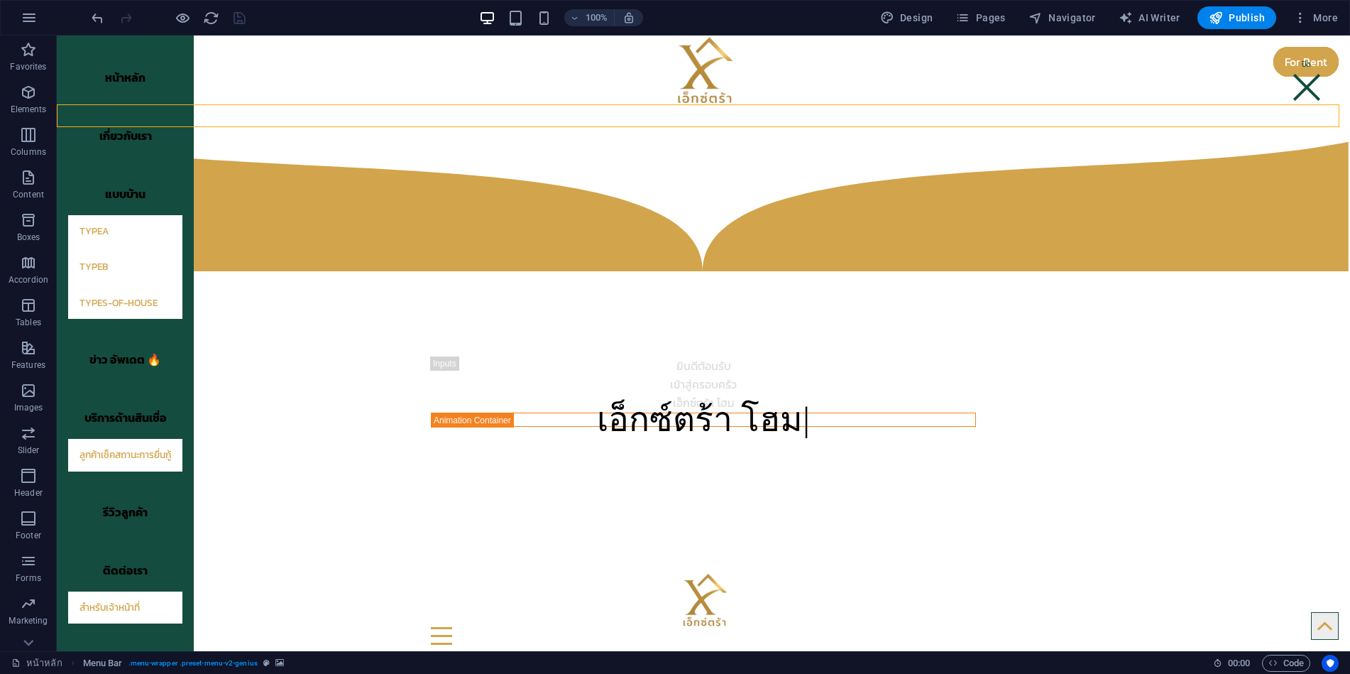
select select "rem"
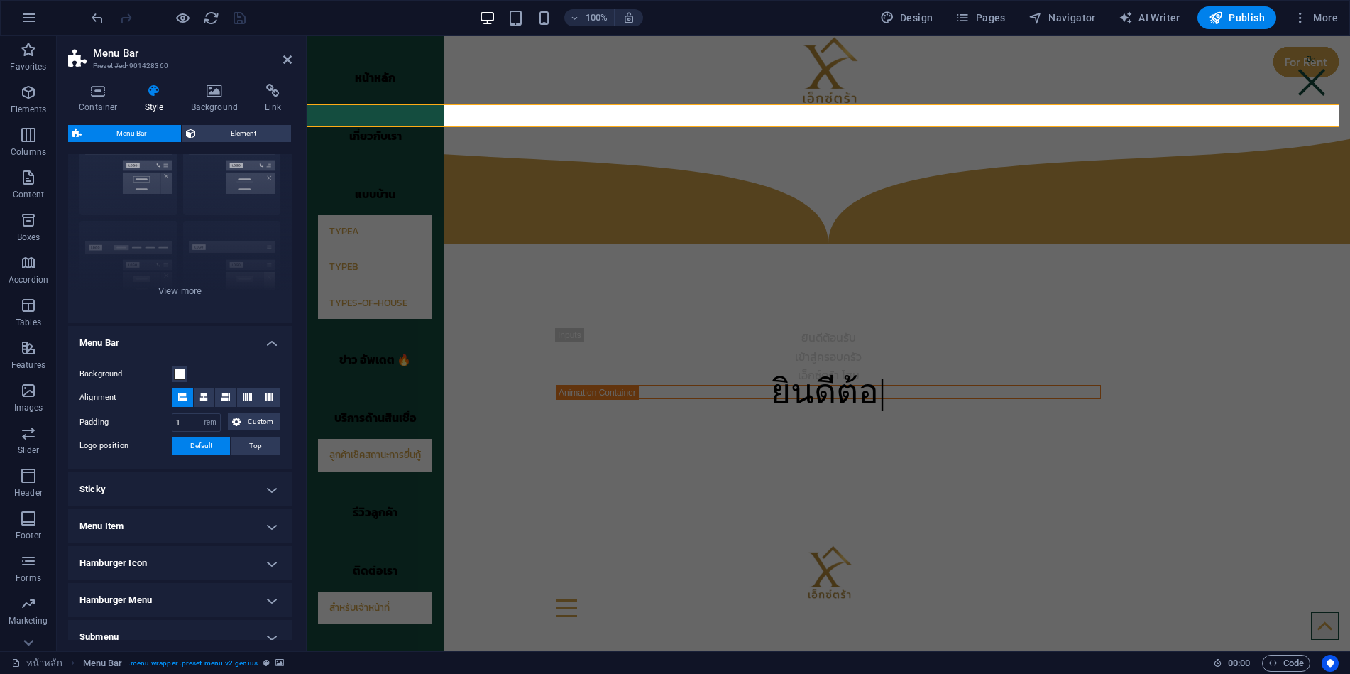
scroll to position [0, 0]
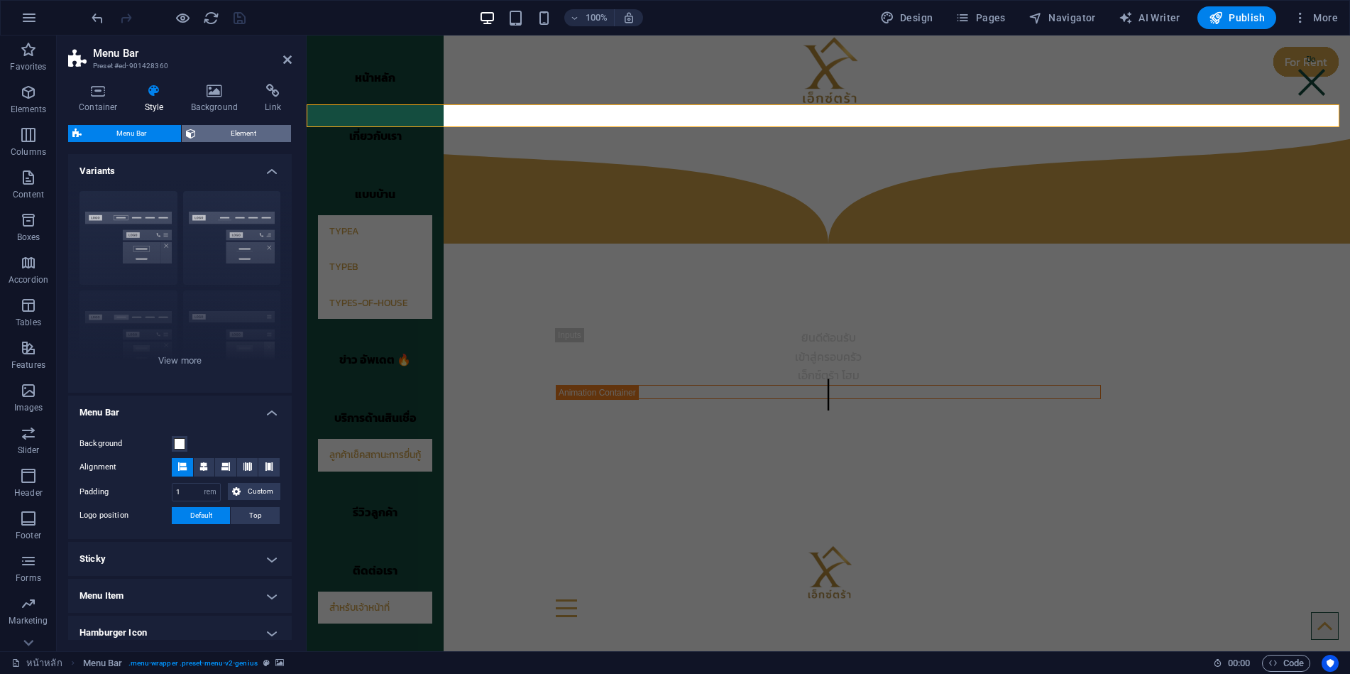
click at [229, 129] on span "Element" at bounding box center [243, 133] width 87 height 17
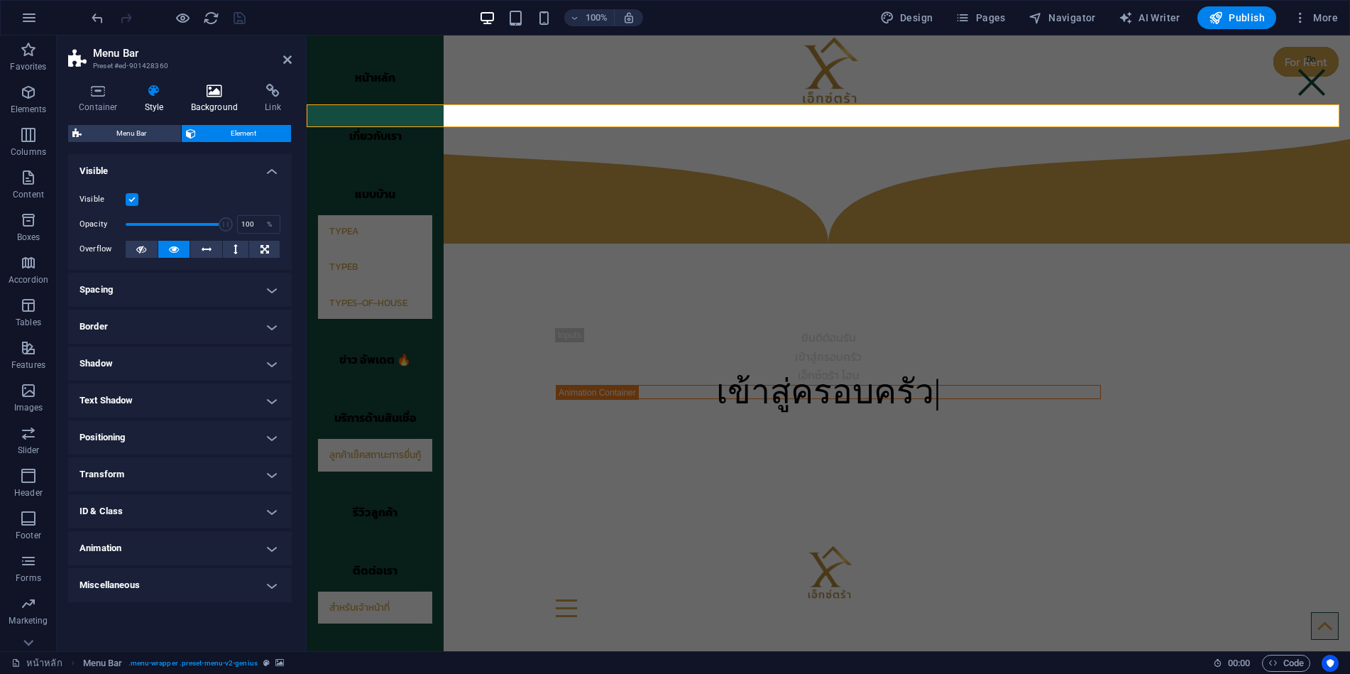
click at [213, 92] on icon at bounding box center [214, 91] width 69 height 14
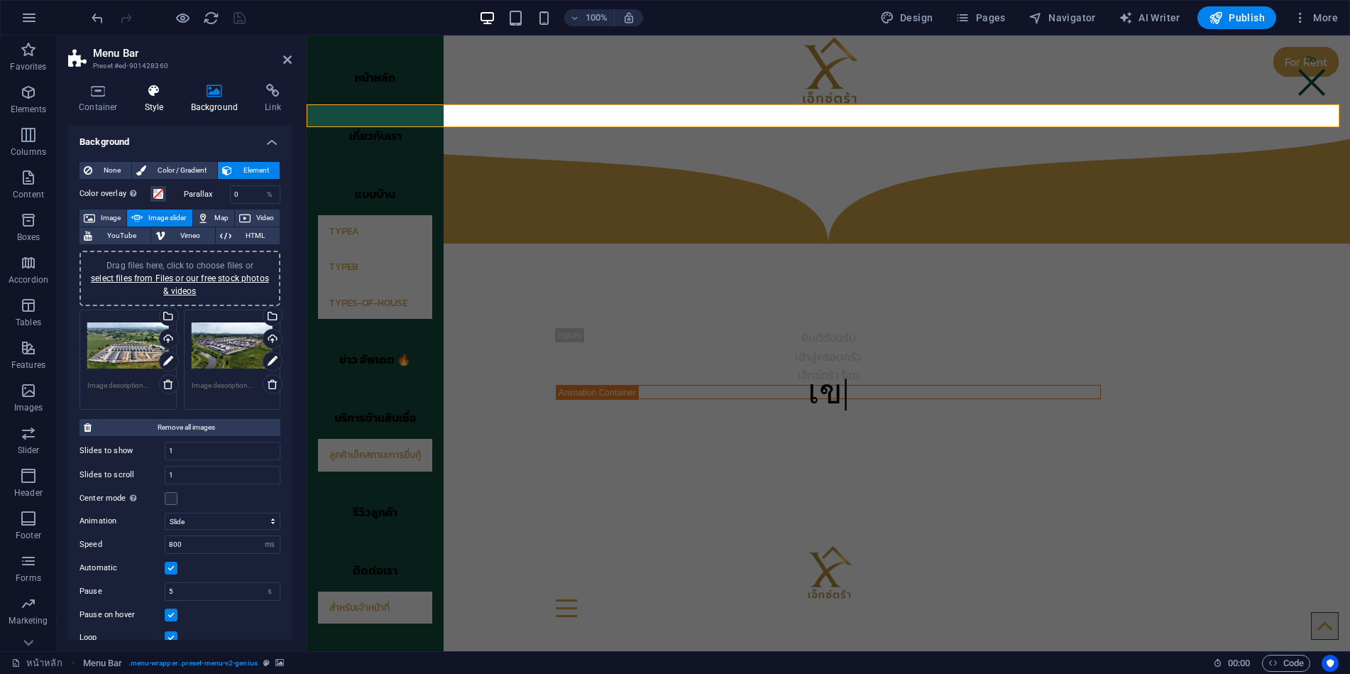
click at [170, 93] on icon at bounding box center [154, 91] width 40 height 14
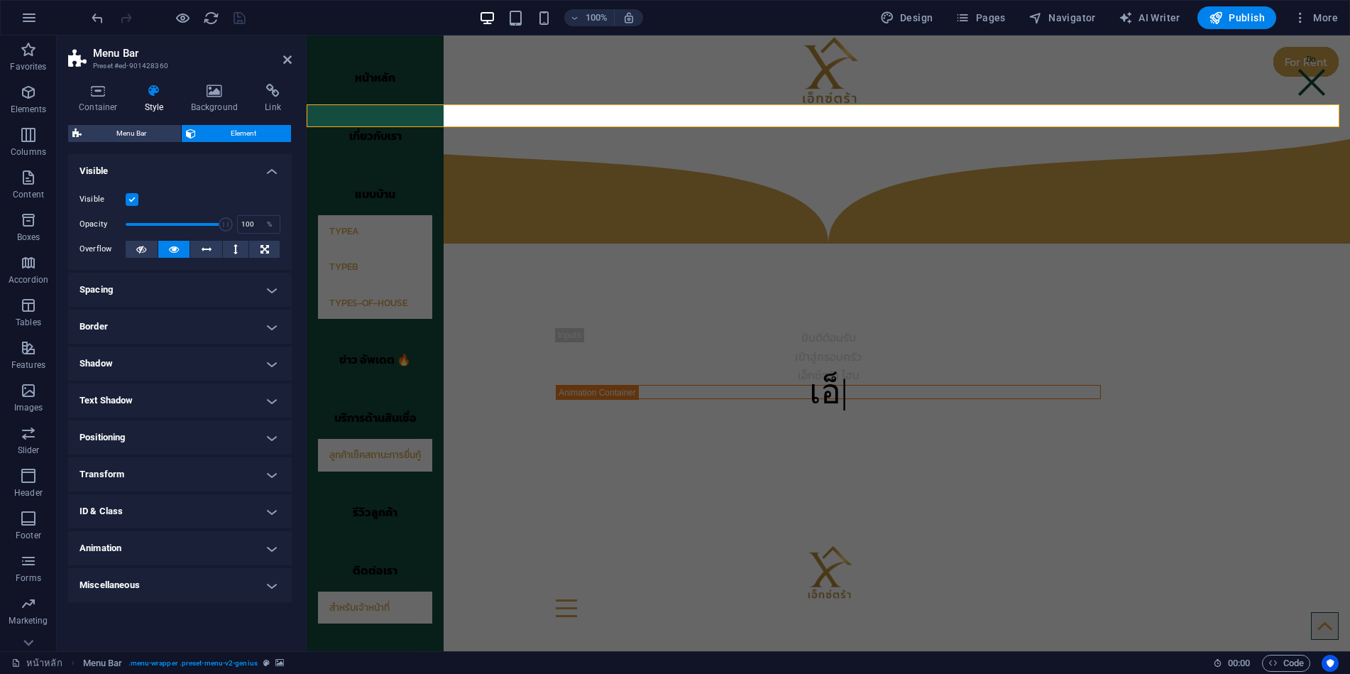
click at [169, 285] on h4 "Spacing" at bounding box center [180, 290] width 224 height 34
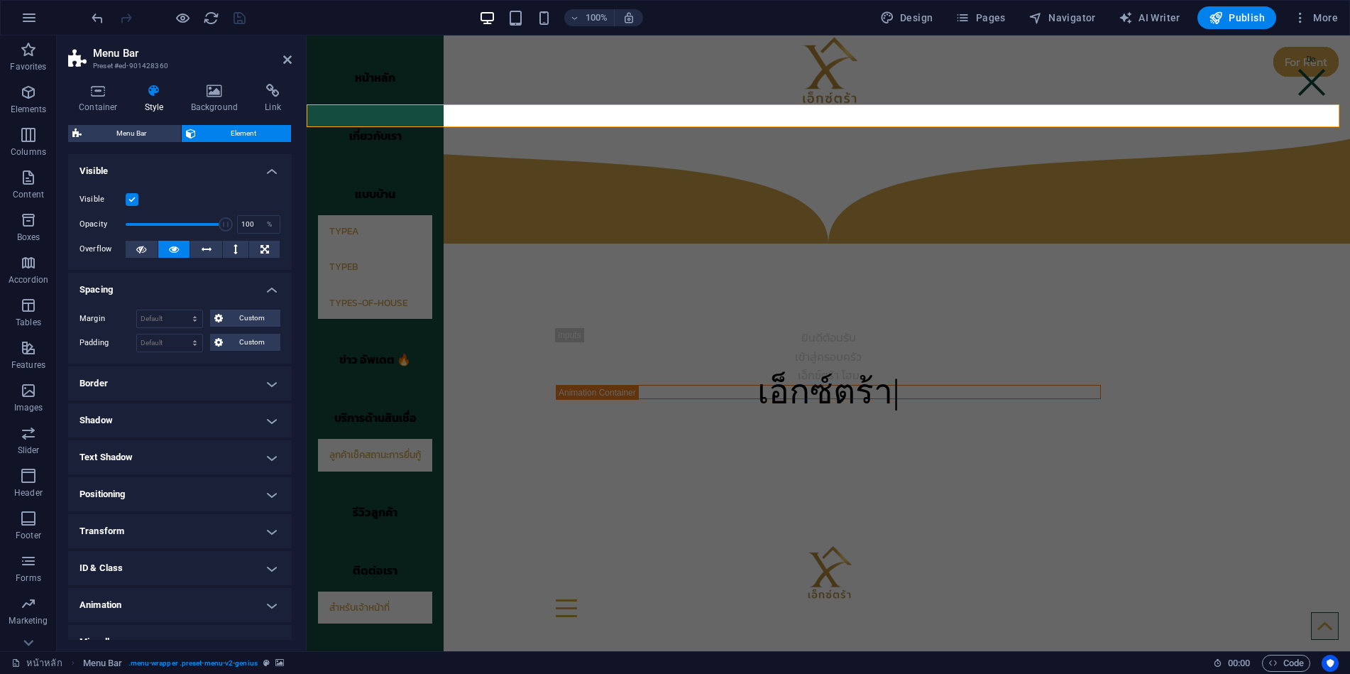
click at [153, 388] on h4 "Border" at bounding box center [180, 383] width 224 height 34
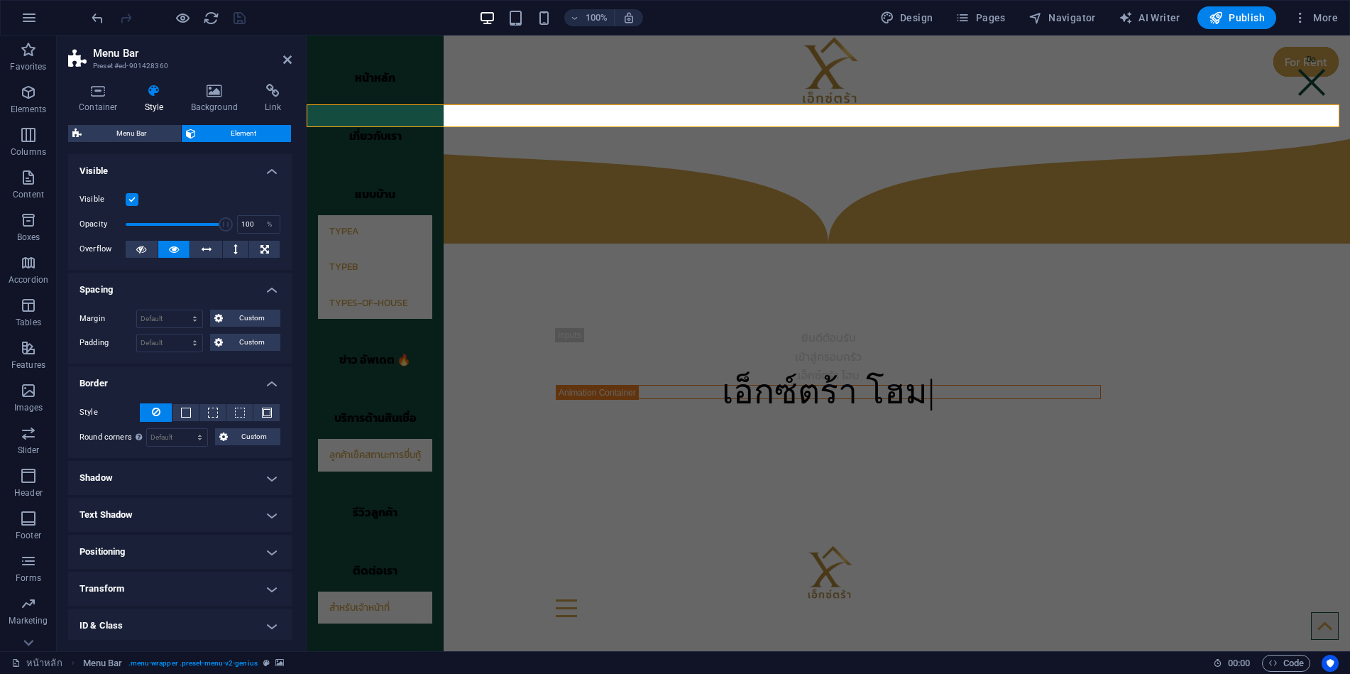
click at [153, 481] on h4 "Shadow" at bounding box center [180, 478] width 224 height 34
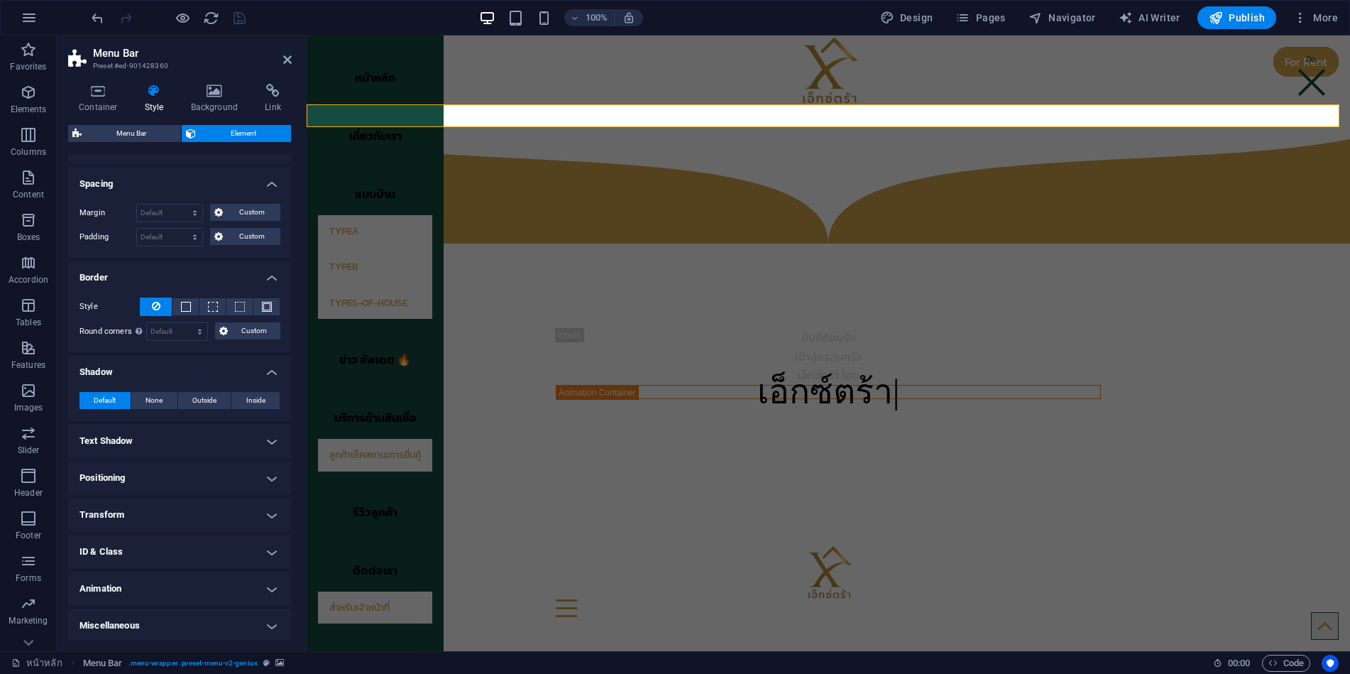
scroll to position [109, 0]
click at [178, 474] on h4 "Positioning" at bounding box center [180, 475] width 224 height 34
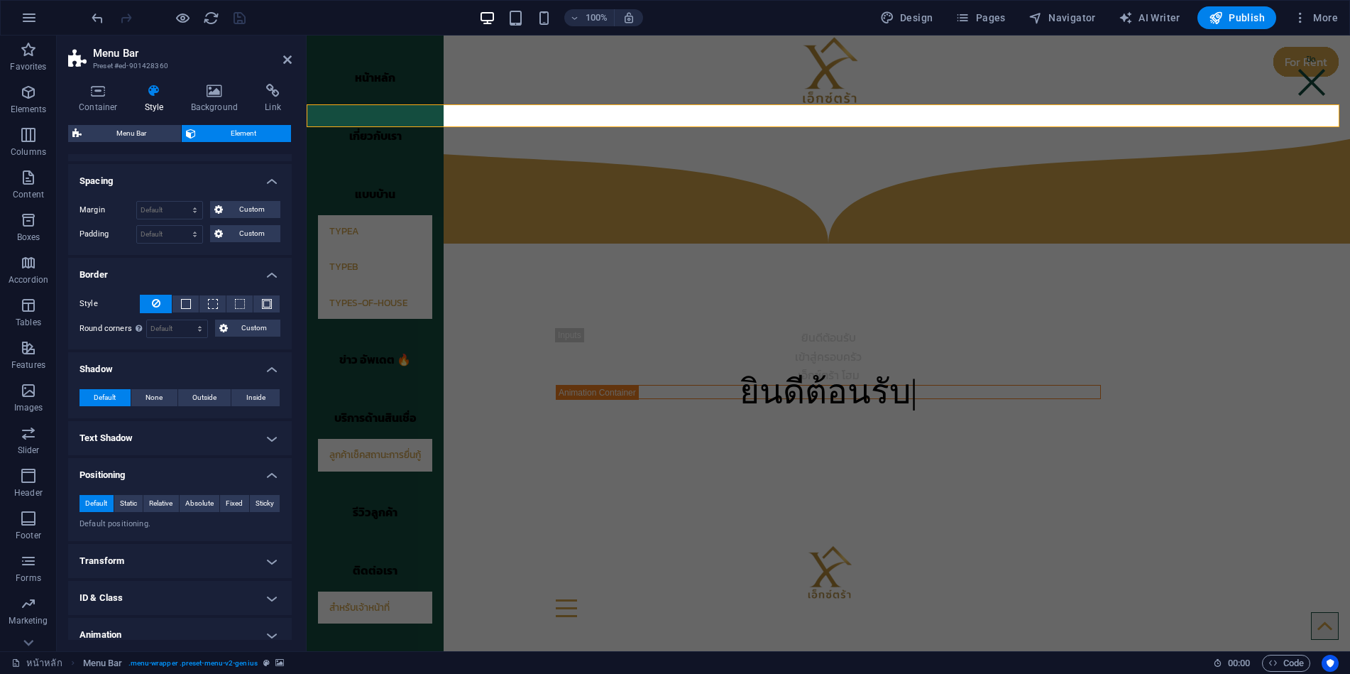
click at [166, 561] on h4 "Transform" at bounding box center [180, 561] width 224 height 34
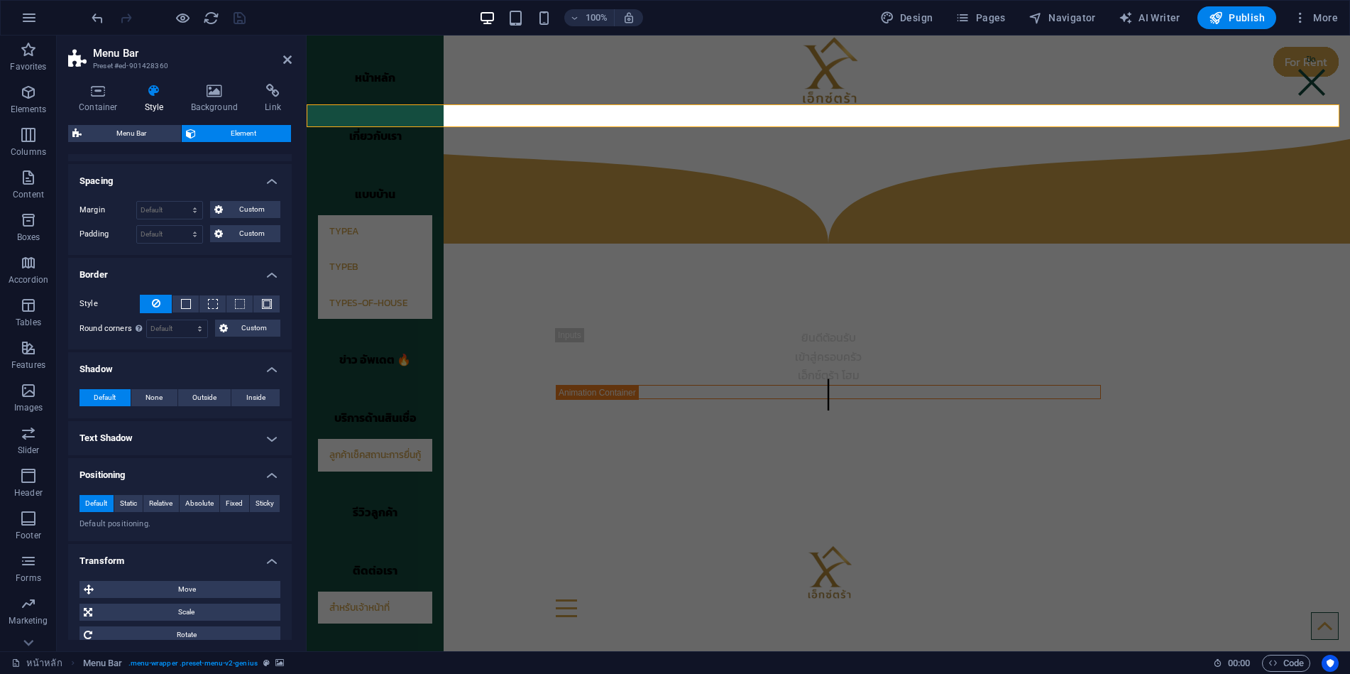
click at [190, 473] on h4 "Positioning" at bounding box center [180, 471] width 224 height 26
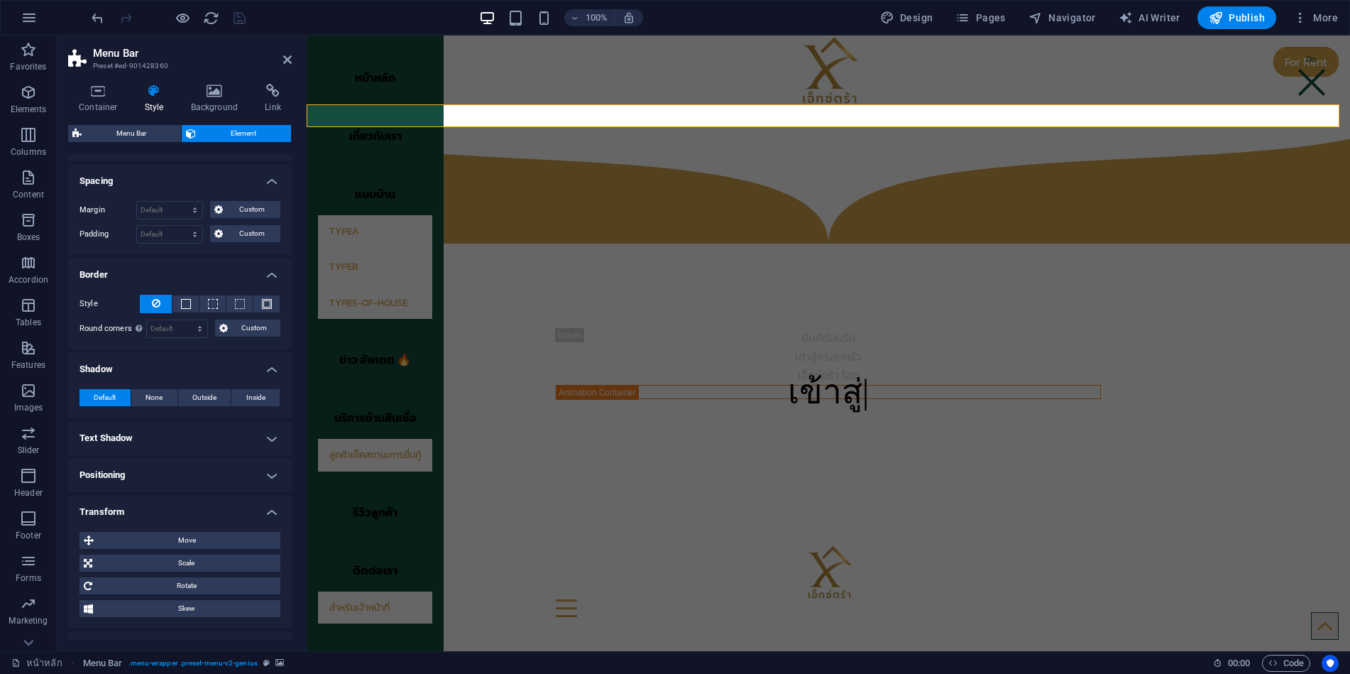
click at [188, 507] on h4 "Transform" at bounding box center [180, 508] width 224 height 26
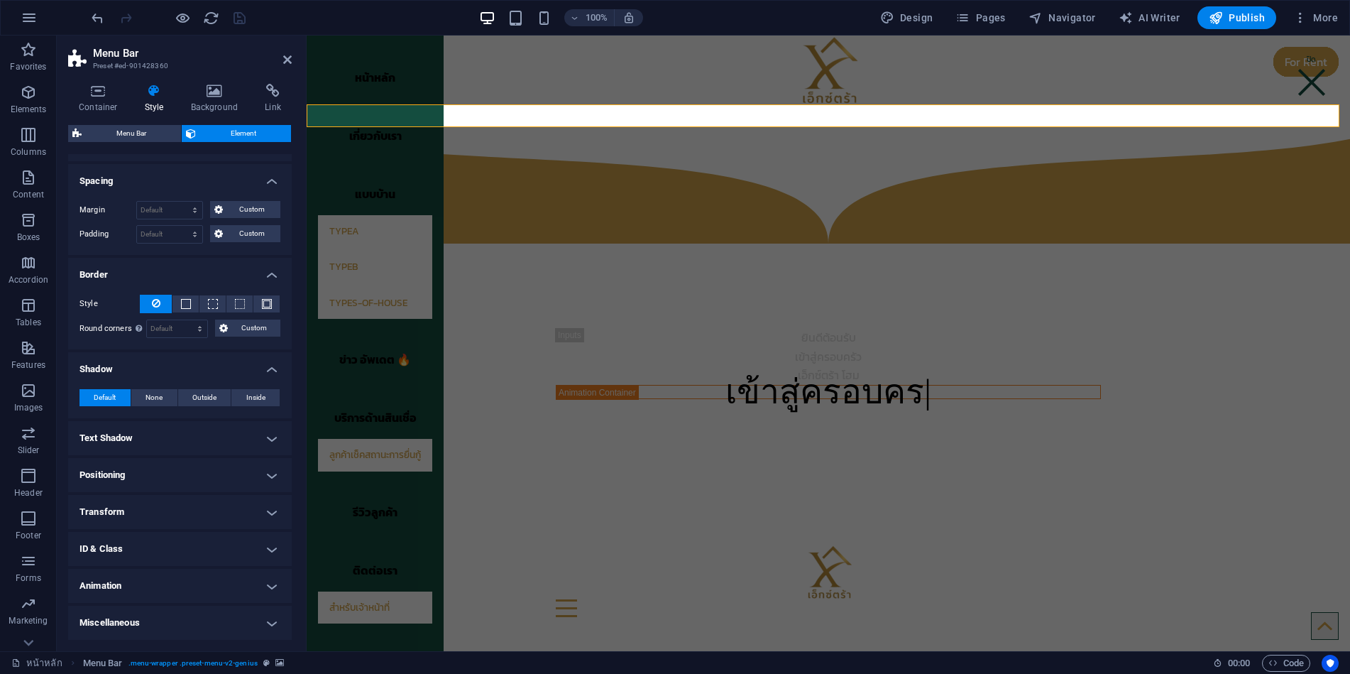
click at [187, 373] on h4 "Shadow" at bounding box center [180, 365] width 224 height 26
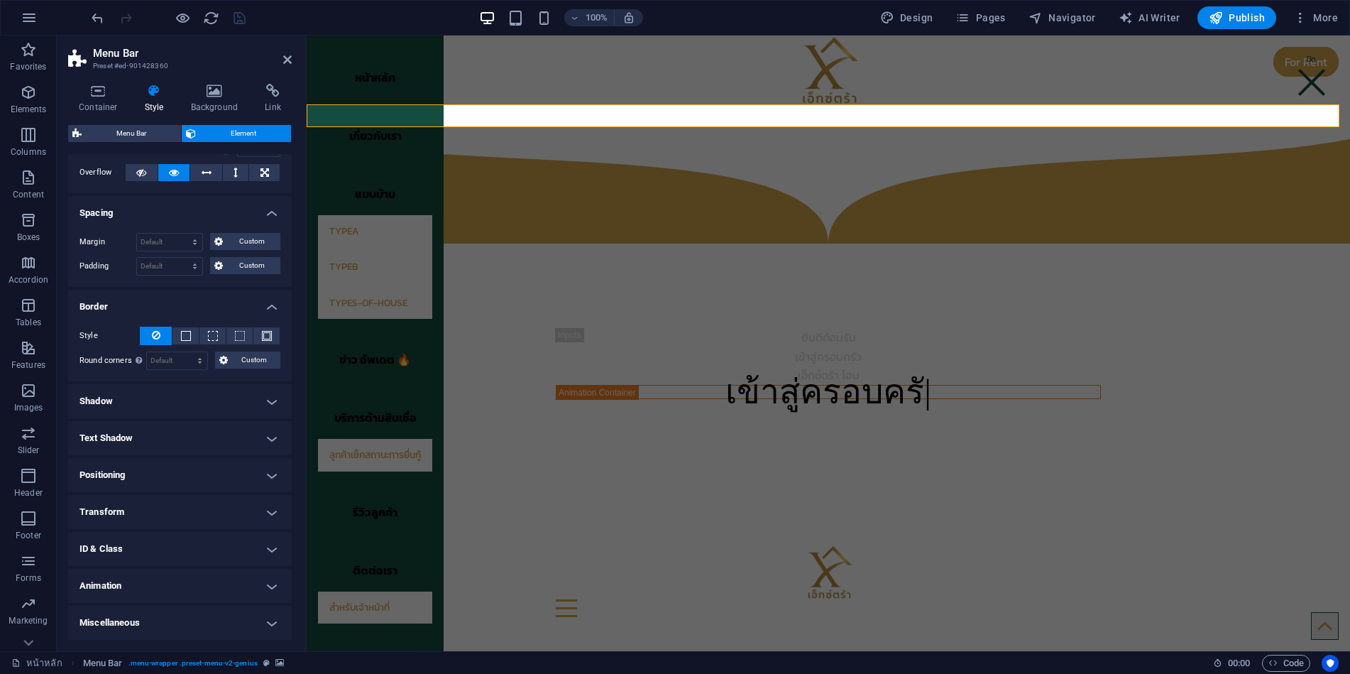
click at [190, 304] on h4 "Border" at bounding box center [180, 303] width 224 height 26
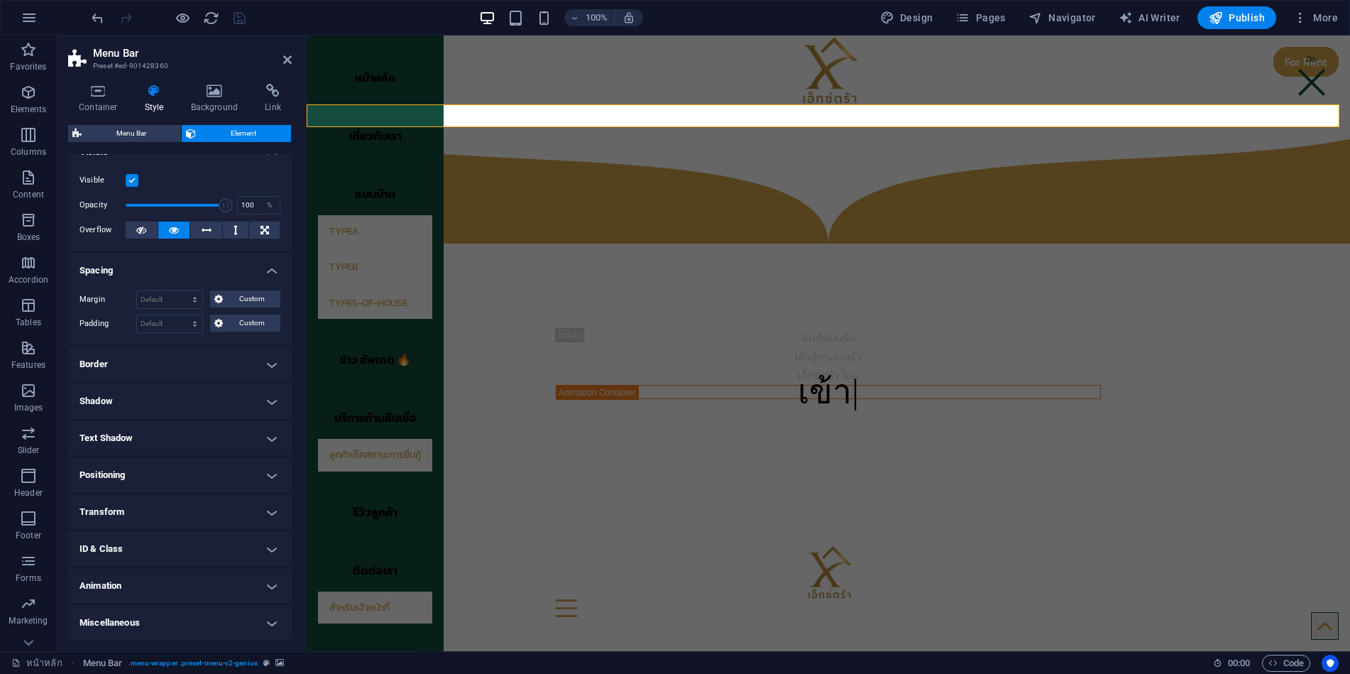
scroll to position [0, 0]
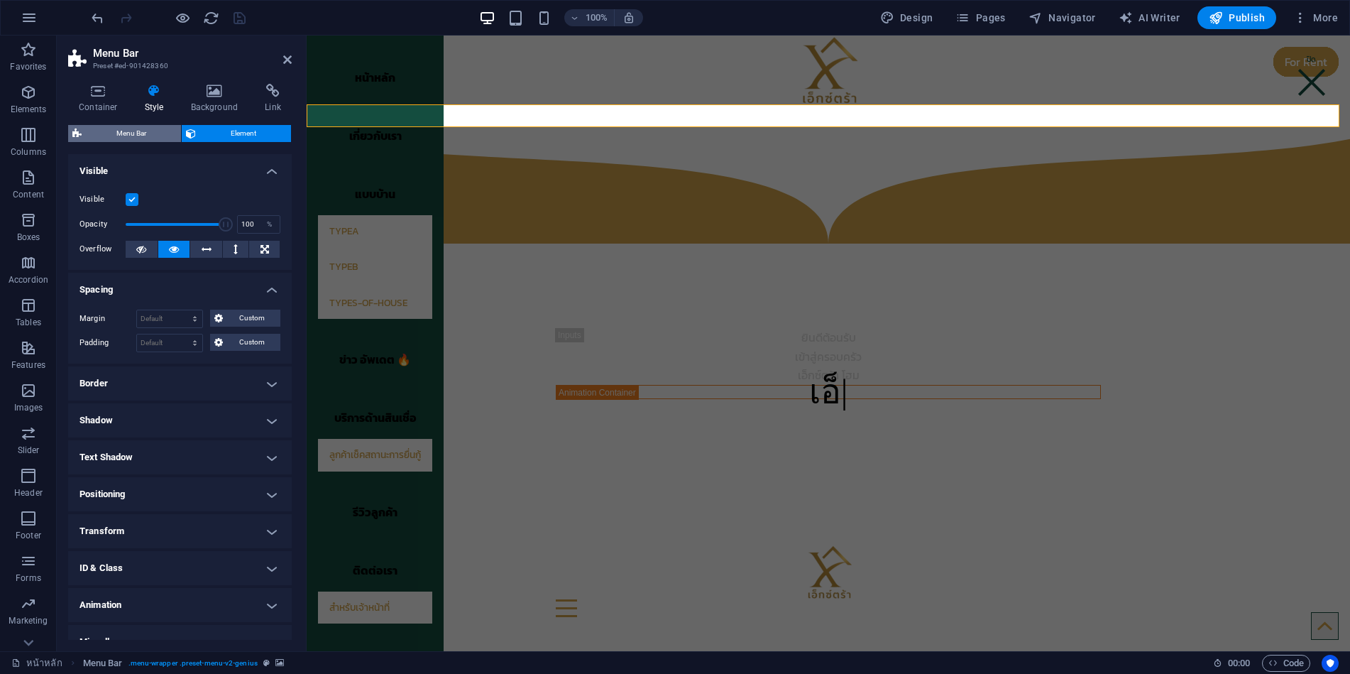
click at [153, 135] on span "Menu Bar" at bounding box center [131, 133] width 91 height 17
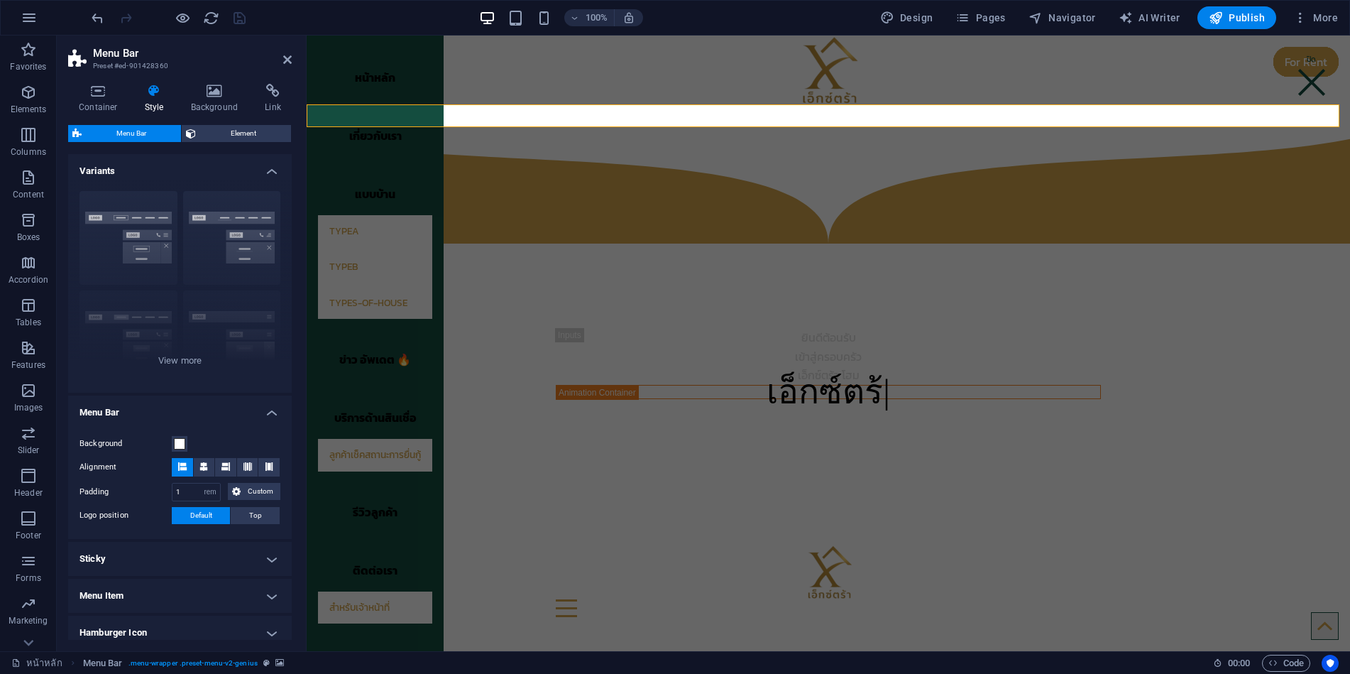
scroll to position [141, 0]
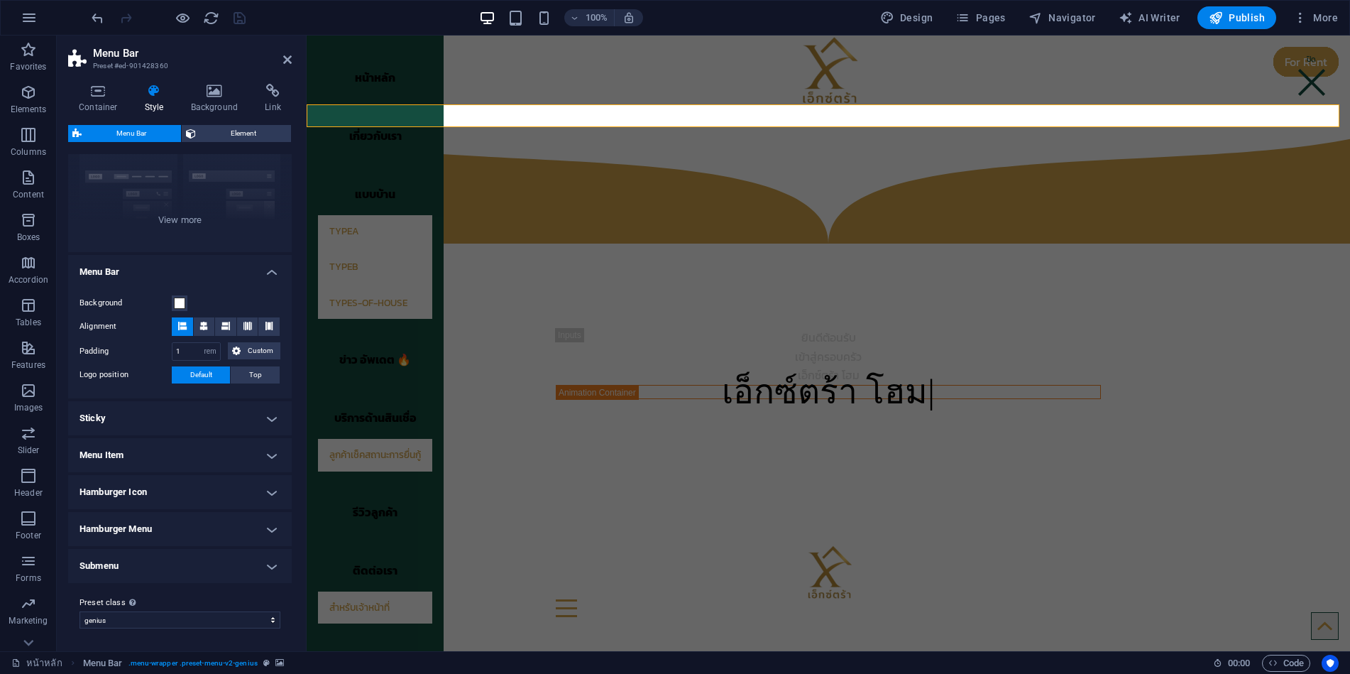
click at [165, 427] on h4 "Sticky" at bounding box center [180, 418] width 224 height 34
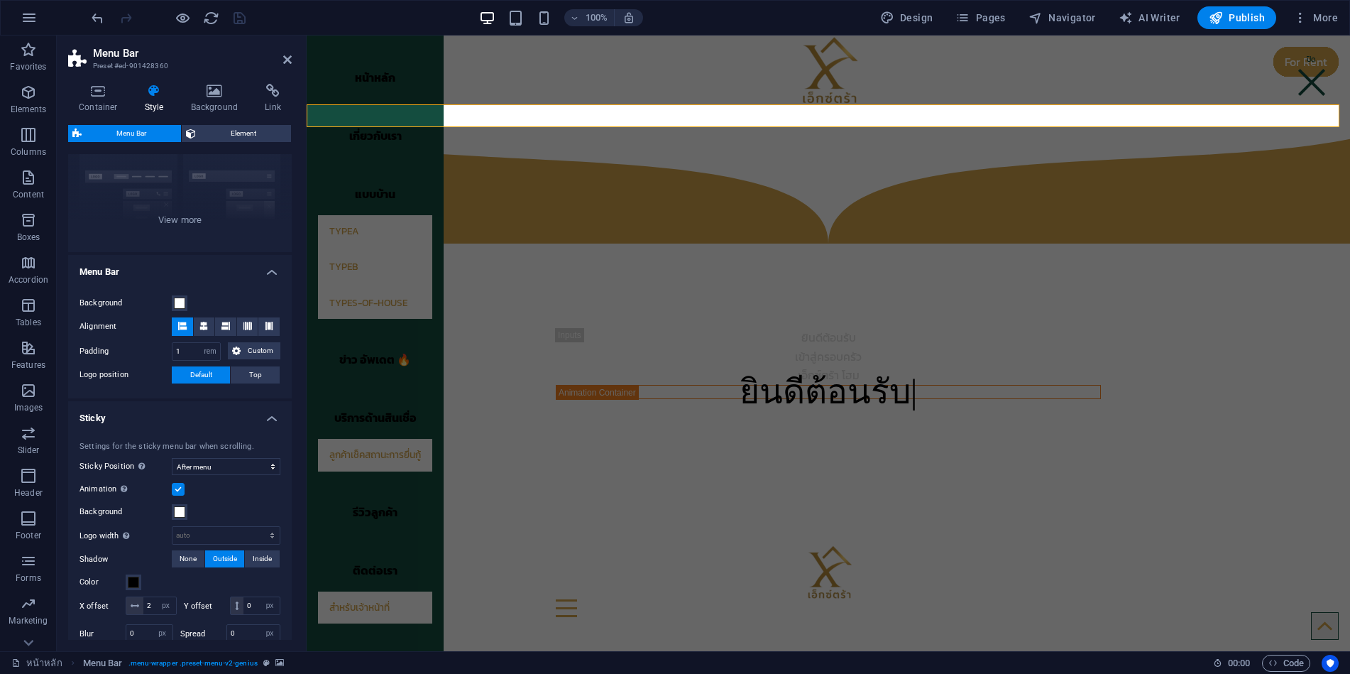
click at [165, 420] on h4 "Sticky" at bounding box center [180, 414] width 224 height 26
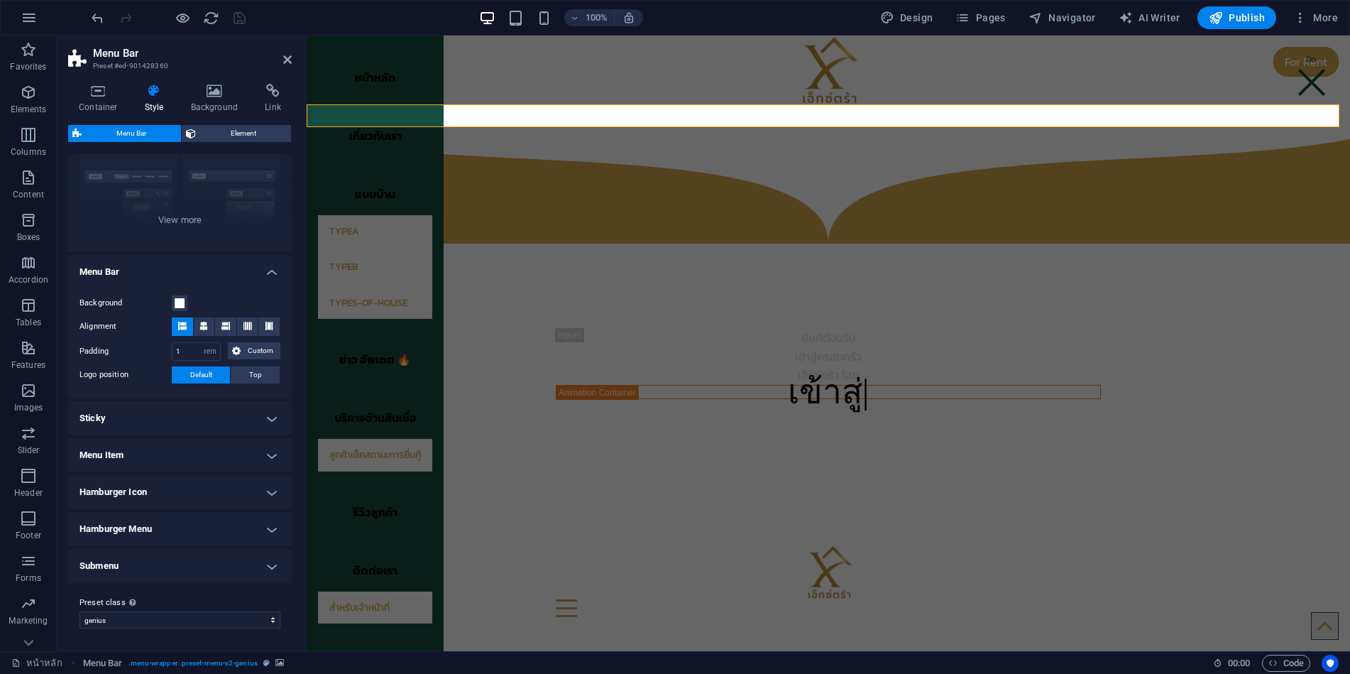
click at [162, 559] on h4 "Submenu" at bounding box center [180, 566] width 224 height 34
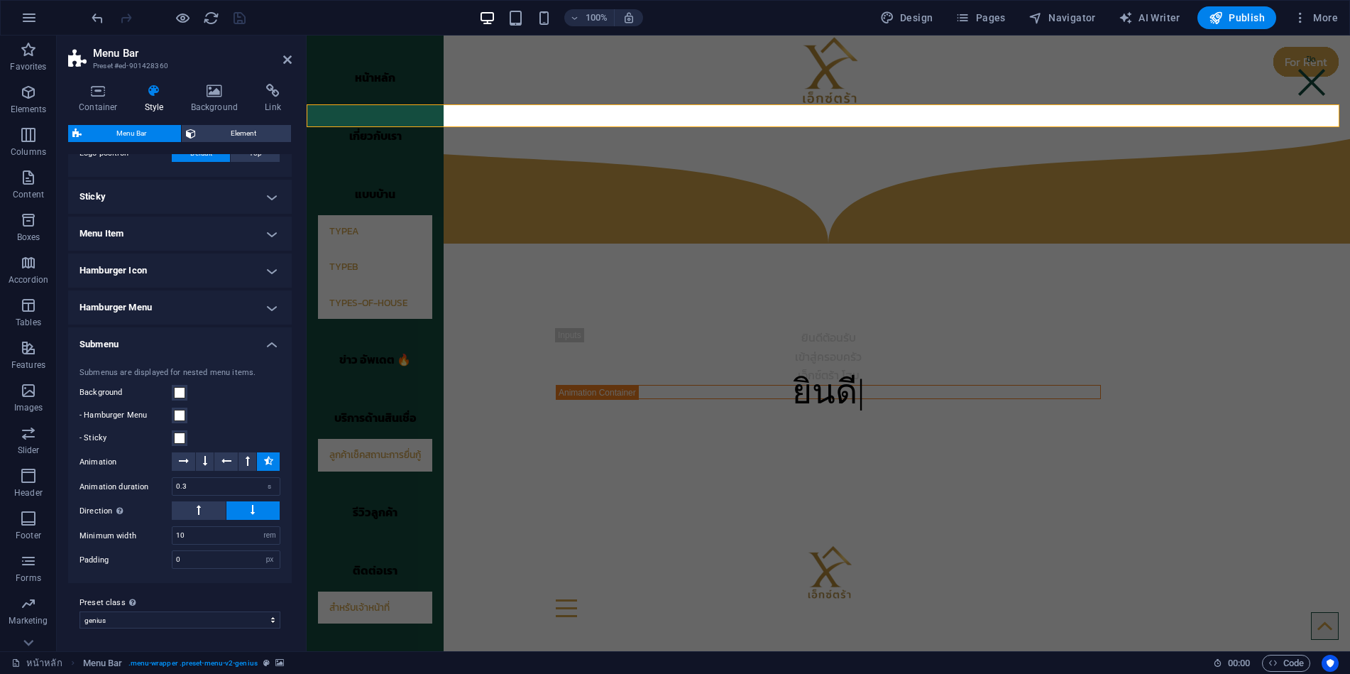
scroll to position [291, 0]
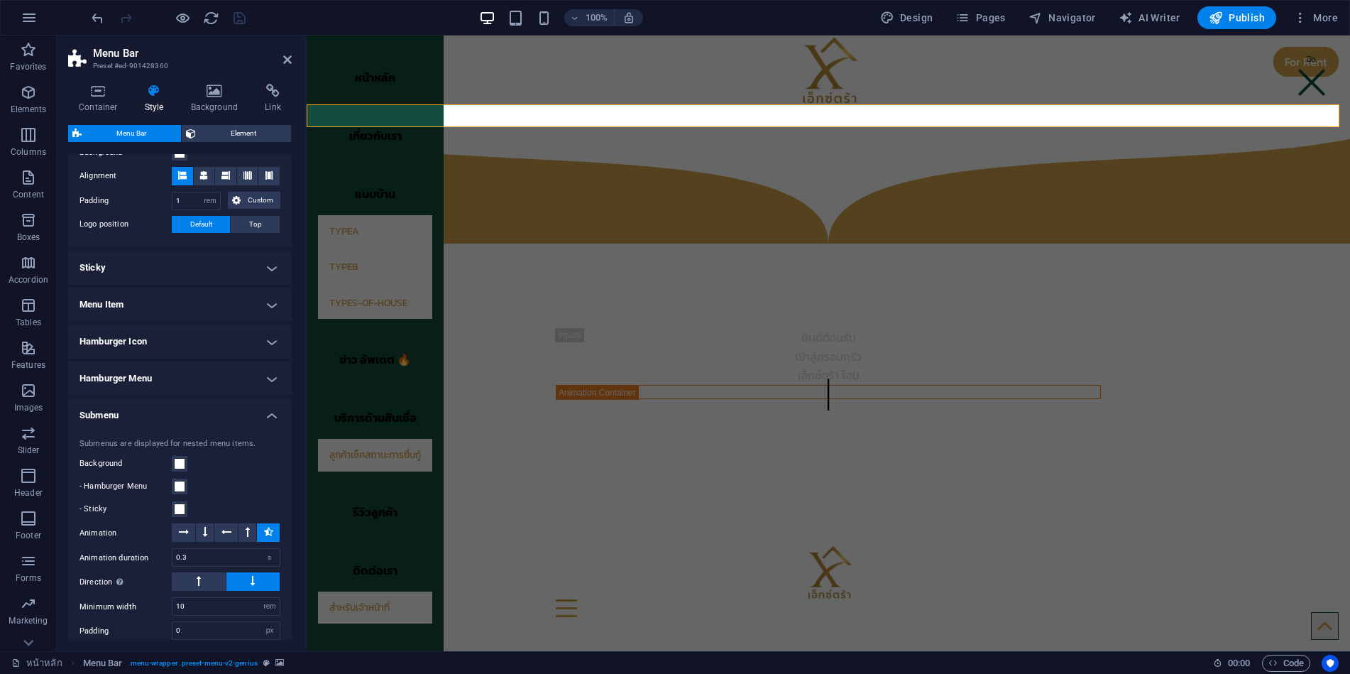
click at [187, 378] on h4 "Hamburger Menu" at bounding box center [180, 378] width 224 height 34
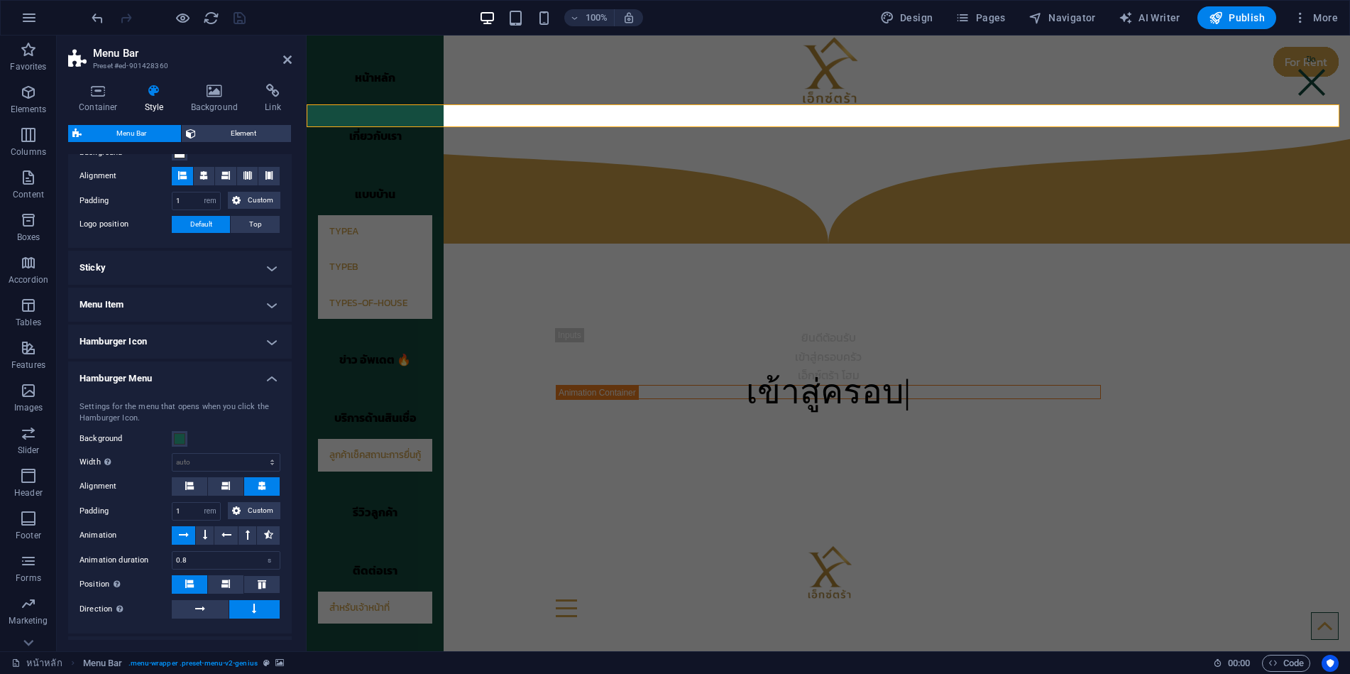
click at [182, 304] on h4 "Menu Item" at bounding box center [180, 305] width 224 height 34
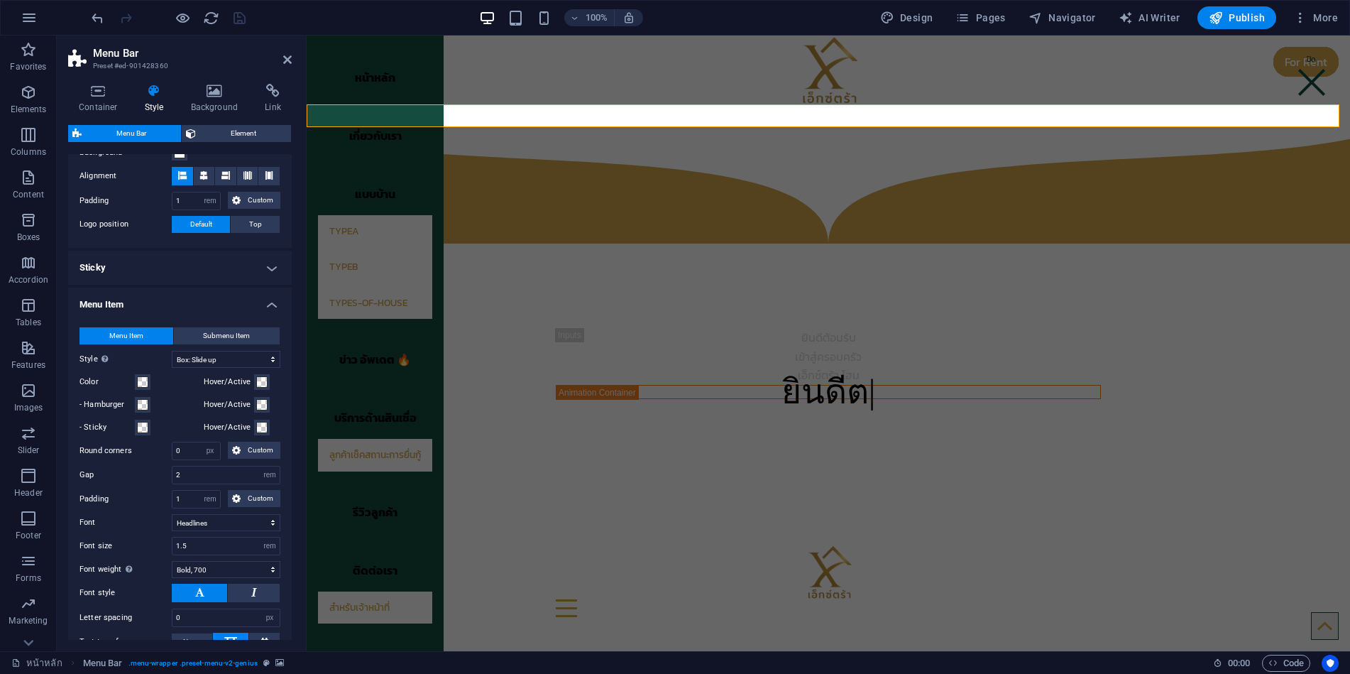
click at [192, 262] on h4 "Sticky" at bounding box center [180, 268] width 224 height 34
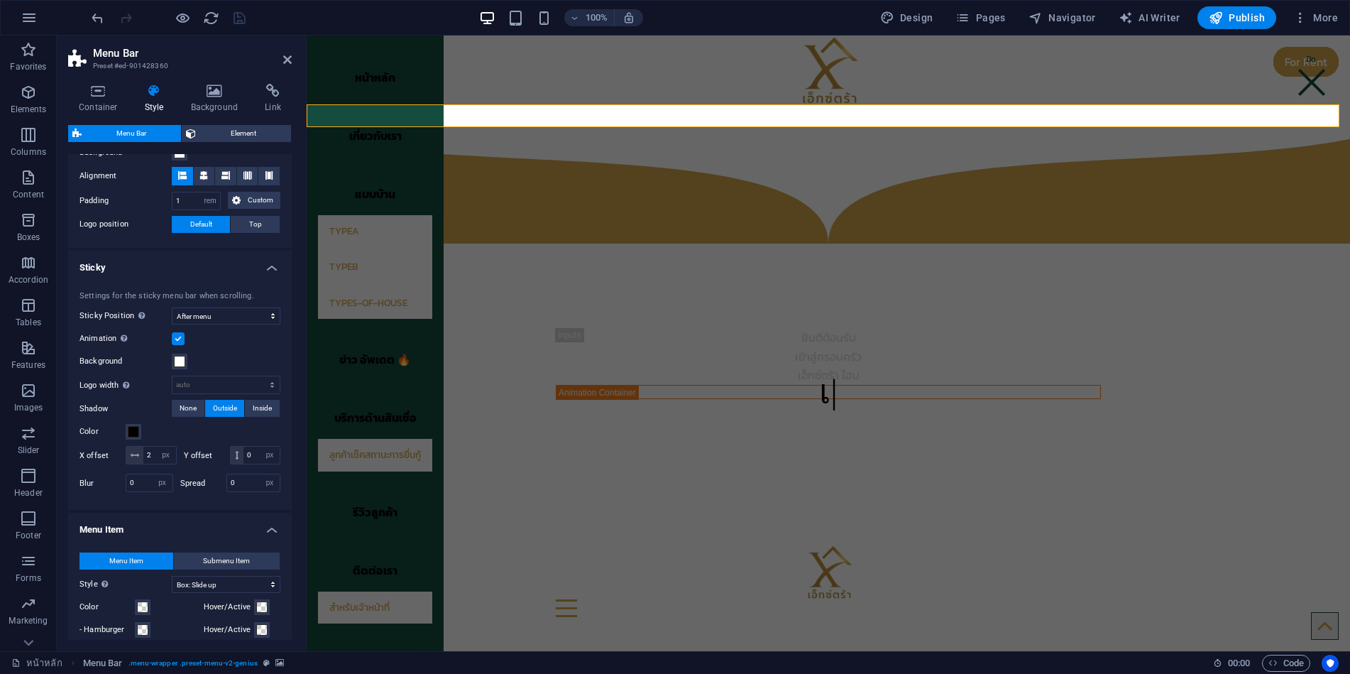
click at [194, 266] on h4 "Sticky" at bounding box center [180, 264] width 224 height 26
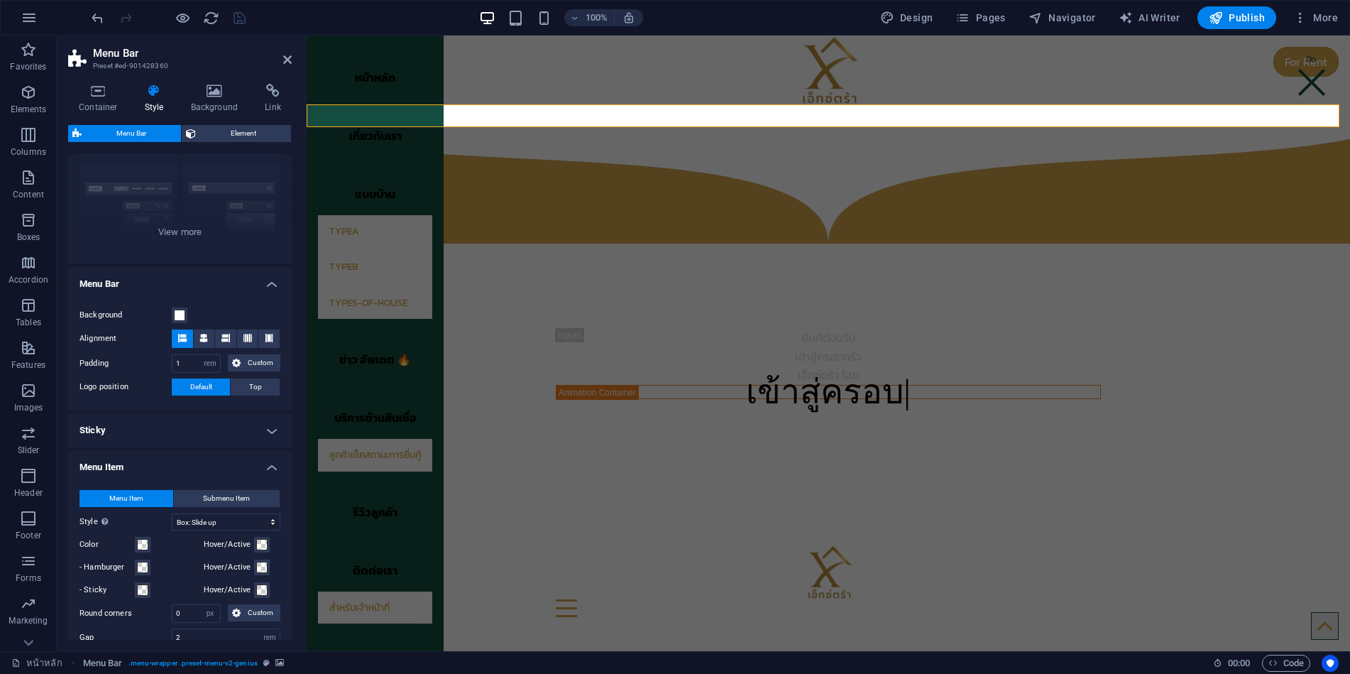
scroll to position [142, 0]
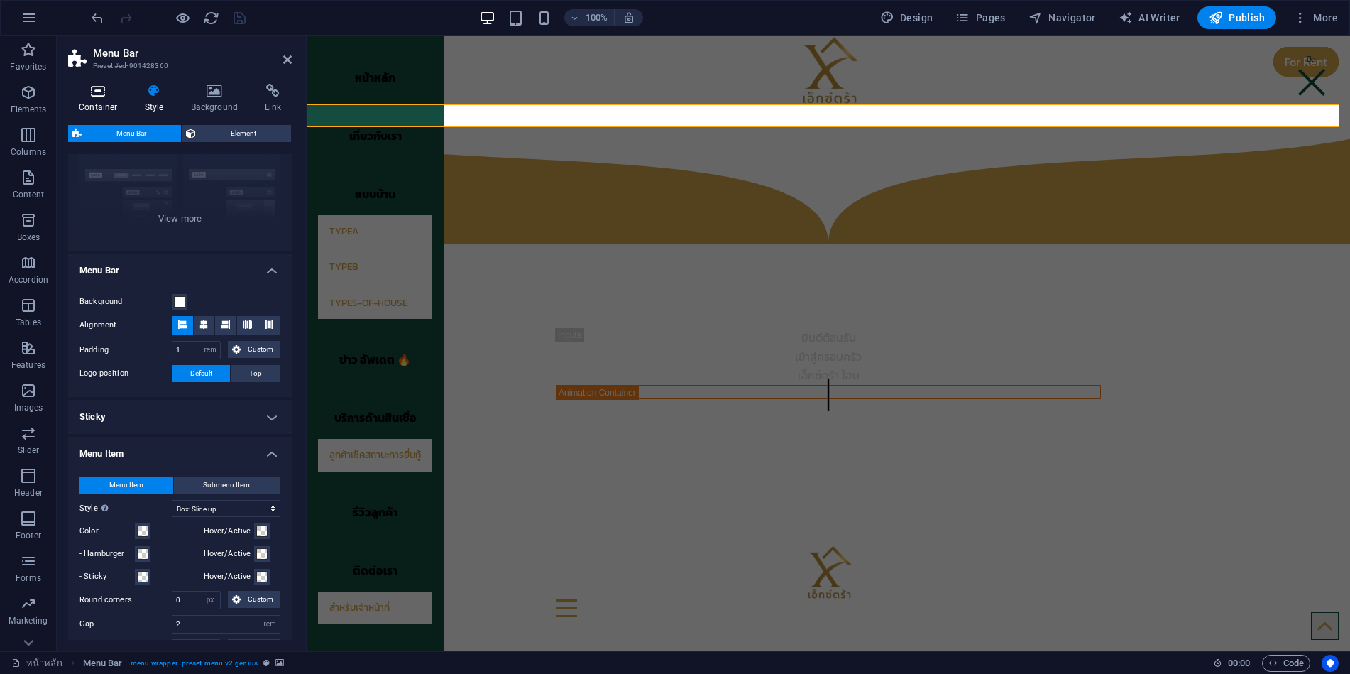
click at [94, 99] on h4 "Container" at bounding box center [101, 99] width 66 height 30
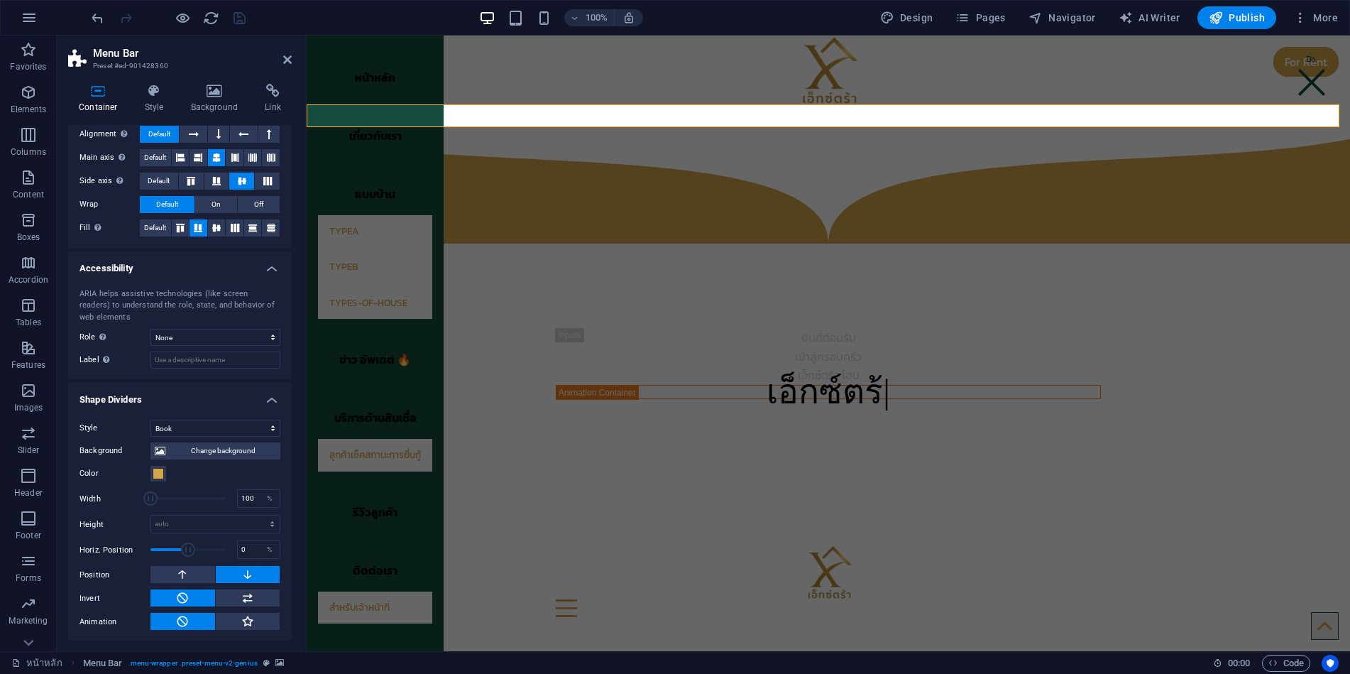
scroll to position [75, 0]
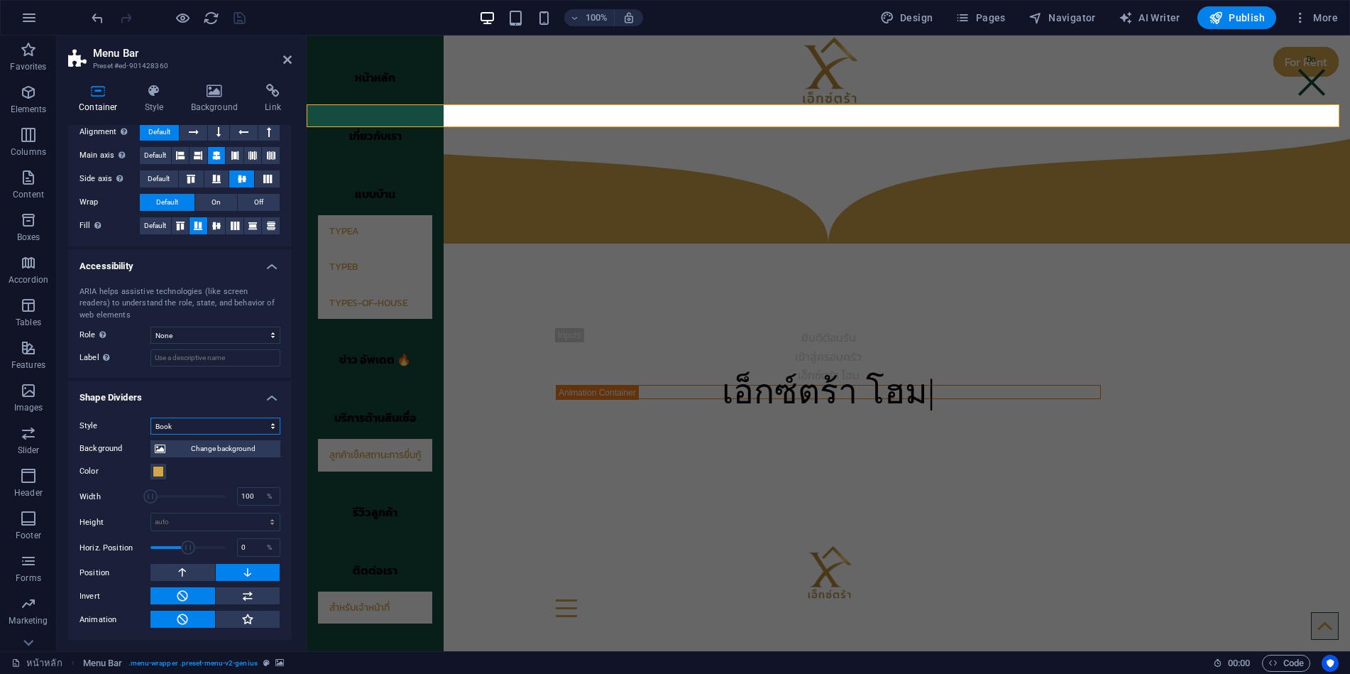
click at [231, 420] on select "None Triangle Square Diagonal Polygon 1 Polygon 2 Zigzag Multiple Zigzags Waves…" at bounding box center [216, 425] width 130 height 17
click at [151, 434] on select "None Triangle Square Diagonal Polygon 1 Polygon 2 Zigzag Multiple Zigzags Waves…" at bounding box center [216, 425] width 130 height 17
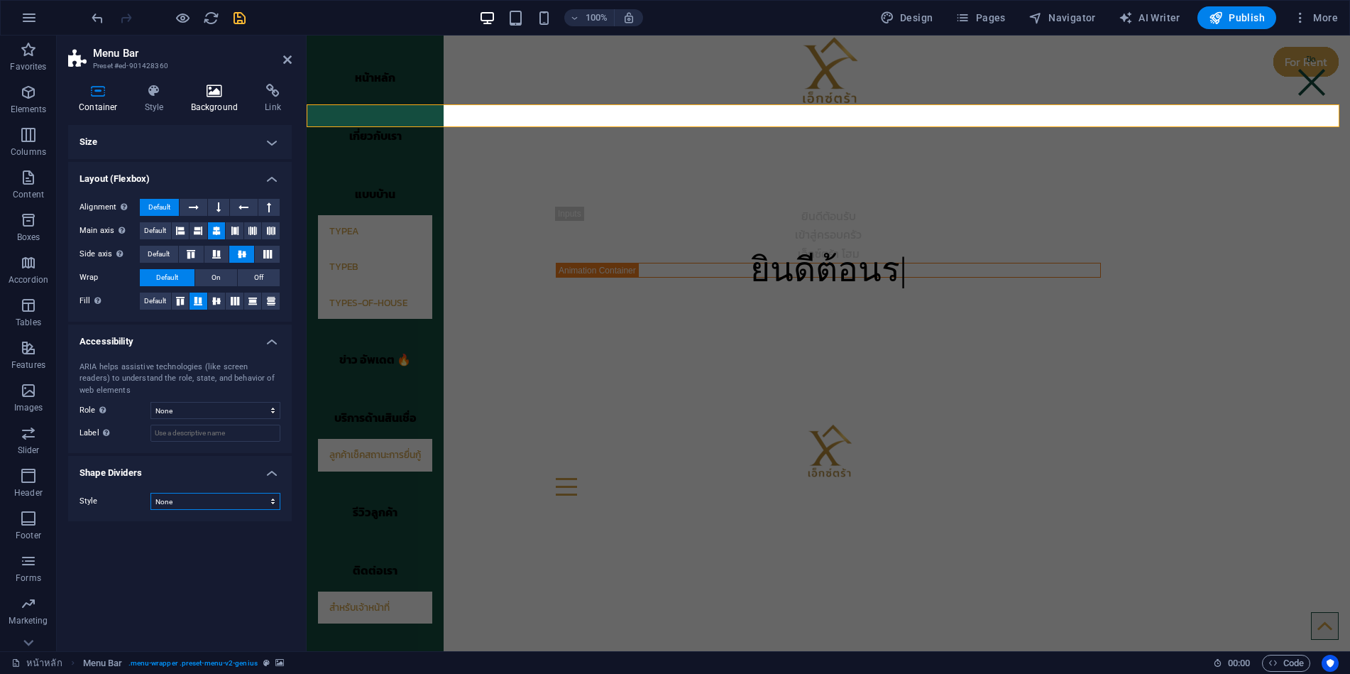
scroll to position [0, 0]
click at [209, 500] on select "None Triangle Square Diagonal Polygon 1 Polygon 2 Zigzag Multiple Zigzags Waves…" at bounding box center [216, 501] width 130 height 17
select select "square"
click at [151, 493] on select "None Triangle Square Diagonal Polygon 1 Polygon 2 Zigzag Multiple Zigzags Waves…" at bounding box center [216, 501] width 130 height 17
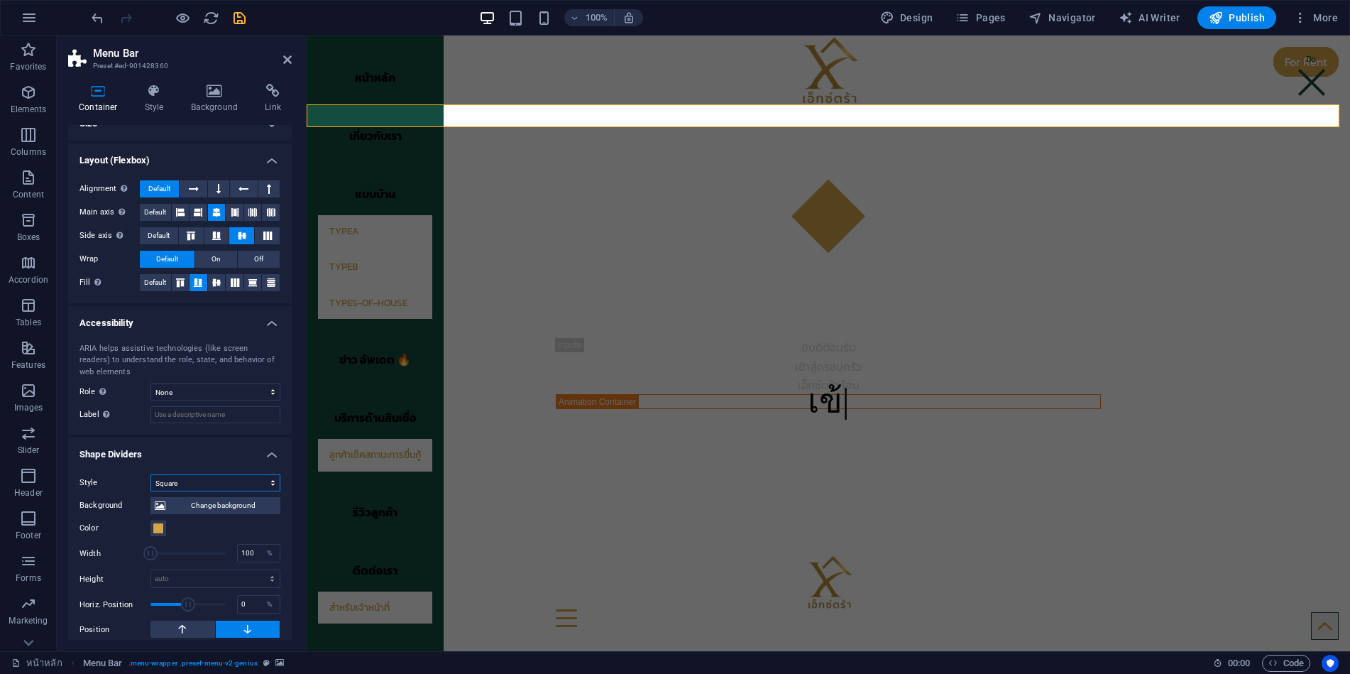
scroll to position [28, 0]
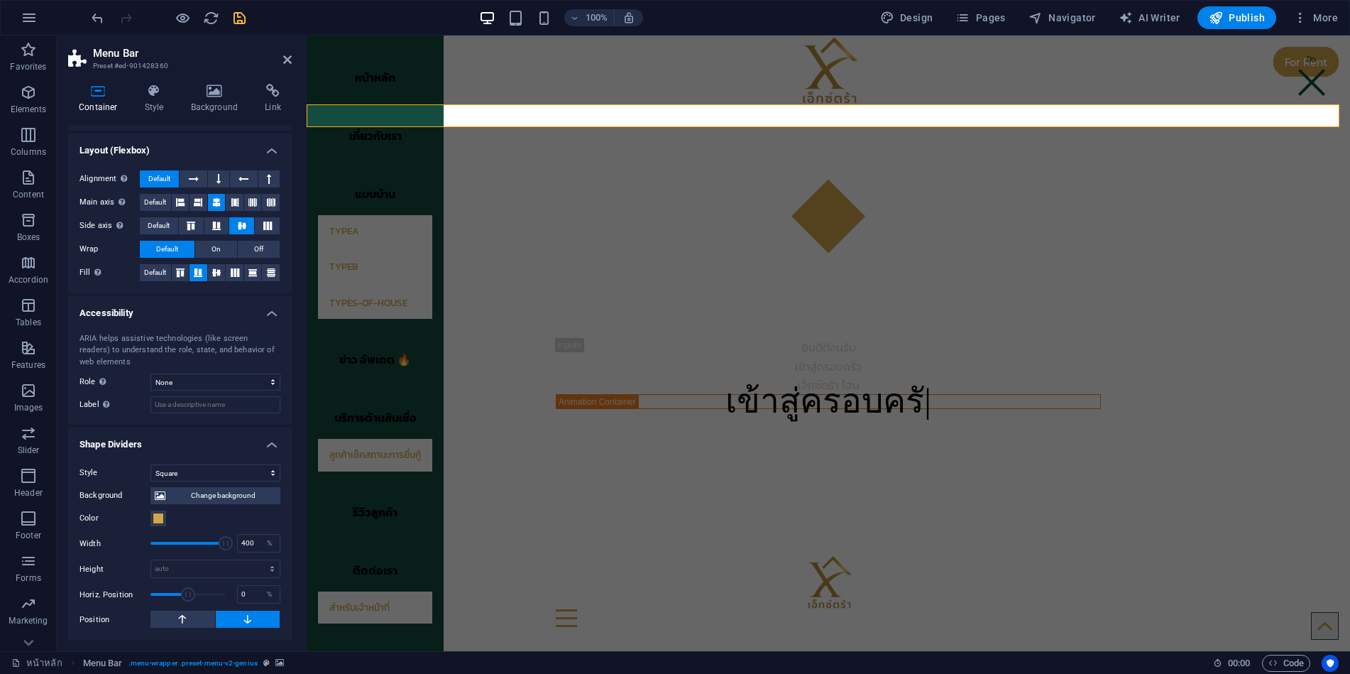
drag, startPoint x: 157, startPoint y: 544, endPoint x: 229, endPoint y: 542, distance: 72.4
click at [229, 542] on span at bounding box center [226, 543] width 14 height 14
type input "100"
drag, startPoint x: 213, startPoint y: 539, endPoint x: 137, endPoint y: 539, distance: 76.0
click at [137, 539] on div "Width 100 %" at bounding box center [180, 542] width 201 height 21
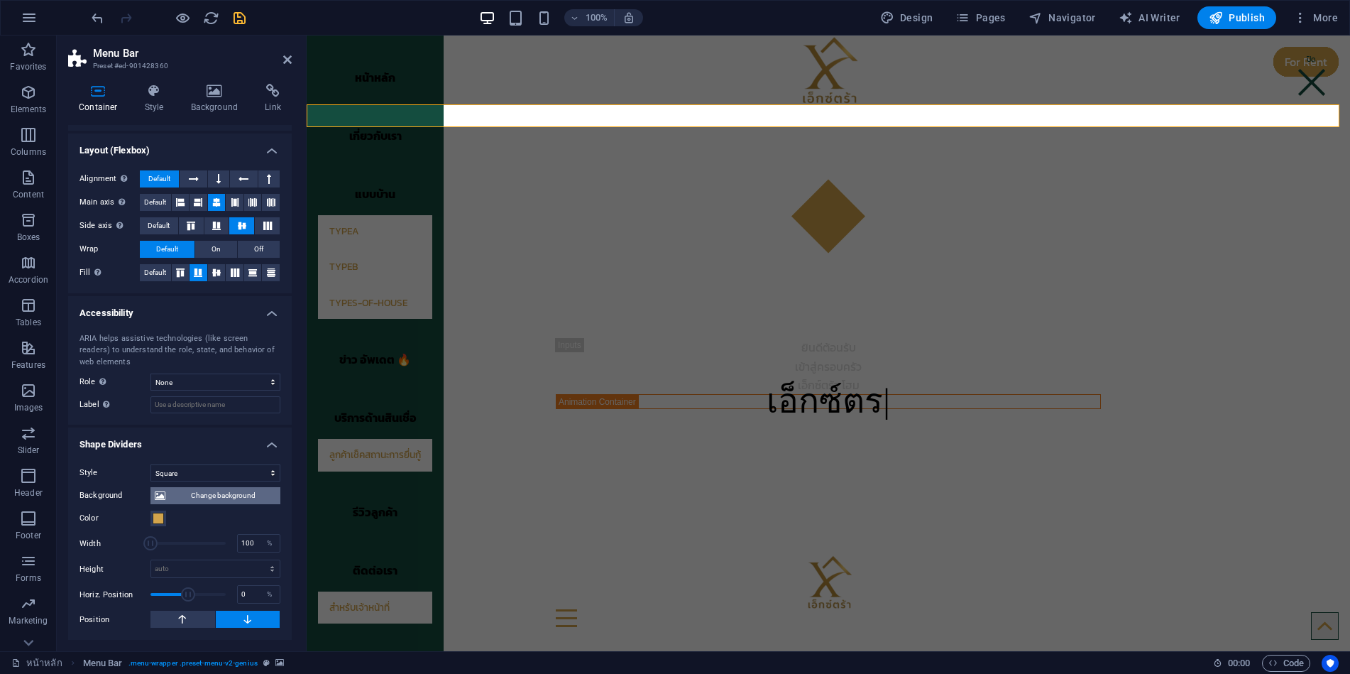
click at [192, 497] on span "Change background" at bounding box center [223, 495] width 106 height 17
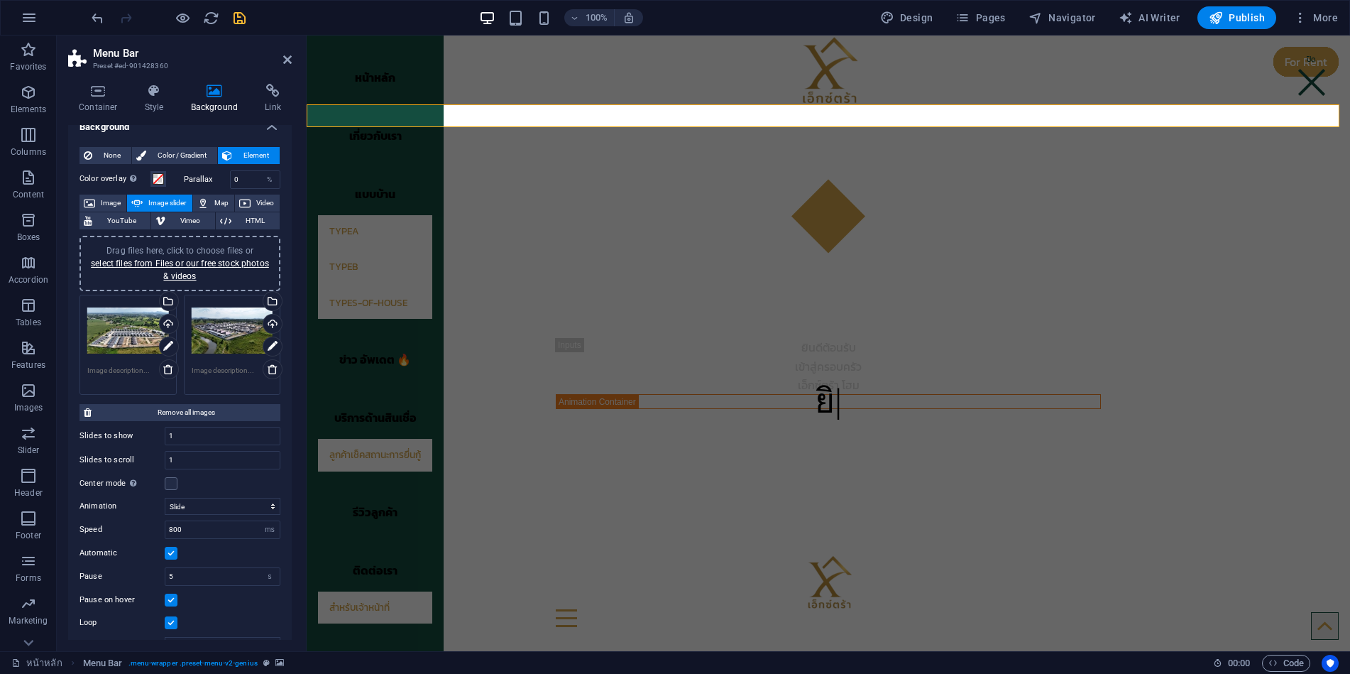
scroll to position [0, 0]
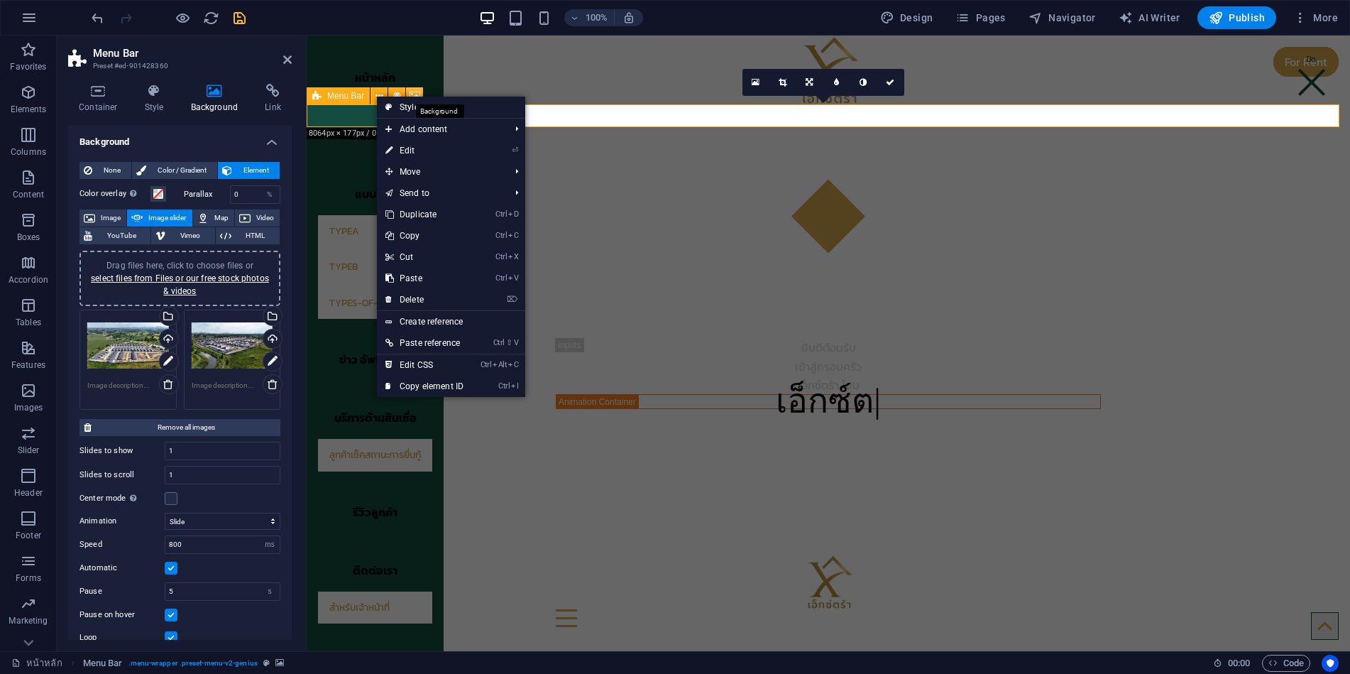
click at [411, 94] on icon at bounding box center [415, 96] width 11 height 15
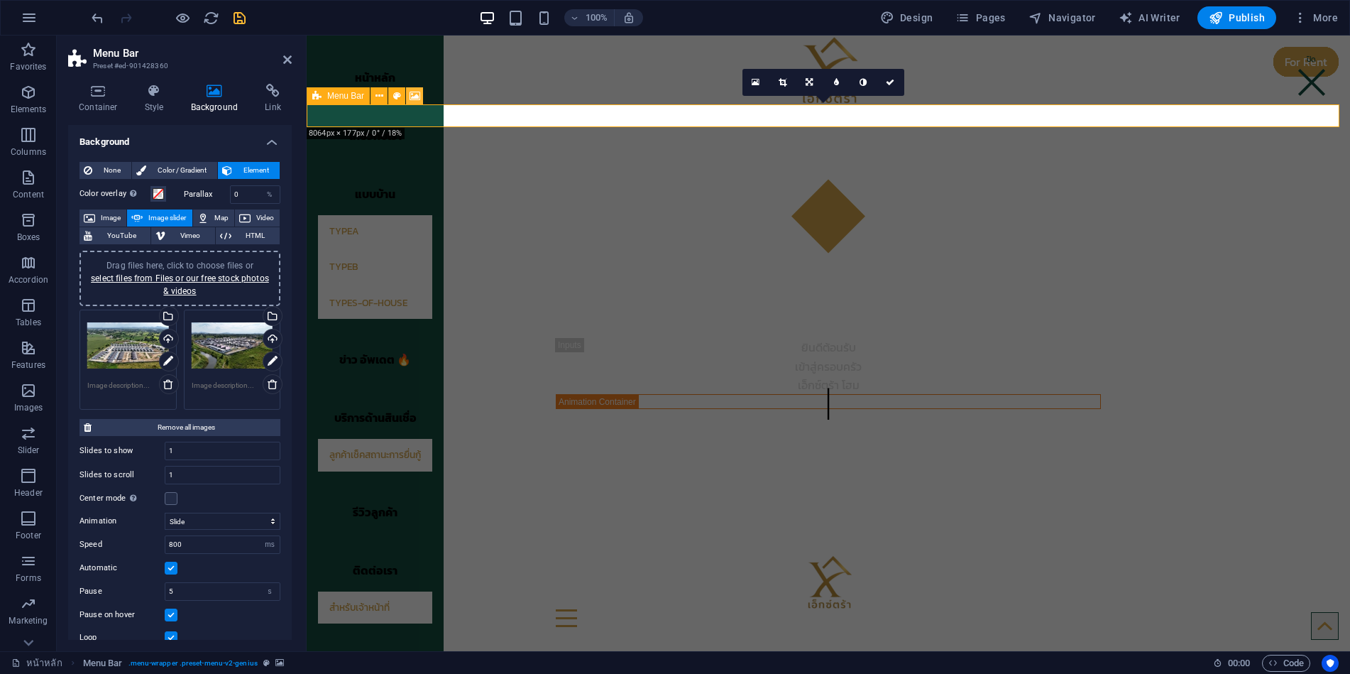
click at [412, 94] on icon at bounding box center [415, 96] width 11 height 15
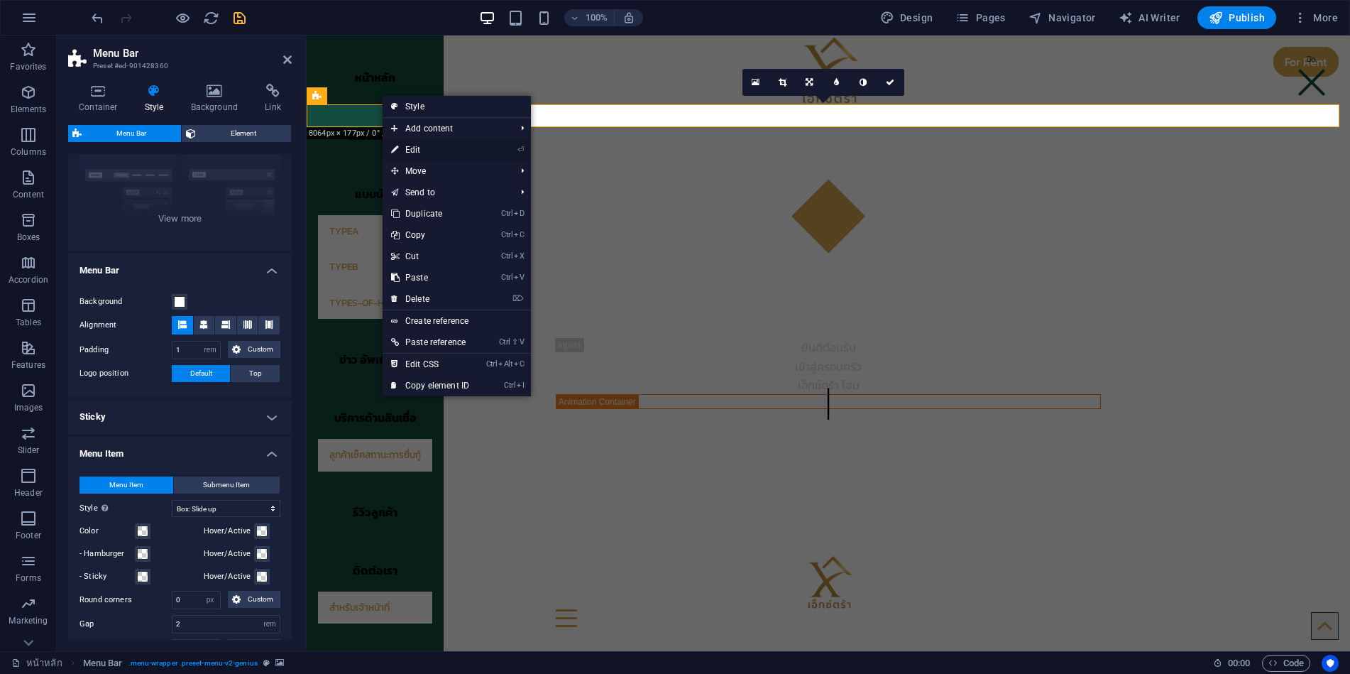
click at [415, 150] on link "⏎ Edit" at bounding box center [430, 149] width 95 height 21
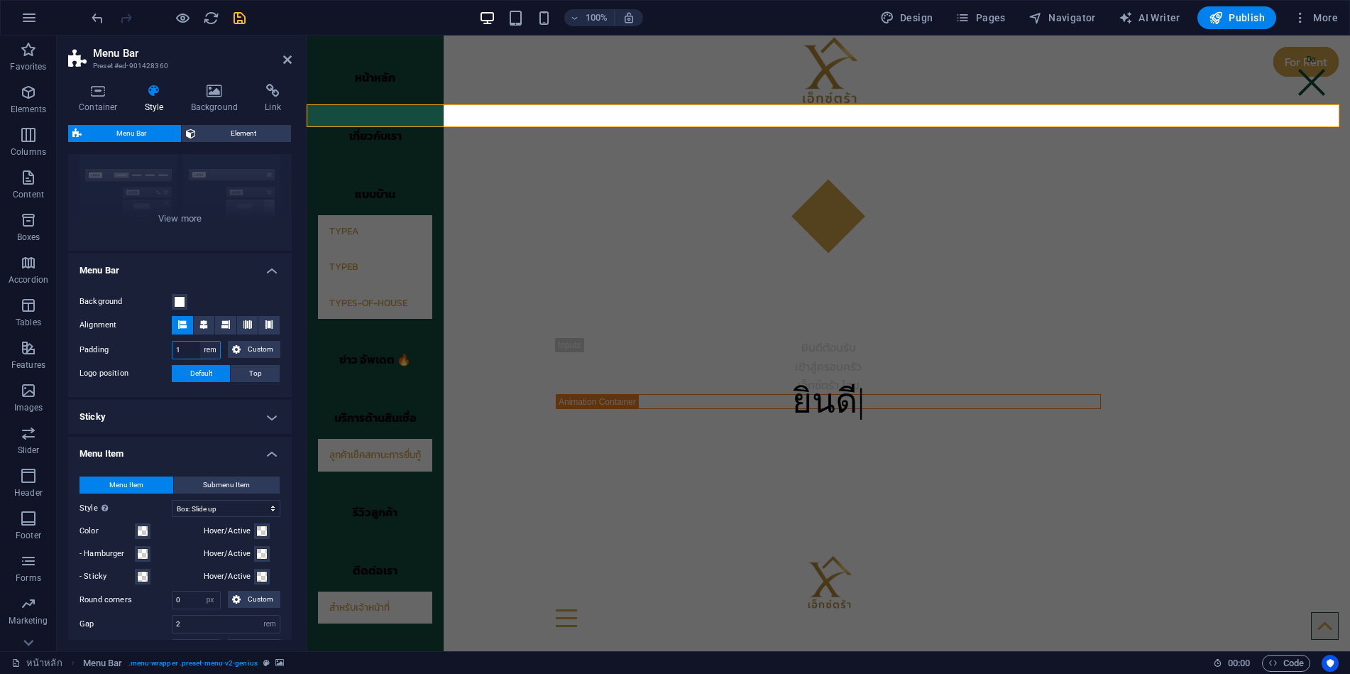
click at [209, 350] on select "px rem % vh vw Custom" at bounding box center [210, 349] width 20 height 17
select select "px"
click at [200, 341] on select "px rem % vh vw Custom" at bounding box center [210, 349] width 20 height 17
click at [194, 352] on input "16" at bounding box center [197, 349] width 48 height 17
drag, startPoint x: 190, startPoint y: 350, endPoint x: 173, endPoint y: 350, distance: 16.3
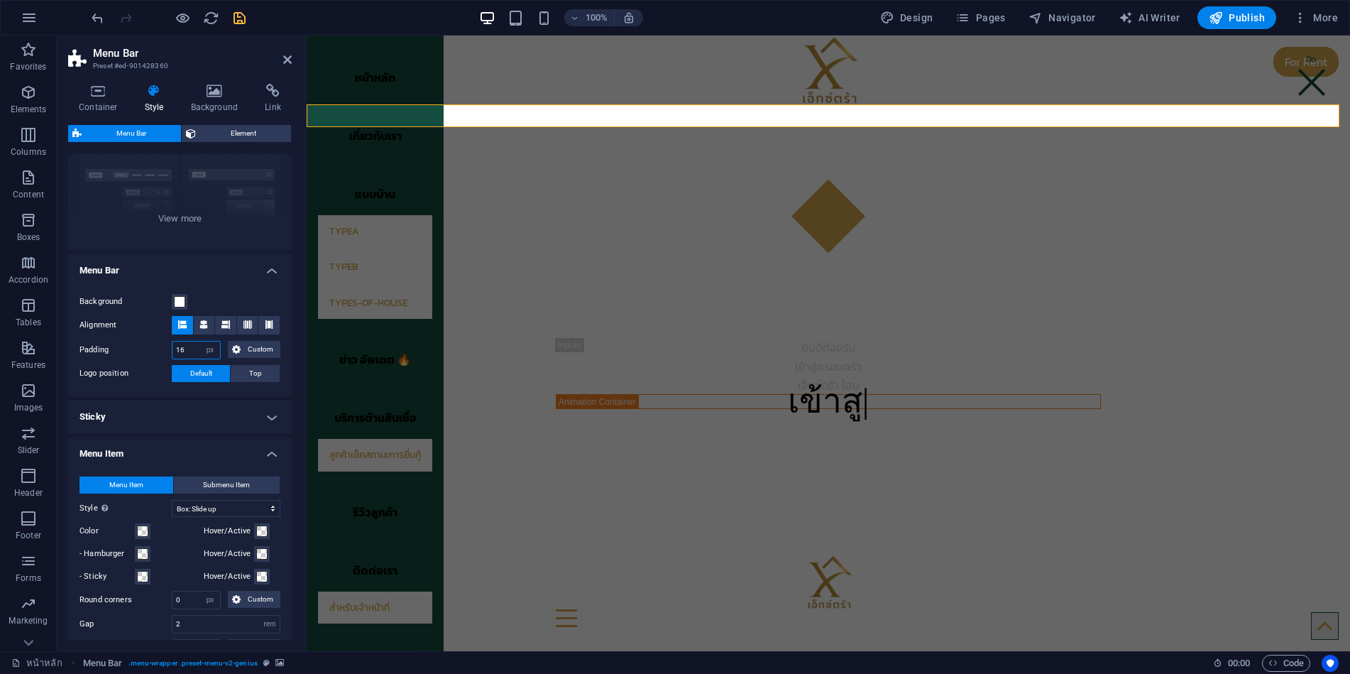
click at [173, 350] on input "16" at bounding box center [197, 349] width 48 height 17
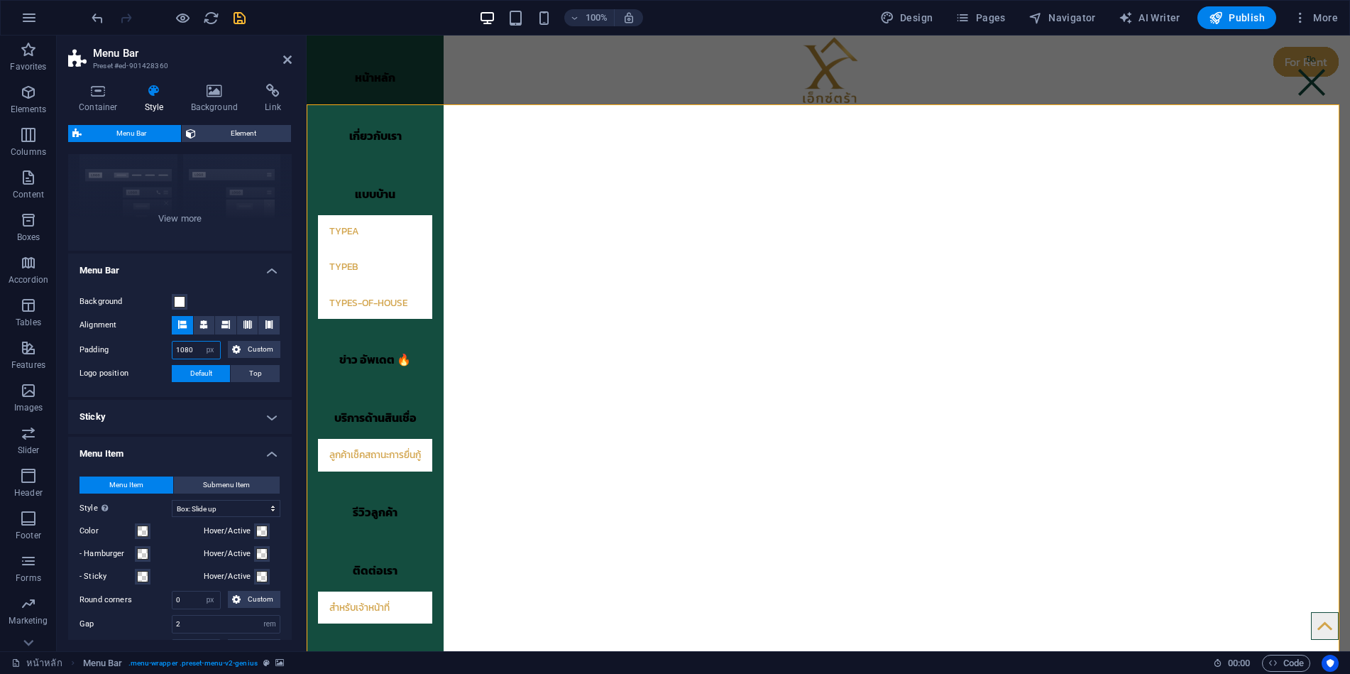
drag, startPoint x: 197, startPoint y: 350, endPoint x: 163, endPoint y: 348, distance: 33.4
click at [163, 348] on div "Padding 1080 px rem % vh vw Custom Custom" at bounding box center [180, 350] width 201 height 18
click at [197, 351] on input "500" at bounding box center [197, 349] width 48 height 17
click at [148, 352] on label "Padding" at bounding box center [126, 349] width 92 height 17
click at [837, 83] on icon at bounding box center [836, 82] width 5 height 9
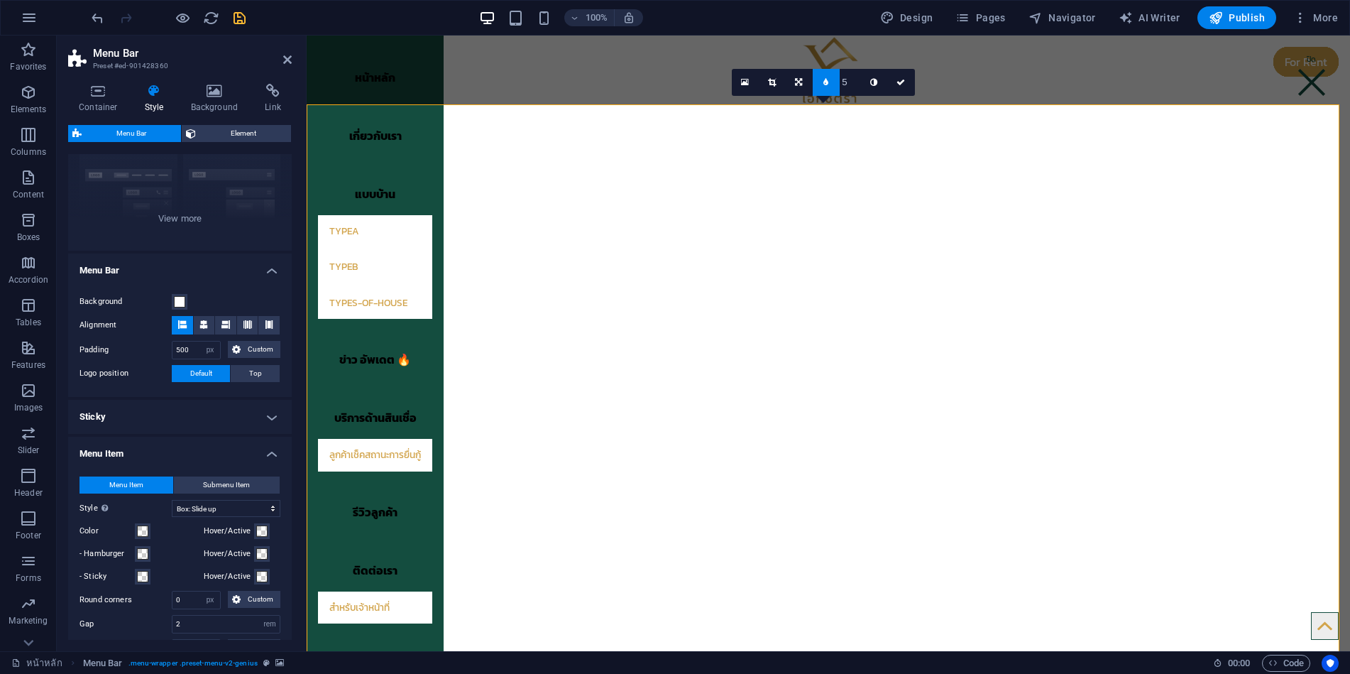
click at [828, 79] on icon at bounding box center [826, 82] width 5 height 9
drag, startPoint x: 192, startPoint y: 352, endPoint x: 160, endPoint y: 352, distance: 31.9
click at [160, 352] on div "Padding 500 px rem % vh vw Custom Custom" at bounding box center [180, 350] width 201 height 18
type input "1"
click at [153, 351] on label "Padding" at bounding box center [126, 349] width 92 height 17
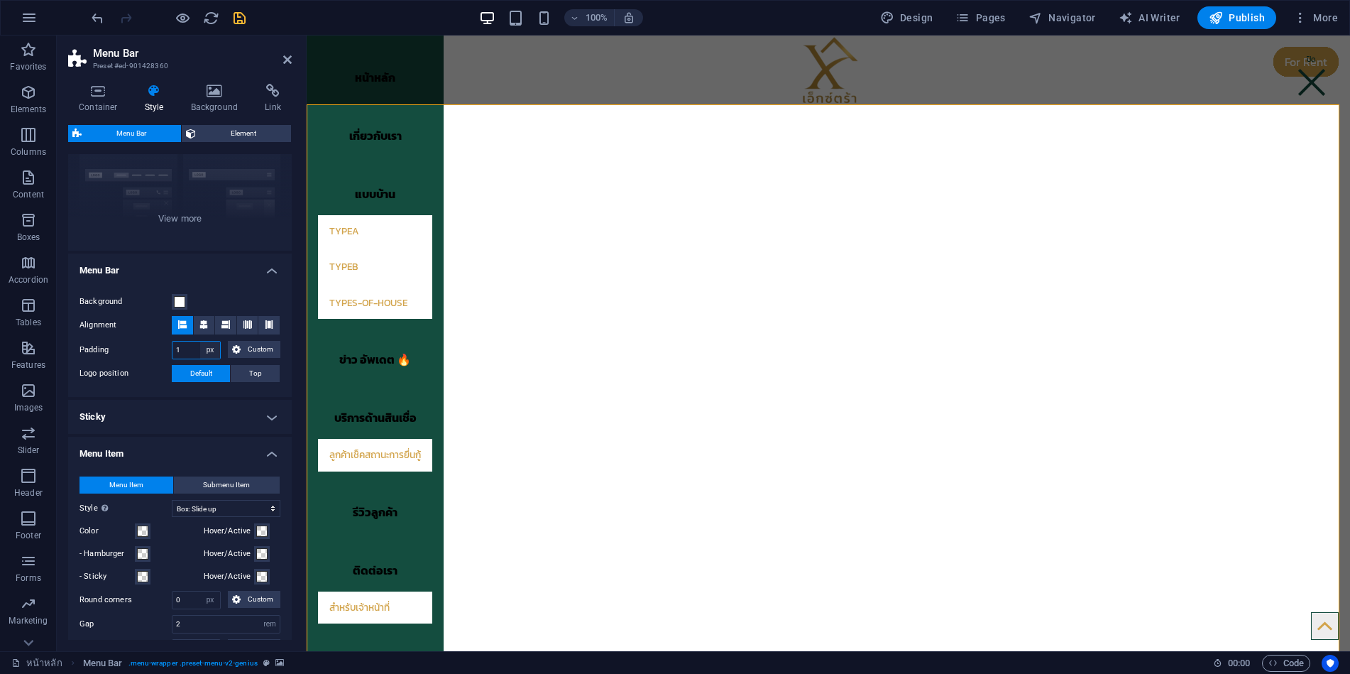
click at [206, 351] on select "px rem % vh vw Custom" at bounding box center [210, 349] width 20 height 17
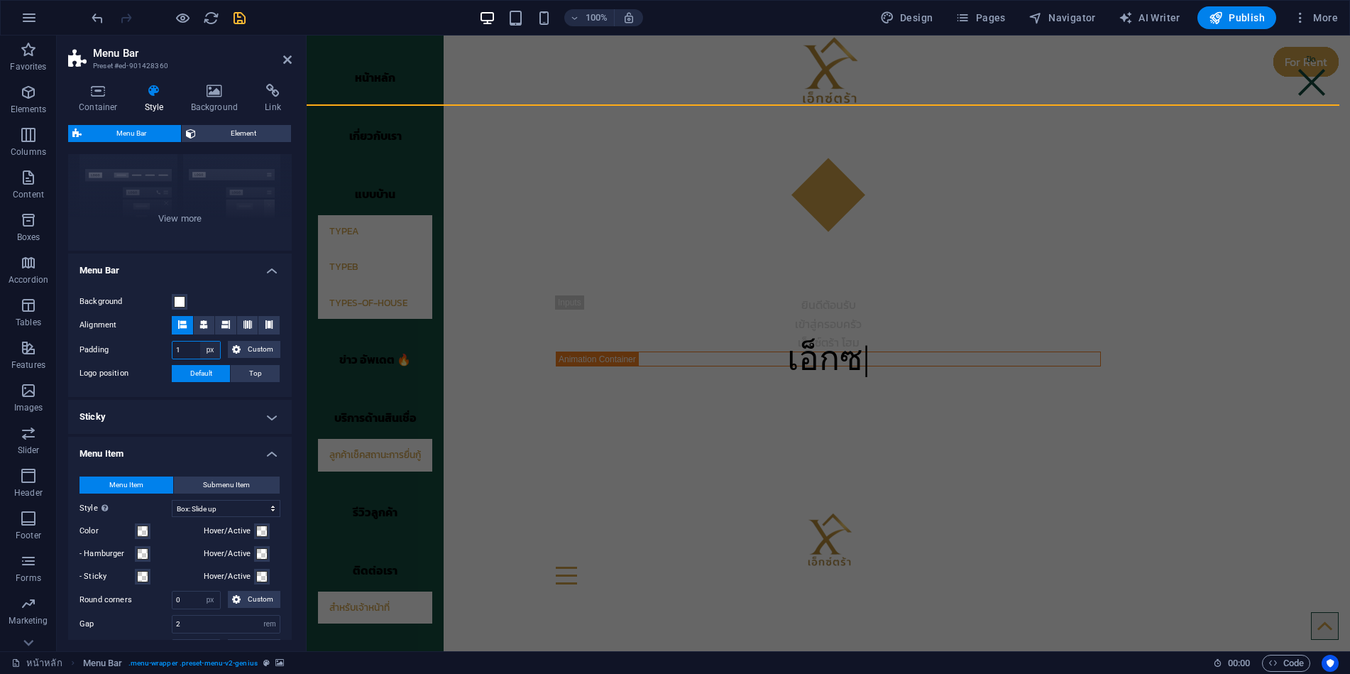
select select "rem"
click at [200, 341] on select "px rem % vh vw Custom" at bounding box center [210, 349] width 20 height 17
type input "1"
click at [148, 346] on label "Padding" at bounding box center [126, 349] width 92 height 17
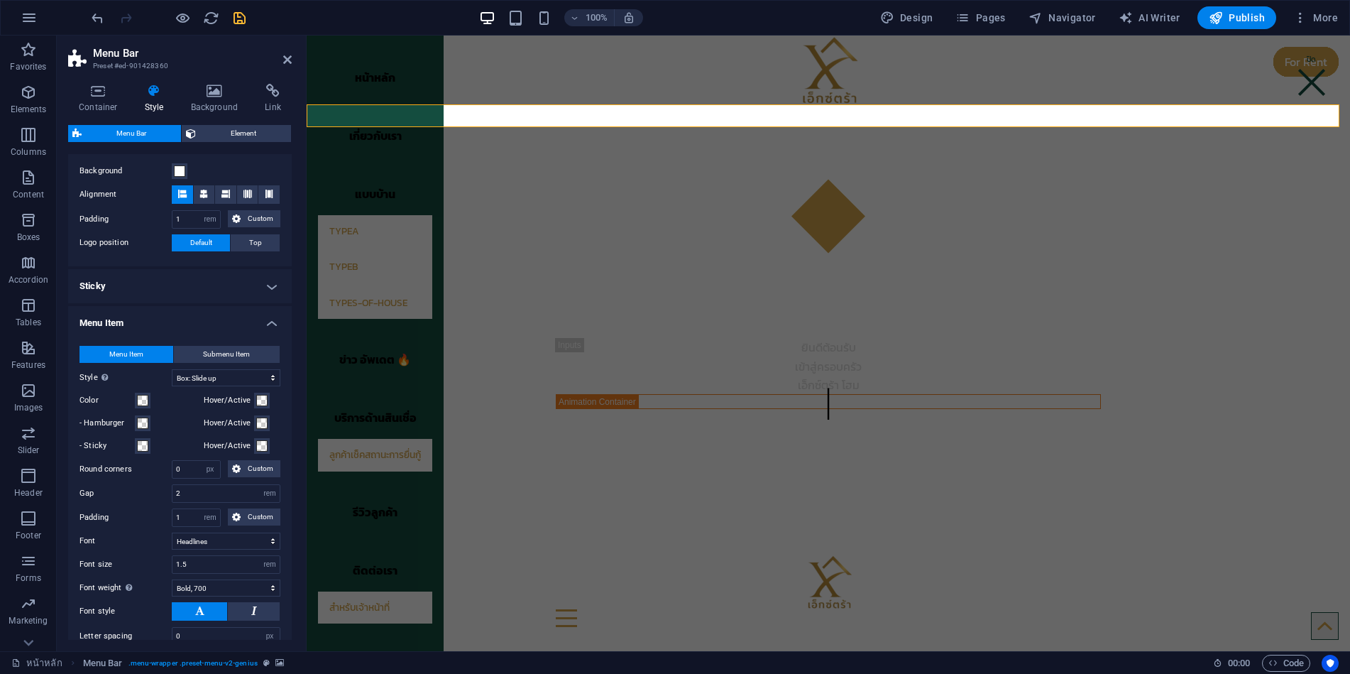
scroll to position [213, 0]
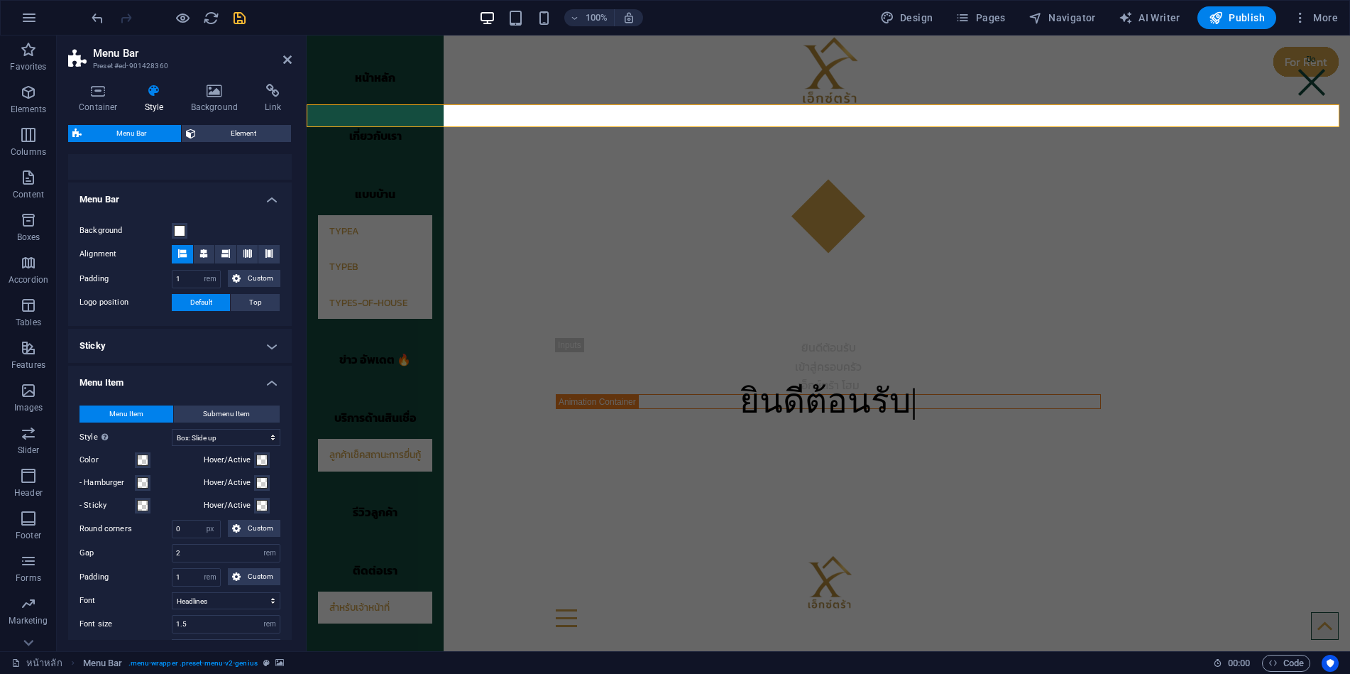
click at [217, 344] on h4 "Sticky" at bounding box center [180, 346] width 224 height 34
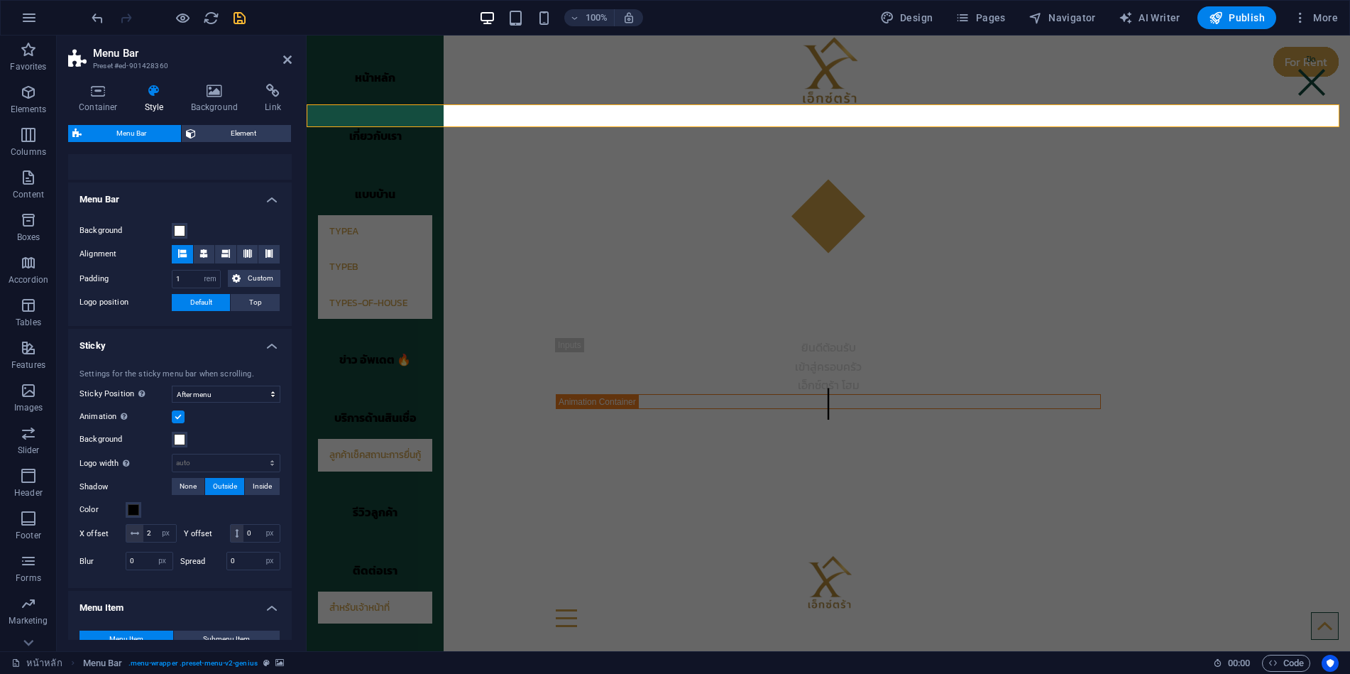
click at [217, 344] on h4 "Sticky" at bounding box center [180, 342] width 224 height 26
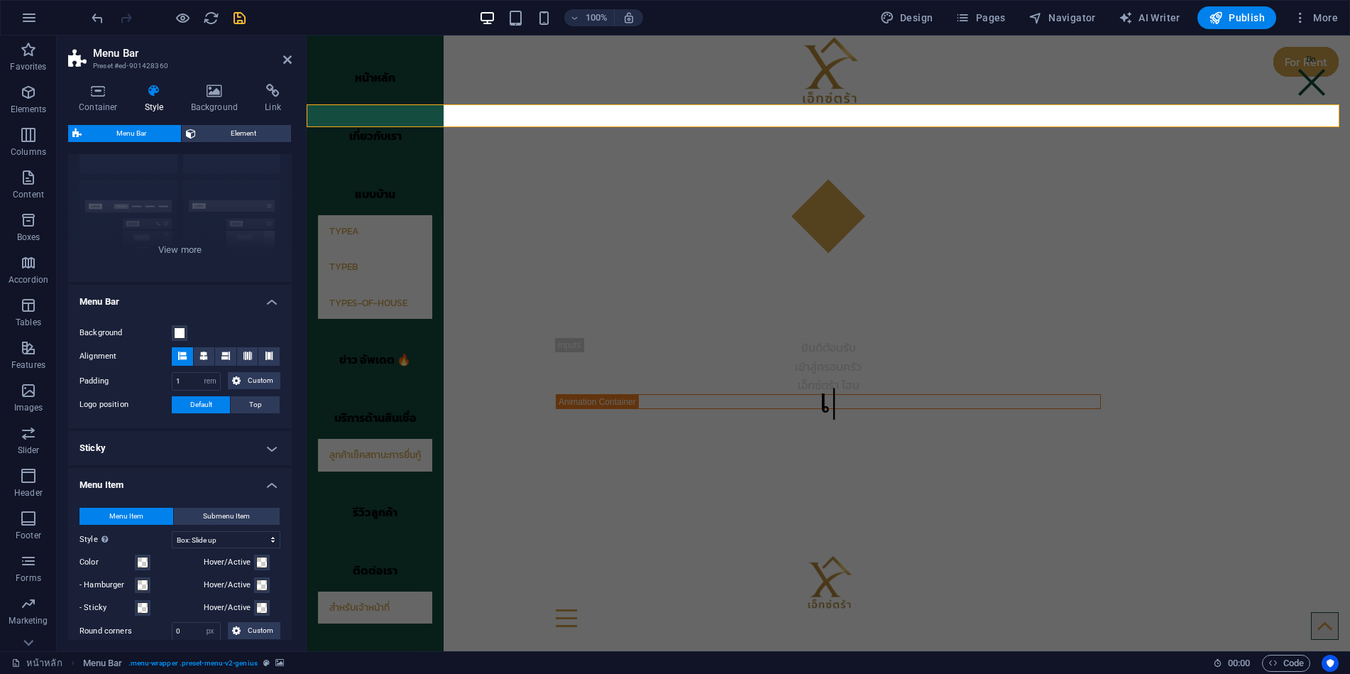
scroll to position [0, 0]
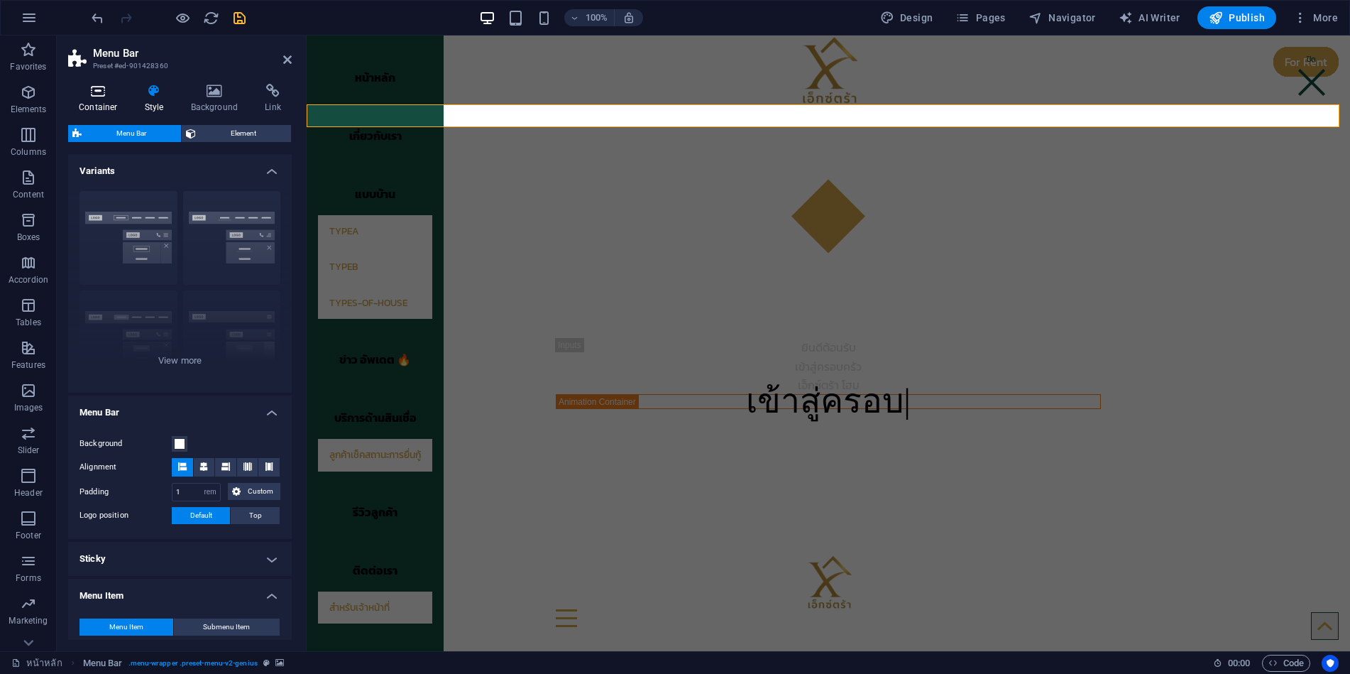
click at [103, 96] on icon at bounding box center [98, 91] width 60 height 14
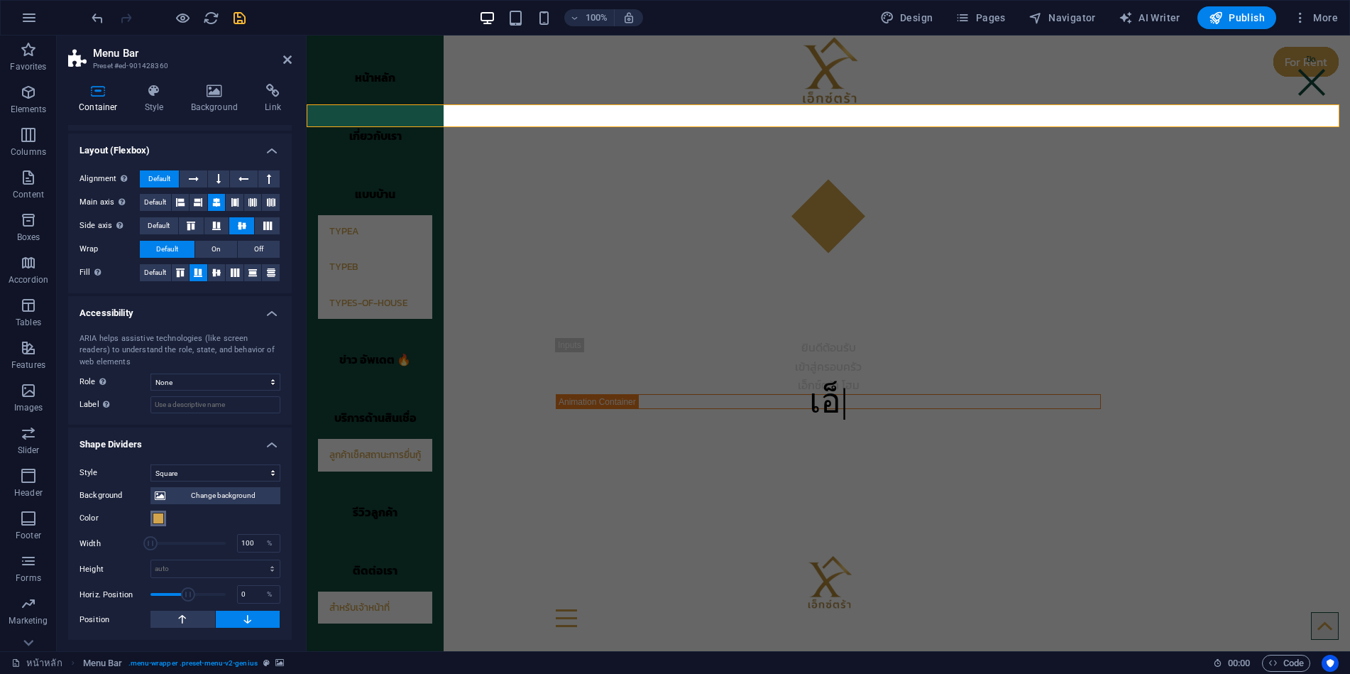
click at [156, 519] on span at bounding box center [158, 518] width 11 height 11
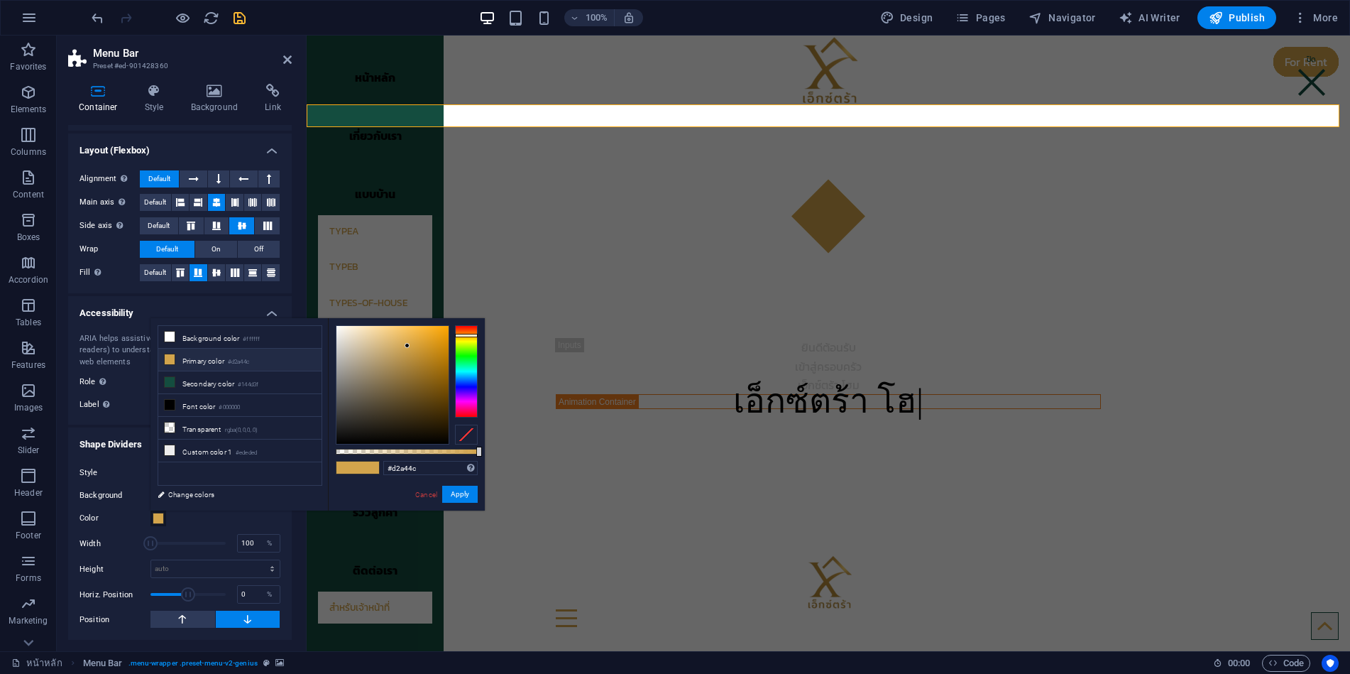
click at [156, 519] on span at bounding box center [158, 518] width 11 height 11
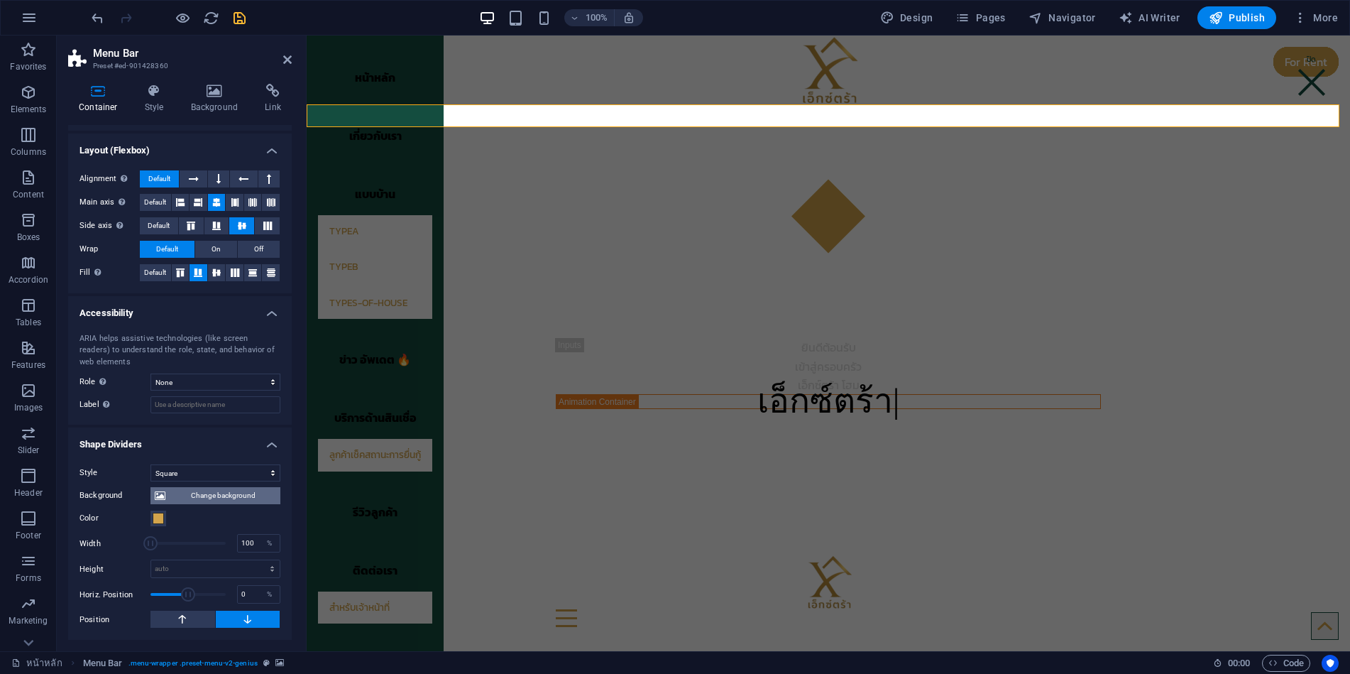
click at [217, 496] on span "Change background" at bounding box center [223, 495] width 106 height 17
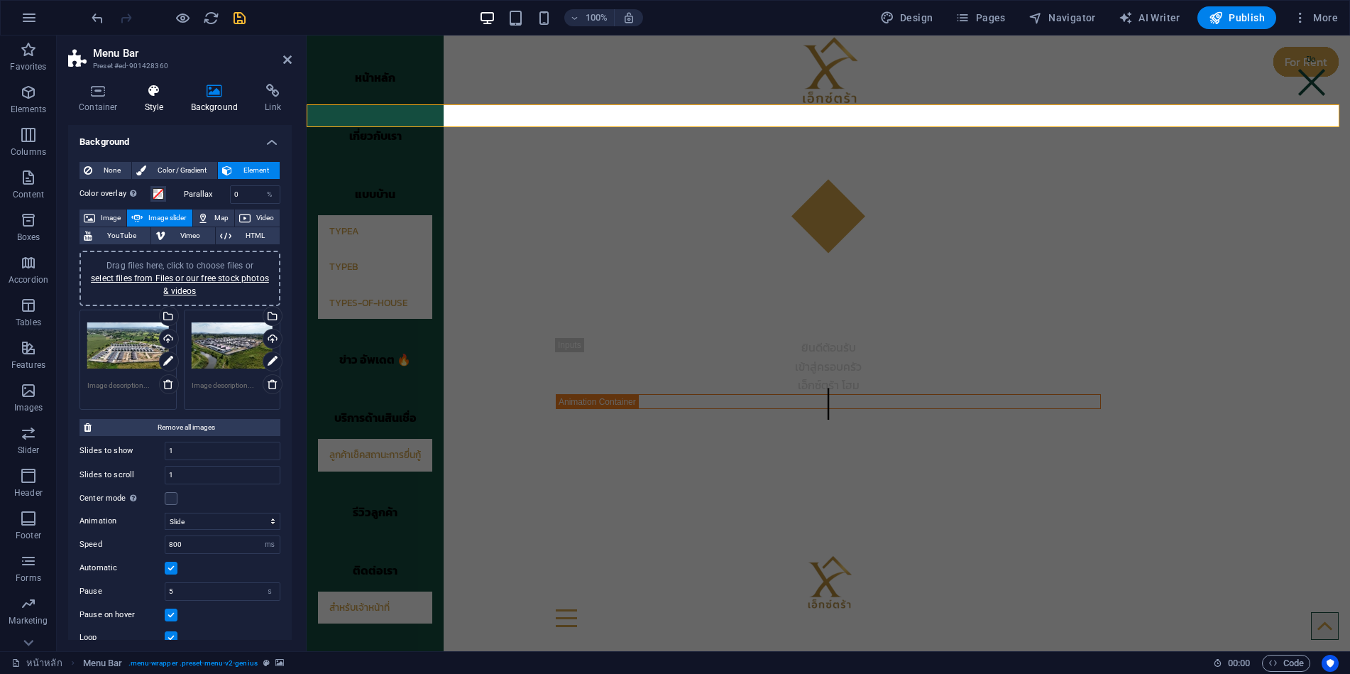
click at [163, 101] on h4 "Style" at bounding box center [157, 99] width 46 height 30
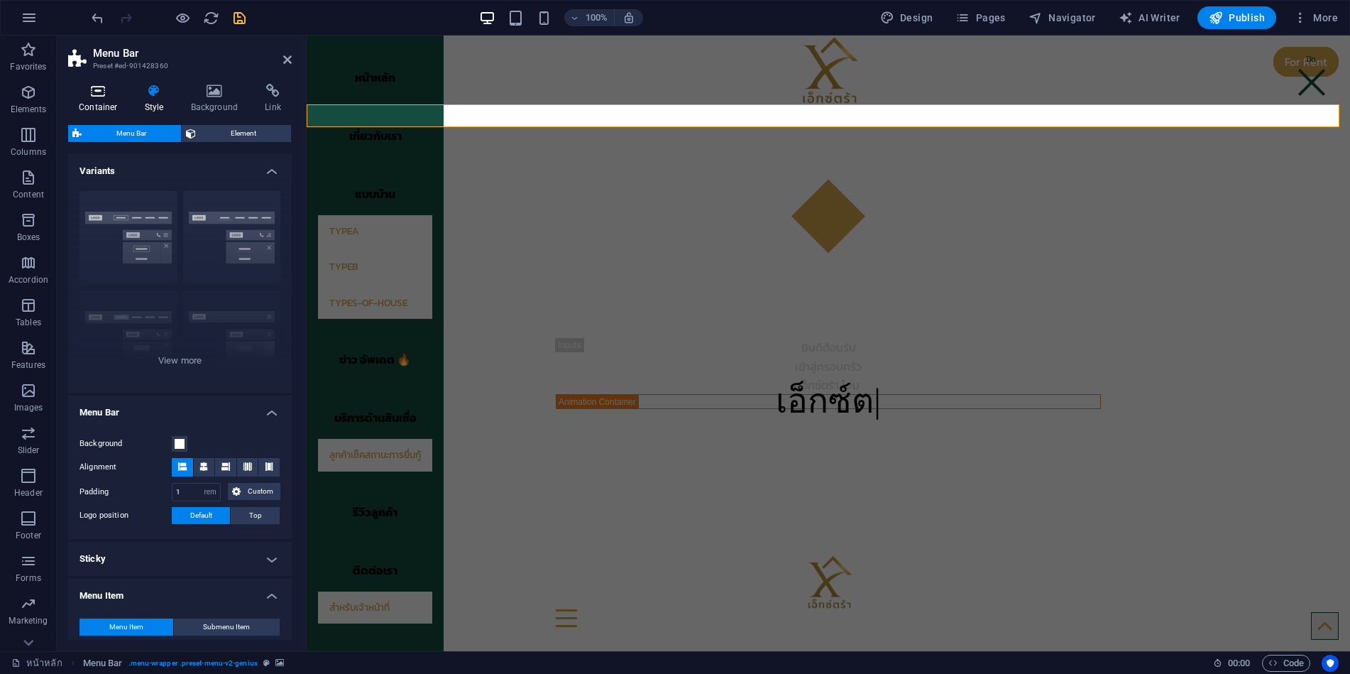
click at [108, 96] on icon at bounding box center [98, 91] width 60 height 14
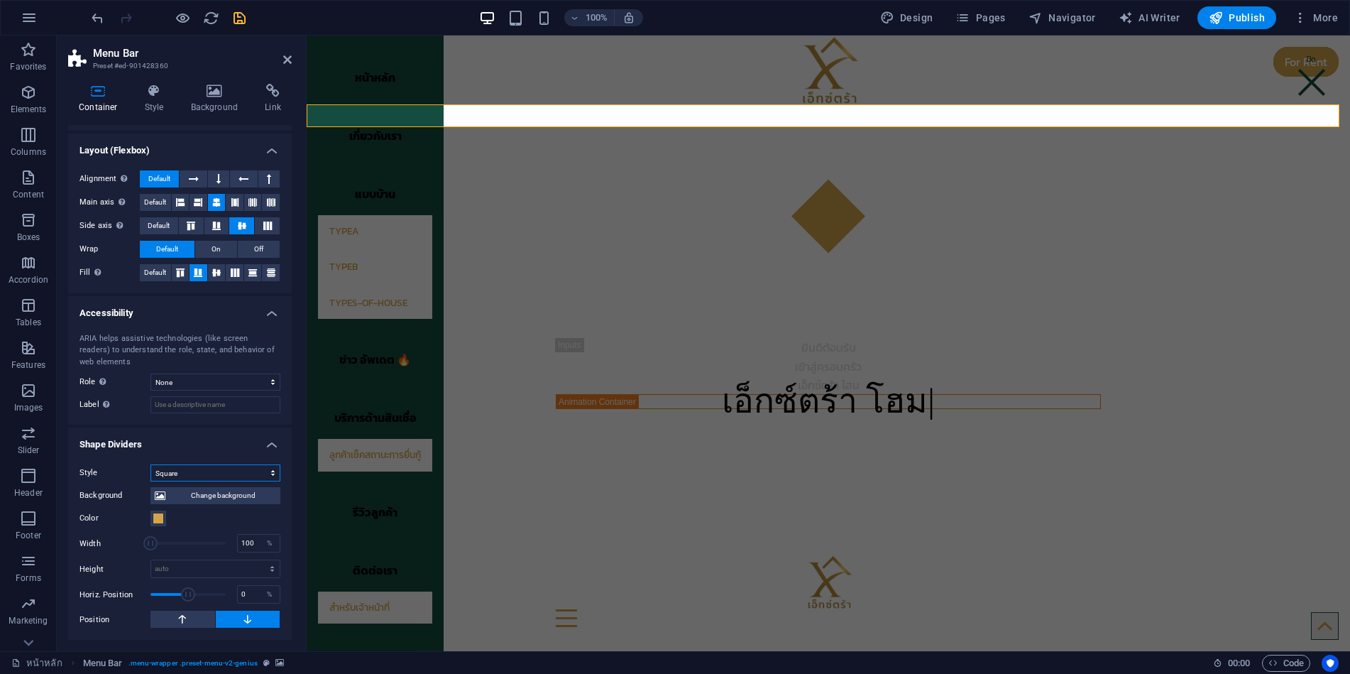
click at [192, 475] on select "None Triangle Square Diagonal Polygon 1 Polygon 2 Zigzag Multiple Zigzags Waves…" at bounding box center [216, 472] width 130 height 17
select select "fan"
click at [151, 464] on select "None Triangle Square Diagonal Polygon 1 Polygon 2 Zigzag Multiple Zigzags Waves…" at bounding box center [216, 472] width 130 height 17
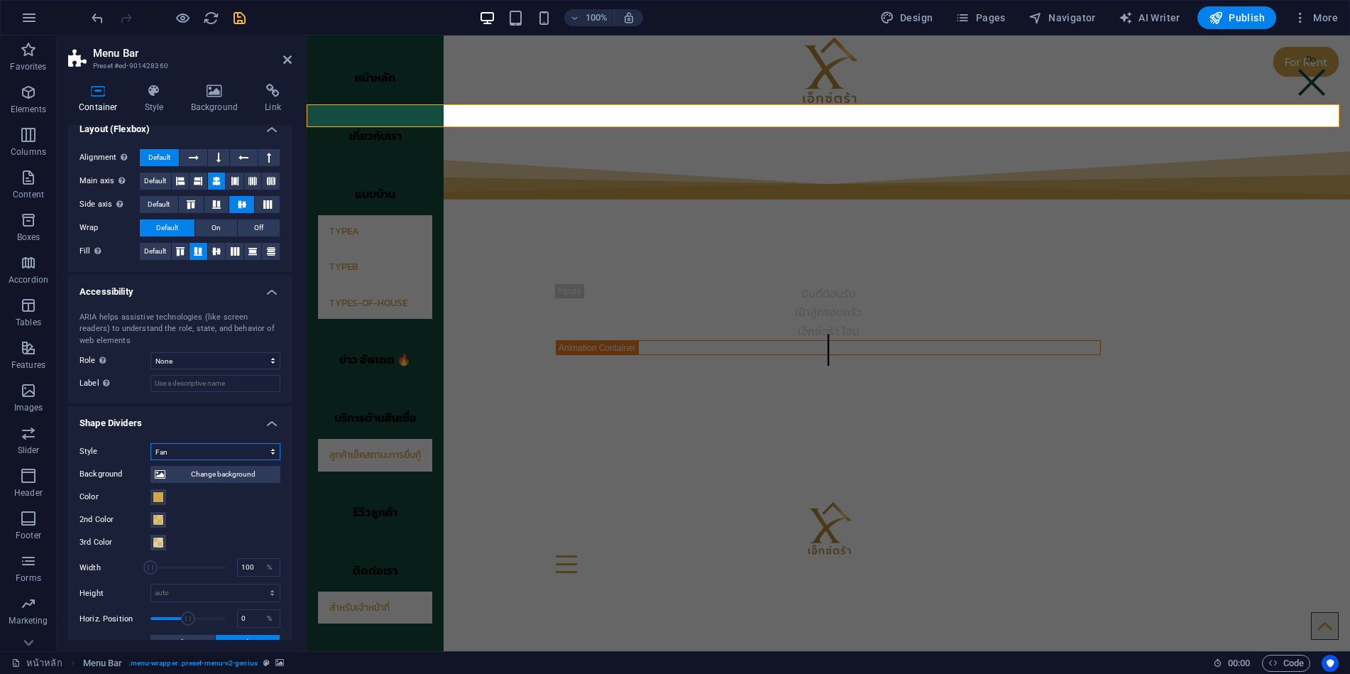
scroll to position [74, 0]
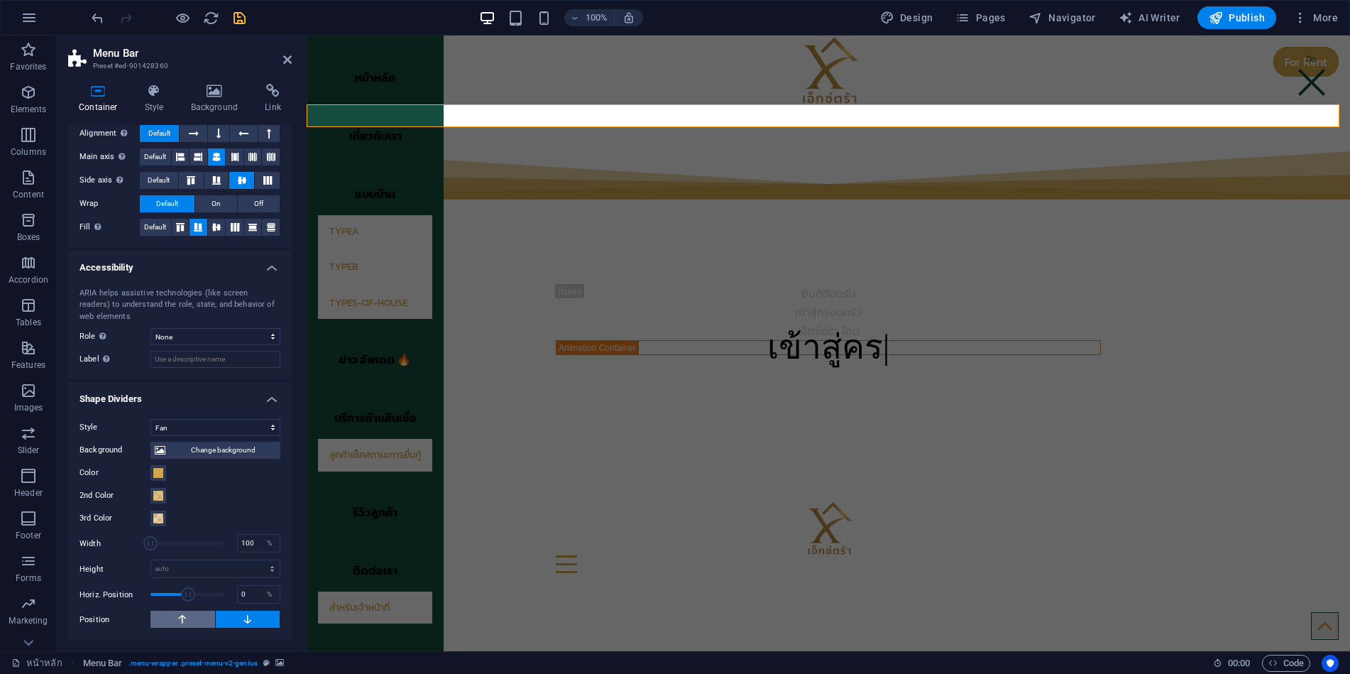
click at [180, 619] on icon at bounding box center [182, 619] width 13 height 17
click at [242, 617] on icon at bounding box center [247, 619] width 13 height 17
click at [225, 334] on select "None Alert Article Banner Comment Complementary Dialog Footer Header Marquee Pr…" at bounding box center [216, 336] width 130 height 17
click at [151, 328] on select "None Alert Article Banner Comment Complementary Dialog Footer Header Marquee Pr…" at bounding box center [216, 336] width 130 height 17
click at [213, 335] on select "None Alert Article Banner Comment Complementary Dialog Footer Header Marquee Pr…" at bounding box center [216, 336] width 130 height 17
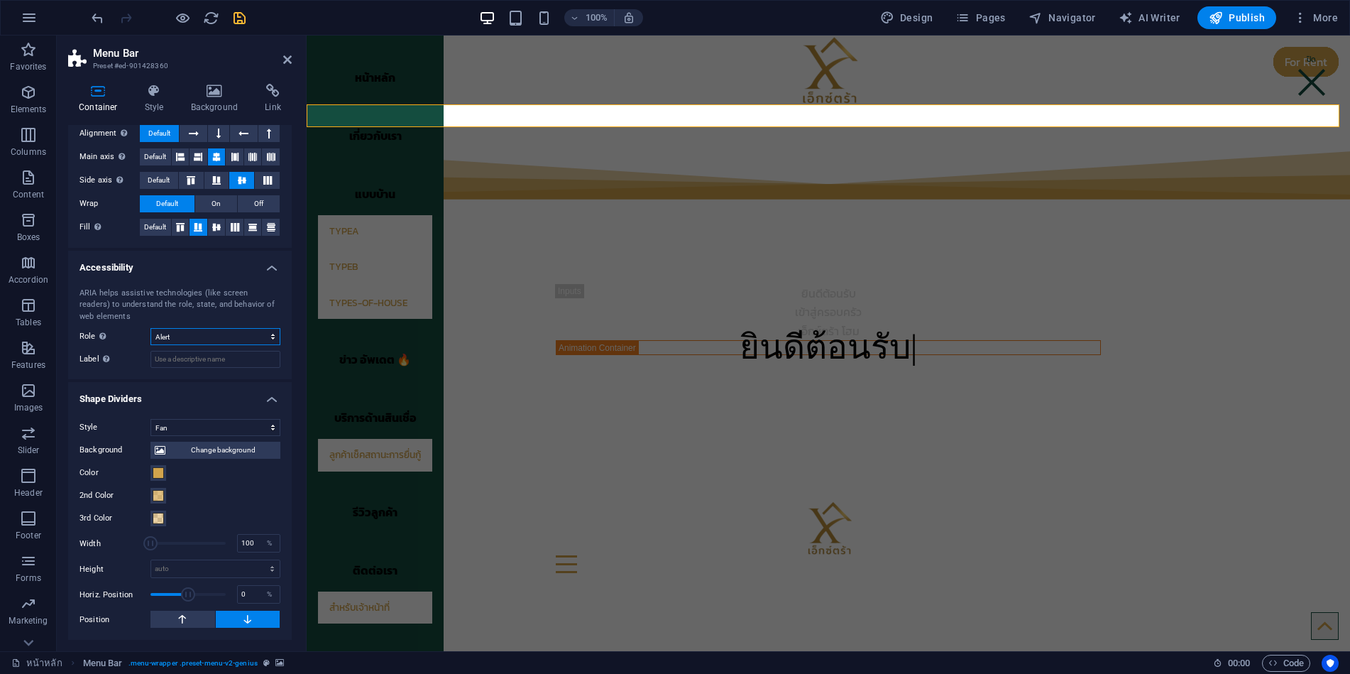
select select "none"
click at [151, 328] on select "None Alert Article Banner Comment Complementary Dialog Footer Header Marquee Pr…" at bounding box center [216, 336] width 130 height 17
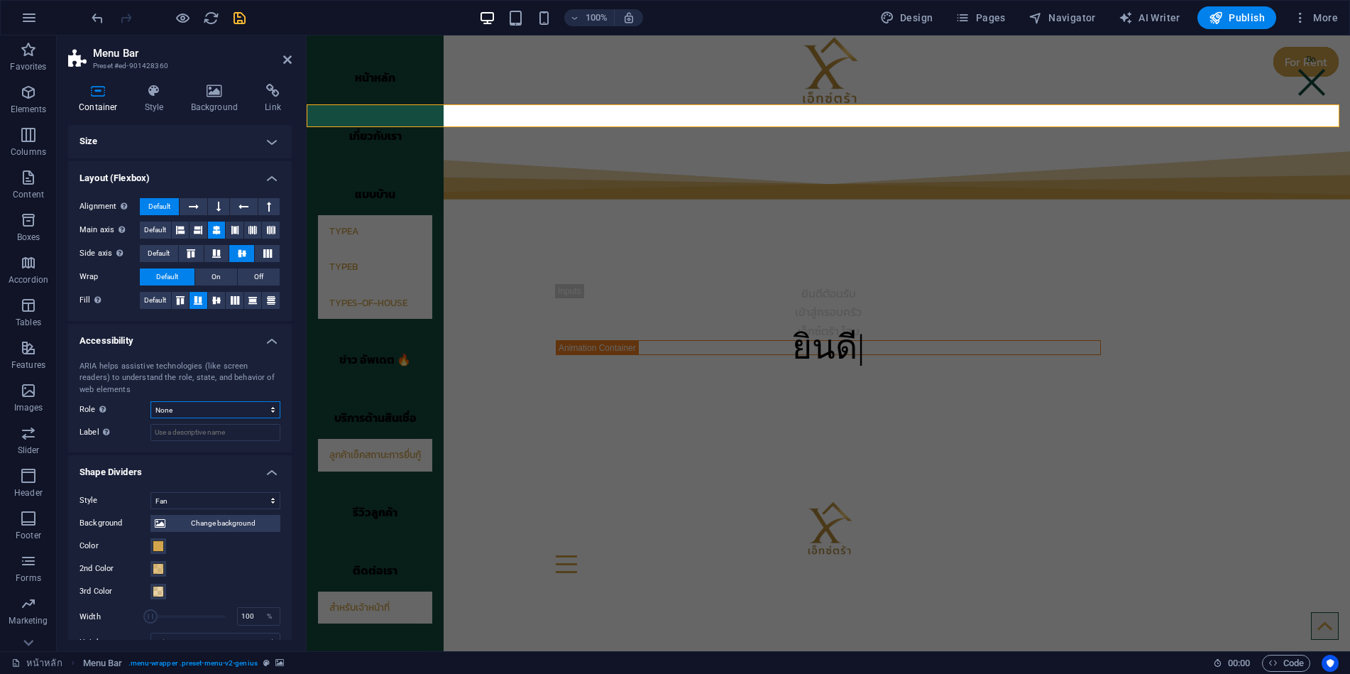
scroll to position [0, 0]
click at [241, 19] on icon "save" at bounding box center [239, 18] width 16 height 16
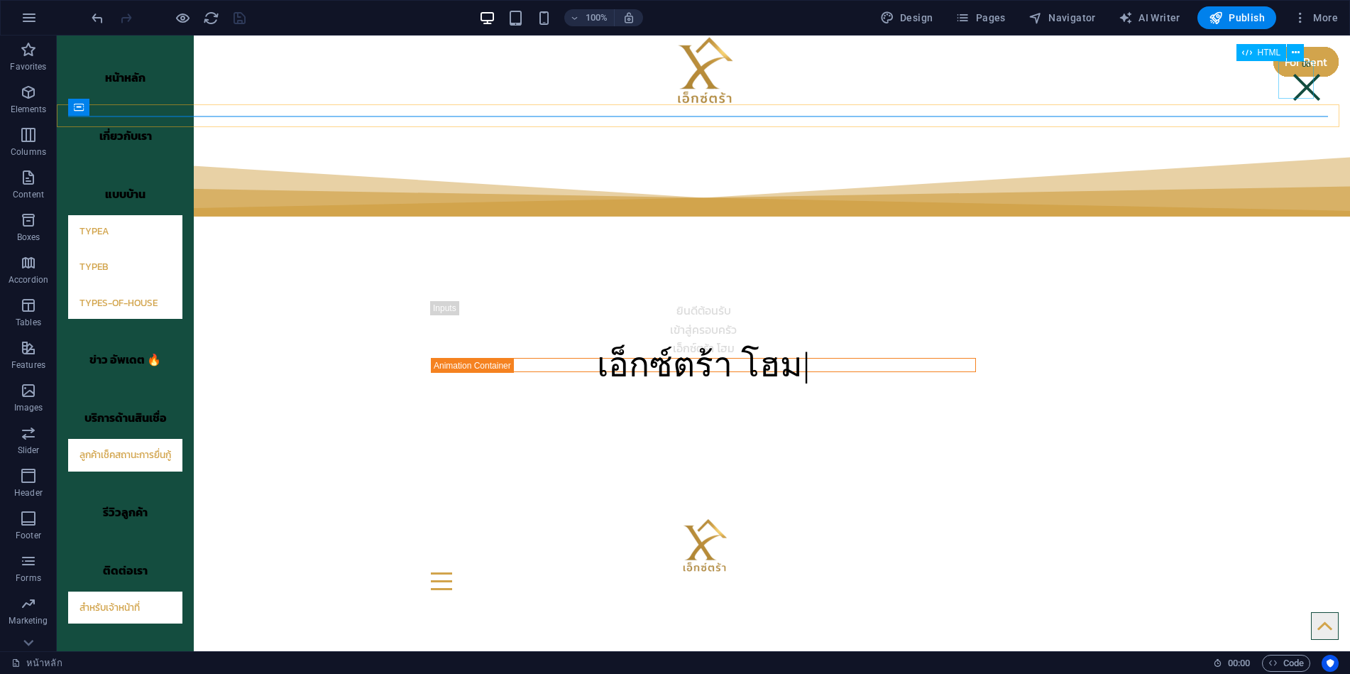
click at [1302, 89] on div at bounding box center [1306, 79] width 35 height 37
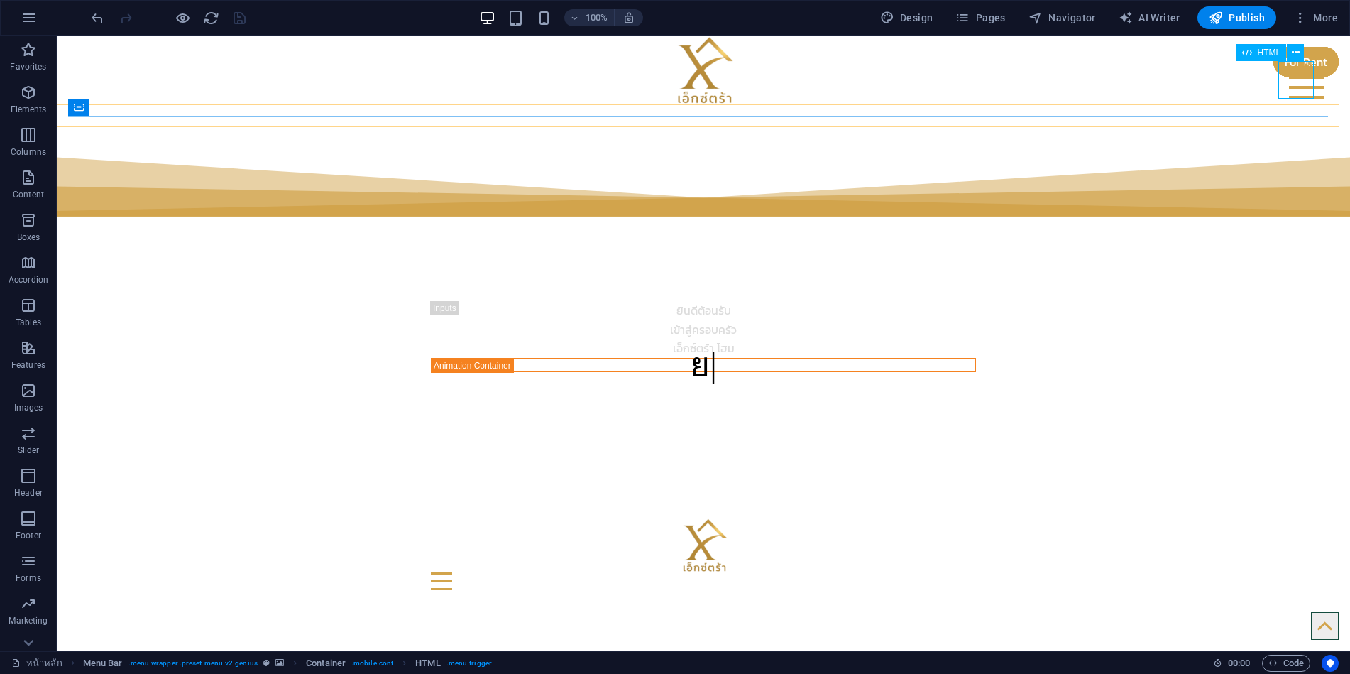
click at [1293, 78] on div at bounding box center [1306, 79] width 35 height 37
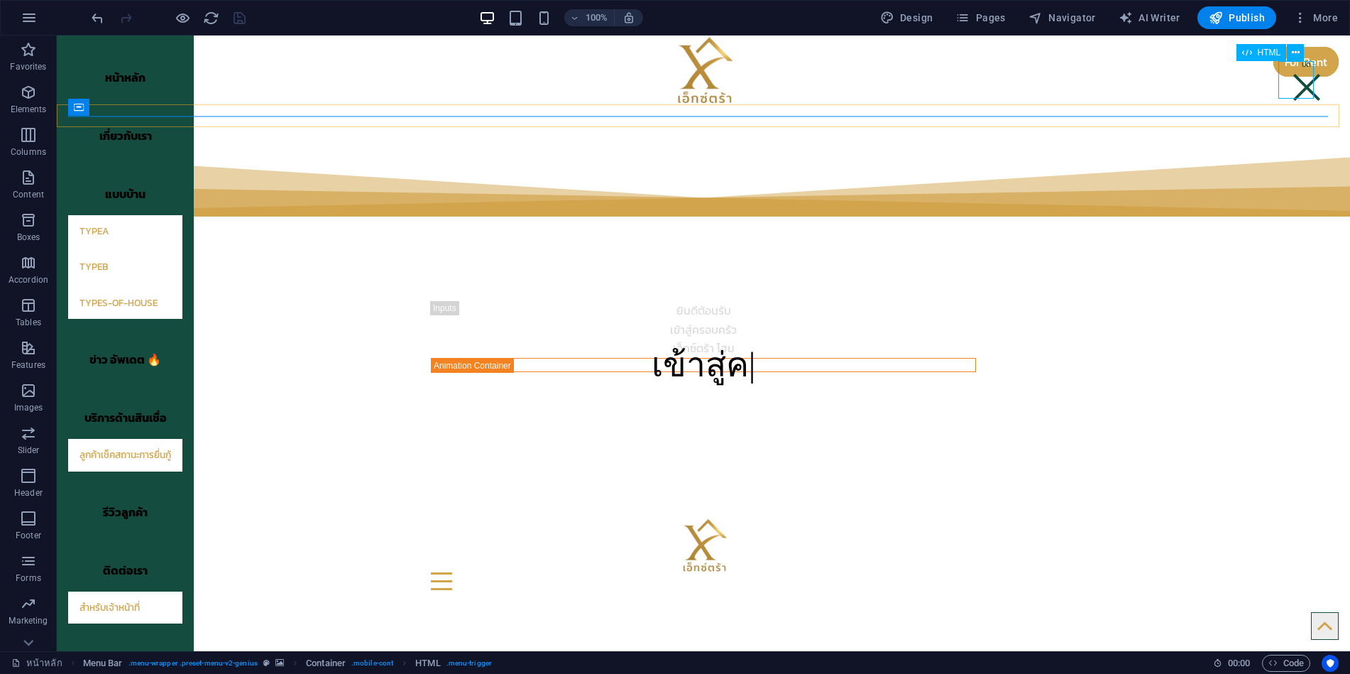
click at [1298, 83] on div at bounding box center [1306, 79] width 35 height 37
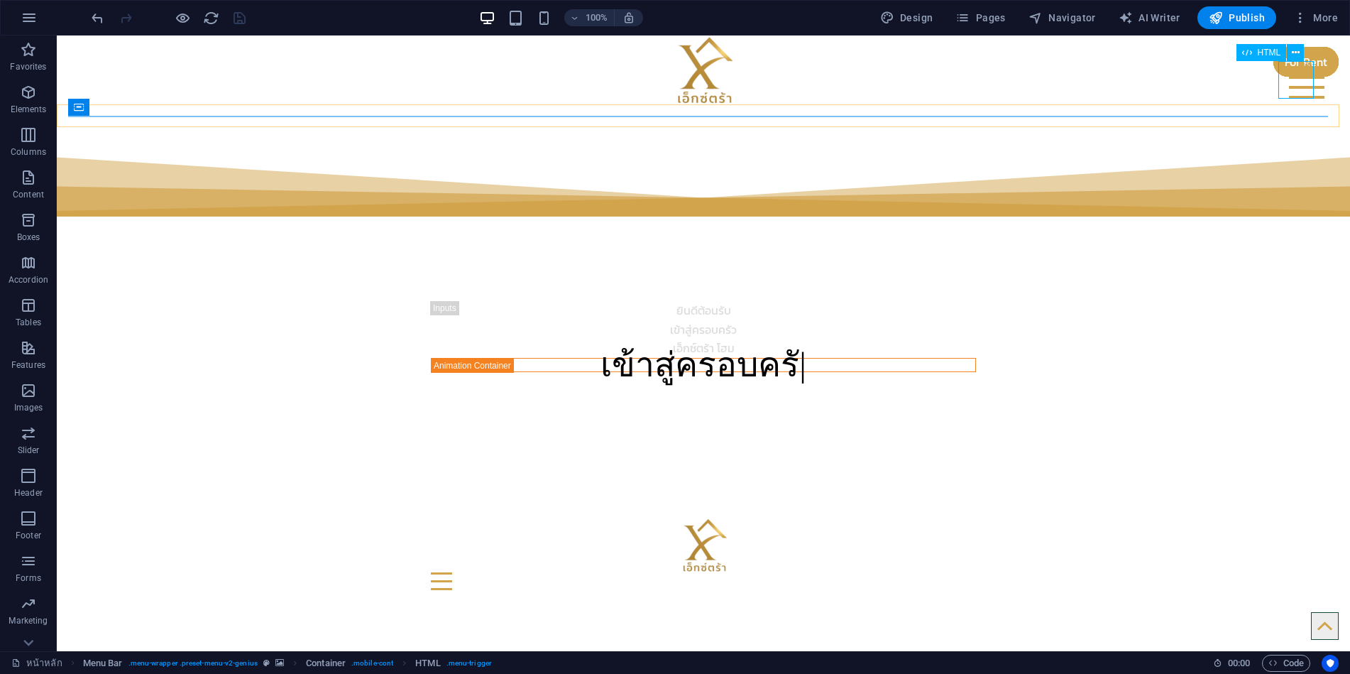
click at [1298, 83] on div at bounding box center [1306, 79] width 35 height 37
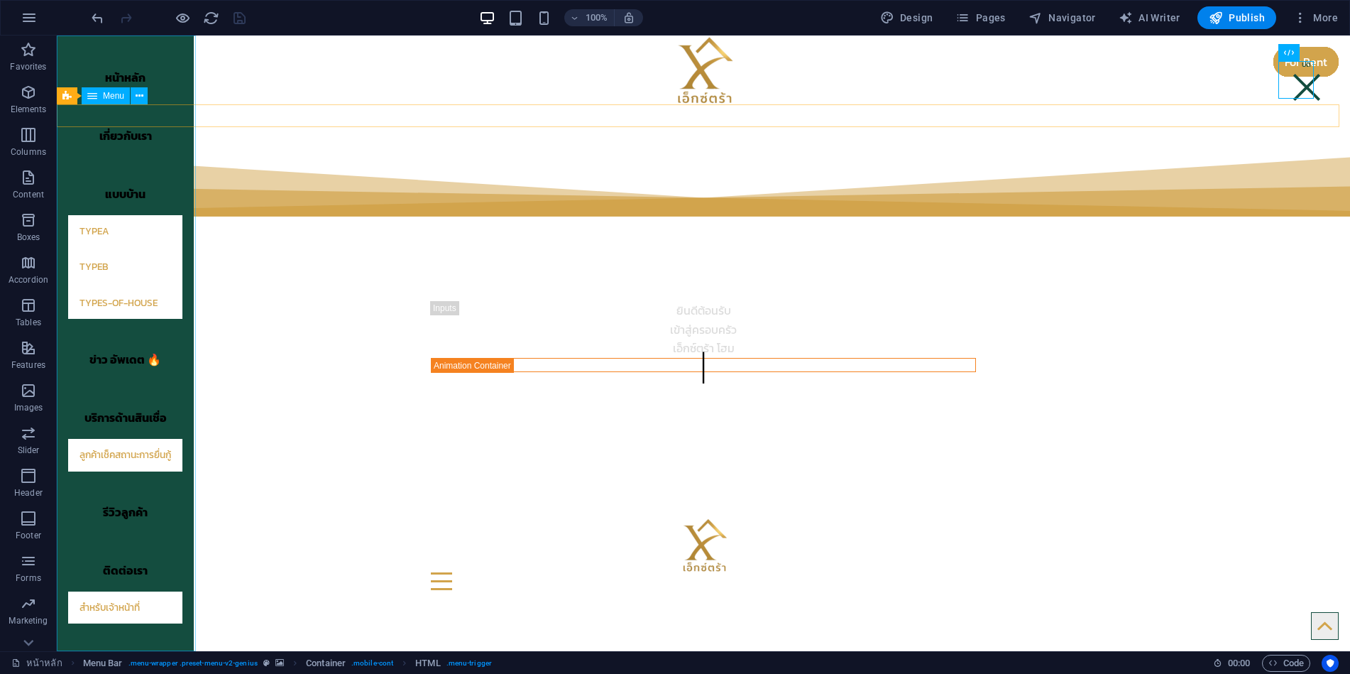
click at [182, 376] on nav "หน้าหลัก เกี่ยวกับเรา แบบบ้าน TypeA TypeB types-of-house ข่าว อัพเดต 🔥 บริการด้…" at bounding box center [125, 342] width 137 height 615
click at [188, 377] on nav "หน้าหลัก เกี่ยวกับเรา แบบบ้าน TypeA TypeB types-of-house ข่าว อัพเดต 🔥 บริการด้…" at bounding box center [125, 342] width 137 height 615
select select "primary"
select select
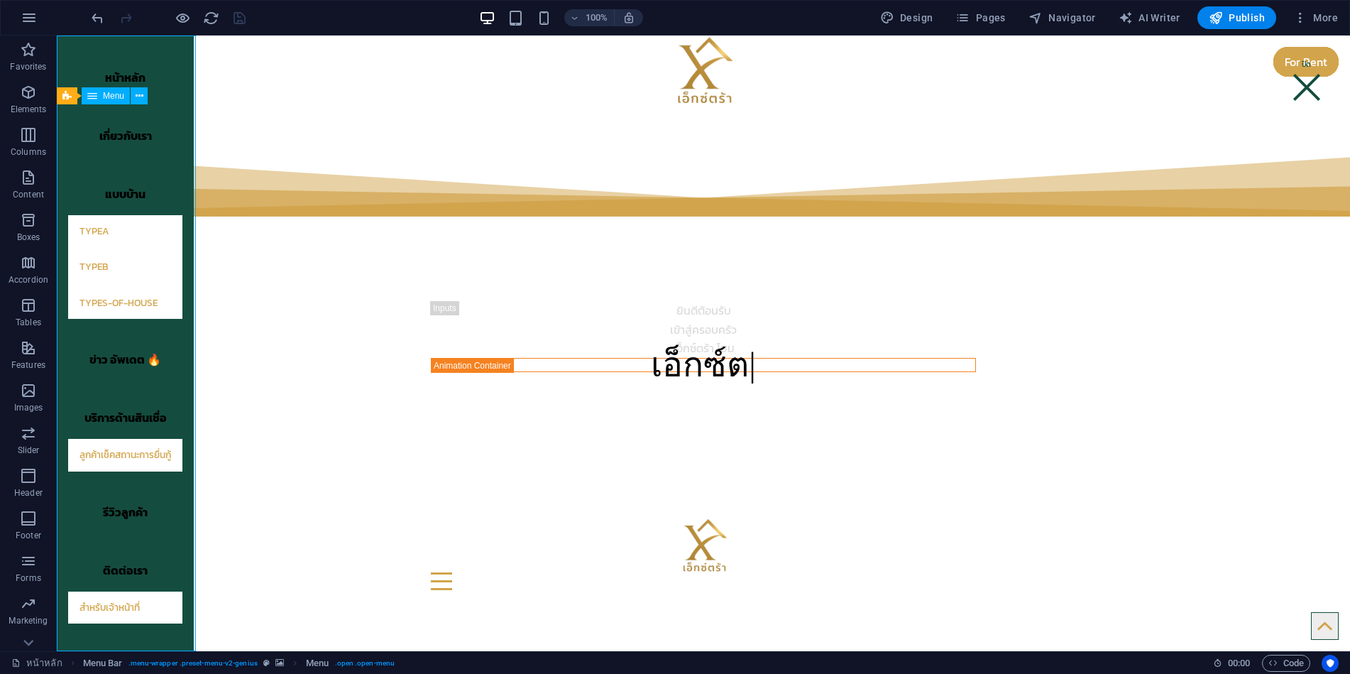
select select "primary"
select select
select select "primary"
select select "3"
select select
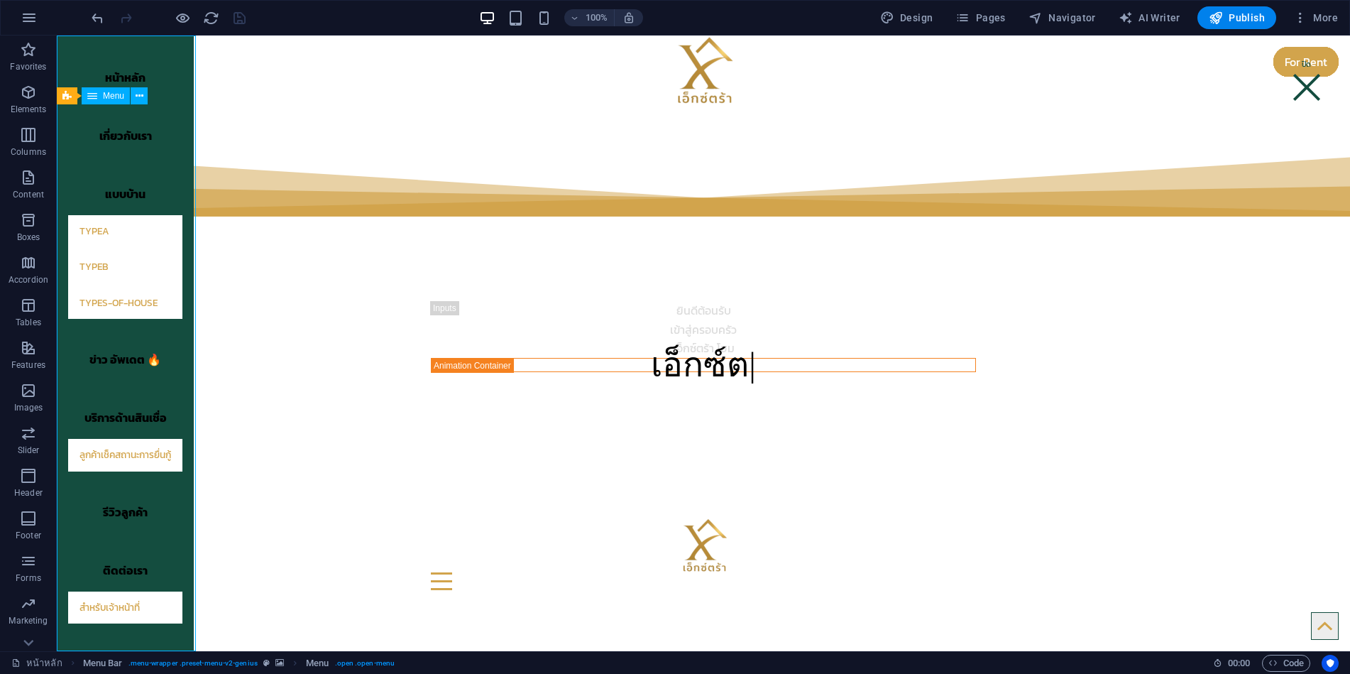
select select "4"
select select
select select "8"
select select
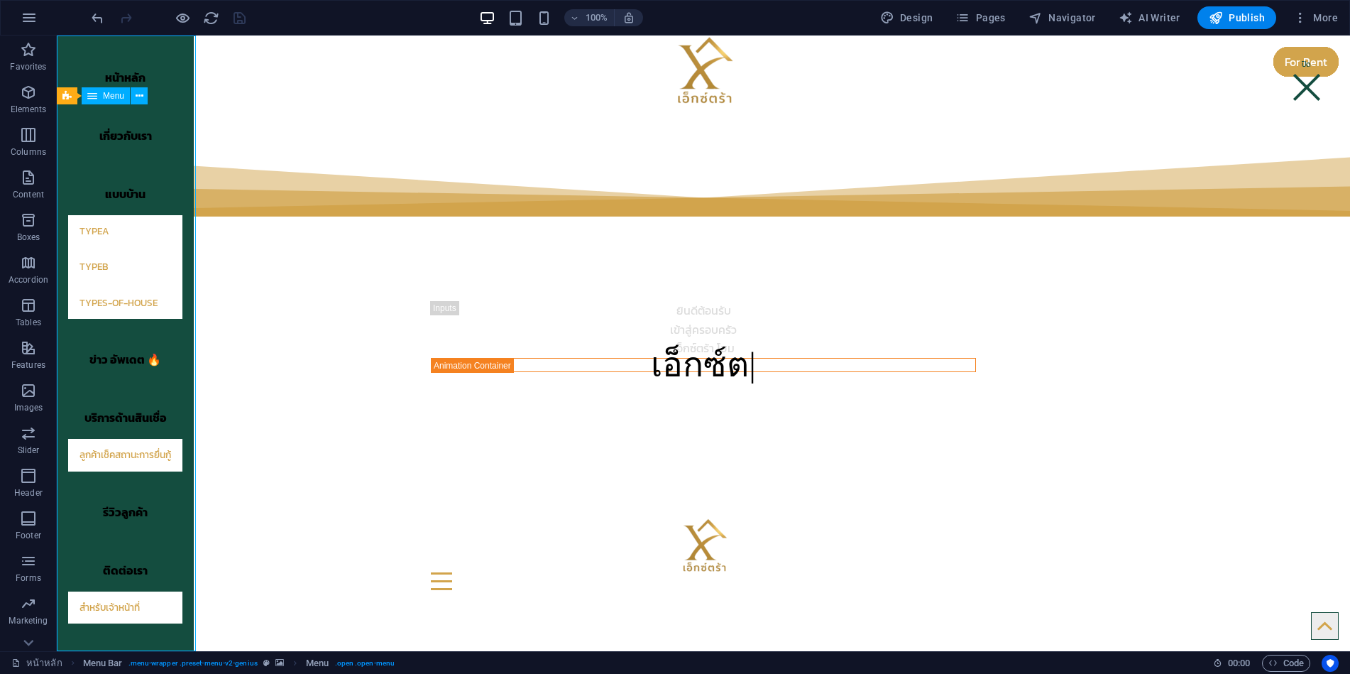
select select "primary"
select select
select select "primary"
select select "13"
select select
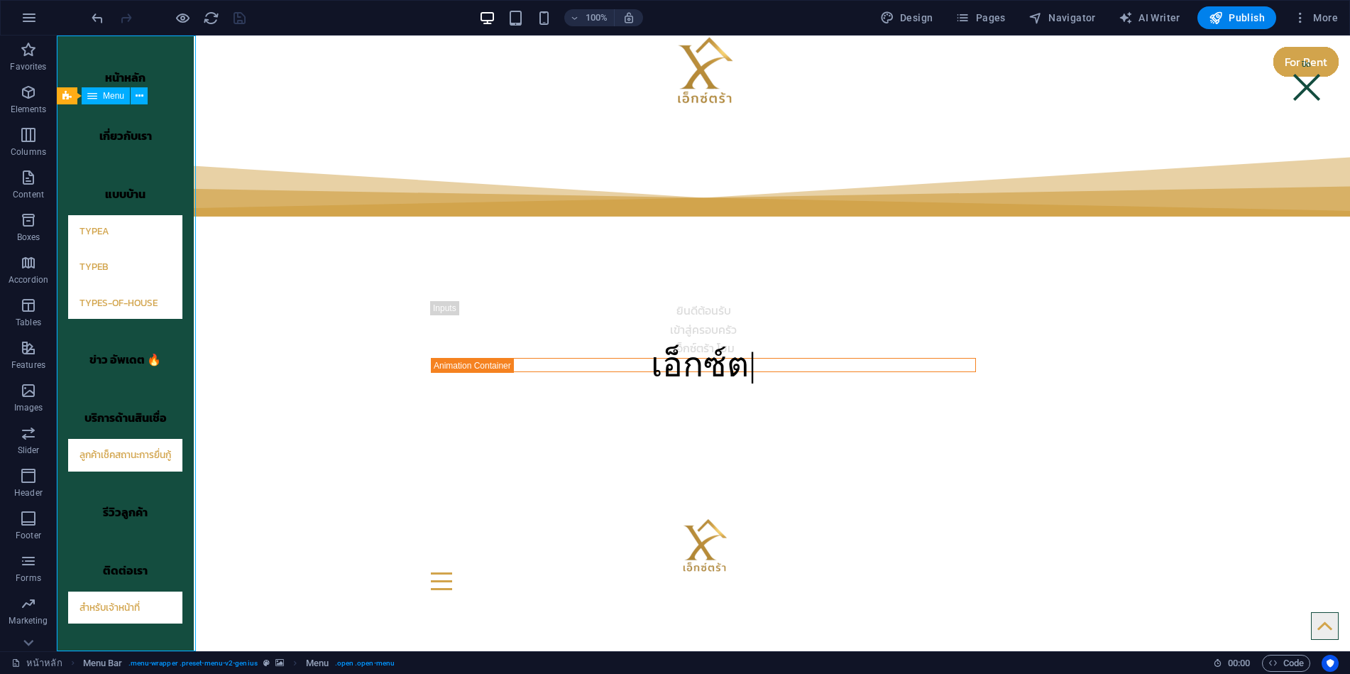
select select
select select "primary"
select select
select select "primary"
select select "14"
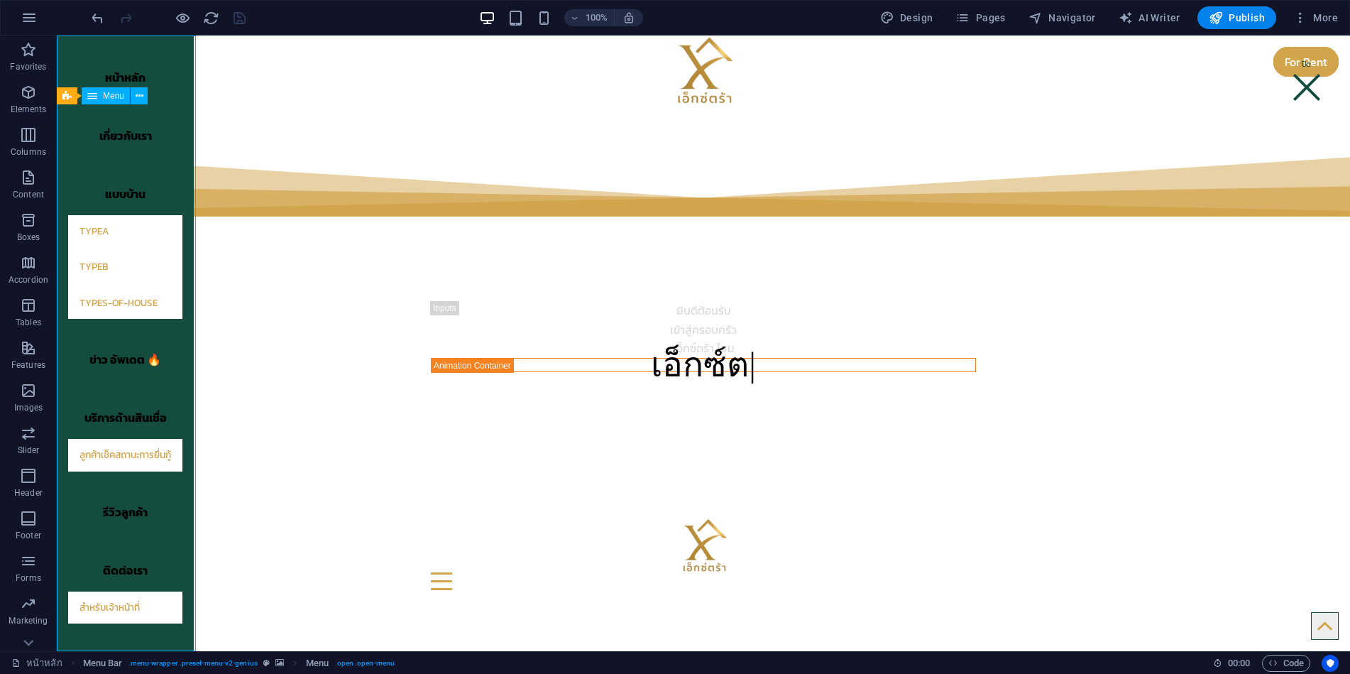
select select
select select "%"
select select "px"
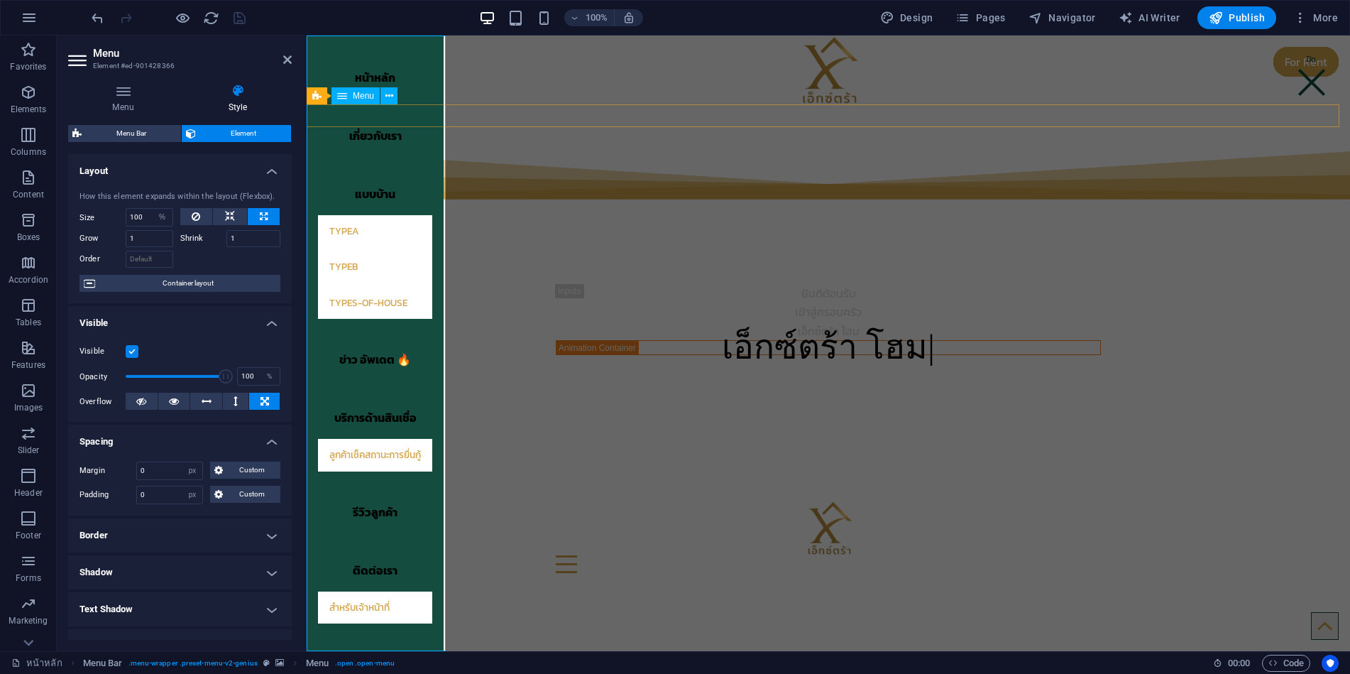
click at [435, 357] on nav "หน้าหลัก เกี่ยวกับเรา แบบบ้าน TypeA TypeB types-of-house ข่าว อัพเดต 🔥 บริการด้…" at bounding box center [375, 342] width 137 height 615
click at [129, 97] on icon at bounding box center [123, 91] width 110 height 14
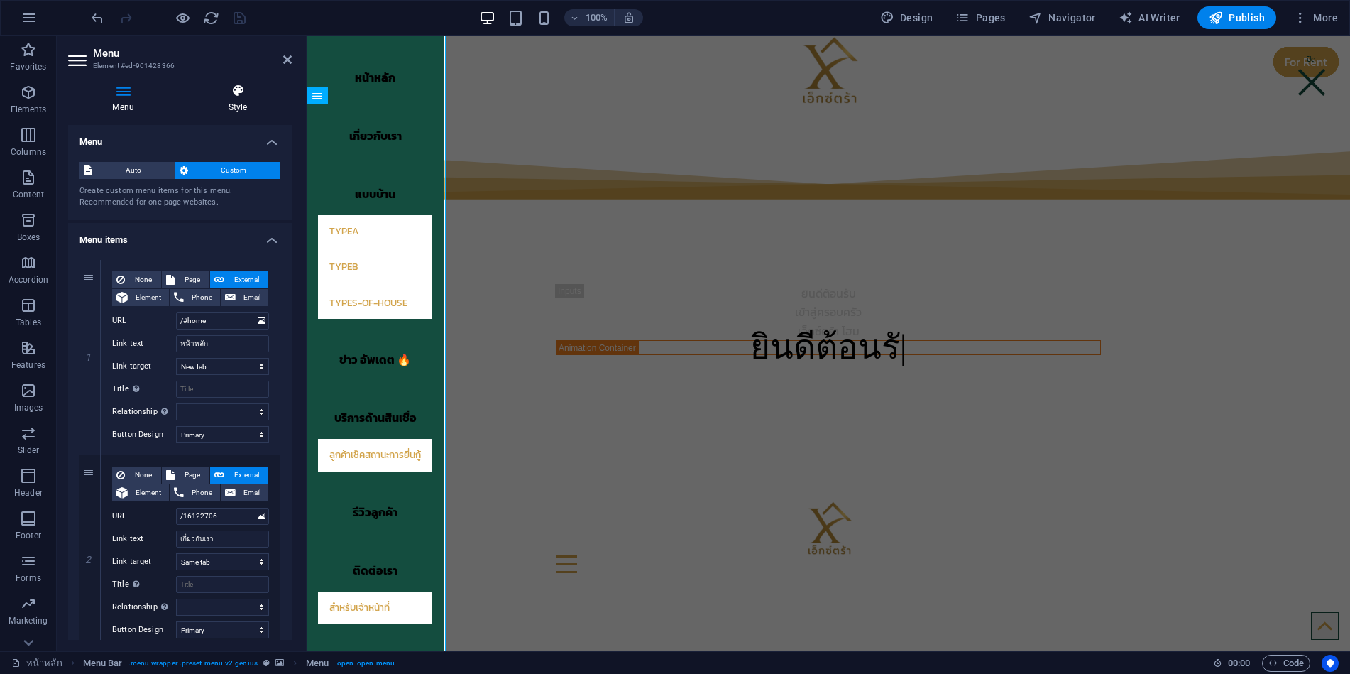
click at [234, 102] on h4 "Style" at bounding box center [238, 99] width 108 height 30
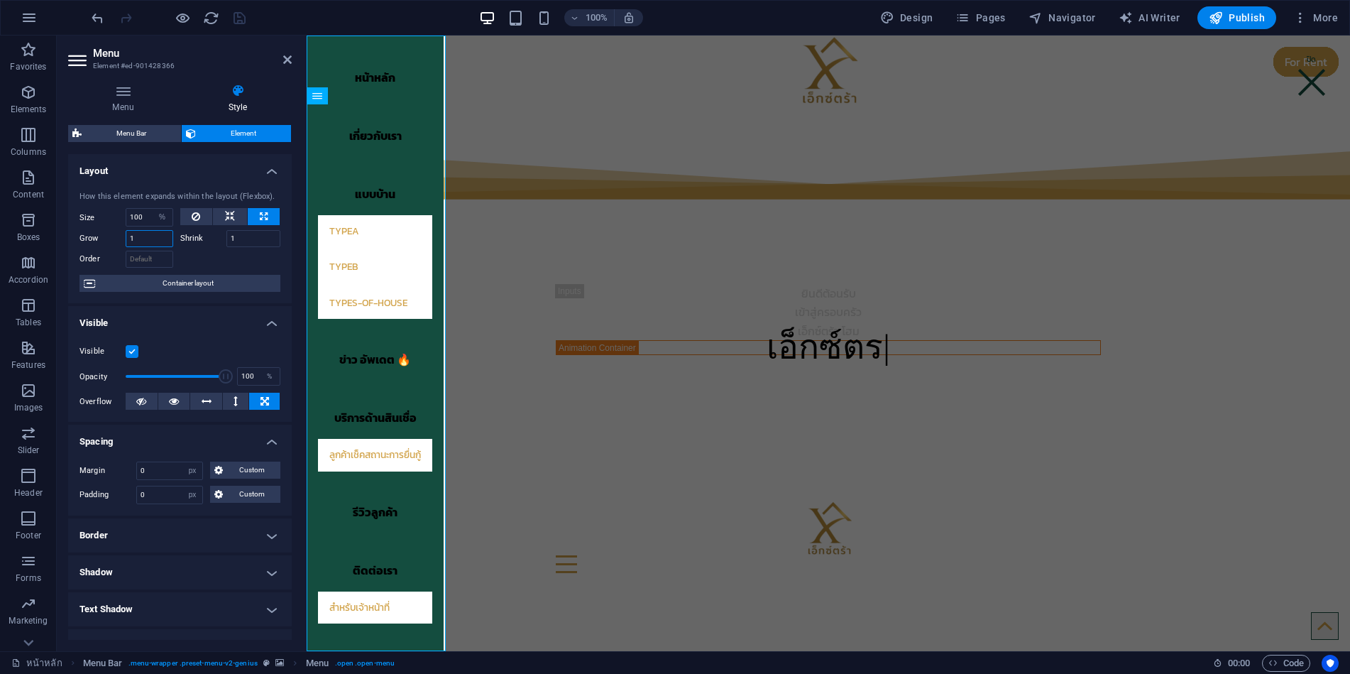
drag, startPoint x: 143, startPoint y: 236, endPoint x: 126, endPoint y: 235, distance: 17.1
click at [126, 235] on input "1" at bounding box center [150, 238] width 48 height 17
type input "10"
drag, startPoint x: 246, startPoint y: 238, endPoint x: 224, endPoint y: 240, distance: 21.4
click at [226, 240] on input "1" at bounding box center [253, 238] width 55 height 17
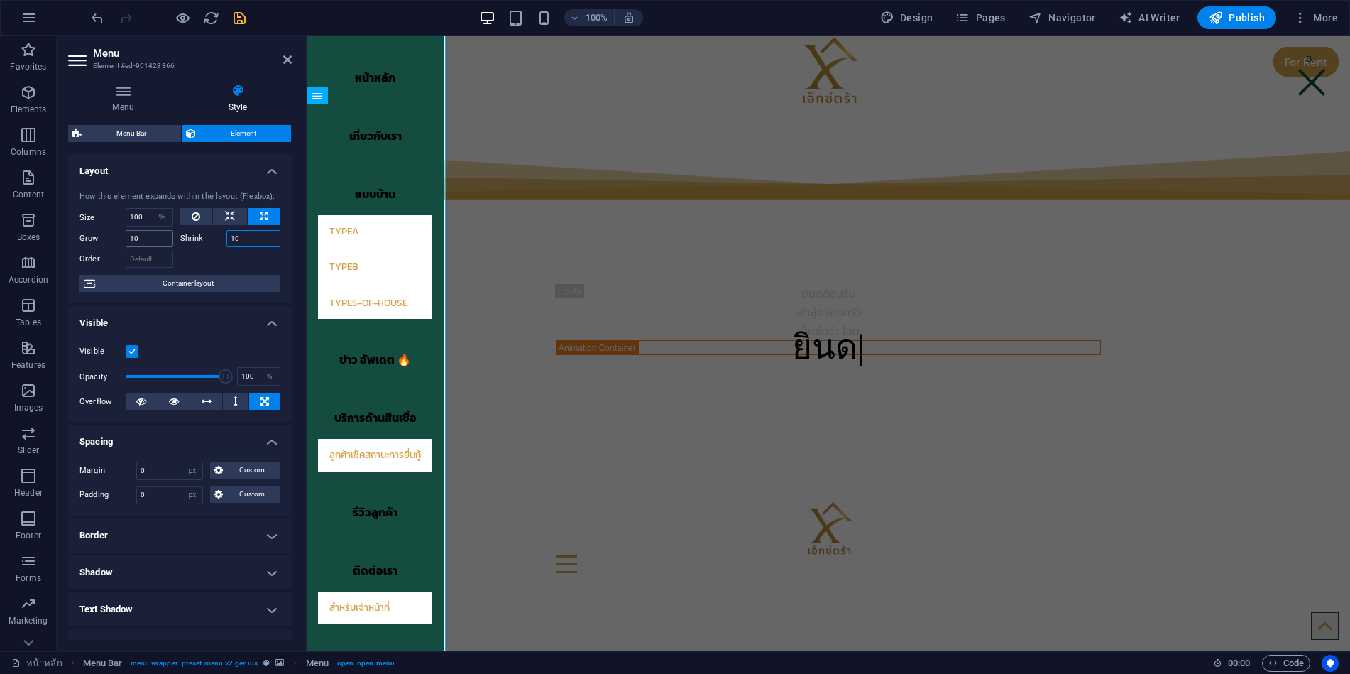
type input "10"
click at [152, 234] on input "10" at bounding box center [150, 238] width 48 height 17
click at [145, 223] on input "100" at bounding box center [149, 217] width 46 height 17
click at [1304, 83] on div at bounding box center [1311, 74] width 35 height 37
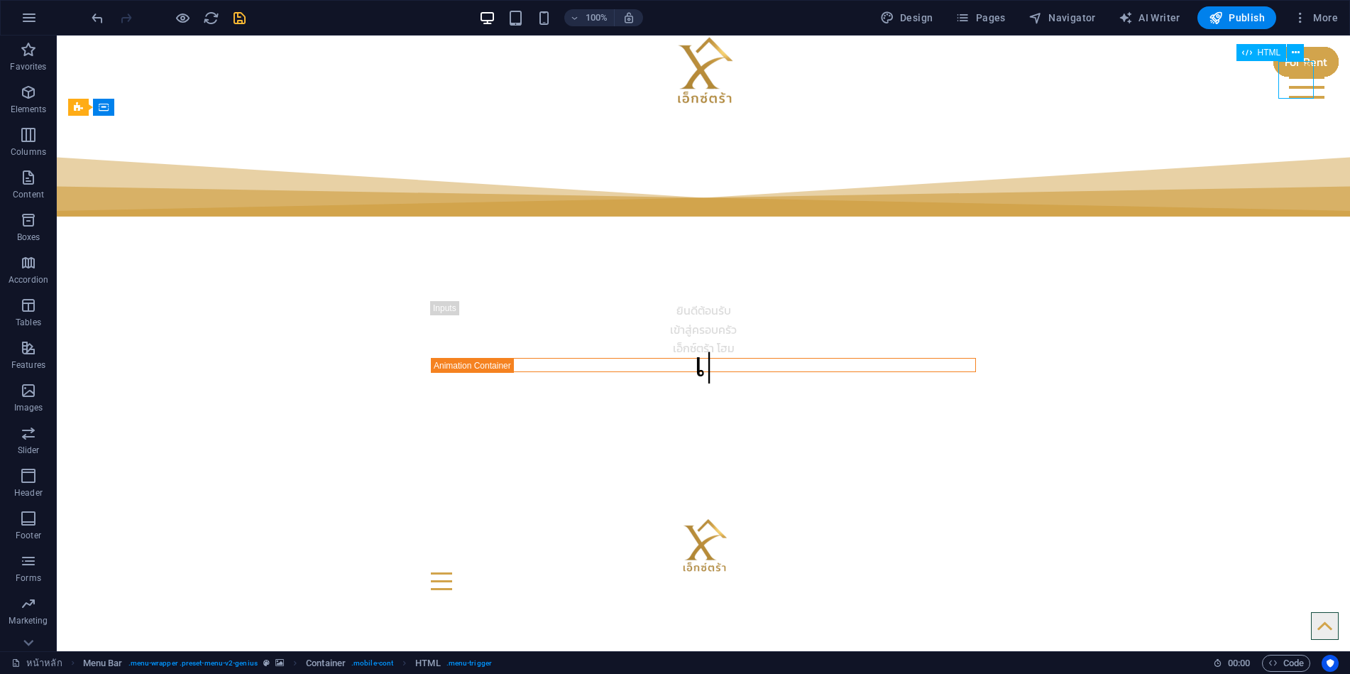
click at [1304, 83] on div at bounding box center [1306, 79] width 35 height 37
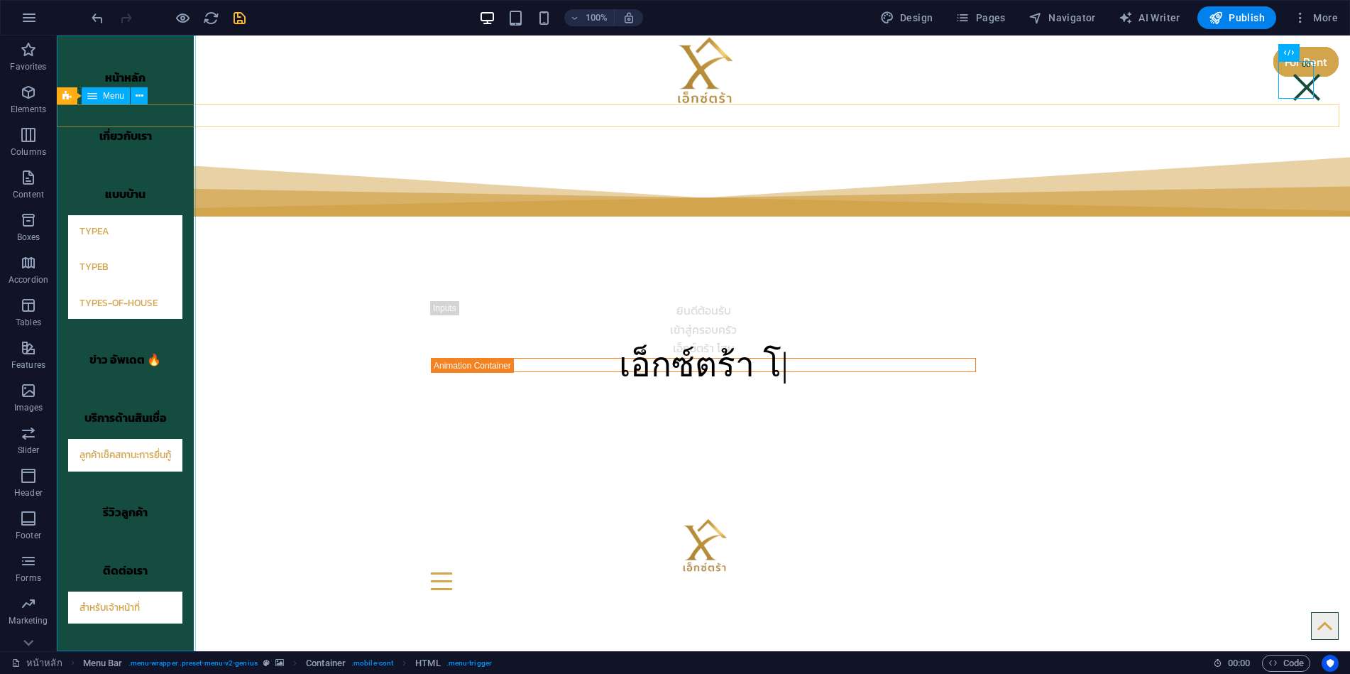
click at [188, 386] on nav "หน้าหลัก เกี่ยวกับเรา แบบบ้าน TypeA TypeB types-of-house ข่าว อัพเดต 🔥 บริการด้…" at bounding box center [125, 342] width 137 height 615
select select "%"
select select "px"
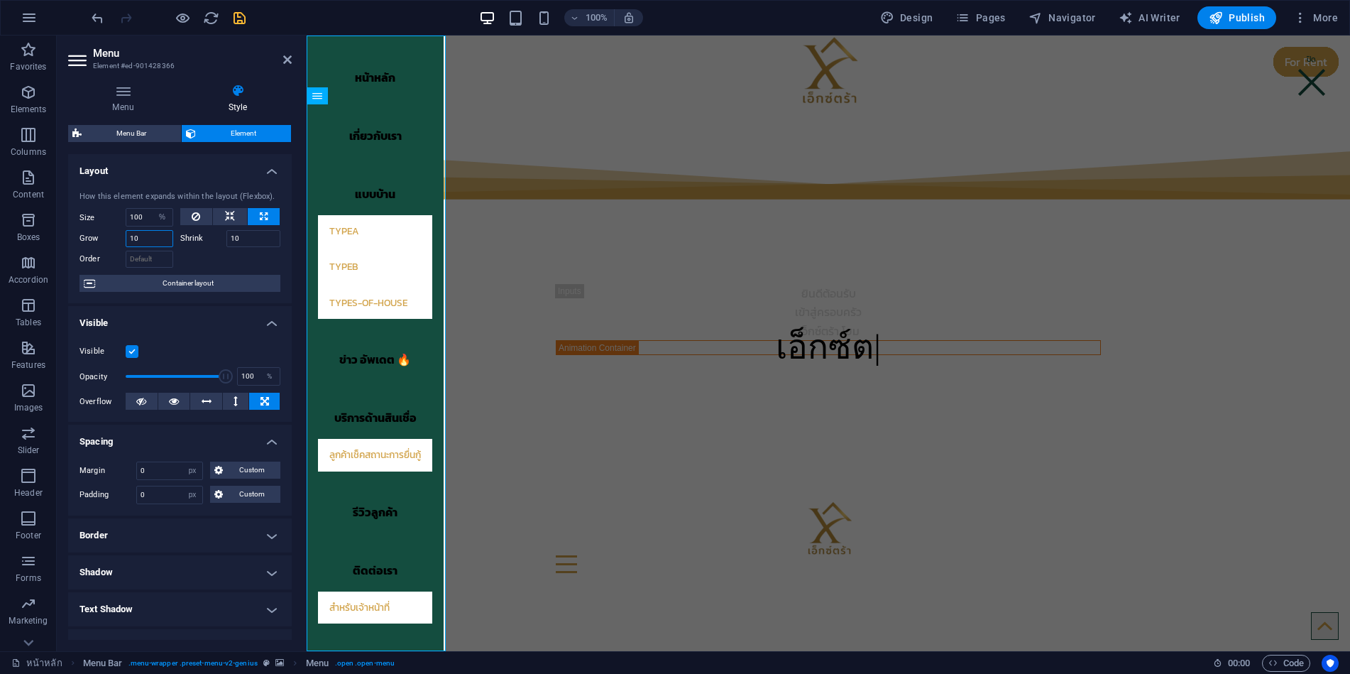
drag, startPoint x: 148, startPoint y: 239, endPoint x: 121, endPoint y: 240, distance: 27.0
click at [121, 240] on div "Grow 10" at bounding box center [127, 238] width 94 height 17
type input "1"
drag, startPoint x: 250, startPoint y: 239, endPoint x: 216, endPoint y: 239, distance: 34.1
click at [216, 239] on div "Shrink 10" at bounding box center [230, 238] width 101 height 17
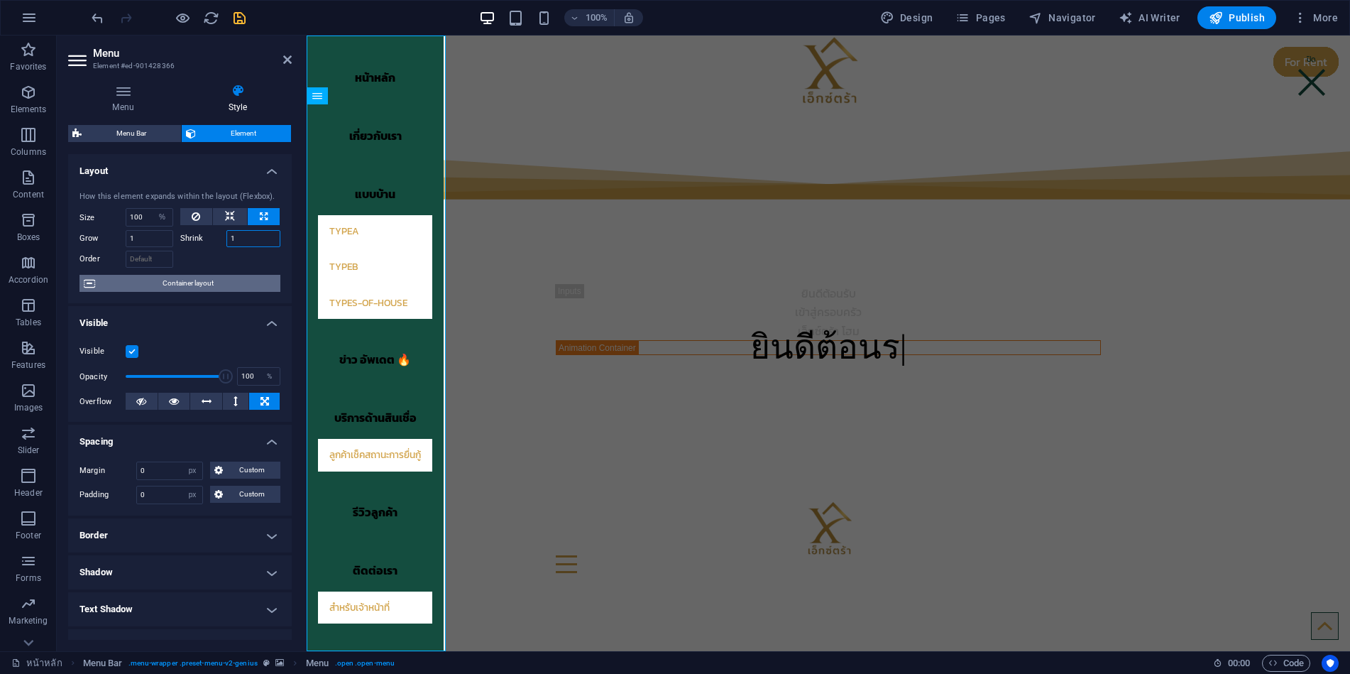
type input "1"
click at [219, 277] on span "Container layout" at bounding box center [187, 283] width 177 height 17
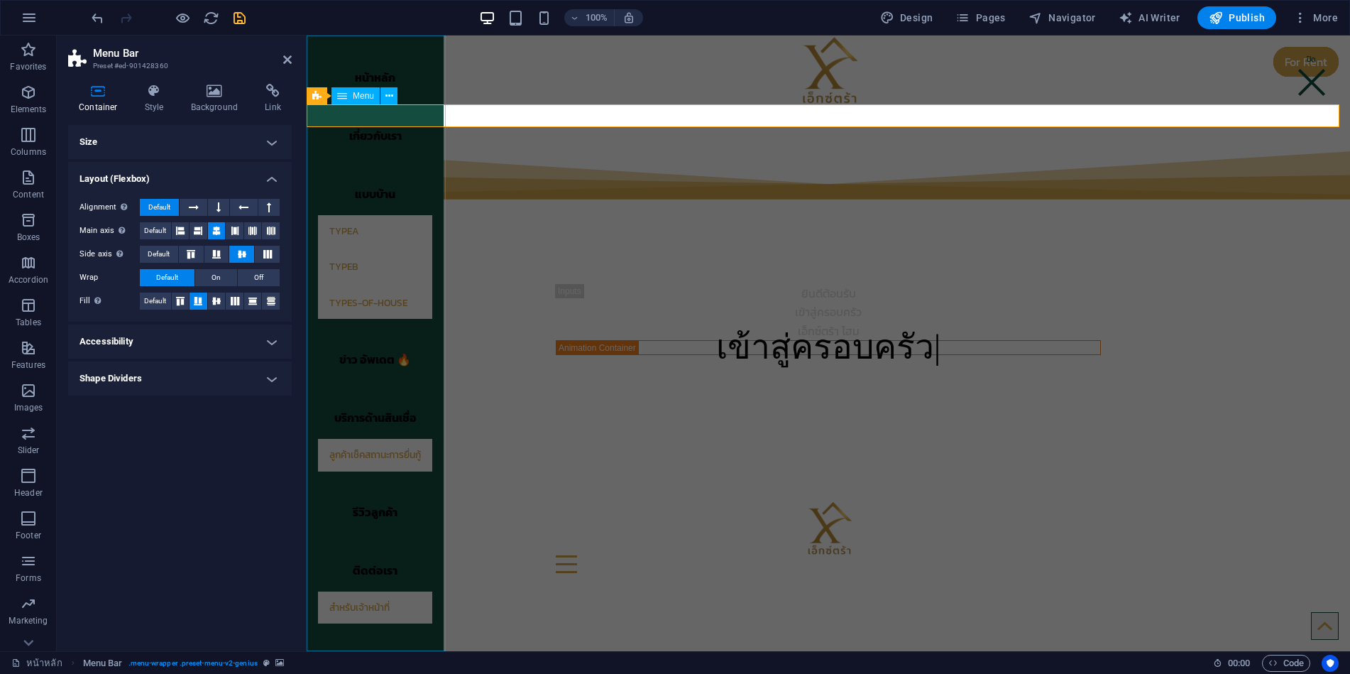
click at [427, 396] on nav "หน้าหลัก เกี่ยวกับเรา แบบบ้าน TypeA TypeB types-of-house ข่าว อัพเดต 🔥 บริการด้…" at bounding box center [375, 342] width 137 height 615
click at [433, 391] on nav "หน้าหลัก เกี่ยวกับเรา แบบบ้าน TypeA TypeB types-of-house ข่าว อัพเดต 🔥 บริการด้…" at bounding box center [375, 342] width 137 height 615
select select "%"
select select "px"
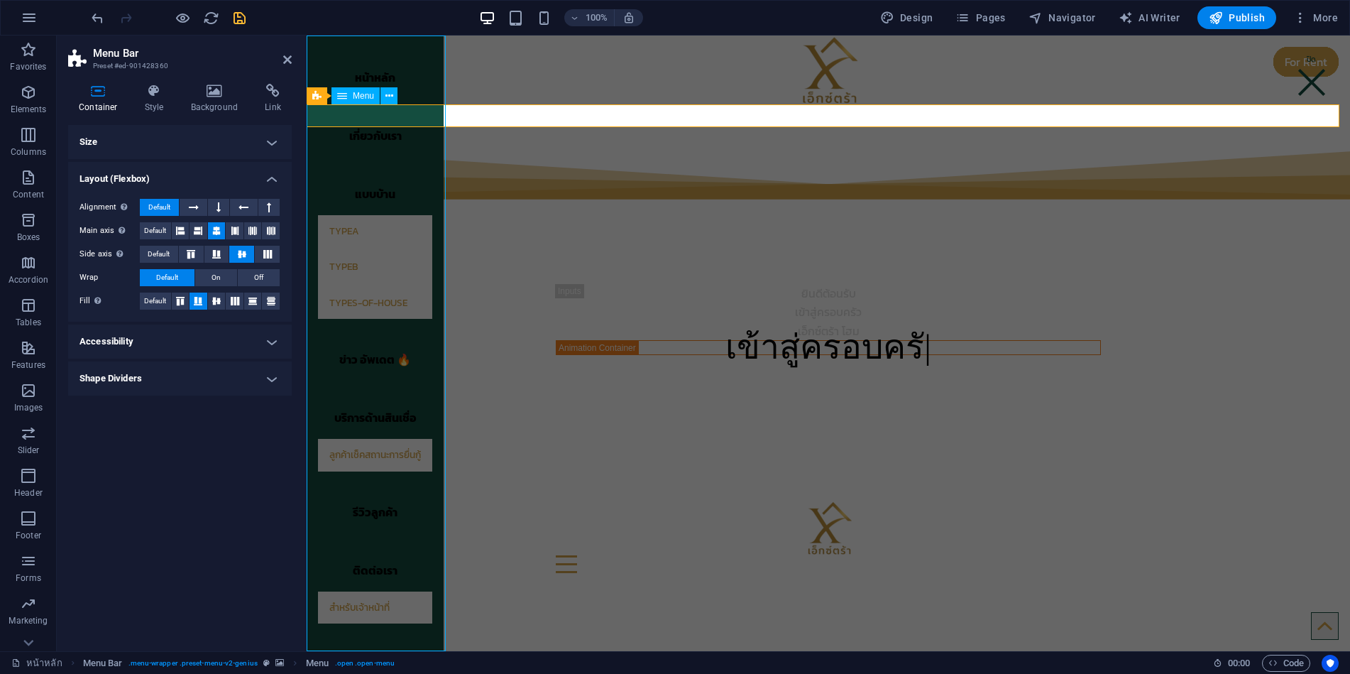
select select "px"
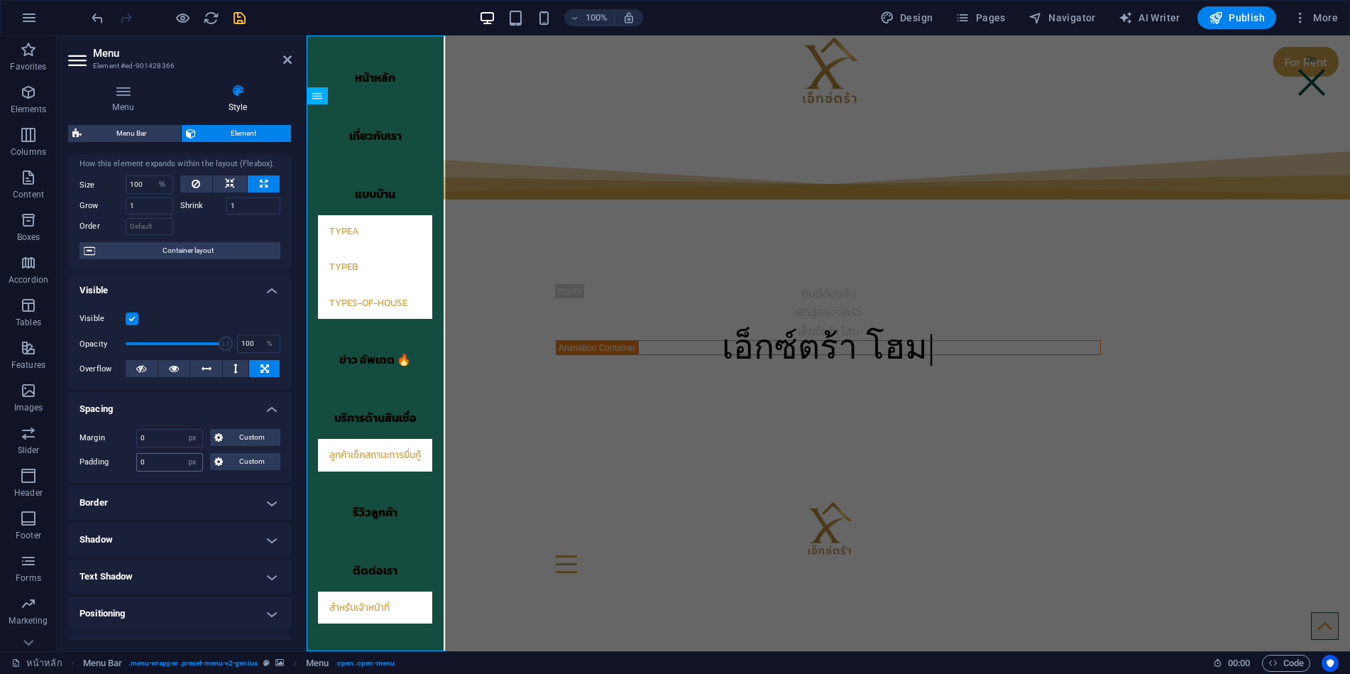
scroll to position [71, 0]
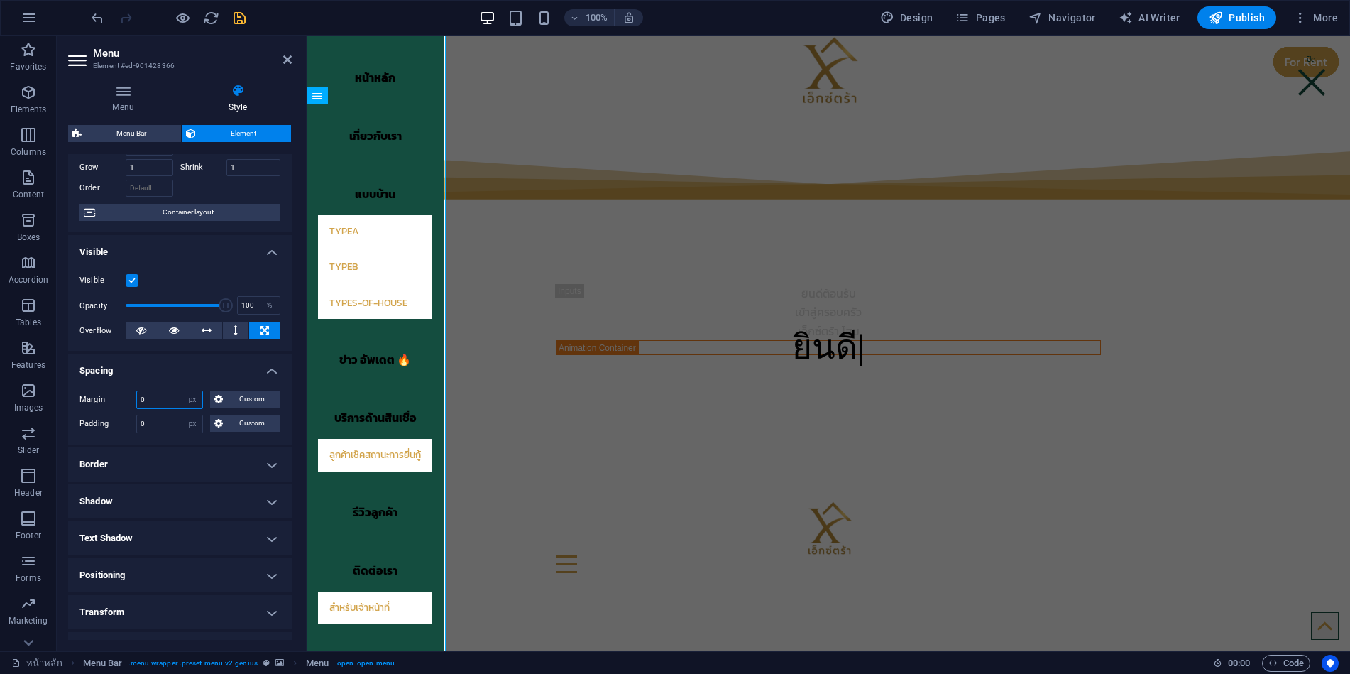
drag, startPoint x: 158, startPoint y: 398, endPoint x: 134, endPoint y: 397, distance: 24.2
click at [134, 397] on div "Margin 0 Default auto px % rem vw vh Custom Custom" at bounding box center [180, 399] width 201 height 18
click at [155, 423] on input "0" at bounding box center [169, 423] width 65 height 17
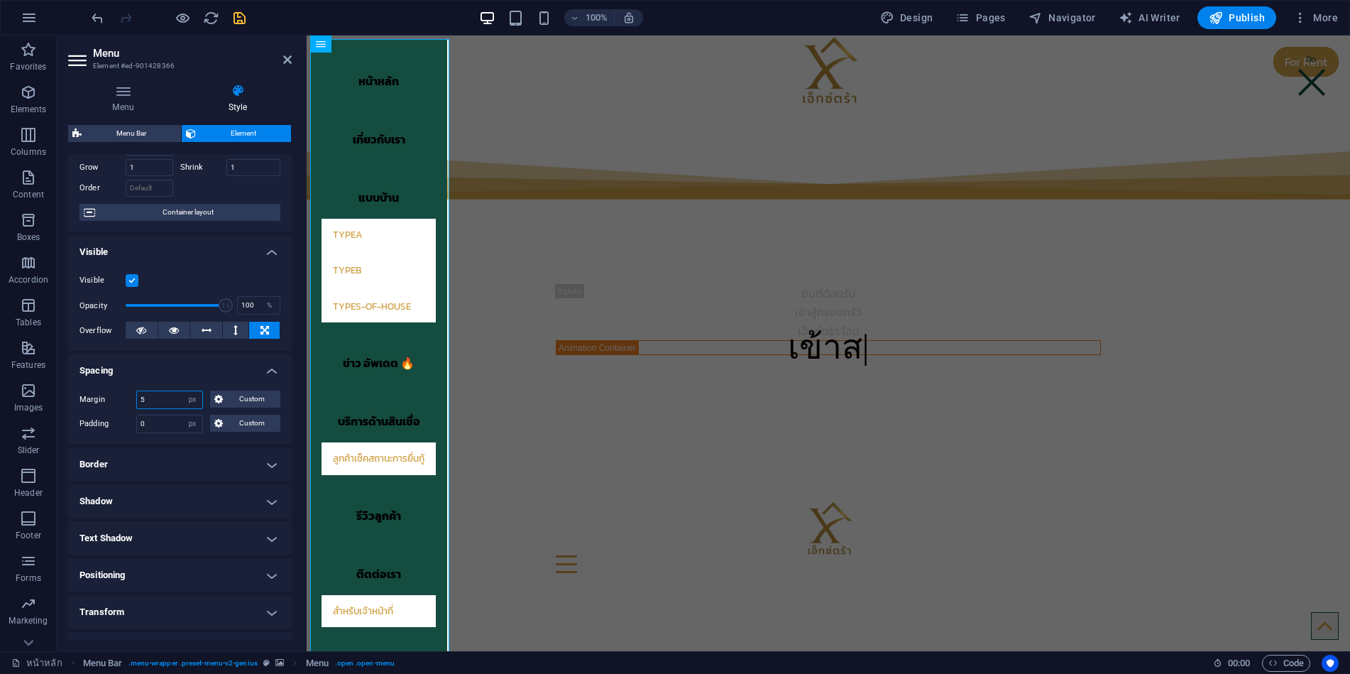
drag, startPoint x: 155, startPoint y: 398, endPoint x: 136, endPoint y: 398, distance: 18.5
click at [136, 398] on div "5 Default auto px % rem vw vh Custom" at bounding box center [169, 399] width 67 height 18
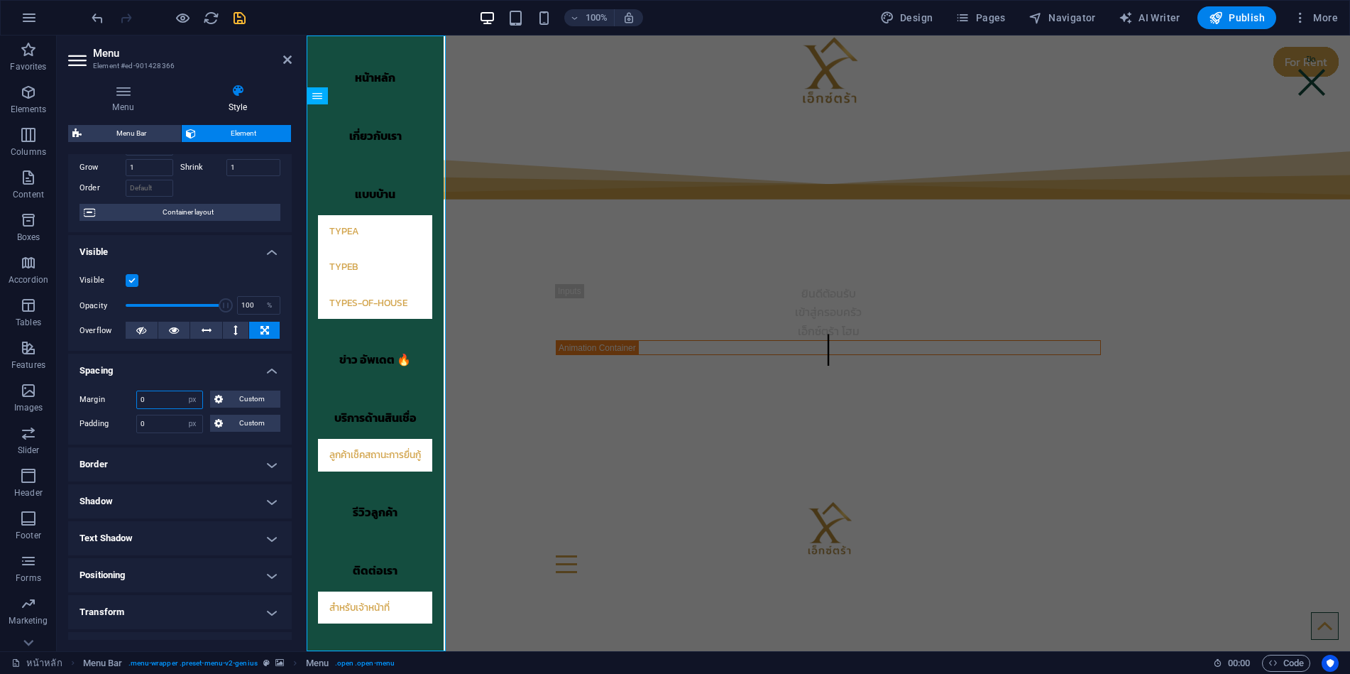
type input "0"
click at [148, 461] on h4 "Border" at bounding box center [180, 464] width 224 height 34
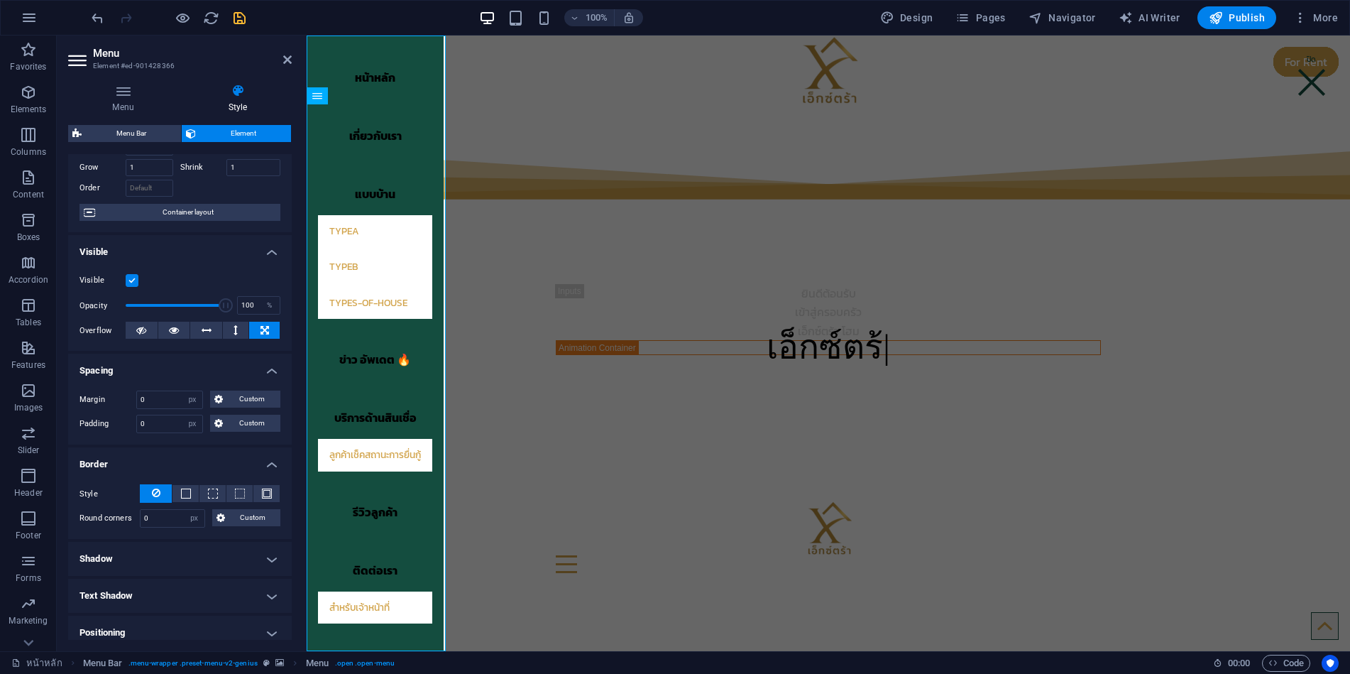
click at [148, 461] on h4 "Border" at bounding box center [180, 460] width 224 height 26
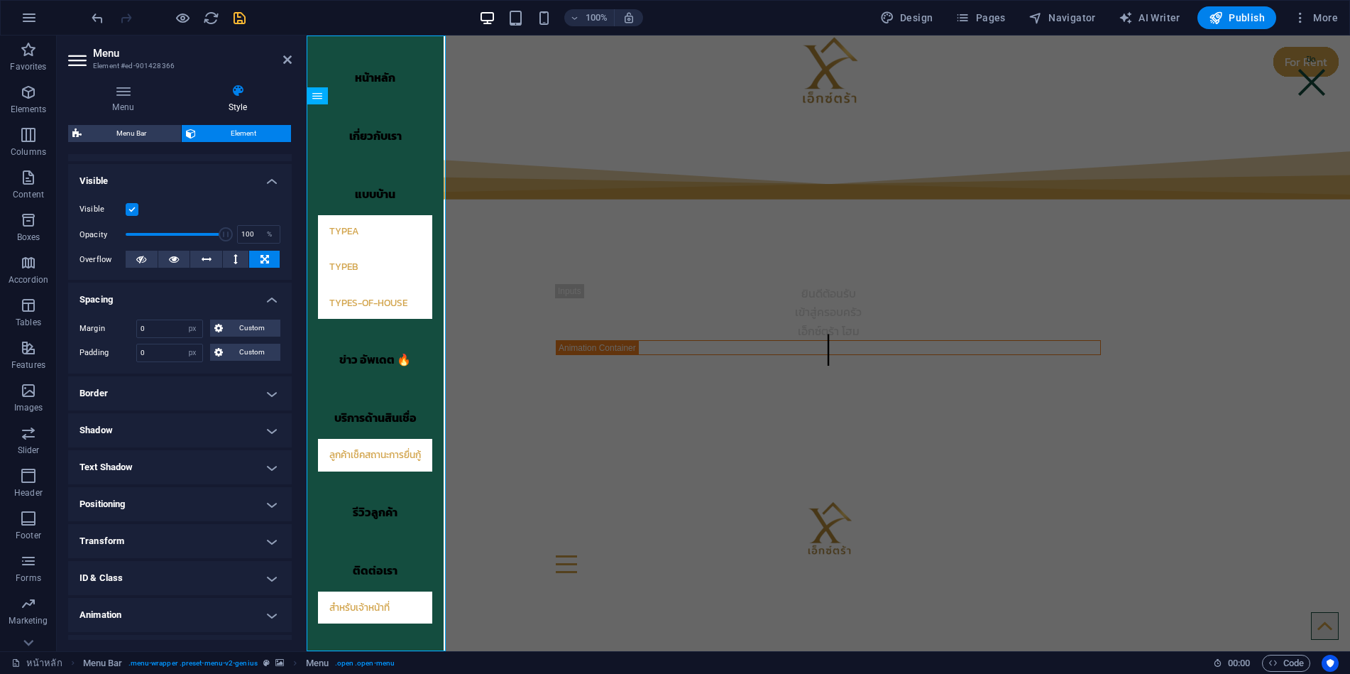
scroll to position [0, 0]
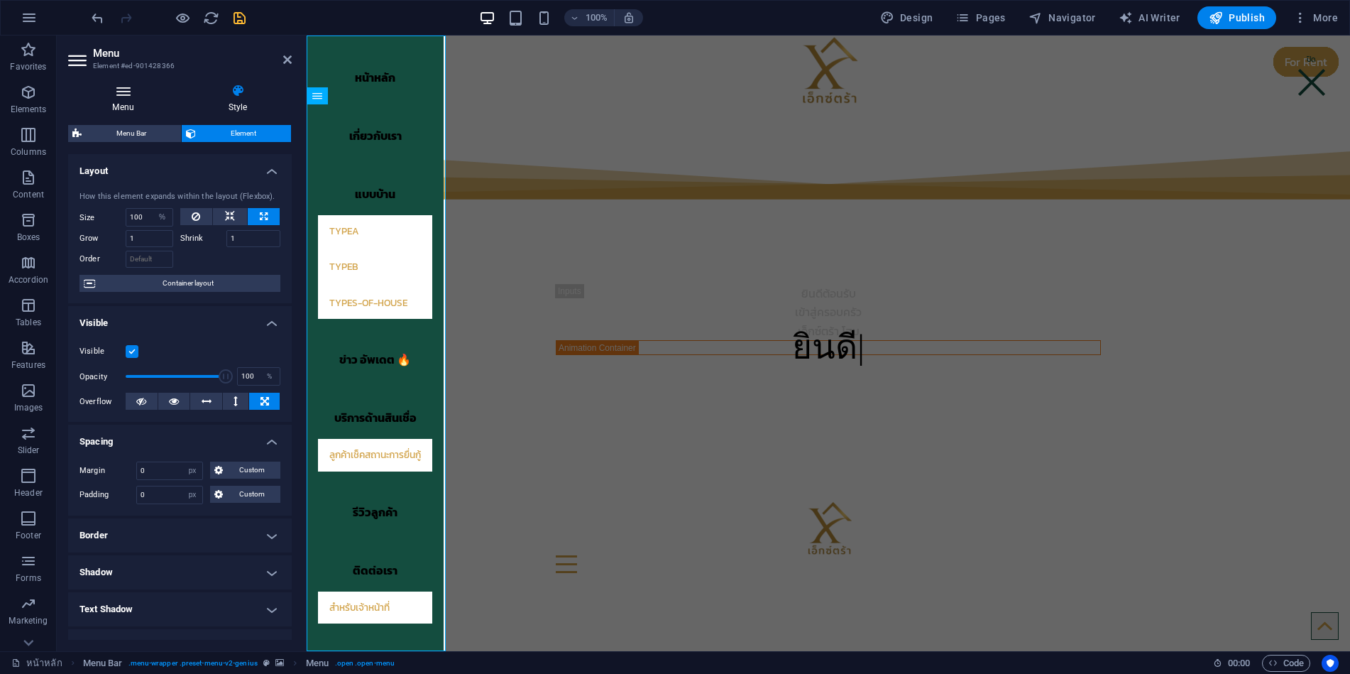
click at [125, 97] on icon at bounding box center [123, 91] width 110 height 14
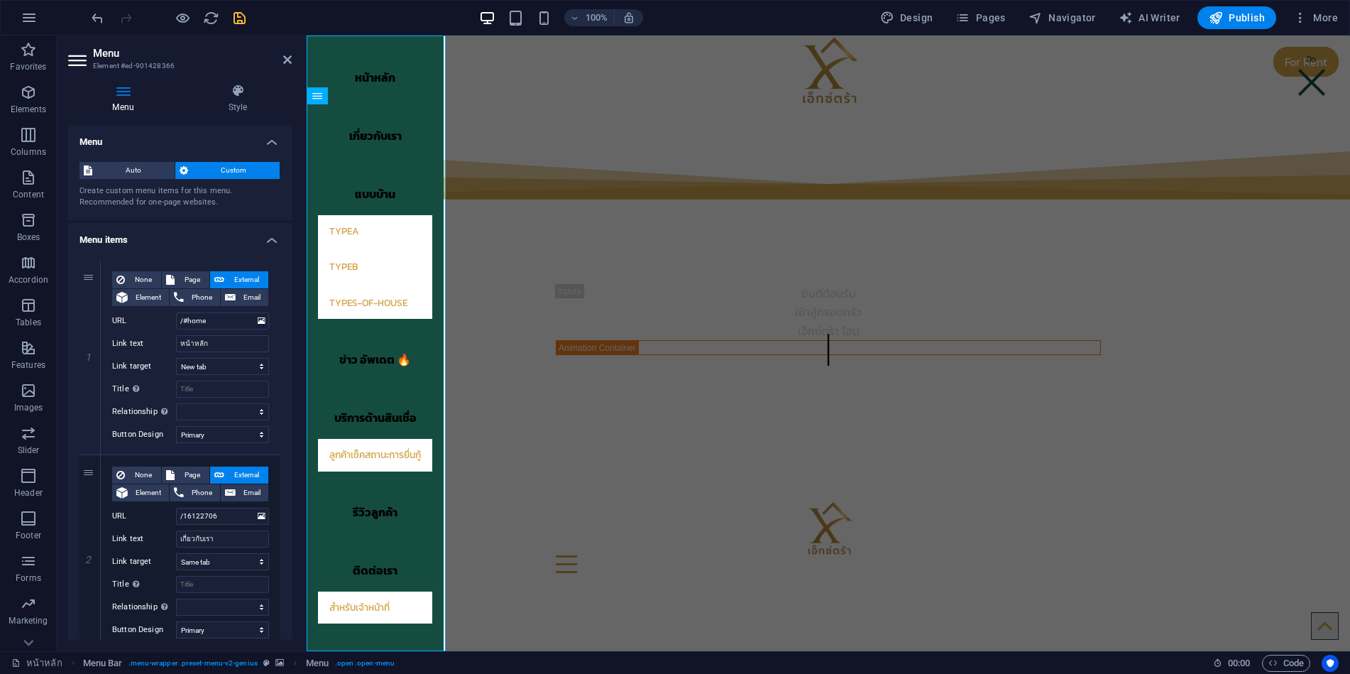
click at [220, 173] on span "Custom" at bounding box center [234, 170] width 84 height 17
click at [235, 103] on h4 "Style" at bounding box center [238, 99] width 108 height 30
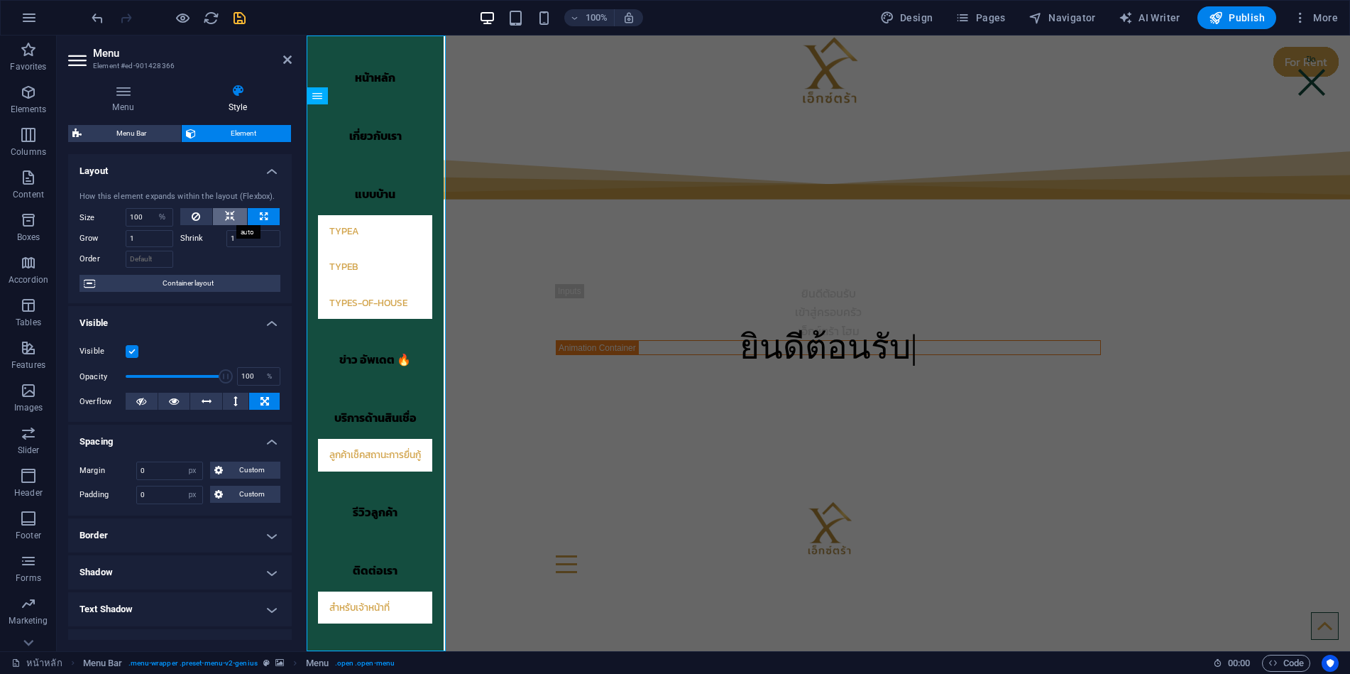
click at [234, 216] on button at bounding box center [230, 216] width 34 height 17
select select "DISABLED_OPTION_VALUE"
click at [253, 237] on input "1" at bounding box center [253, 238] width 55 height 17
click at [1309, 84] on div at bounding box center [1311, 74] width 35 height 37
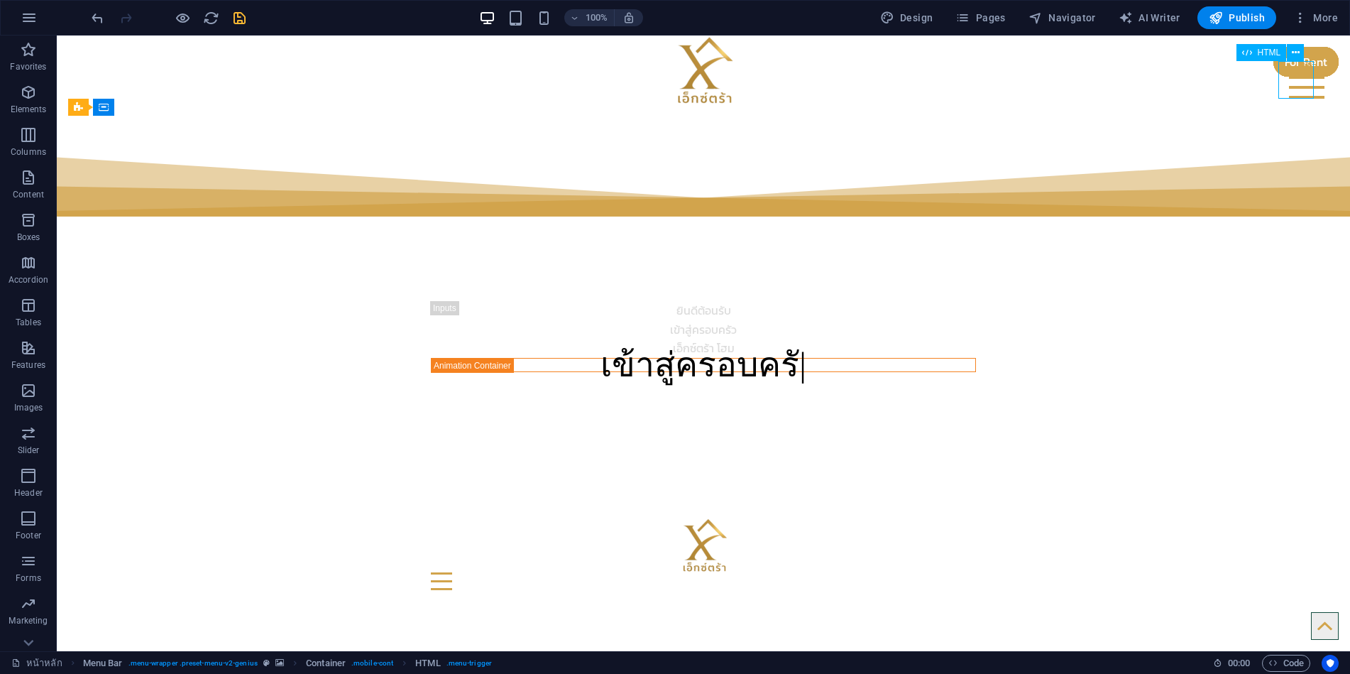
click at [1306, 84] on div at bounding box center [1306, 79] width 35 height 37
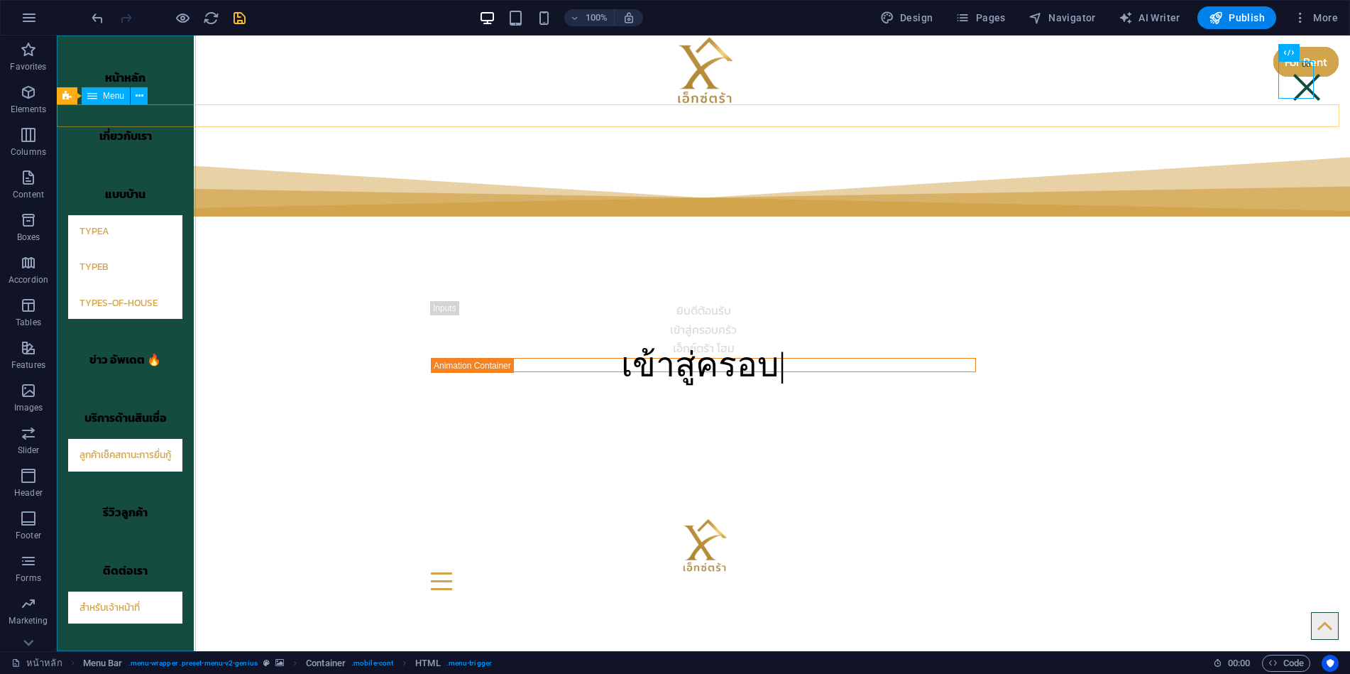
click at [193, 182] on nav "หน้าหลัก เกี่ยวกับเรา แบบบ้าน TypeA TypeB types-of-house ข่าว อัพเดต 🔥 บริการด้…" at bounding box center [125, 342] width 137 height 615
click at [186, 186] on nav "หน้าหลัก เกี่ยวกับเรา แบบบ้าน TypeA TypeB types-of-house ข่าว อัพเดต 🔥 บริการด้…" at bounding box center [125, 342] width 137 height 615
select select "px"
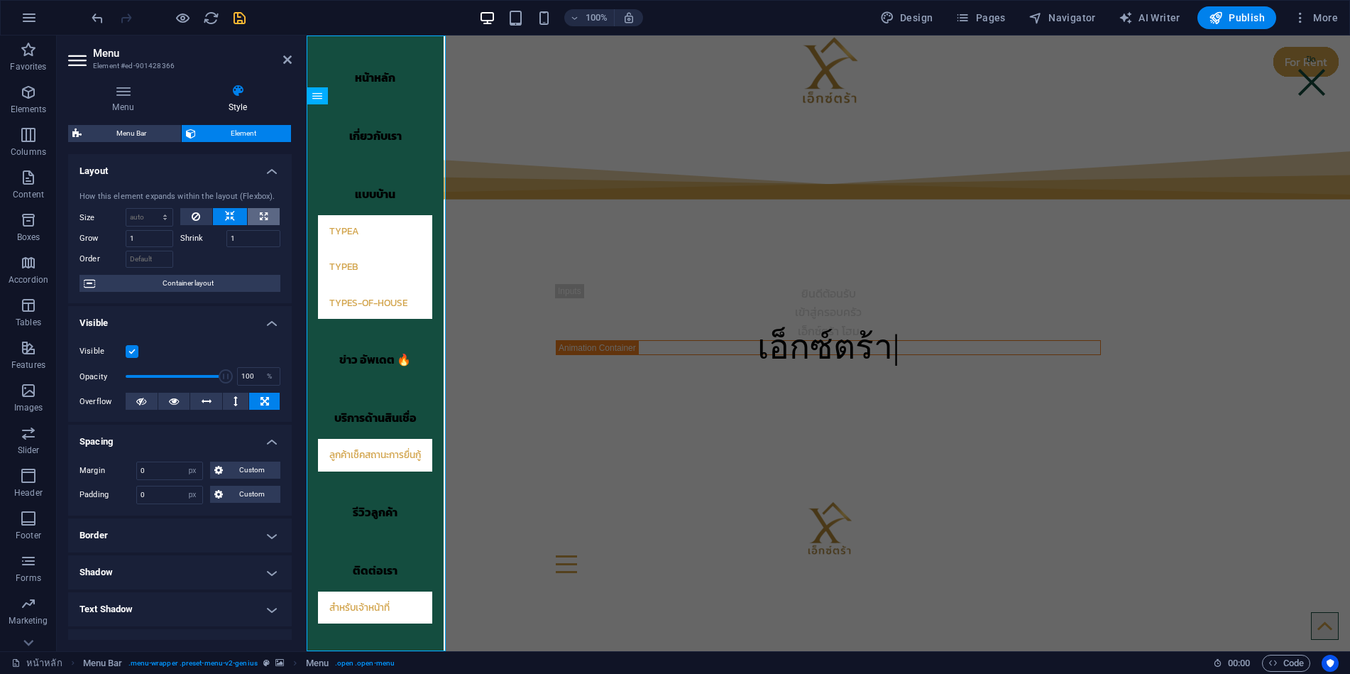
click at [260, 214] on icon at bounding box center [264, 216] width 8 height 17
type input "100"
select select "%"
click at [195, 212] on icon at bounding box center [196, 216] width 9 height 17
select select "DISABLED_OPTION_VALUE"
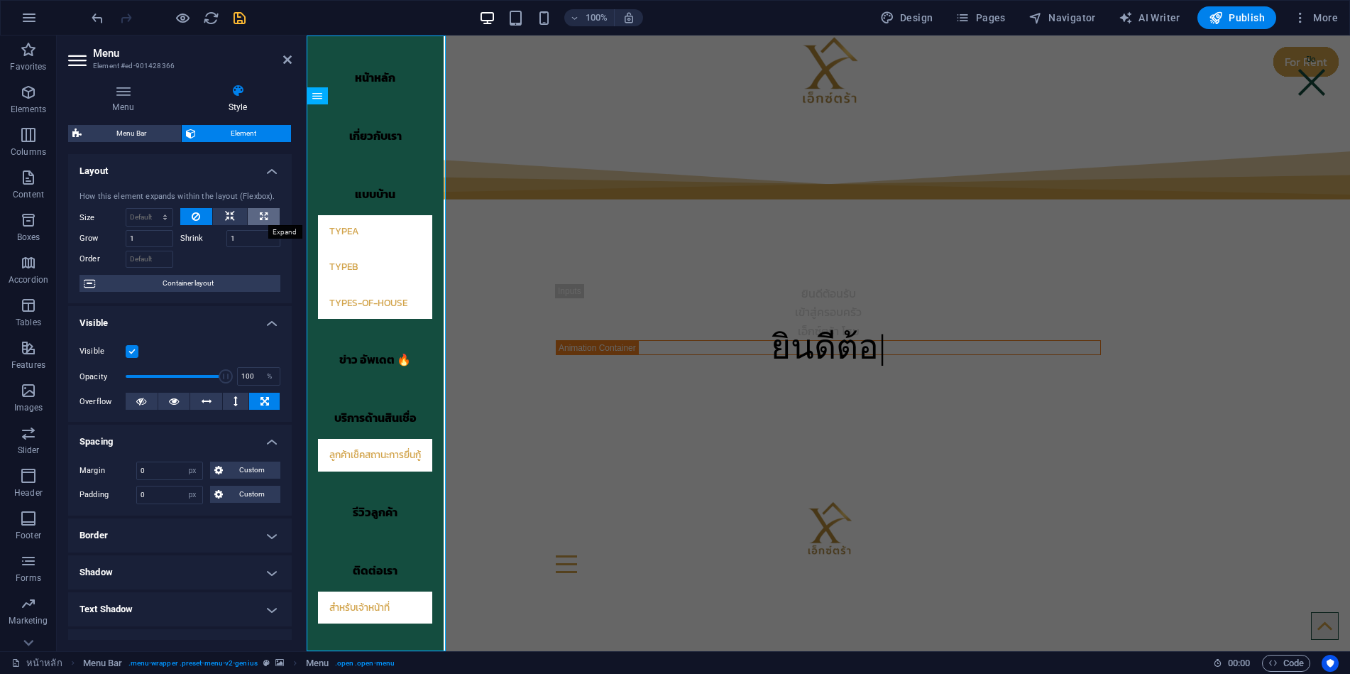
click at [260, 214] on icon at bounding box center [264, 216] width 8 height 17
type input "100"
select select "%"
click at [429, 392] on nav "หน้าหลัก เกี่ยวกับเรา แบบบ้าน TypeA TypeB types-of-house ข่าว อัพเดต 🔥 บริการด้…" at bounding box center [375, 342] width 137 height 615
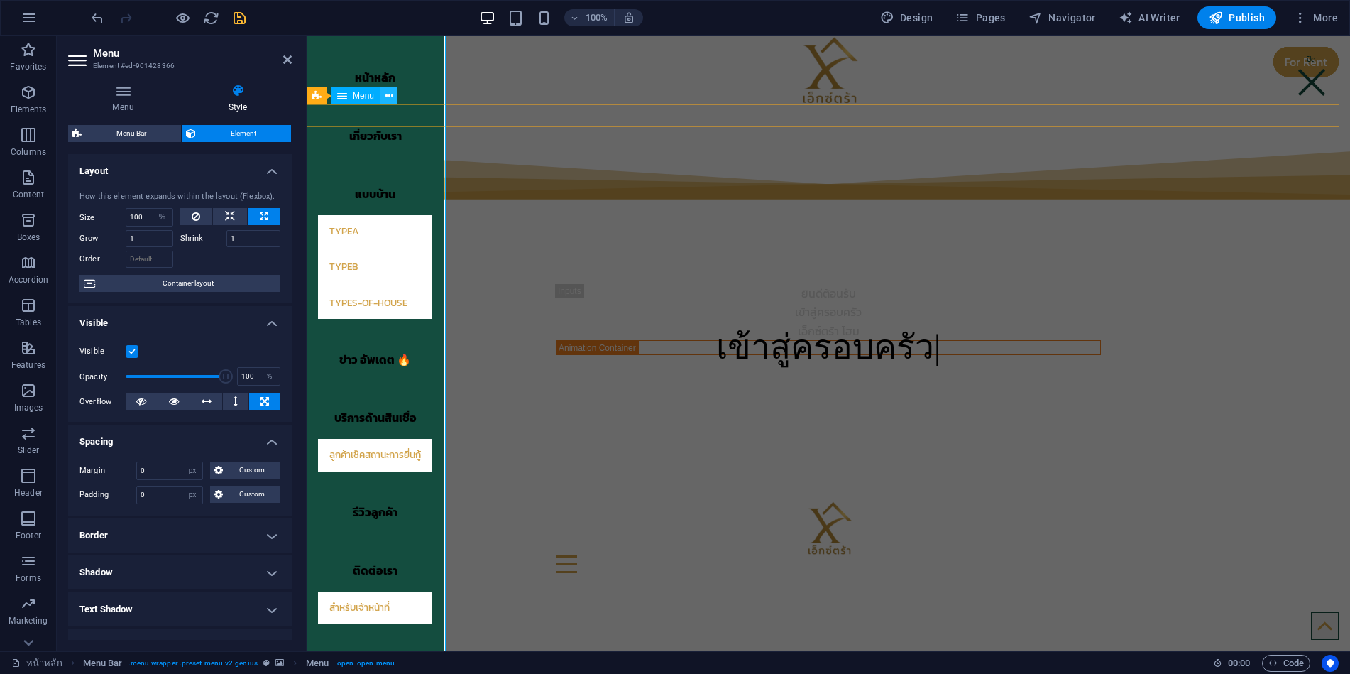
click at [390, 97] on icon at bounding box center [389, 96] width 8 height 15
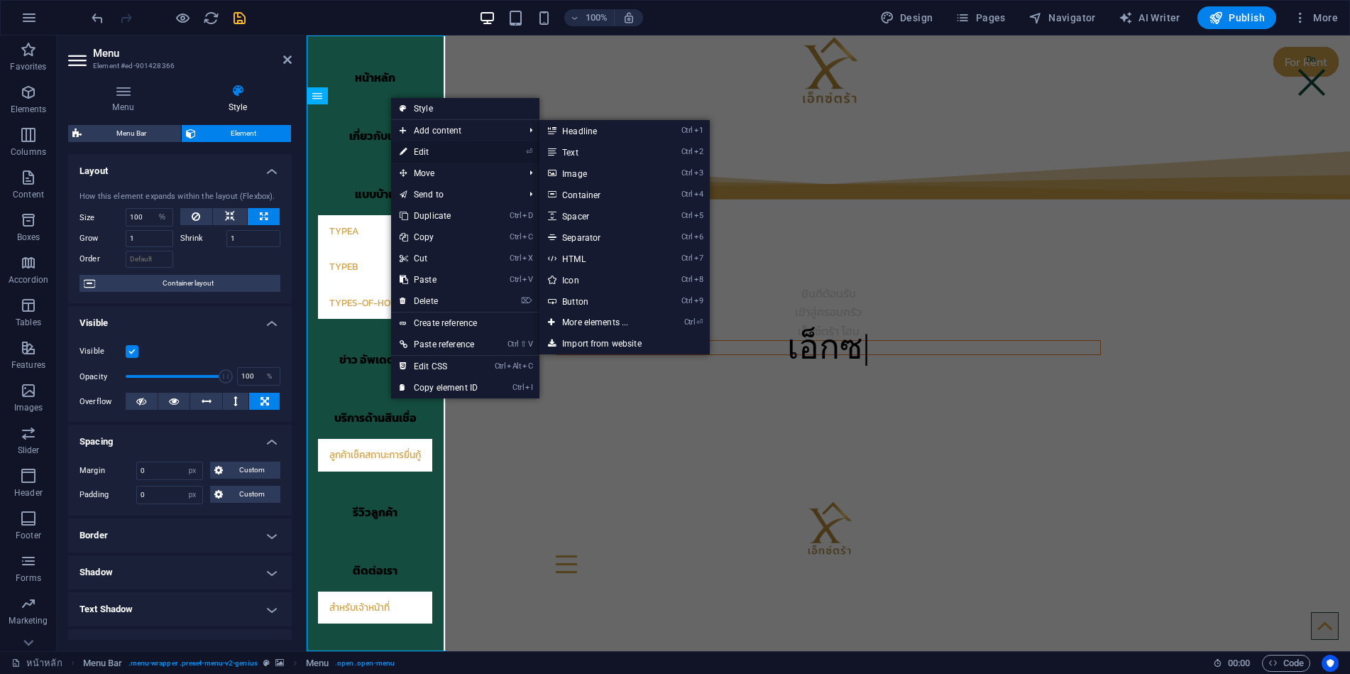
click at [427, 149] on link "⏎ Edit" at bounding box center [438, 151] width 95 height 21
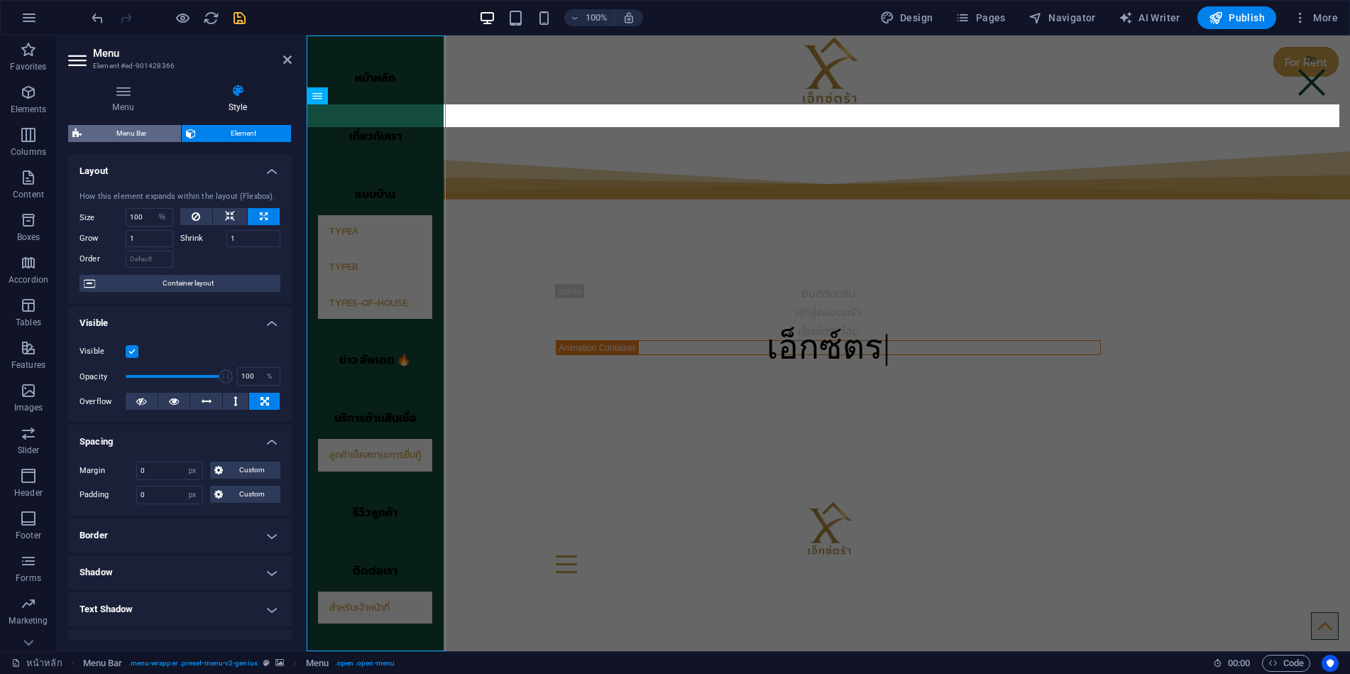
click at [137, 135] on span "Menu Bar" at bounding box center [131, 133] width 91 height 17
select select "rem"
select select "hover_box_bottom"
select select "px"
select select "rem"
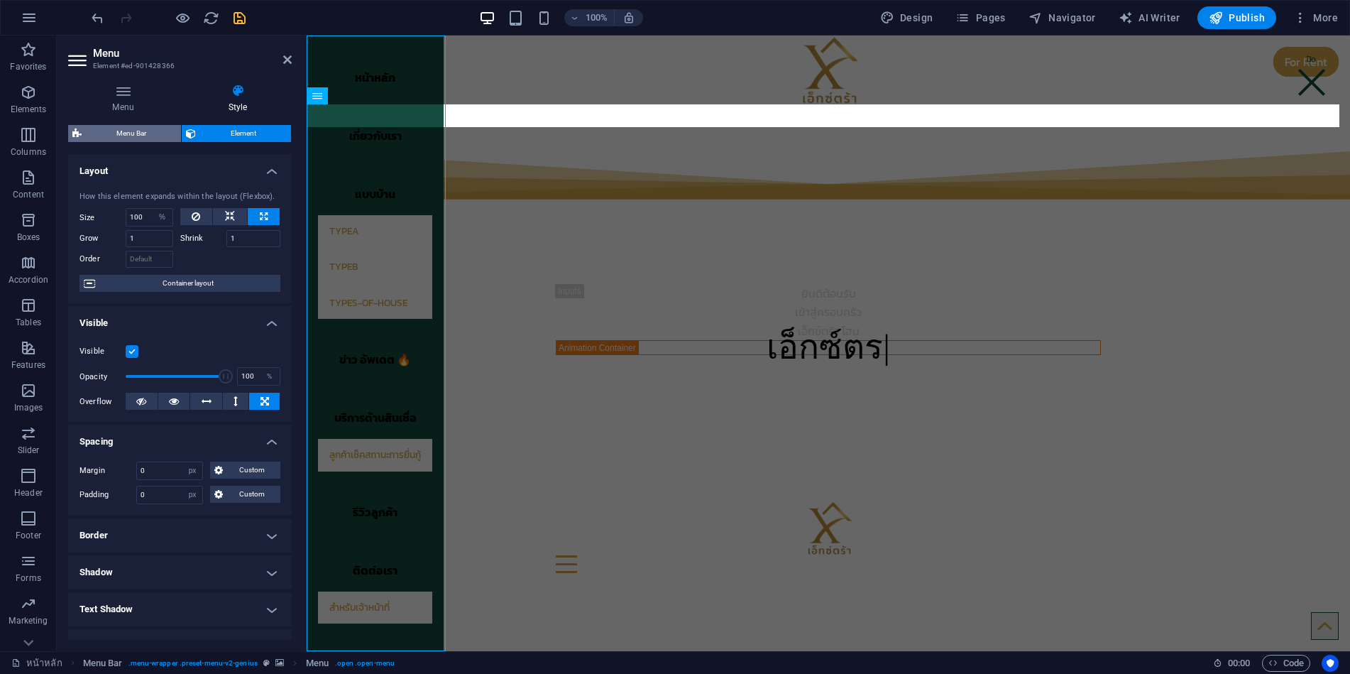
select select "rem"
select select "link-special-font"
select select "rem"
select select "700"
select select "px"
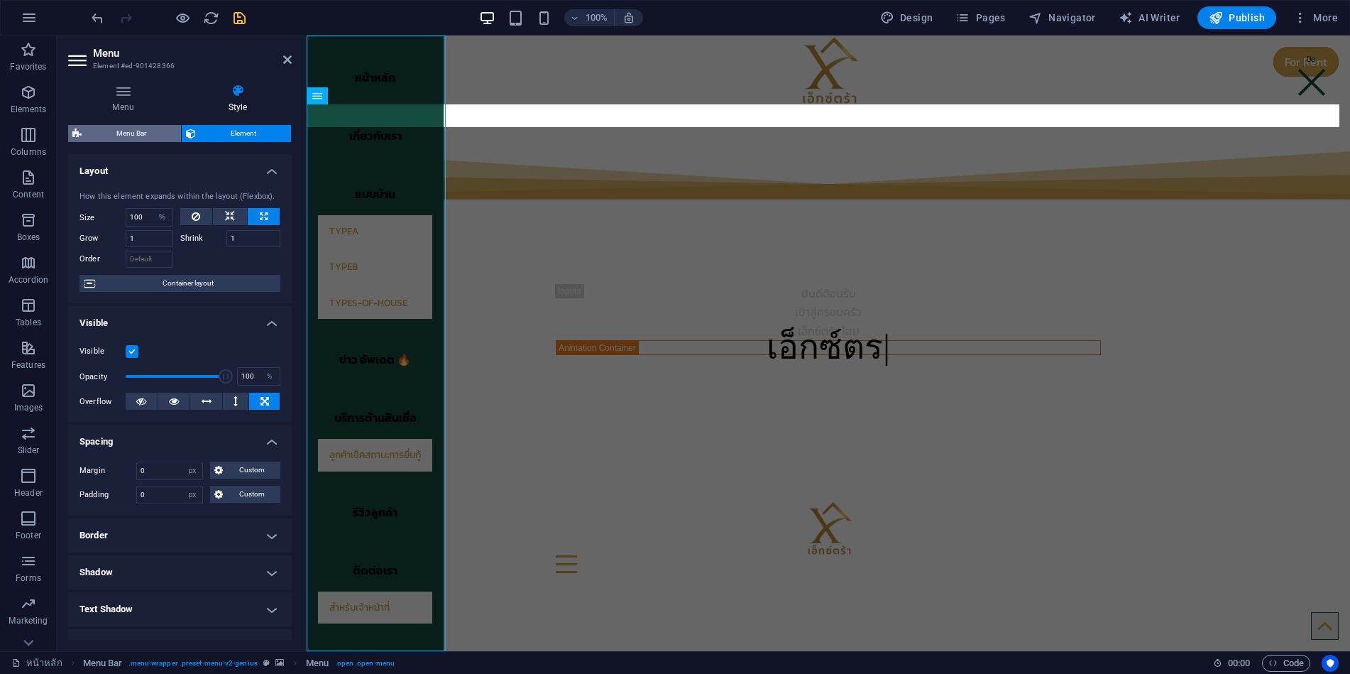
select select "rem"
select select "px"
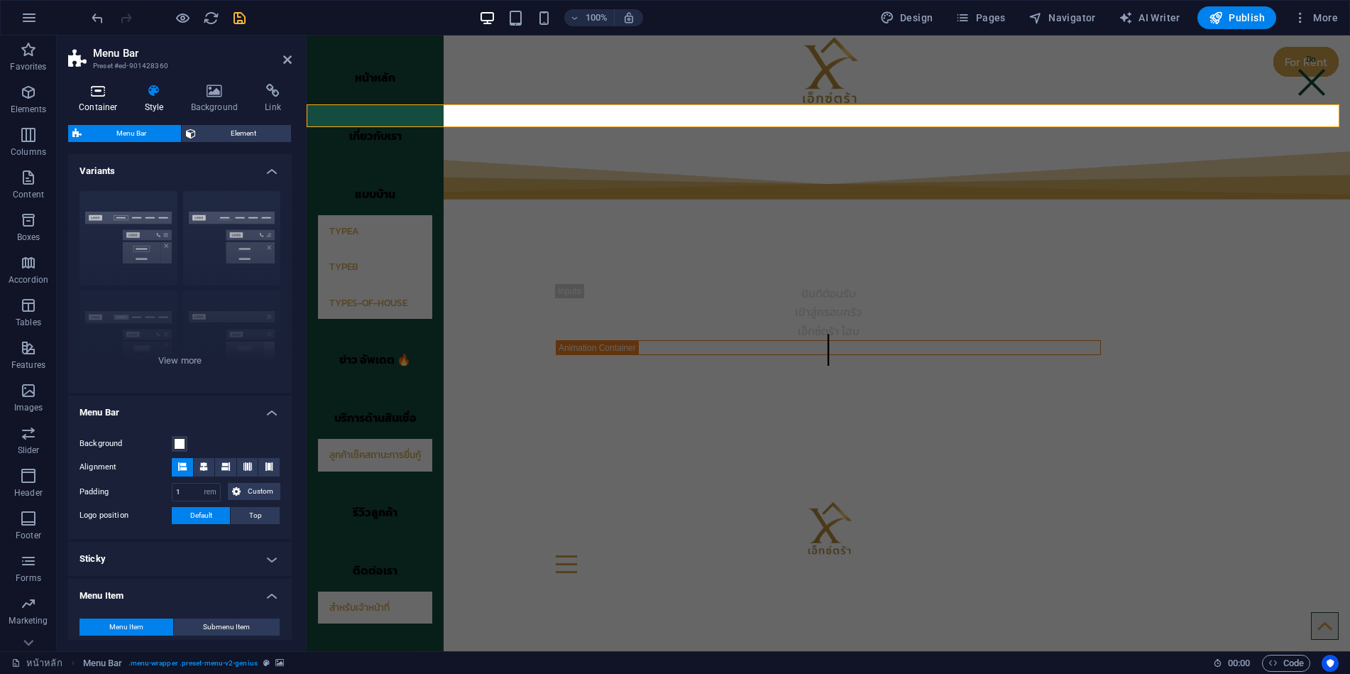
click at [102, 87] on icon at bounding box center [98, 91] width 60 height 14
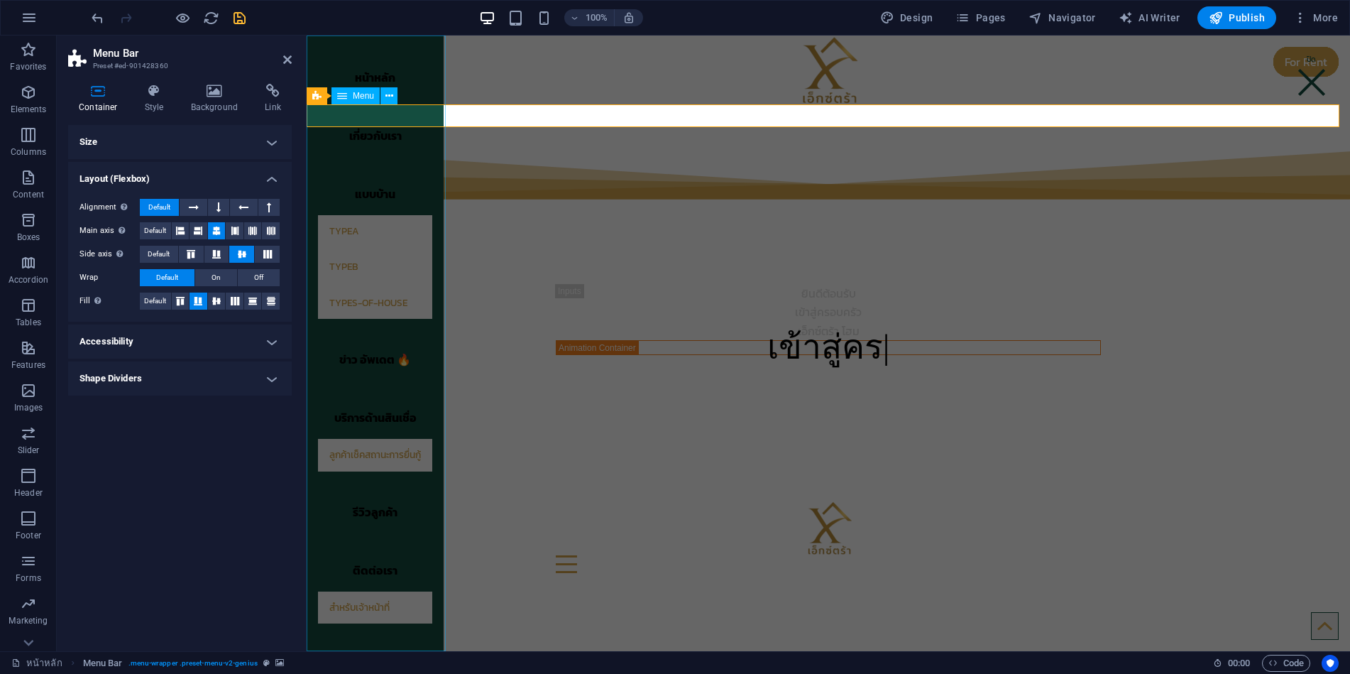
click at [427, 359] on nav "หน้าหลัก เกี่ยวกับเรา แบบบ้าน TypeA TypeB types-of-house ข่าว อัพเดต 🔥 บริการด้…" at bounding box center [375, 342] width 137 height 615
click at [432, 361] on nav "หน้าหลัก เกี่ยวกับเรา แบบบ้าน TypeA TypeB types-of-house ข่าว อัพเดต 🔥 บริการด้…" at bounding box center [375, 342] width 137 height 615
select select "%"
select select "px"
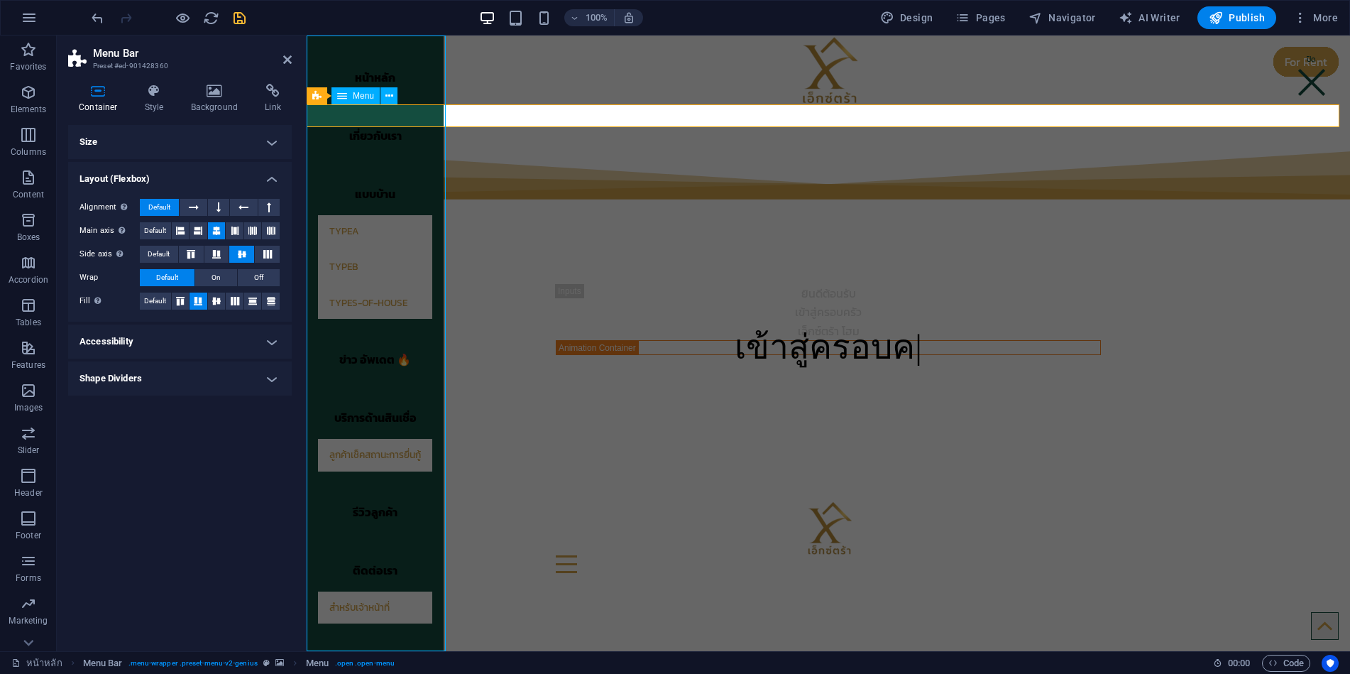
select select "px"
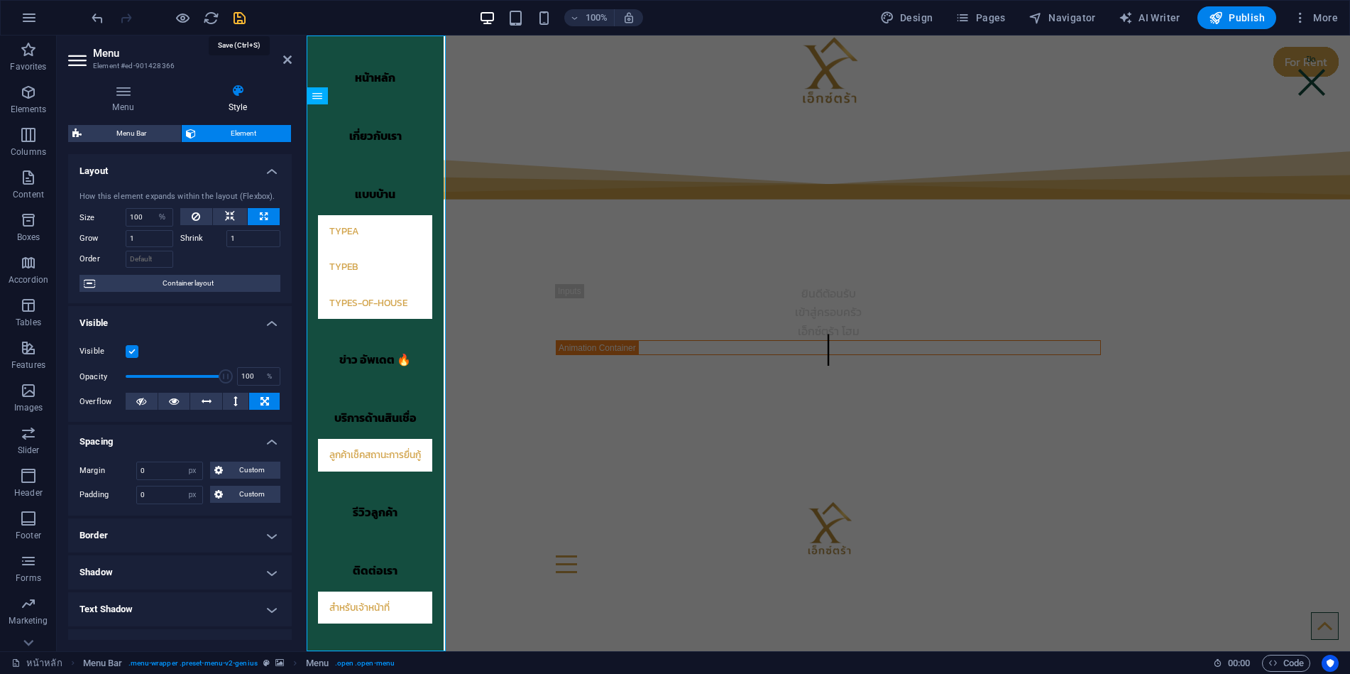
click at [239, 16] on icon "save" at bounding box center [239, 18] width 16 height 16
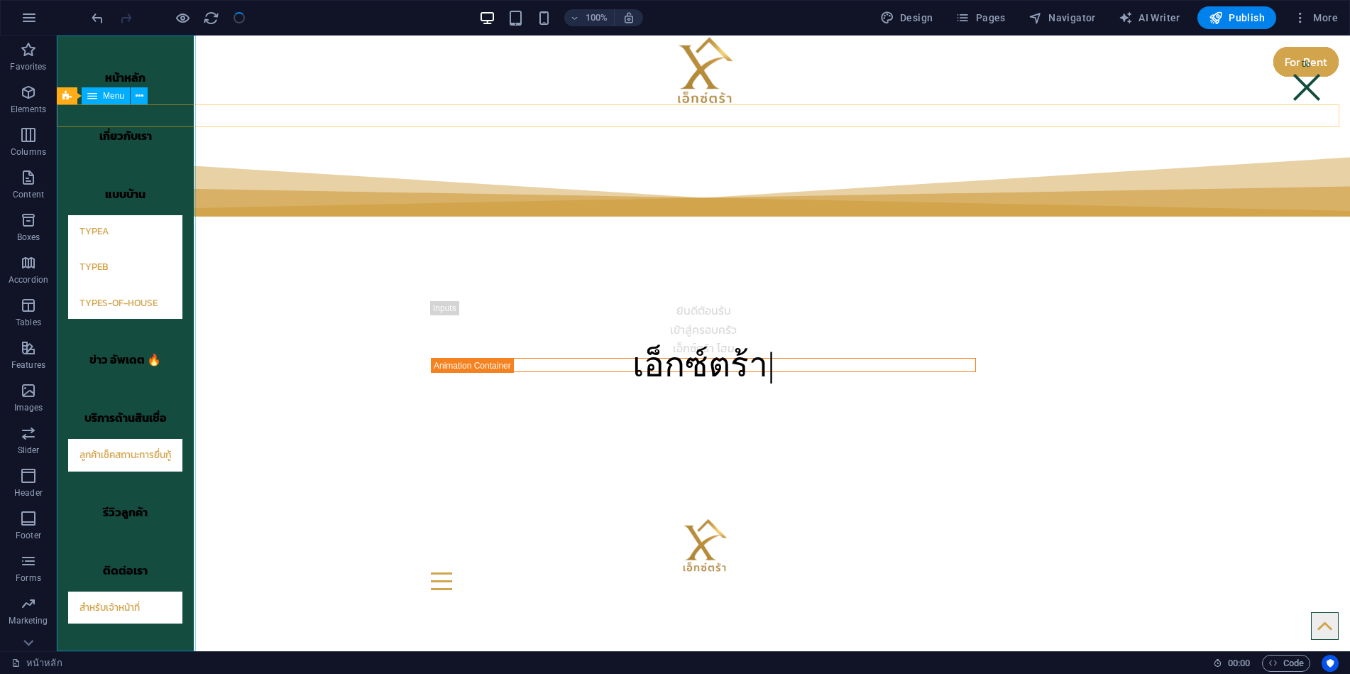
click at [190, 503] on nav "หน้าหลัก เกี่ยวกับเรา แบบบ้าน TypeA TypeB types-of-house ข่าว อัพเดต 🔥 บริการด้…" at bounding box center [125, 342] width 137 height 615
click at [190, 505] on nav "หน้าหลัก เกี่ยวกับเรา แบบบ้าน TypeA TypeB types-of-house ข่าว อัพเดต 🔥 บริการด้…" at bounding box center [125, 342] width 137 height 615
select select "%"
select select "px"
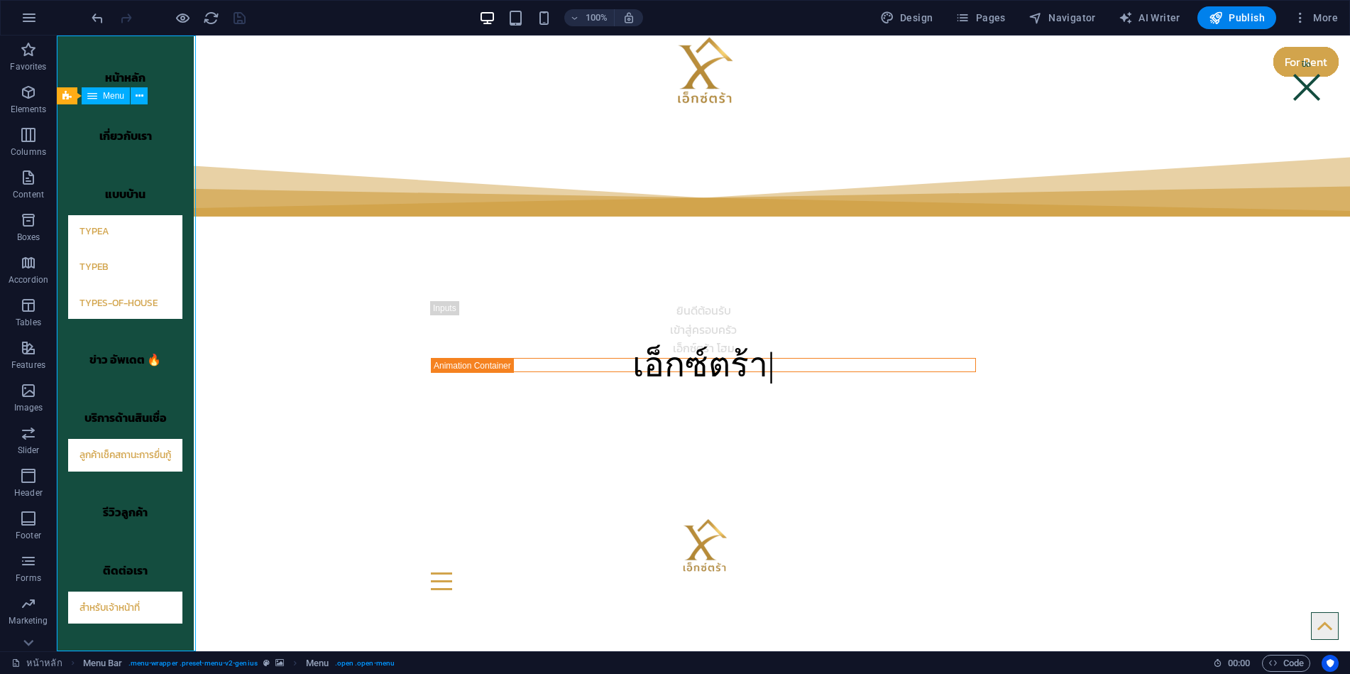
select select "px"
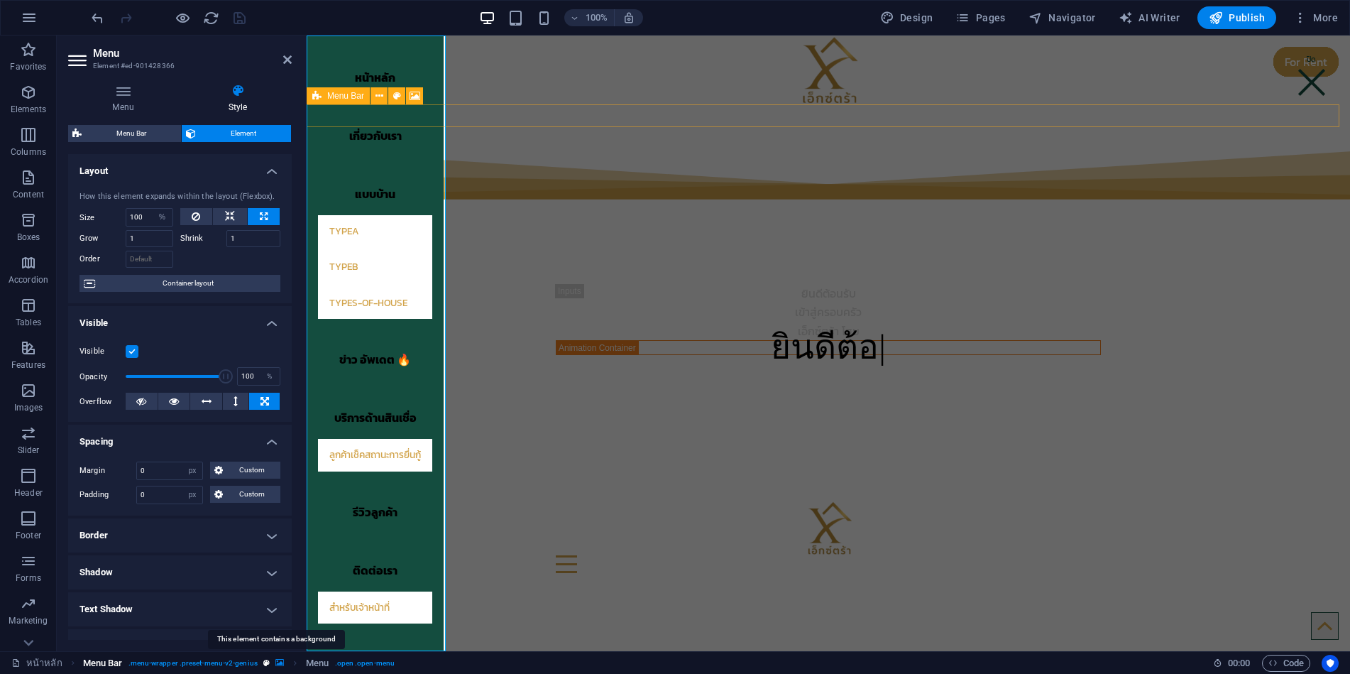
click at [275, 662] on icon "breadcrumb" at bounding box center [279, 663] width 9 height 8
select select "rem"
select select "hover_box_bottom"
select select "px"
select select "rem"
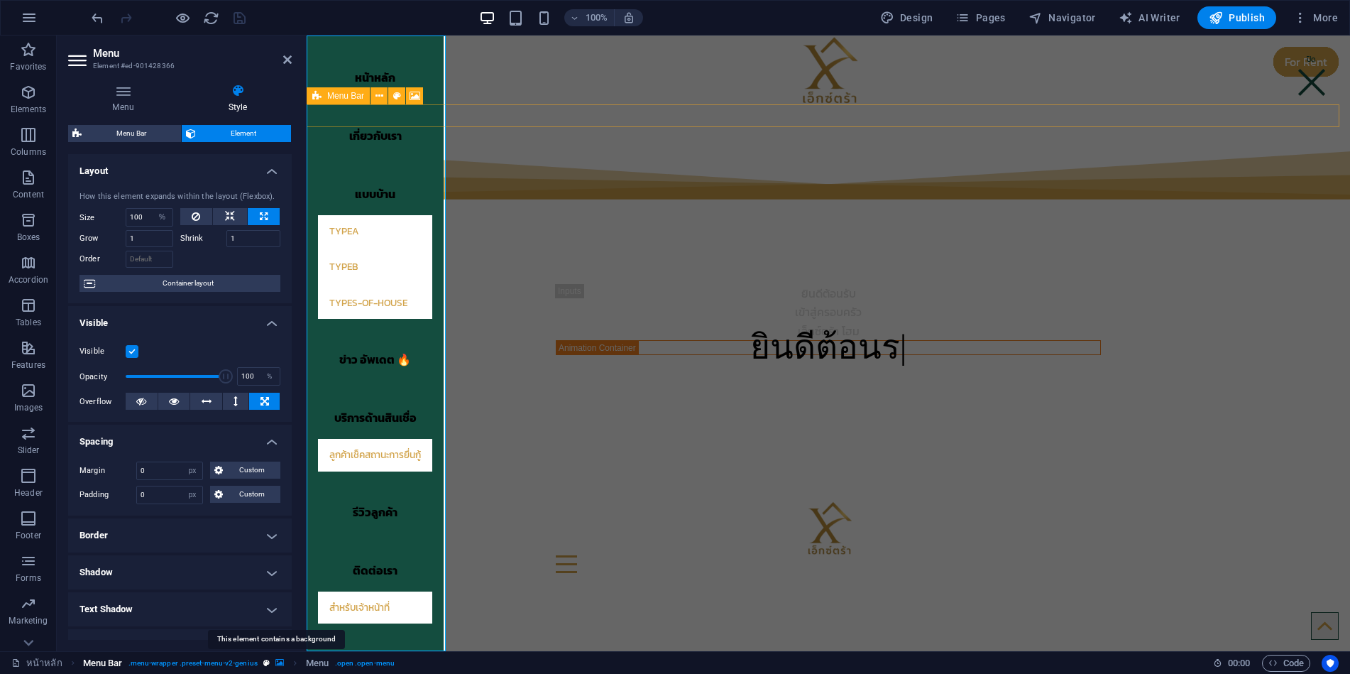
select select "rem"
select select "link-special-font"
select select "rem"
select select "700"
select select "px"
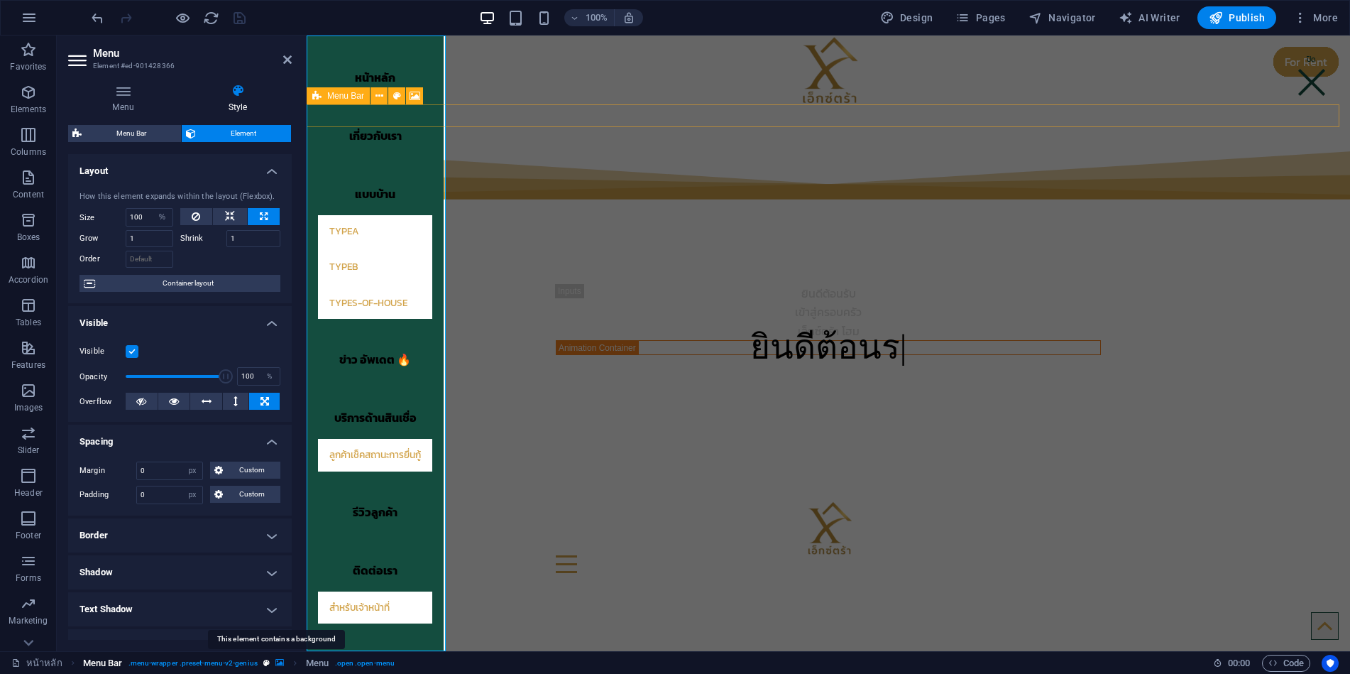
select select "rem"
select select "px"
select select "ms"
select select "s"
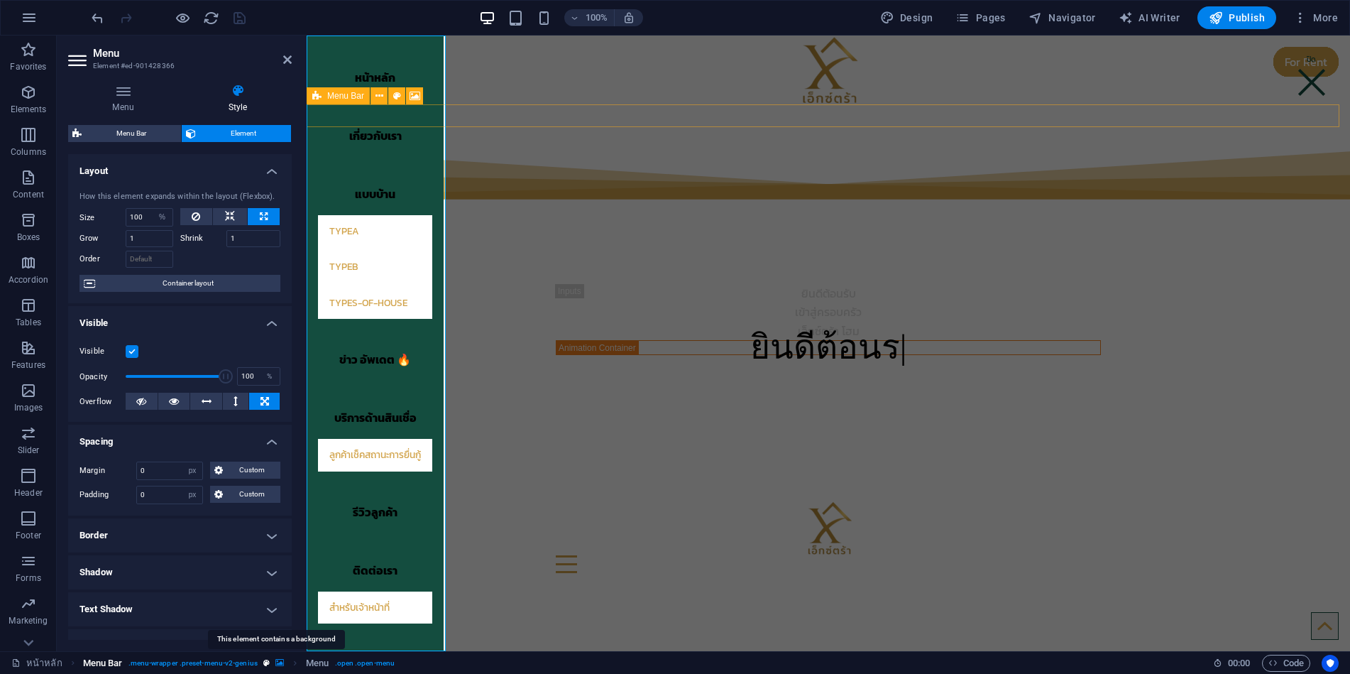
select select "progressive"
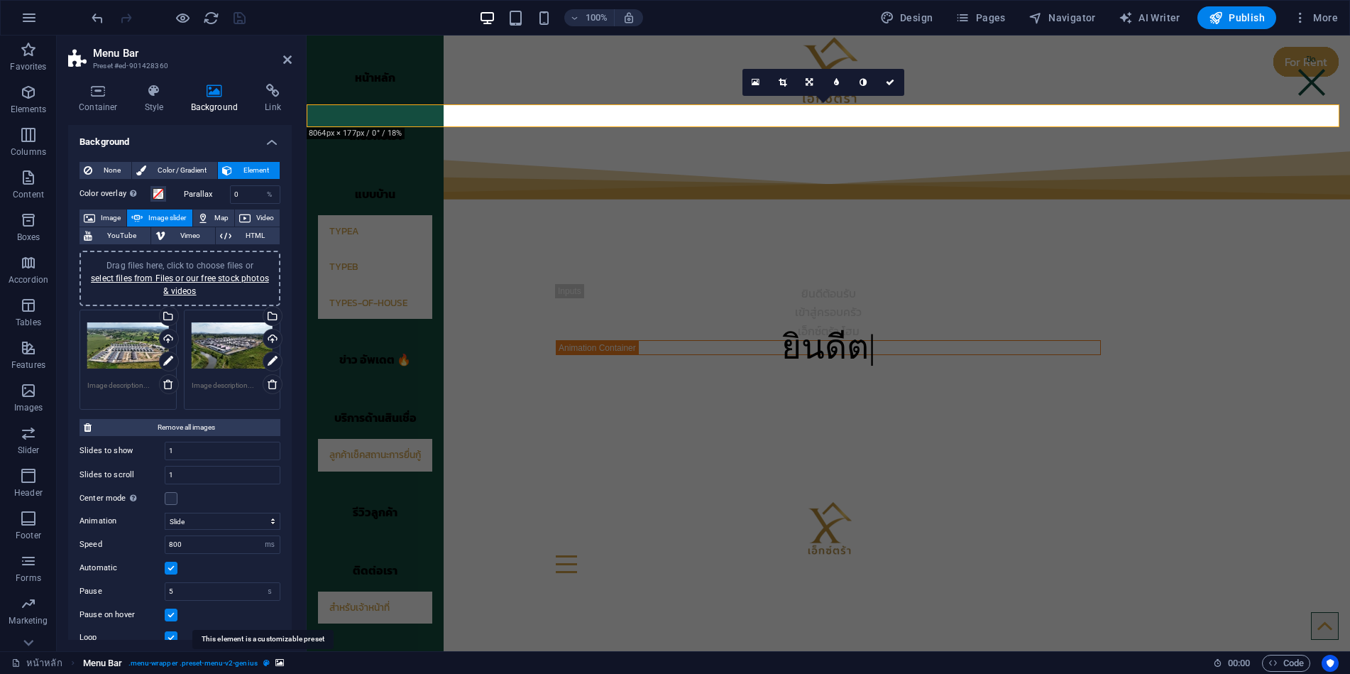
click at [265, 662] on icon "breadcrumb" at bounding box center [266, 663] width 6 height 8
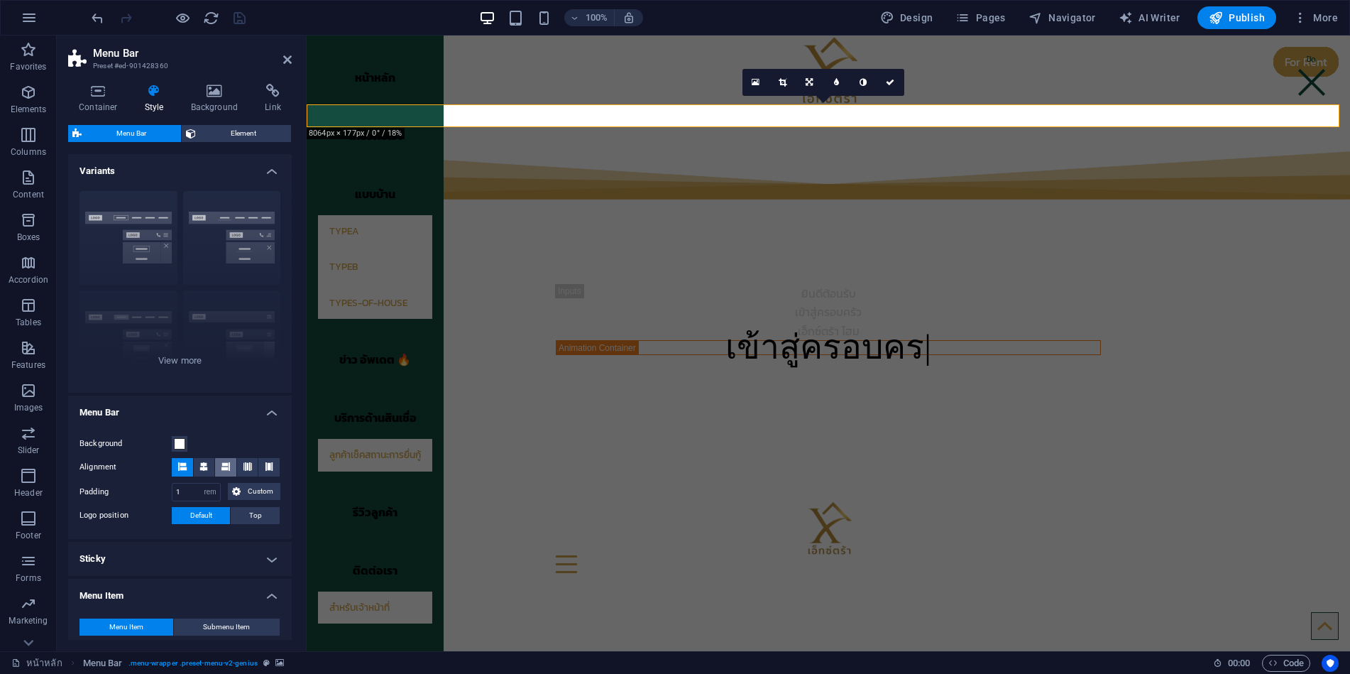
click at [224, 470] on icon at bounding box center [225, 466] width 9 height 9
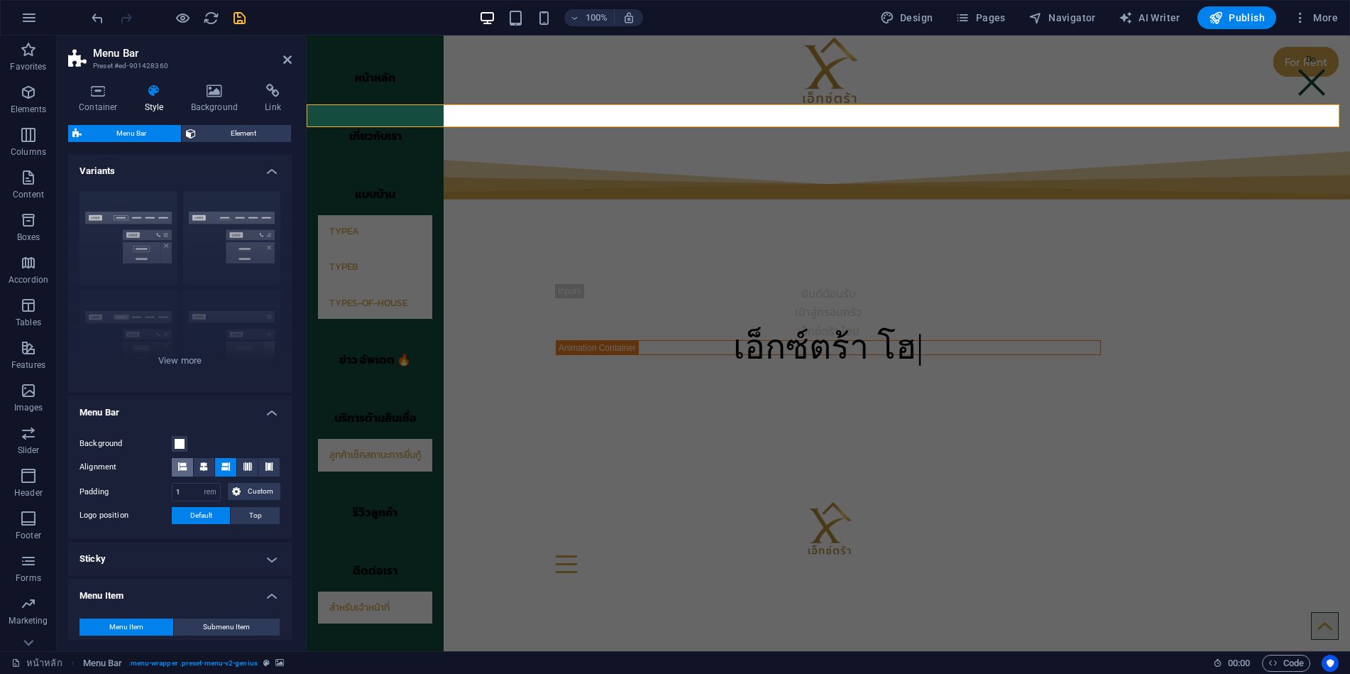
click at [185, 466] on icon at bounding box center [182, 466] width 9 height 9
click at [425, 390] on nav "หน้าหลัก เกี่ยวกับเรา แบบบ้าน TypeA TypeB types-of-house ข่าว อัพเดต 🔥 บริการด้…" at bounding box center [375, 342] width 137 height 615
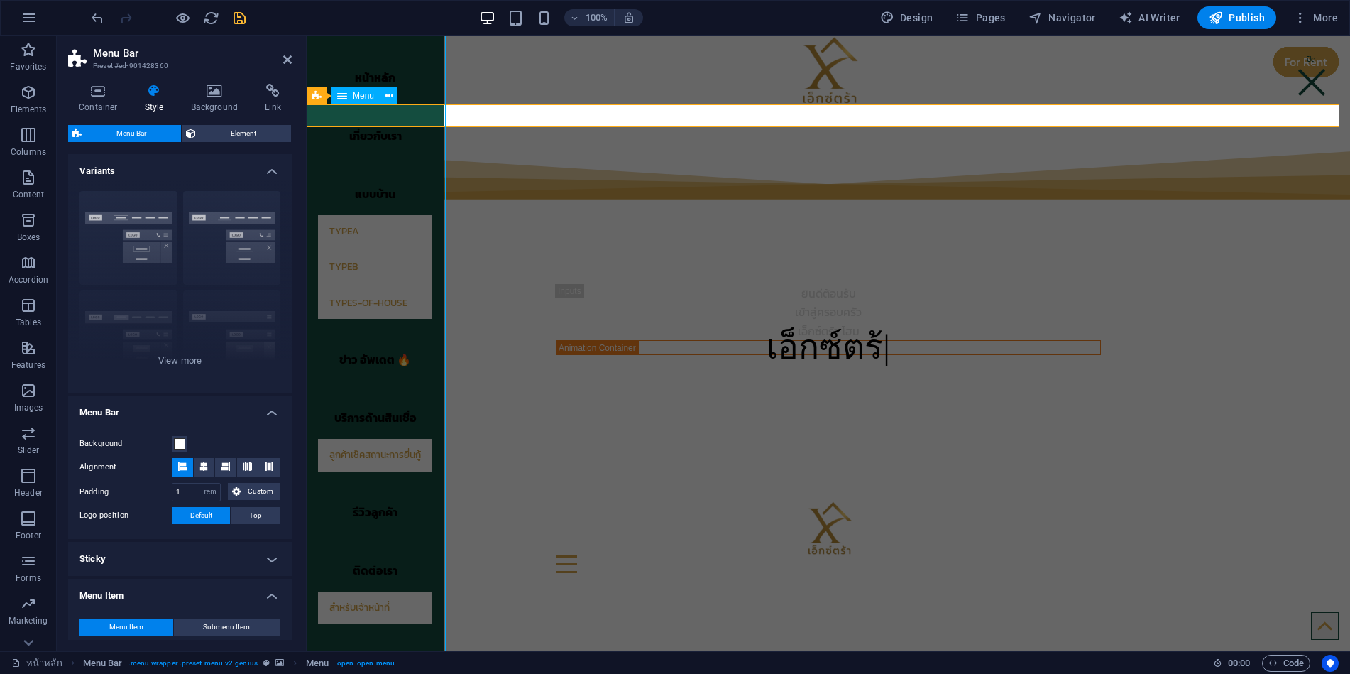
click at [427, 398] on nav "หน้าหลัก เกี่ยวกับเรา แบบบ้าน TypeA TypeB types-of-house ข่าว อัพเดต 🔥 บริการด้…" at bounding box center [375, 342] width 137 height 615
select select "%"
select select "px"
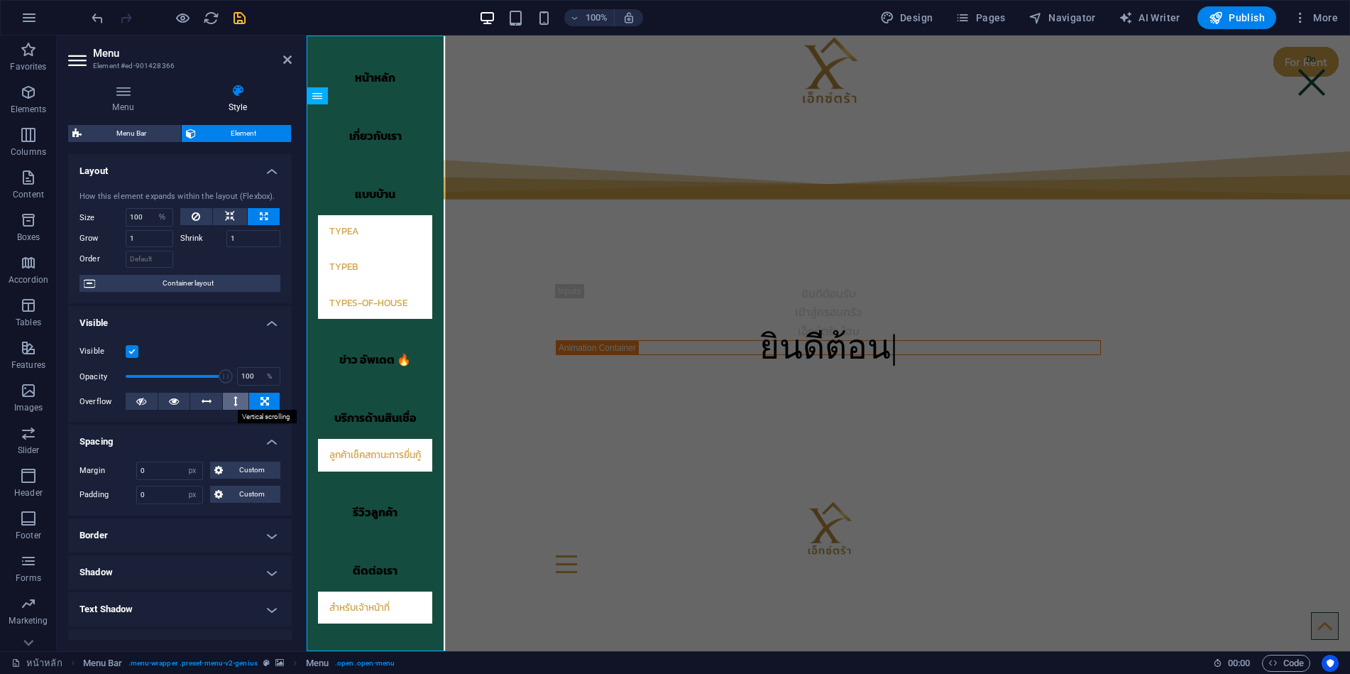
click at [237, 403] on button at bounding box center [236, 401] width 26 height 17
click at [195, 403] on button at bounding box center [206, 401] width 32 height 17
click at [261, 403] on icon at bounding box center [265, 401] width 9 height 17
drag, startPoint x: 239, startPoint y: 16, endPoint x: 247, endPoint y: 35, distance: 20.0
click at [242, 20] on icon "save" at bounding box center [239, 18] width 16 height 16
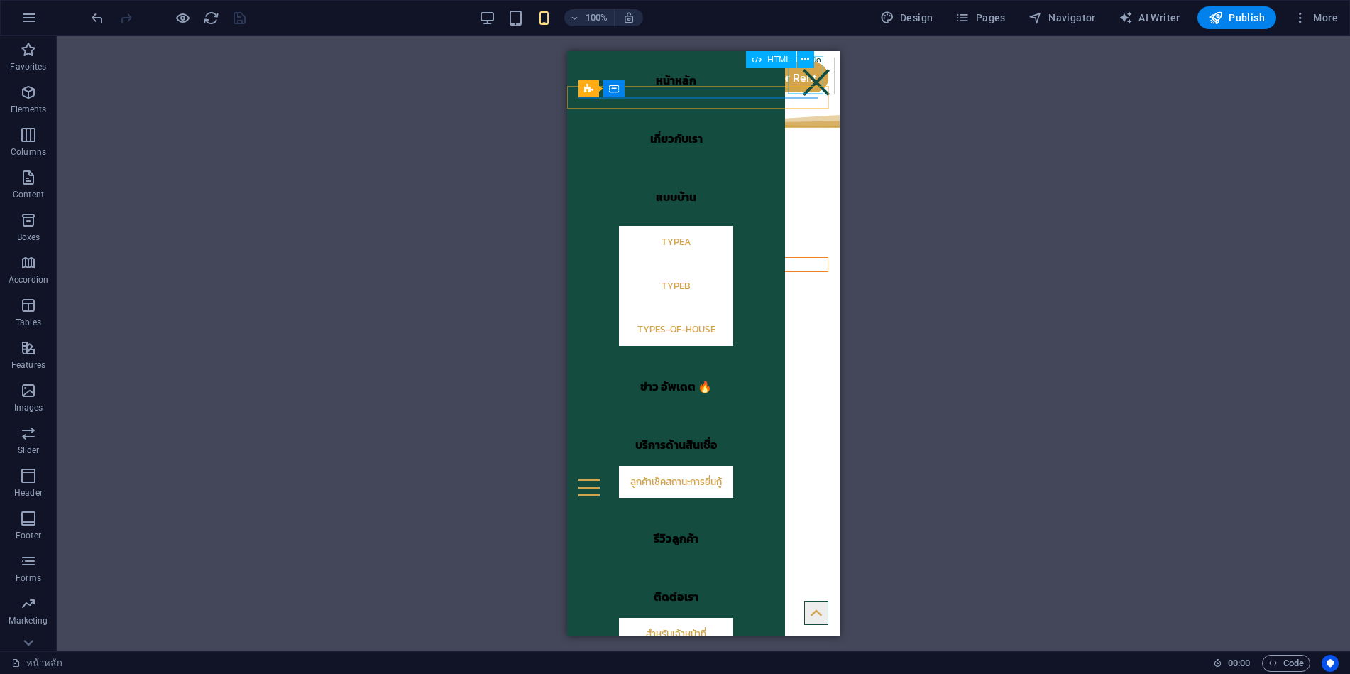
click at [799, 79] on div at bounding box center [816, 74] width 35 height 37
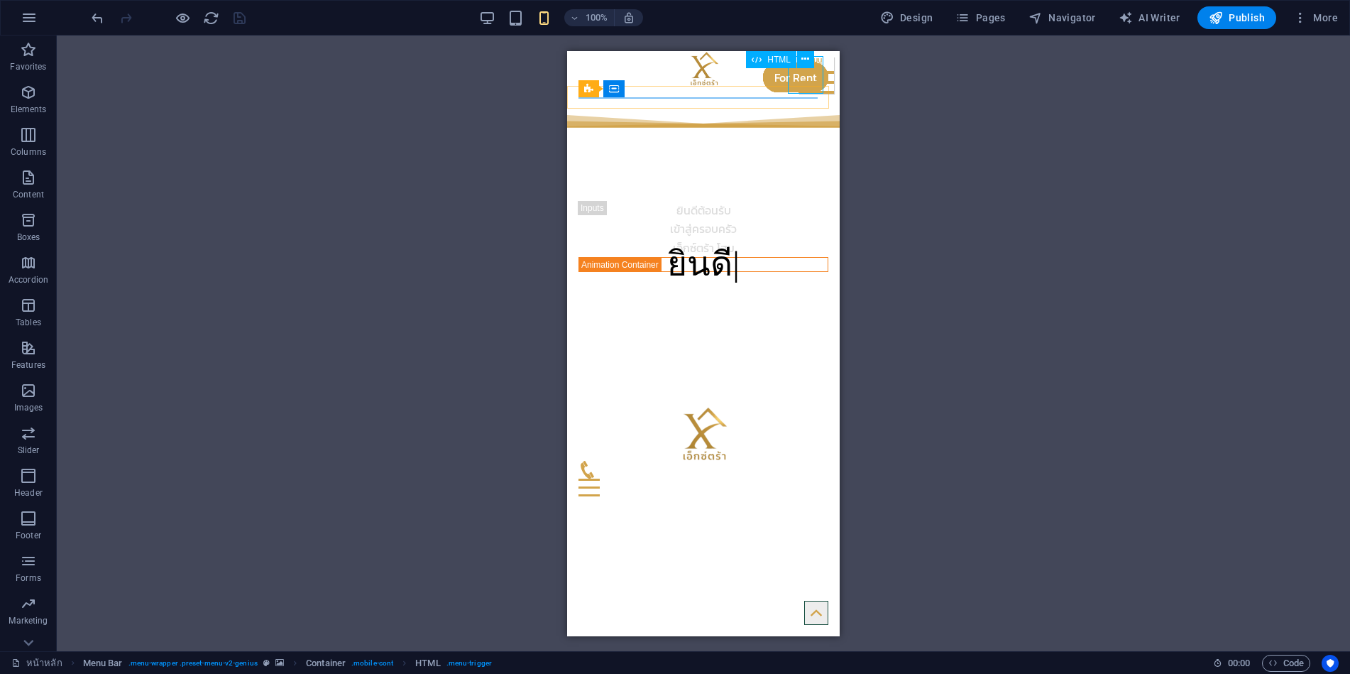
click at [802, 81] on div at bounding box center [816, 74] width 35 height 37
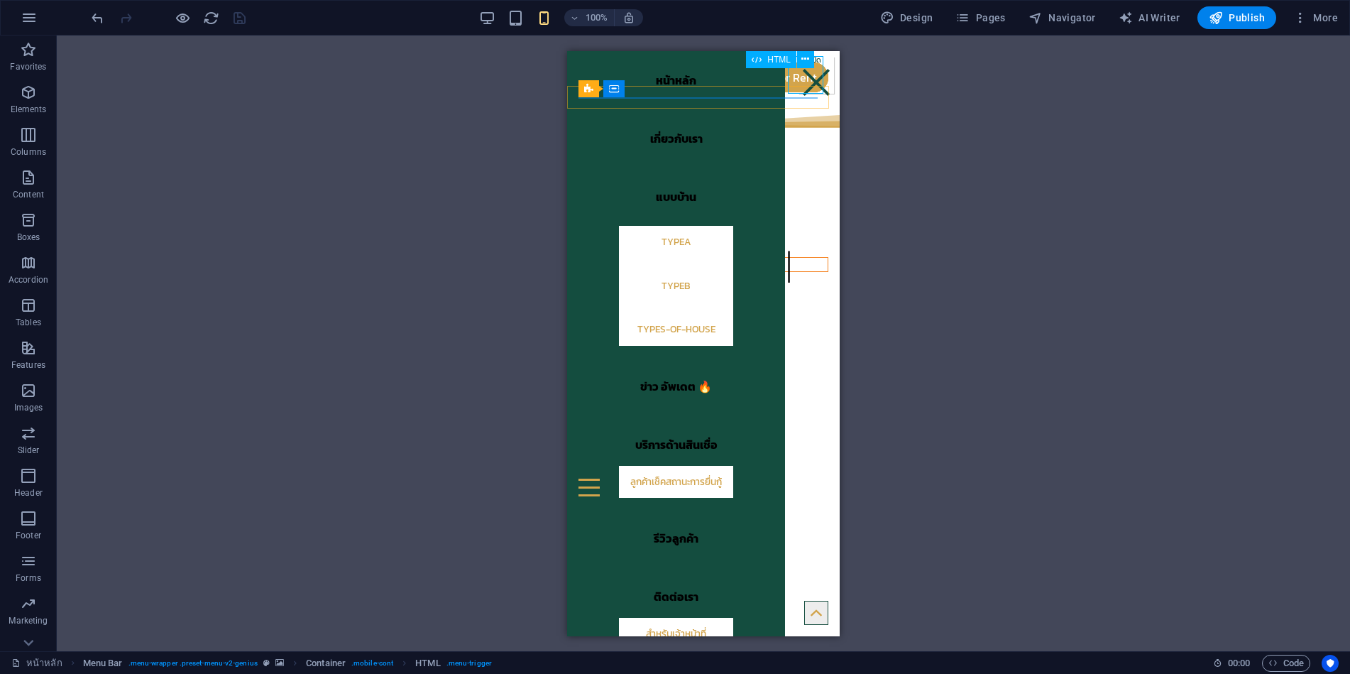
click at [804, 79] on div at bounding box center [816, 74] width 35 height 37
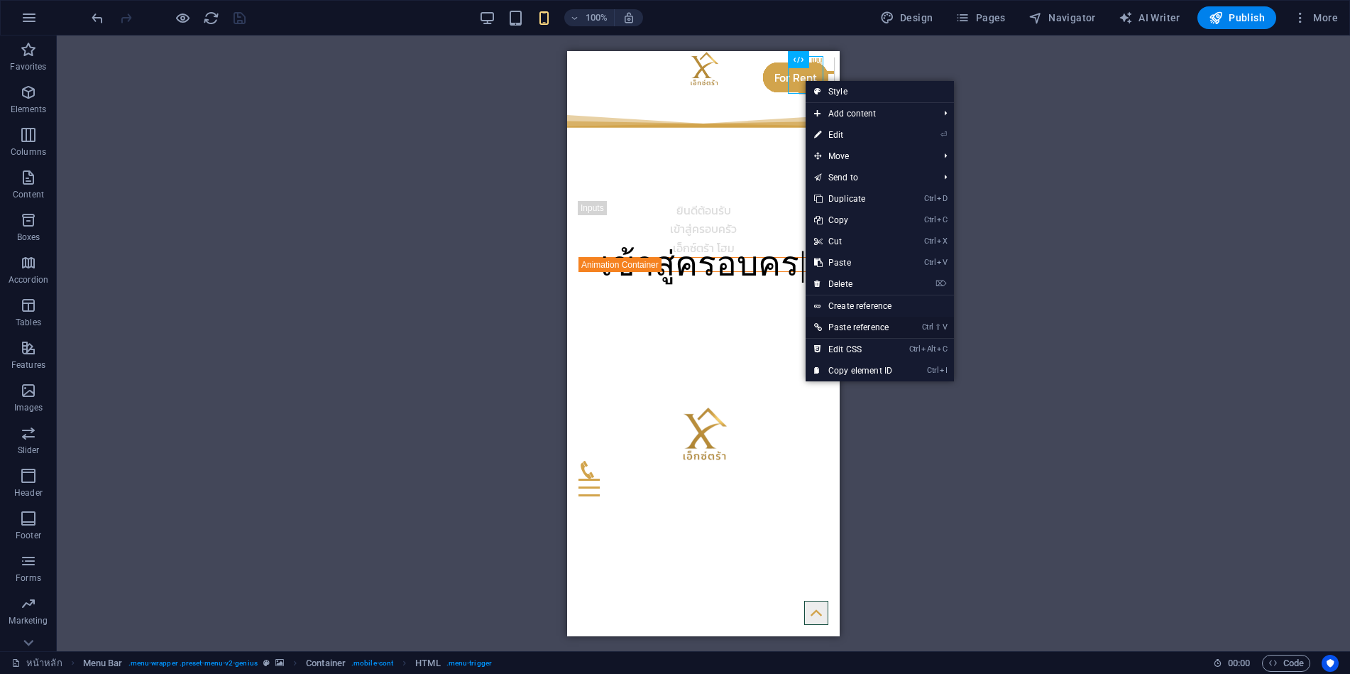
click at [854, 329] on link "Ctrl ⇧ V Paste reference" at bounding box center [853, 327] width 95 height 21
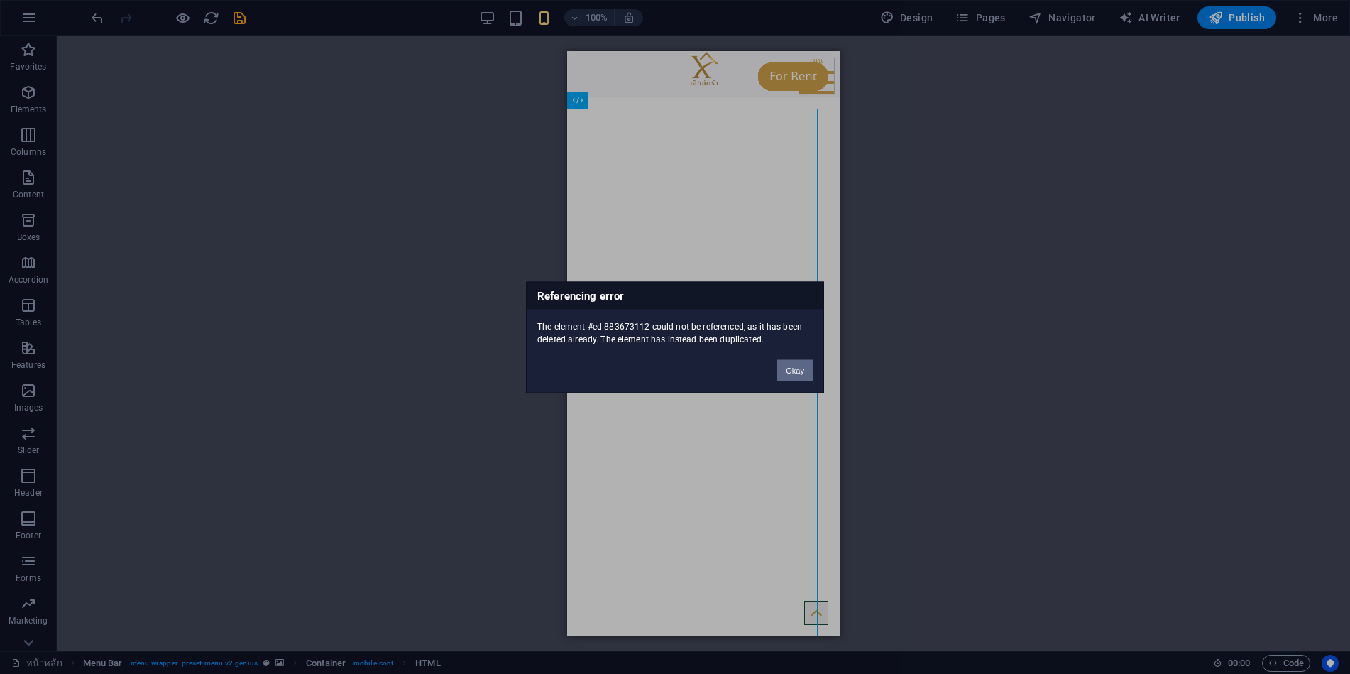
click at [789, 373] on button "Okay" at bounding box center [794, 369] width 35 height 21
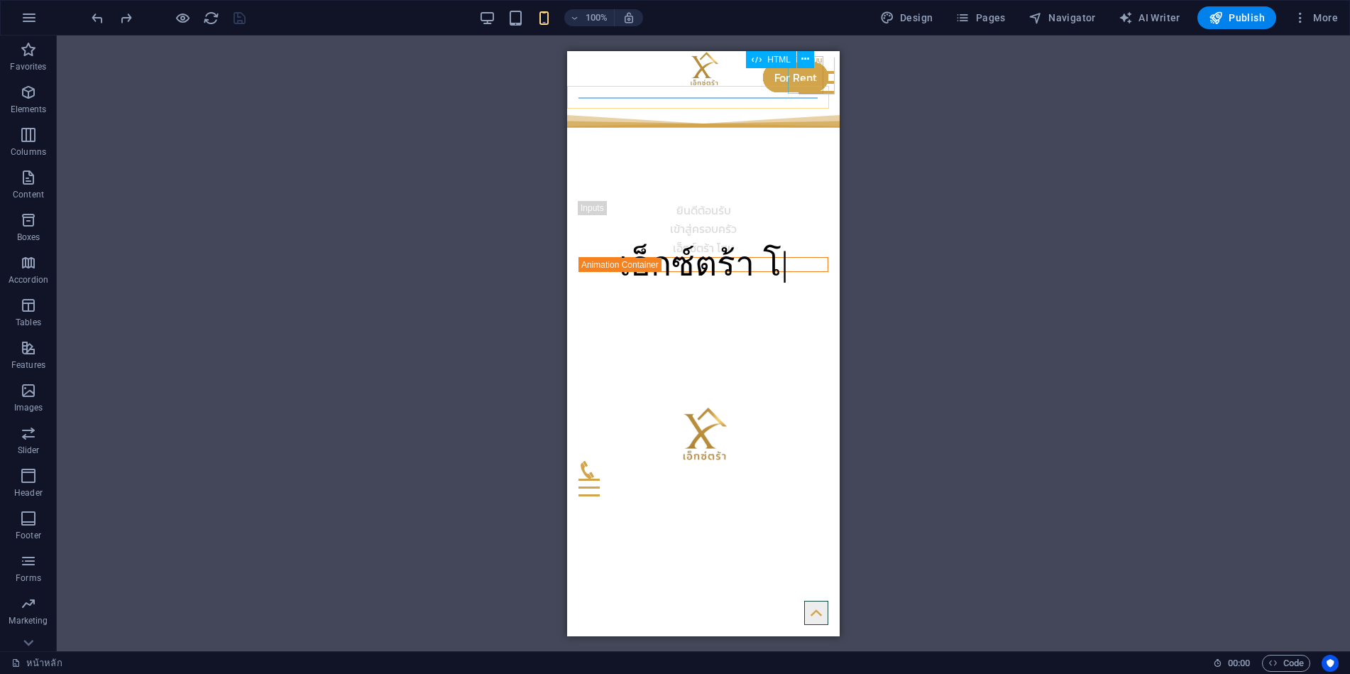
click at [806, 82] on div at bounding box center [816, 74] width 35 height 37
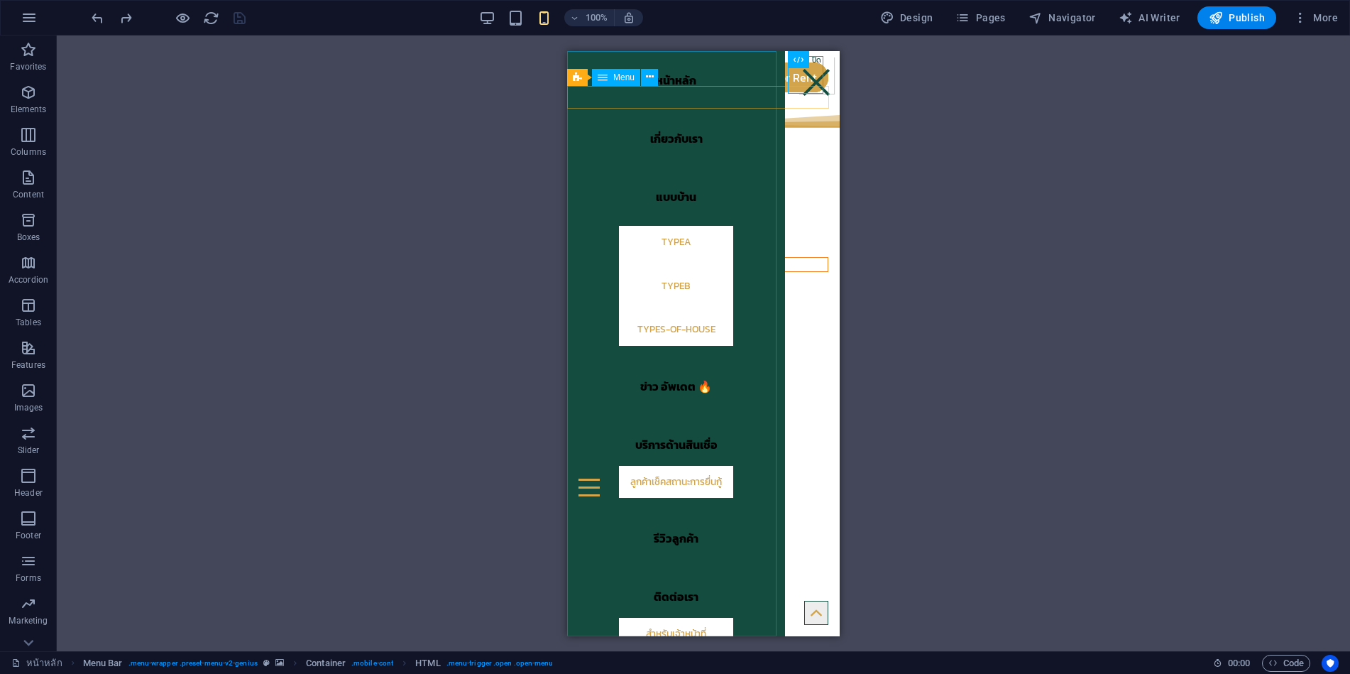
click at [735, 367] on nav "หน้าหลัก เกี่ยวกับเรา แบบบ้าน TypeA TypeB types-of-house ข่าว อัพเดต 🔥 บริการด้…" at bounding box center [676, 342] width 218 height 585
click at [736, 396] on nav "หน้าหลัก เกี่ยวกับเรา แบบบ้าน TypeA TypeB types-of-house ข่าว อัพเดต 🔥 บริการด้…" at bounding box center [676, 342] width 218 height 585
select select "%"
select select "px"
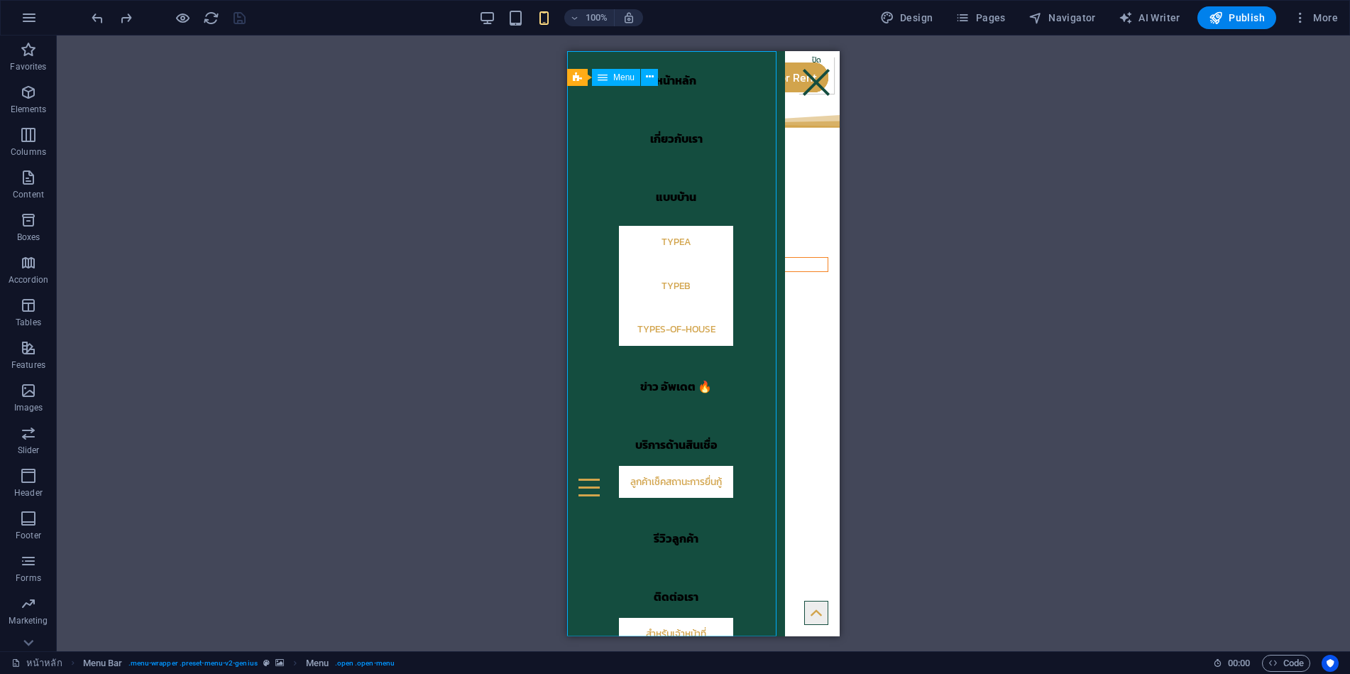
select select "px"
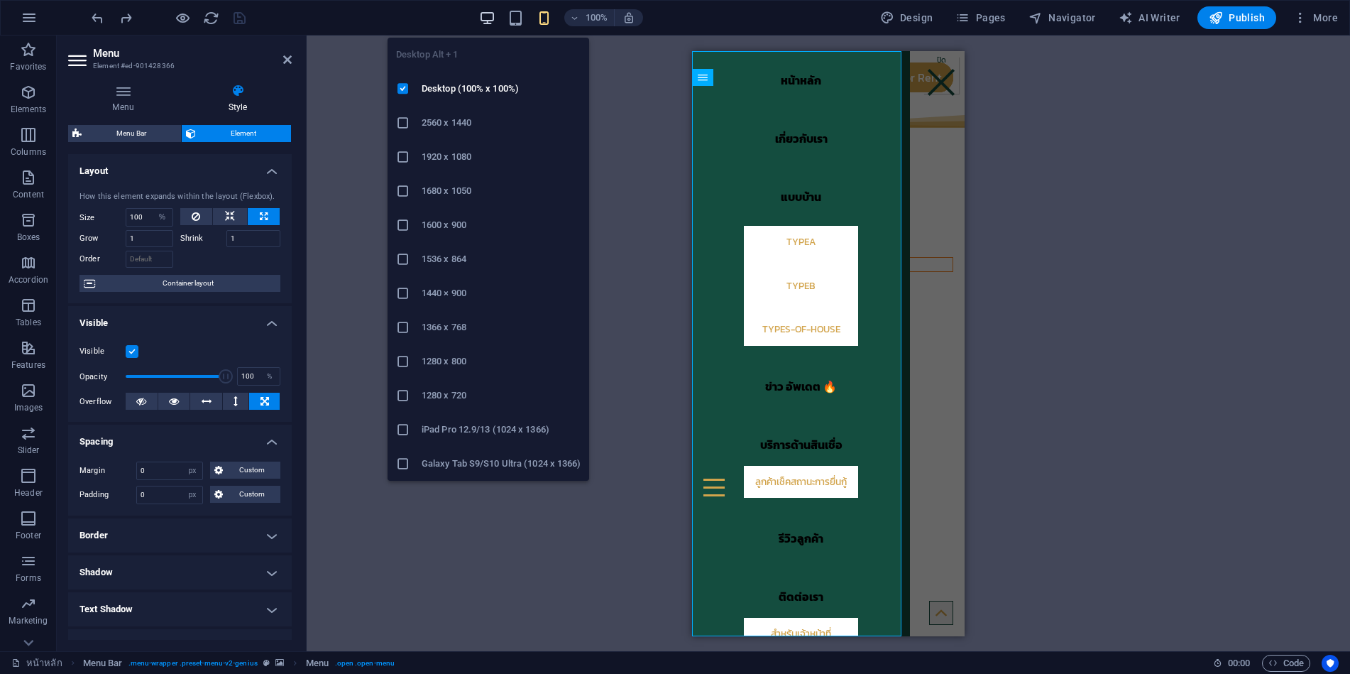
click at [0, 0] on icon "button" at bounding box center [0, 0] width 0 height 0
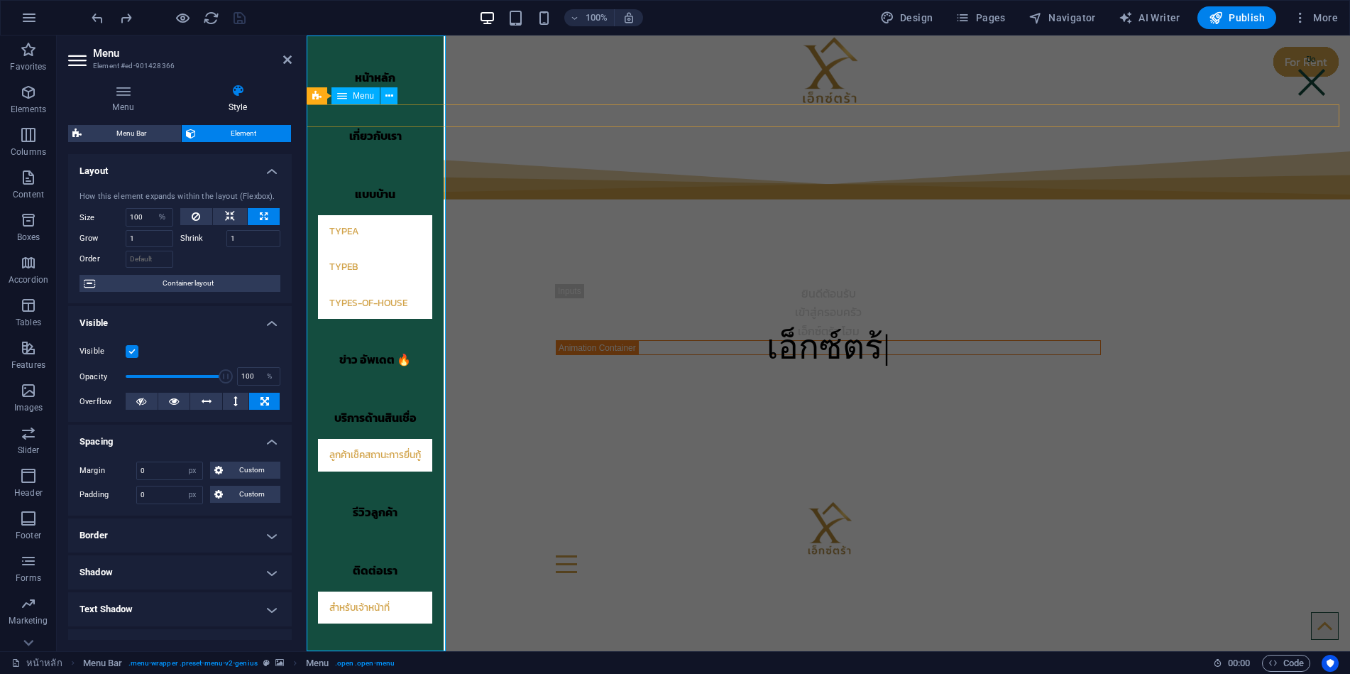
click at [432, 395] on nav "หน้าหลัก เกี่ยวกับเรา แบบบ้าน TypeA TypeB types-of-house ข่าว อัพเดต 🔥 บริการด้…" at bounding box center [375, 342] width 137 height 615
click at [435, 407] on nav "หน้าหลัก เกี่ยวกับเรา แบบบ้าน TypeA TypeB types-of-house ข่าว อัพเดต 🔥 บริการด้…" at bounding box center [375, 342] width 137 height 615
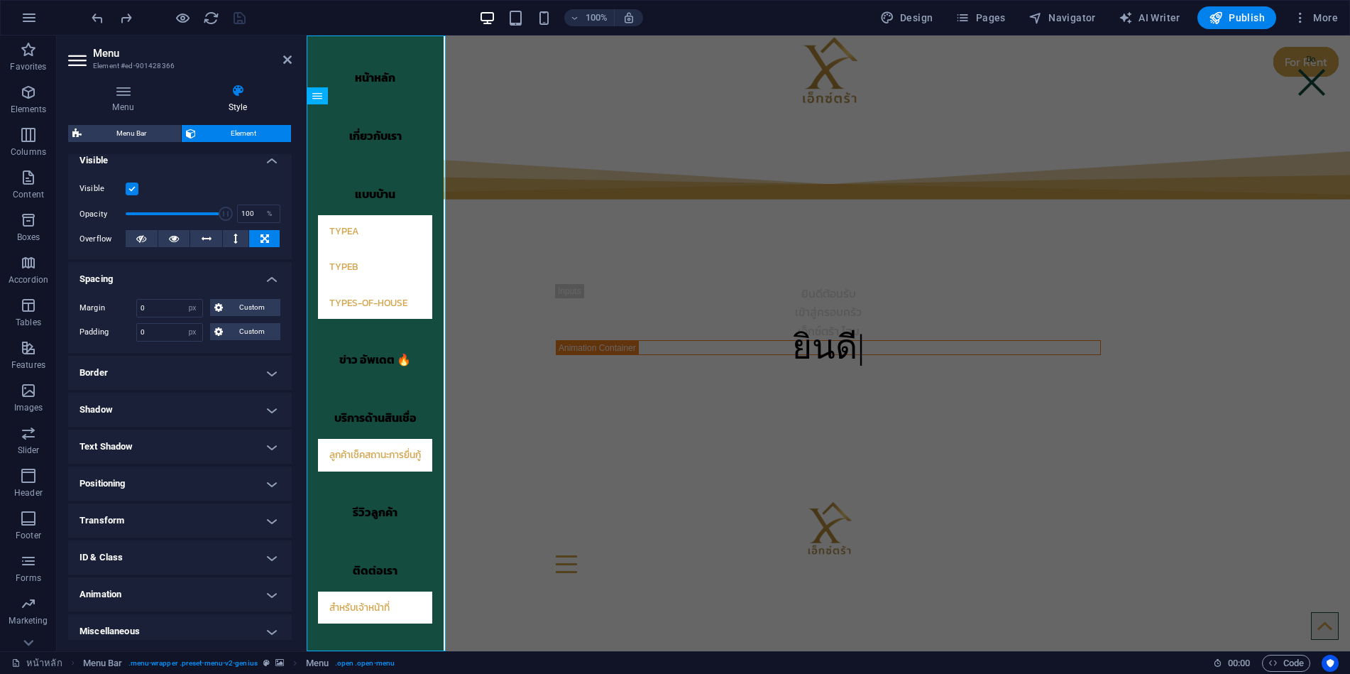
scroll to position [171, 0]
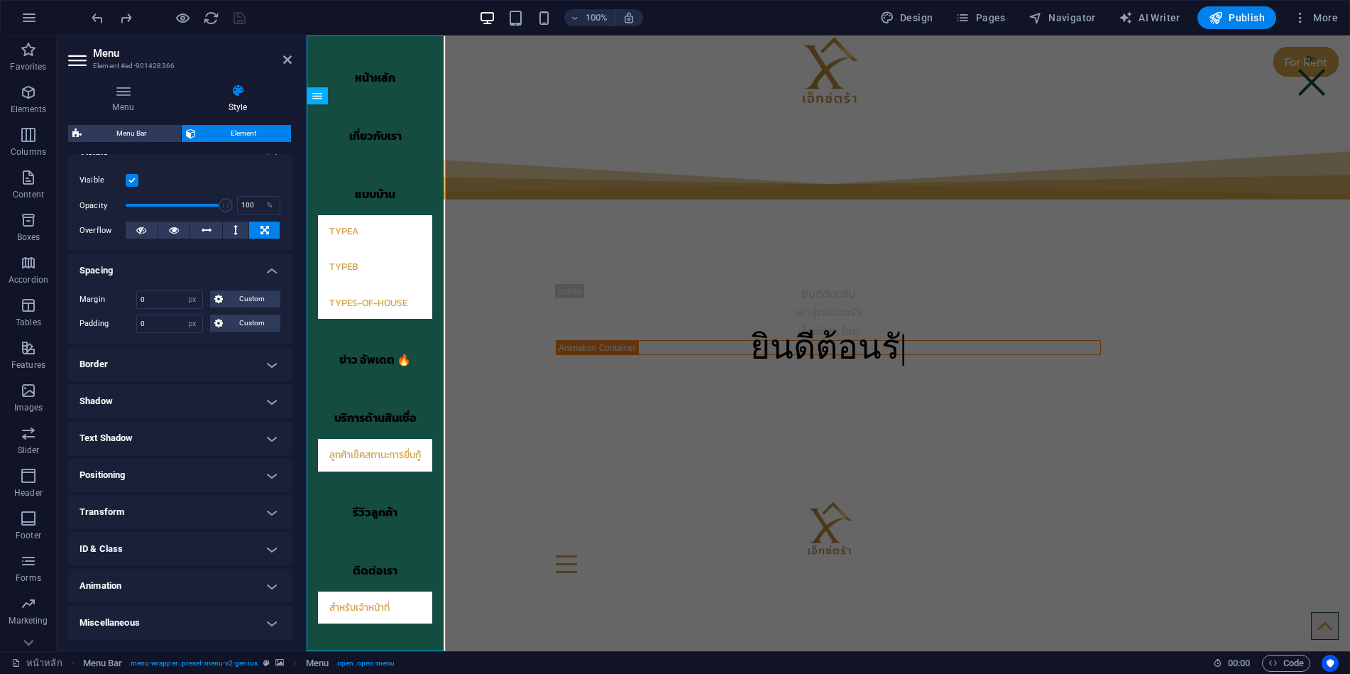
click at [169, 623] on h4 "Miscellaneous" at bounding box center [180, 623] width 224 height 34
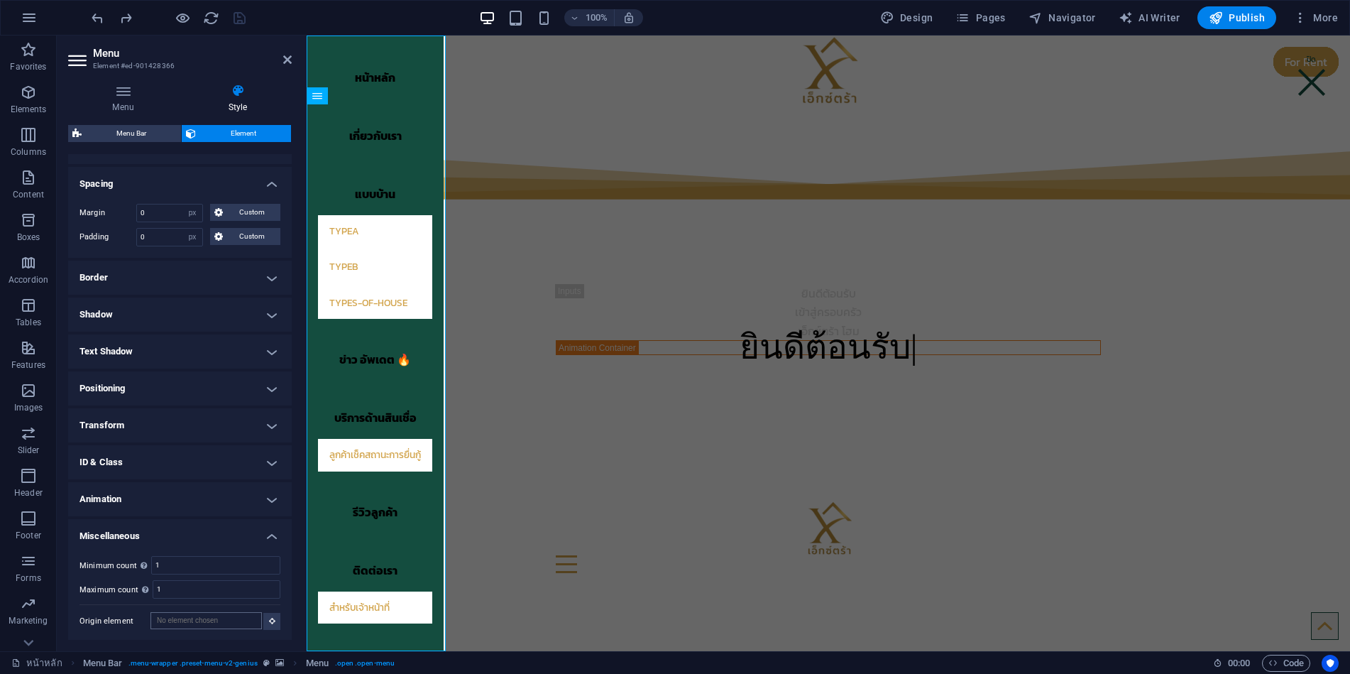
scroll to position [259, 0]
click at [186, 530] on h4 "Miscellaneous" at bounding box center [180, 531] width 224 height 26
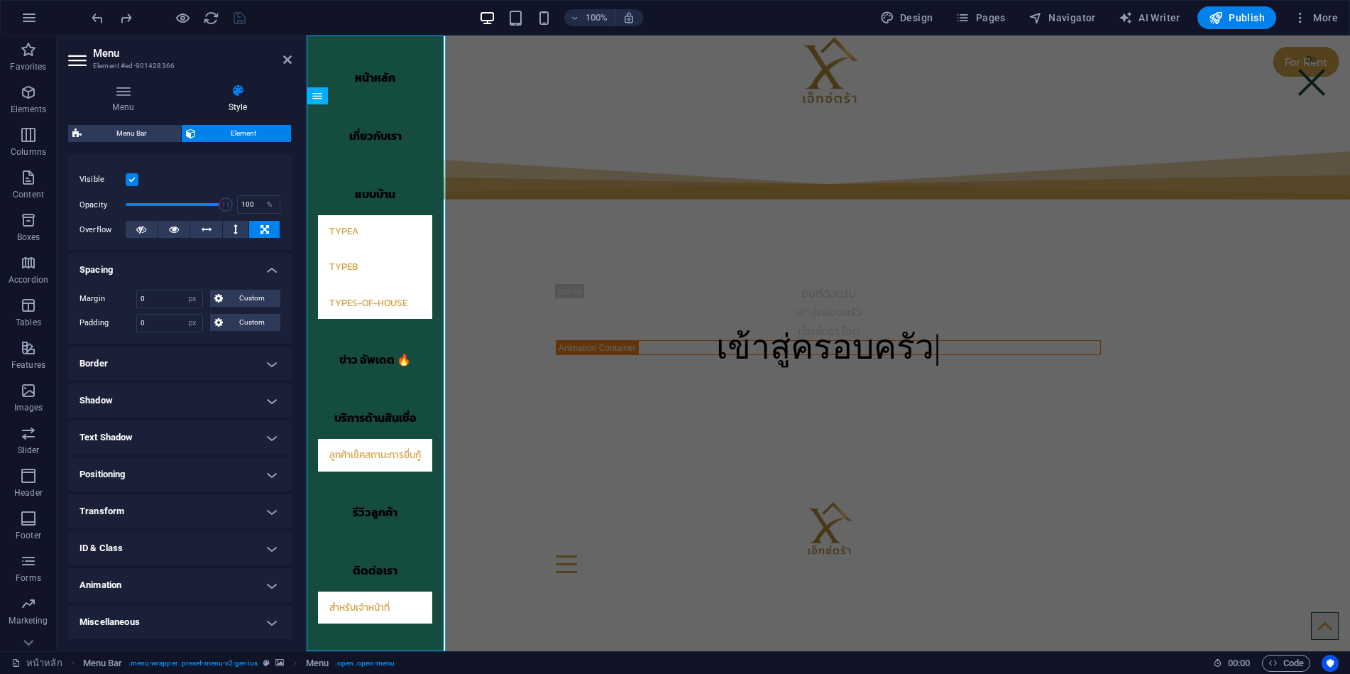
click at [148, 503] on h4 "Transform" at bounding box center [180, 511] width 224 height 34
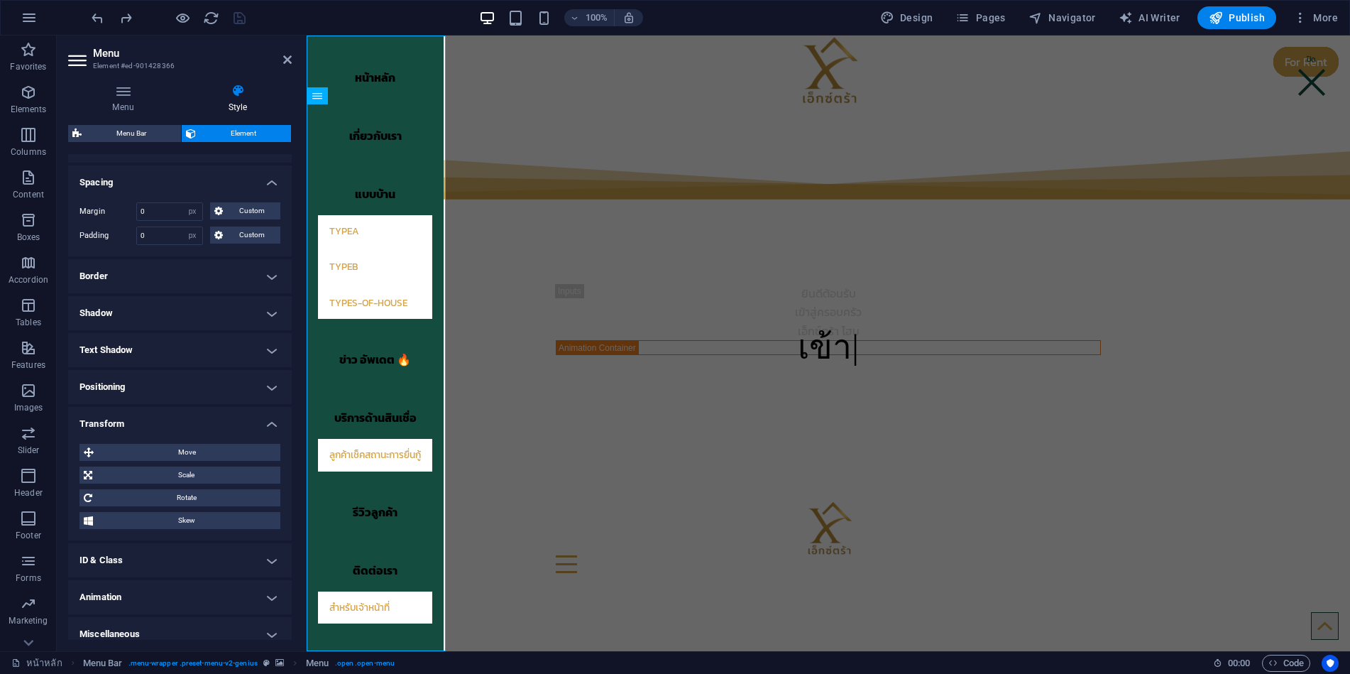
click at [136, 422] on h4 "Transform" at bounding box center [180, 420] width 224 height 26
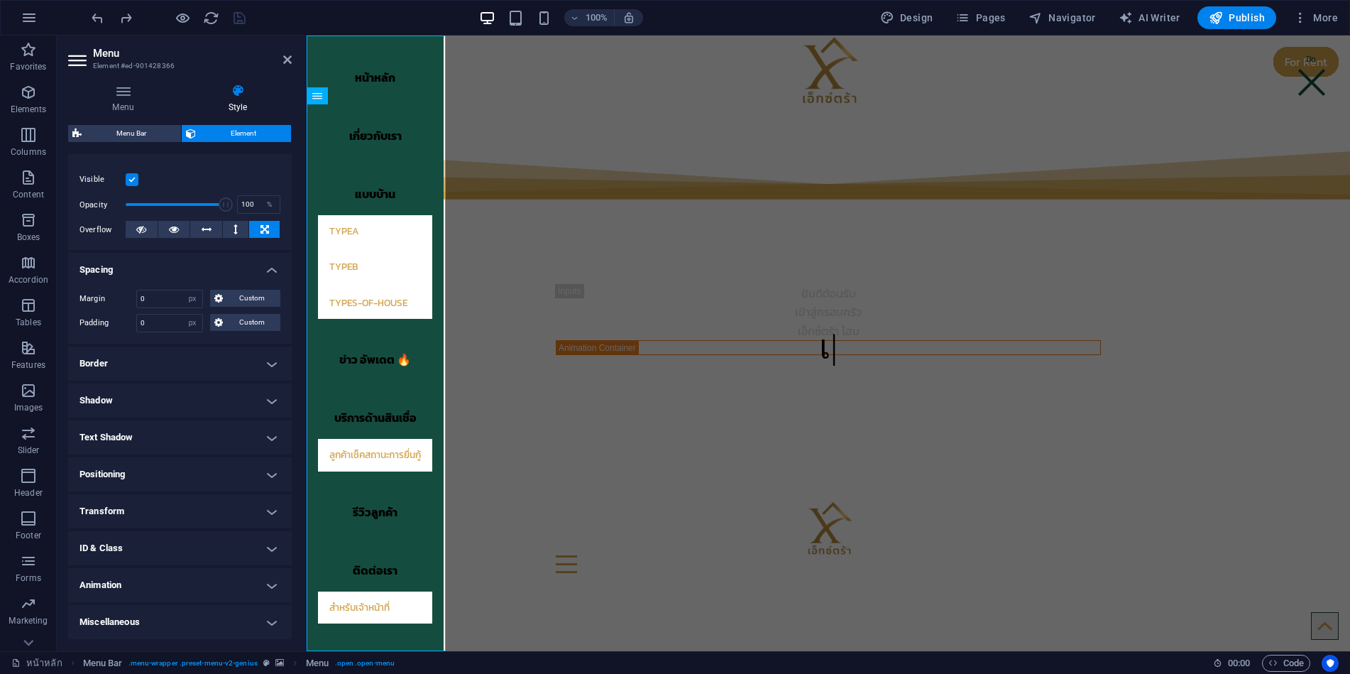
scroll to position [172, 0]
click at [153, 476] on h4 "Positioning" at bounding box center [180, 474] width 224 height 34
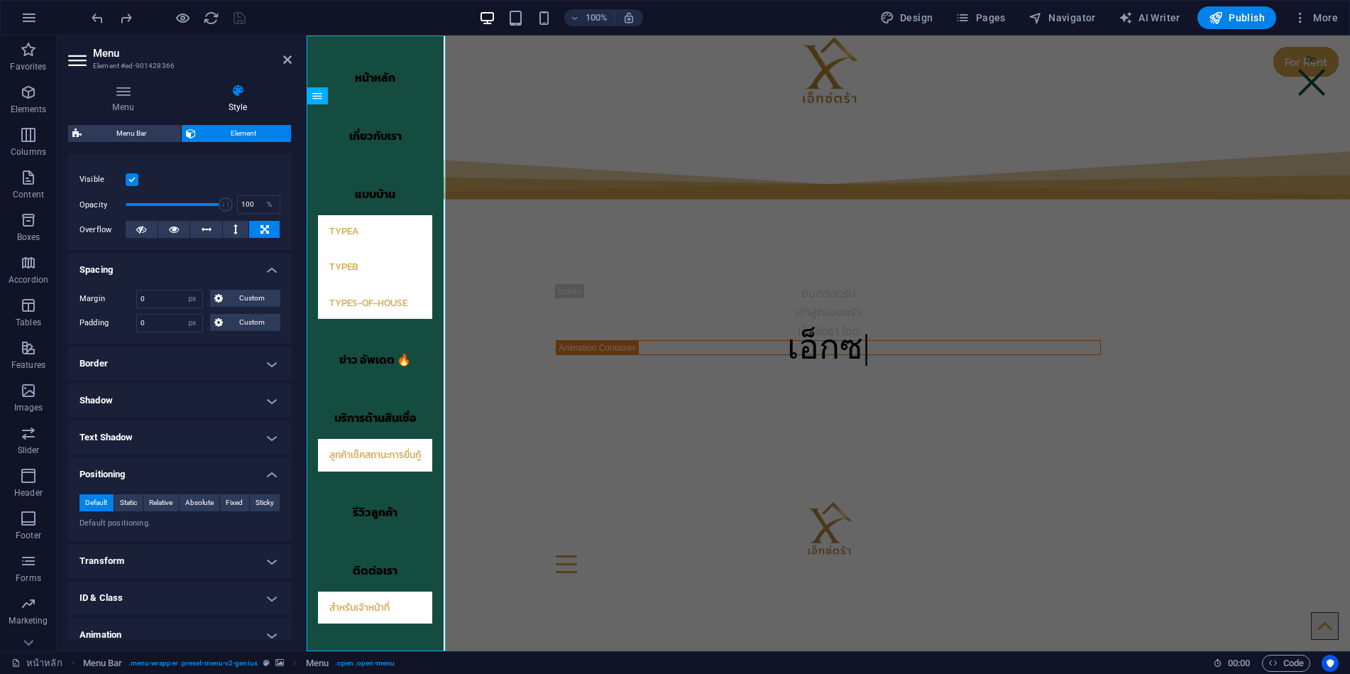
scroll to position [221, 0]
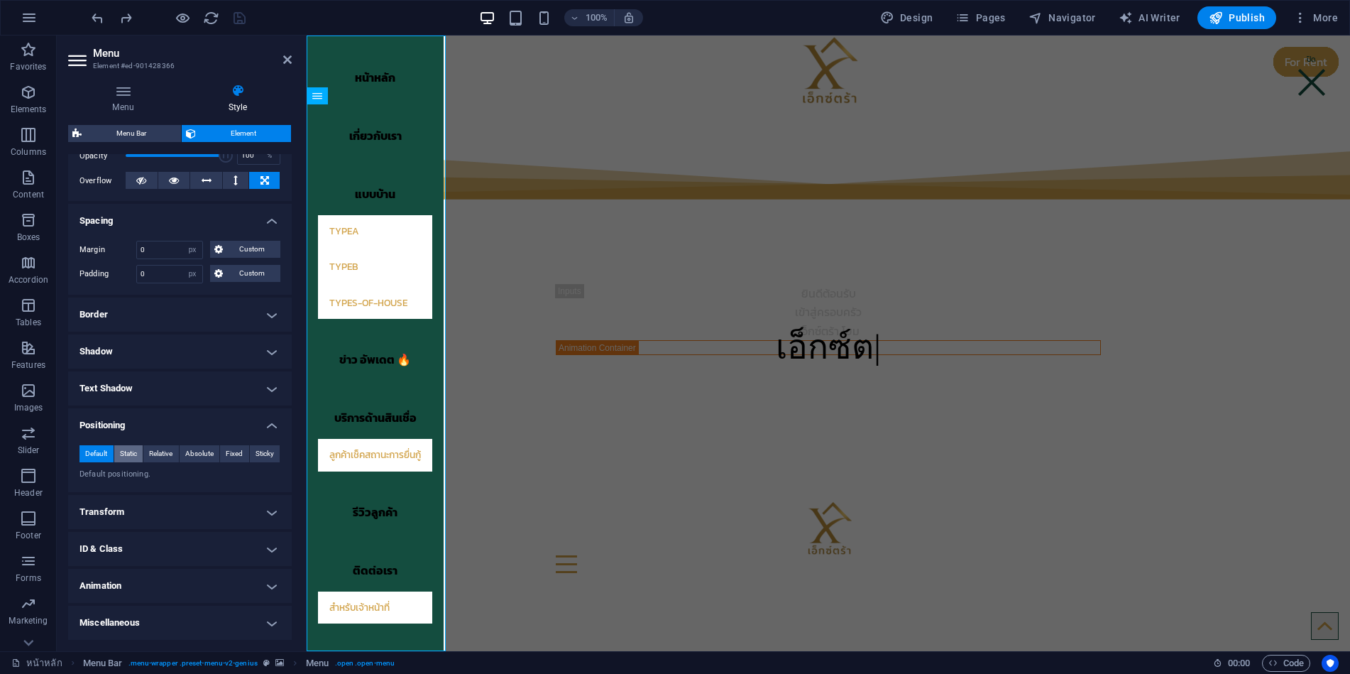
click at [134, 454] on span "Static" at bounding box center [128, 453] width 17 height 17
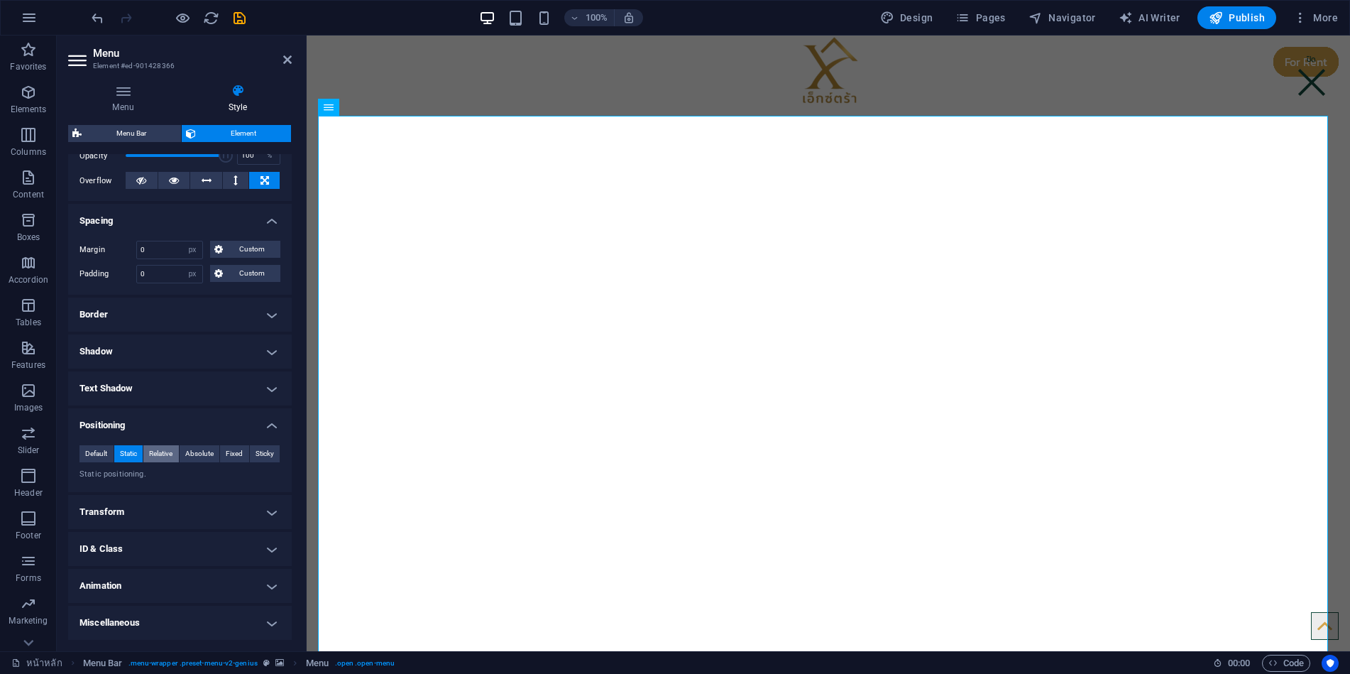
click at [161, 454] on span "Relative" at bounding box center [160, 453] width 23 height 17
click at [196, 453] on span "Absolute" at bounding box center [199, 453] width 28 height 17
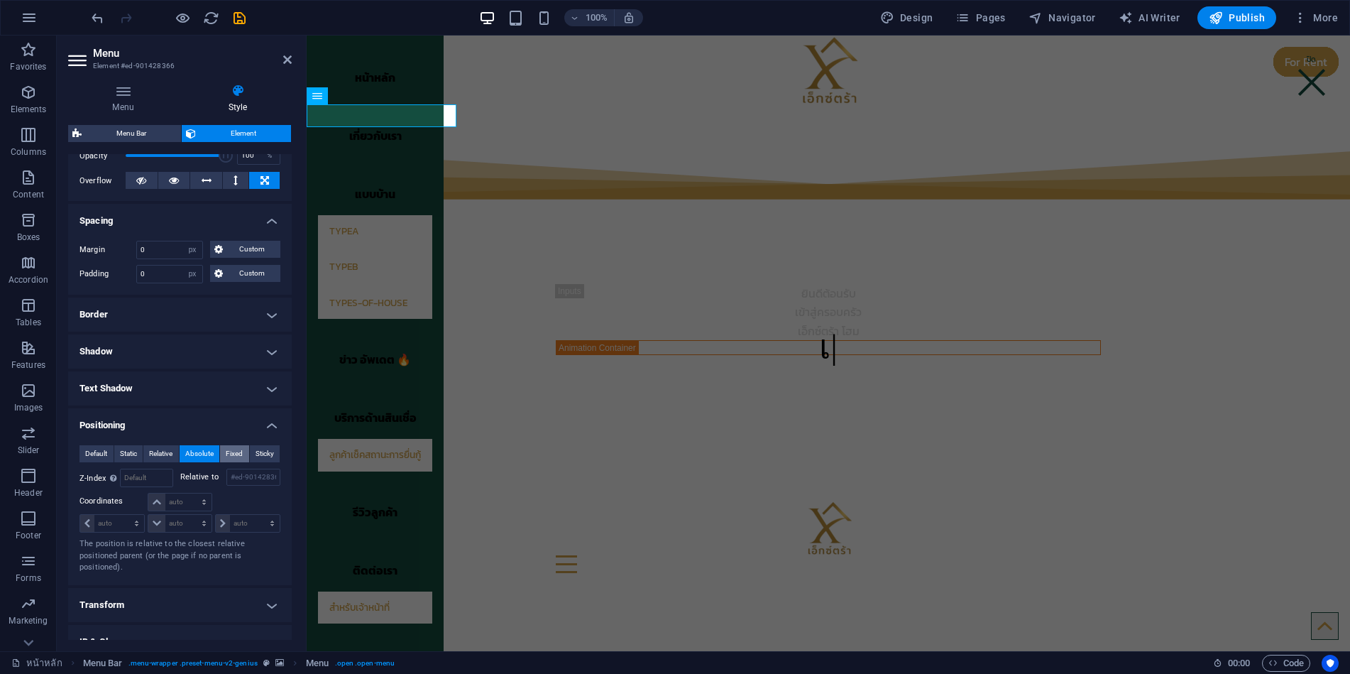
click at [234, 453] on span "Fixed" at bounding box center [234, 453] width 17 height 17
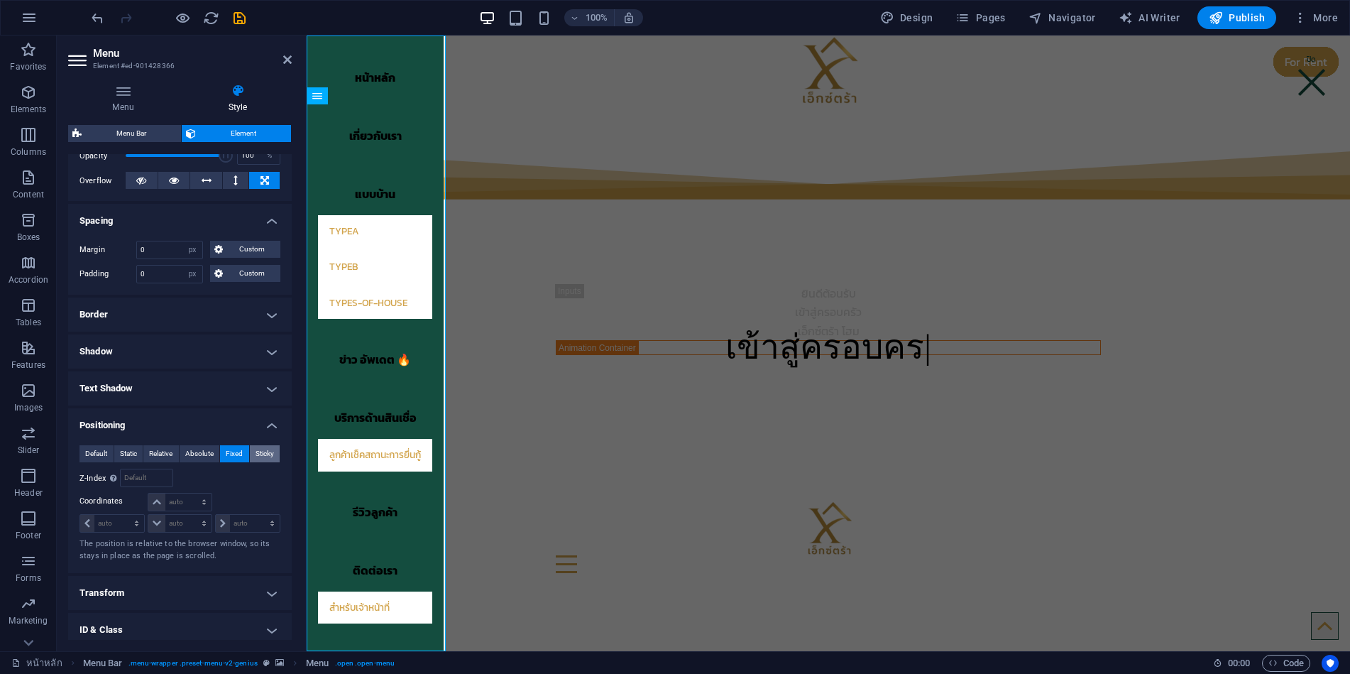
click at [263, 452] on span "Sticky" at bounding box center [265, 453] width 18 height 17
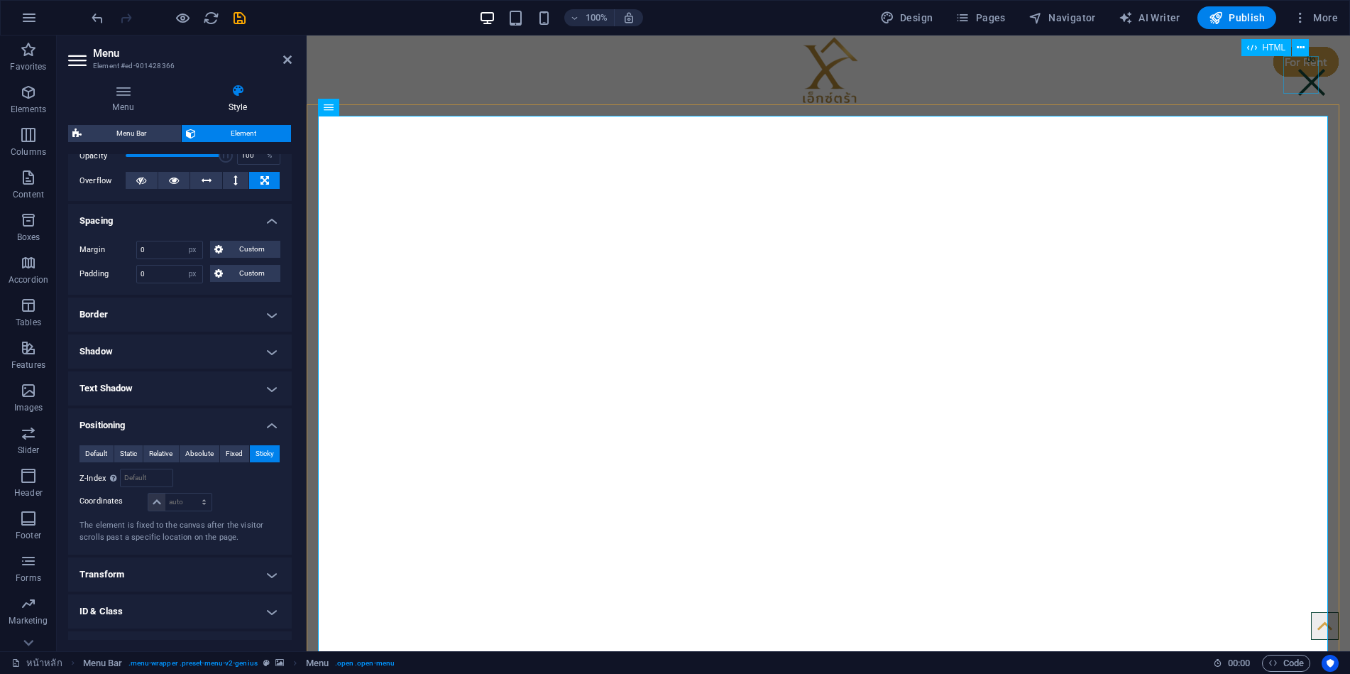
click at [1310, 85] on div at bounding box center [1311, 74] width 35 height 37
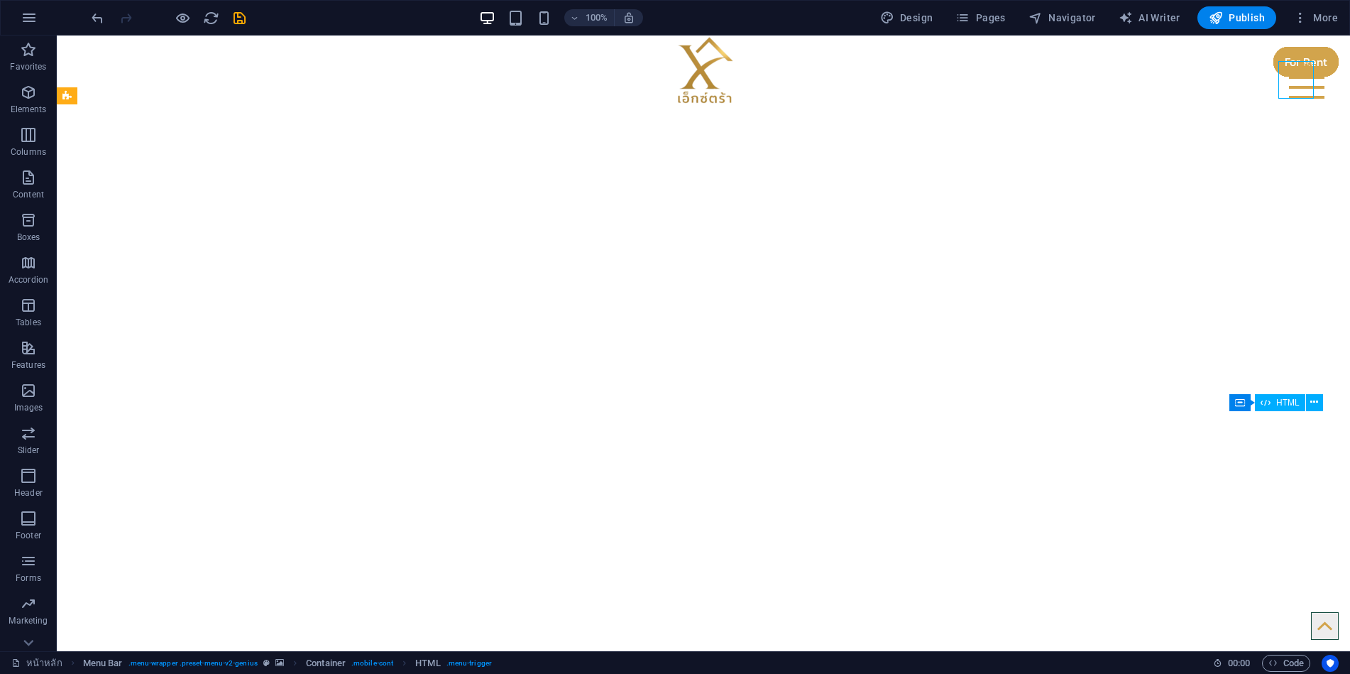
click at [1302, 82] on div at bounding box center [1306, 79] width 35 height 37
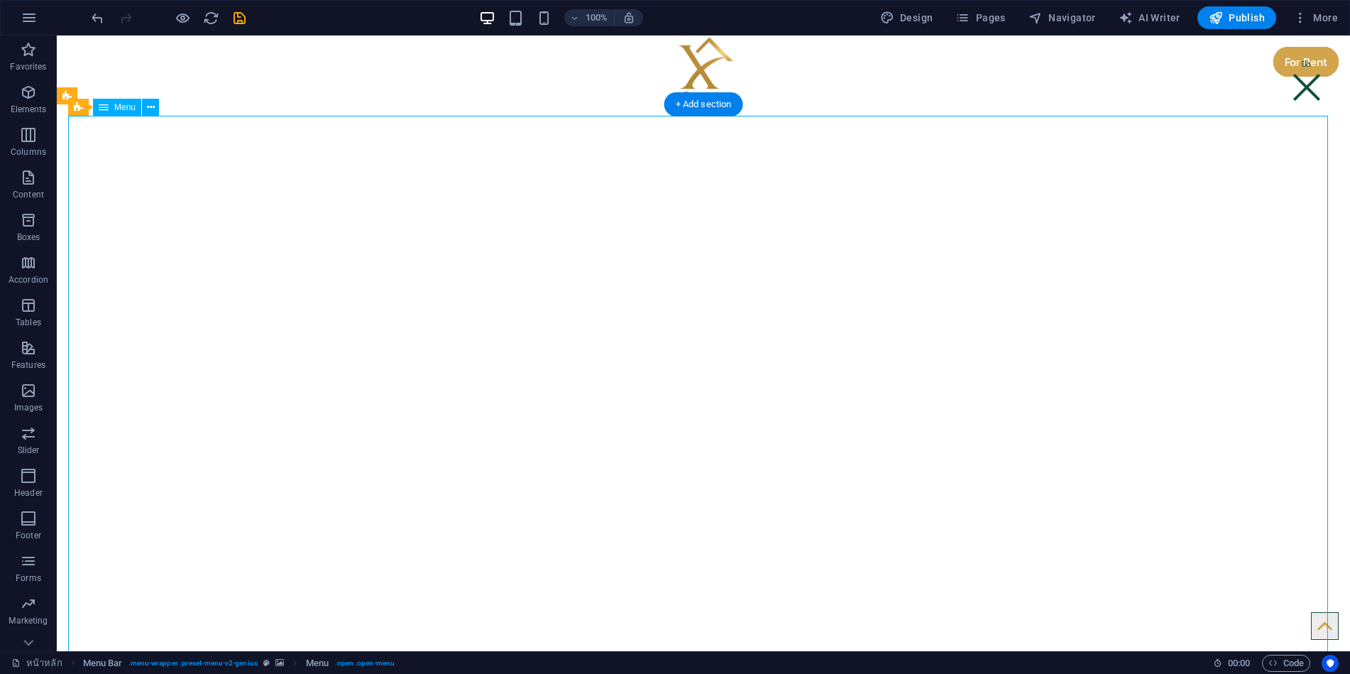
select select "%"
select select "px"
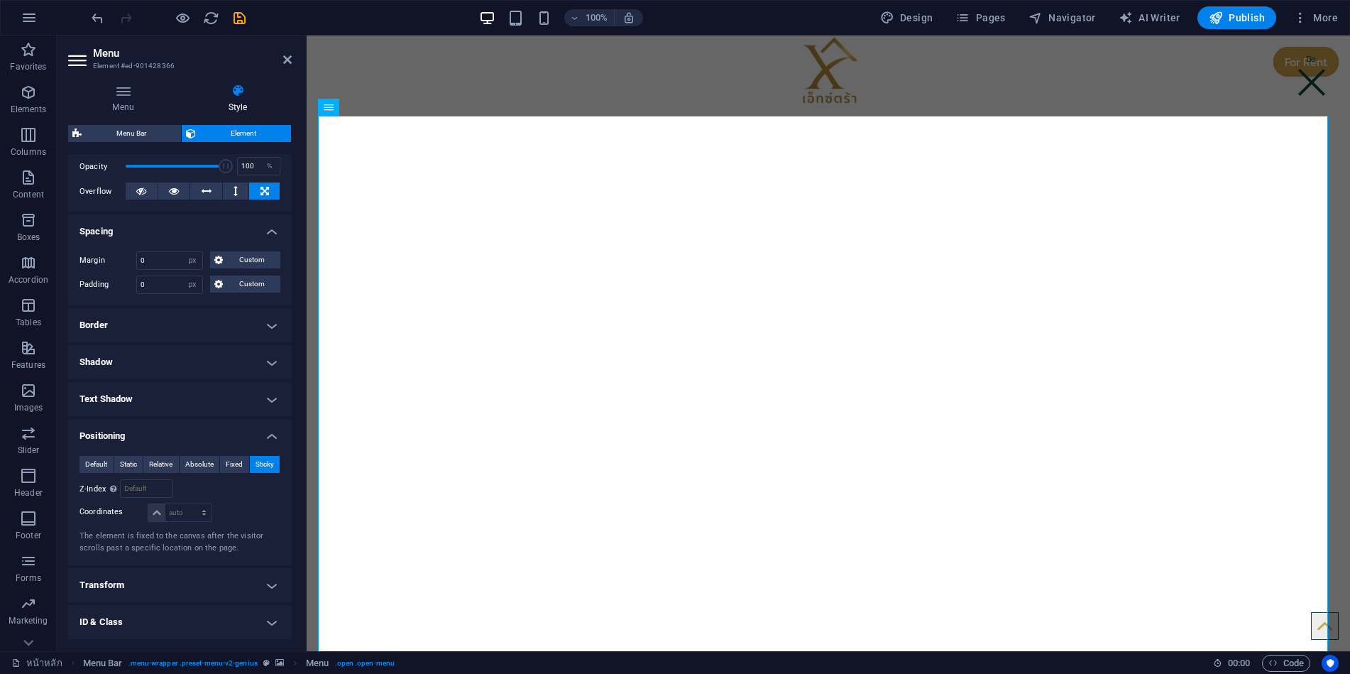
scroll to position [283, 0]
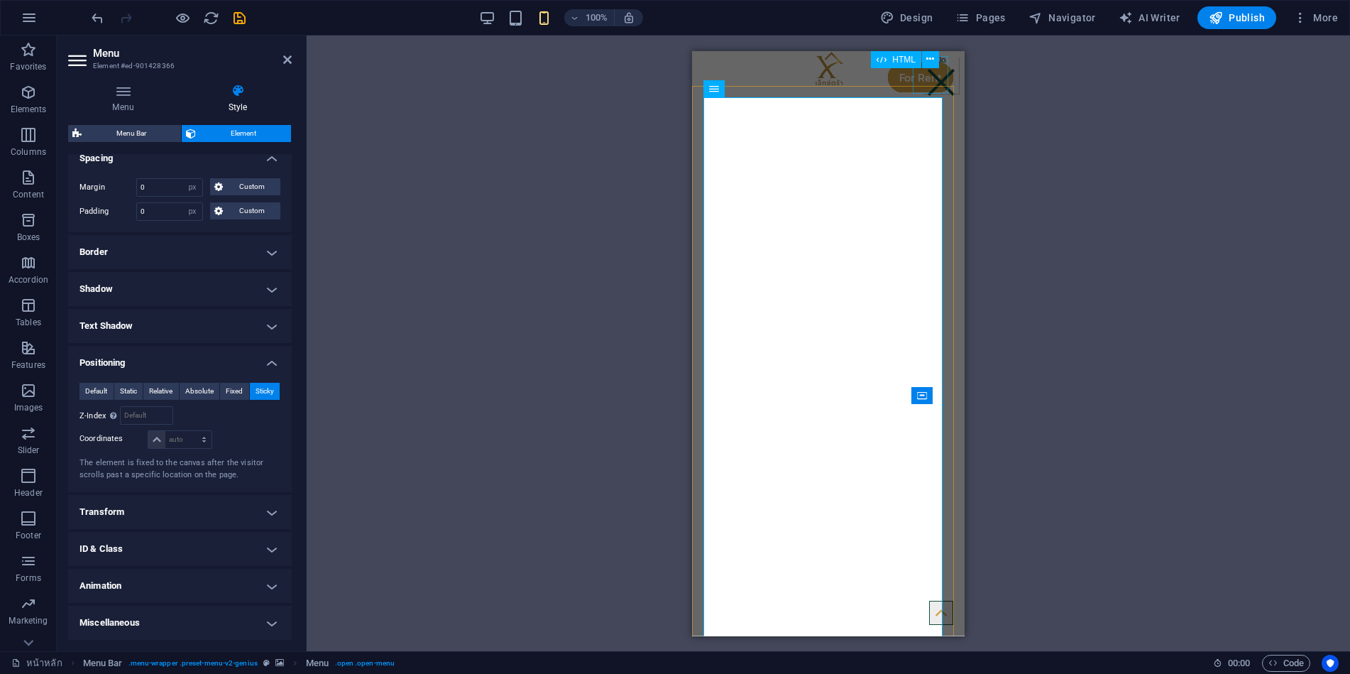
click at [931, 75] on div at bounding box center [941, 74] width 35 height 37
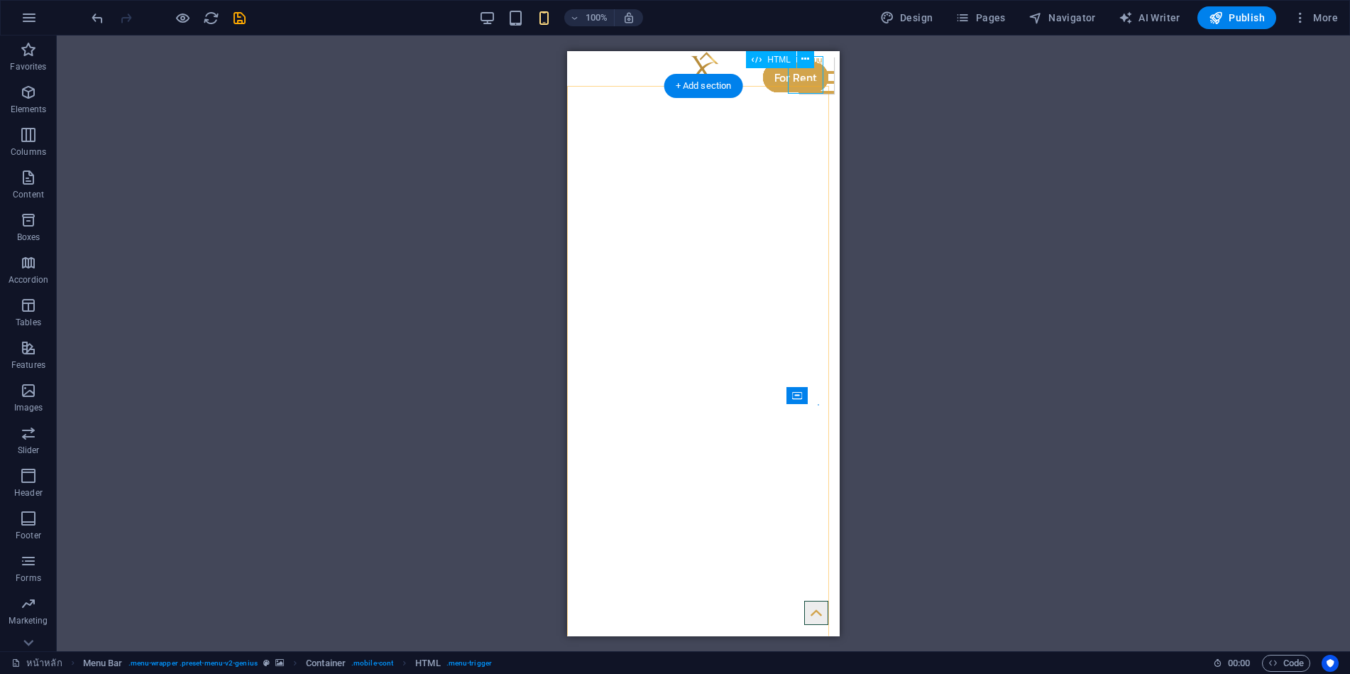
click at [811, 79] on div at bounding box center [816, 74] width 35 height 37
click at [804, 77] on div at bounding box center [816, 74] width 35 height 37
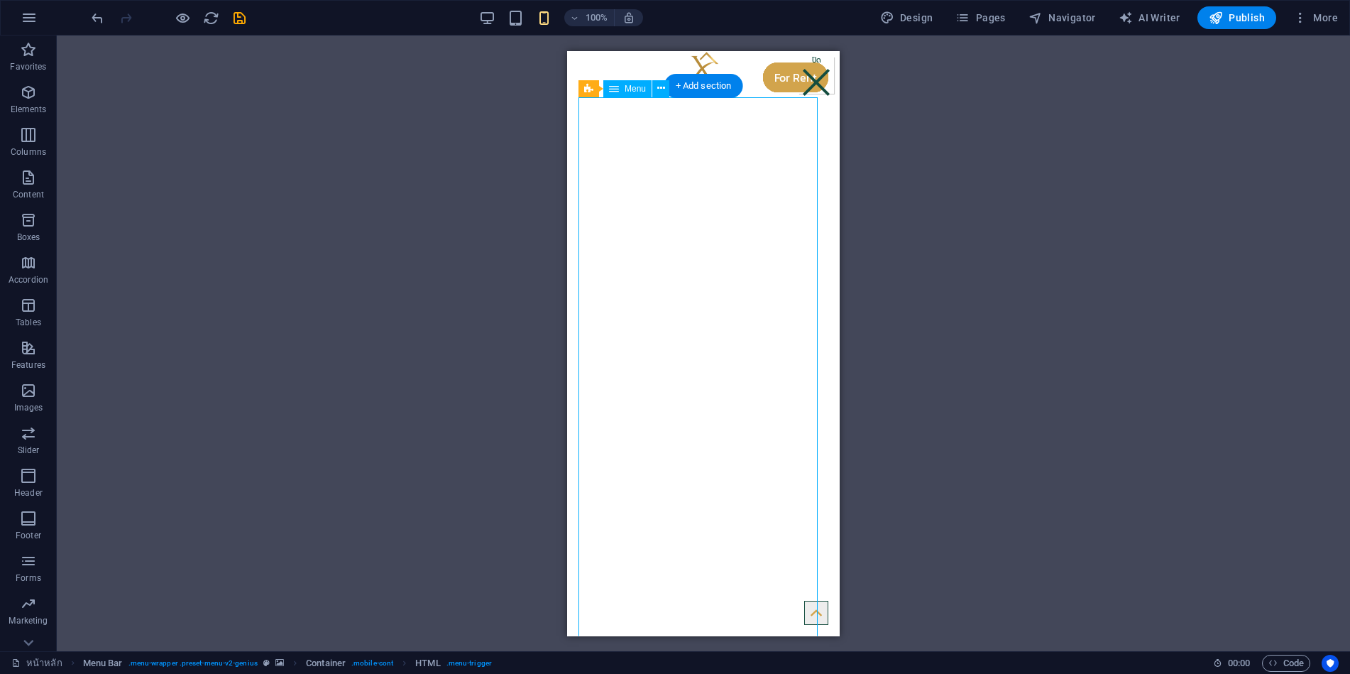
select select "%"
select select "px"
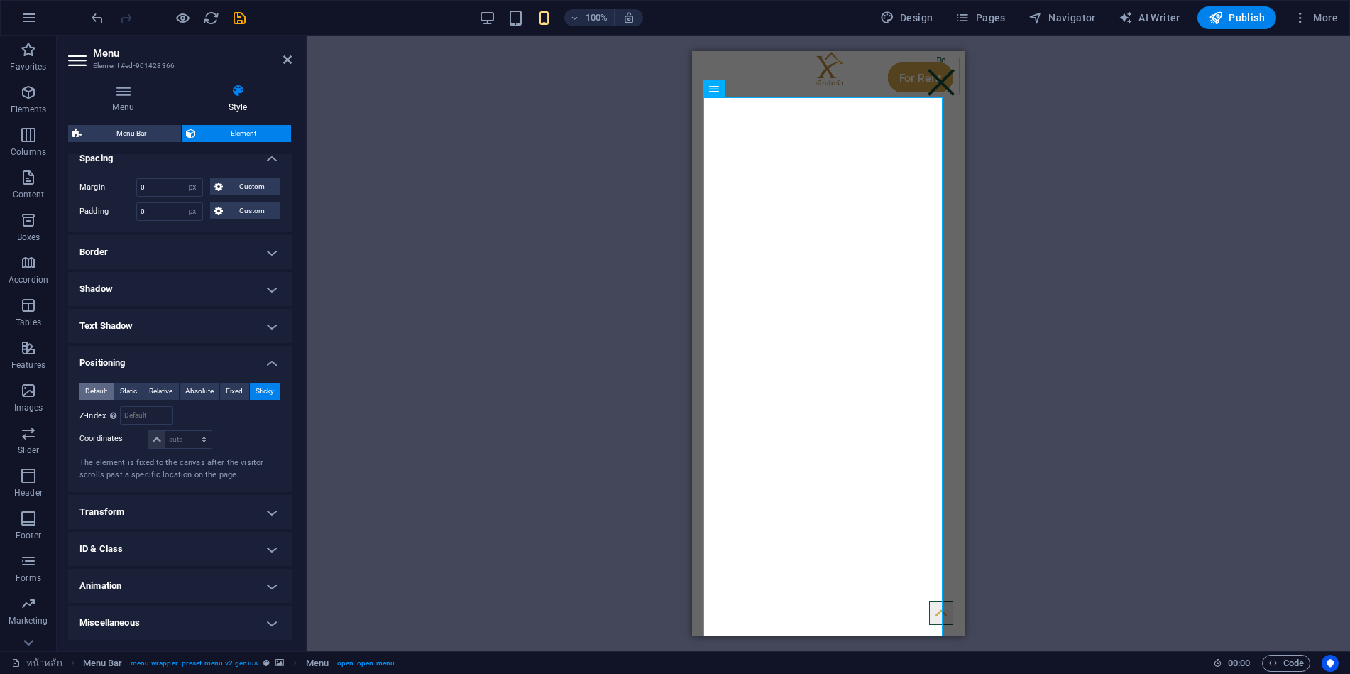
click at [94, 390] on span "Default" at bounding box center [96, 391] width 22 height 17
click at [92, 389] on span "Default" at bounding box center [96, 391] width 22 height 17
click at [84, 388] on button "Default" at bounding box center [97, 391] width 34 height 17
click at [230, 386] on span "Fixed" at bounding box center [234, 391] width 17 height 17
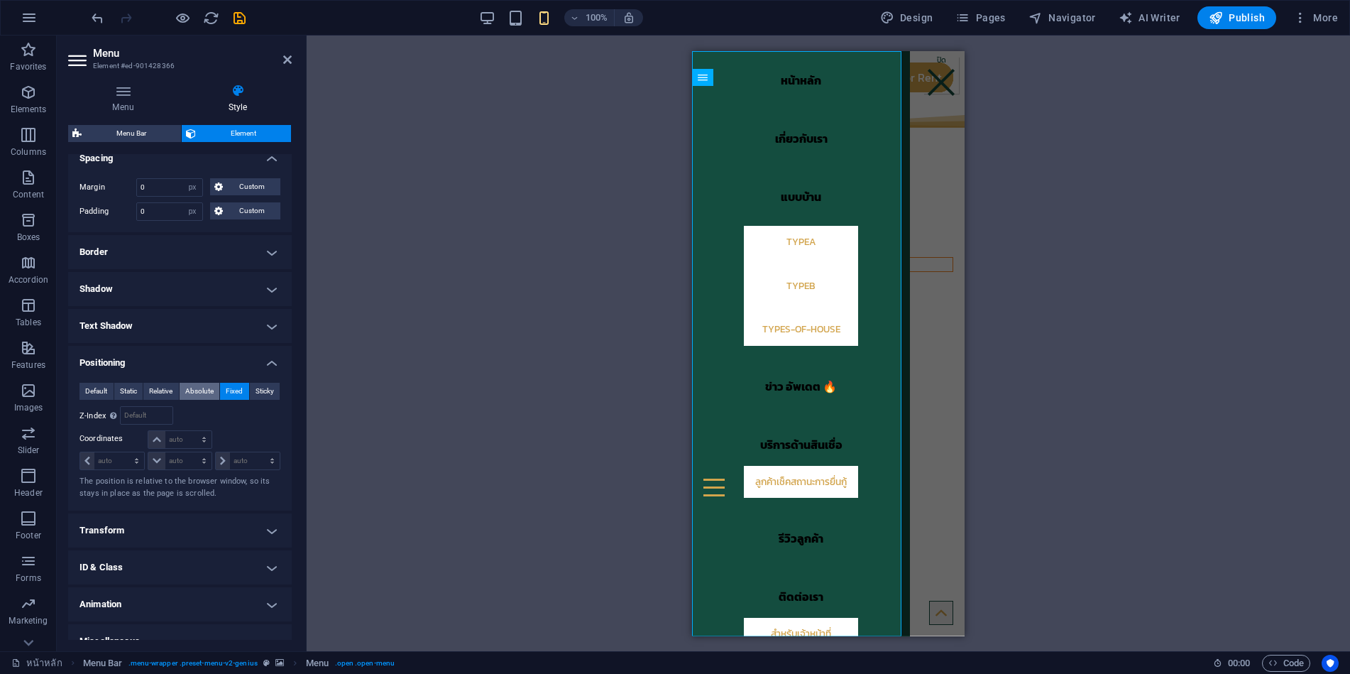
click at [205, 387] on span "Absolute" at bounding box center [199, 391] width 28 height 17
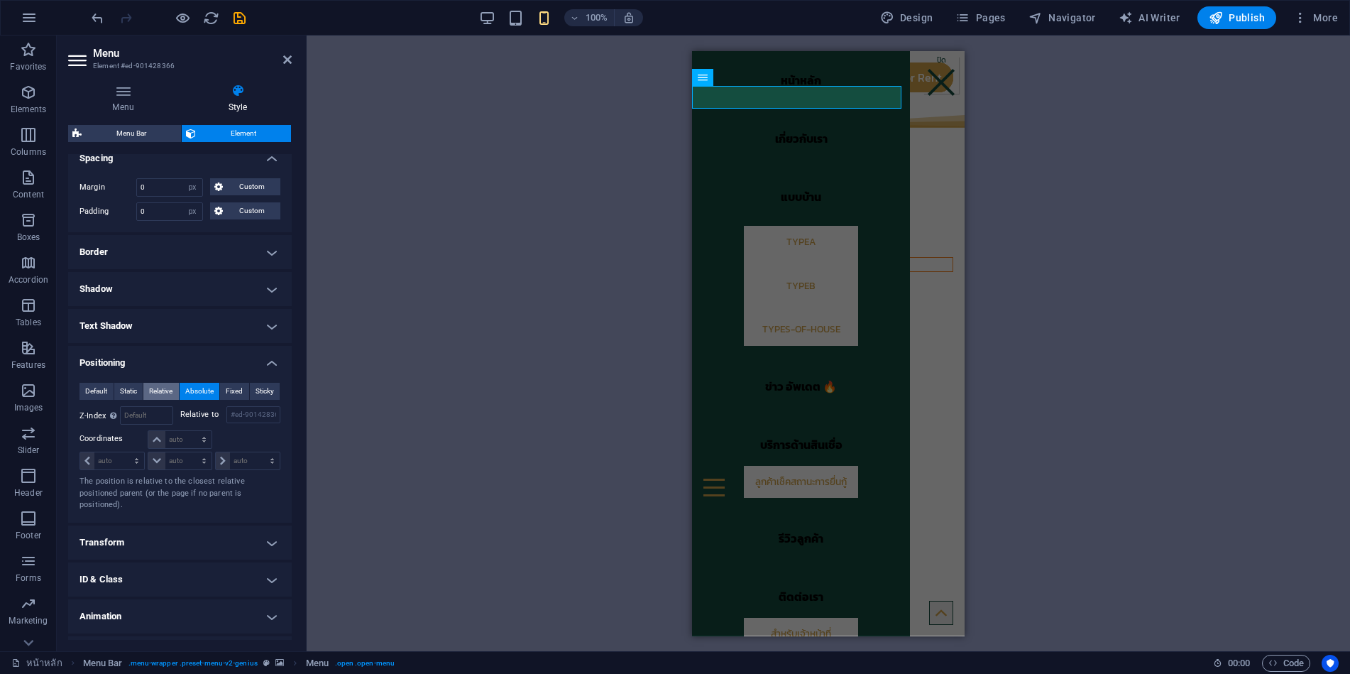
click at [153, 388] on span "Relative" at bounding box center [160, 391] width 23 height 17
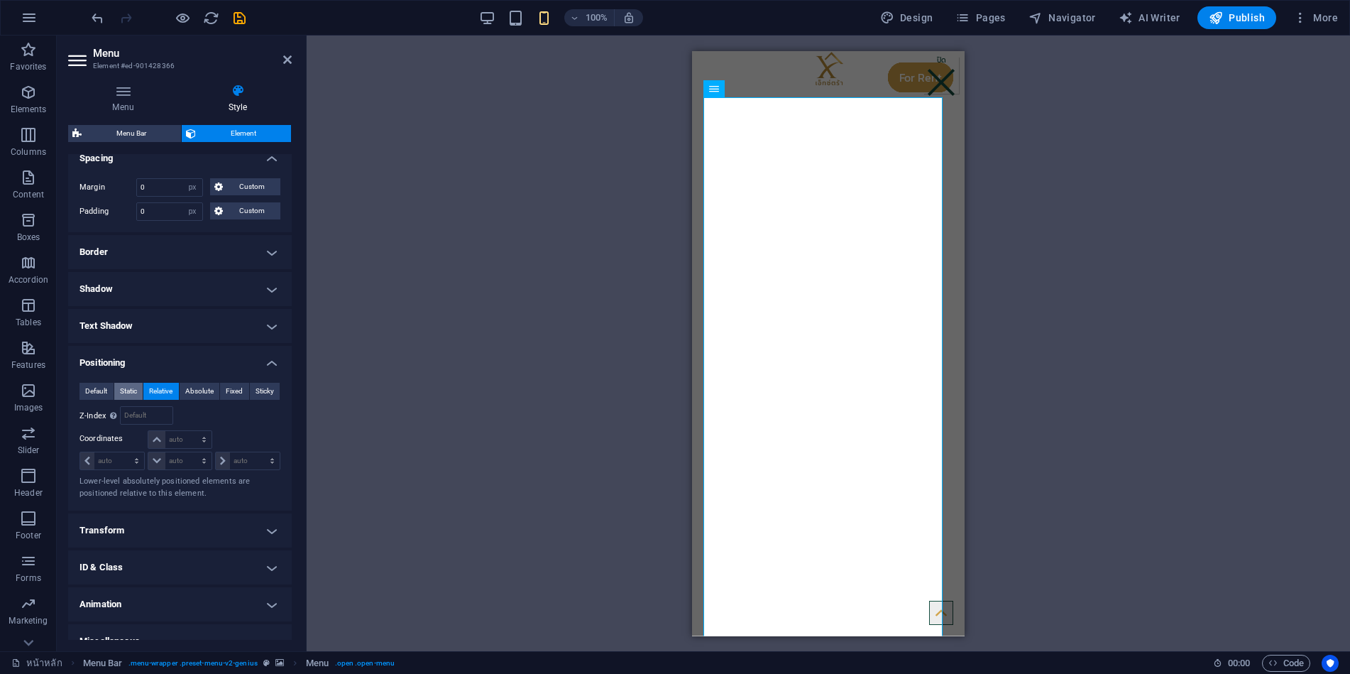
click at [126, 390] on span "Static" at bounding box center [128, 391] width 17 height 17
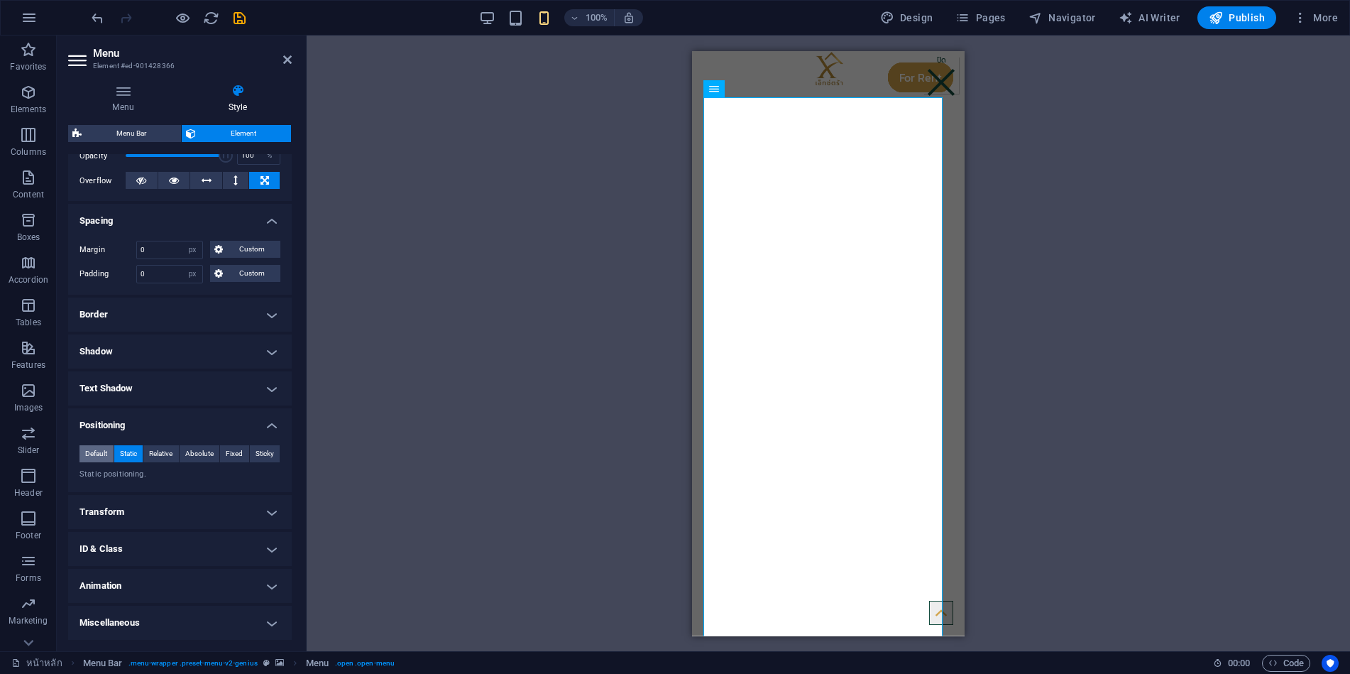
click at [99, 448] on span "Default" at bounding box center [96, 453] width 22 height 17
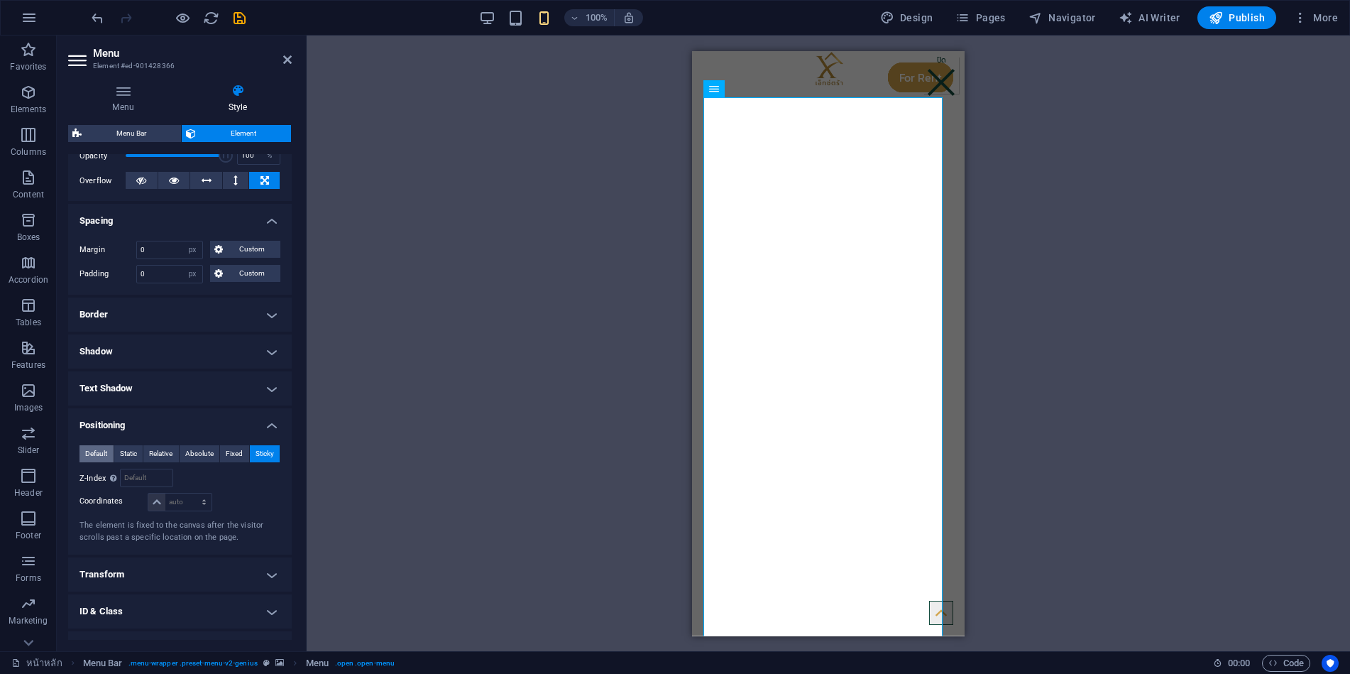
click at [93, 454] on span "Default" at bounding box center [96, 453] width 22 height 17
click at [125, 453] on span "Static" at bounding box center [128, 453] width 17 height 17
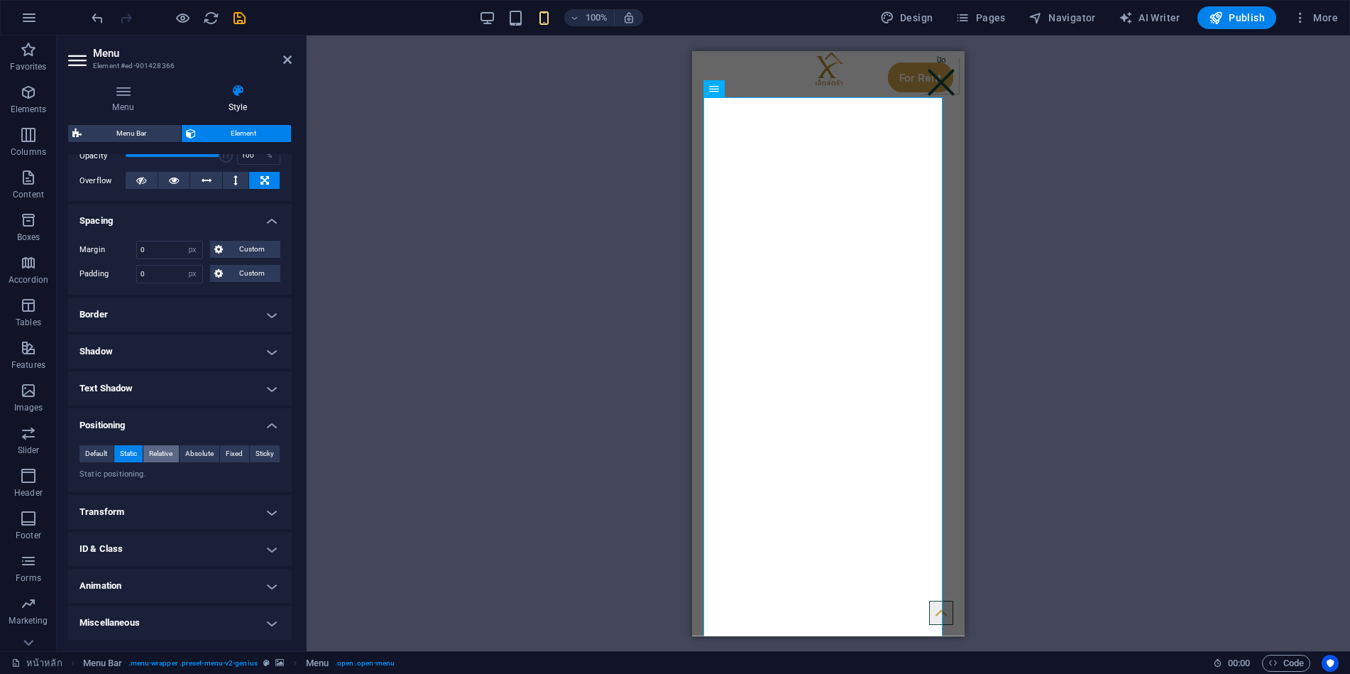
click at [158, 451] on span "Relative" at bounding box center [160, 453] width 23 height 17
click at [192, 453] on span "Absolute" at bounding box center [199, 453] width 28 height 17
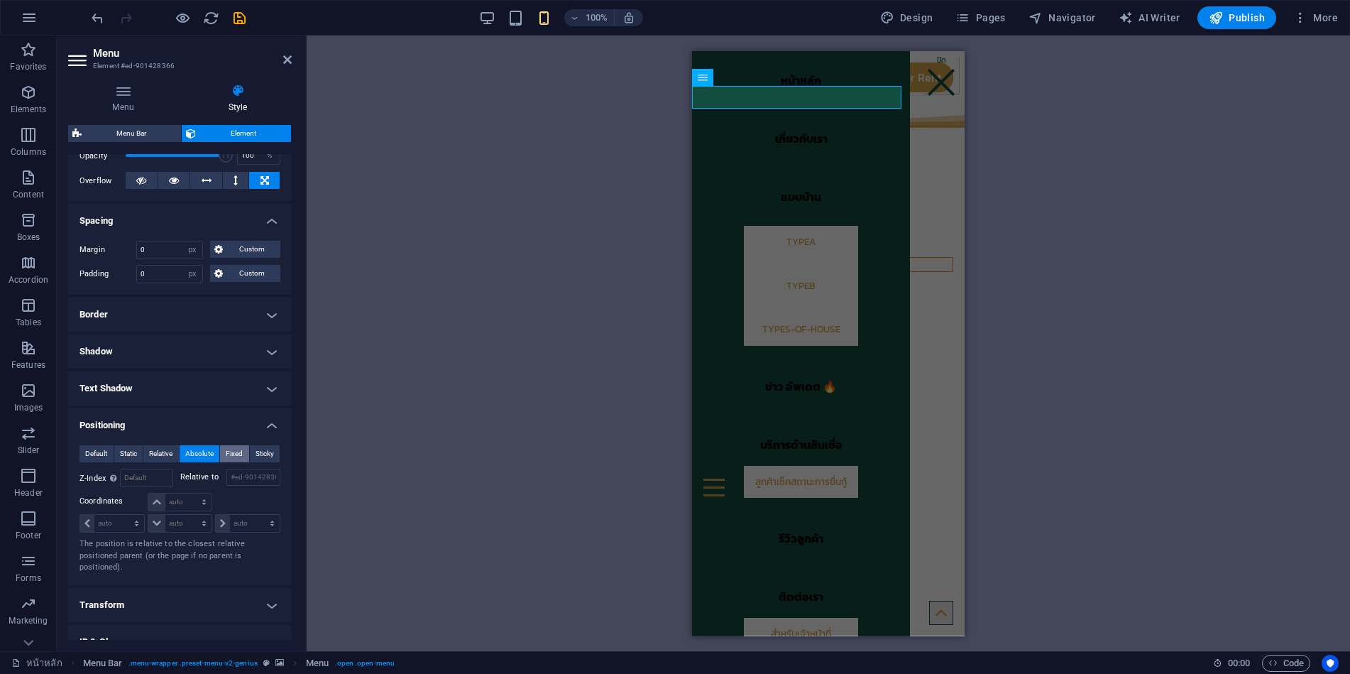
click at [226, 453] on span "Fixed" at bounding box center [234, 453] width 17 height 17
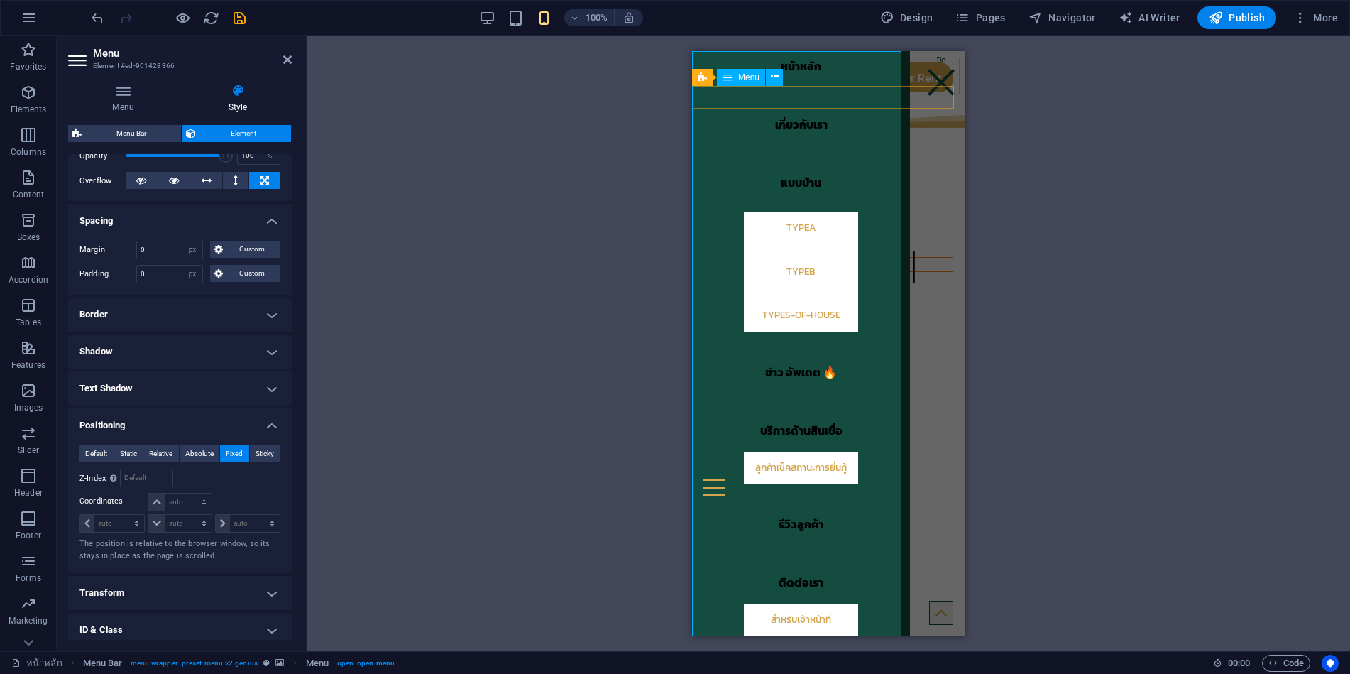
scroll to position [0, 0]
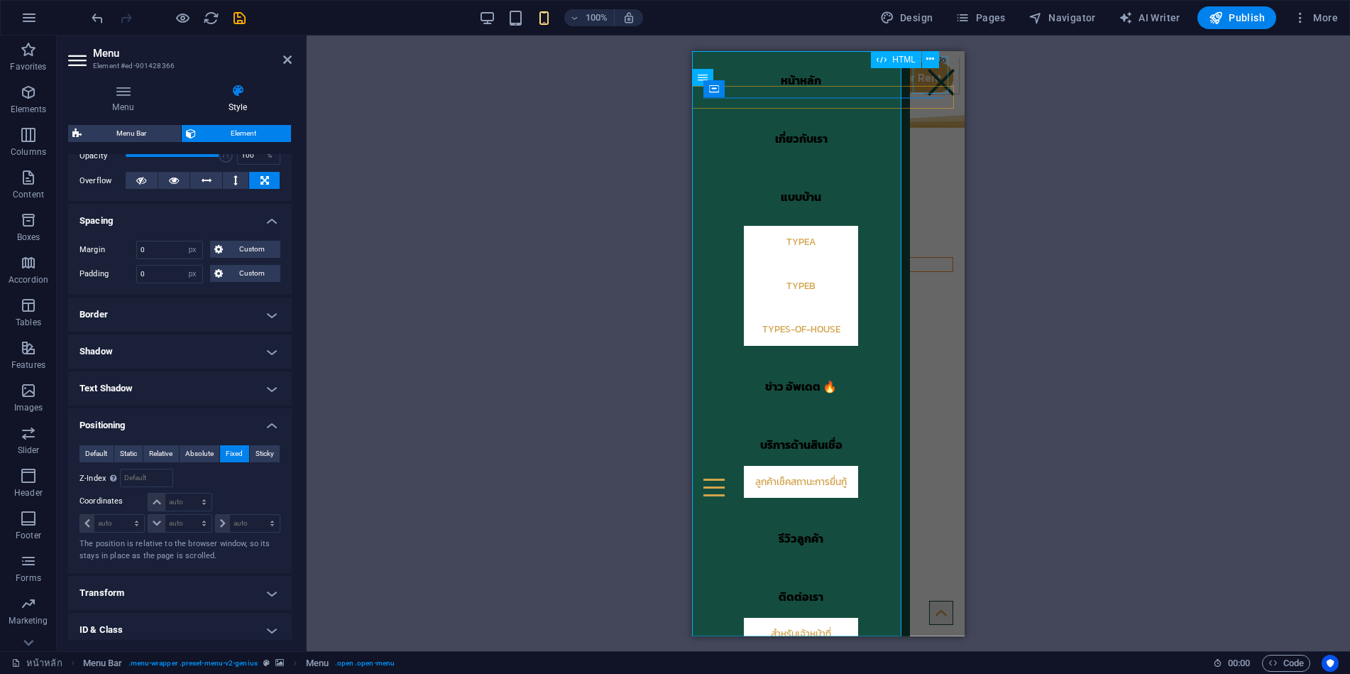
click at [934, 81] on div at bounding box center [941, 74] width 35 height 37
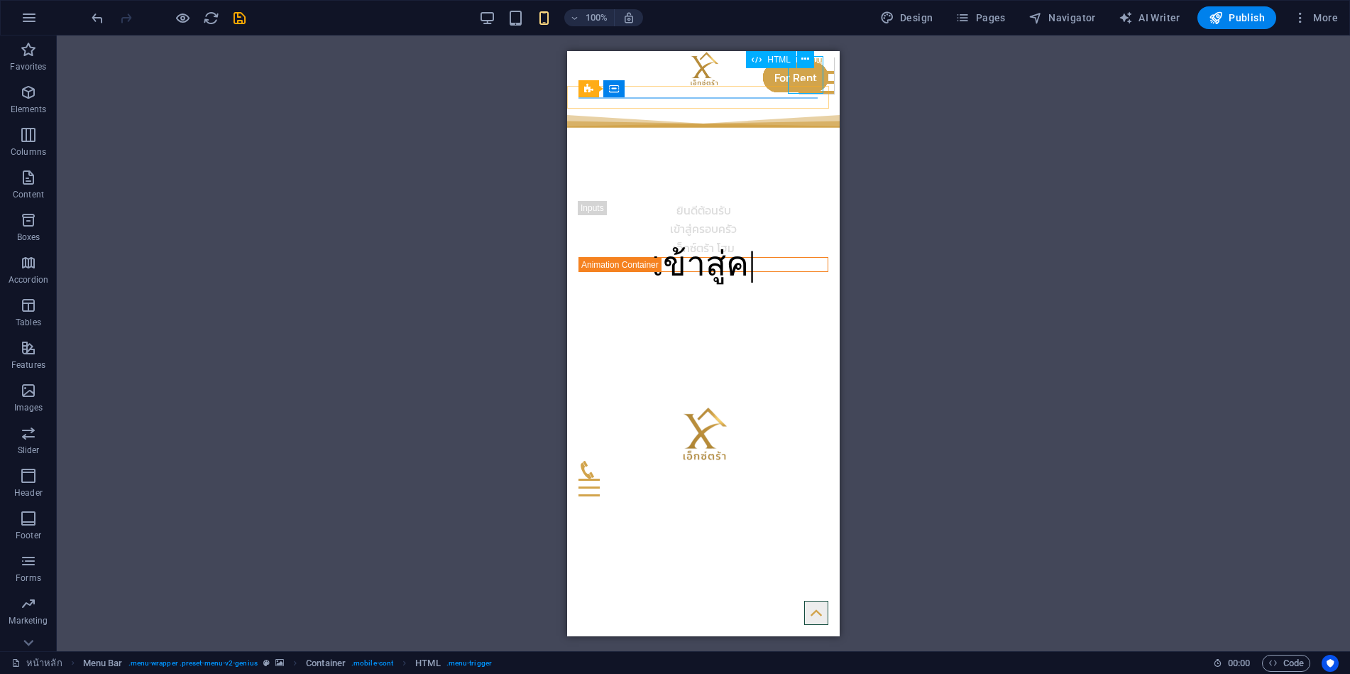
click at [809, 81] on div at bounding box center [816, 74] width 35 height 37
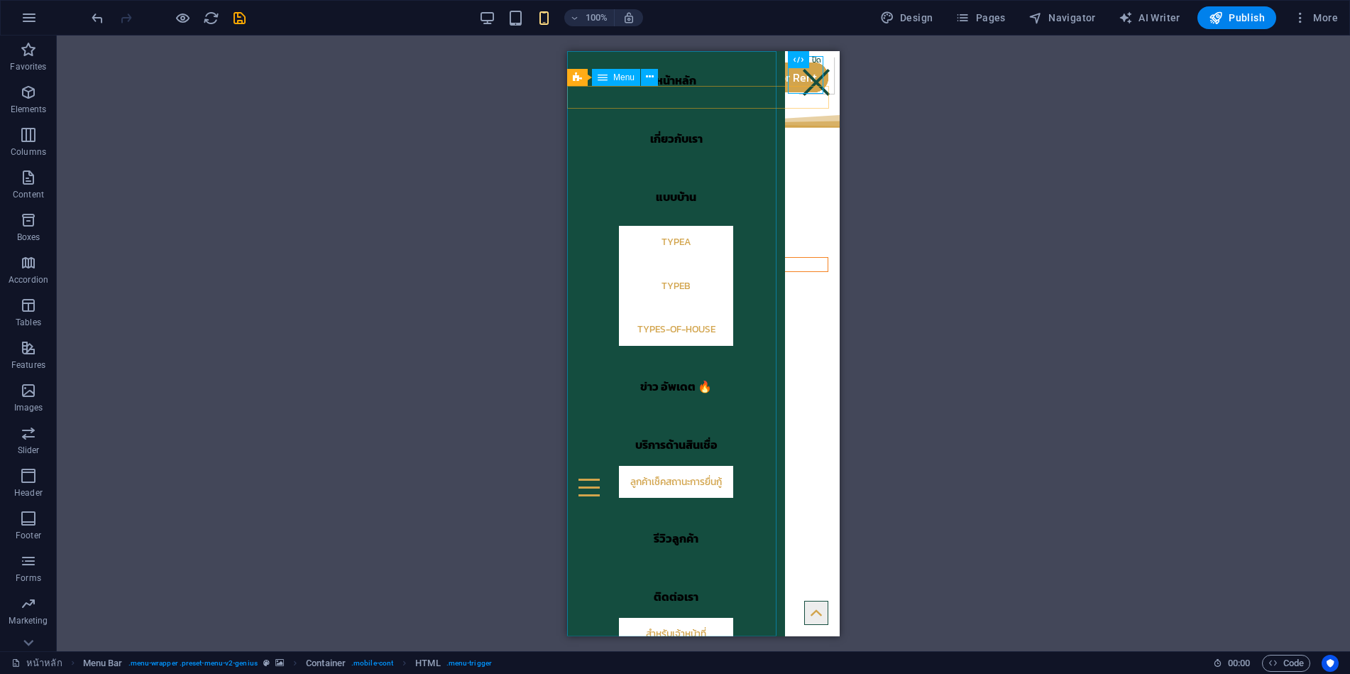
click at [577, 501] on nav "หน้าหลัก เกี่ยวกับเรา แบบบ้าน TypeA TypeB types-of-house ข่าว อัพเดต 🔥 บริการด้…" at bounding box center [676, 342] width 218 height 585
click at [577, 500] on nav "หน้าหลัก เกี่ยวกับเรา แบบบ้าน TypeA TypeB types-of-house ข่าว อัพเดต 🔥 บริการด้…" at bounding box center [676, 342] width 218 height 585
select select "%"
select select "px"
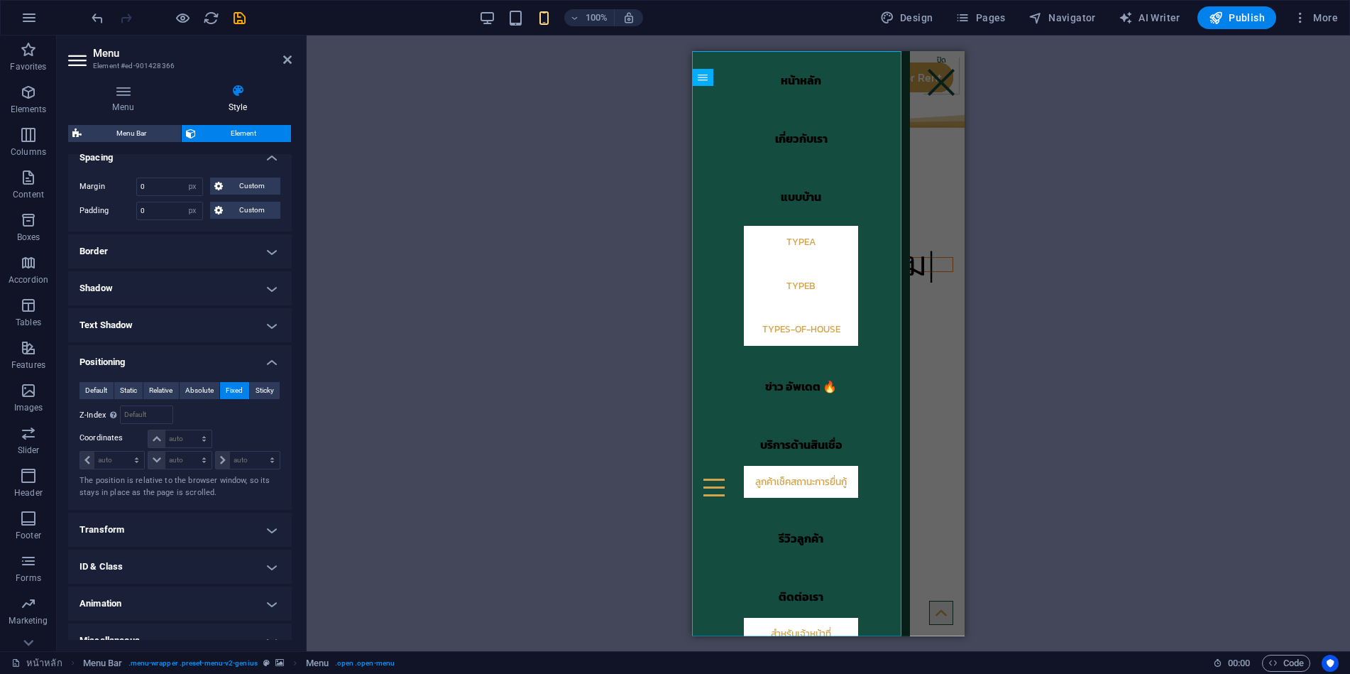
scroll to position [302, 0]
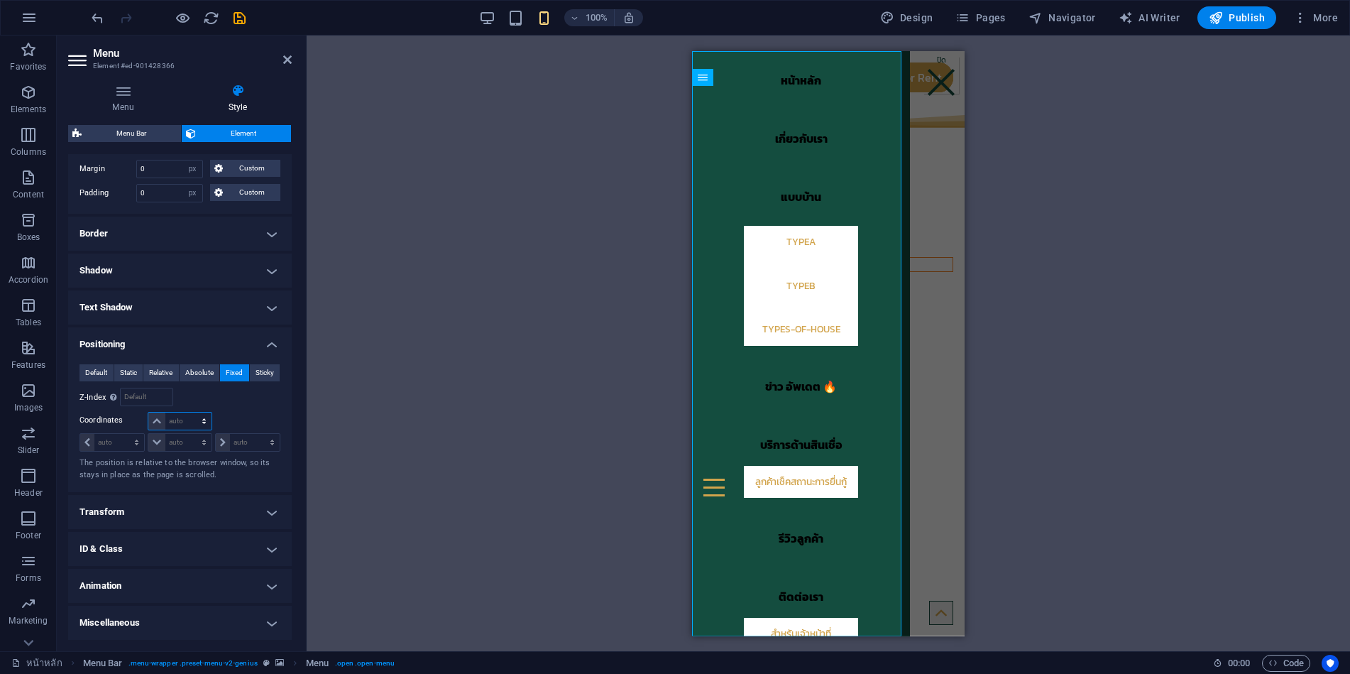
click at [177, 420] on select "auto px rem % em" at bounding box center [179, 420] width 62 height 17
click at [234, 398] on div "Relative to #ed-901428360" at bounding box center [230, 397] width 101 height 18
click at [100, 373] on span "Default" at bounding box center [96, 372] width 22 height 17
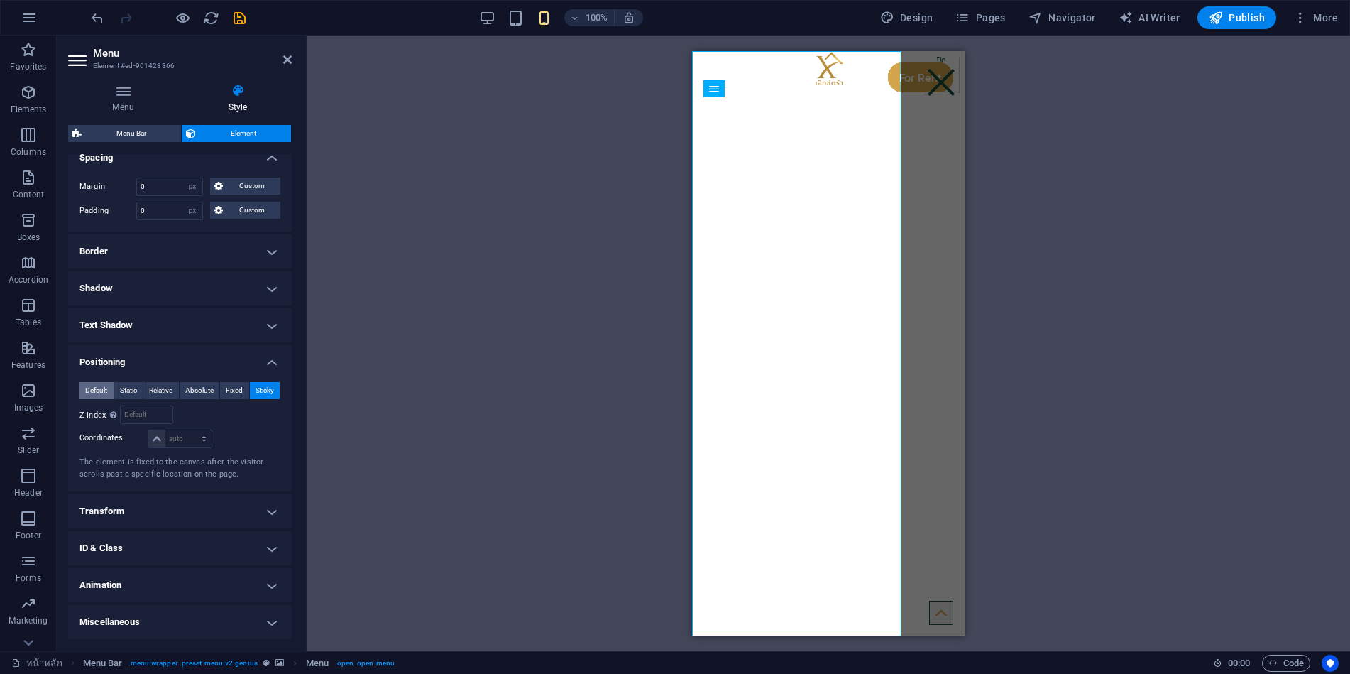
scroll to position [284, 0]
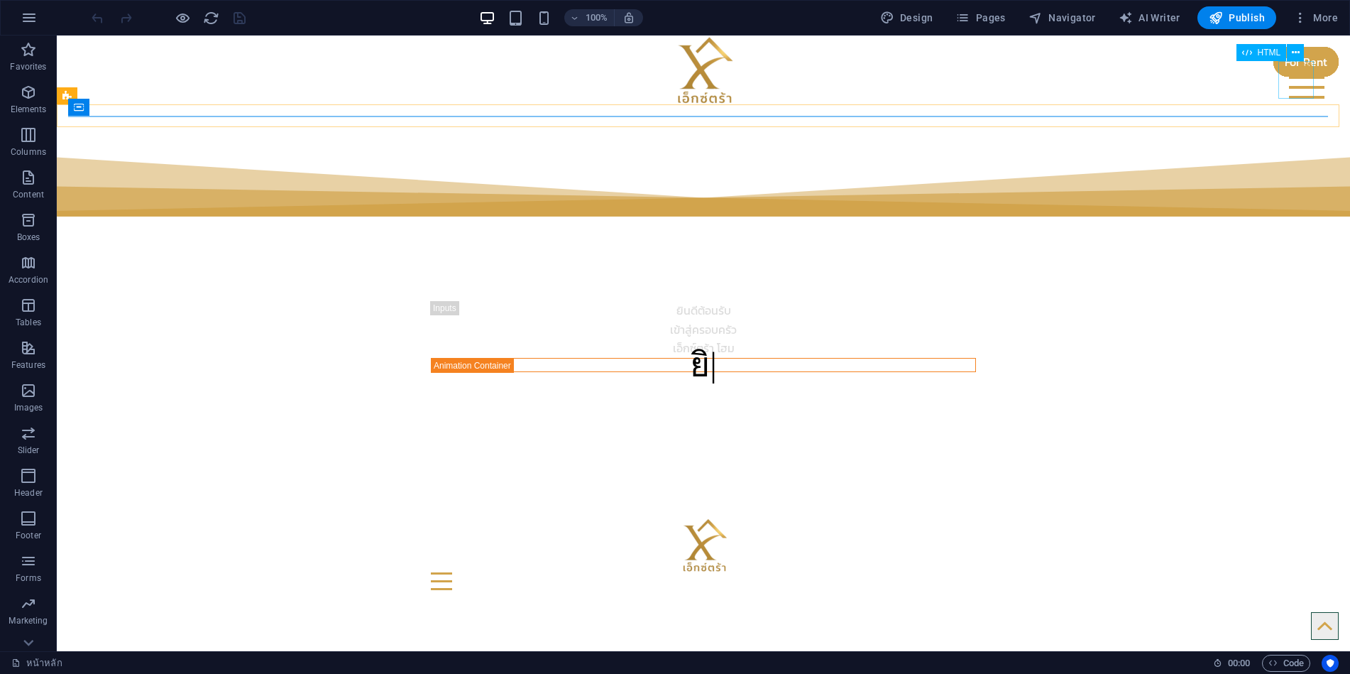
click at [1297, 81] on div at bounding box center [1306, 79] width 35 height 37
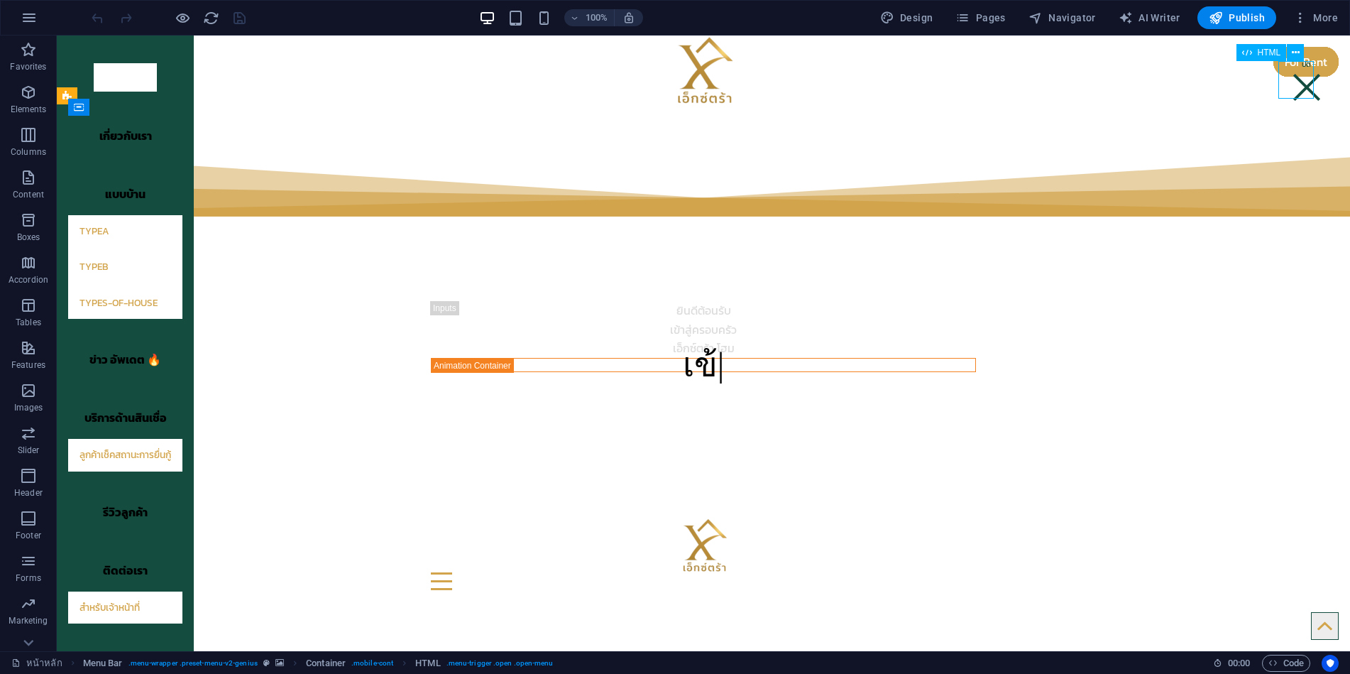
click at [1298, 81] on div at bounding box center [1306, 79] width 35 height 37
